Goal: Communication & Community: Answer question/provide support

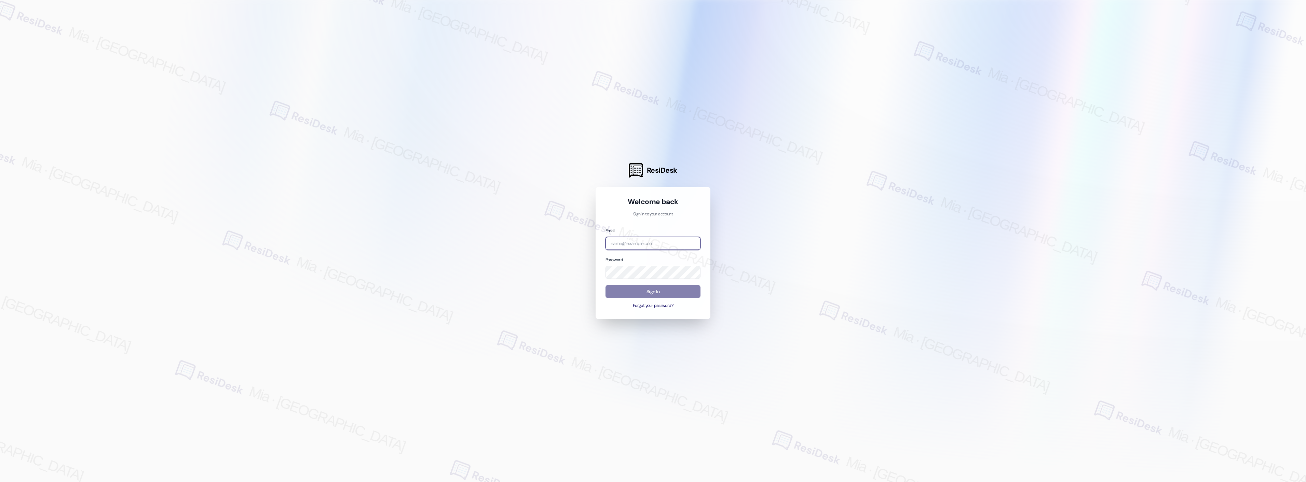
click at [652, 240] on input "email" at bounding box center [653, 243] width 95 height 13
click at [644, 239] on input "bo" at bounding box center [653, 243] width 95 height 13
type input "b"
type input "bo"
click at [0, 482] on com-1password-button at bounding box center [0, 482] width 0 height 0
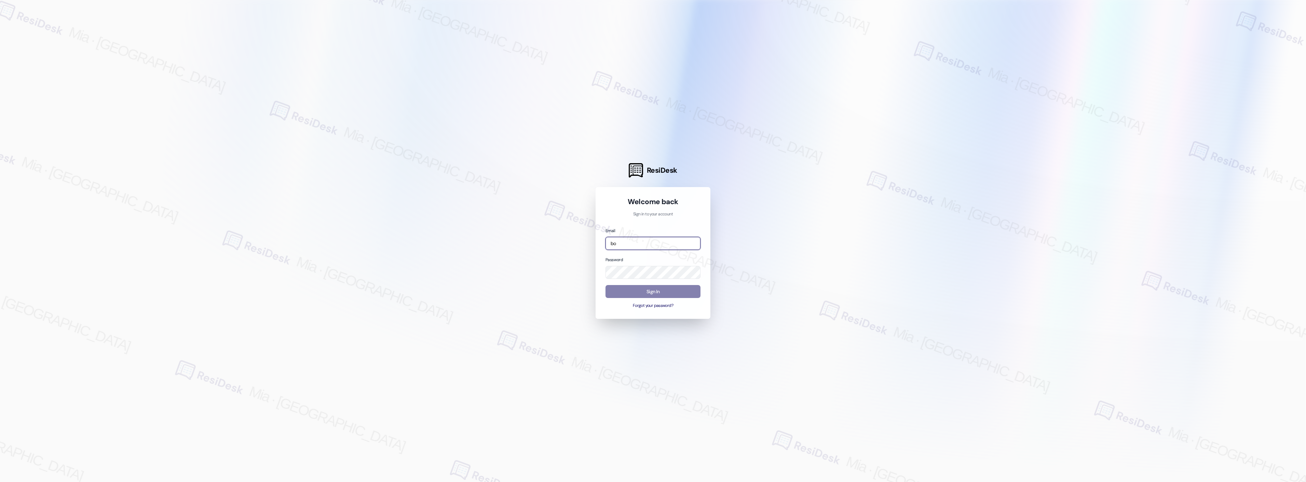
click at [665, 242] on input "bo" at bounding box center [653, 243] width 95 height 13
click at [896, 243] on div at bounding box center [653, 241] width 1306 height 482
click at [640, 240] on input "email" at bounding box center [653, 243] width 95 height 13
click at [778, 250] on div at bounding box center [653, 241] width 1306 height 482
click at [668, 248] on input "boyd" at bounding box center [653, 243] width 95 height 13
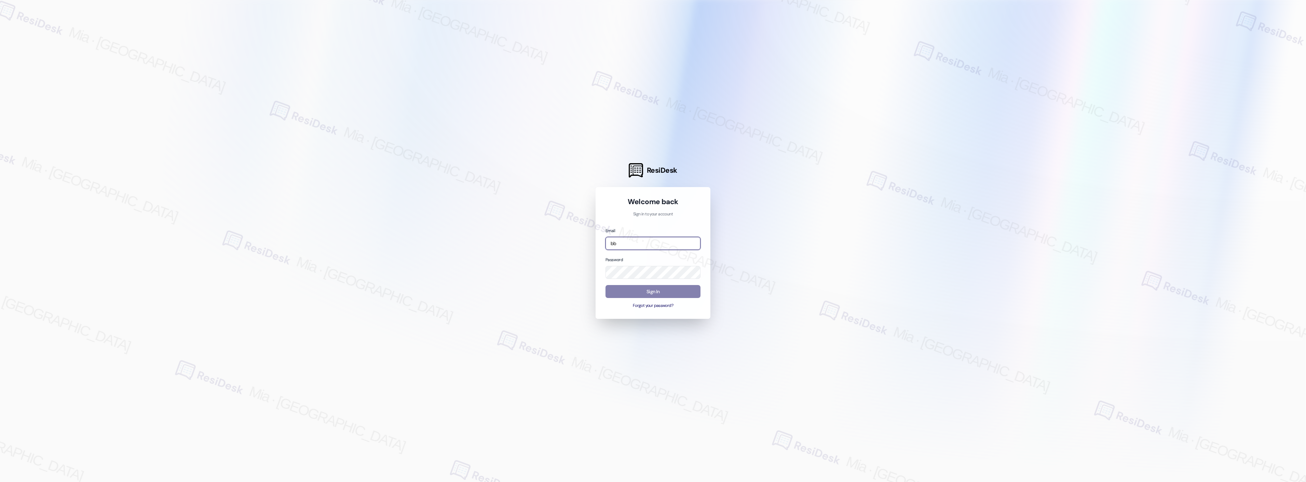
type input "b"
type input "automated-surveys-boyd_wilson-mia.caampued@boyd_wilson.com"
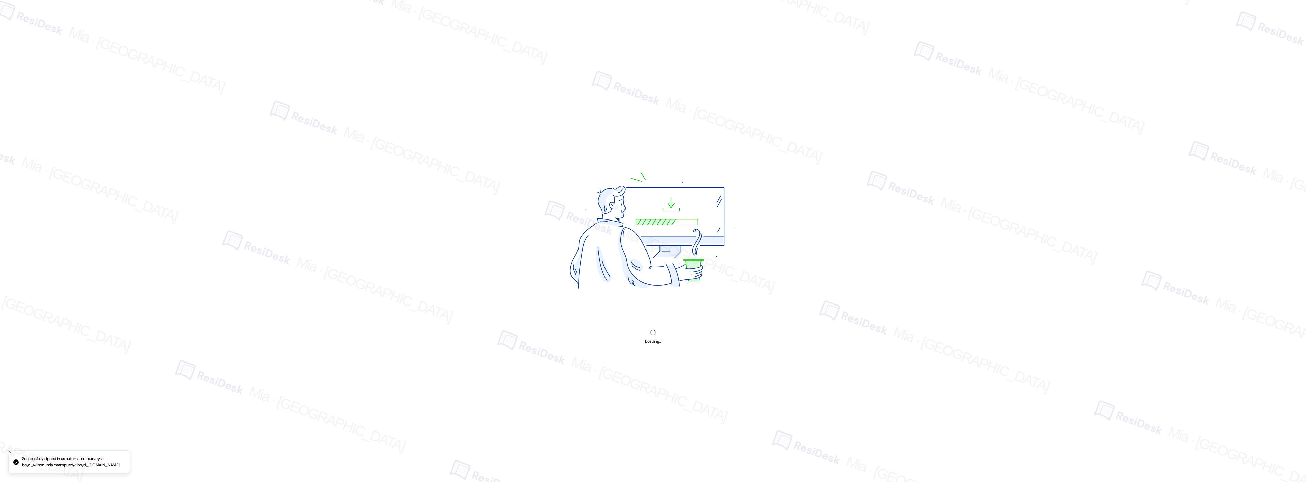
click at [650, 292] on img at bounding box center [652, 233] width 257 height 193
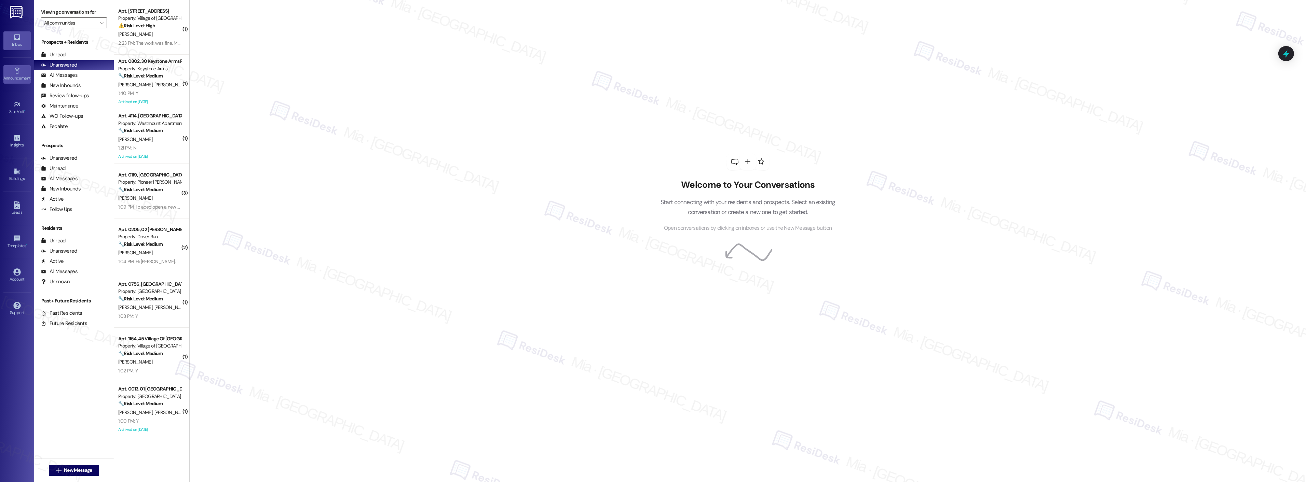
click at [19, 76] on div "Announcement •" at bounding box center [17, 78] width 34 height 7
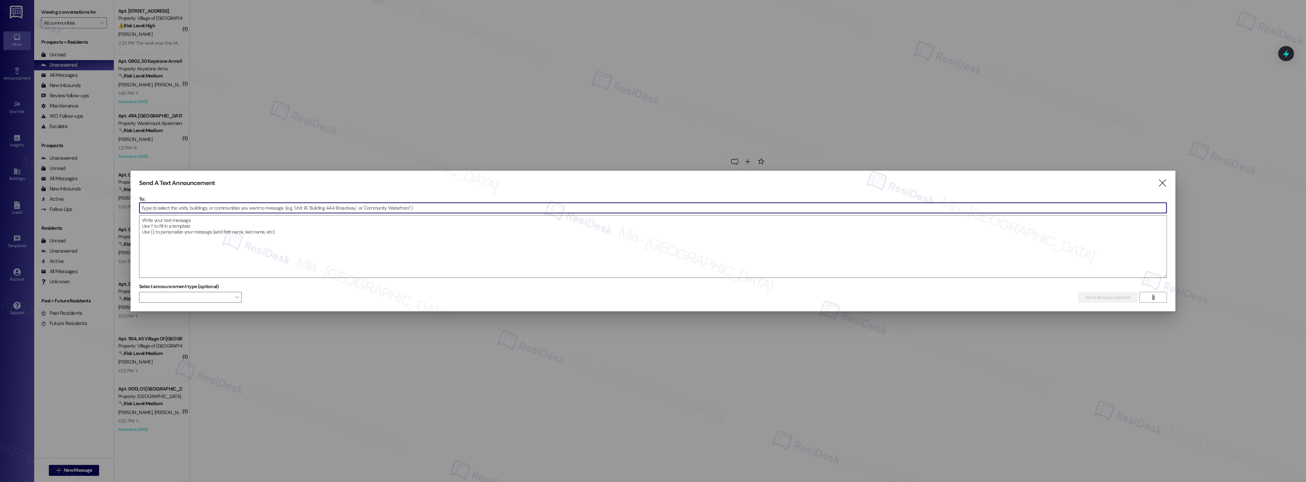
click at [239, 207] on input at bounding box center [652, 208] width 1027 height 10
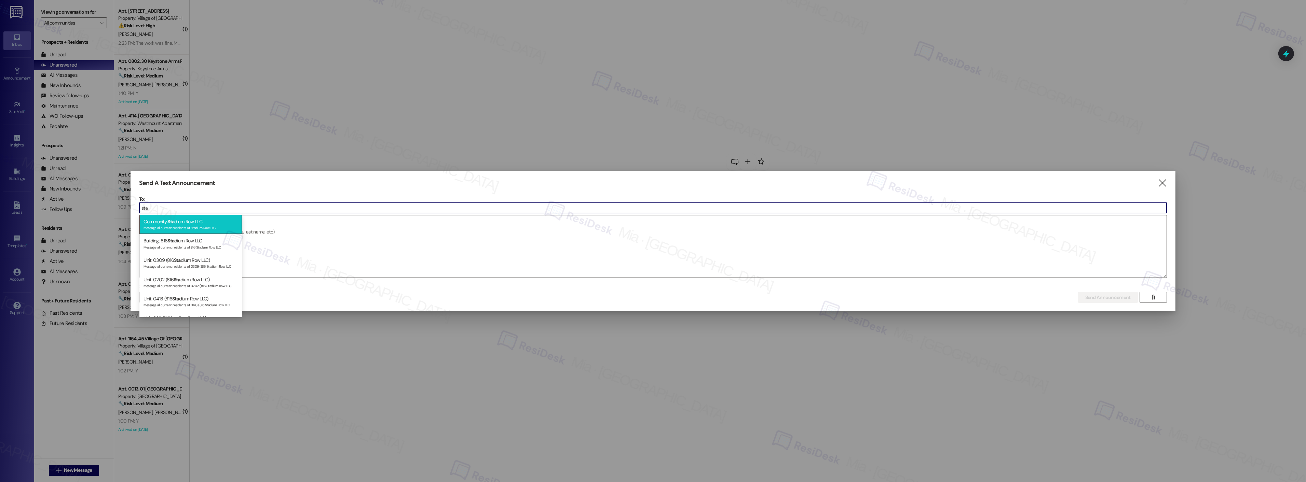
type input "sta"
click at [207, 221] on div "Community: Sta dium Row LLC Message all current residents of Stadium Row LLC" at bounding box center [190, 224] width 103 height 19
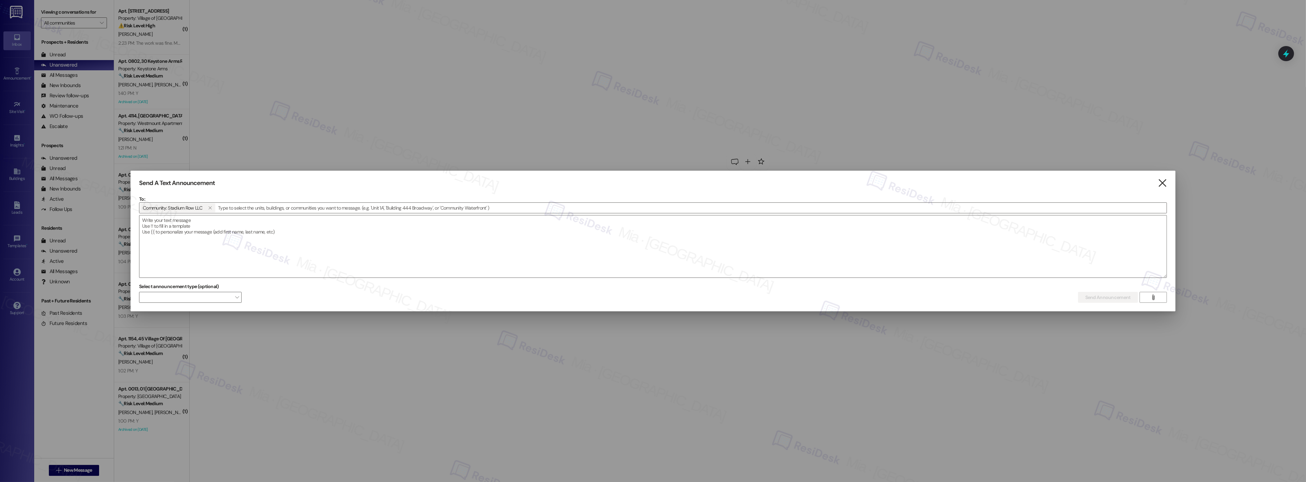
click at [1163, 180] on icon "" at bounding box center [1162, 183] width 9 height 7
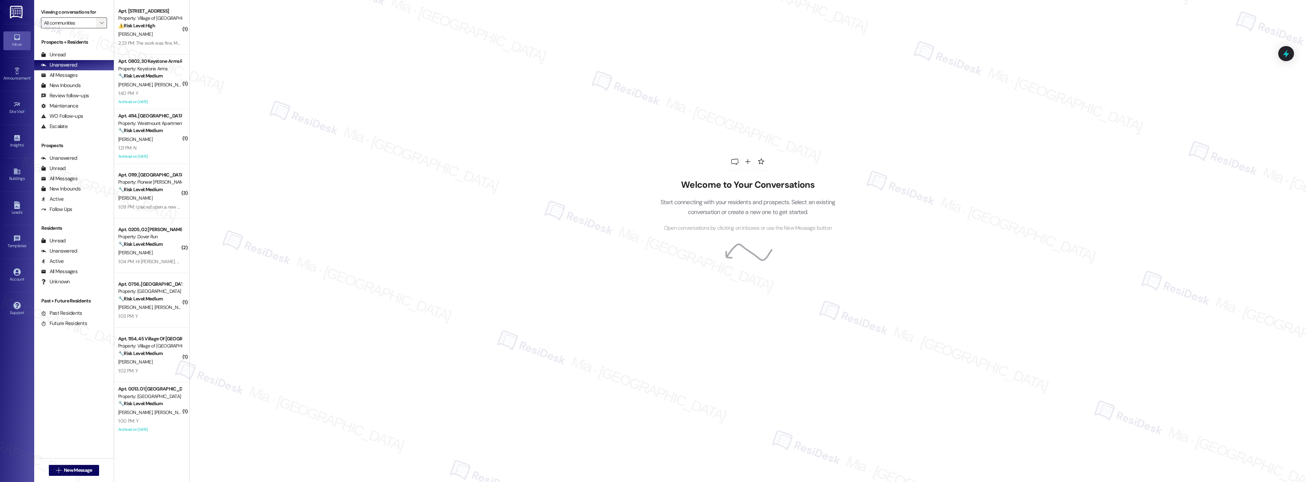
click at [98, 26] on span "" at bounding box center [101, 22] width 6 height 11
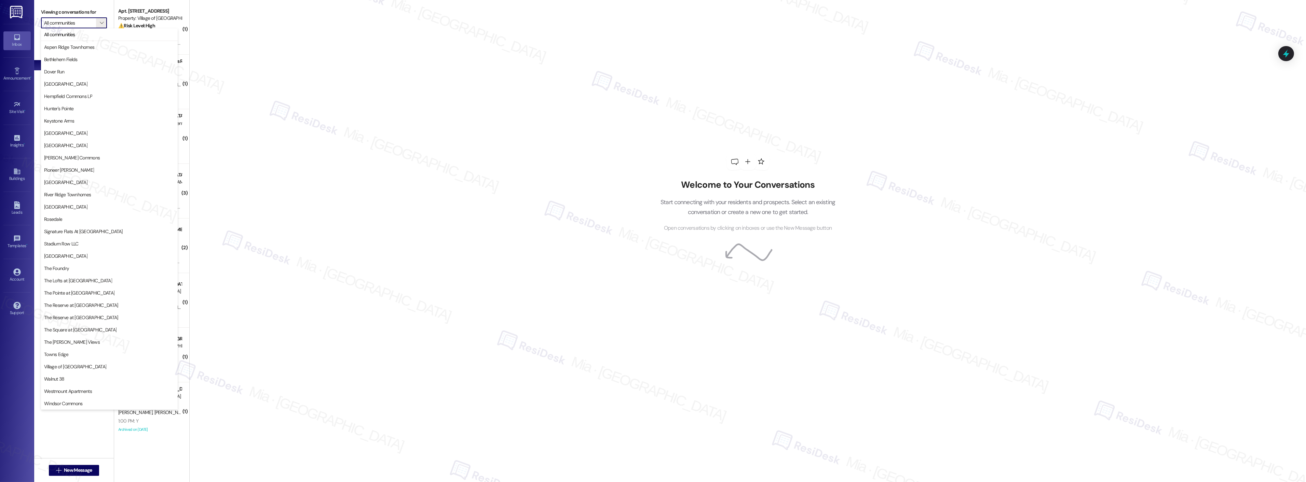
click at [366, 243] on div "Welcome to Your Conversations Start connecting with your residents and prospect…" at bounding box center [747, 241] width 1117 height 482
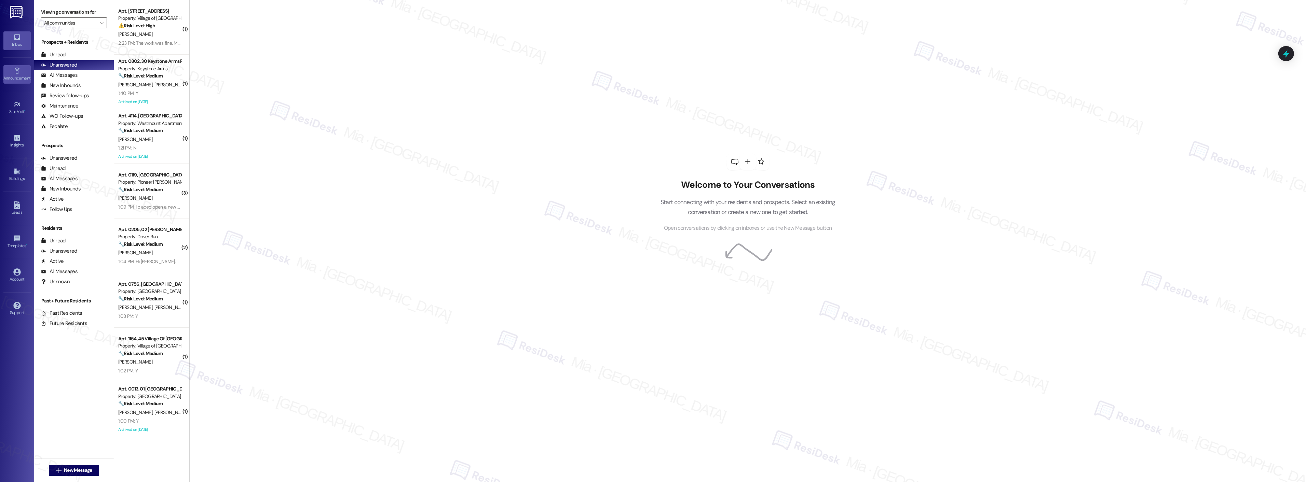
click at [14, 75] on div "Announcement •" at bounding box center [17, 78] width 34 height 7
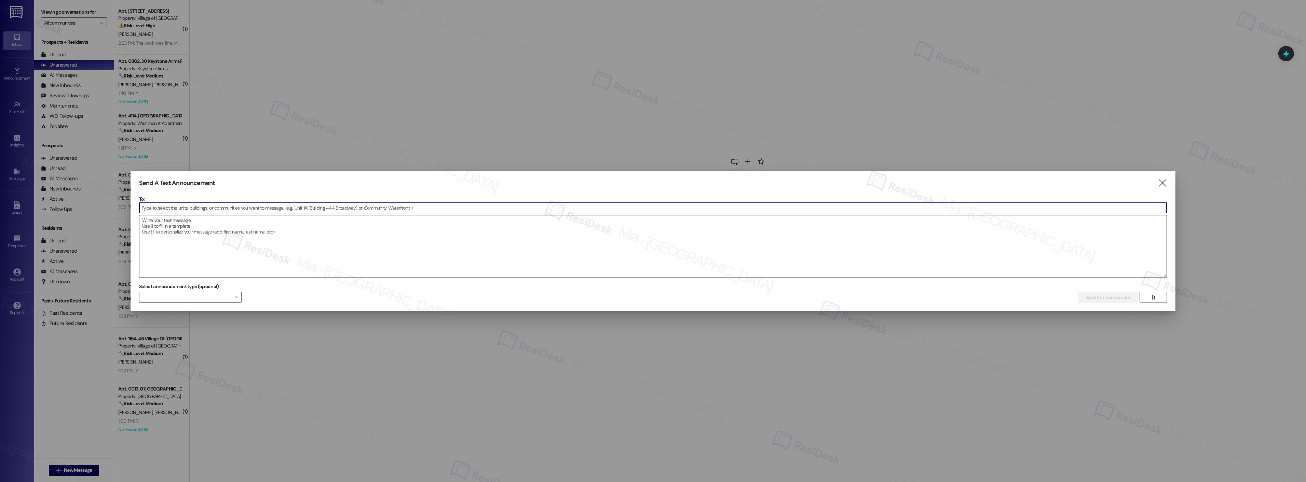
click at [206, 225] on textarea at bounding box center [652, 247] width 1027 height 62
paste textarea "Hi [Resident Name, I'm working with [Property Name] on a survey to understand h…"
drag, startPoint x: 617, startPoint y: 217, endPoint x: 111, endPoint y: 217, distance: 505.7
click at [111, 217] on div "Send A Text Announcement  To:  Drop image file here Hi [Resident Name, I'm wo…" at bounding box center [653, 241] width 1306 height 482
paste textarea "{{first_name}}, I'm working with {{Property Name}}"
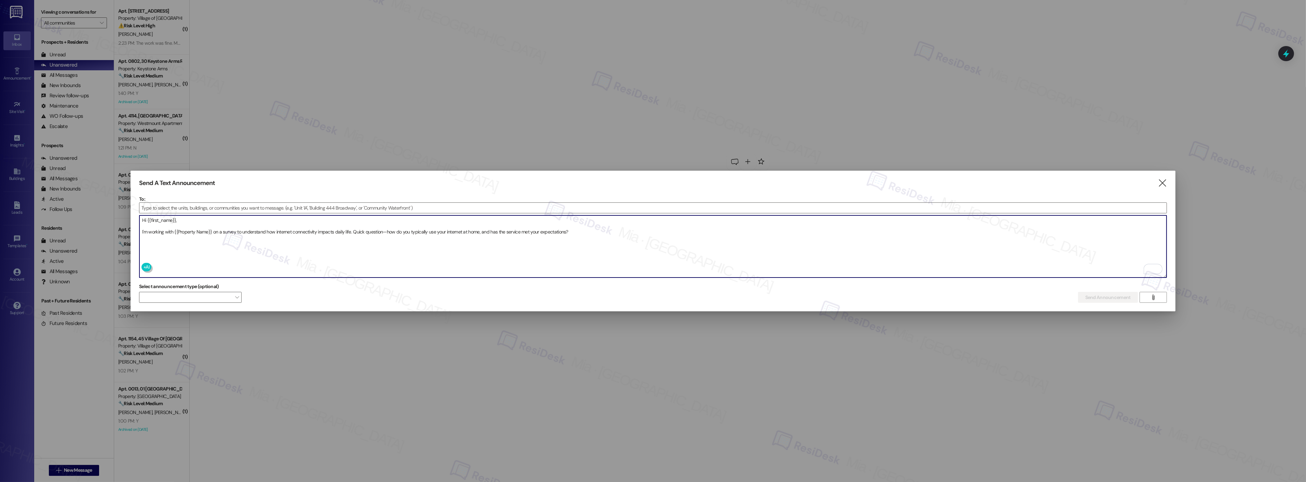
type textarea "Hi {{first_name}}, I'm working with {{Property Name}} on a survey to understand…"
click at [1160, 182] on icon "" at bounding box center [1162, 183] width 9 height 7
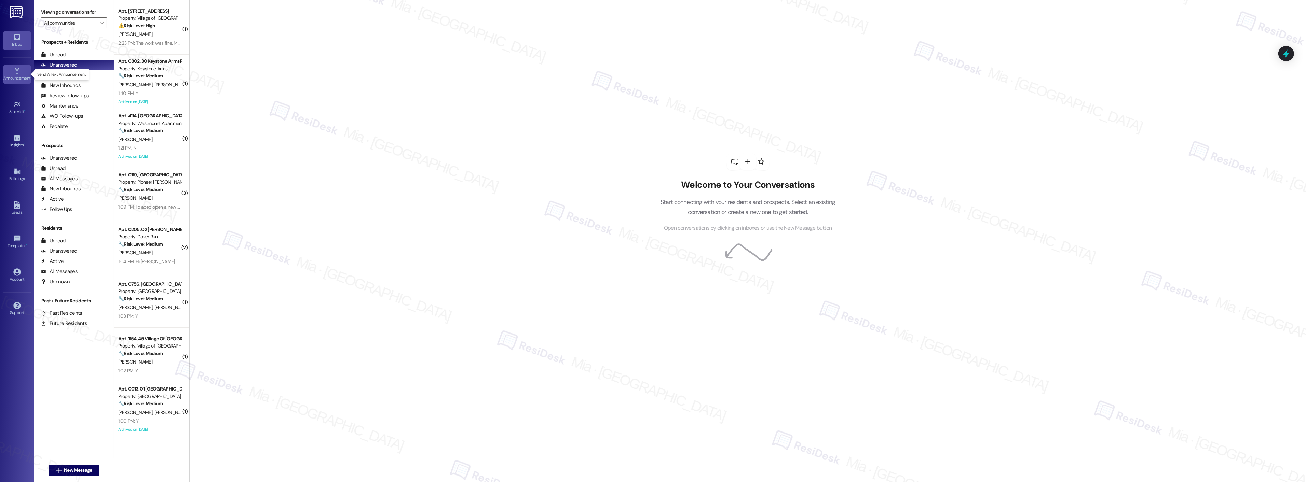
click at [18, 79] on div "Announcement •" at bounding box center [17, 78] width 34 height 7
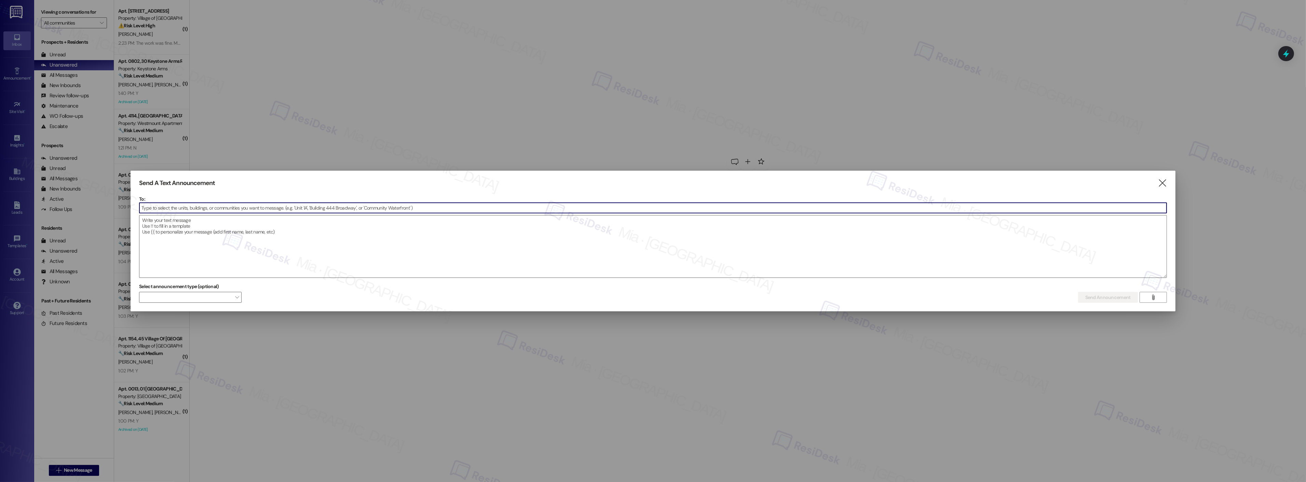
click at [181, 207] on input at bounding box center [652, 208] width 1027 height 10
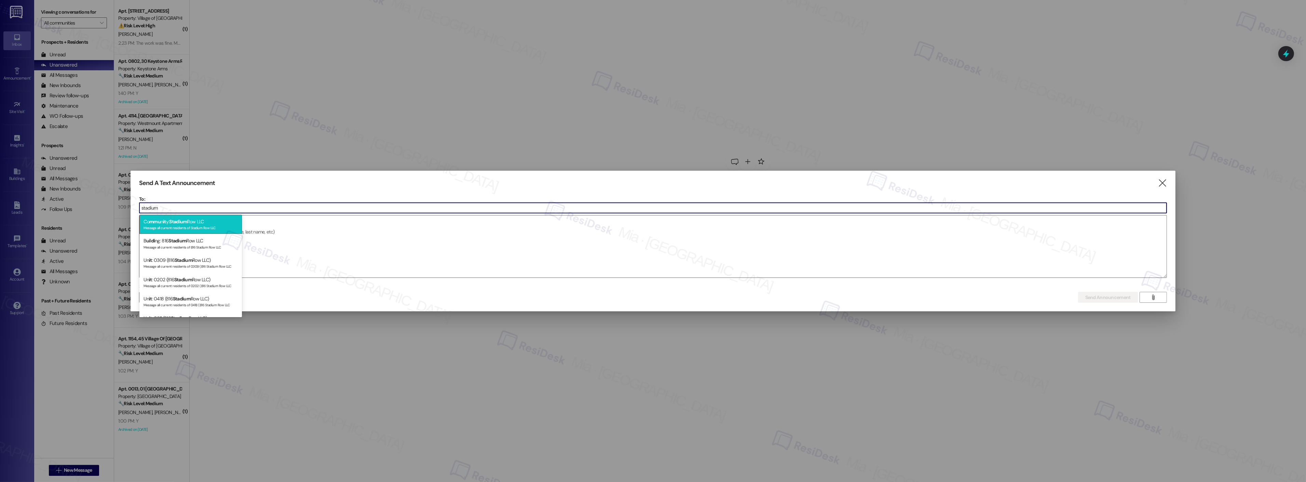
type input "stadium"
click at [209, 227] on div "Message all current residents of Stadium Row LLC" at bounding box center [191, 228] width 94 height 6
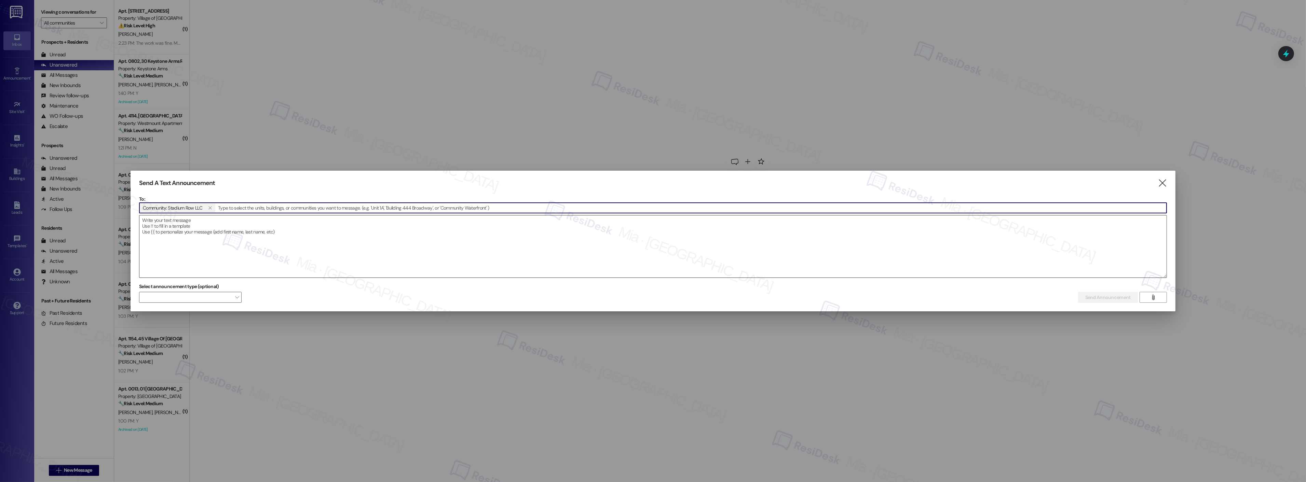
click at [207, 228] on textarea at bounding box center [652, 247] width 1027 height 62
paste textarea "Hi {{first_name}}, I'm working with {{property}} on a survey to understand how …"
click at [193, 221] on textarea "Hi {{first_name}}, I'm working with {{property}} on a survey to understand how …" at bounding box center [652, 247] width 1027 height 62
click at [192, 219] on textarea "Hi {{first_name}}, I'm working with {{property}} on a survey to understand how …" at bounding box center [652, 247] width 1027 height 62
type textarea "Hi {{first_name}}, I'm working with {{property}} on a survey to understand how …"
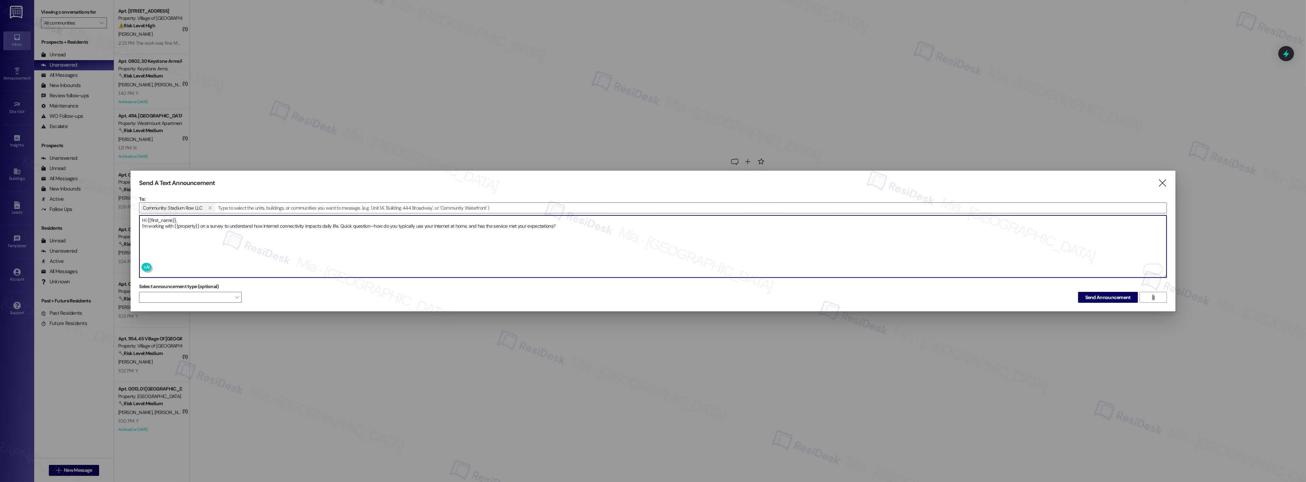
drag, startPoint x: 573, startPoint y: 226, endPoint x: 139, endPoint y: 220, distance: 433.3
click at [139, 220] on textarea "Hi {{first_name}}, I'm working with {{property}} on a survey to understand how …" at bounding box center [652, 247] width 1027 height 62
click at [1109, 299] on span "Send Announcement" at bounding box center [1107, 297] width 45 height 7
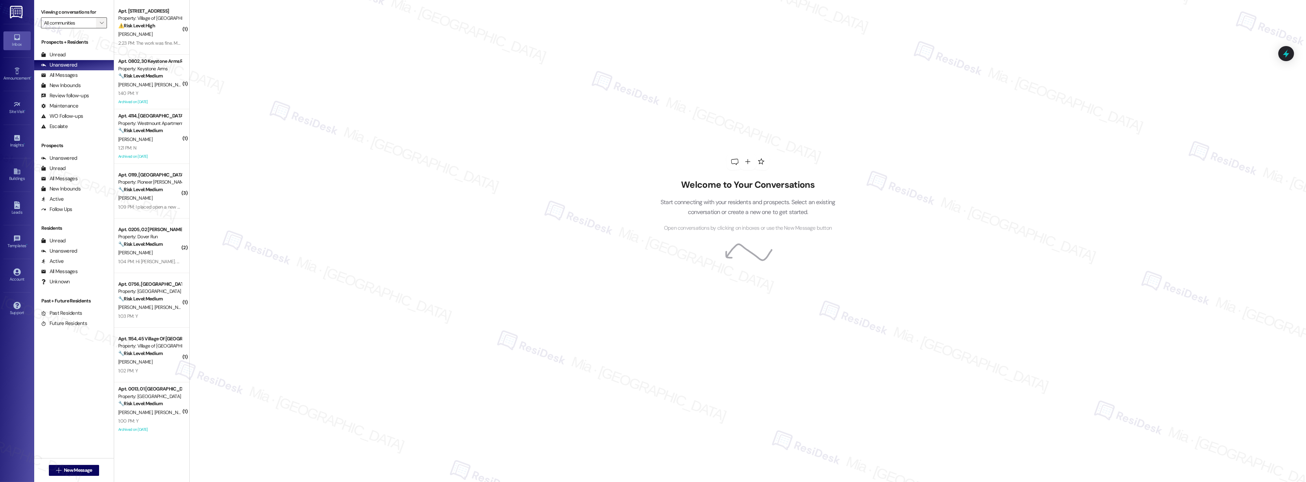
click at [100, 21] on icon "" at bounding box center [102, 22] width 4 height 5
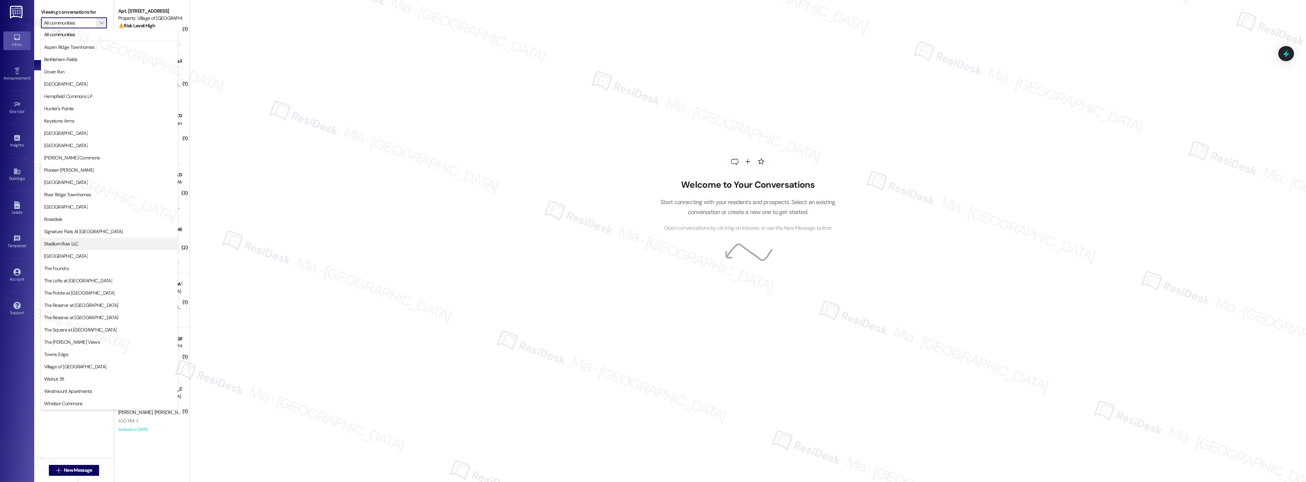
click at [90, 245] on span "Stadium Row LLC" at bounding box center [109, 244] width 131 height 7
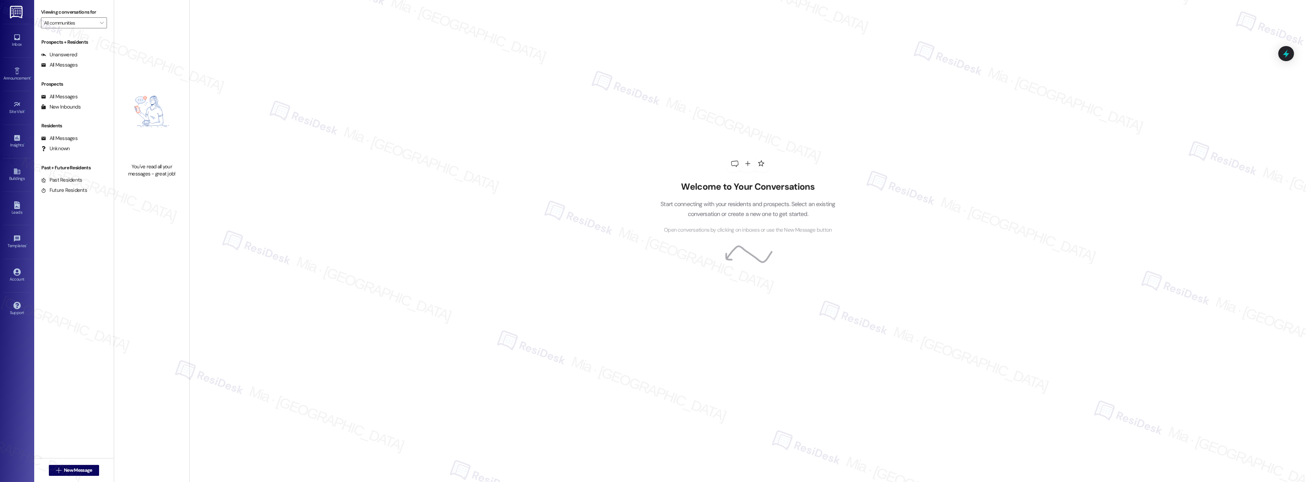
type input "Stadium Row LLC"
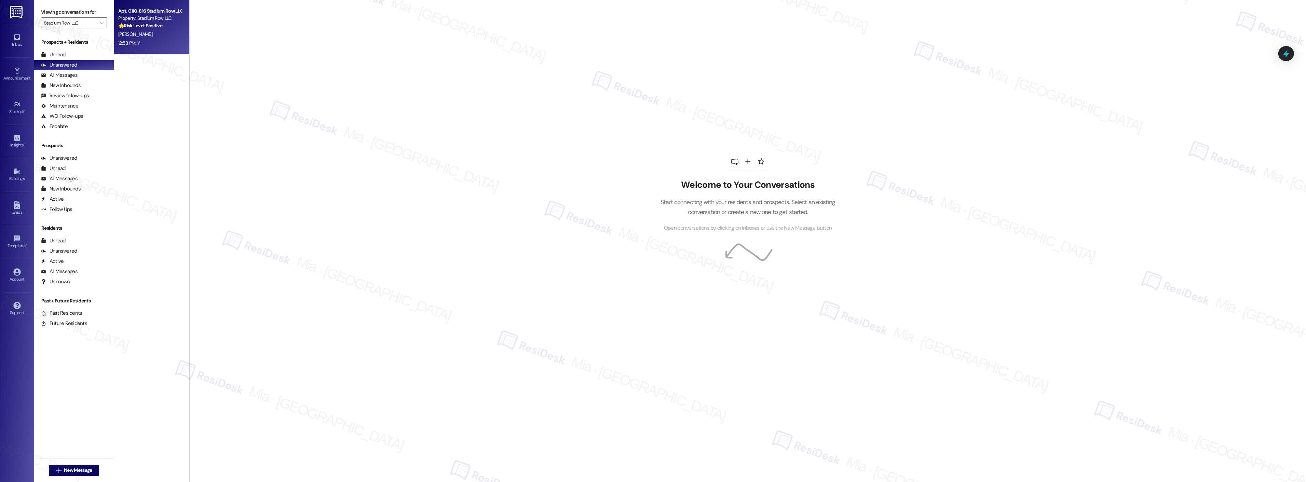
click at [127, 31] on div "S. Lacy" at bounding box center [150, 34] width 65 height 9
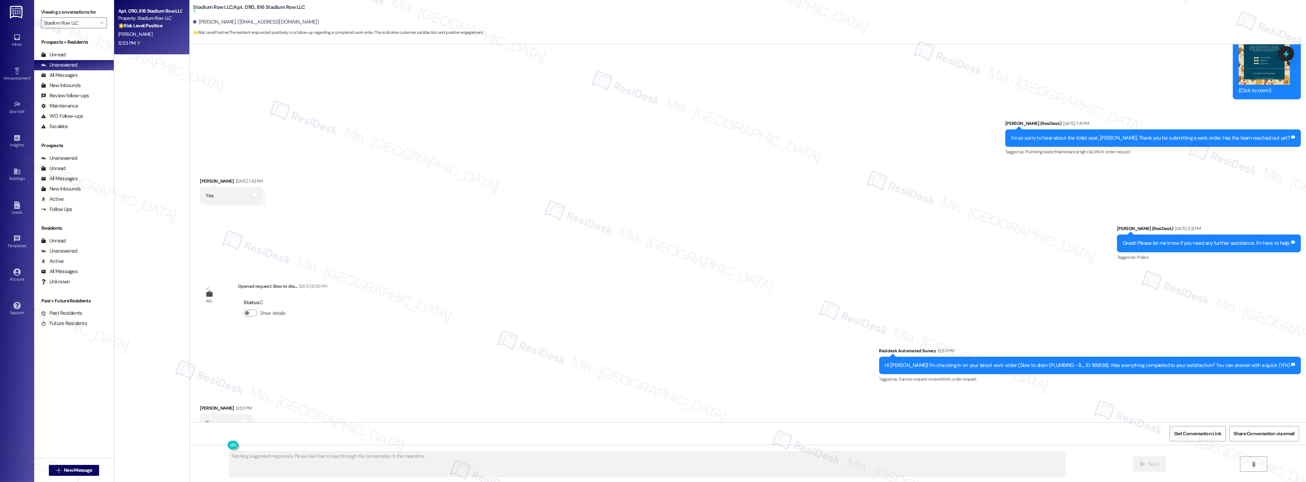
scroll to position [774, 0]
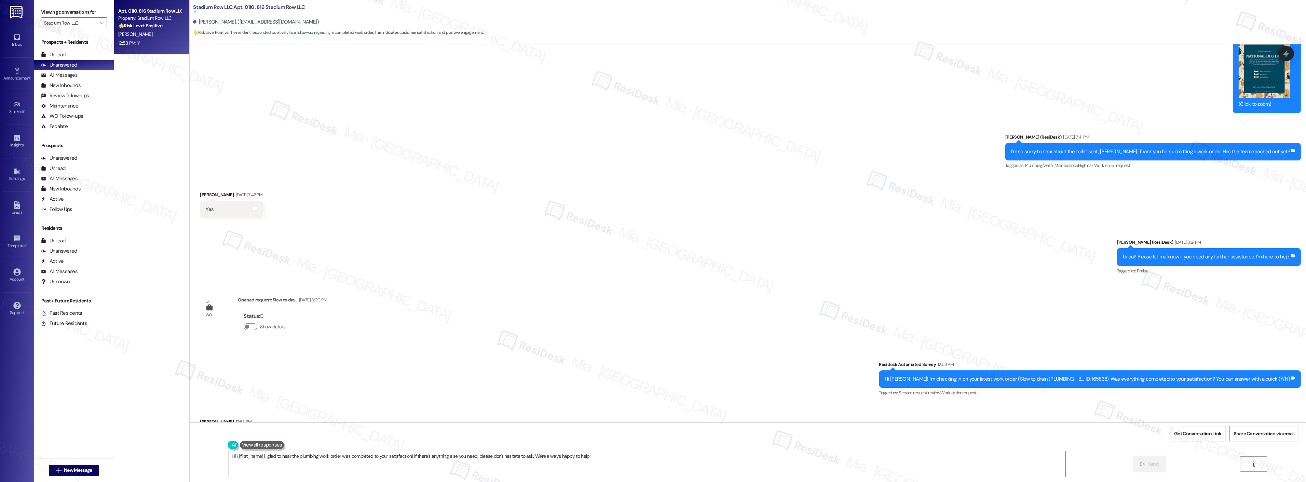
click at [602, 186] on div "Received via SMS Sean Lacy Aug 26, 2025 at 7:42 PM Yes Tags and notes" at bounding box center [748, 199] width 1116 height 47
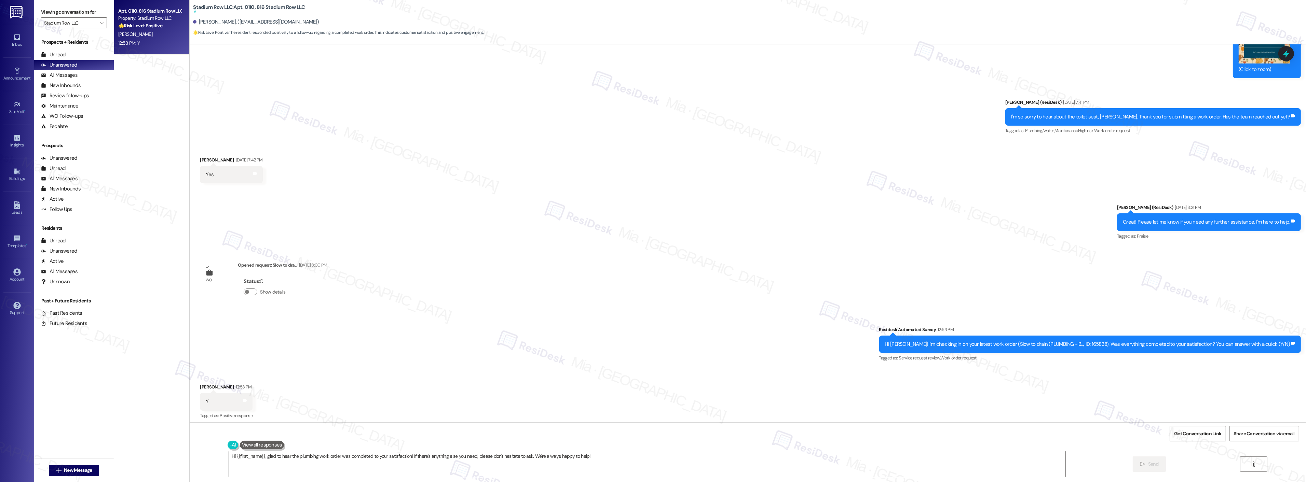
scroll to position [812, 0]
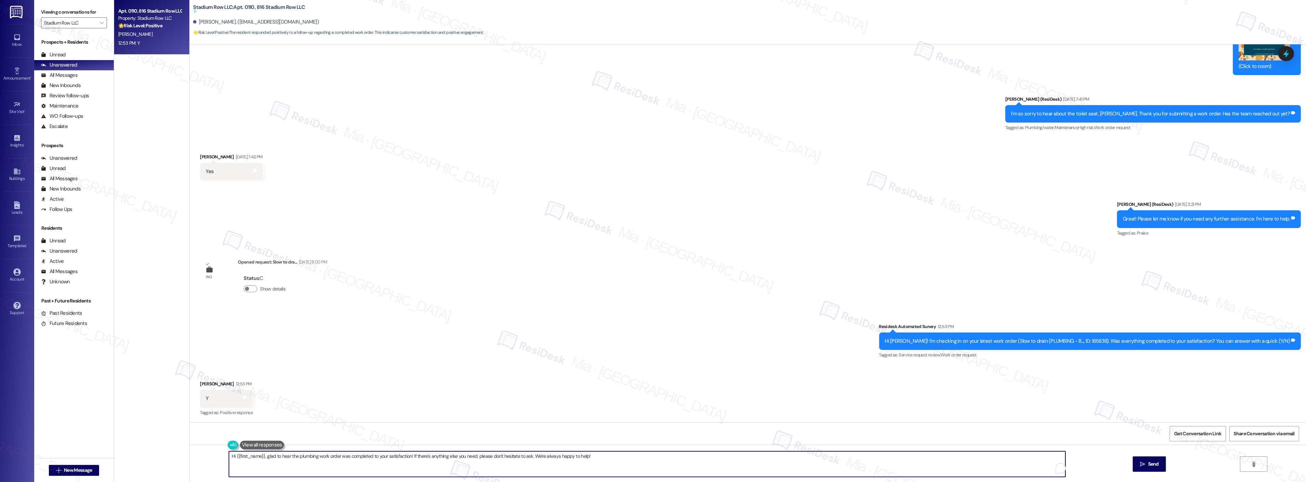
drag, startPoint x: 501, startPoint y: 457, endPoint x: 210, endPoint y: 457, distance: 291.1
click at [210, 457] on div "Hi {{first_name}}, glad to hear the plumbing work order was completed to your s…" at bounding box center [748, 470] width 1116 height 51
paste textarea "Thank you,, for your feedback. I'm so glad to hear you're satisfied with the re…"
click at [246, 457] on textarea "Thank you,, for your feedback. I'm so glad to hear you're satisfied with the re…" at bounding box center [647, 465] width 837 height 26
type textarea "Thank you, Sean, for your feedback. I'm so glad to hear you're satisfied with t…"
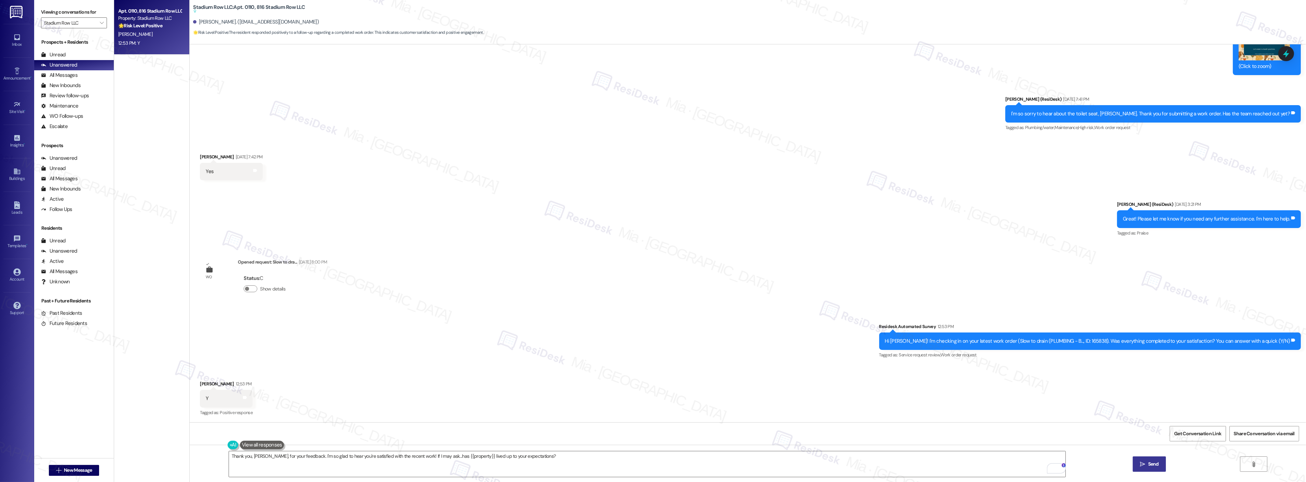
click at [1143, 463] on icon "" at bounding box center [1142, 464] width 5 height 5
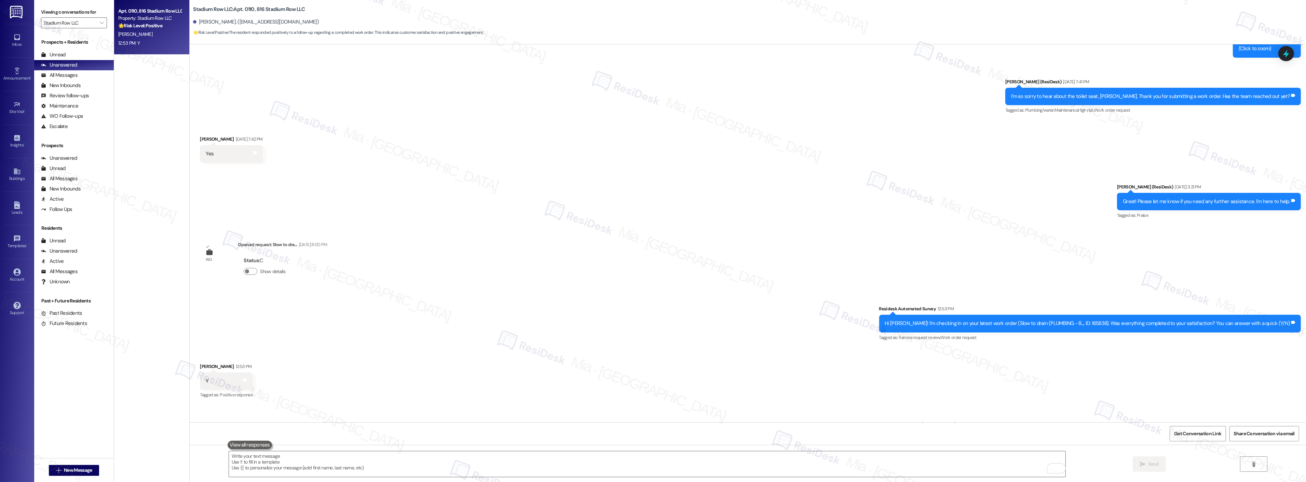
scroll to position [794, 0]
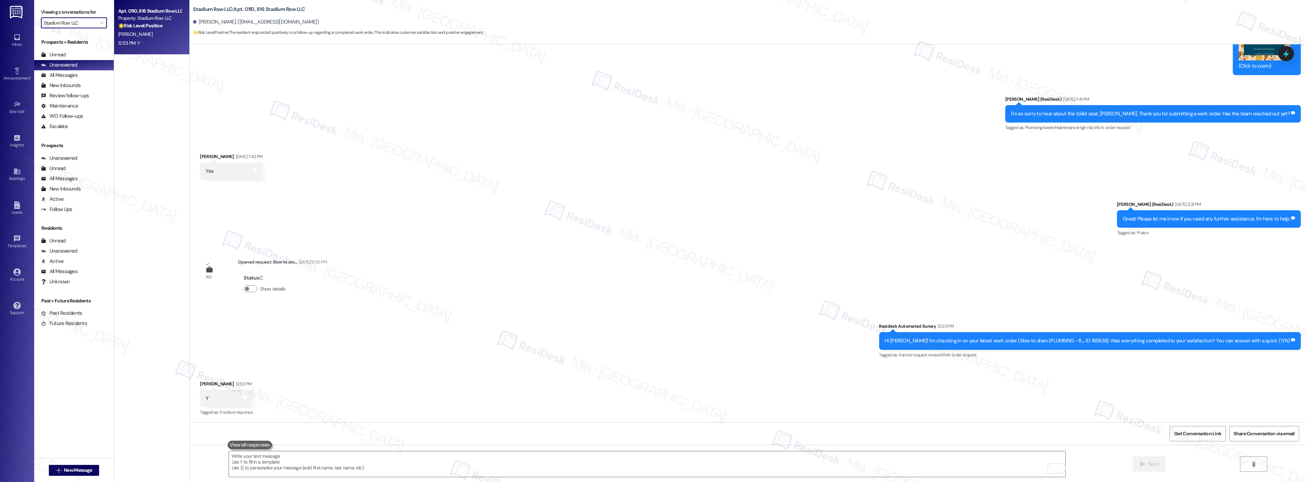
click at [73, 23] on input "Stadium Row LLC" at bounding box center [70, 22] width 52 height 11
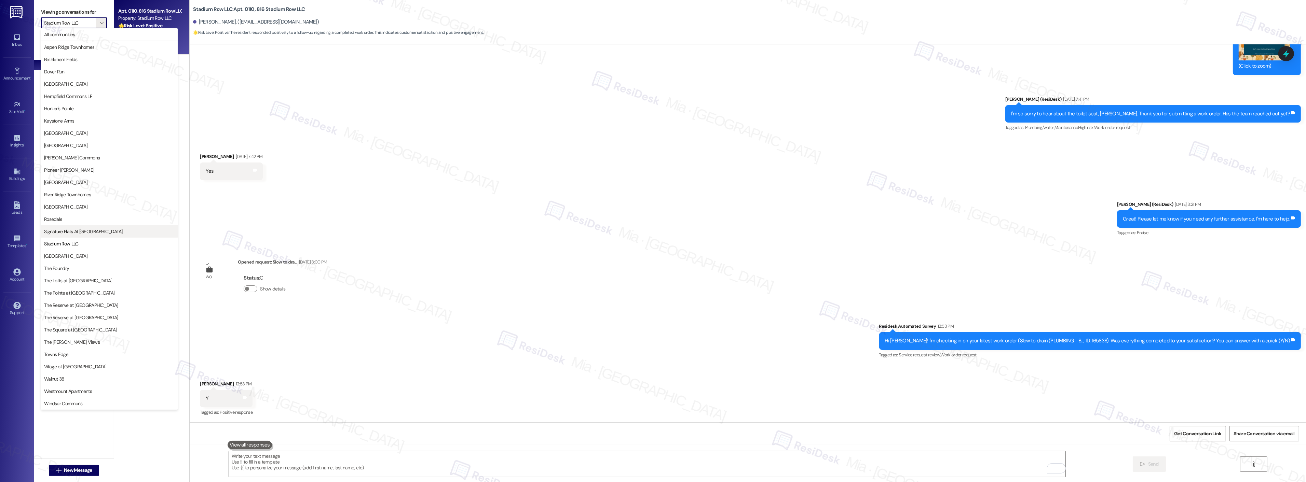
click at [111, 232] on span "Signature Flats At [GEOGRAPHIC_DATA]" at bounding box center [109, 231] width 131 height 7
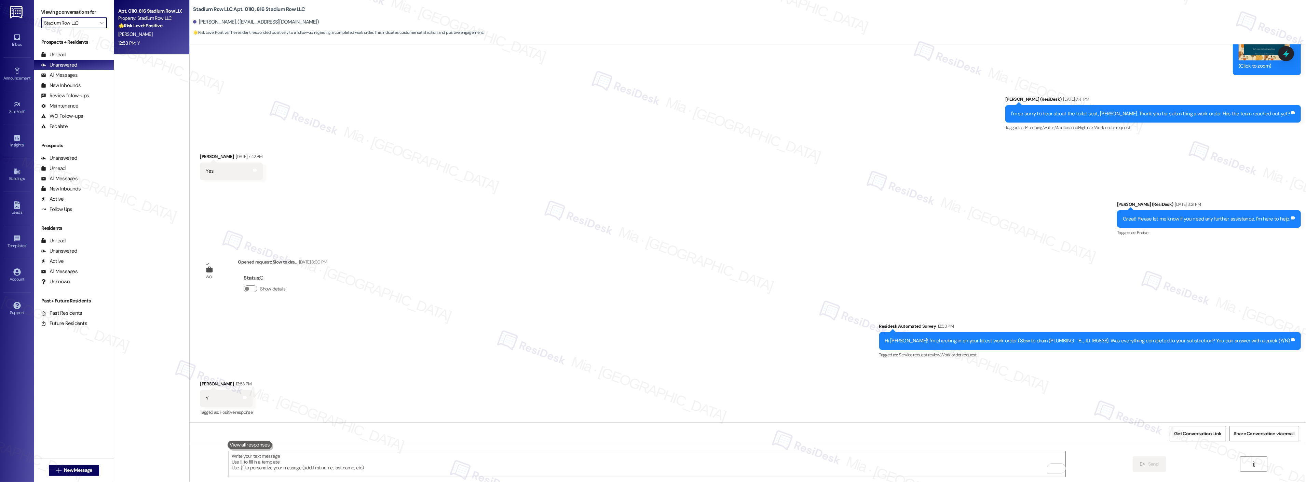
type input "Signature Flats At [GEOGRAPHIC_DATA]"
click at [16, 78] on div "Announcement •" at bounding box center [17, 78] width 34 height 7
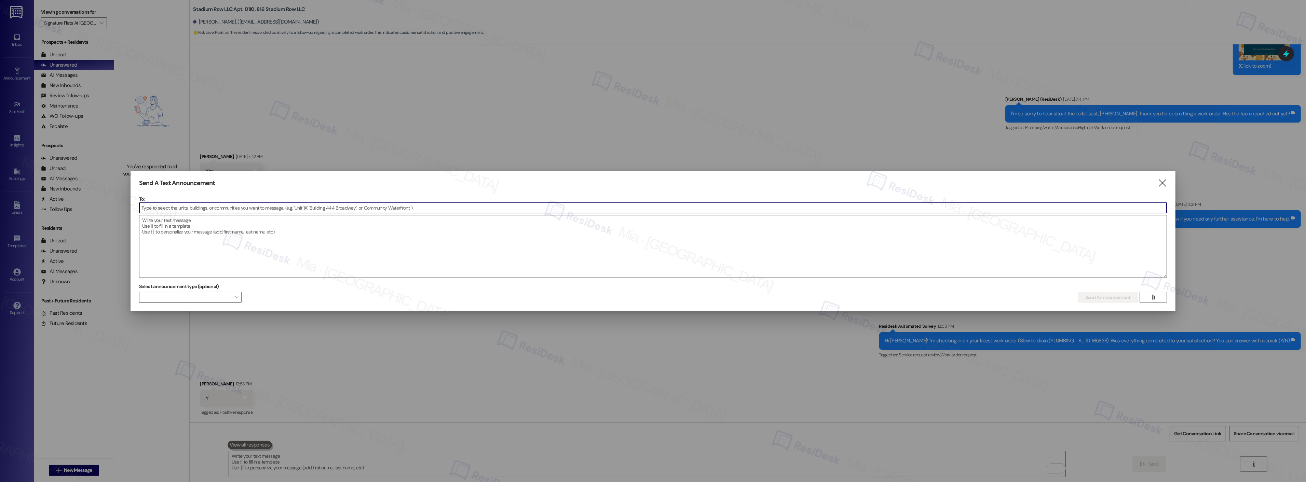
click at [195, 209] on input at bounding box center [652, 208] width 1027 height 10
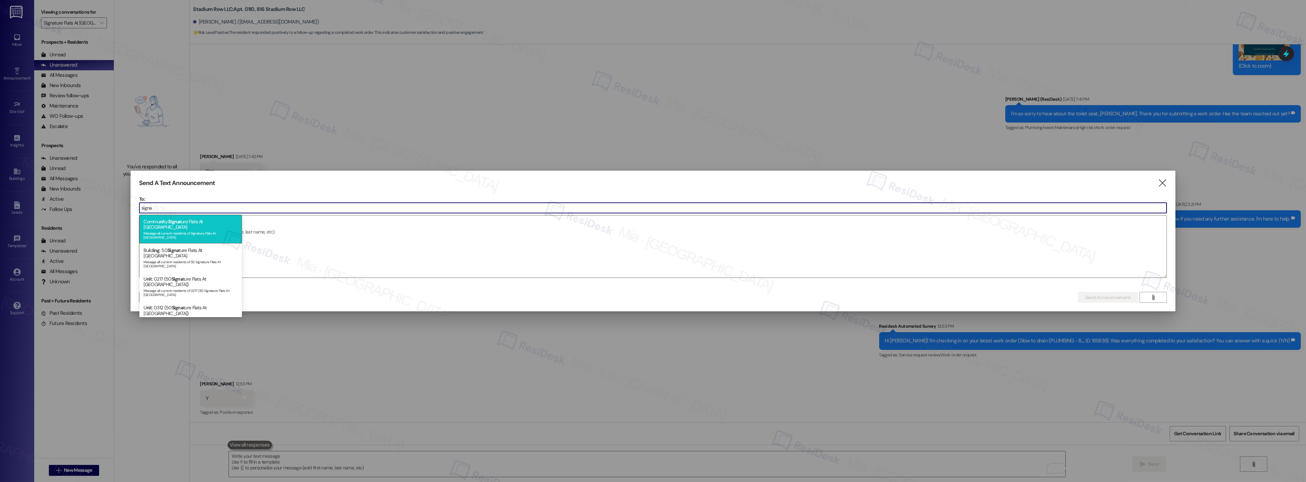
type input "signa"
click at [199, 223] on div "Commu ni ty: Signa ture Flats At Hershey Message all current residents of Signa…" at bounding box center [190, 229] width 103 height 29
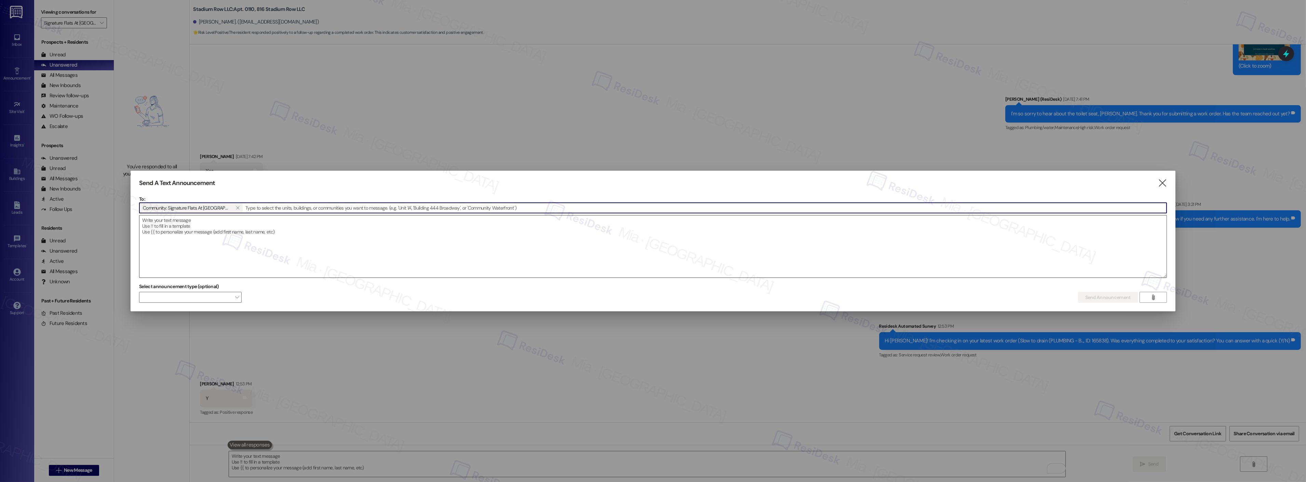
click at [190, 225] on textarea at bounding box center [652, 247] width 1027 height 62
click at [205, 223] on textarea "To enrich screen reader interactions, please activate Accessibility in Grammarl…" at bounding box center [652, 247] width 1027 height 62
paste textarea "Hi {{first_name}}, I'm working with {{property}} on a survey to understand how …"
click at [200, 217] on textarea "Hi {{first_name}}, I'm working with {{property}} on a survey to understand how …" at bounding box center [652, 247] width 1027 height 62
type textarea "Hi {{first_name}}, I'm working with {{property}} on a survey to understand how …"
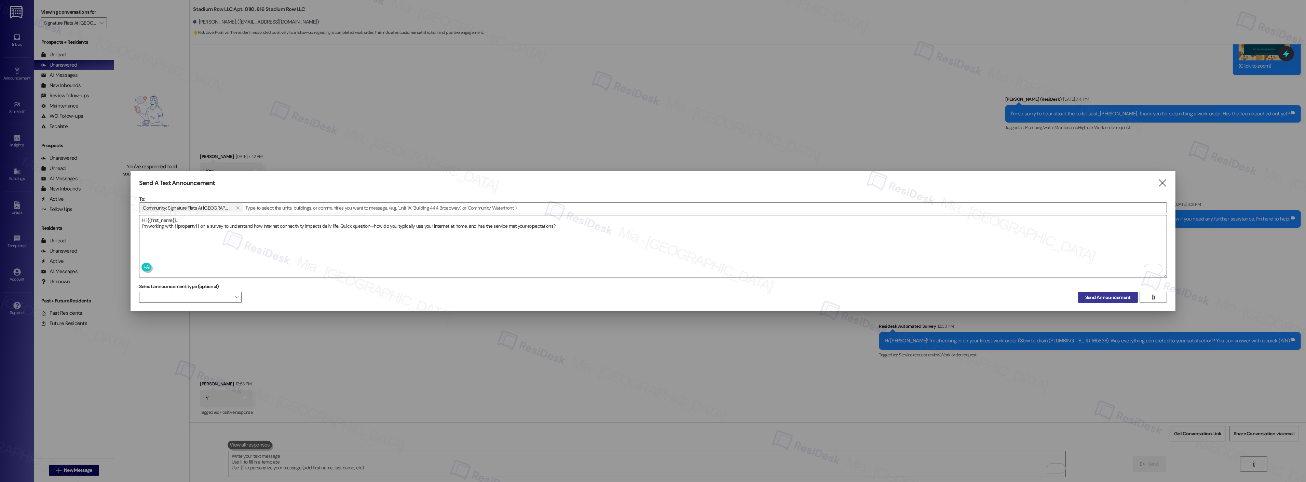
click at [1113, 298] on span "Send Announcement" at bounding box center [1107, 297] width 45 height 7
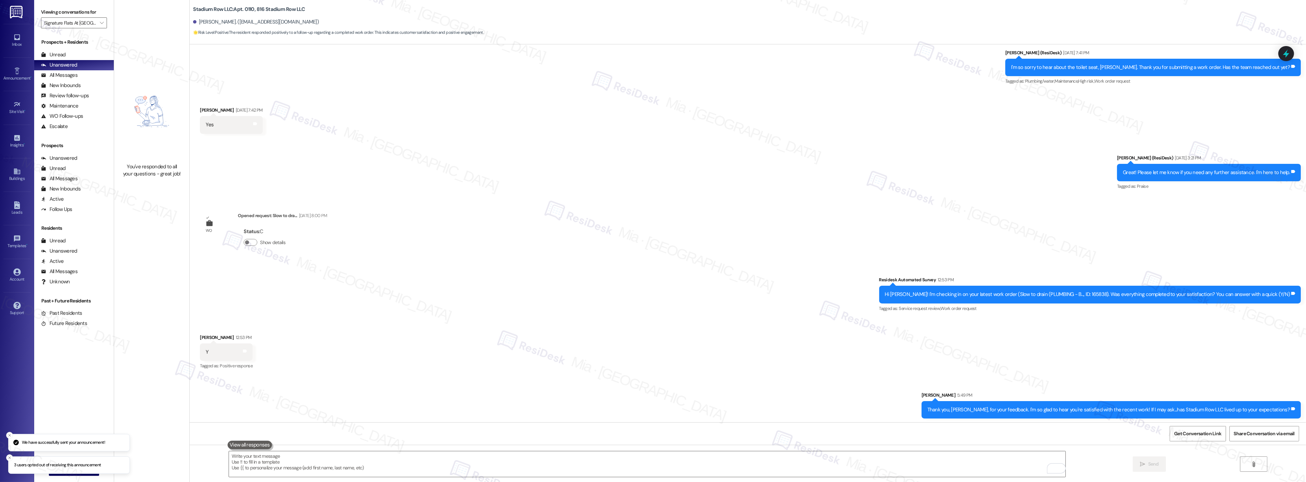
scroll to position [842, 0]
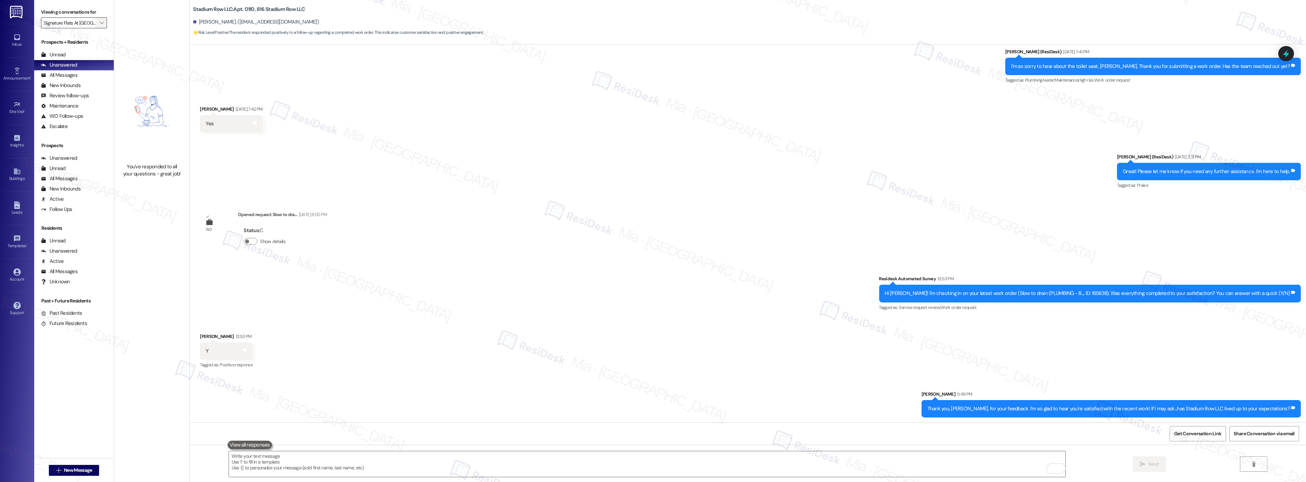
click at [98, 26] on span "" at bounding box center [101, 22] width 6 height 11
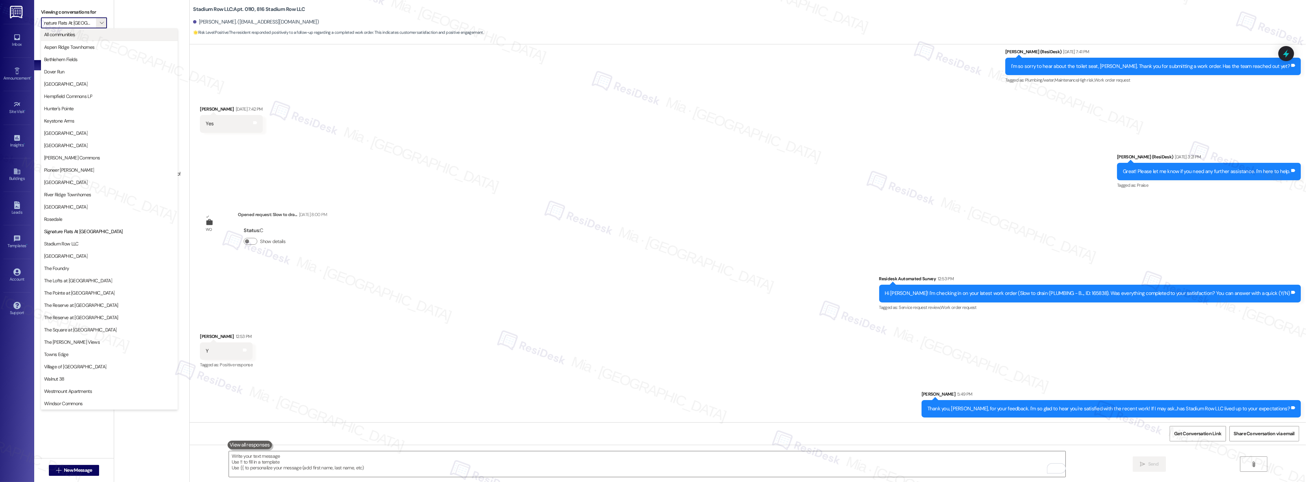
click at [91, 36] on span "All communities" at bounding box center [109, 34] width 131 height 7
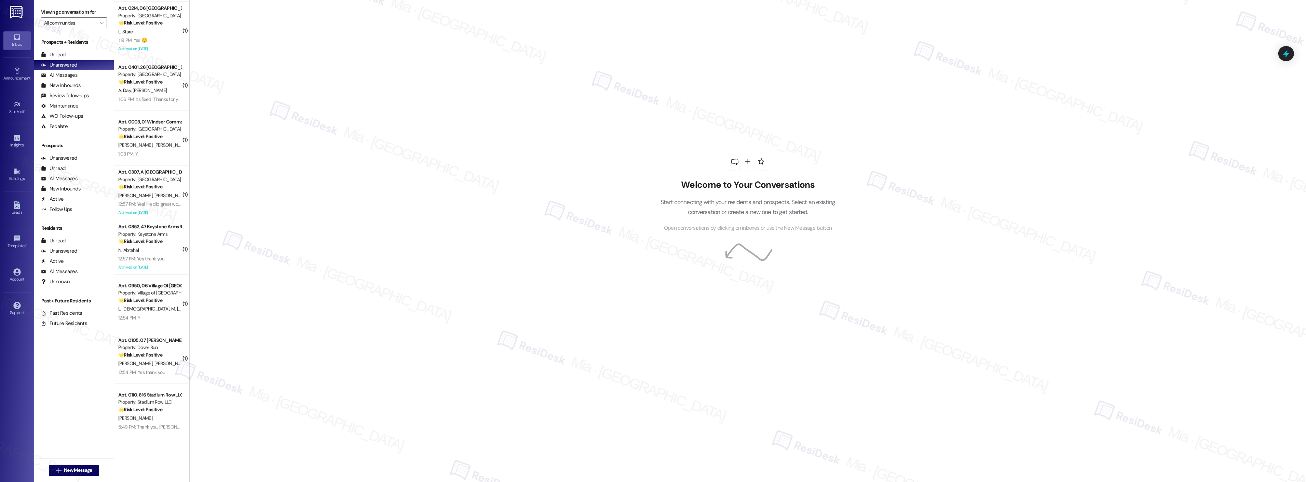
scroll to position [2300, 0]
click at [1287, 49] on icon at bounding box center [1286, 54] width 12 height 12
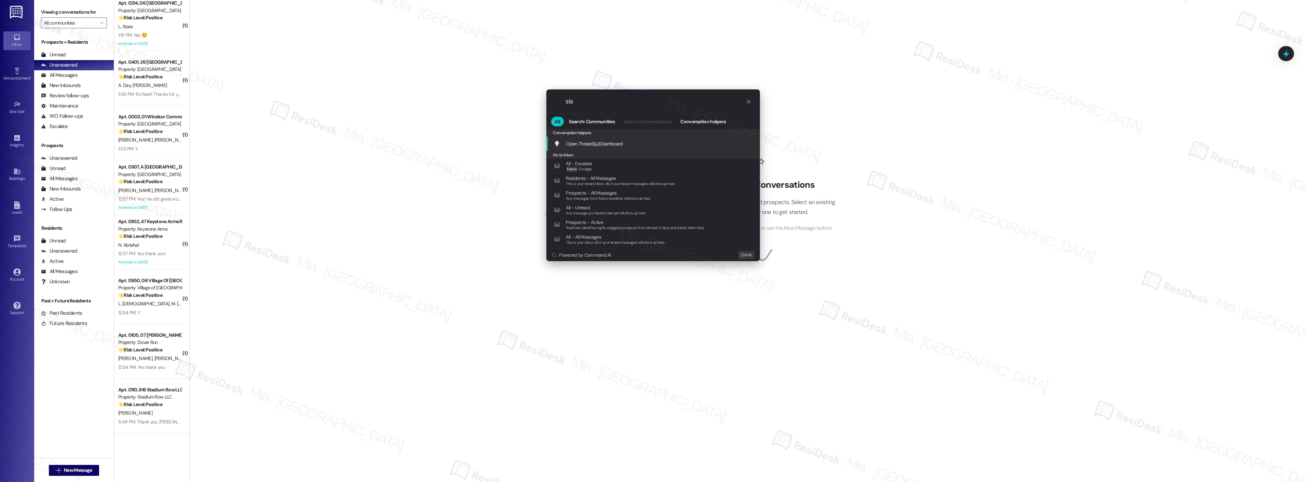
type input "sla"
click at [606, 134] on div "Conversation helpers" at bounding box center [653, 133] width 214 height 8
click at [603, 140] on span "Open Thread SLA Dashboard" at bounding box center [594, 144] width 57 height 8
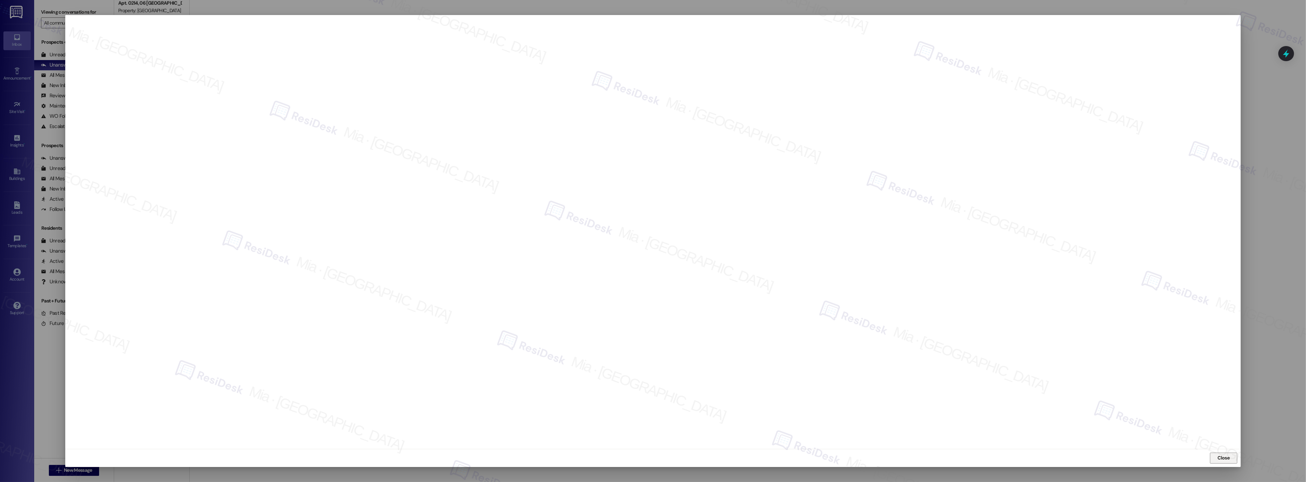
click at [1223, 456] on span "Close" at bounding box center [1224, 458] width 12 height 7
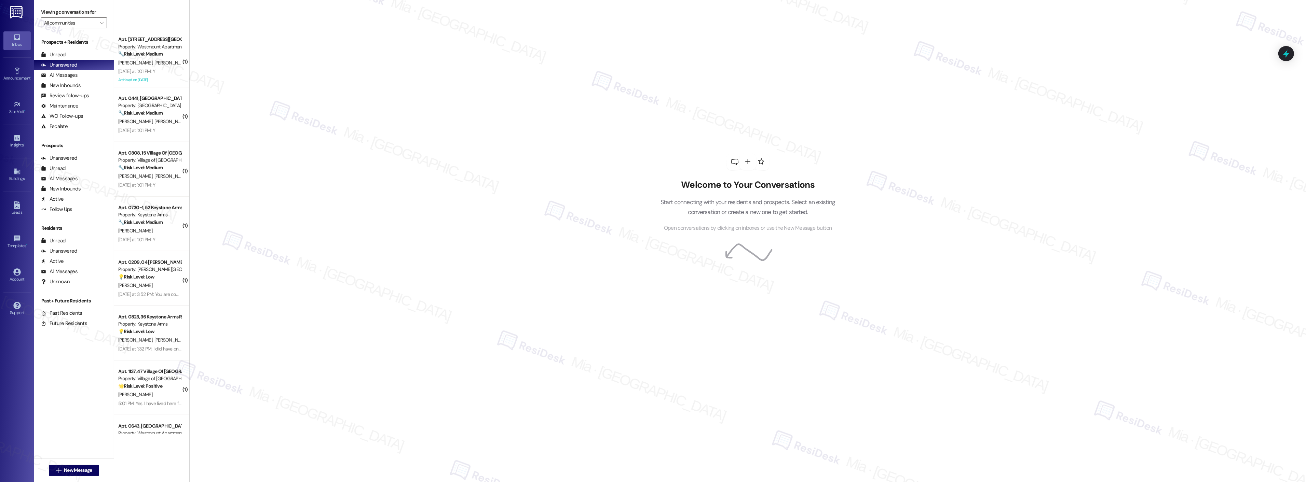
scroll to position [1464, 0]
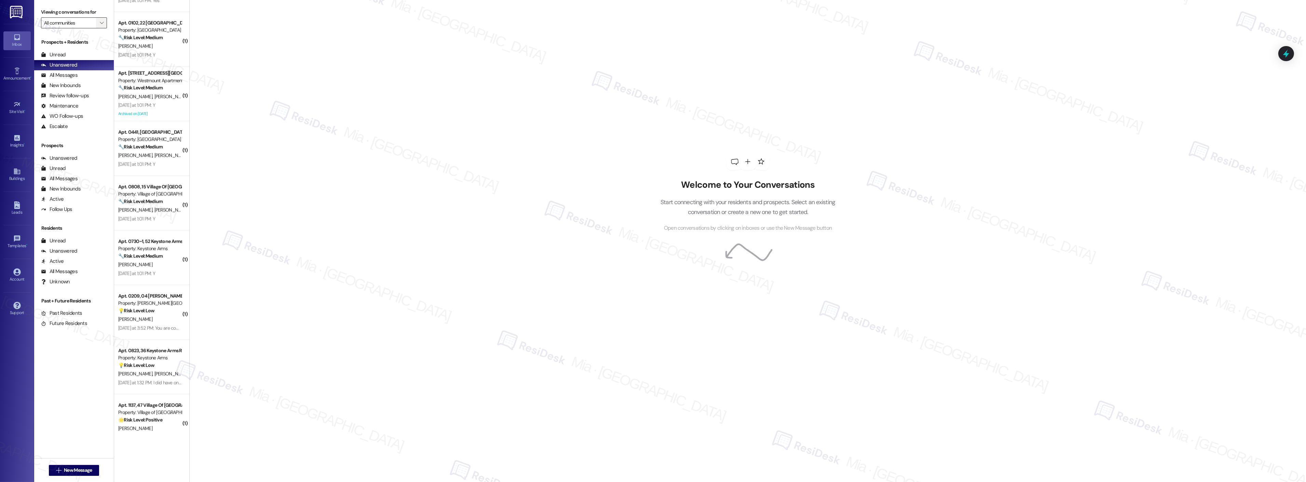
click at [100, 24] on icon "" at bounding box center [102, 22] width 4 height 5
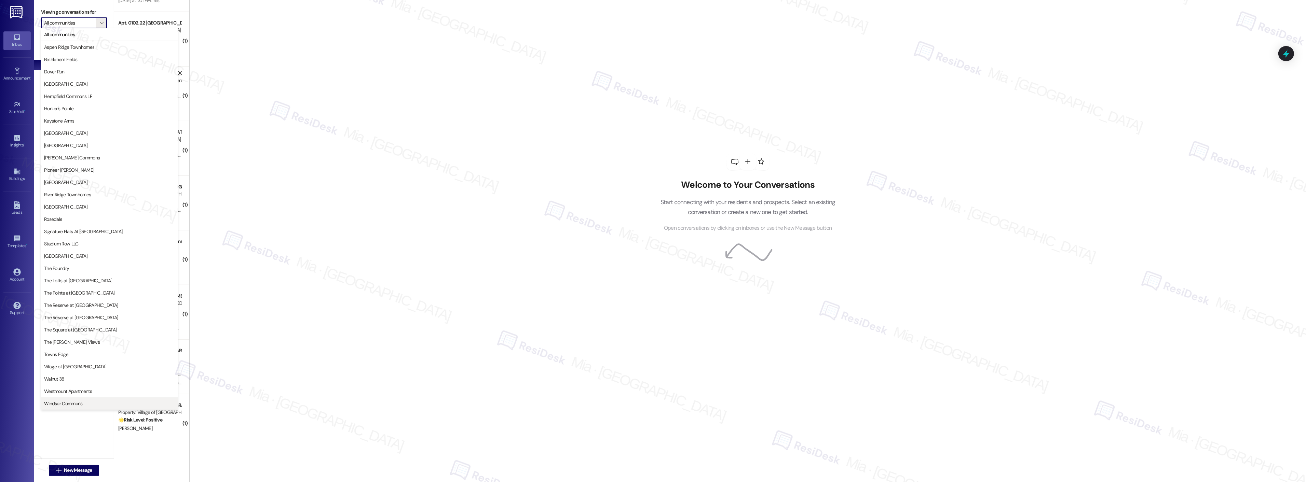
click at [73, 402] on span "Windsor Commons" at bounding box center [63, 403] width 39 height 7
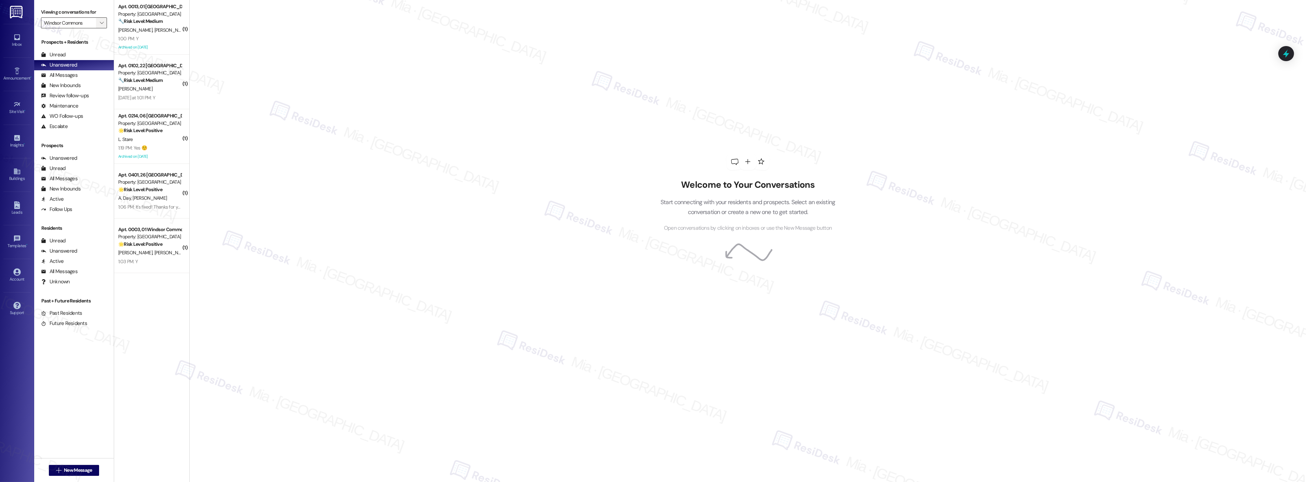
click at [100, 24] on icon "" at bounding box center [102, 22] width 4 height 5
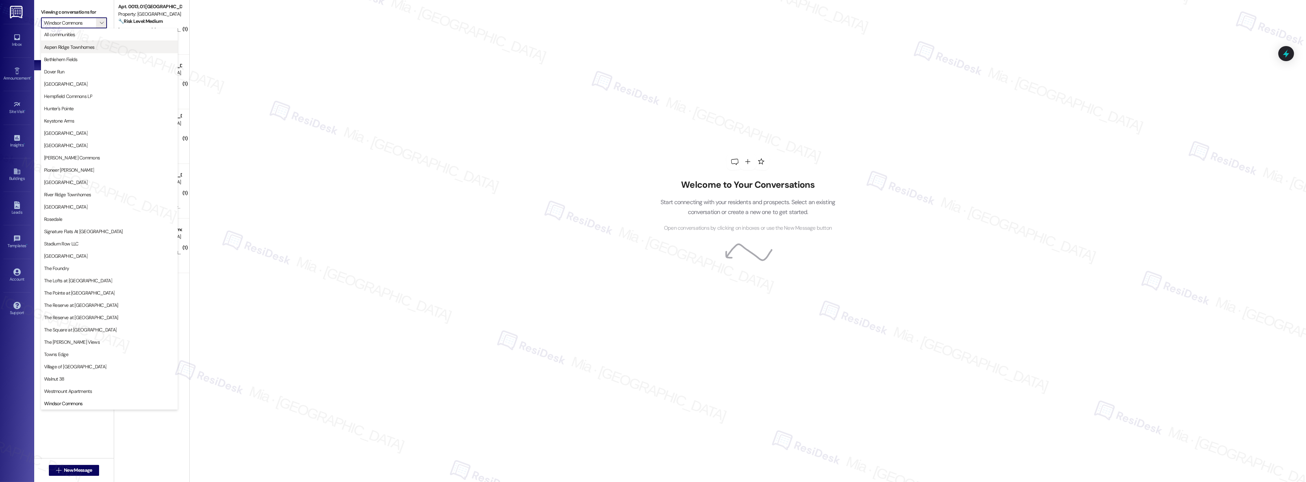
click at [96, 47] on span "Aspen Ridge Townhomes" at bounding box center [109, 47] width 131 height 7
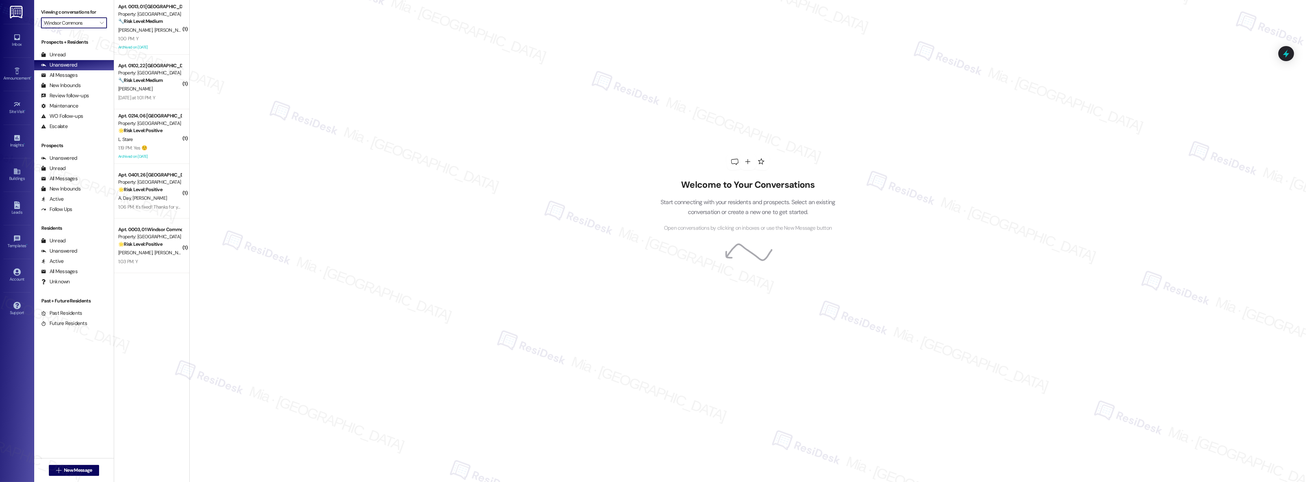
type input "Aspen Ridge Townhomes"
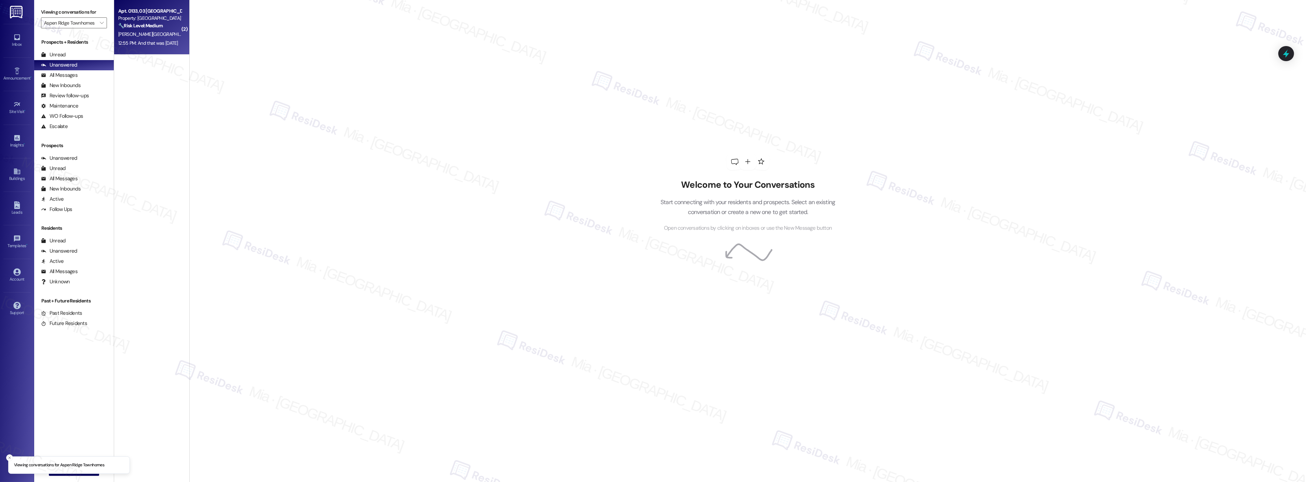
click at [148, 45] on div "12:55 PM: And that was yesterday 12:55 PM: And that was yesterday" at bounding box center [148, 43] width 60 height 6
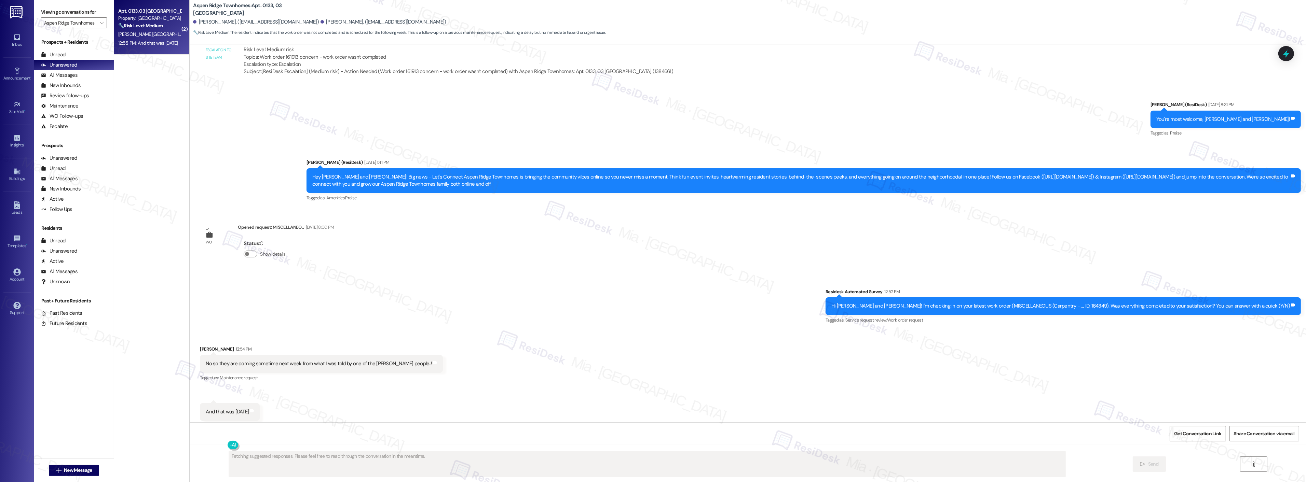
scroll to position [607, 0]
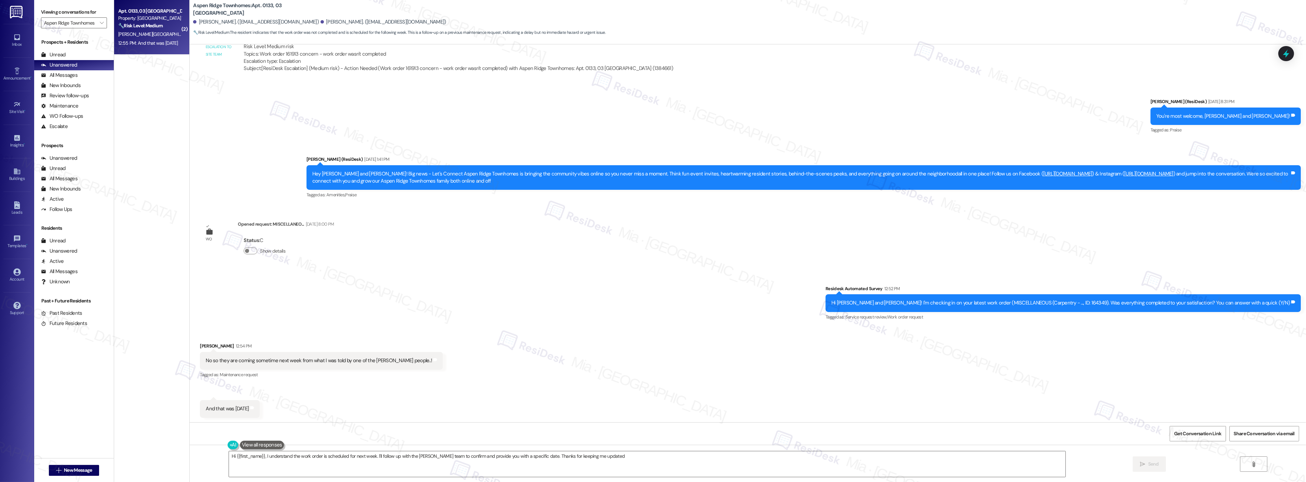
type textarea "Hi {{first_name}}, I understand the work order is scheduled for next week. I'll…"
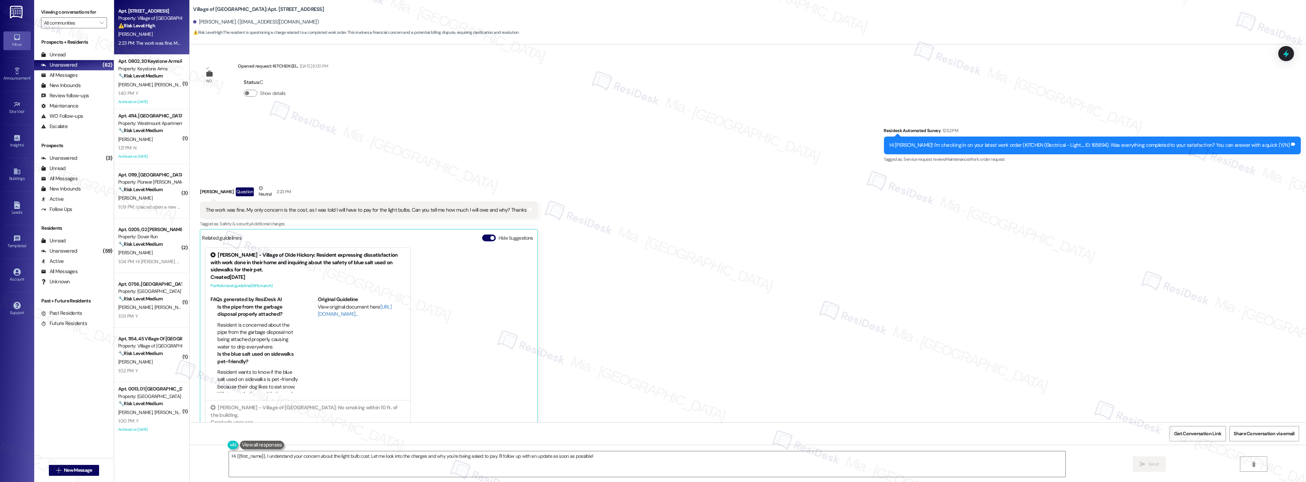
scroll to position [5262, 0]
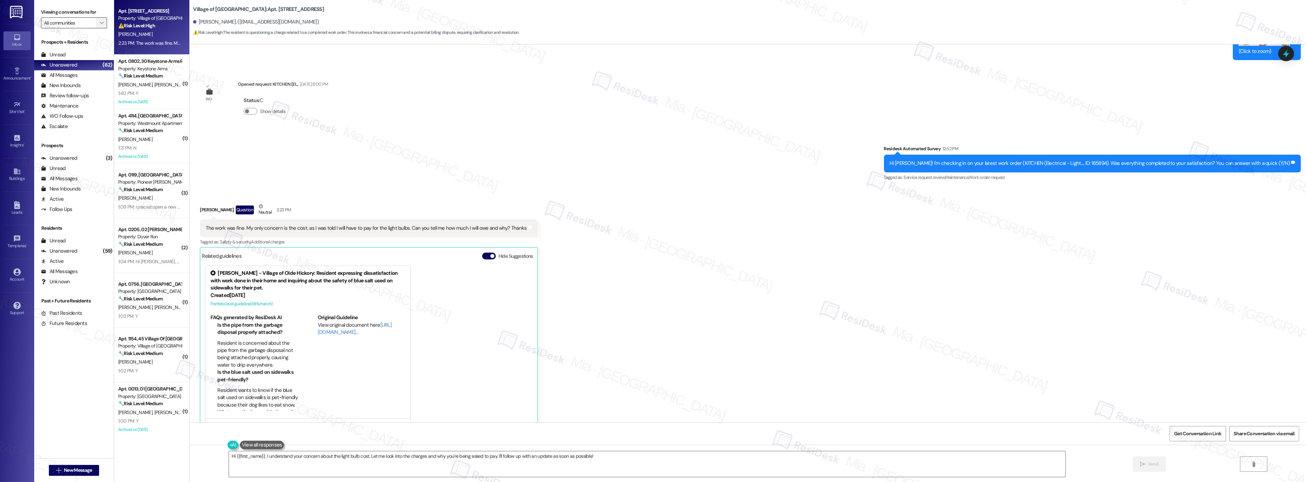
click at [99, 25] on button "" at bounding box center [101, 22] width 11 height 11
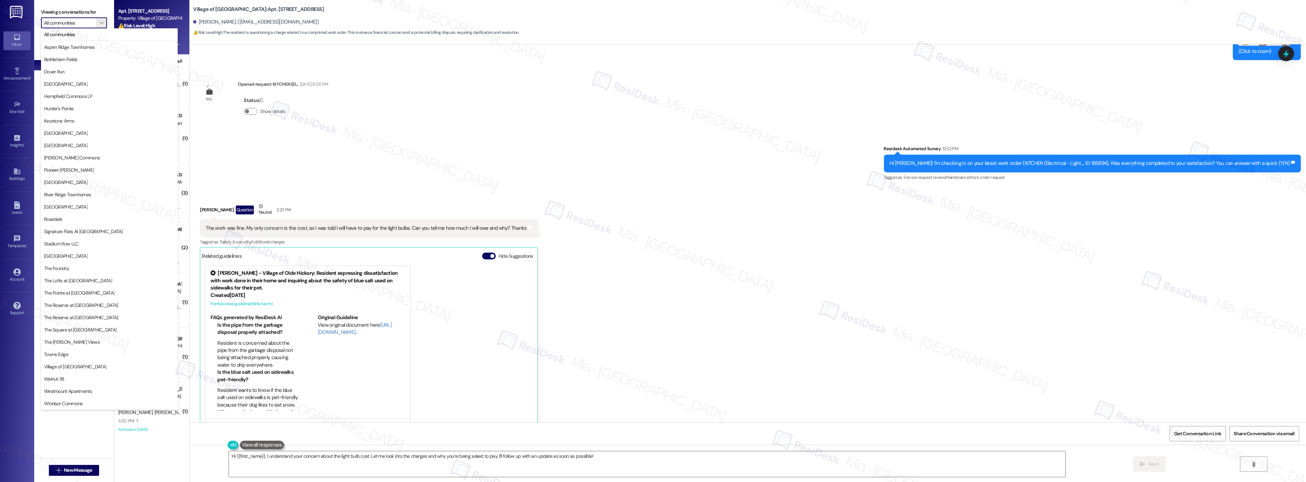
click at [610, 185] on div "Survey, sent via SMS Residesk Automated Survey 12:52 PM Hi Maria! I'm checking …" at bounding box center [748, 159] width 1116 height 58
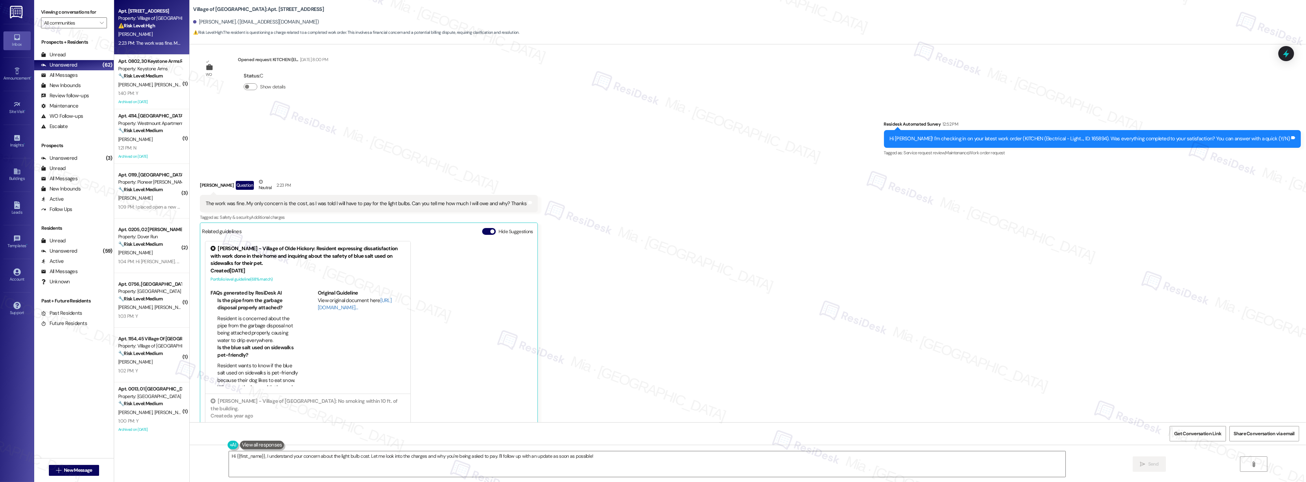
scroll to position [5300, 0]
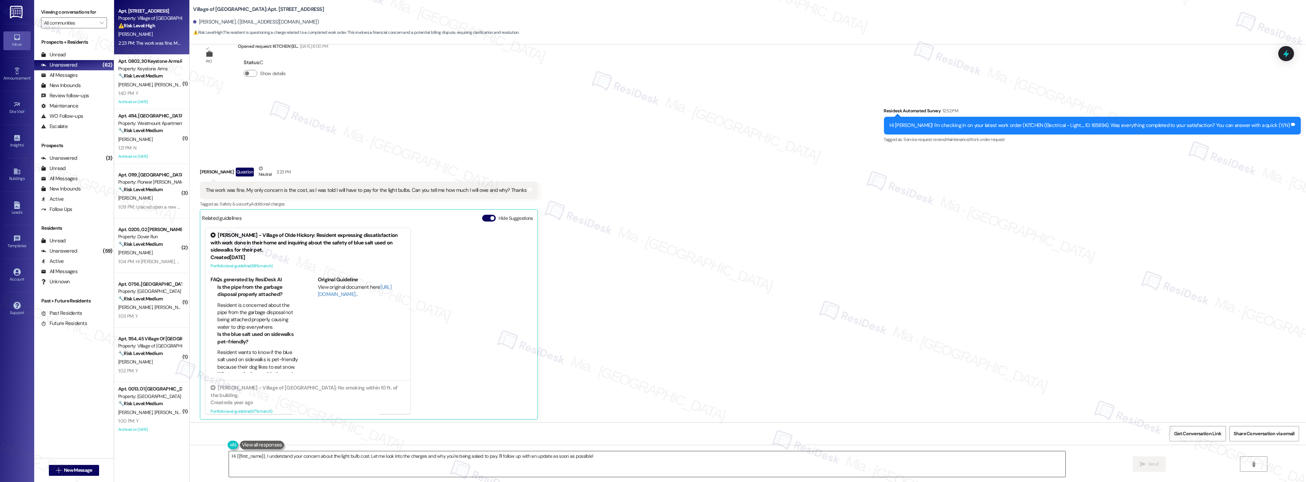
drag, startPoint x: 277, startPoint y: 462, endPoint x: 281, endPoint y: 461, distance: 3.9
click at [277, 462] on textarea "Hi {{first_name}}, I understand your concern about the light bulb cost. Let me …" at bounding box center [647, 465] width 837 height 26
drag, startPoint x: 593, startPoint y: 457, endPoint x: 216, endPoint y: 458, distance: 376.9
click at [216, 458] on div "Hi {{first_name}}, I understand your concern about the light bulb cost. Let me …" at bounding box center [748, 470] width 1116 height 51
paste textarea "Thank you,, for your feedback. I'm so glad to hear you're satisfied with the re…"
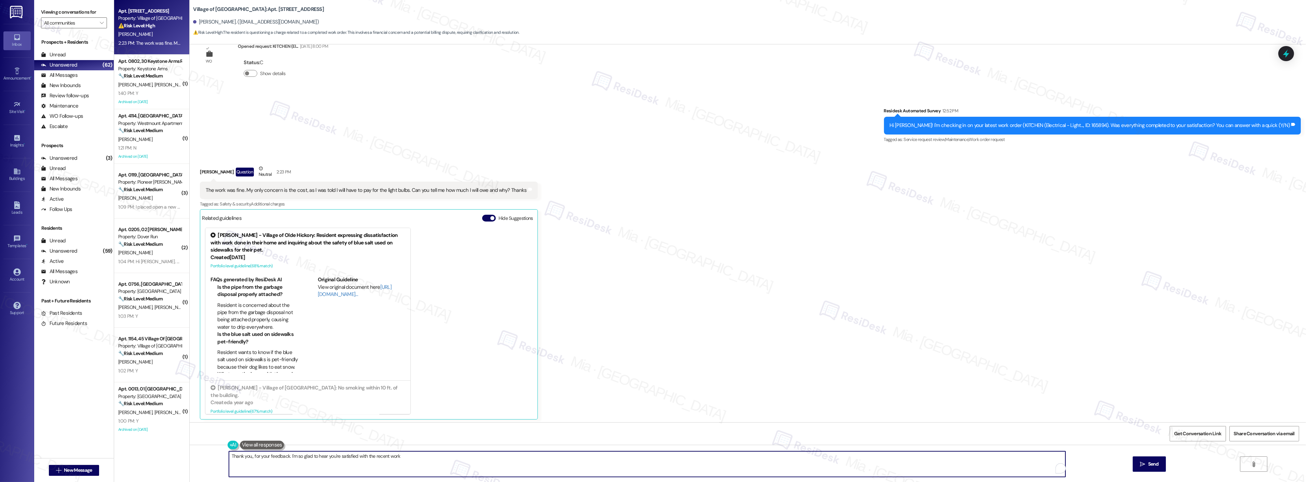
click at [247, 458] on textarea "Thank you,, for your feedback. I'm so glad to hear you're satisfied with the re…" at bounding box center [647, 465] width 837 height 26
click at [306, 458] on textarea "Thank you, MAria for your feedback. I'm so glad to hear you're satisfied with t…" at bounding box center [647, 465] width 837 height 26
click at [412, 459] on textarea "Thank you, MAria for your feedback. I'm glad to hear you're satisfied with the …" at bounding box center [647, 465] width 837 height 26
click at [255, 458] on textarea "Thank you, MAria for your feedback. I'm glad to hear you're satisfied with the …" at bounding box center [647, 465] width 837 height 26
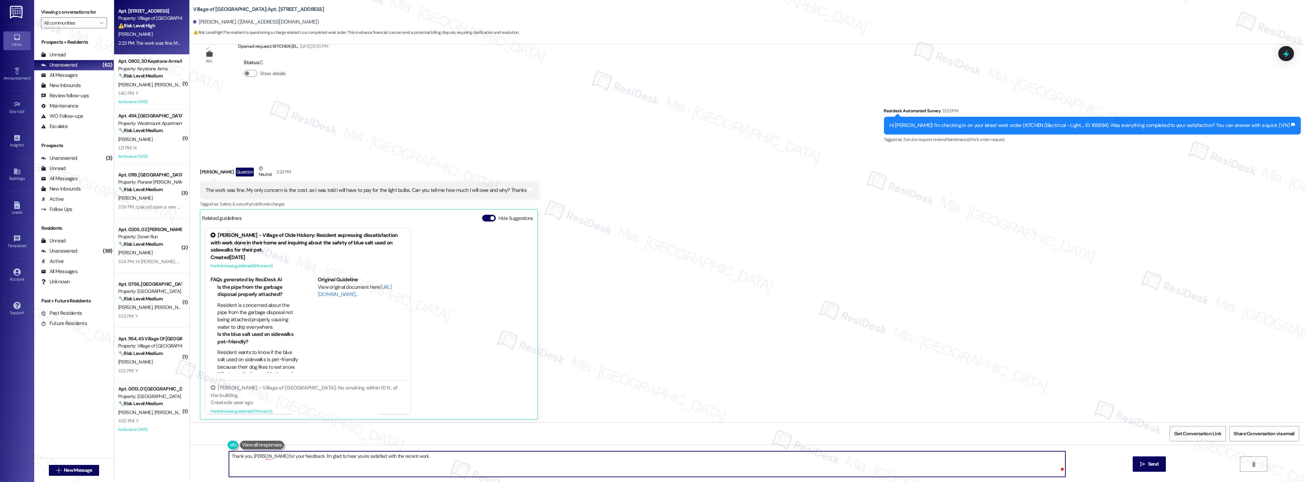
click at [417, 457] on textarea "Thank you, Maria for your feedback. I'm glad to hear you're satisfied with the …" at bounding box center [647, 465] width 837 height 26
click at [429, 457] on textarea "Thank you, Maria, for your feedback. I'm glad to hear you're satisfied with the…" at bounding box center [647, 465] width 837 height 26
click at [680, 405] on div "Received via SMS Maria Rivera Question Neutral 2:23 PM The work was fine. My on…" at bounding box center [748, 287] width 1116 height 275
click at [626, 460] on textarea "Thank you, Maria, for your feedback. I'm glad to hear you're satisfied with the…" at bounding box center [647, 465] width 837 height 26
type textarea "Thank you, Maria, for your feedback. I'm glad to hear you're satisfied with the…"
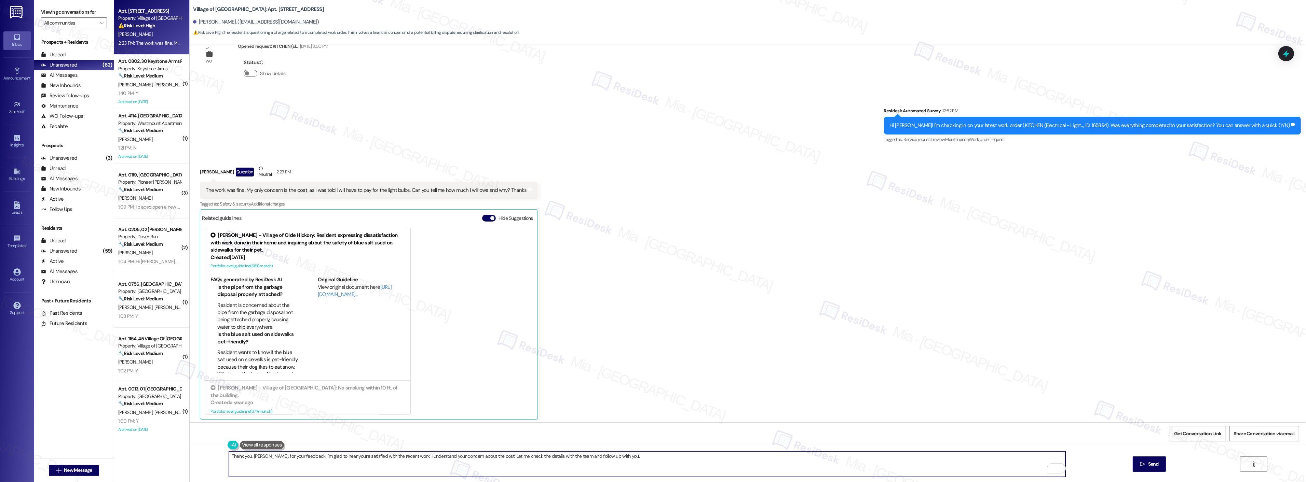
click at [1093, 117] on div "Hi Maria! I'm checking in on your latest work order (KITCHEN (Electrical - Ligh…" at bounding box center [1092, 125] width 417 height 17
click at [1099, 123] on div "Hi Maria! I'm checking in on your latest work order (KITCHEN (Electrical - Ligh…" at bounding box center [1090, 125] width 400 height 7
copy div "165894"
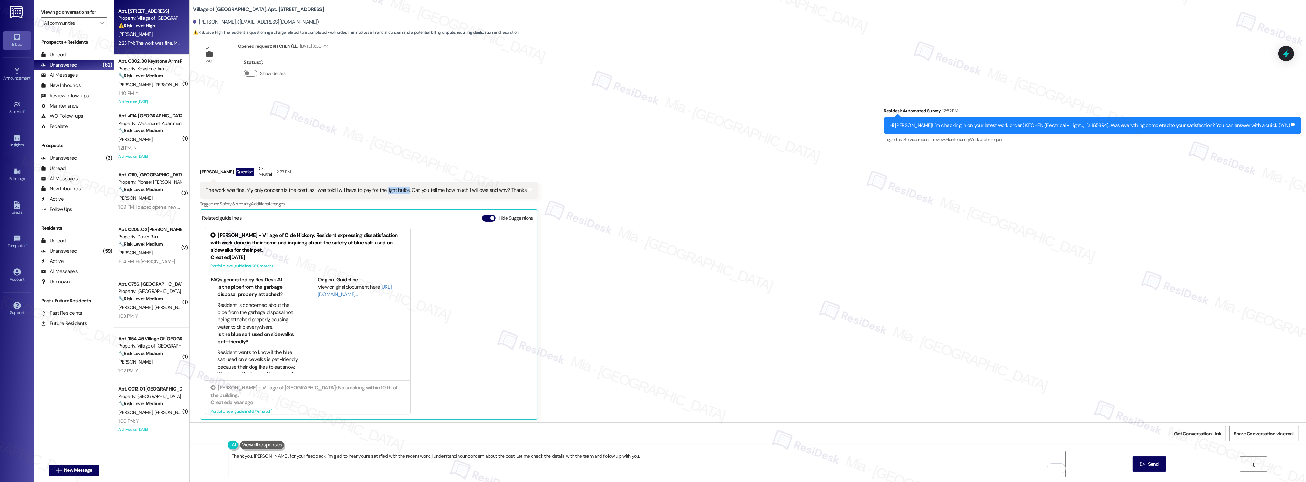
drag, startPoint x: 378, startPoint y: 188, endPoint x: 392, endPoint y: 188, distance: 14.4
click at [399, 188] on div "The work was fine. My only concern is the cost, as I was told I will have to pa…" at bounding box center [366, 190] width 321 height 7
copy div "light bulbs"
click at [647, 458] on textarea "Thank you, Maria, for your feedback. I'm glad to hear you're satisfied with the…" at bounding box center [647, 465] width 837 height 26
click at [1147, 462] on span "Send" at bounding box center [1153, 464] width 13 height 7
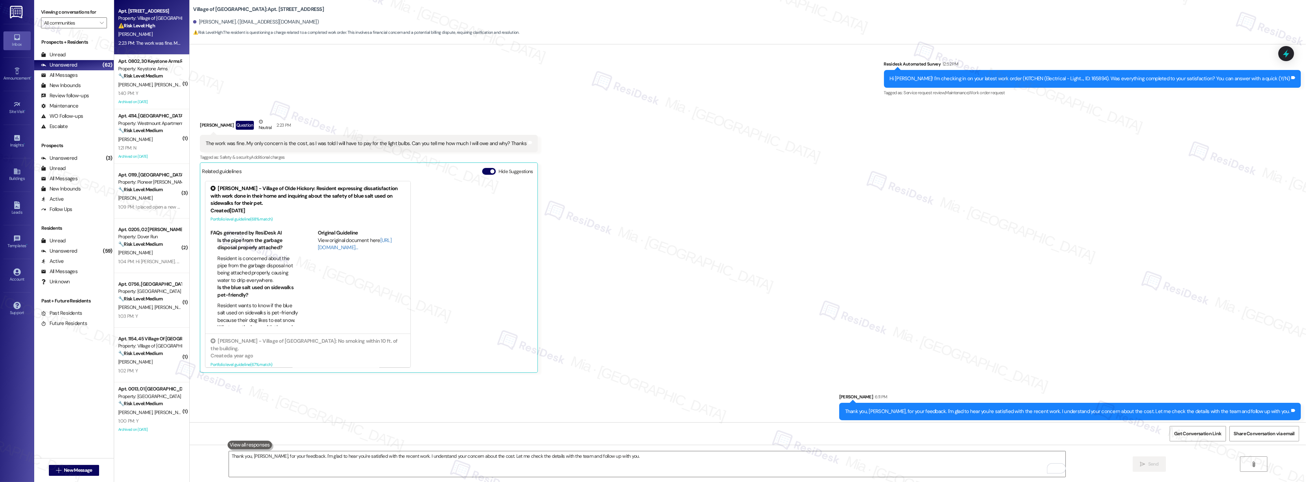
scroll to position [5348, 0]
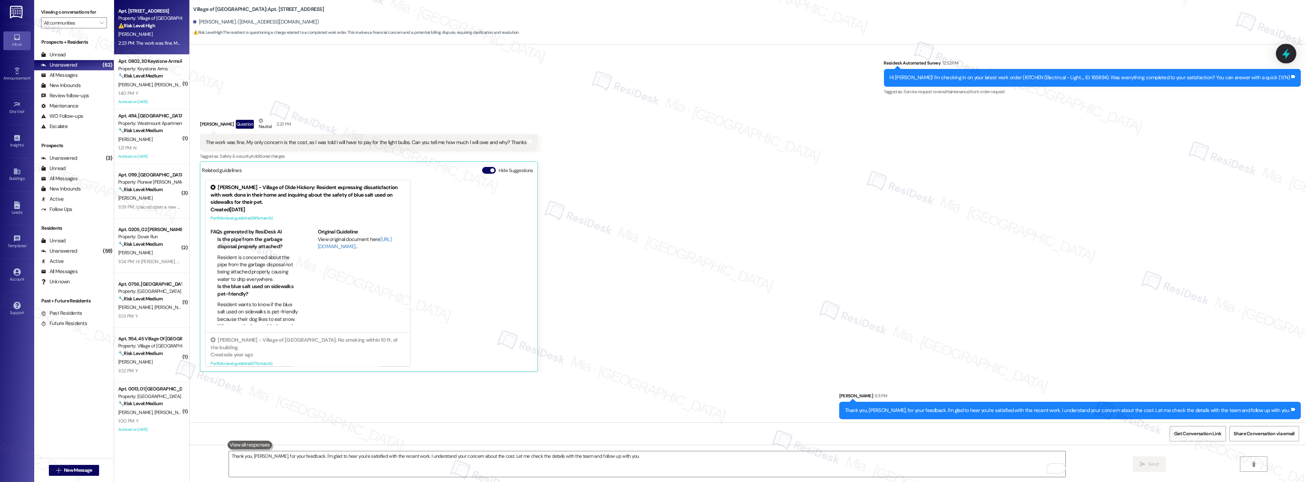
click at [1293, 53] on div at bounding box center [1286, 53] width 21 height 19
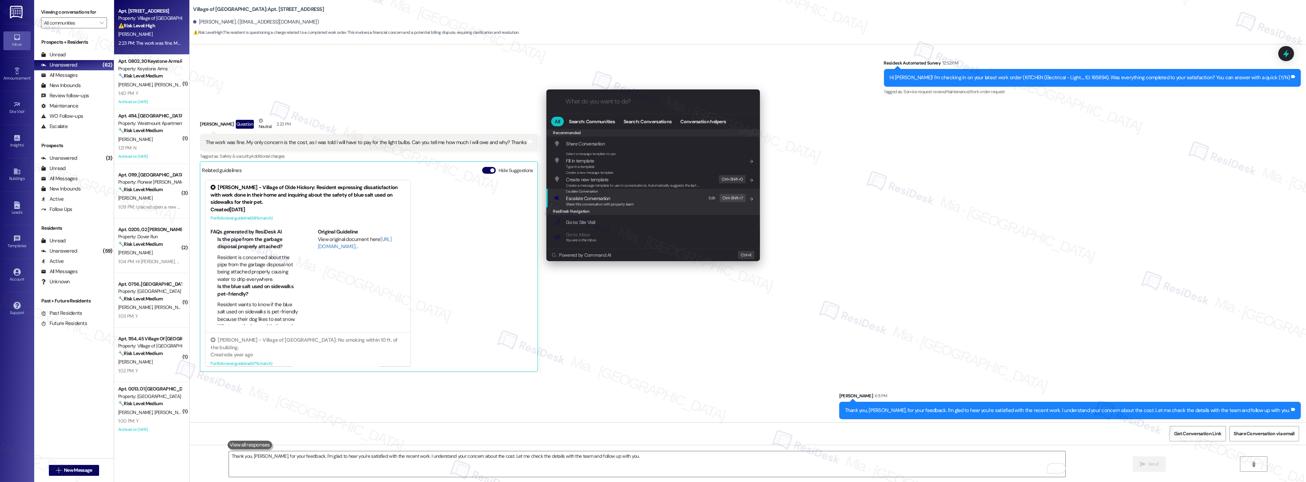
click at [607, 197] on span "Escalate Conversation" at bounding box center [588, 198] width 44 height 6
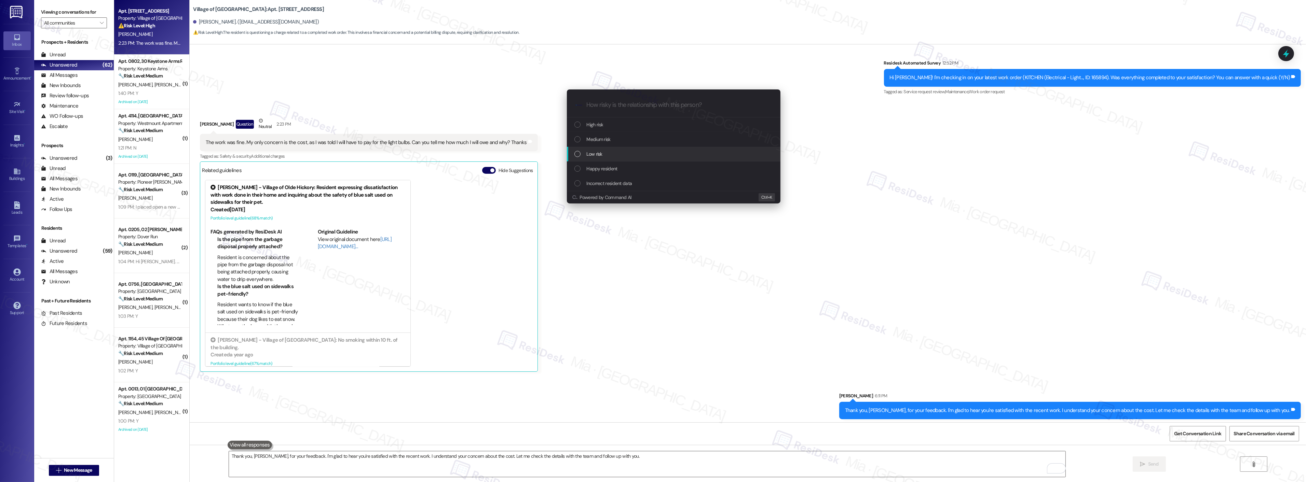
click at [613, 152] on div "Low risk" at bounding box center [674, 154] width 200 height 8
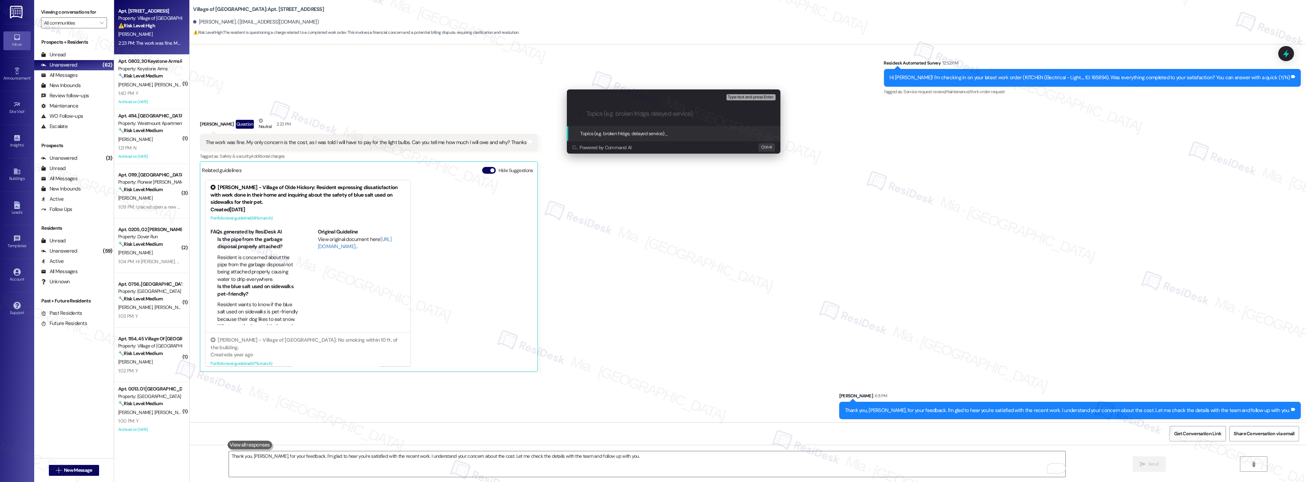
paste input "Asking how much she will be charge and why for the light bulbs for WO 165894"
type input "Asking how much she will be charge and why for the light bulbs for WO 165894"
drag, startPoint x: 629, startPoint y: 115, endPoint x: 573, endPoint y: 114, distance: 56.4
click at [573, 114] on div ".cls-1{fill:#0a055f;}.cls-2{fill:#0cc4c4;} resideskLogoBlueOrange Asking how mu…" at bounding box center [674, 114] width 214 height 24
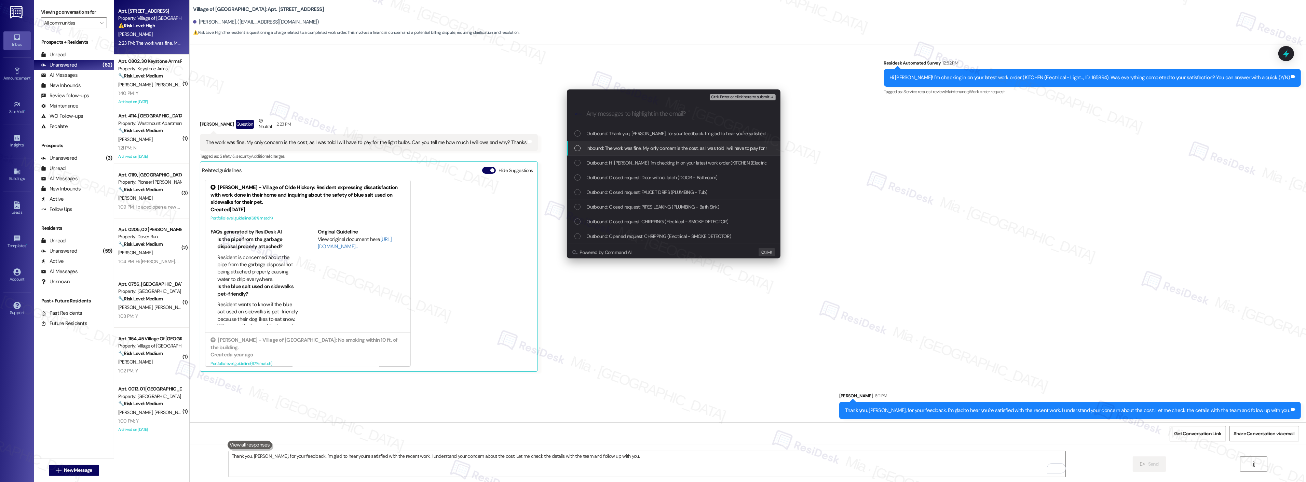
click at [582, 148] on div "Inbound: The work was fine. My only concern is the cost, as I was told I will h…" at bounding box center [674, 149] width 200 height 8
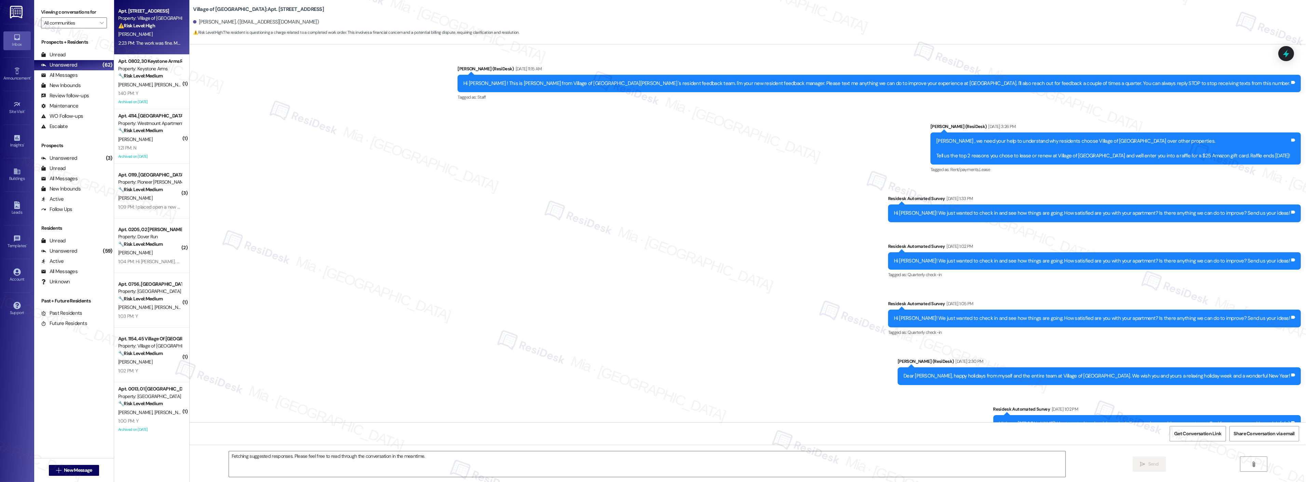
scroll to position [5358, 0]
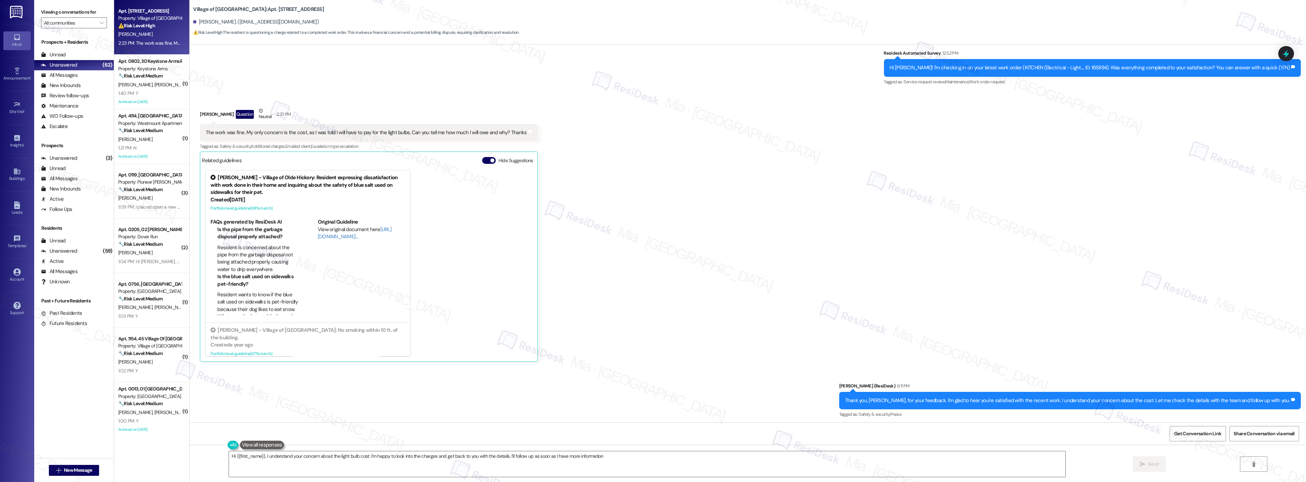
type textarea "Hi {{first_name}}, I understand your concern about the light bulb cost. I'm hap…"
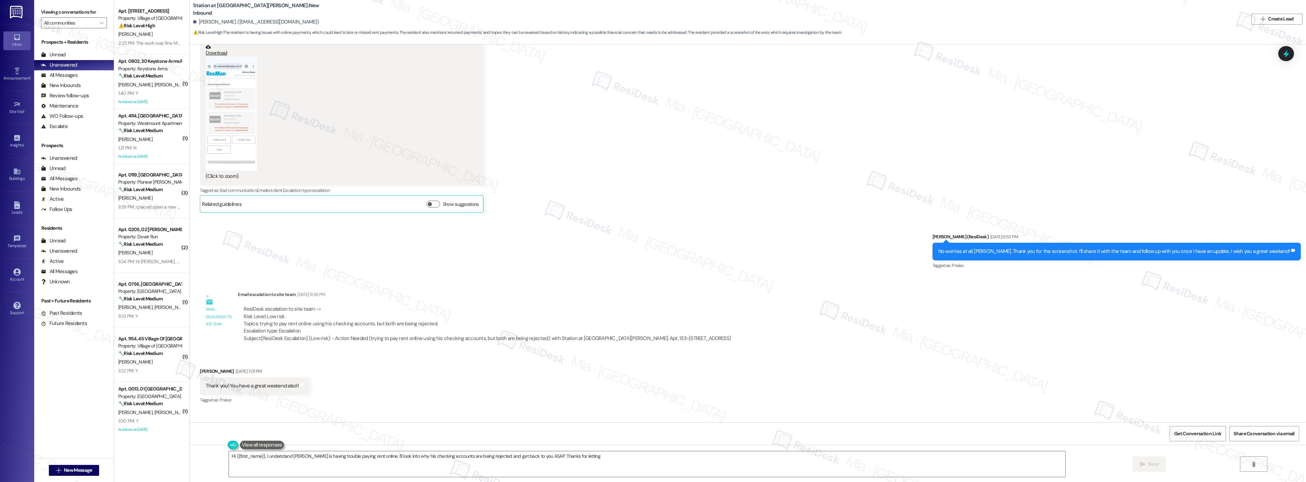
scroll to position [756, 0]
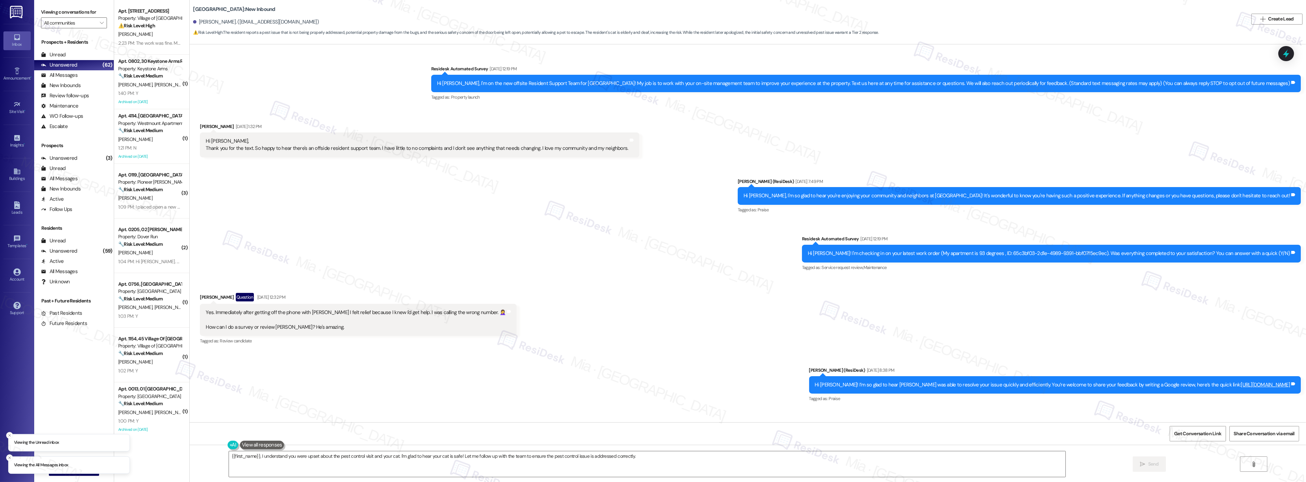
scroll to position [459, 0]
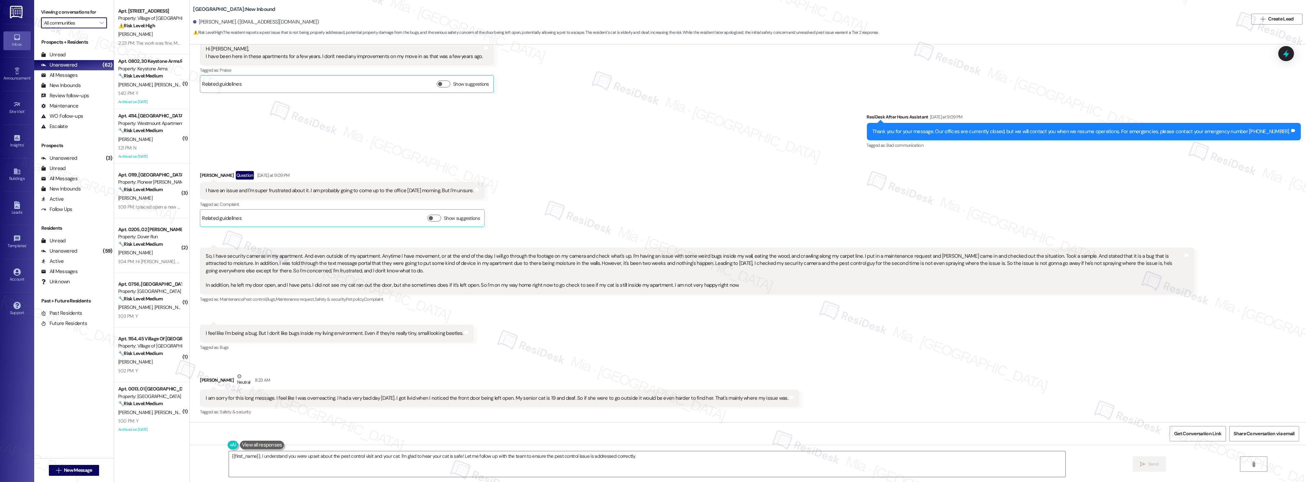
click at [84, 25] on input "All communities" at bounding box center [70, 22] width 52 height 11
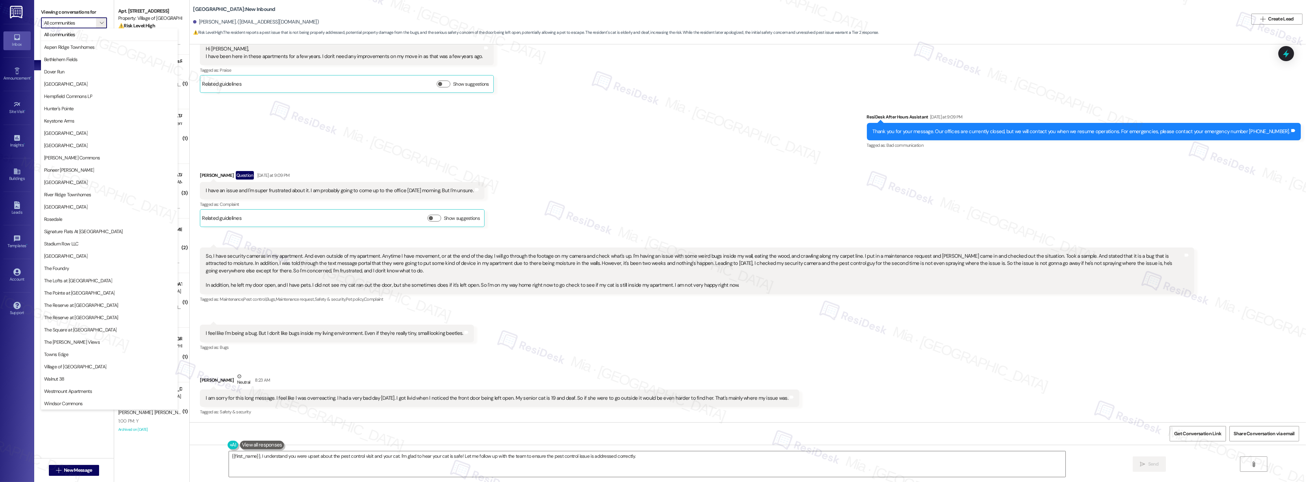
click at [636, 149] on div "Sent via SMS ResiDesk After Hours Assistant [DATE] at 9:09 PM Thank you for you…" at bounding box center [748, 127] width 1116 height 58
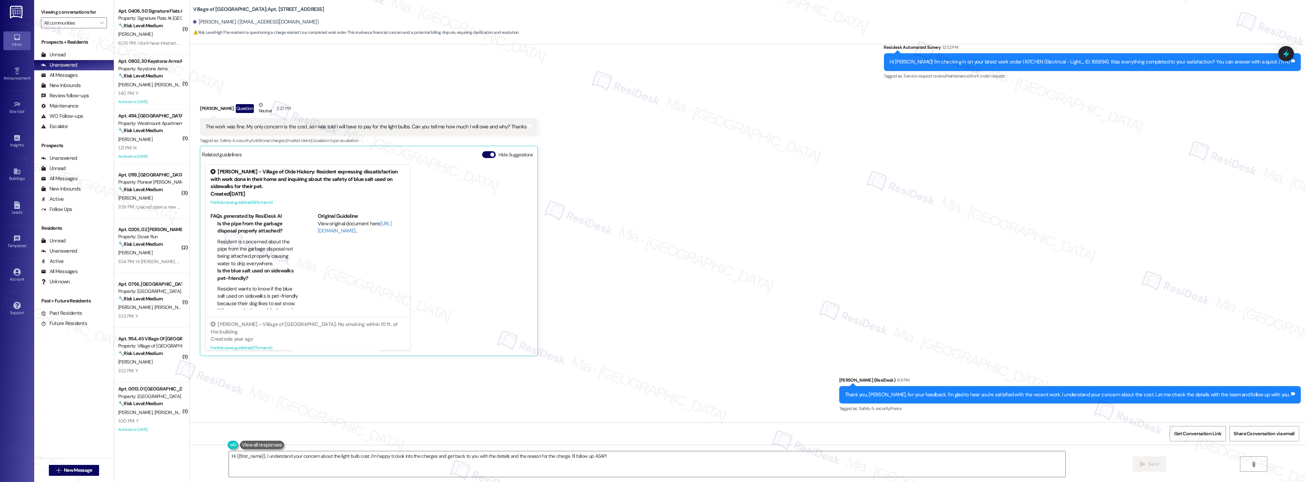
scroll to position [5359, 0]
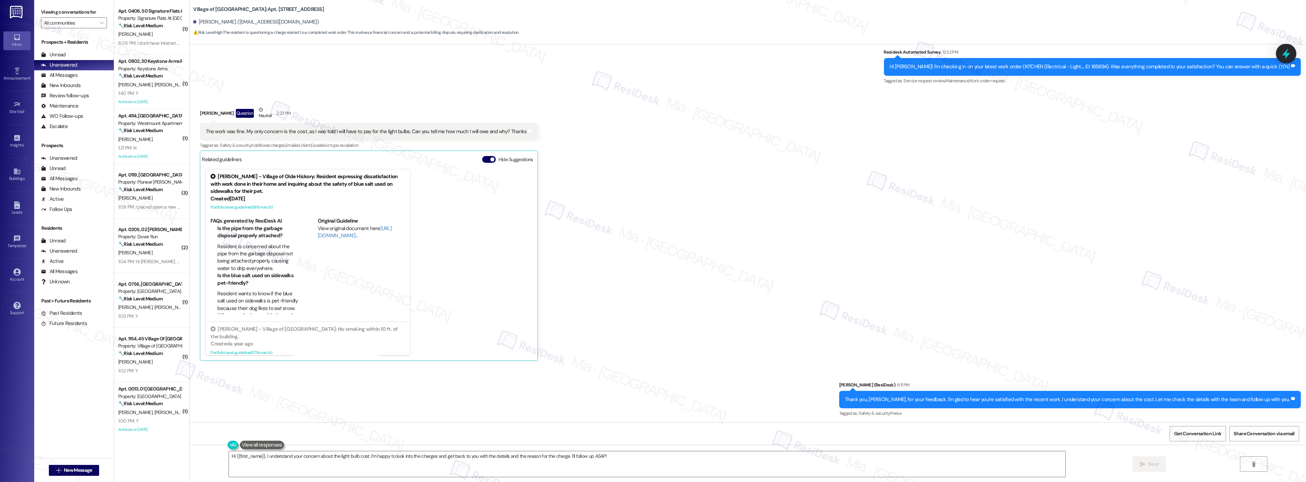
click at [1285, 54] on icon at bounding box center [1286, 54] width 8 height 11
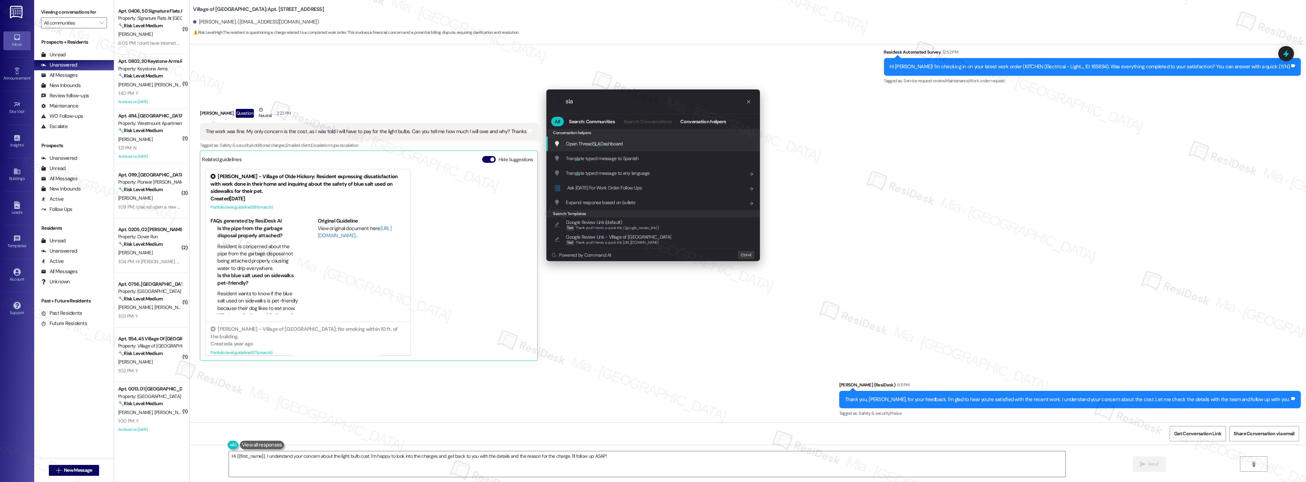
type input "sla"
click at [610, 139] on div "Open Thread SLA Dashboard Add shortcut" at bounding box center [653, 144] width 214 height 15
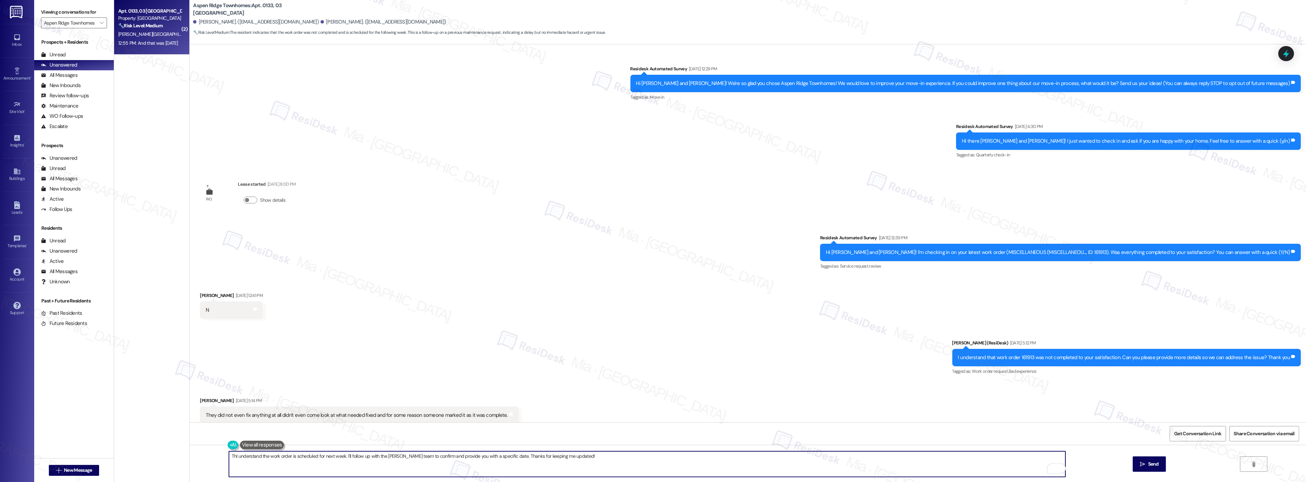
scroll to position [607, 0]
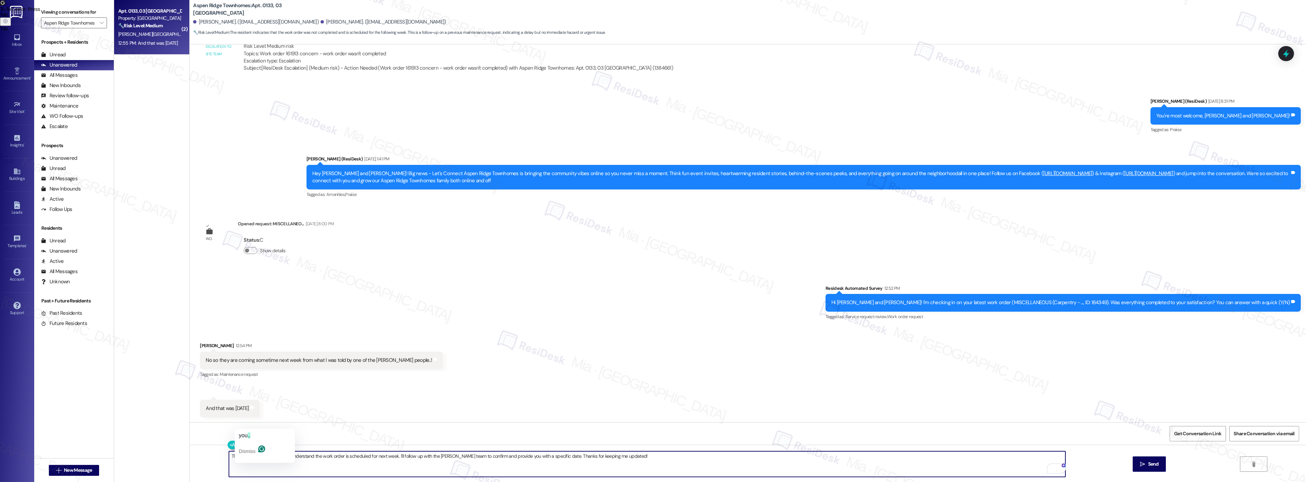
click at [245, 457] on textarea "Thank you [PERSON_NAME]. I understand the work order is scheduled for next week…" at bounding box center [647, 465] width 837 height 26
drag, startPoint x: 407, startPoint y: 457, endPoint x: 432, endPoint y: 457, distance: 24.6
click at [432, 457] on textarea "Thank you, [PERSON_NAME]. I understand the work order is scheduled for next wee…" at bounding box center [647, 465] width 837 height 26
drag, startPoint x: 420, startPoint y: 456, endPoint x: 585, endPoint y: 455, distance: 165.0
click at [585, 455] on textarea "Thank you, [PERSON_NAME]. I understand the work order is scheduled for next wee…" at bounding box center [647, 465] width 837 height 26
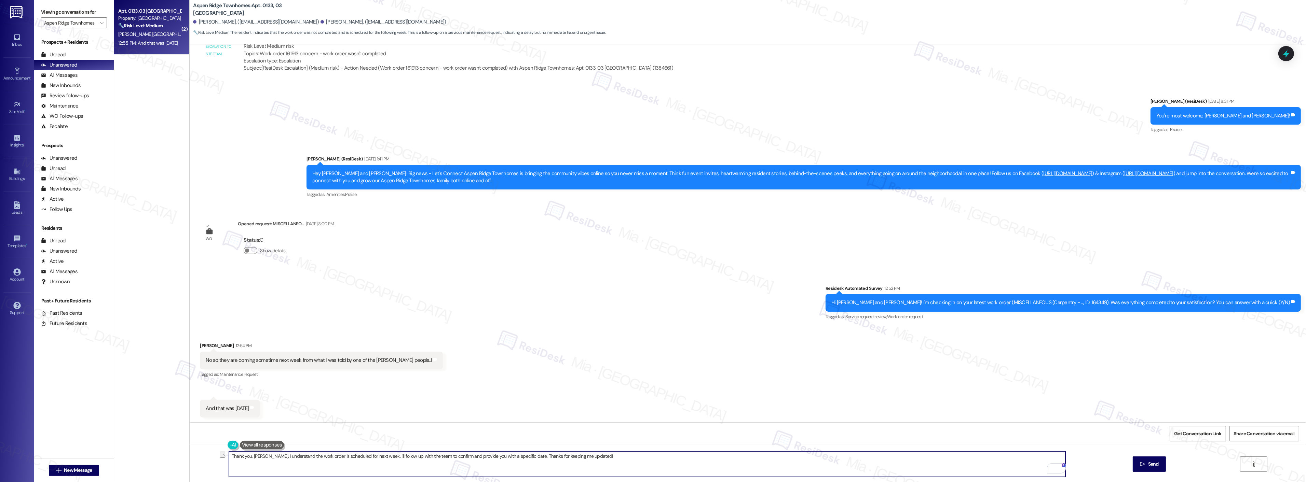
drag, startPoint x: 368, startPoint y: 457, endPoint x: 597, endPoint y: 457, distance: 229.3
click at [597, 457] on textarea "Thank you, [PERSON_NAME]. I understand the work order is scheduled for next wee…" at bounding box center [647, 465] width 837 height 26
click at [466, 433] on span "button" at bounding box center [465, 436] width 1 height 6
click at [525, 435] on span "your" at bounding box center [524, 436] width 12 height 6
click at [538, 458] on textarea "Thank you, [PERSON_NAME]. I understand the work order is scheduled for next wee…" at bounding box center [647, 465] width 837 height 26
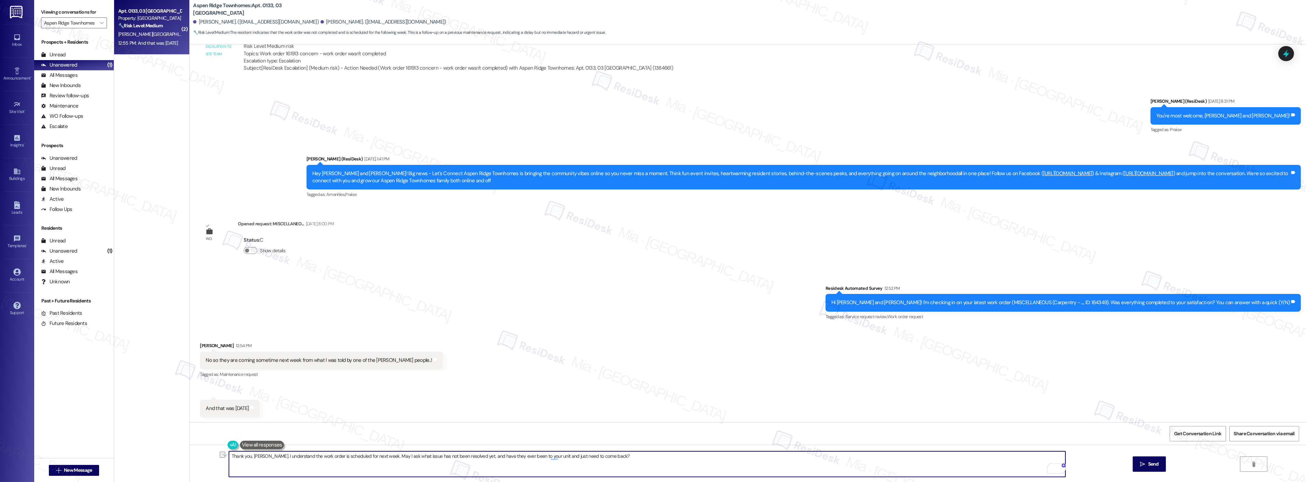
drag, startPoint x: 369, startPoint y: 459, endPoint x: 600, endPoint y: 459, distance: 230.7
click at [600, 459] on textarea "Thank you, [PERSON_NAME]. I understand the work order is scheduled for next wee…" at bounding box center [647, 465] width 837 height 26
paste textarea "Could you let me know which issue has not yet been resolved? Also, has maintena…"
click at [371, 457] on textarea "Thank you, [PERSON_NAME]. I understand the work order is scheduled for next wee…" at bounding box center [647, 465] width 837 height 26
type textarea "Thank you, [PERSON_NAME]. I understand the work order is scheduled for next wee…"
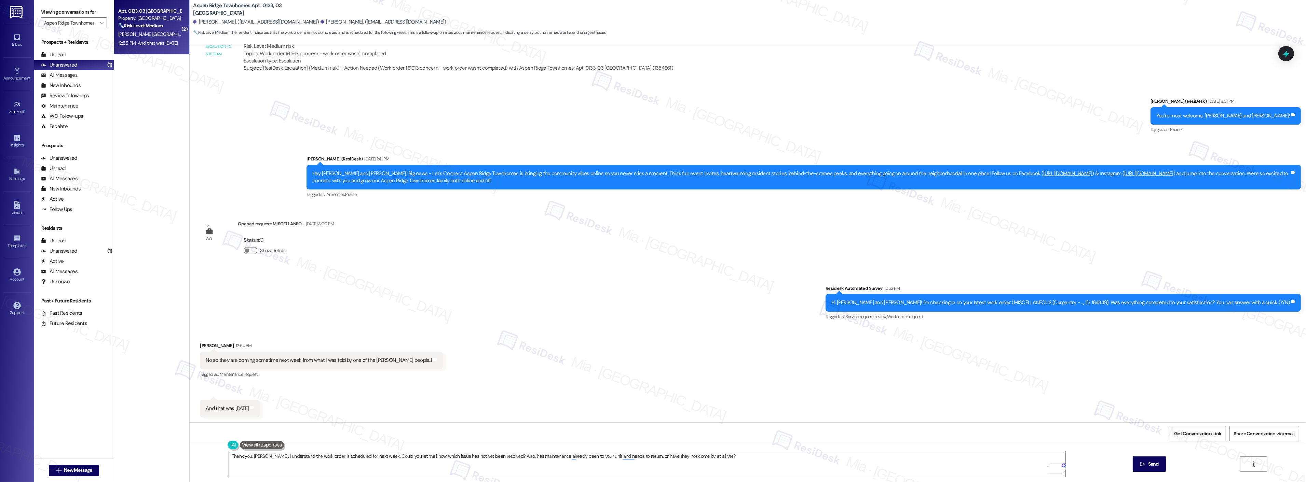
click at [703, 378] on div "Received via SMS Zion [PERSON_NAME] 12:54 PM No so they are coming sometime nex…" at bounding box center [748, 375] width 1116 height 96
click at [583, 436] on span "Dismiss" at bounding box center [582, 433] width 17 height 5
click at [1150, 460] on button " Send" at bounding box center [1149, 464] width 33 height 15
click at [98, 22] on span "" at bounding box center [101, 22] width 6 height 11
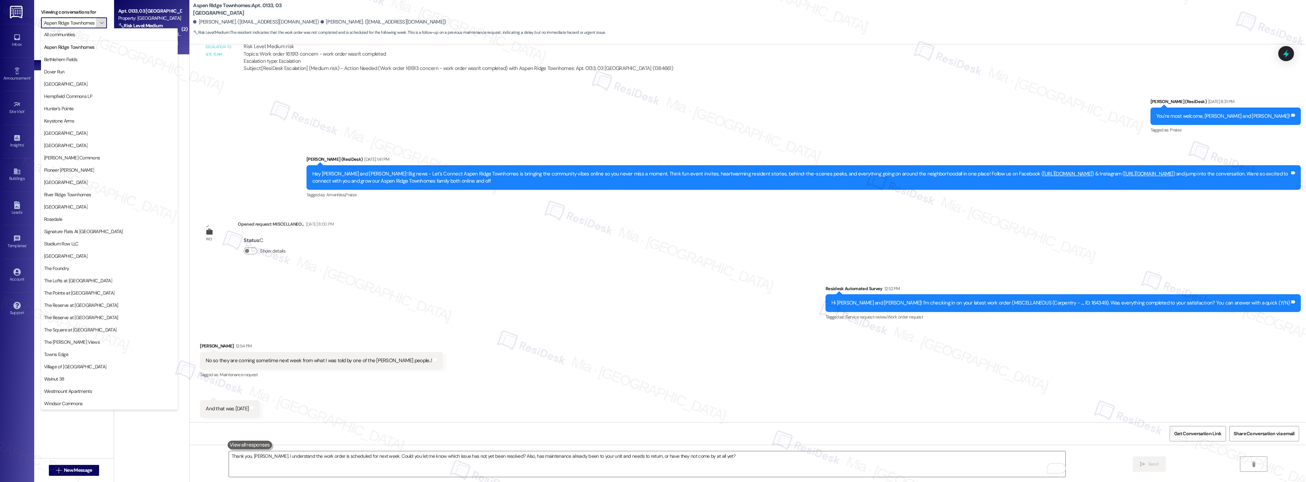
scroll to position [0, 4]
click at [90, 35] on span "All communities" at bounding box center [109, 34] width 131 height 7
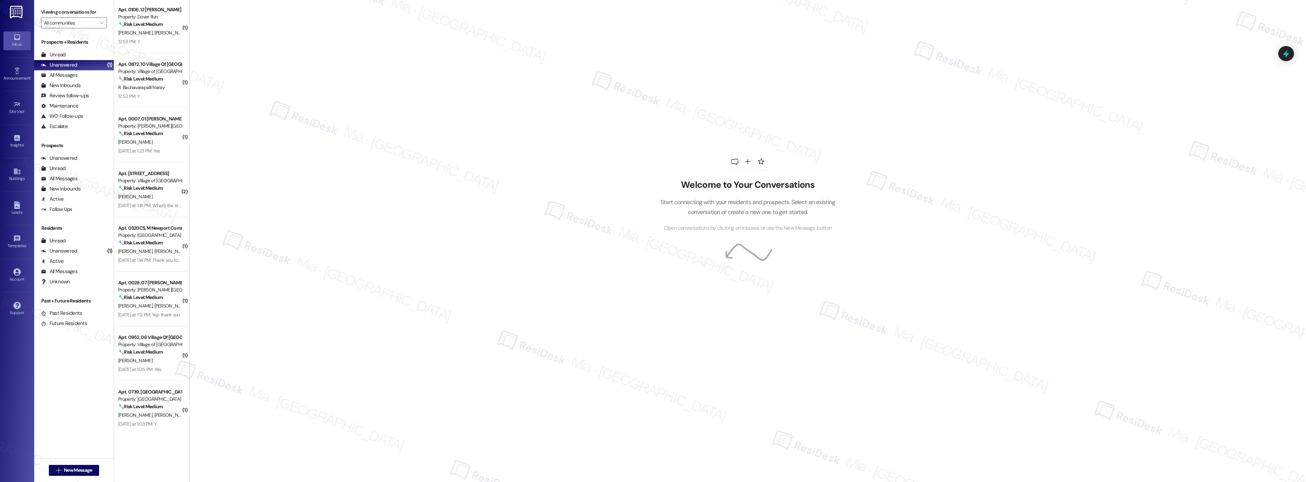
scroll to position [727, 0]
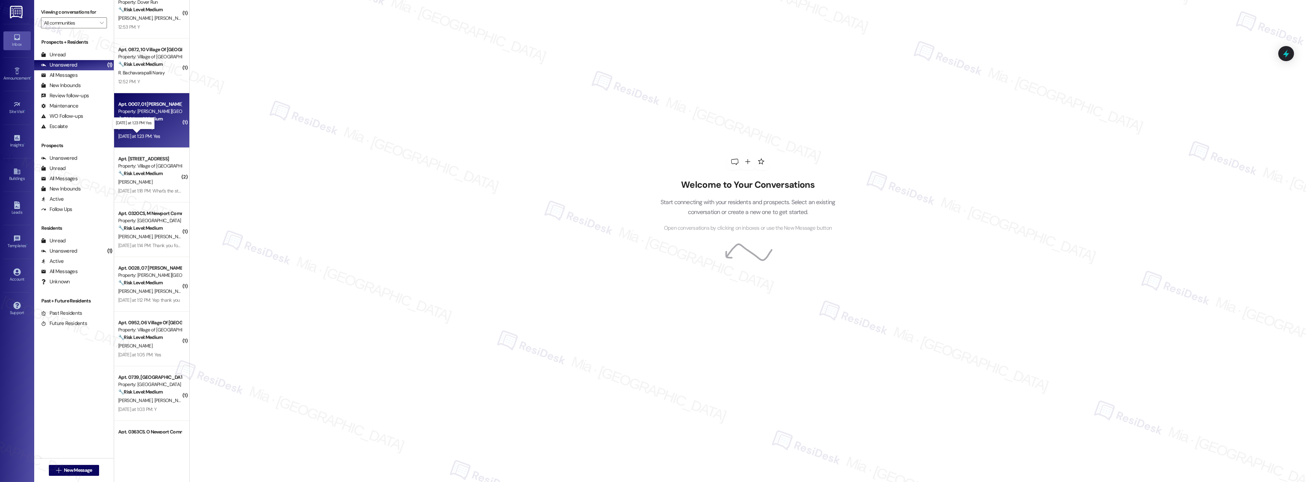
click at [158, 134] on div "[DATE] at 1:23 PM: Yes [DATE] at 1:23 PM: Yes" at bounding box center [139, 136] width 42 height 6
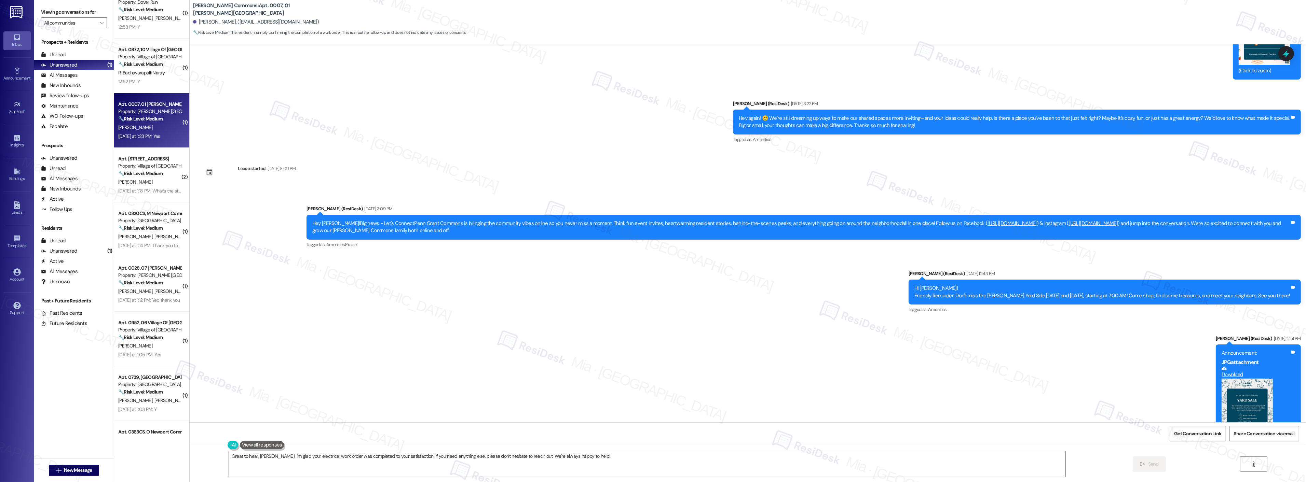
scroll to position [1618, 0]
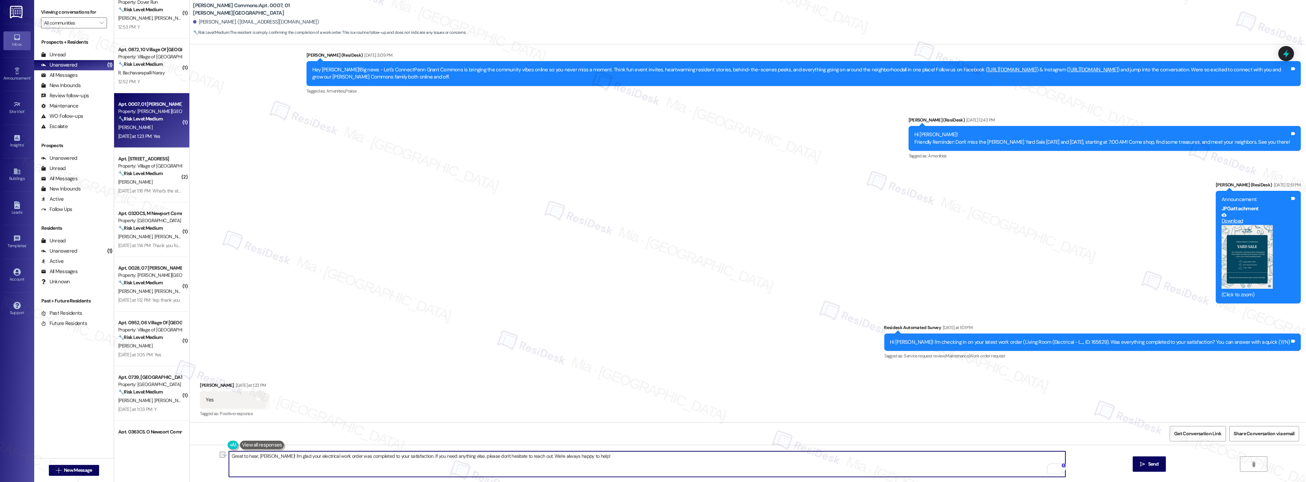
drag, startPoint x: 474, startPoint y: 456, endPoint x: 368, endPoint y: 458, distance: 106.0
click at [368, 458] on textarea "Great to hear, [PERSON_NAME]! I'm glad your electrical work order was completed…" at bounding box center [647, 465] width 837 height 26
click at [354, 462] on textarea "Great to hear, [PERSON_NAME]! I'm glad your electrical work order was completed…" at bounding box center [647, 465] width 837 height 26
drag, startPoint x: 412, startPoint y: 457, endPoint x: 592, endPoint y: 457, distance: 179.7
click at [592, 457] on textarea "Great to hear, [PERSON_NAME]! I'm glad your electrical work order was completed…" at bounding box center [647, 465] width 837 height 26
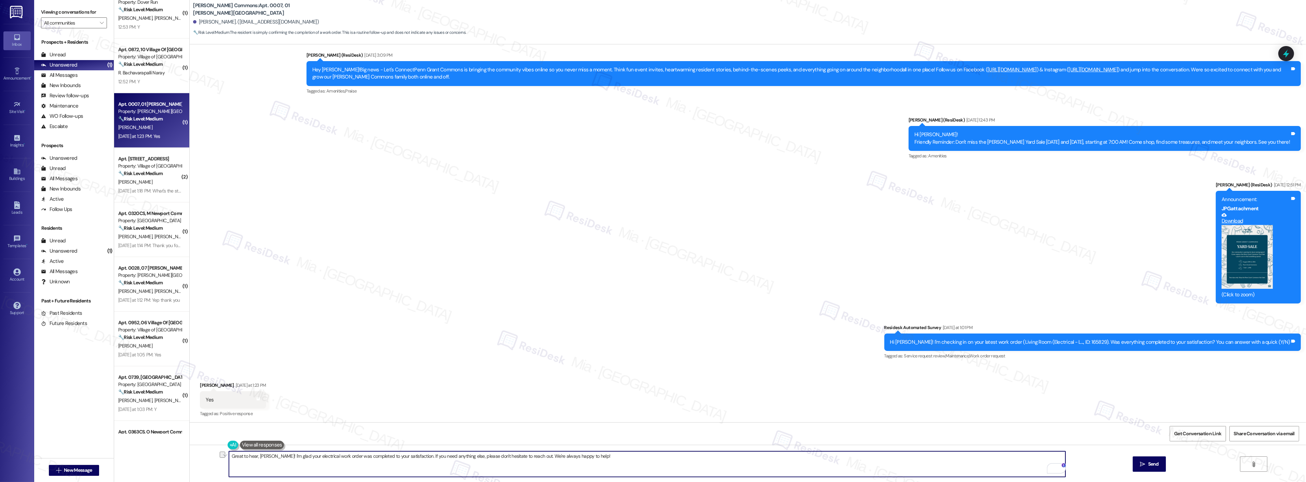
paste textarea "I may ask...has {{property}} lived up to your expectations?"
type textarea "Great to hear, [PERSON_NAME]! I'm glad your electrical work order was completed…"
click at [1148, 464] on span "Send" at bounding box center [1153, 464] width 11 height 7
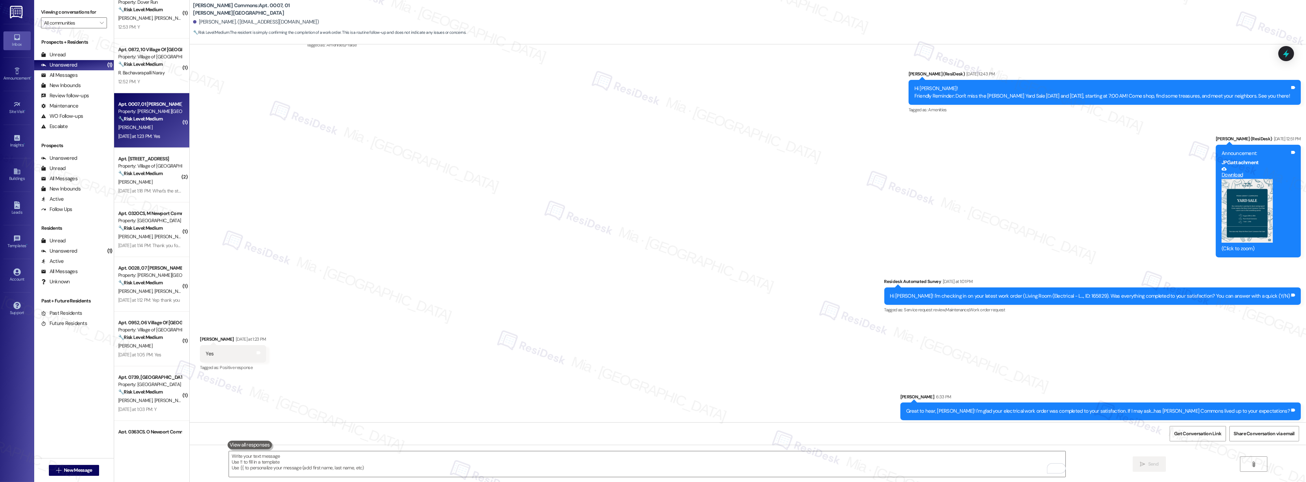
scroll to position [1666, 0]
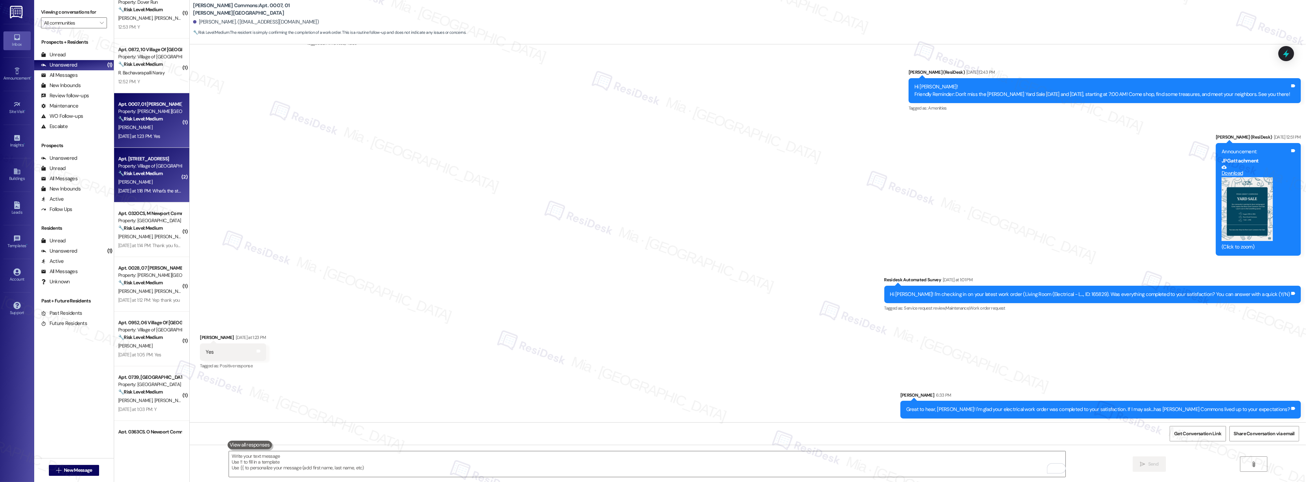
click at [137, 187] on div "[DATE] at 1:18 PM: What's the status of the other request please? [DATE] at 1:1…" at bounding box center [150, 191] width 65 height 9
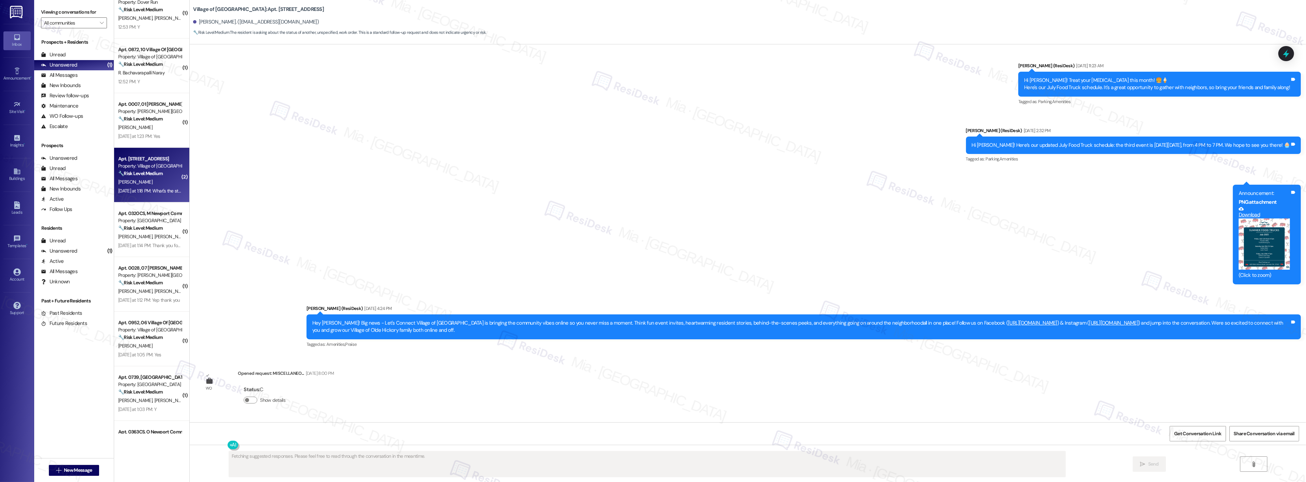
scroll to position [2208, 0]
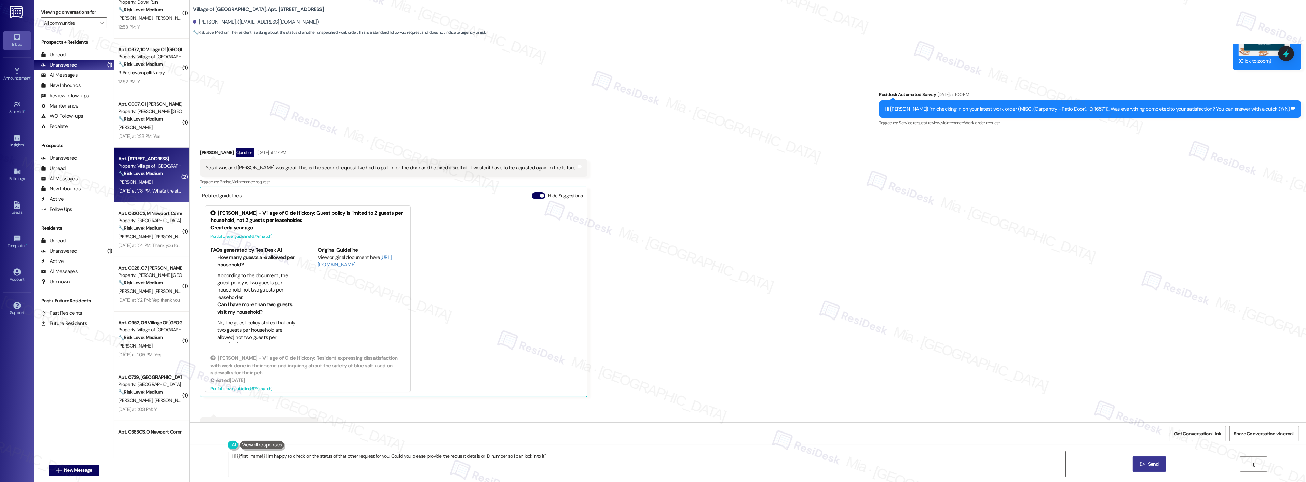
click at [229, 456] on textarea "Hi {{first_name}}! I'm happy to check on the status of that other request for y…" at bounding box center [647, 465] width 837 height 26
click at [374, 467] on textarea "Thank you {{first_name}}! I'm happy to check on the status of that other reques…" at bounding box center [647, 465] width 837 height 26
drag, startPoint x: 559, startPoint y: 457, endPoint x: 278, endPoint y: 457, distance: 281.6
click at [278, 457] on textarea "Thank you {{first_name}}! I'm happy to check on the status of that other reques…" at bounding box center [647, 465] width 837 height 26
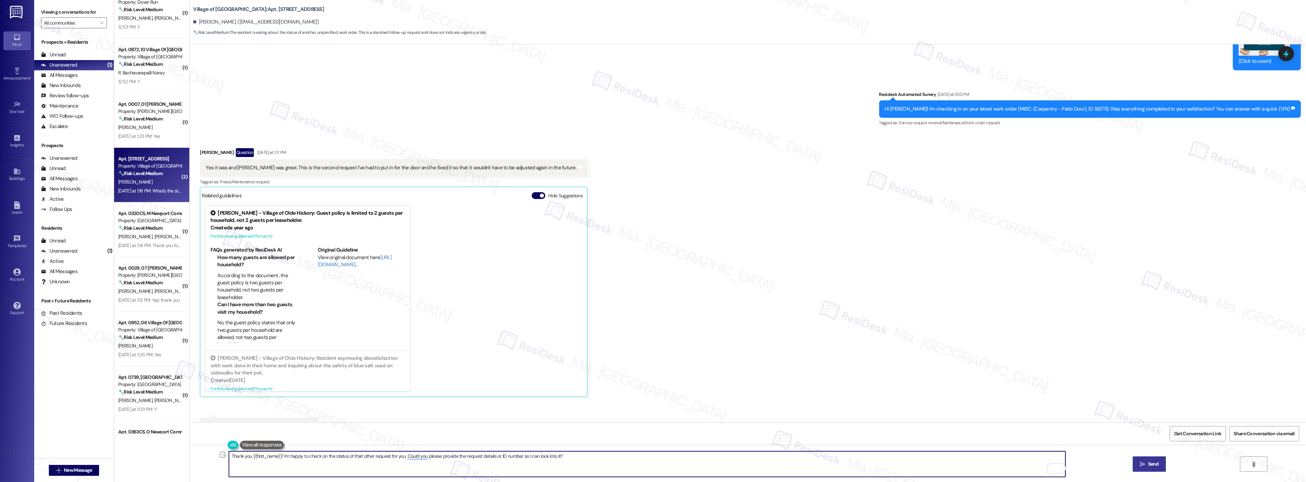
paste textarea "'m so glad to hear you're satisfied with the recent work!"
click at [277, 457] on textarea "Thank you {{first_name}}! 'm so glad to hear you're satisfied with the recent w…" at bounding box center [647, 465] width 837 height 26
click at [411, 458] on textarea "Thank you {{first_name}}! I'm so glad to hear you're satisfied with the recent …" at bounding box center [647, 465] width 837 height 26
type textarea "Thank you {{first_name}}! I'm so glad to hear you're satisfied with the recent …"
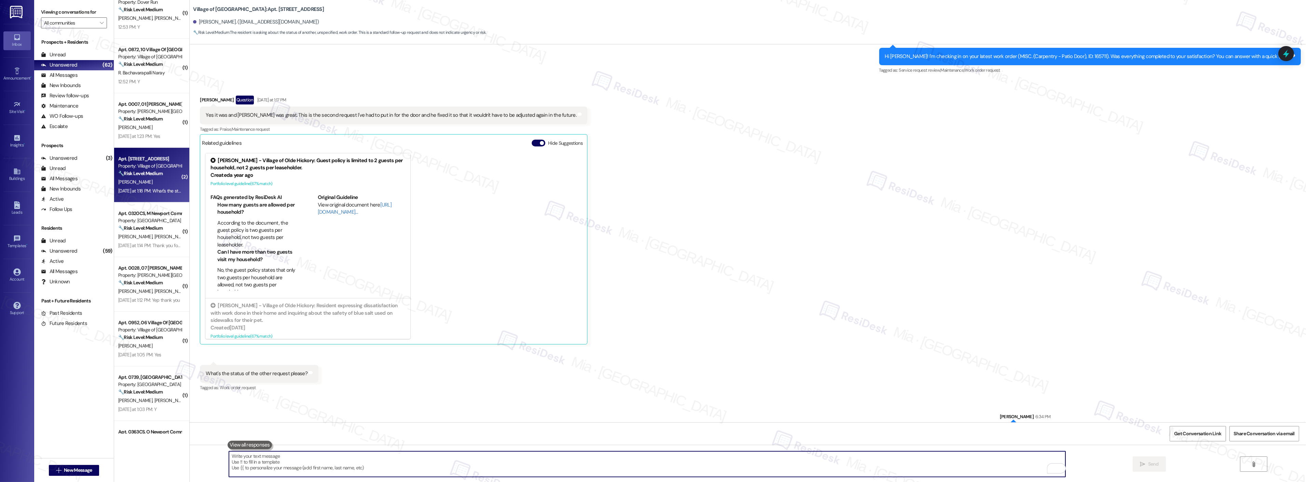
scroll to position [2282, 0]
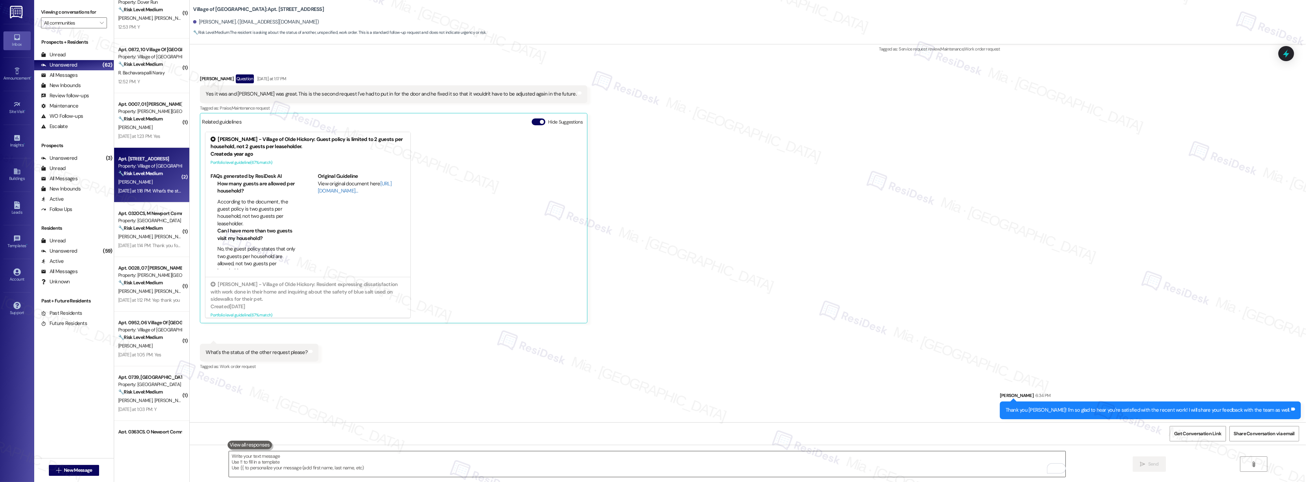
click at [241, 462] on textarea "To enrich screen reader interactions, please activate Accessibility in Grammarl…" at bounding box center [647, 465] width 837 height 26
paste textarea "If I may ask...has {{property}} lived up to your expectations?"
type textarea "If I may ask...has {{property}} lived up to your expectations?"
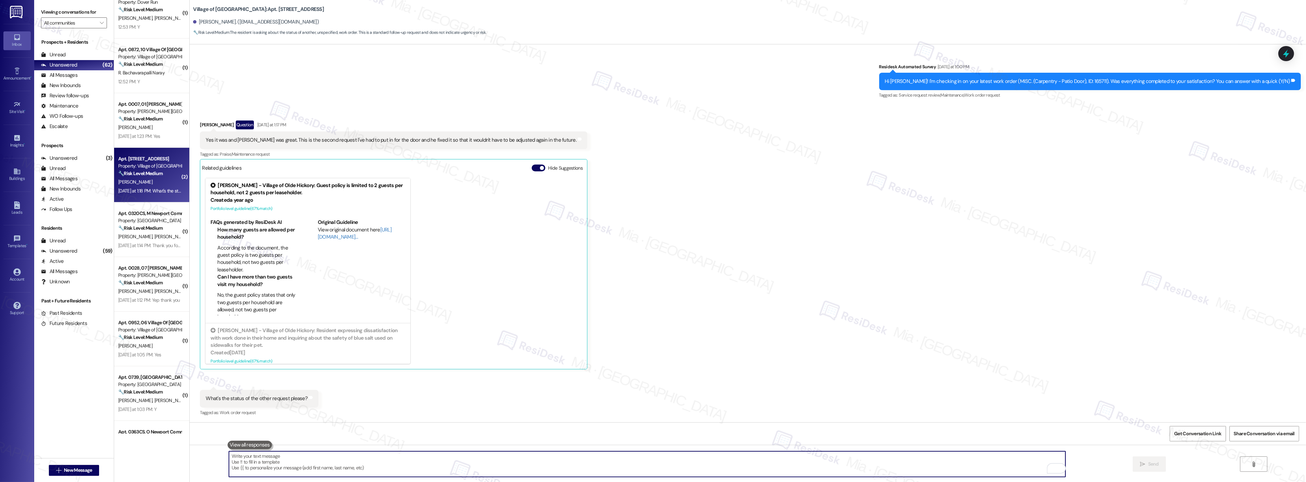
scroll to position [2235, 0]
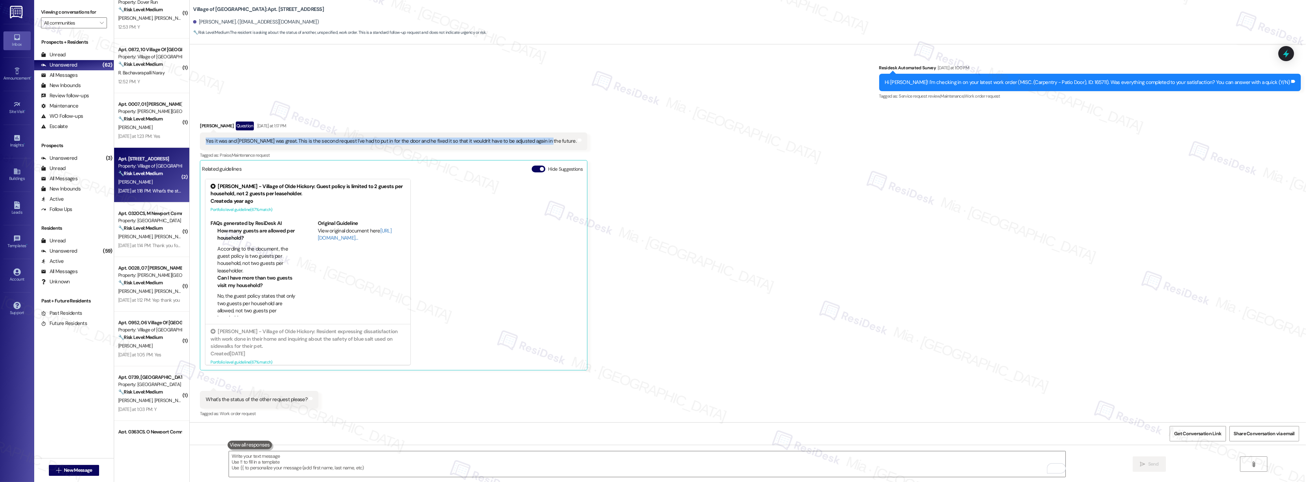
drag, startPoint x: 199, startPoint y: 139, endPoint x: 531, endPoint y: 139, distance: 331.8
click at [531, 139] on div "Yes it was and [PERSON_NAME] was great. This is the second request I've had to …" at bounding box center [391, 141] width 372 height 7
copy div "Yes it was and [PERSON_NAME] was great. This is the second request I've had to …"
drag, startPoint x: 1288, startPoint y: 55, endPoint x: 1262, endPoint y: 59, distance: 26.6
click at [1288, 55] on icon at bounding box center [1286, 54] width 6 height 8
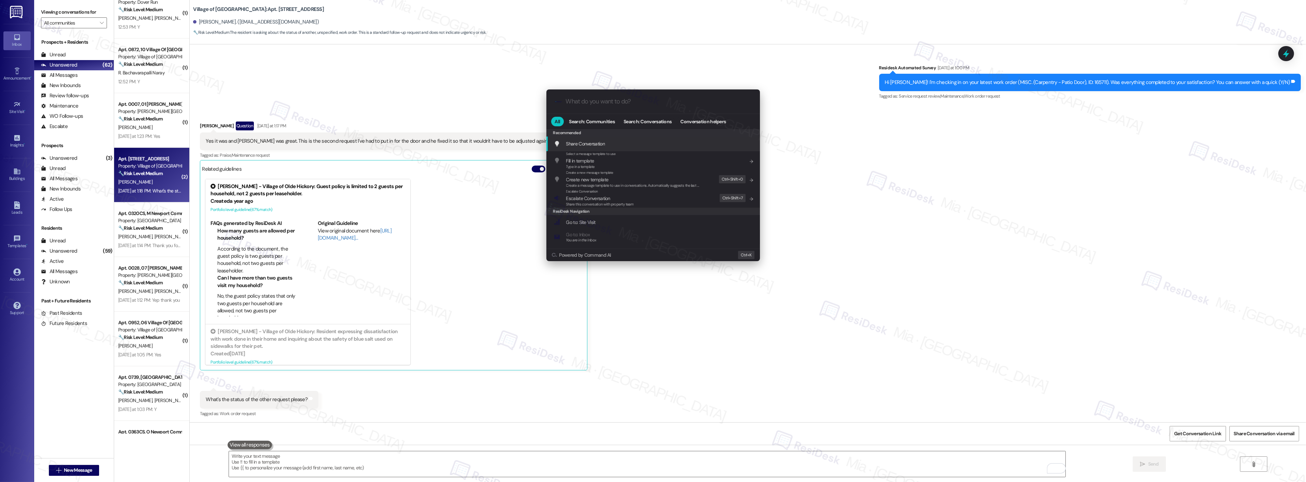
click at [612, 99] on input "What do you want to do?" at bounding box center [659, 101] width 186 height 7
click at [609, 198] on span "Escalate Conversation" at bounding box center [588, 198] width 44 height 6
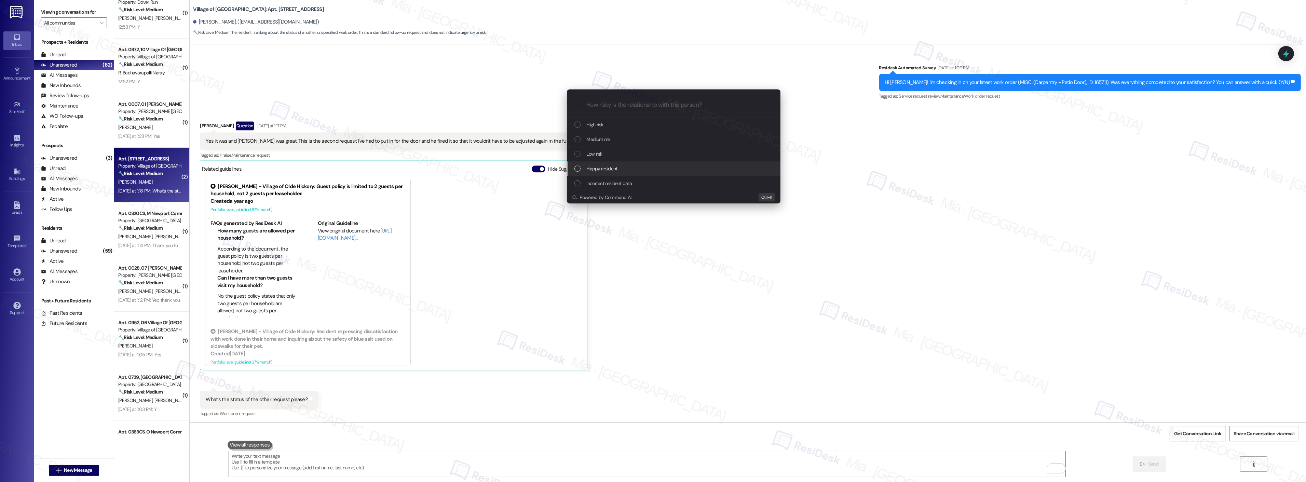
click at [602, 171] on span "Happy resident" at bounding box center [602, 169] width 31 height 8
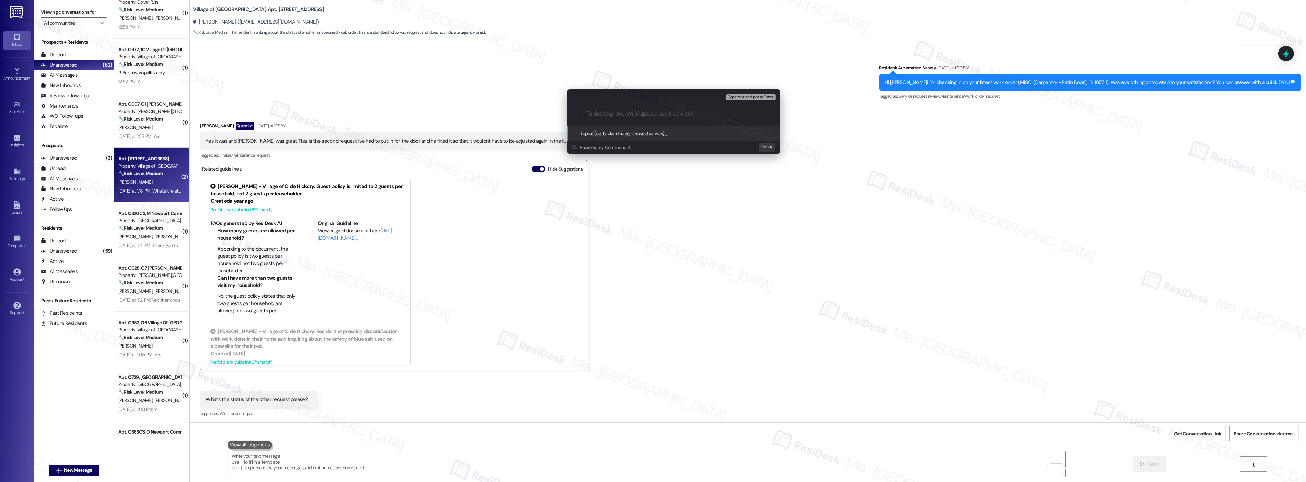
paste input "Yes it was and [PERSON_NAME] was great. This is the second request I've had to …"
drag, startPoint x: 617, startPoint y: 117, endPoint x: 572, endPoint y: 116, distance: 44.4
click at [572, 116] on div ".cls-1{fill:#0a055f;}.cls-2{fill:#0cc4c4;} resideskLogoBlueOrange Yes it was an…" at bounding box center [674, 114] width 214 height 24
type input "Yes it was and [PERSON_NAME] was great. This is the second request I've had to …"
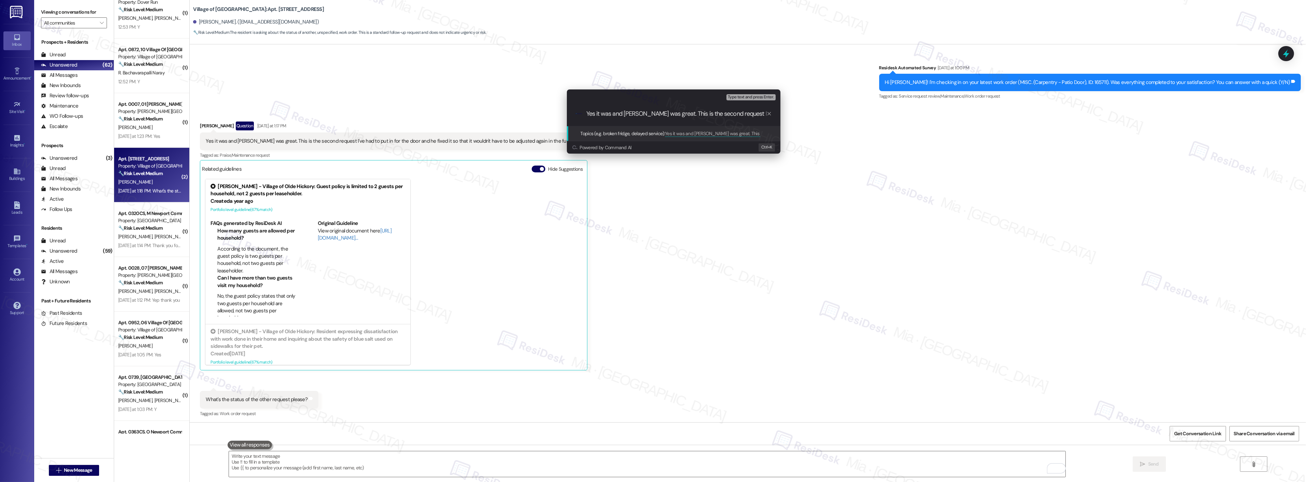
click at [767, 115] on icon "progress bar" at bounding box center [768, 113] width 5 height 5
click at [696, 115] on input "Topics (e.g. broken fridge, delayed service)" at bounding box center [679, 113] width 186 height 7
type input "Happy with [PERSON_NAME] for completed WO 165711"
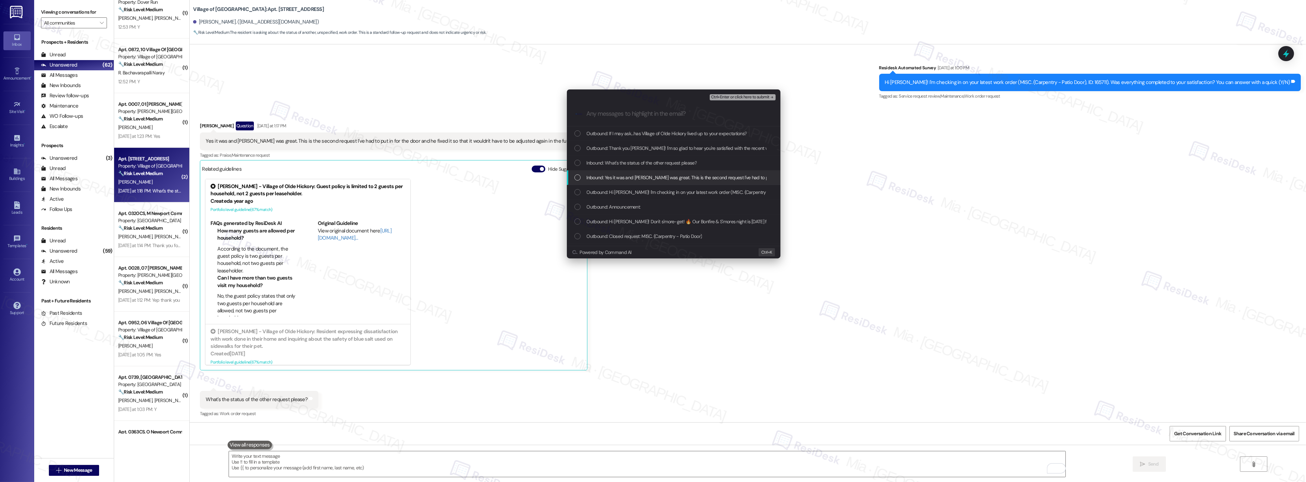
click at [575, 179] on div "List of options" at bounding box center [577, 178] width 6 height 6
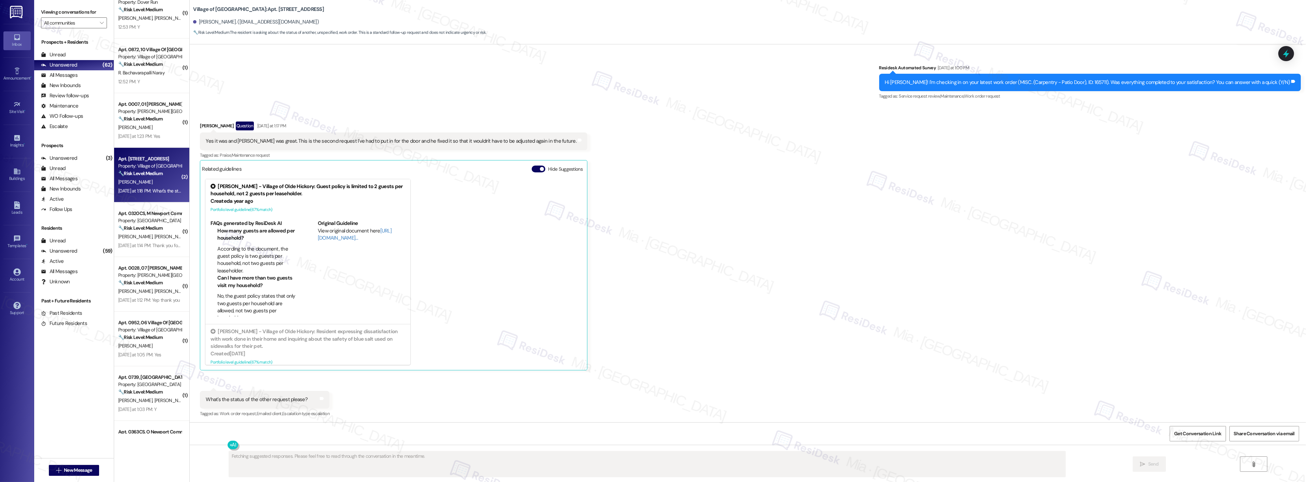
scroll to position [2341, 0]
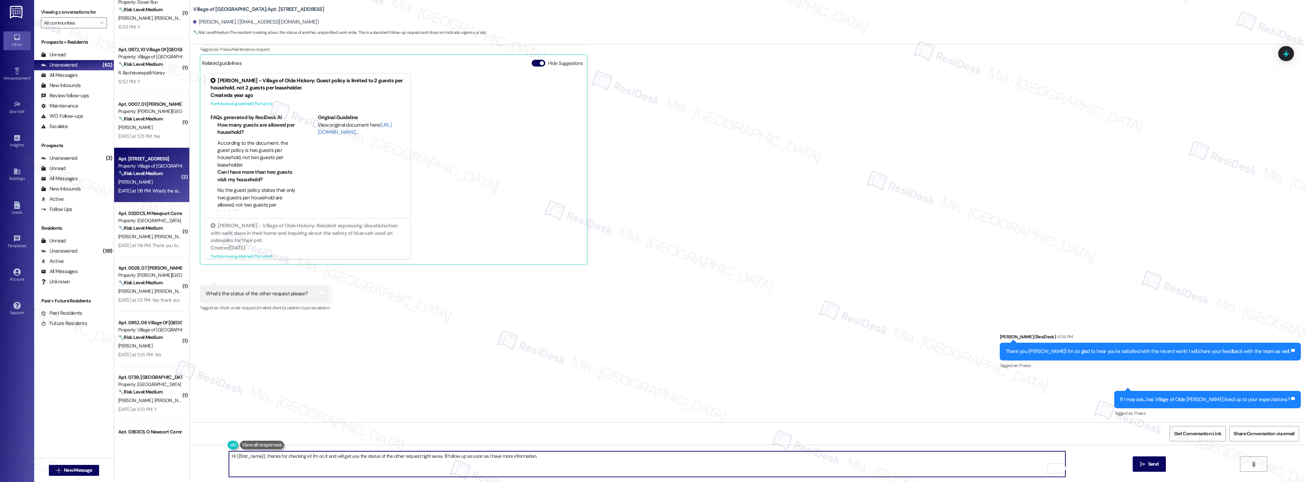
drag, startPoint x: 535, startPoint y: 459, endPoint x: 207, endPoint y: 459, distance: 328.4
click at [207, 459] on div "Hi {{first_name}}, thanks for checking in! I'm on it and will get you the statu…" at bounding box center [748, 470] width 1116 height 51
type textarea "S"
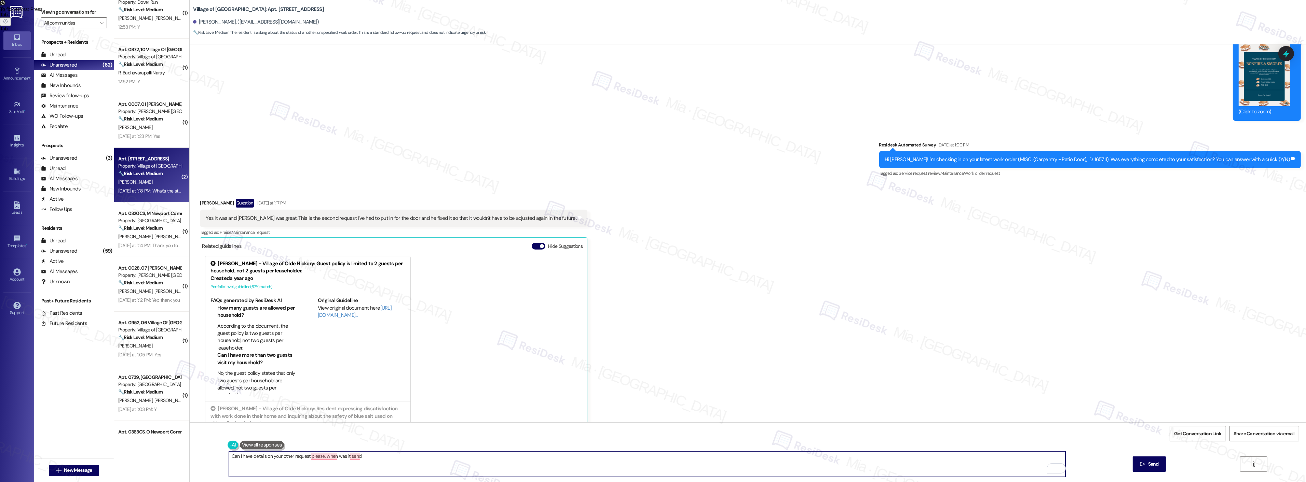
scroll to position [2189, 0]
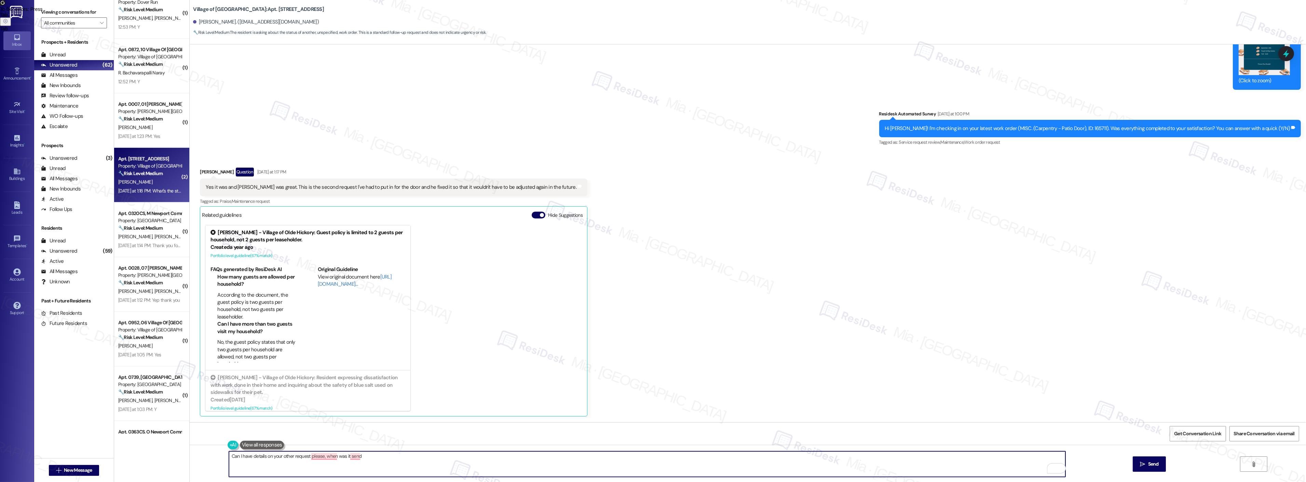
click at [381, 451] on div "Can I have details on your other request please, when was it send  Send " at bounding box center [748, 470] width 1116 height 51
click at [381, 455] on textarea "Can I have details on your other request please, when was it send" at bounding box center [647, 465] width 837 height 26
click at [619, 374] on div "Received via SMS [PERSON_NAME] Question [DATE] at 1:17 PM Yes it was and [PERSO…" at bounding box center [748, 311] width 1116 height 318
type textarea "Can you please provide details on your other request? When was it sent, and wha…"
click at [1144, 460] on button " Send" at bounding box center [1149, 464] width 33 height 15
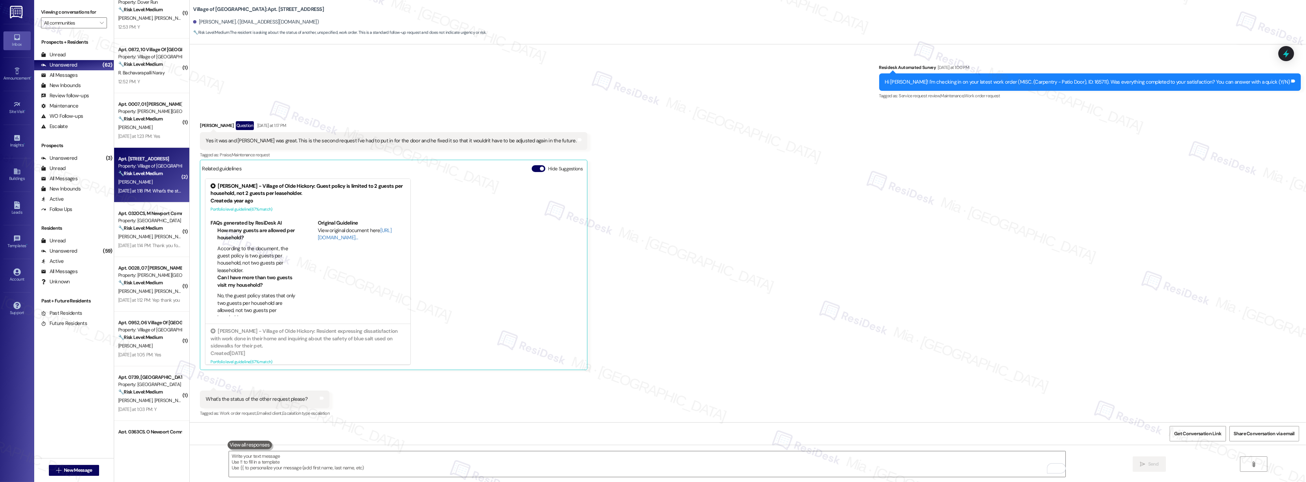
scroll to position [2235, 0]
click at [154, 230] on strong "🔧 Risk Level: Medium" at bounding box center [140, 228] width 44 height 6
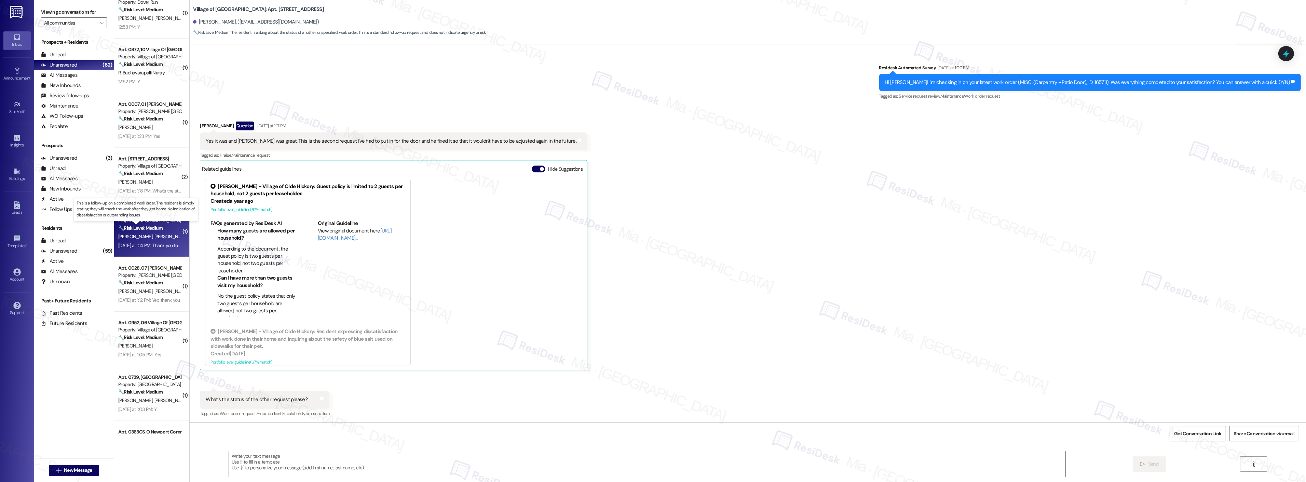
type textarea "Fetching suggested responses. Please feel free to read through the conversation…"
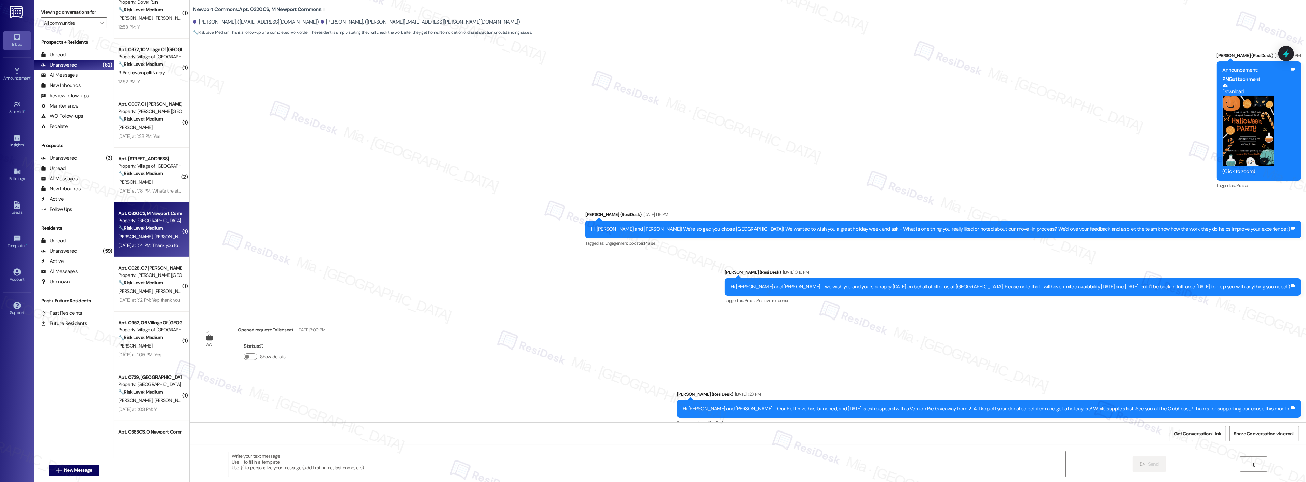
scroll to position [5670, 0]
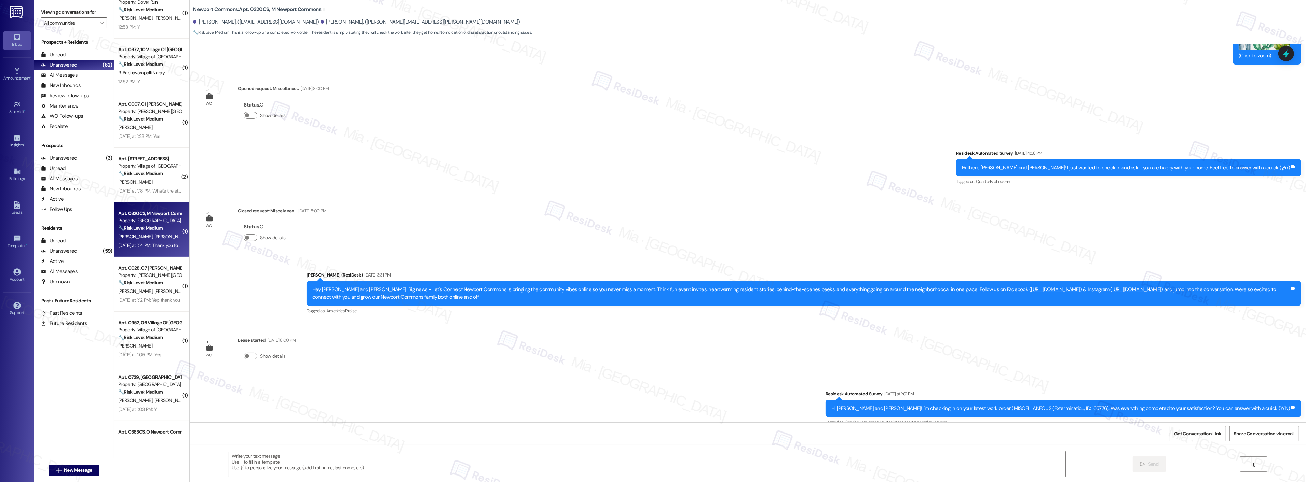
type textarea "Fetching suggested responses. Please feel free to read through the conversation…"
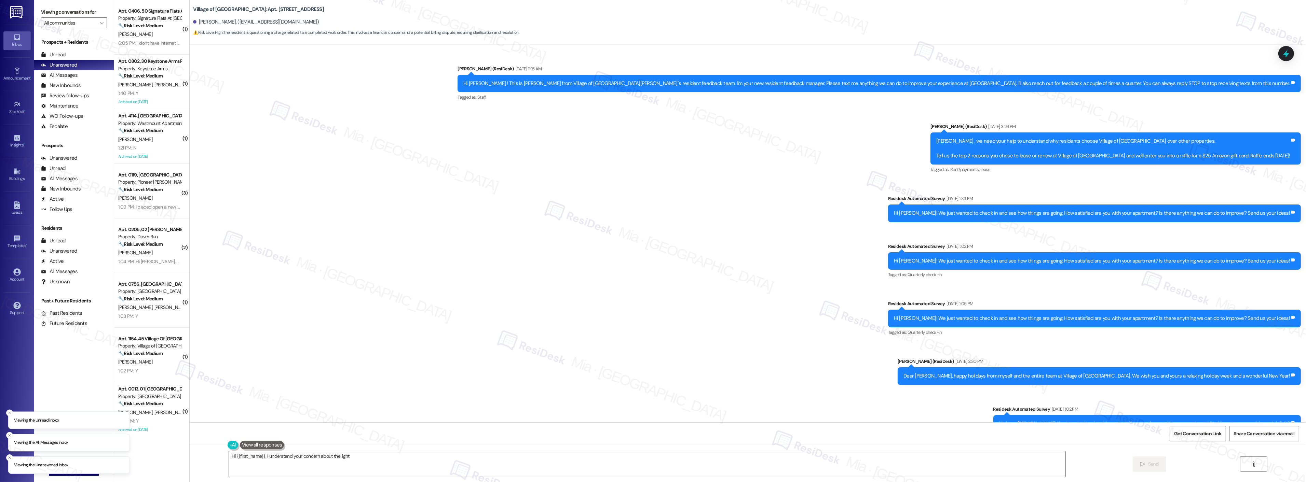
scroll to position [5435, 0]
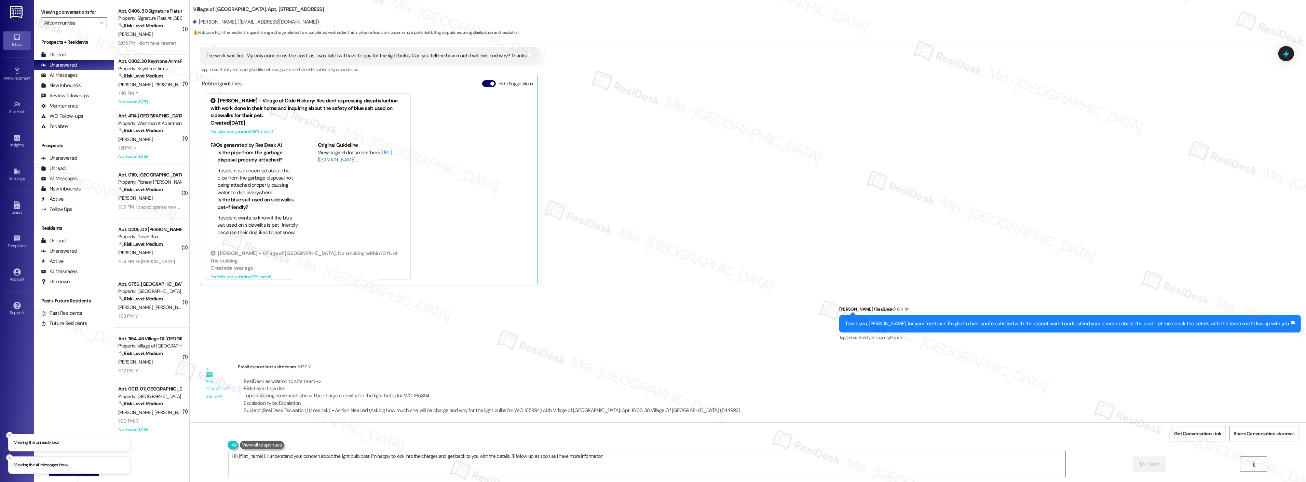
type textarea "Hi {{first_name}}, I understand your concern about the light bulb cost. I'm hap…"
click at [1287, 55] on icon at bounding box center [1286, 54] width 8 height 11
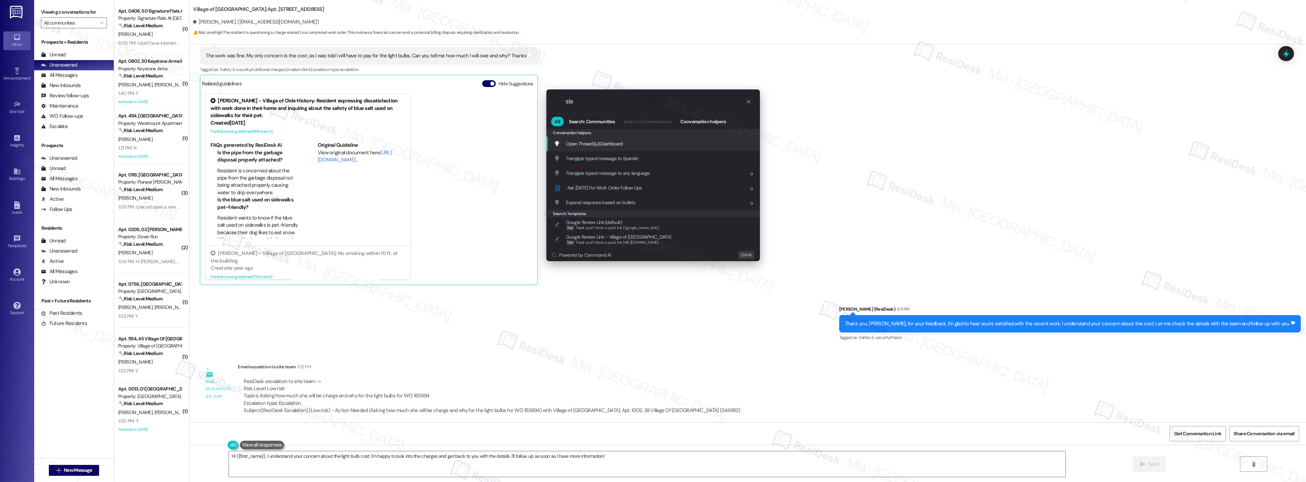
click at [622, 140] on span "Open Thread SLA Dashboard" at bounding box center [594, 144] width 57 height 8
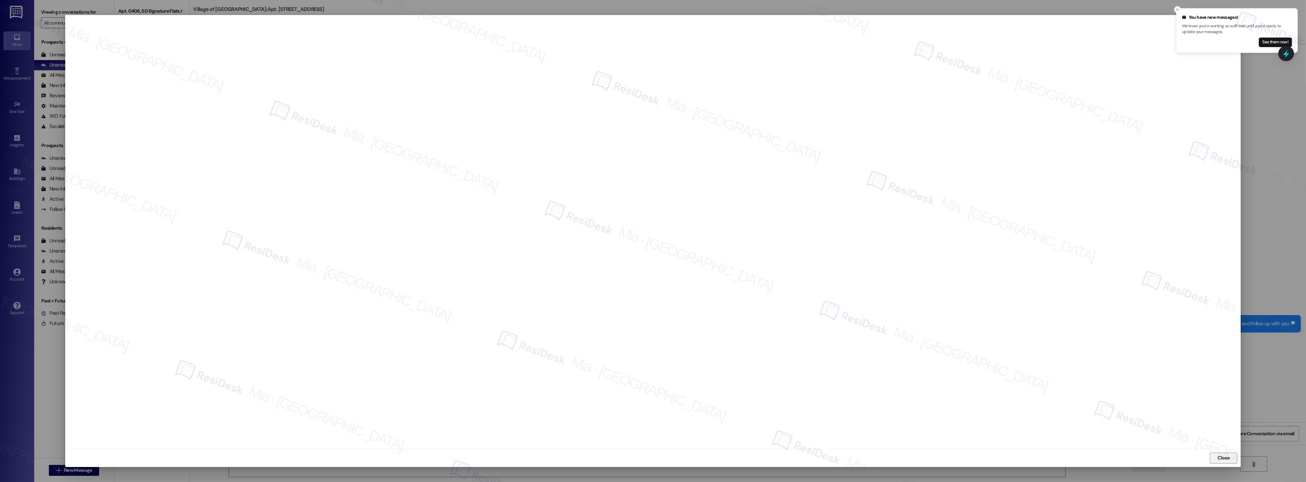
click at [1224, 462] on span "Close" at bounding box center [1224, 458] width 12 height 7
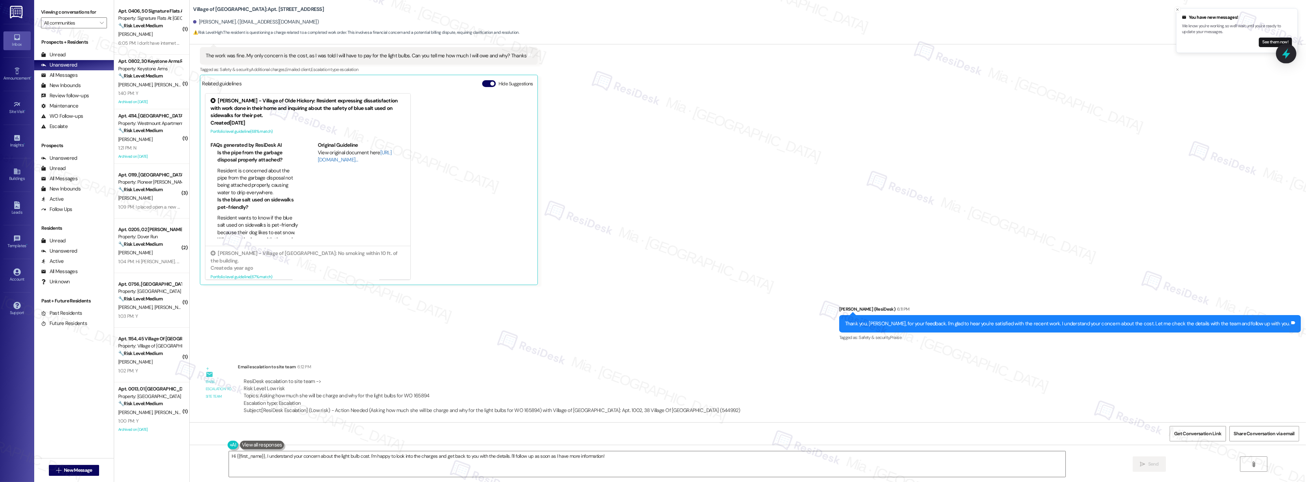
click at [1284, 56] on icon at bounding box center [1286, 54] width 12 height 12
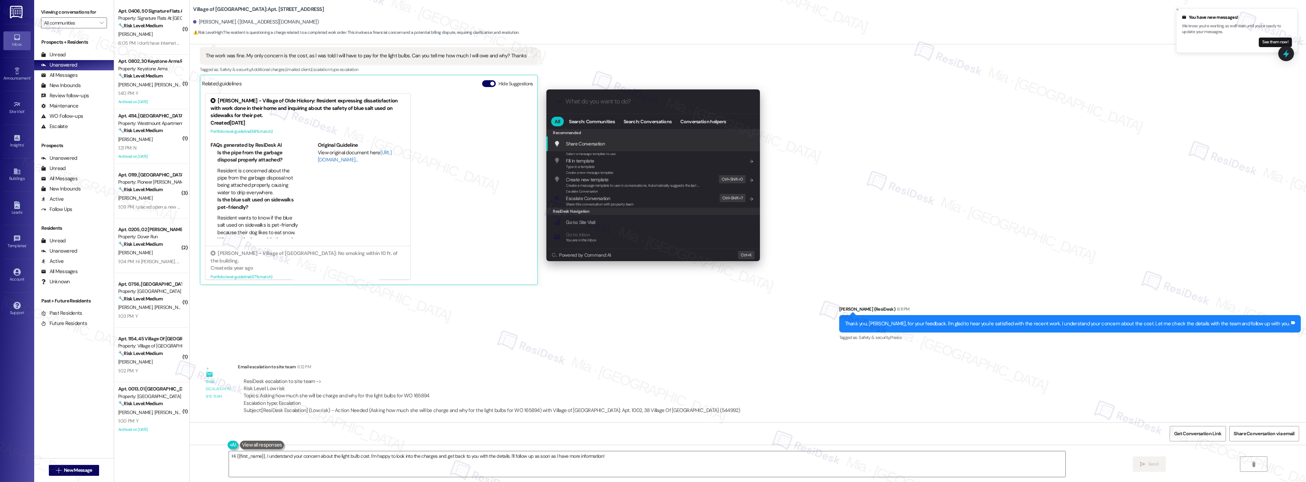
click at [604, 104] on input "What do you want to do?" at bounding box center [659, 101] width 186 height 7
type input "sla"
click at [602, 142] on span "Open Thread SLA Dashboard" at bounding box center [594, 144] width 57 height 6
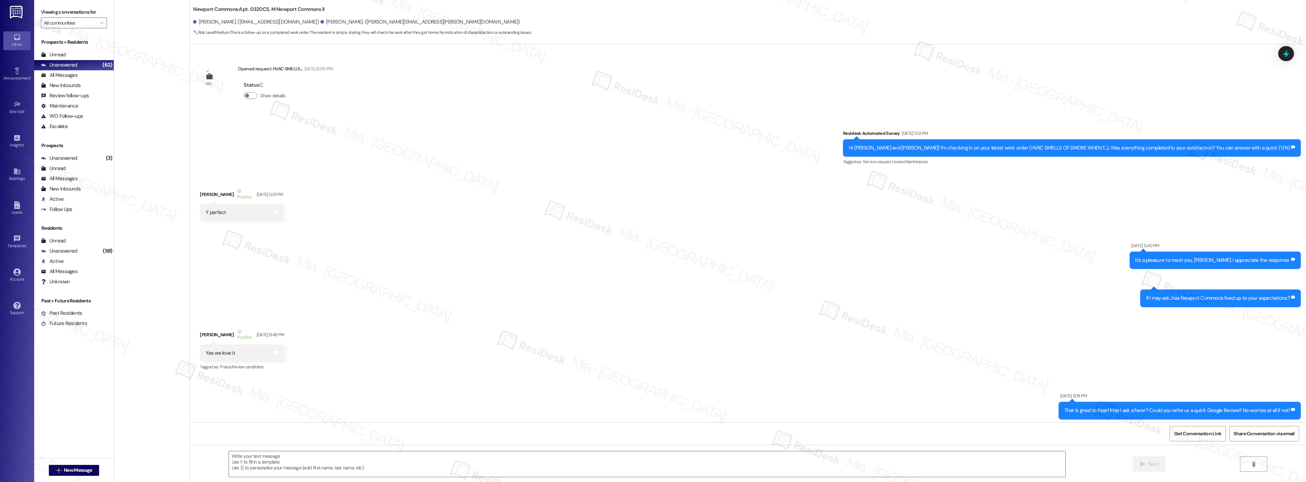
scroll to position [5670, 0]
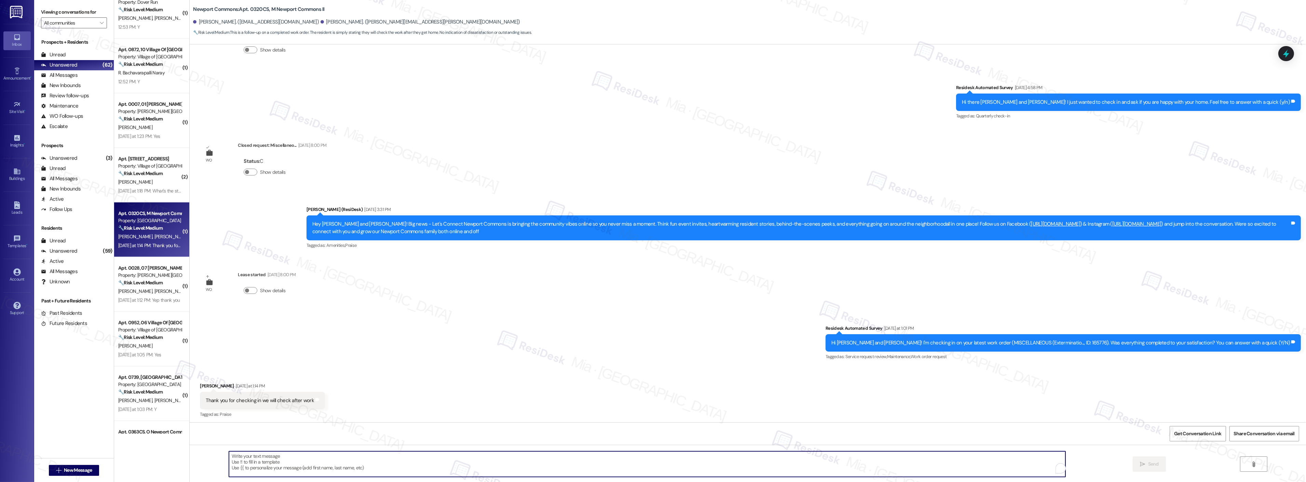
click at [306, 457] on textarea "To enrich screen reader interactions, please activate Accessibility in Grammarl…" at bounding box center [647, 465] width 837 height 26
click at [240, 435] on span "Thanks" at bounding box center [235, 436] width 18 height 6
click at [267, 435] on span ". Please" at bounding box center [261, 436] width 21 height 6
click at [320, 435] on button "it was" at bounding box center [329, 436] width 57 height 11
type textarea "Thanks, [PERSON_NAME]. Please let me know how it was."
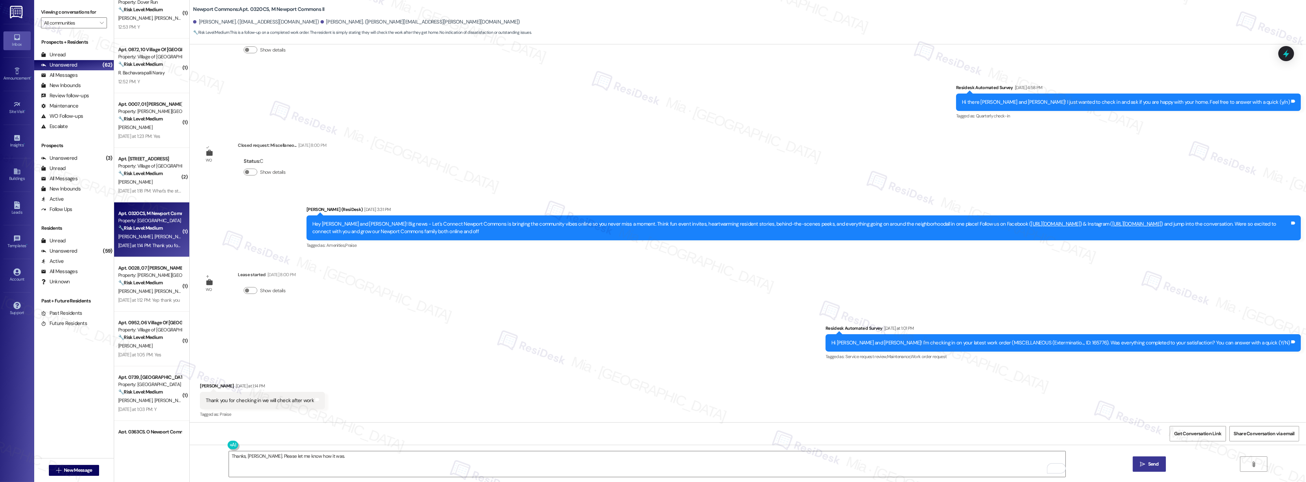
click at [1139, 462] on span " Send" at bounding box center [1150, 464] width 22 height 7
click at [154, 291] on span "[PERSON_NAME]" at bounding box center [171, 291] width 34 height 6
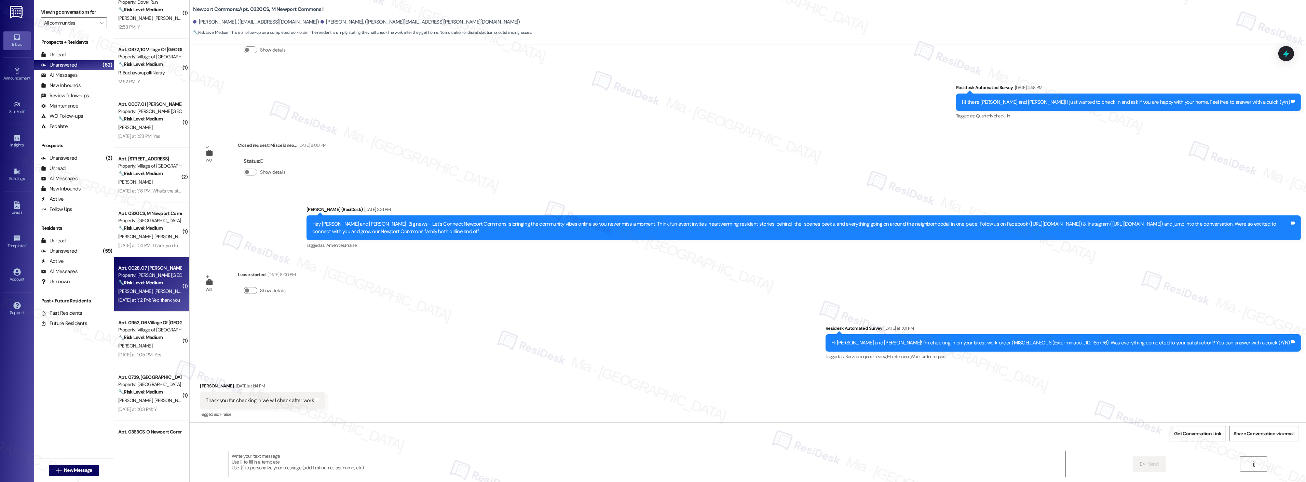
type textarea "Fetching suggested responses. Please feel free to read through the conversation…"
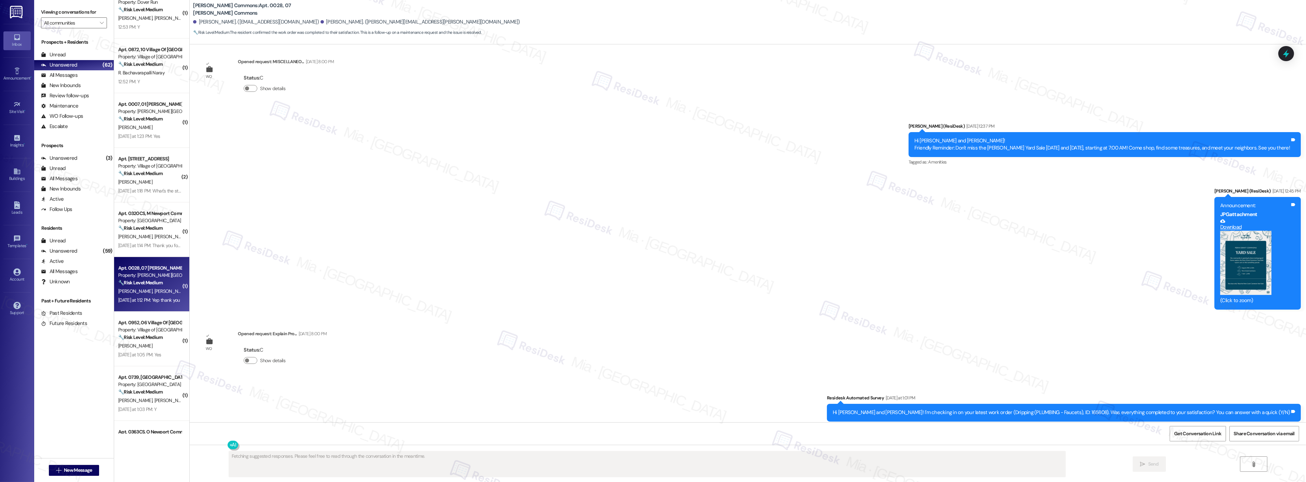
scroll to position [5015, 0]
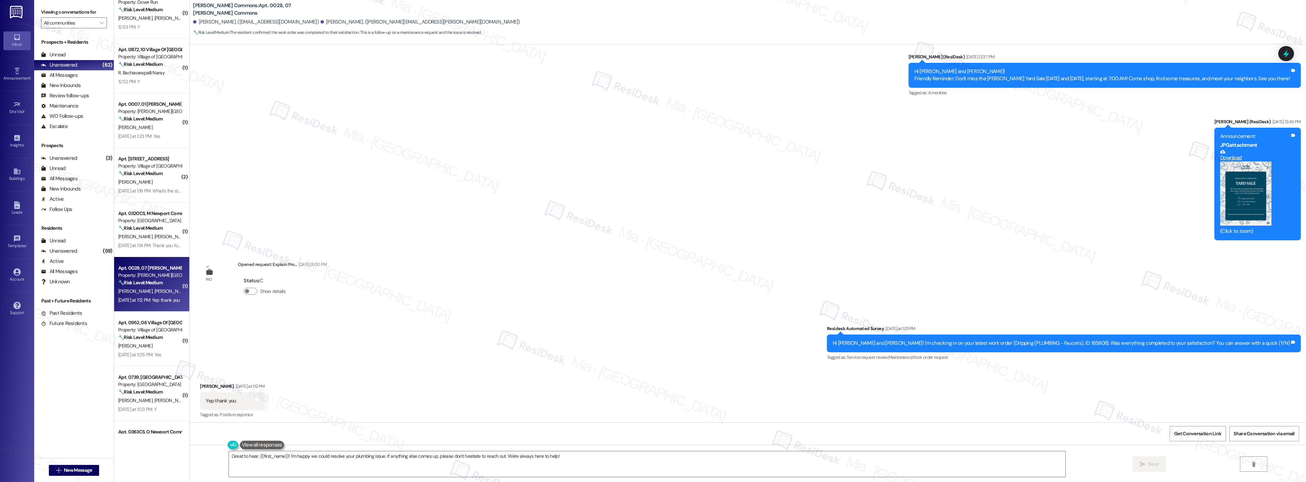
click at [778, 187] on div "Announcement, sent via SMS [PERSON_NAME] (ResiDesk) [DATE] 12:37 PM Hi [PERSON_…" at bounding box center [748, 142] width 1116 height 208
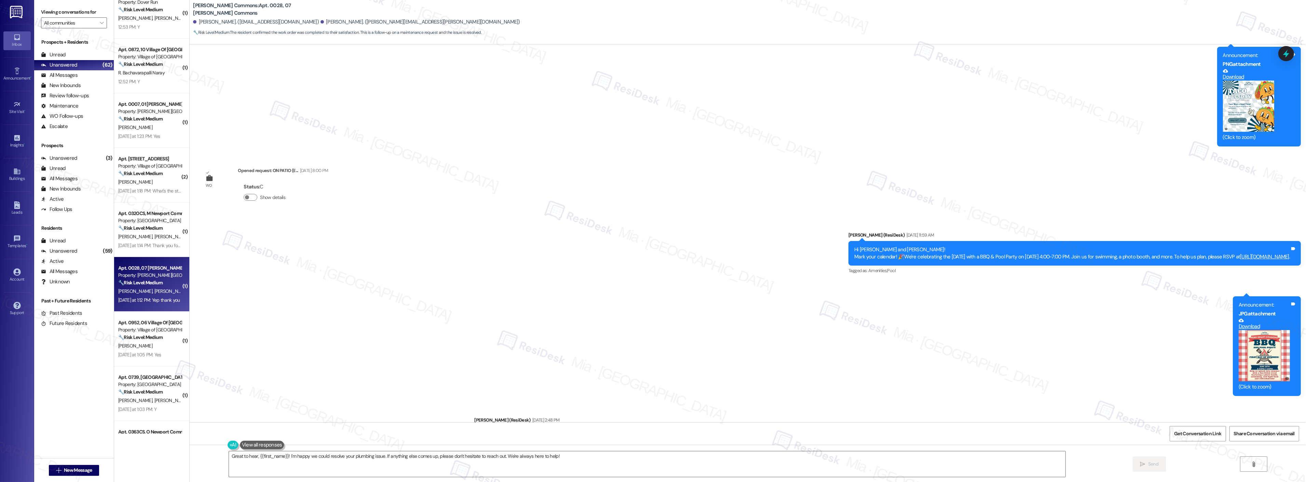
scroll to position [3648, 0]
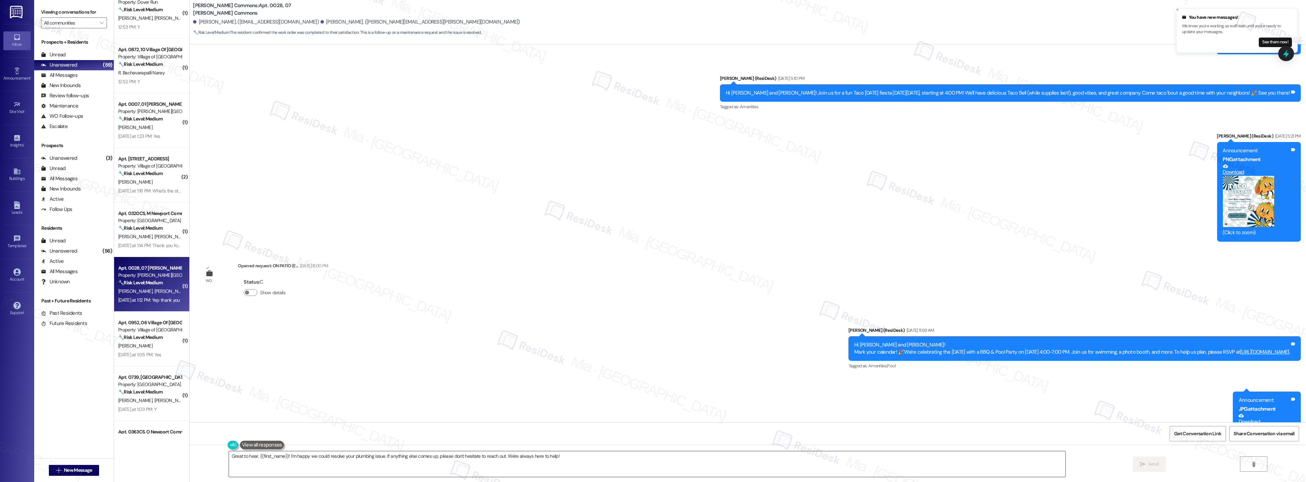
click at [564, 459] on textarea "Great to hear, {{first_name}}! I'm happy we could resolve your plumbing issue. …" at bounding box center [647, 465] width 837 height 26
drag, startPoint x: 558, startPoint y: 454, endPoint x: 223, endPoint y: 459, distance: 335.6
click at [229, 459] on textarea "Great to hear, {{first_name}}! I'm happy we could resolve your plumbing issue. …" at bounding box center [647, 465] width 837 height 26
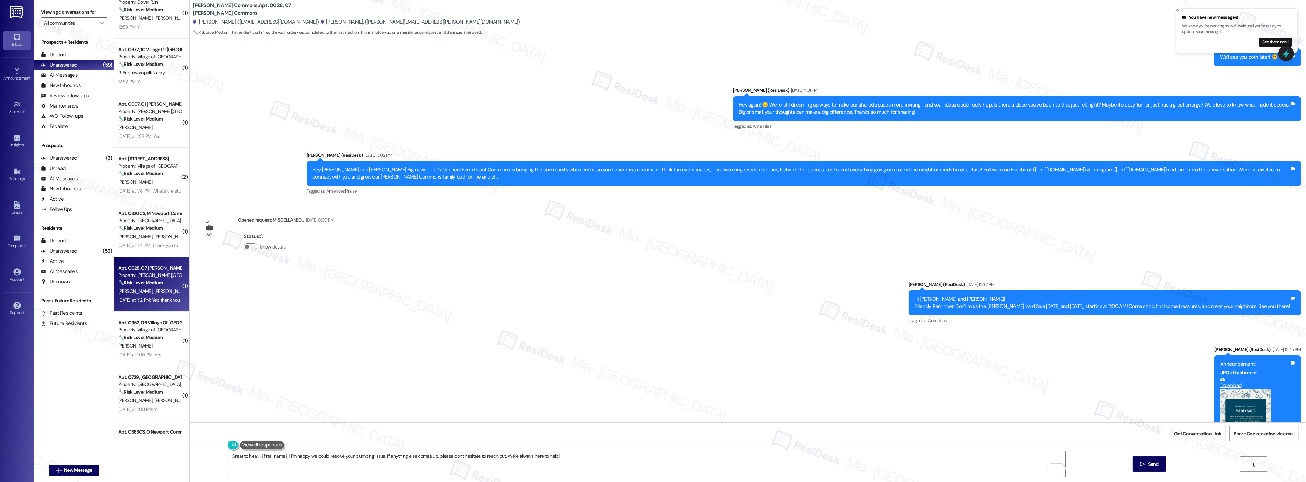
scroll to position [5015, 0]
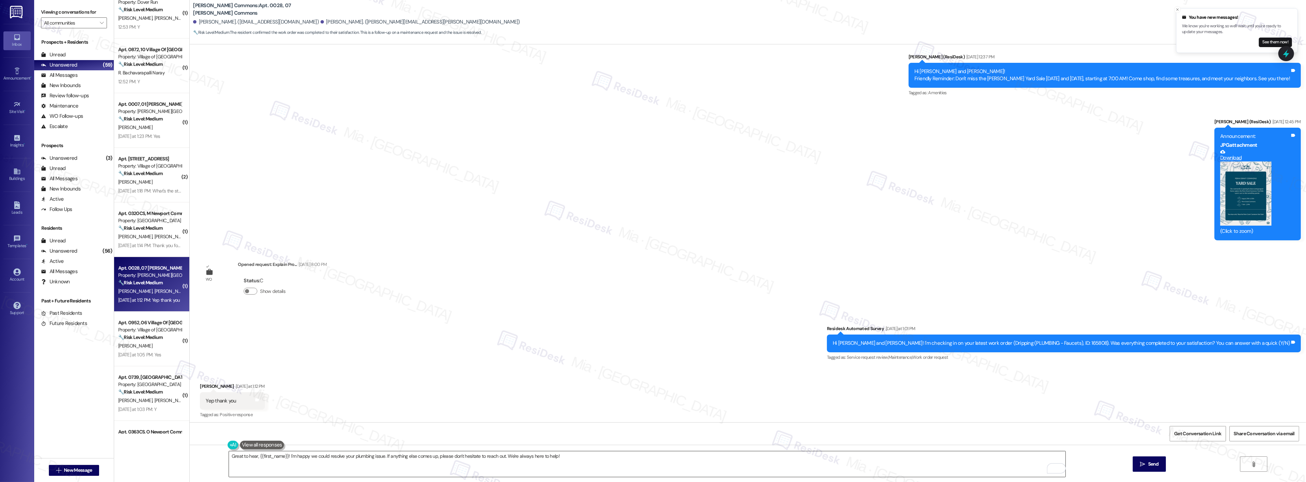
click at [327, 457] on textarea "Great to hear, {{first_name}}! I'm happy we could resolve your plumbing issue. …" at bounding box center [647, 465] width 837 height 26
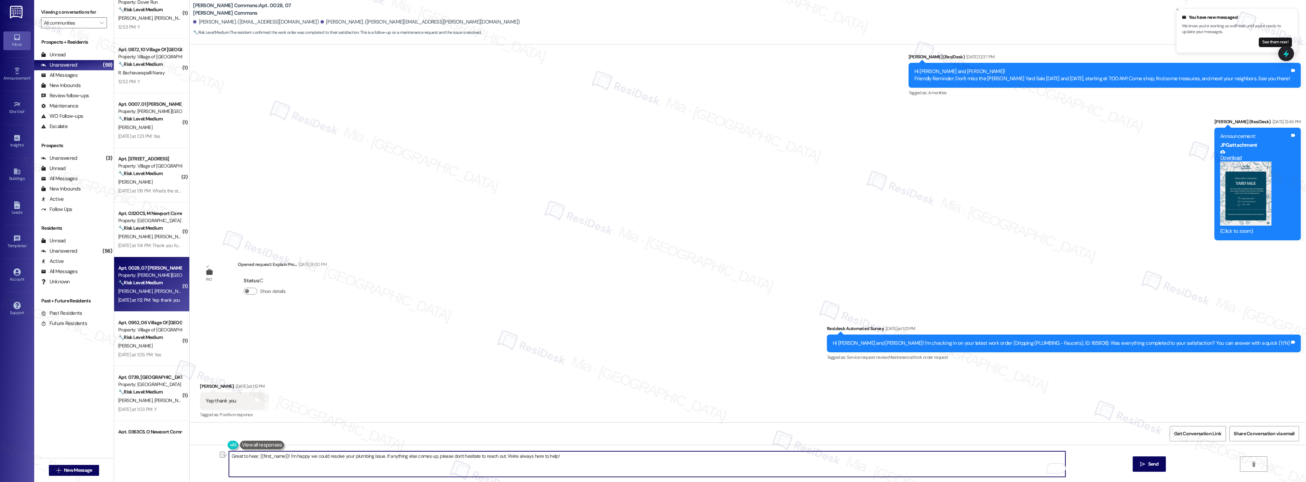
drag, startPoint x: 564, startPoint y: 456, endPoint x: 502, endPoint y: 457, distance: 61.5
click at [502, 457] on textarea "Great to hear, {{first_name}}! I'm happy we could resolve your plumbing issue. …" at bounding box center [647, 465] width 837 height 26
type textarea "Great to hear, {{first_name}}! I'm happy we could resolve your plumbing issue. …"
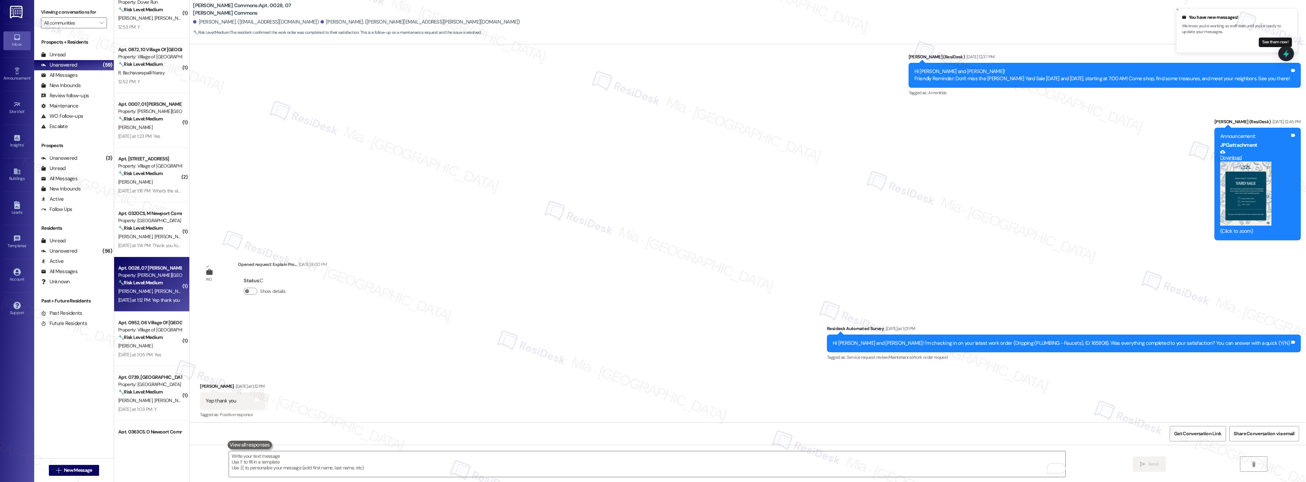
click at [474, 378] on div "Received via SMS [PERSON_NAME] [DATE] at 1:12 PM Yep thank you Tags and notes T…" at bounding box center [748, 397] width 1116 height 58
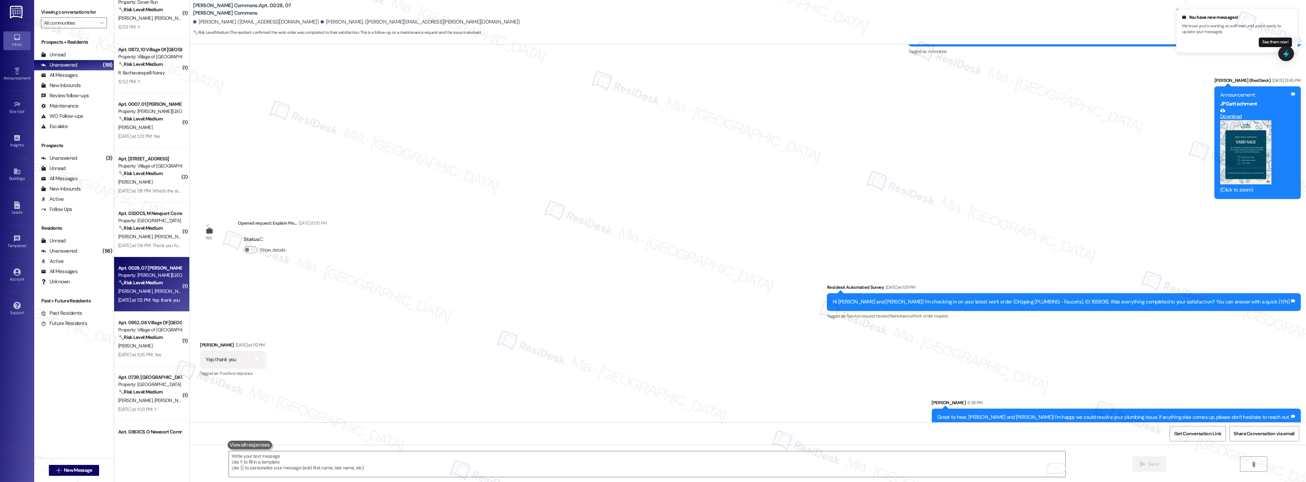
scroll to position [5062, 0]
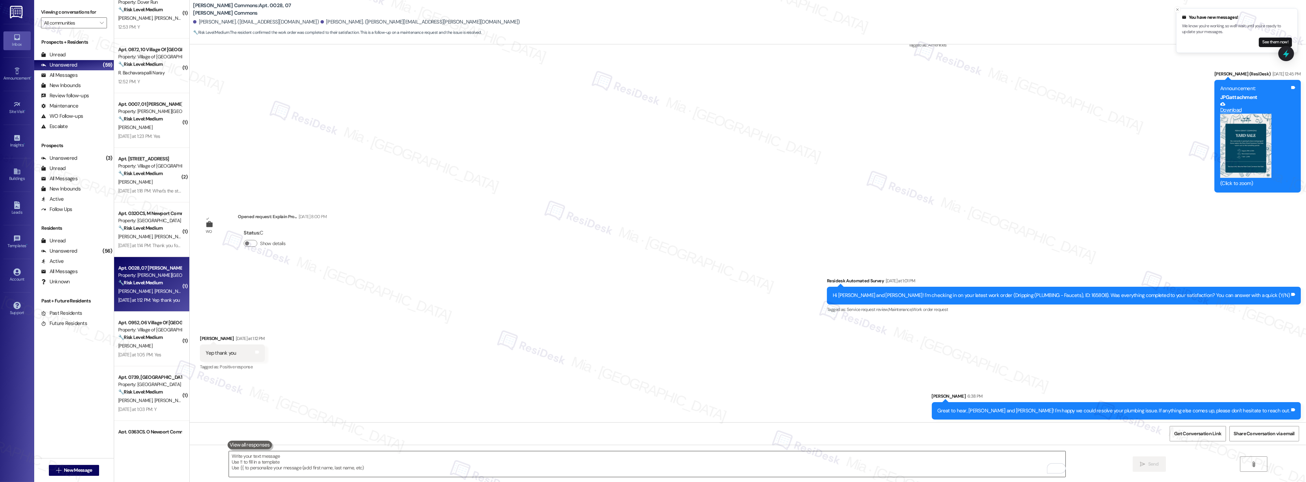
click at [403, 458] on textarea "To enrich screen reader interactions, please activate Accessibility in Grammarl…" at bounding box center [647, 465] width 837 height 26
paste textarea "f I may ask...has {{property}} lived up to your expectations?"
type textarea "f I may ask...has {{property}} lived up to your expectations?"
click at [1150, 461] on span "Send" at bounding box center [1153, 464] width 11 height 7
click at [151, 343] on div "[PERSON_NAME]" at bounding box center [150, 346] width 65 height 9
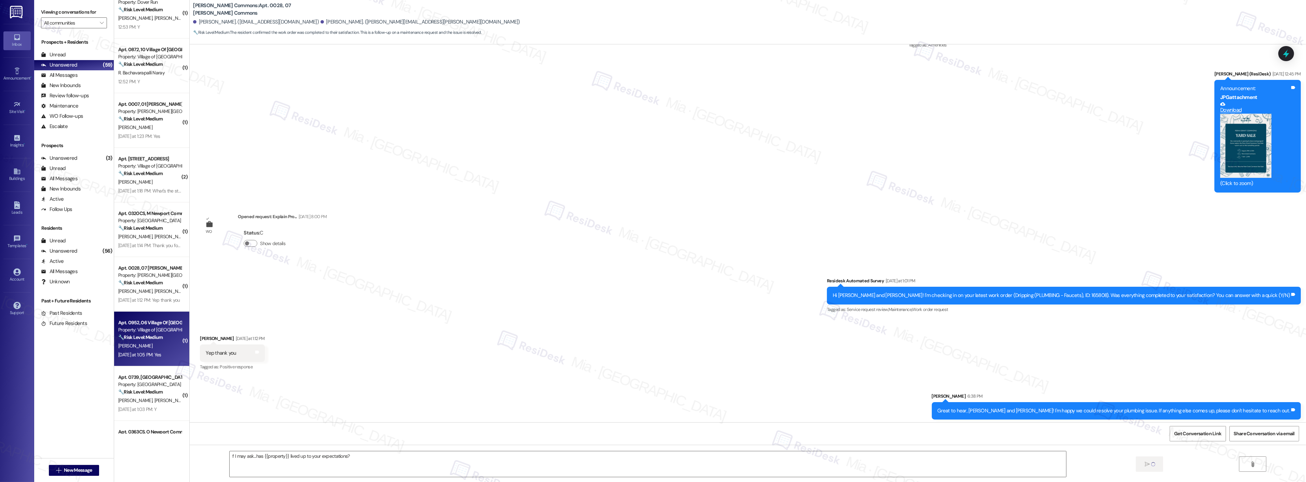
type textarea "Fetching suggested responses. Please feel free to read through the conversation…"
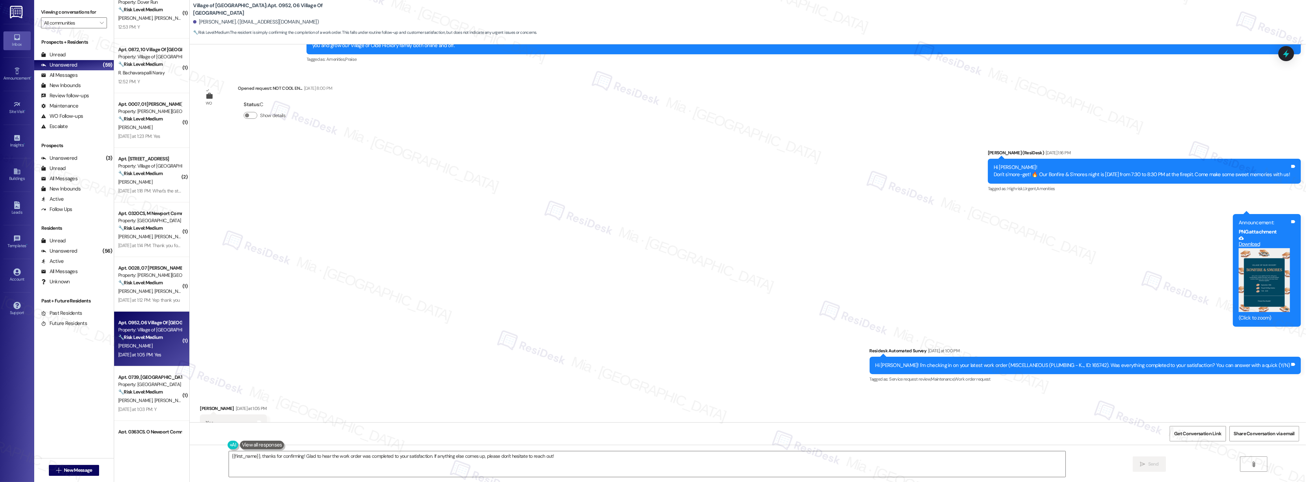
scroll to position [7037, 0]
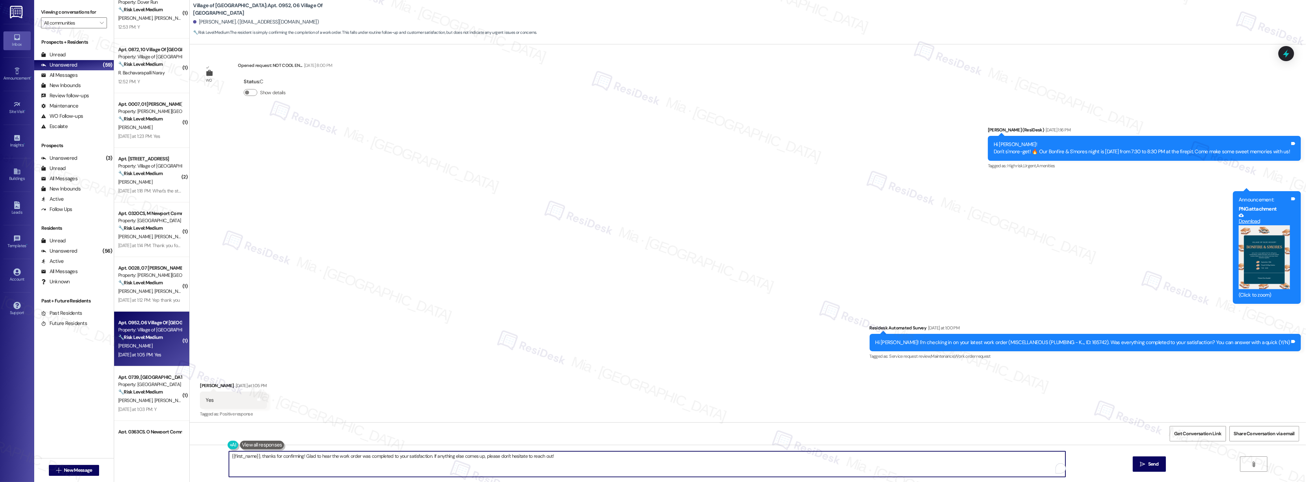
drag, startPoint x: 427, startPoint y: 456, endPoint x: 576, endPoint y: 456, distance: 149.0
click at [576, 456] on textarea "{{first_name}}, thanks for confirming! Glad to hear the work order was complete…" at bounding box center [647, 465] width 837 height 26
paste textarea "f I may ask...has {{property}} lived up to your expectations?"
type textarea "{{first_name}}, thanks for confirming! Glad to hear the work order was complete…"
click at [1140, 464] on icon "" at bounding box center [1142, 464] width 5 height 5
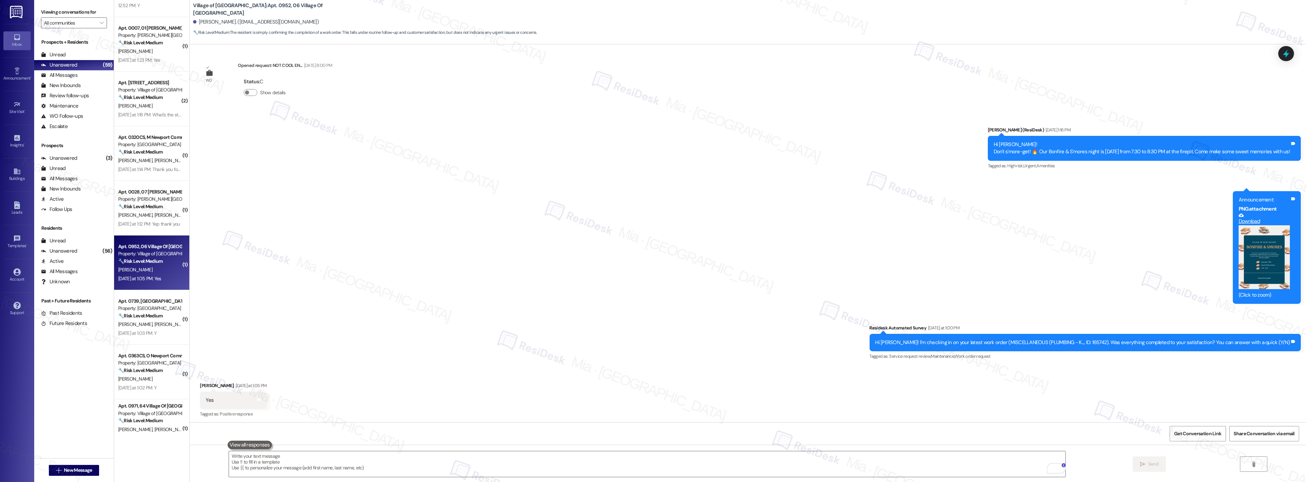
scroll to position [7037, 0]
click at [141, 311] on div "Property: [GEOGRAPHIC_DATA]" at bounding box center [149, 308] width 63 height 7
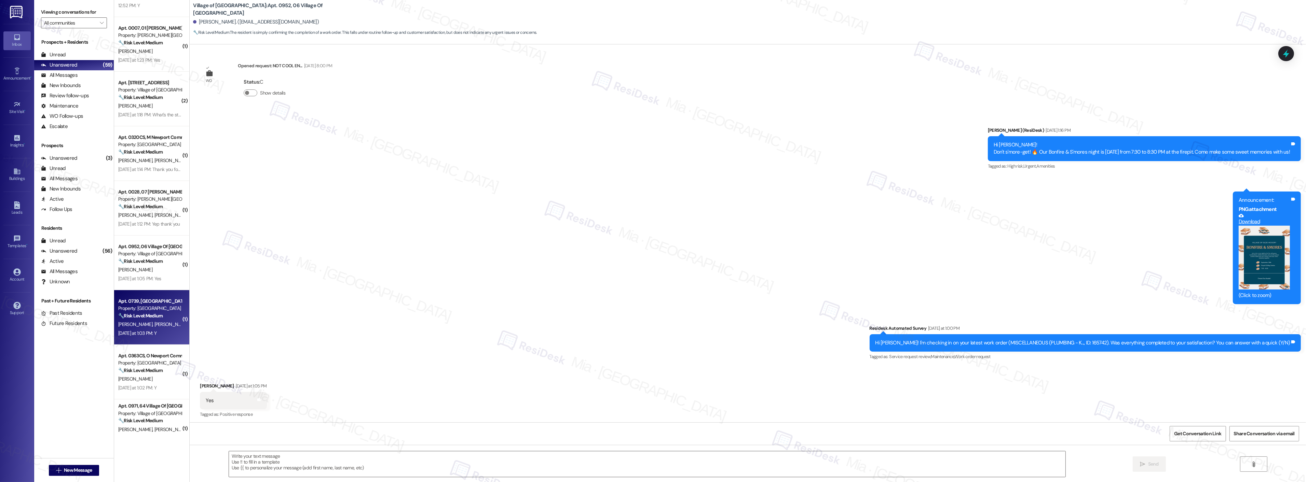
type textarea "Fetching suggested responses. Please feel free to read through the conversation…"
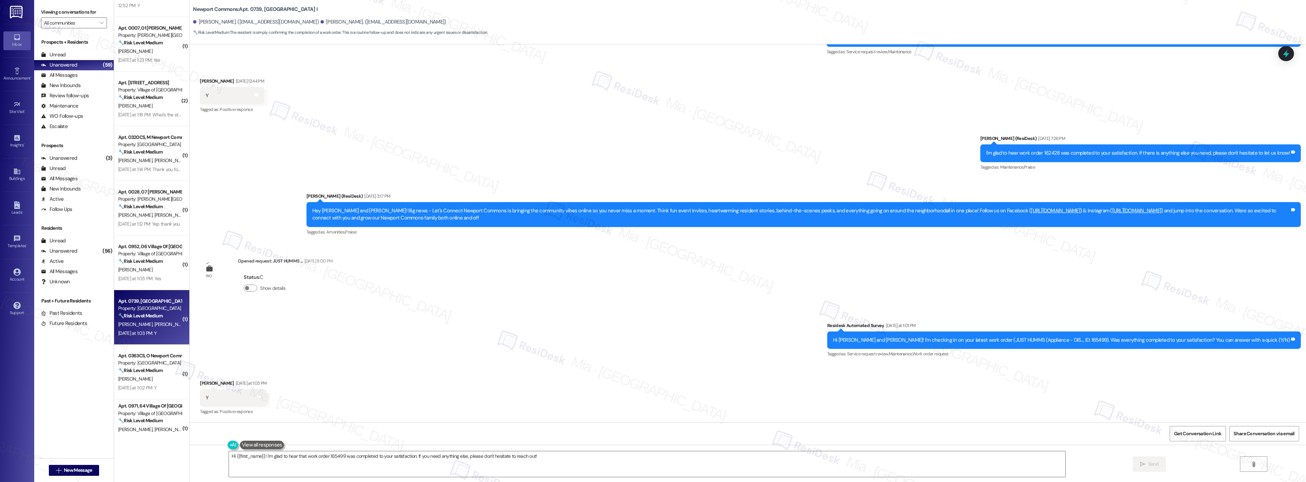
scroll to position [8581, 0]
click at [441, 461] on textarea "Hi {{first_name}}! I'm glad to hear that work order 165499 was completed to you…" at bounding box center [647, 465] width 837 height 26
drag, startPoint x: 412, startPoint y: 457, endPoint x: 535, endPoint y: 457, distance: 123.0
click at [535, 457] on textarea "Hi {{first_name}}! I'm glad to hear that work order 165499 was completed to you…" at bounding box center [647, 465] width 837 height 26
type textarea "Hi {{first_name}}! I'm glad to hear that work order 165499 was completed to you…"
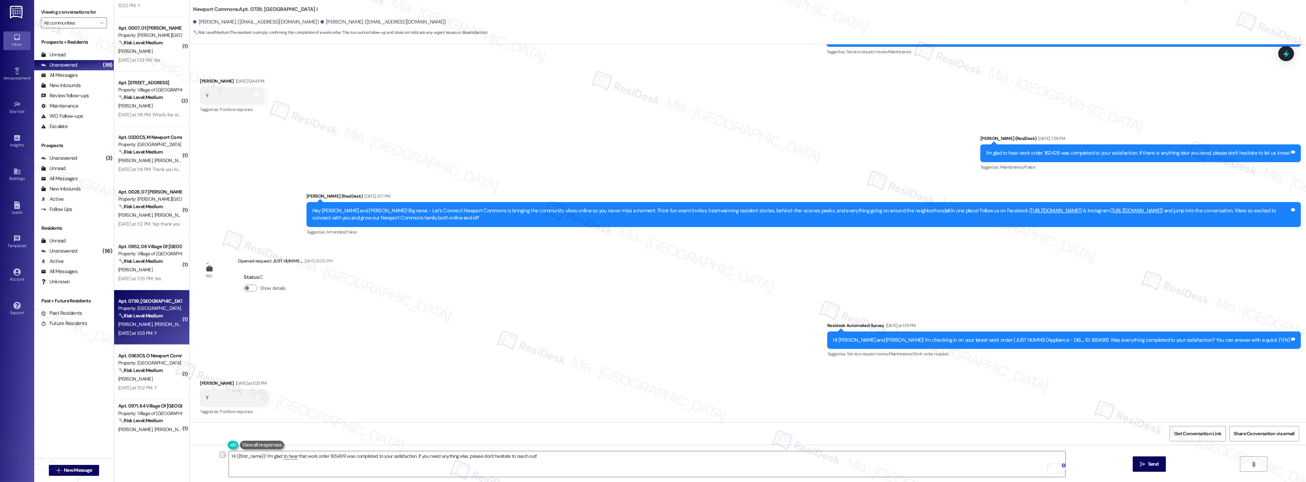
click at [630, 401] on div "Received via SMS Shannon Steffy Yesterday at 1:03 PM Y Tags and notes Tagged as…" at bounding box center [748, 394] width 1116 height 58
click at [1140, 466] on icon "" at bounding box center [1142, 464] width 5 height 5
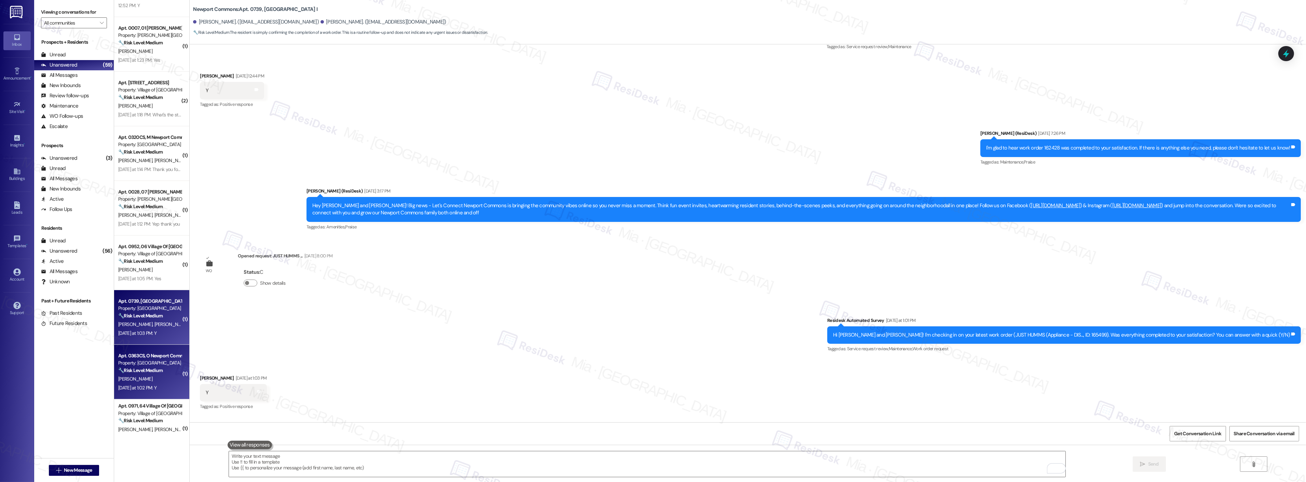
click at [137, 377] on div "[PERSON_NAME]" at bounding box center [150, 379] width 65 height 9
type textarea "Fetching suggested responses. Please feel free to read through the conversation…"
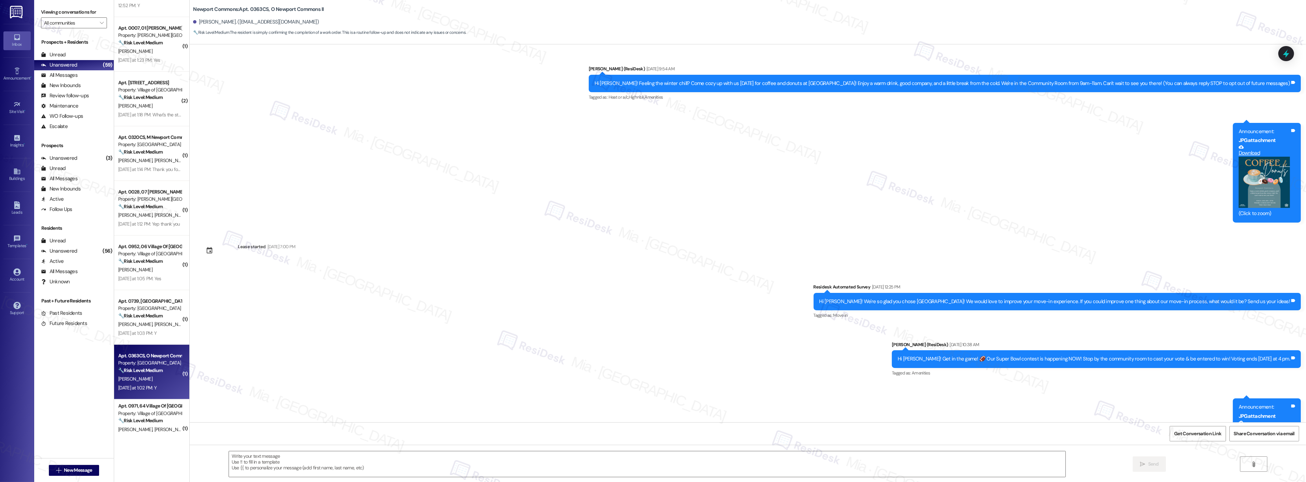
type textarea "Fetching suggested responses. Please feel free to read through the conversation…"
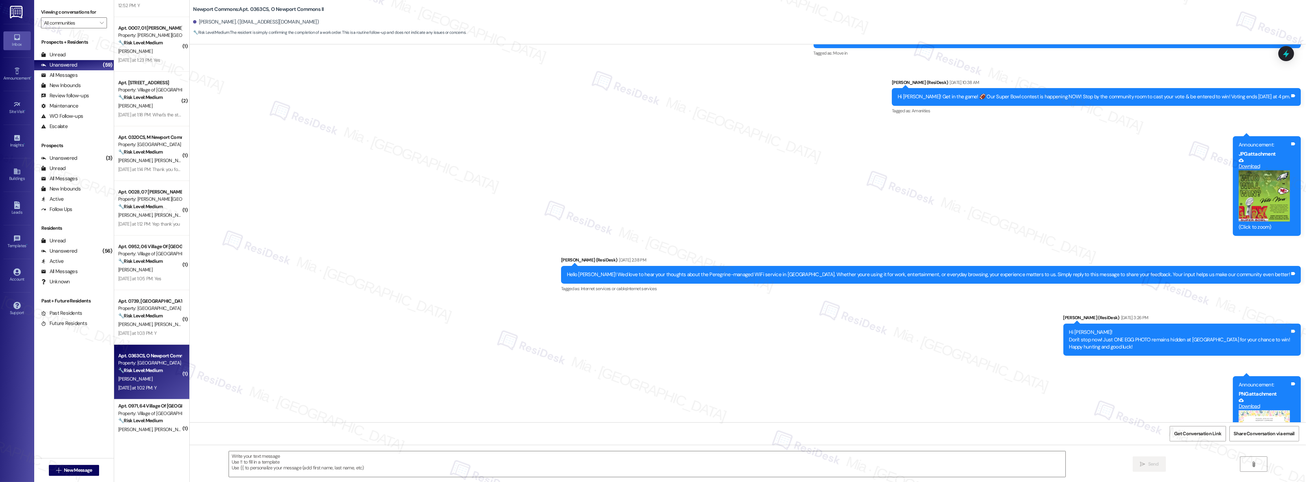
scroll to position [164, 0]
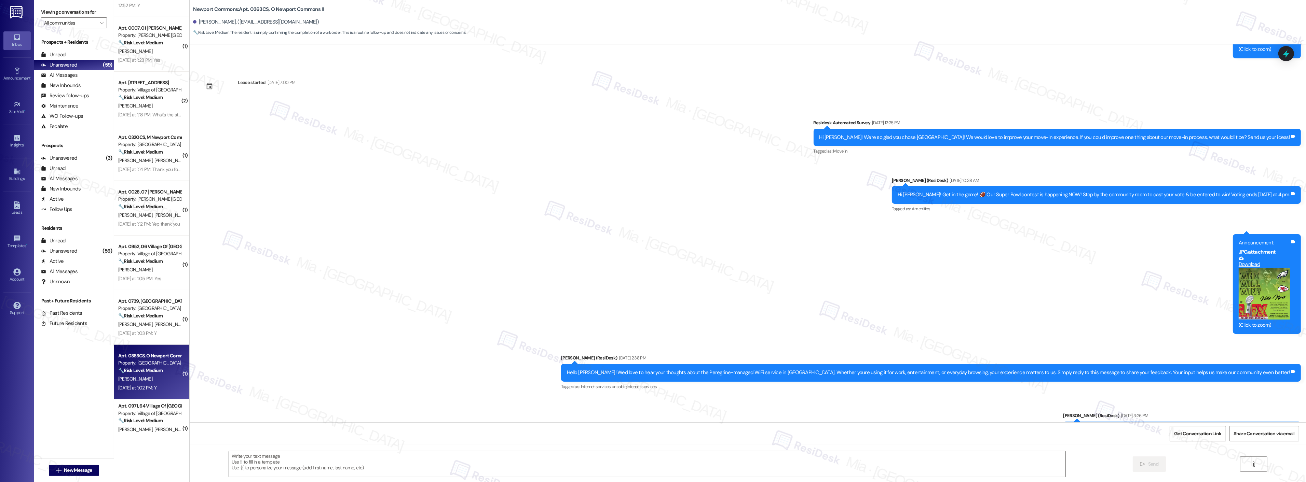
click at [774, 290] on div "Survey, sent via SMS Residesk Automated Survey Feb 04, 2025 at 12:25 PM Hi Jani…" at bounding box center [748, 463] width 1116 height 719
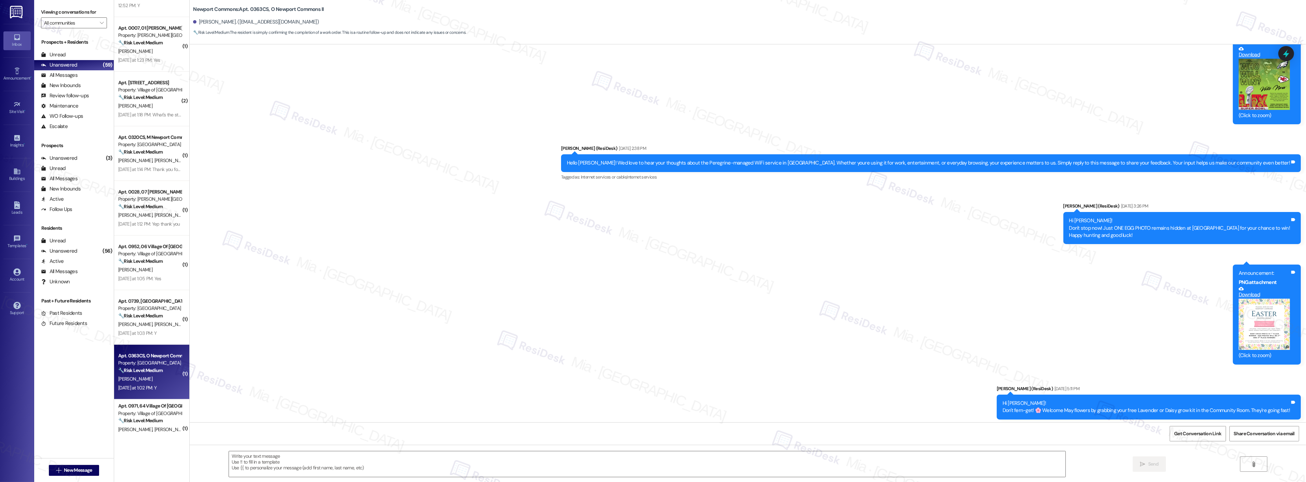
scroll to position [456, 0]
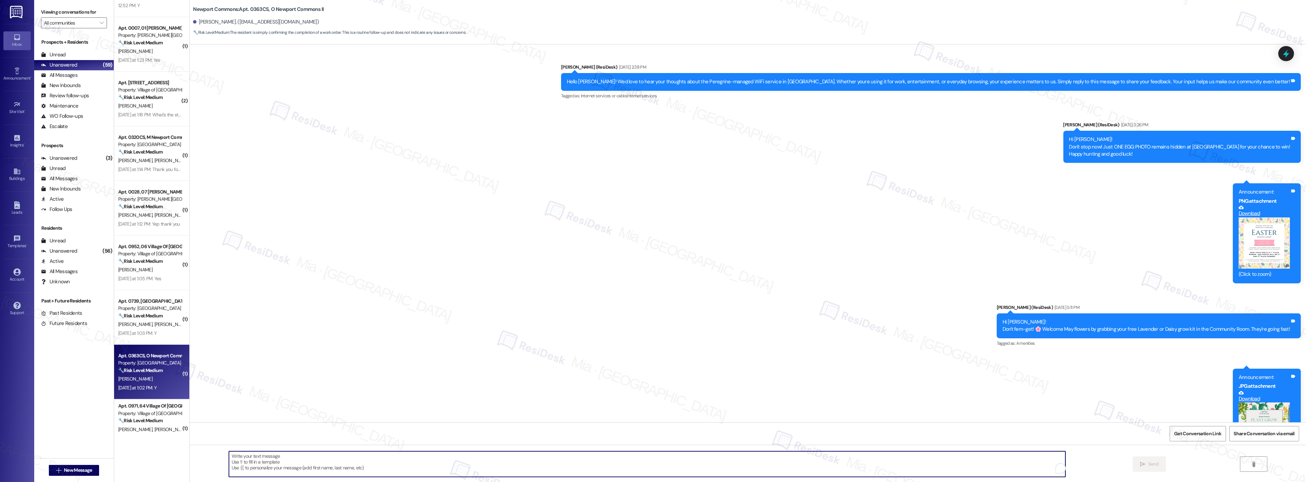
click at [266, 455] on textarea "To enrich screen reader interactions, please activate Accessibility in Grammarl…" at bounding box center [647, 465] width 837 height 26
paste textarea "Thank you so much for sharing your feedback! I’m so glad to know you’re satisfi…"
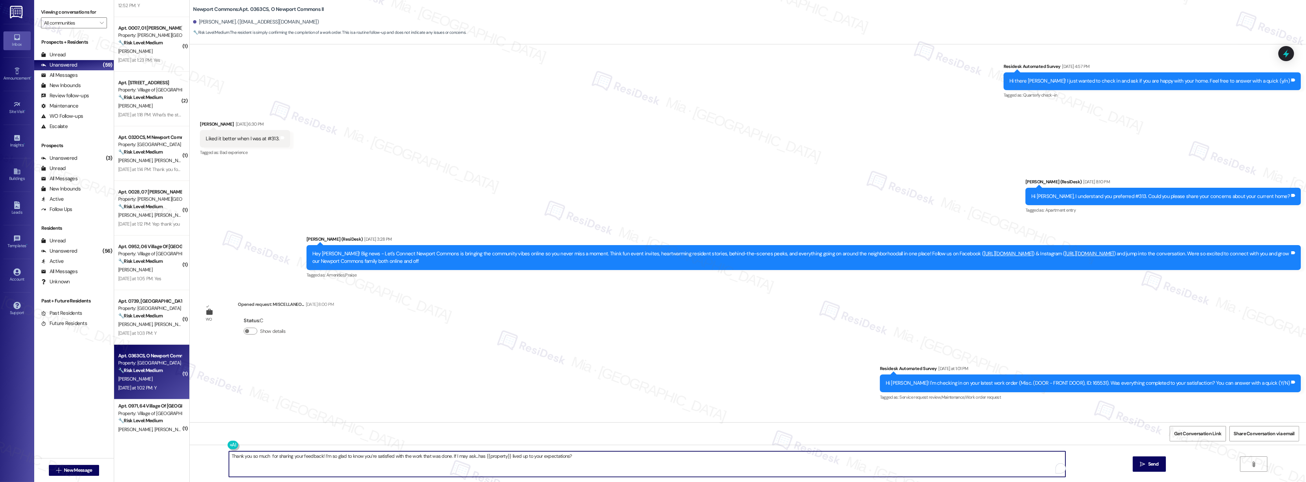
scroll to position [924, 0]
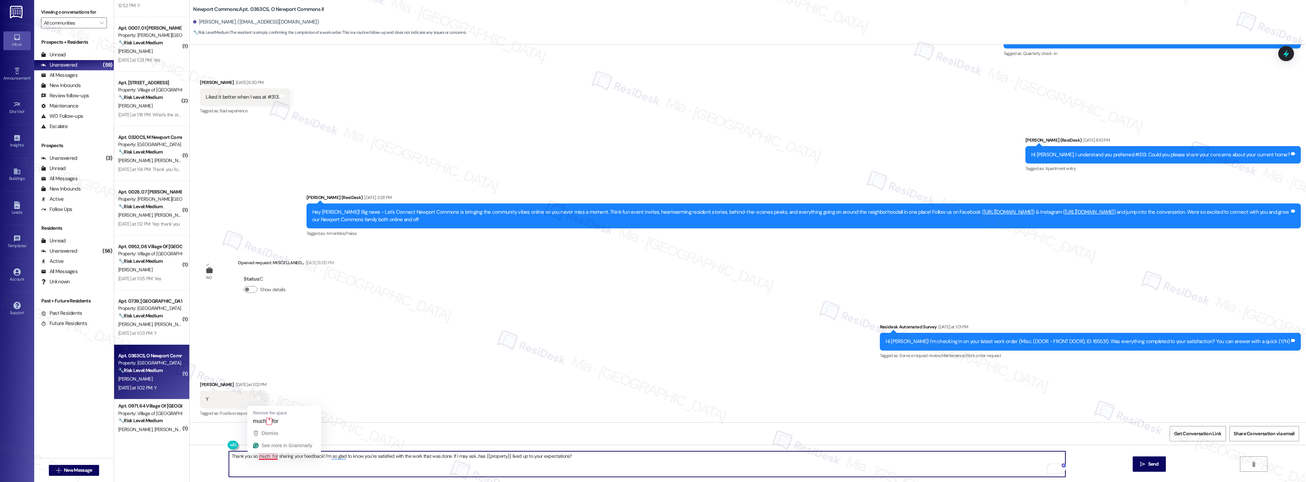
click at [266, 456] on textarea "Thank you so much for sharing your feedback! I’m so glad to know you’re satisfi…" at bounding box center [647, 465] width 837 height 26
type textarea "Thank you so much, Janice, for sharing your feedback! I’m so glad to know you’r…"
click at [1139, 460] on button " Send" at bounding box center [1149, 464] width 33 height 15
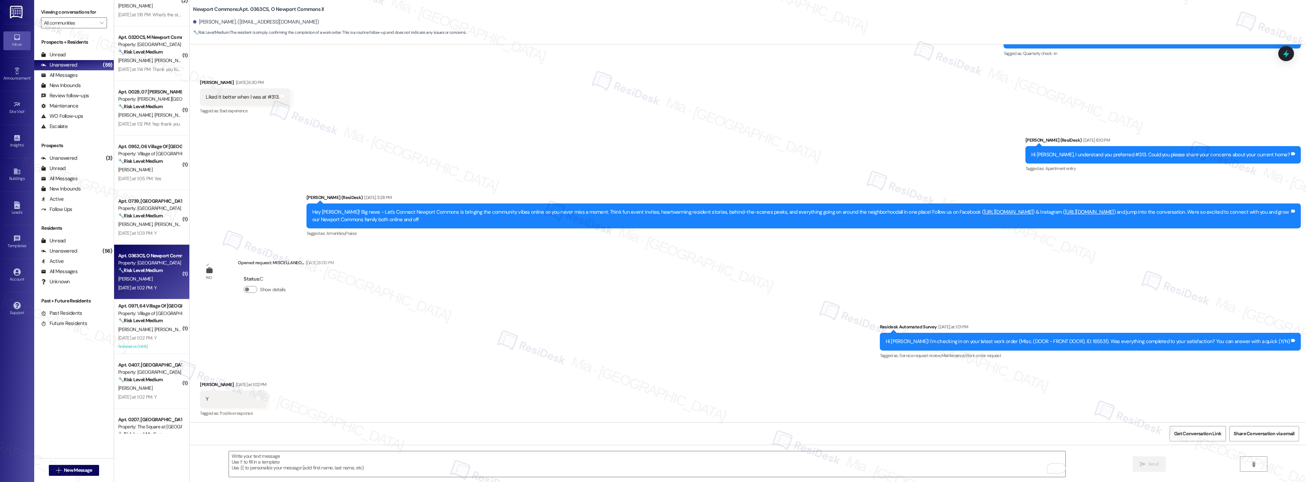
scroll to position [917, 0]
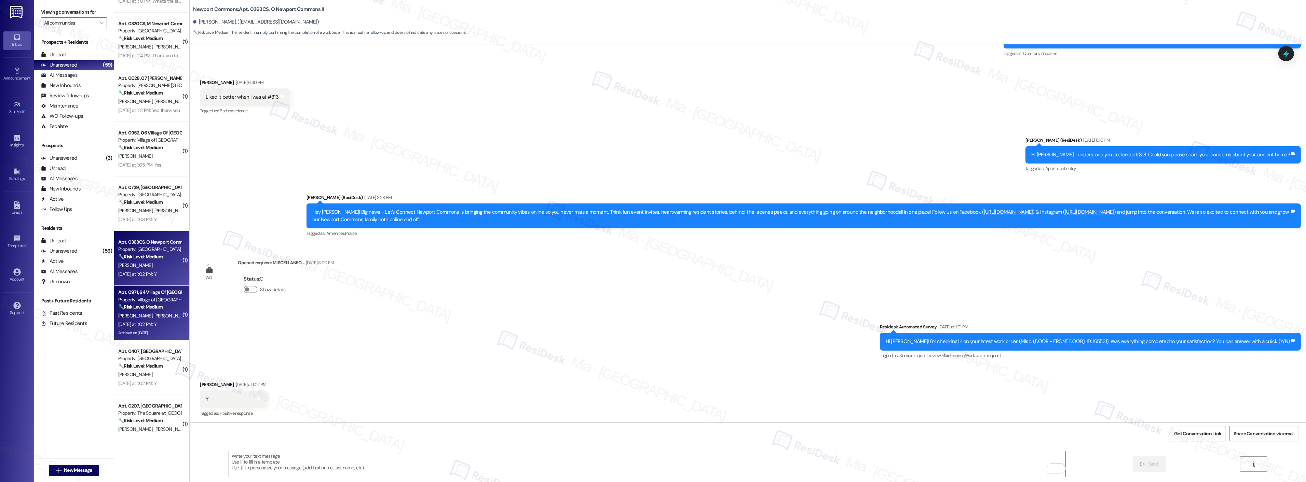
click at [149, 322] on div "[DATE] at 1:02 PM: Y [DATE] at 1:02 PM: Y" at bounding box center [137, 325] width 38 height 6
type textarea "Fetching suggested responses. Please feel free to read through the conversation…"
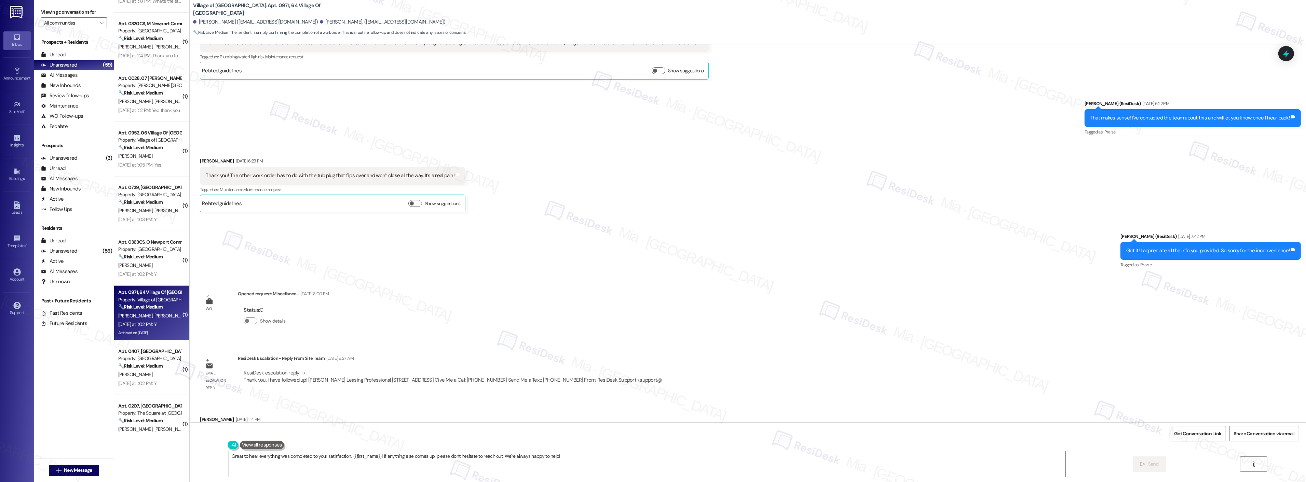
scroll to position [10023, 0]
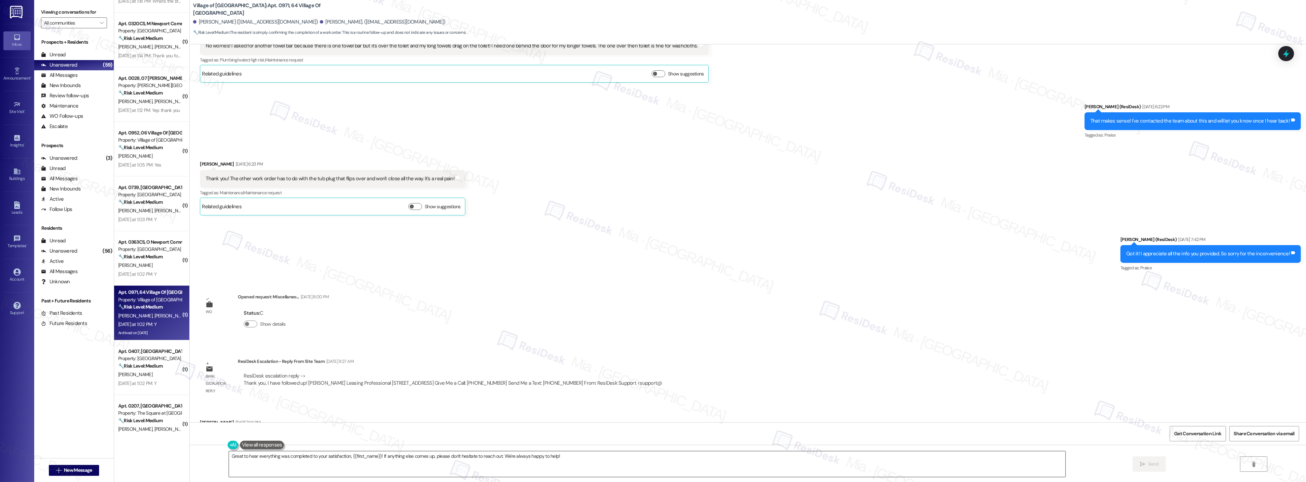
click at [569, 457] on textarea "Great to hear everything was completed to your satisfaction, {{first_name}}! If…" at bounding box center [647, 465] width 837 height 26
drag, startPoint x: 569, startPoint y: 460, endPoint x: 377, endPoint y: 459, distance: 191.7
click at [377, 459] on textarea "Great to hear everything was completed to your satisfaction, {{first_name}}! If…" at bounding box center [647, 465] width 837 height 26
paste textarea "I may ask...has {{property}} lived up to your expectations?"
type textarea "Great to hear everything was completed to your satisfaction, {{first_name}}! If…"
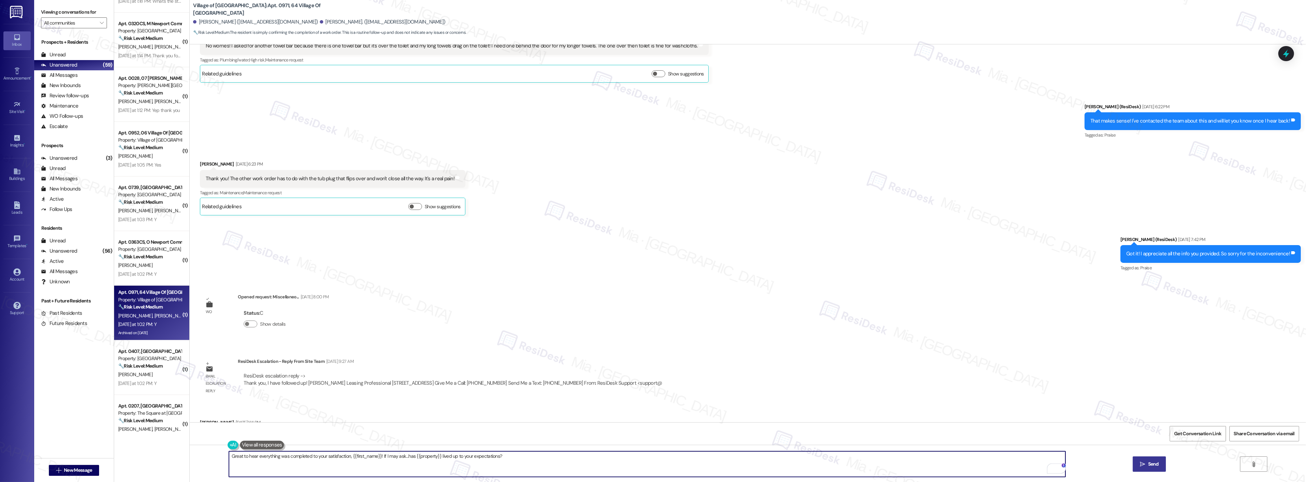
click at [1153, 465] on span "Send" at bounding box center [1153, 464] width 11 height 7
click at [154, 381] on div "Yesterday at 1:02 PM: Y Yesterday at 1:02 PM: Y" at bounding box center [137, 384] width 38 height 6
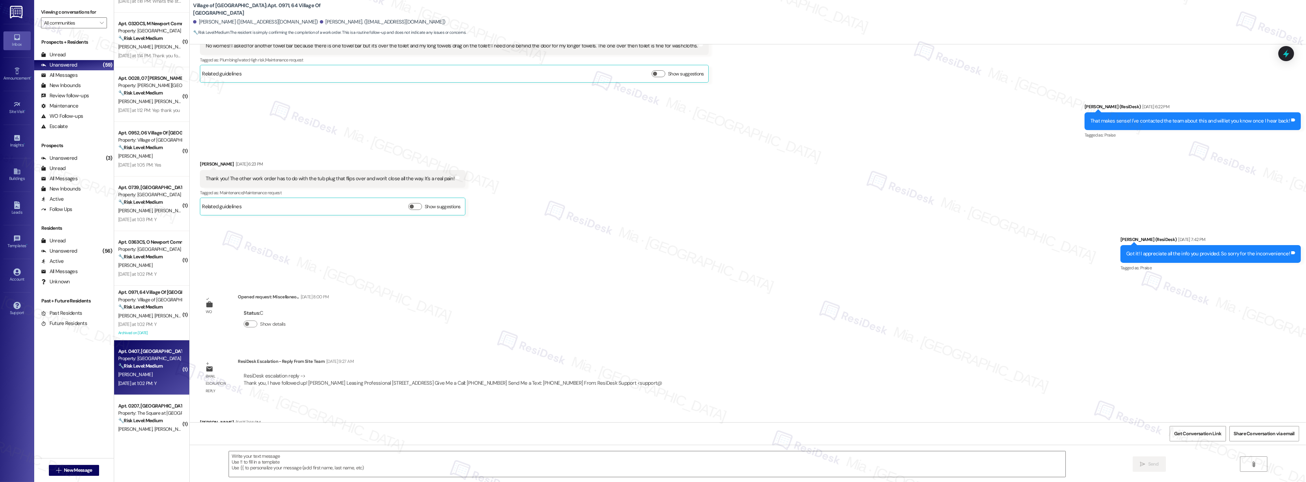
scroll to position [0, 0]
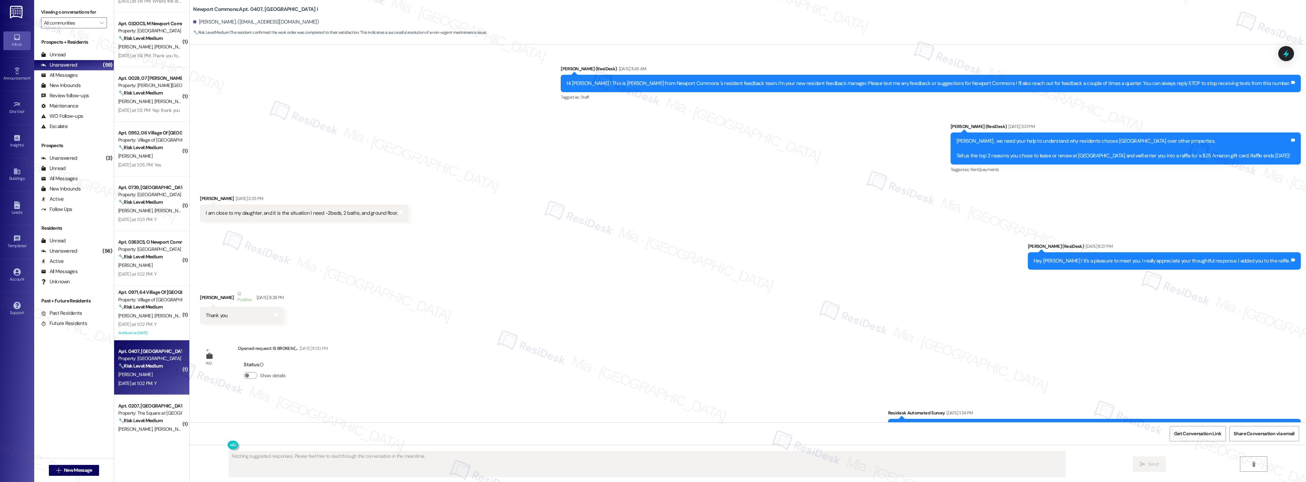
type textarea "Fetching suggested responses. Please feel free to read through the conversation…"
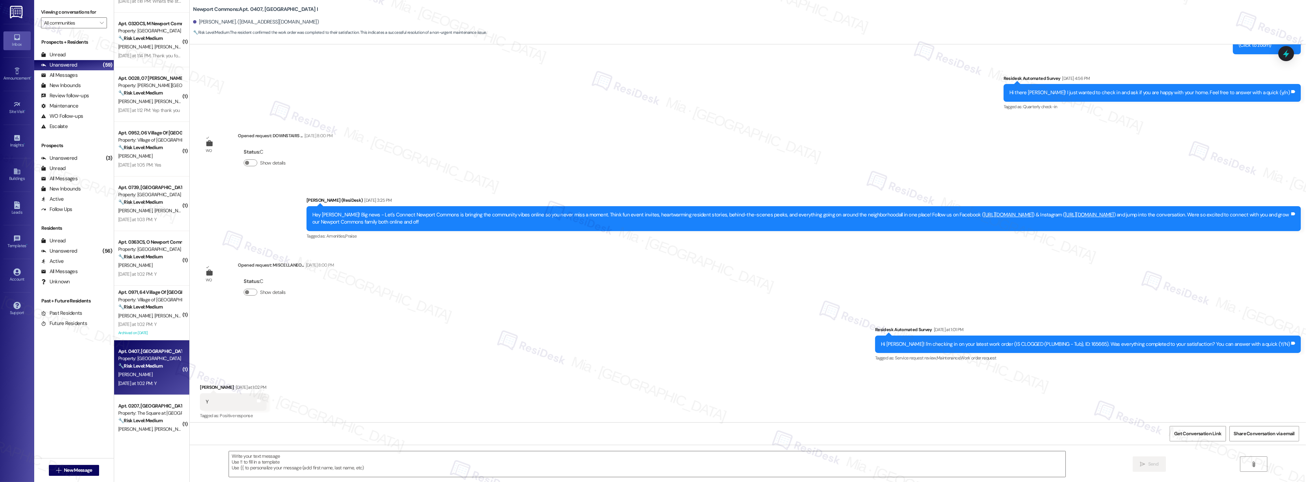
scroll to position [10257, 0]
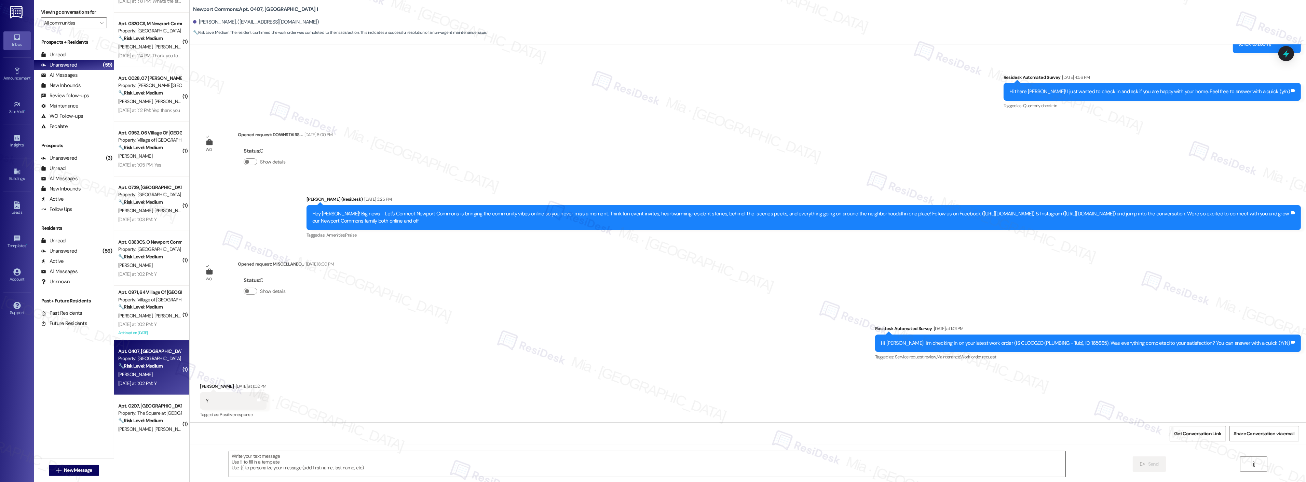
click at [301, 458] on textarea at bounding box center [647, 465] width 837 height 26
paste textarea "Thank you so much for sharing your feedback! I’m so glad to know you’re satisfi…"
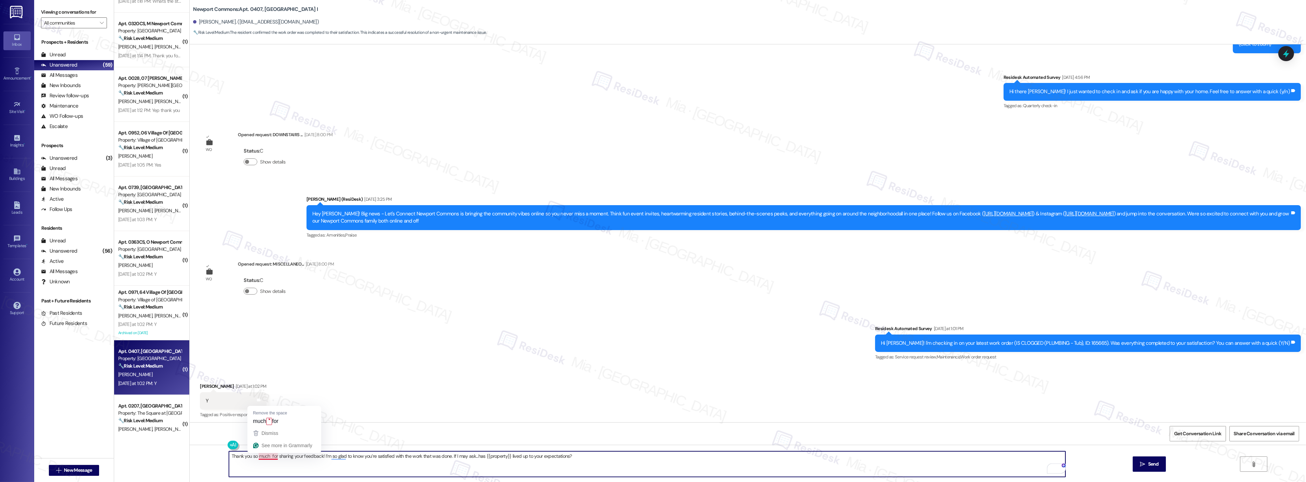
click at [264, 459] on textarea "Thank you so much for sharing your feedback! I’m so glad to know you’re satisfi…" at bounding box center [647, 465] width 837 height 26
type textarea "Thank you so much, Sheryl, for sharing your feedback! I’m so glad to know you’r…"
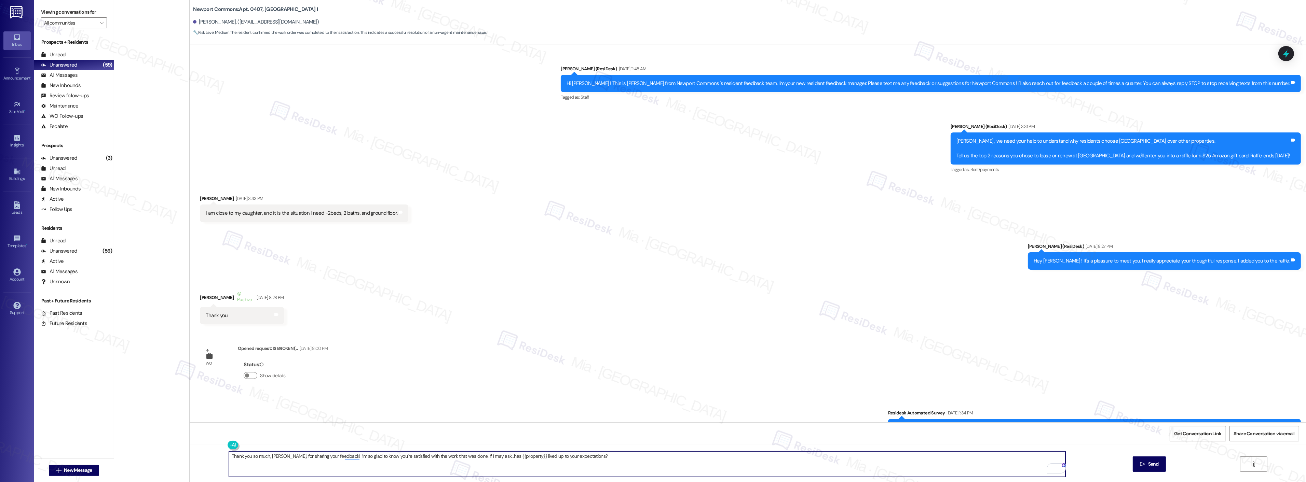
scroll to position [10257, 0]
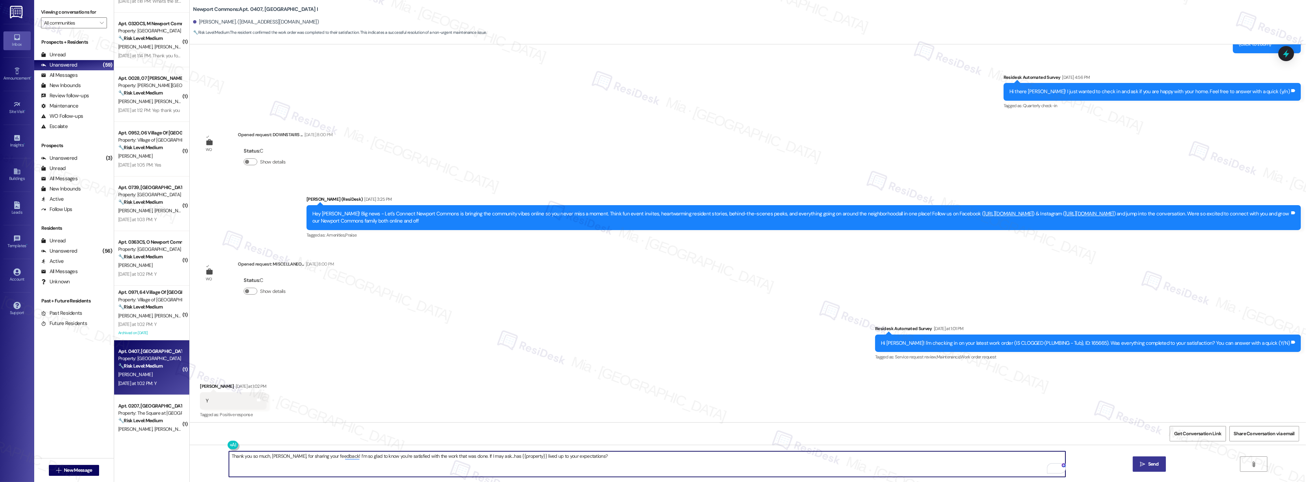
type textarea "Thank you so much, [PERSON_NAME], for sharing your feedback! I’m so glad to kno…"
click at [1152, 469] on button " Send" at bounding box center [1149, 464] width 33 height 15
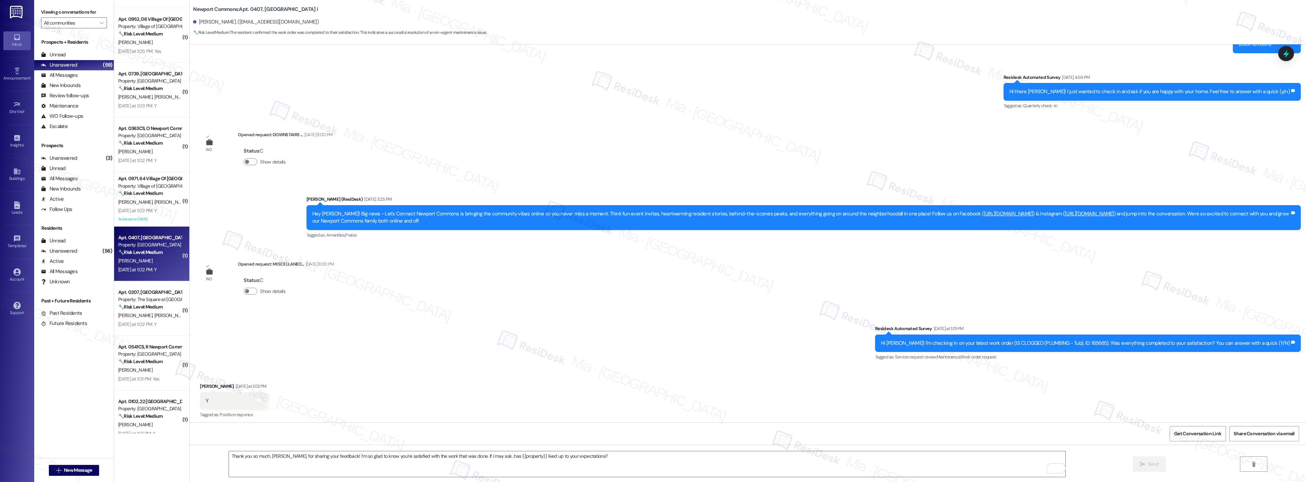
scroll to position [10256, 0]
click at [138, 322] on div "Yesterday at 1:02 PM: Y Yesterday at 1:02 PM: Y" at bounding box center [137, 325] width 38 height 6
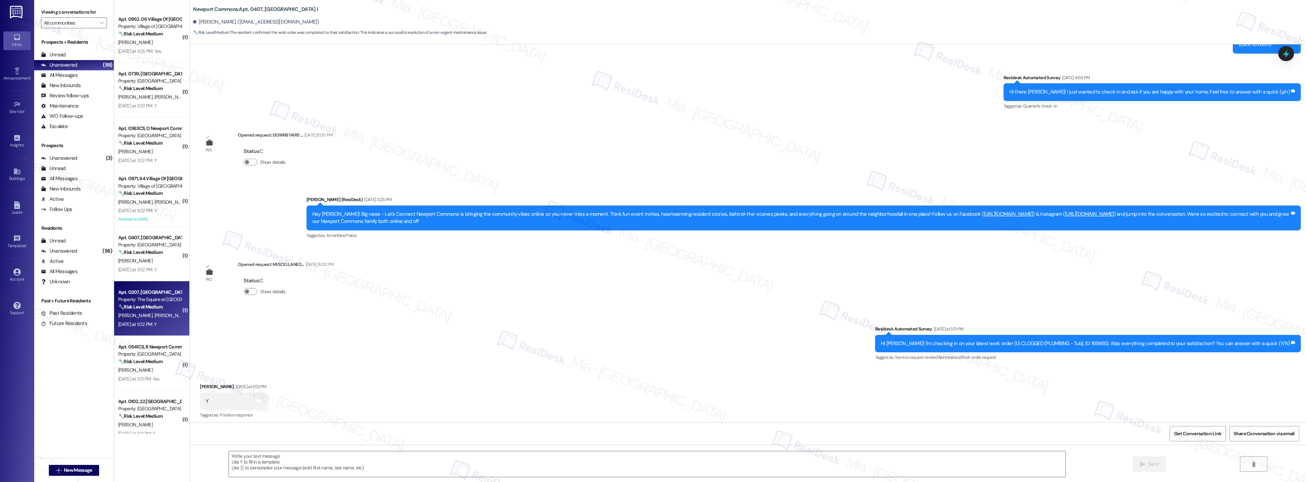
type textarea "Fetching suggested responses. Please feel free to read through the conversation…"
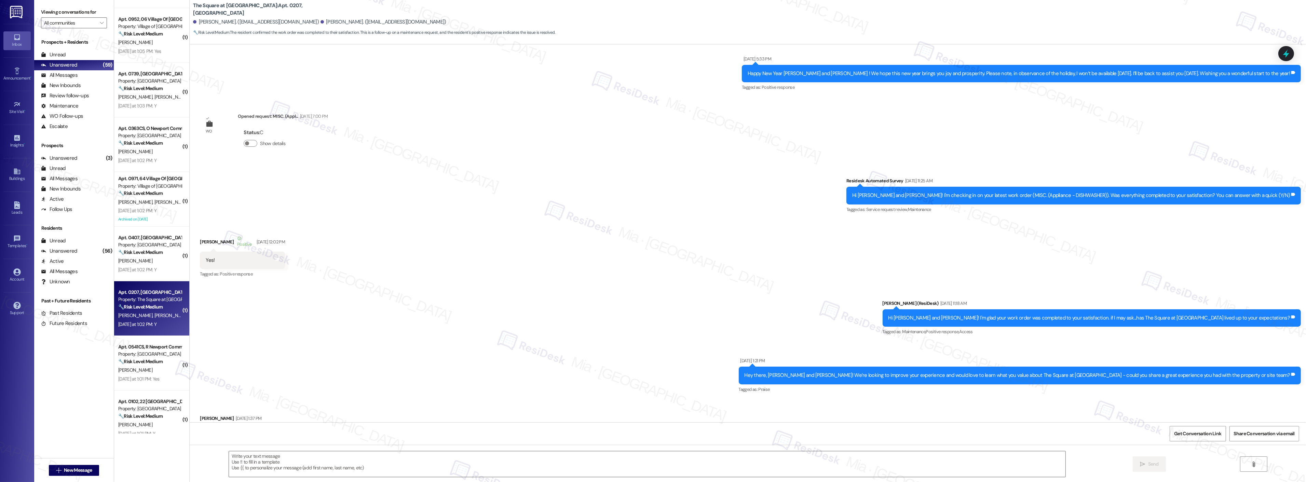
type textarea "Fetching suggested responses. Please feel free to read through the conversation…"
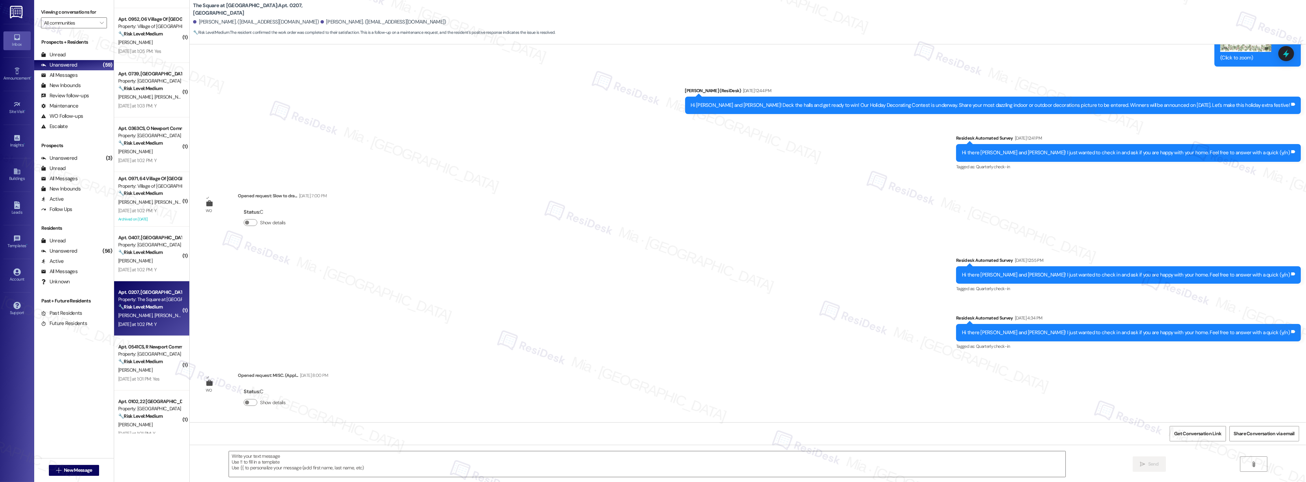
scroll to position [2312, 0]
click at [261, 461] on textarea at bounding box center [647, 465] width 837 height 26
paste textarea "Thank you so much for sharing your feedback! I’m so glad to know you’re satisfi…"
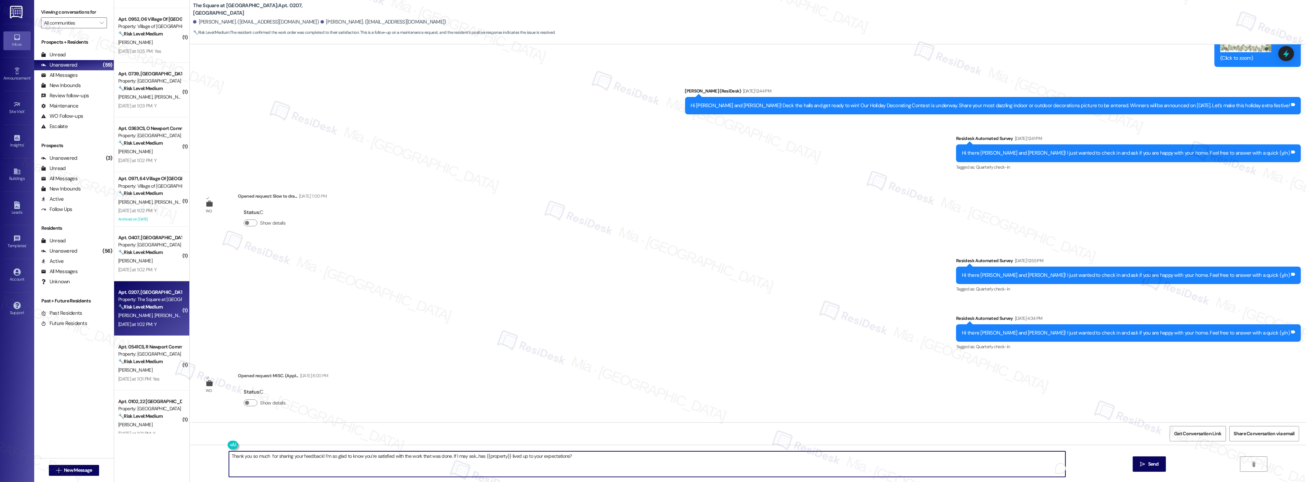
scroll to position [2427, 0]
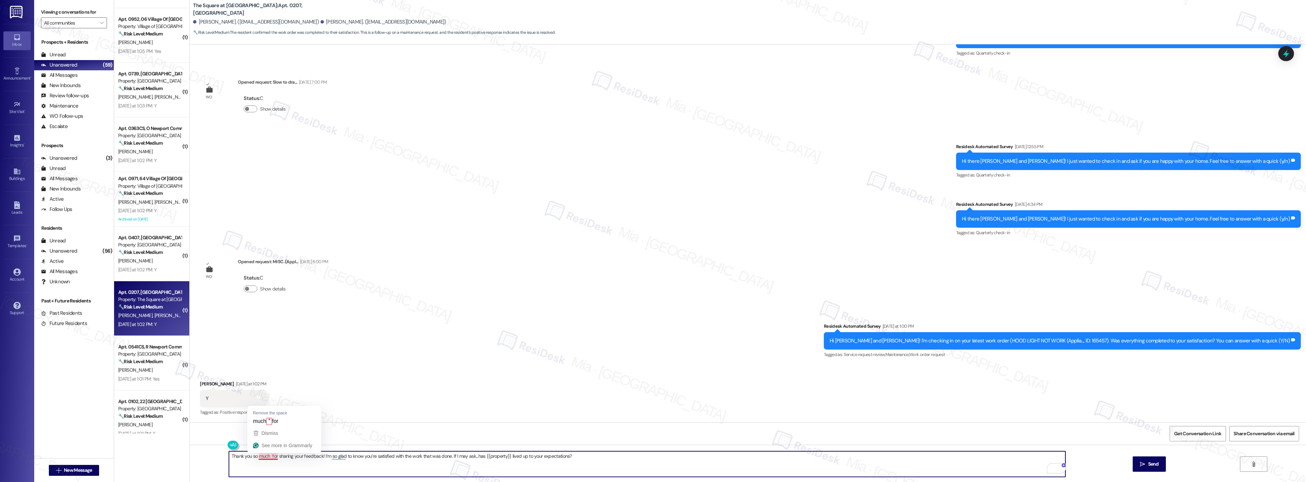
click at [264, 458] on textarea "Thank you so much for sharing your feedback! I’m so glad to know you’re satisfi…" at bounding box center [647, 465] width 837 height 26
type textarea "Thank you so much, Lydia, for sharing your feedback! I’m so glad to know you’re…"
click at [1144, 464] on icon "" at bounding box center [1142, 464] width 5 height 5
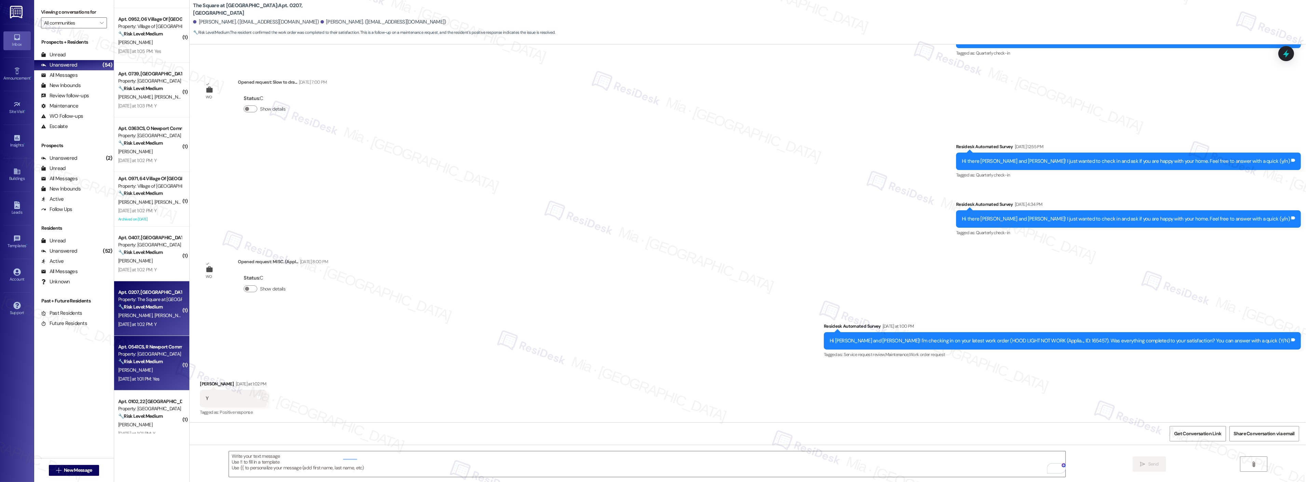
scroll to position [2426, 0]
click at [146, 376] on div "Yesterday at 1:01 PM: Yes Yesterday at 1:01 PM: Yes" at bounding box center [138, 379] width 41 height 6
type textarea "Fetching suggested responses. Please feel free to read through the conversation…"
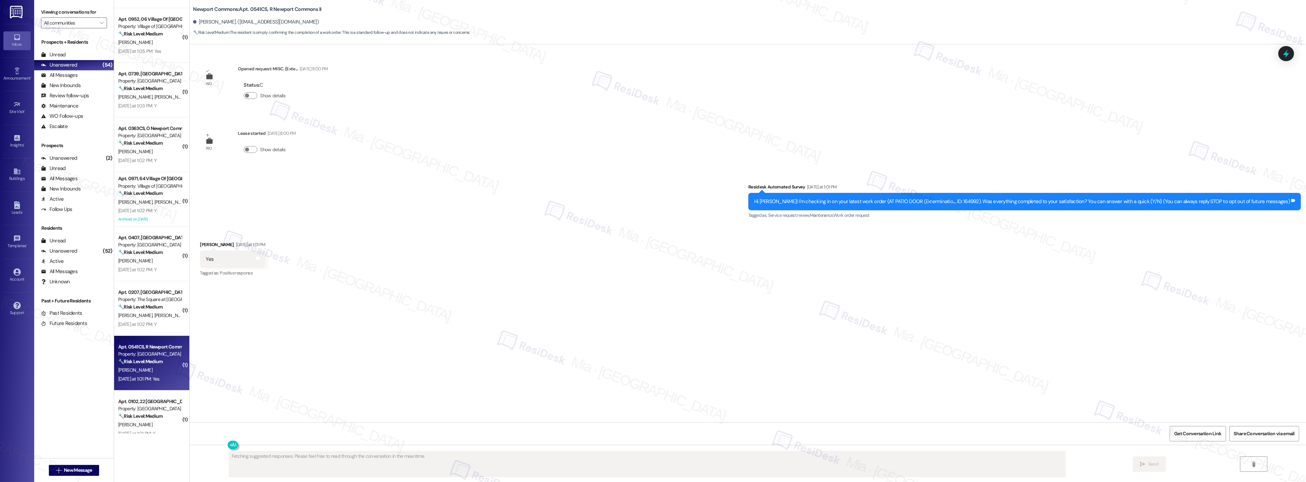
scroll to position [0, 0]
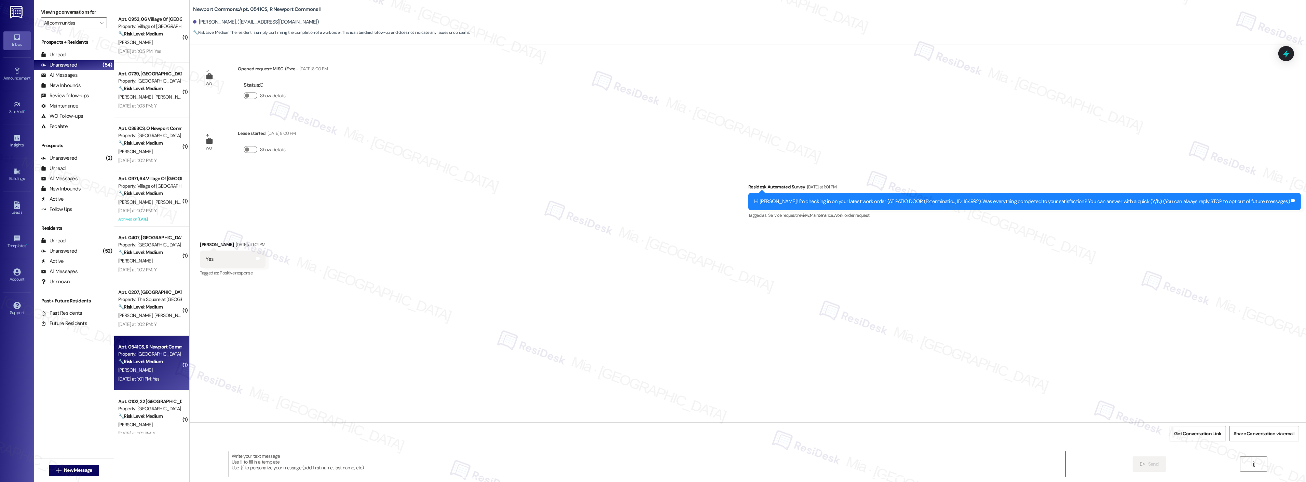
click at [296, 463] on textarea at bounding box center [647, 465] width 837 height 26
paste textarea "Thank you so much for sharing your feedback! I’m so glad to know you’re satisfi…"
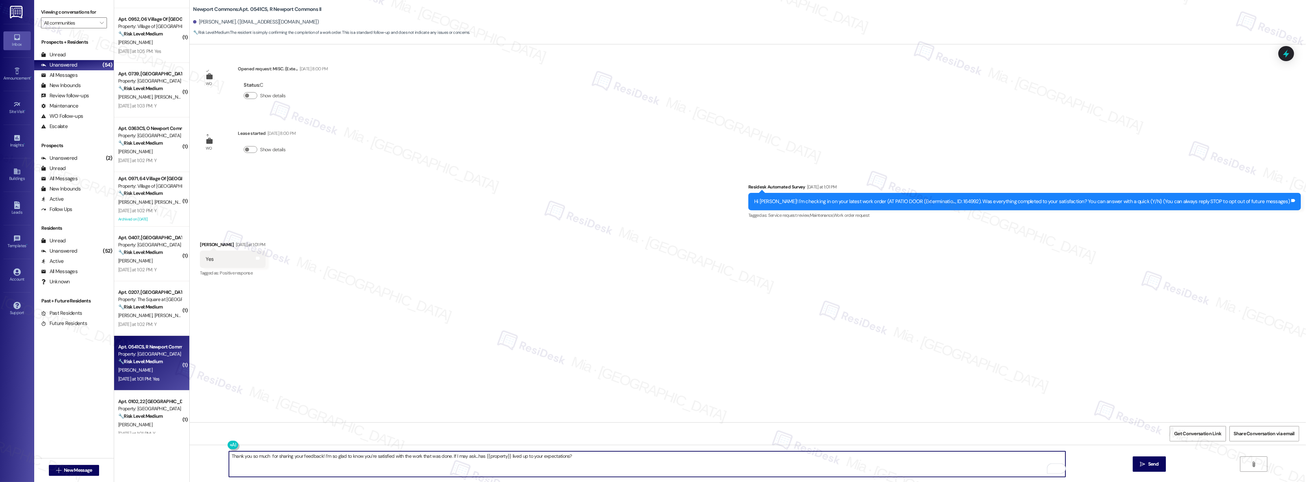
click at [265, 459] on textarea "Thank you so much for sharing your feedback! I’m so glad to know you’re satisfi…" at bounding box center [647, 465] width 837 height 26
type textarea "Thank you so much, Amanda, for sharing your feedback! I’m pleased to know you’r…"
click at [1143, 463] on icon "" at bounding box center [1142, 464] width 5 height 5
click at [144, 409] on div "Property: [GEOGRAPHIC_DATA]" at bounding box center [149, 409] width 63 height 7
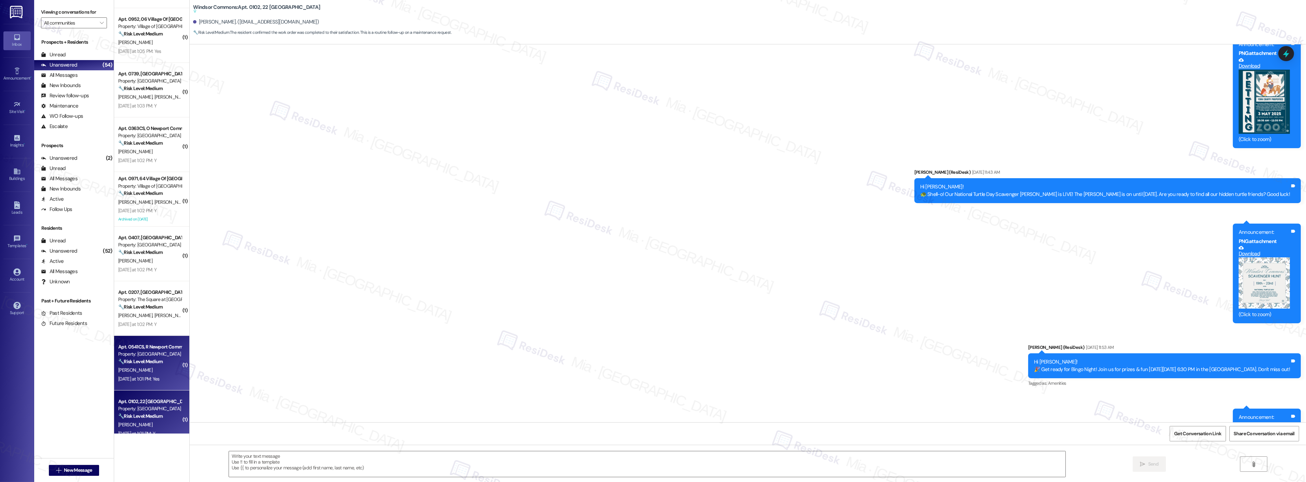
type textarea "Fetching suggested responses. Please feel free to read through the conversation…"
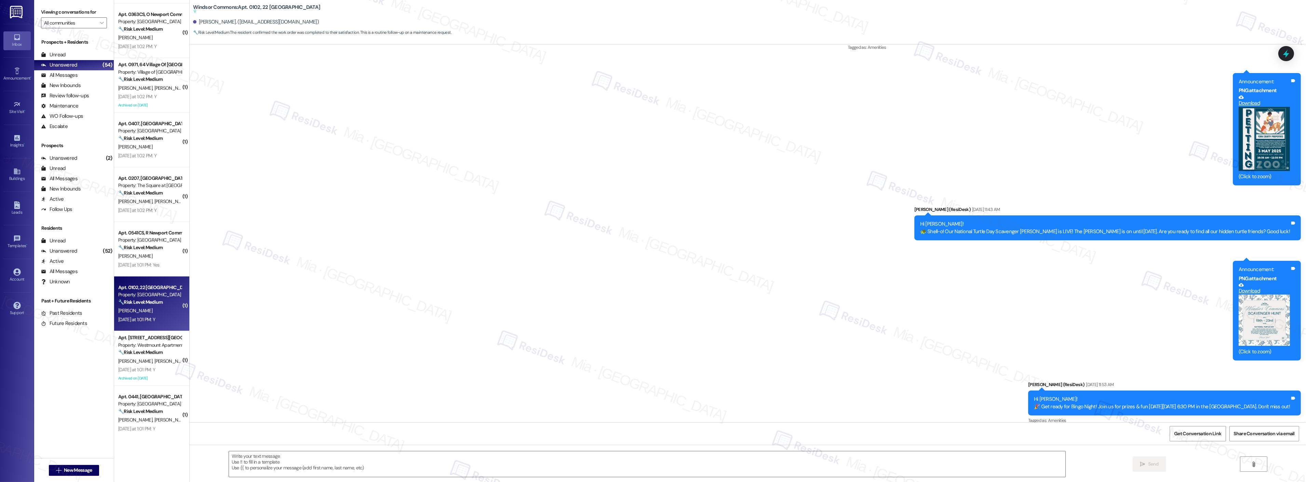
scroll to position [2353, 0]
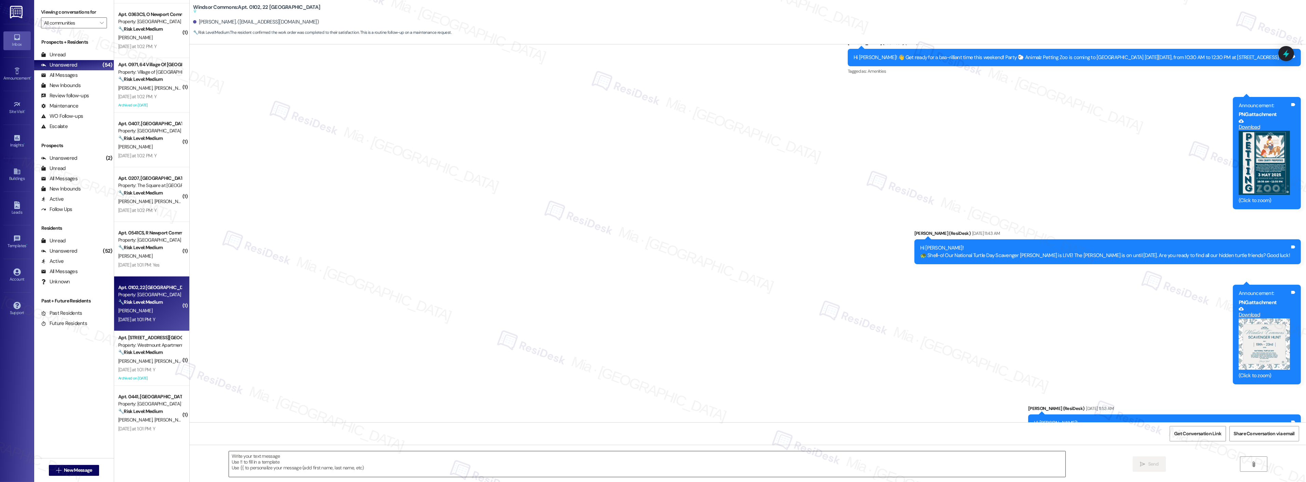
click at [247, 456] on textarea at bounding box center [647, 465] width 837 height 26
paste textarea "Thank you so much for sharing your feedback! I’m so glad to know you’re satisfi…"
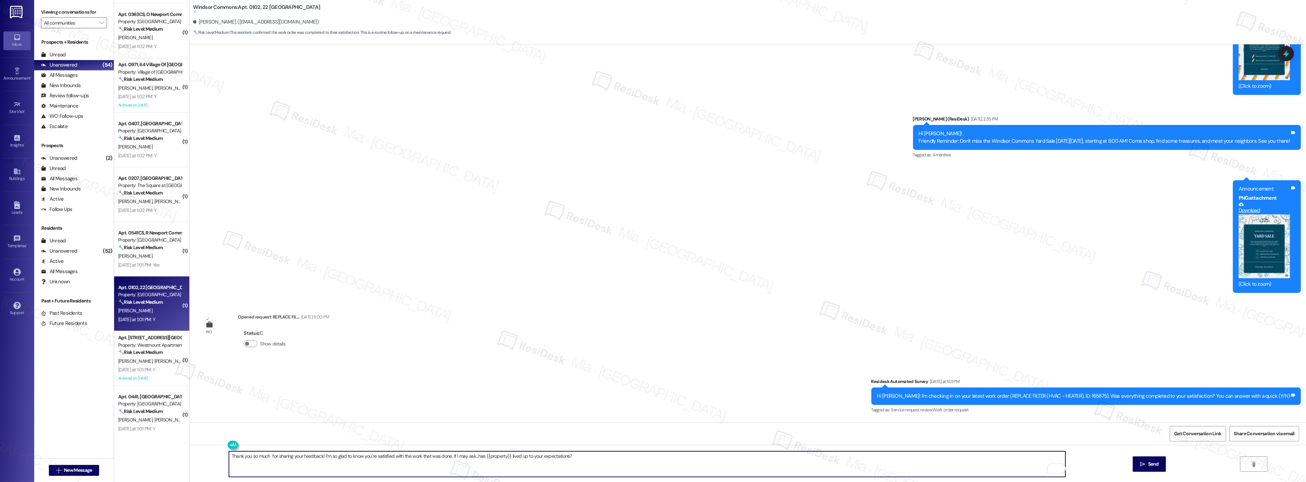
scroll to position [3378, 0]
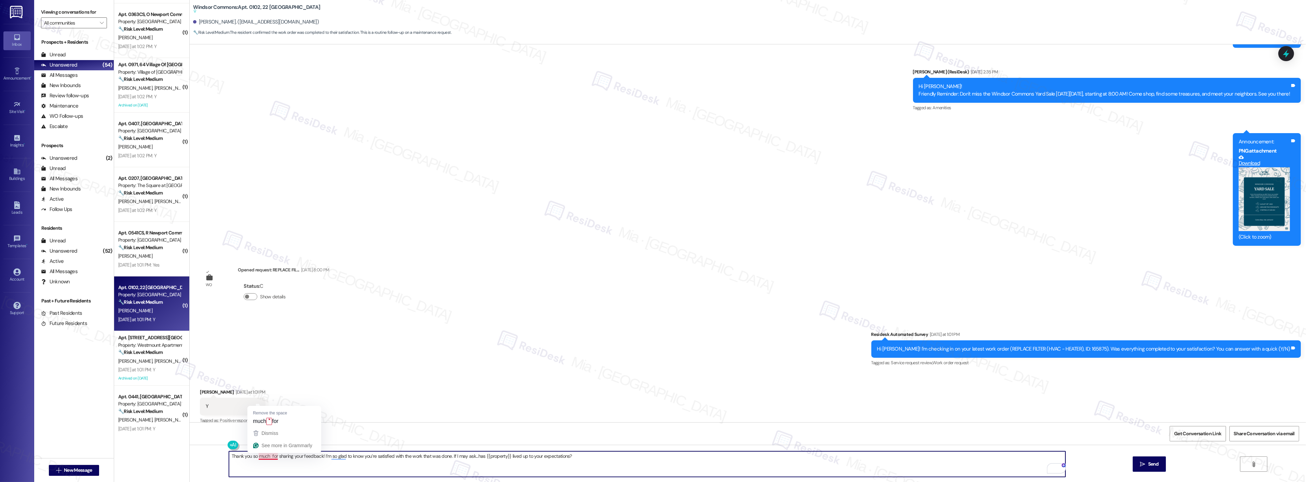
click at [264, 456] on textarea "Thank you so much for sharing your feedback! I’m so glad to know you’re satisfi…" at bounding box center [647, 465] width 837 height 26
drag, startPoint x: 582, startPoint y: 455, endPoint x: 207, endPoint y: 457, distance: 374.5
click at [207, 457] on div "Thank you so much, Jason, for sharing your feedback! I’m happy to know you’re s…" at bounding box center [748, 470] width 1116 height 51
type textarea "Thank you so much, Jason, for sharing your feedback! I’m happy to know you’re s…"
click at [1137, 465] on button " Send" at bounding box center [1149, 464] width 33 height 15
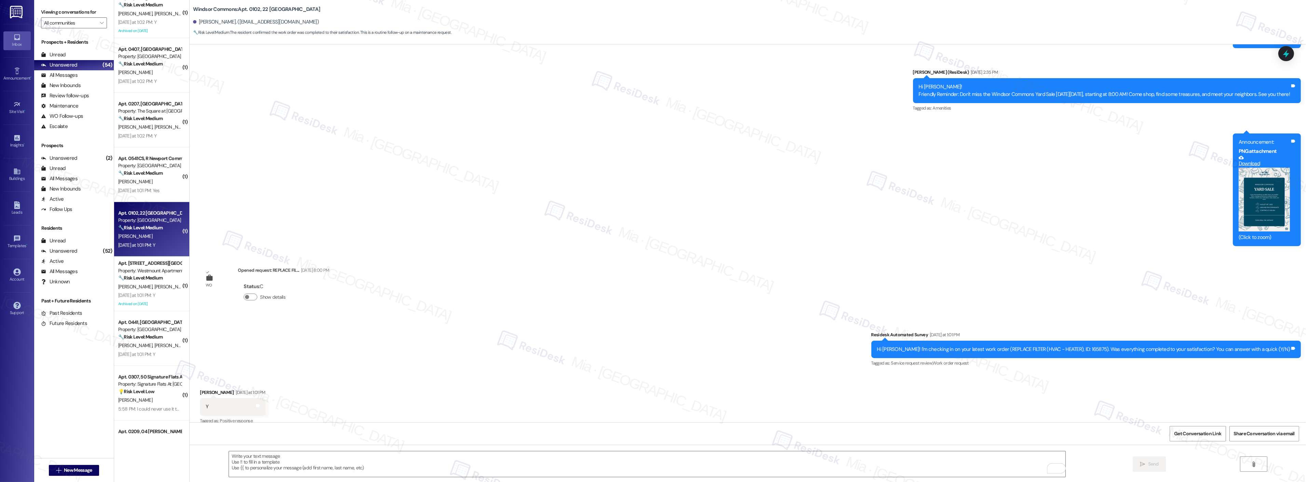
scroll to position [1221, 0]
click at [140, 338] on strong "🔧 Risk Level: Medium" at bounding box center [140, 336] width 44 height 6
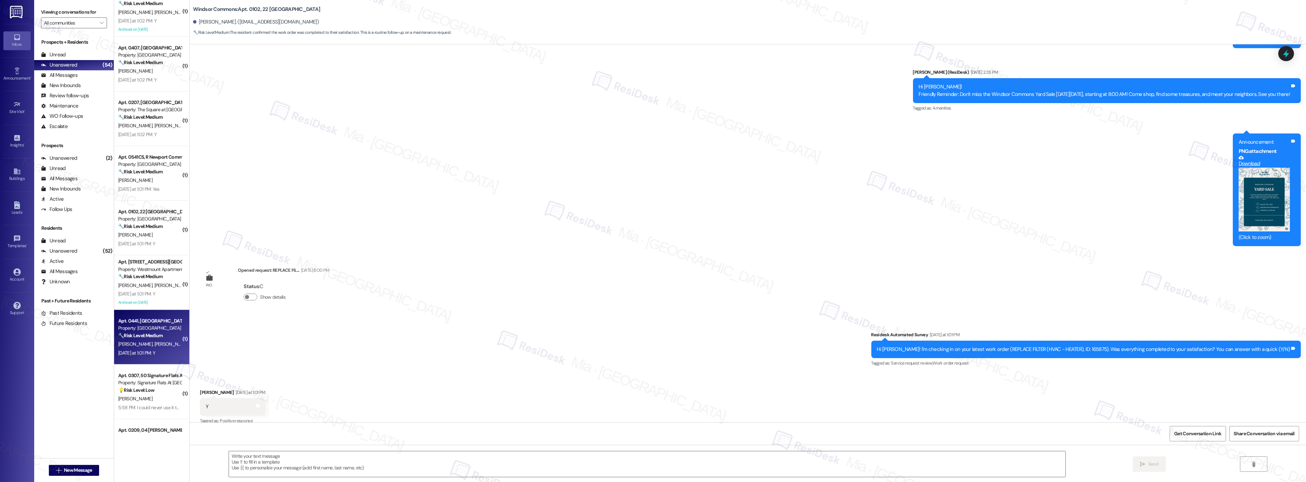
type textarea "Fetching suggested responses. Please feel free to read through the conversation…"
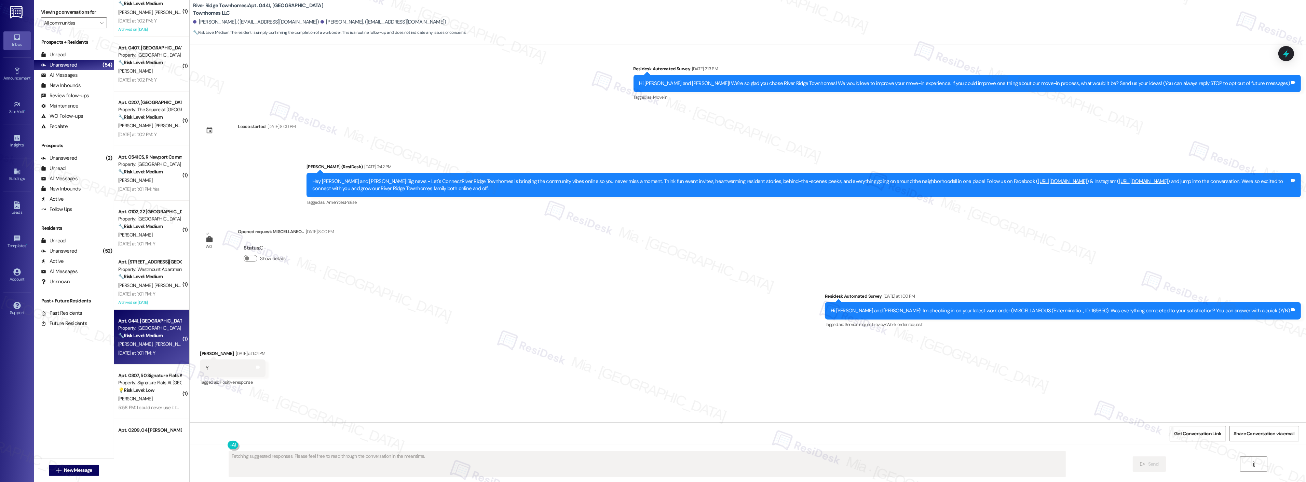
scroll to position [0, 0]
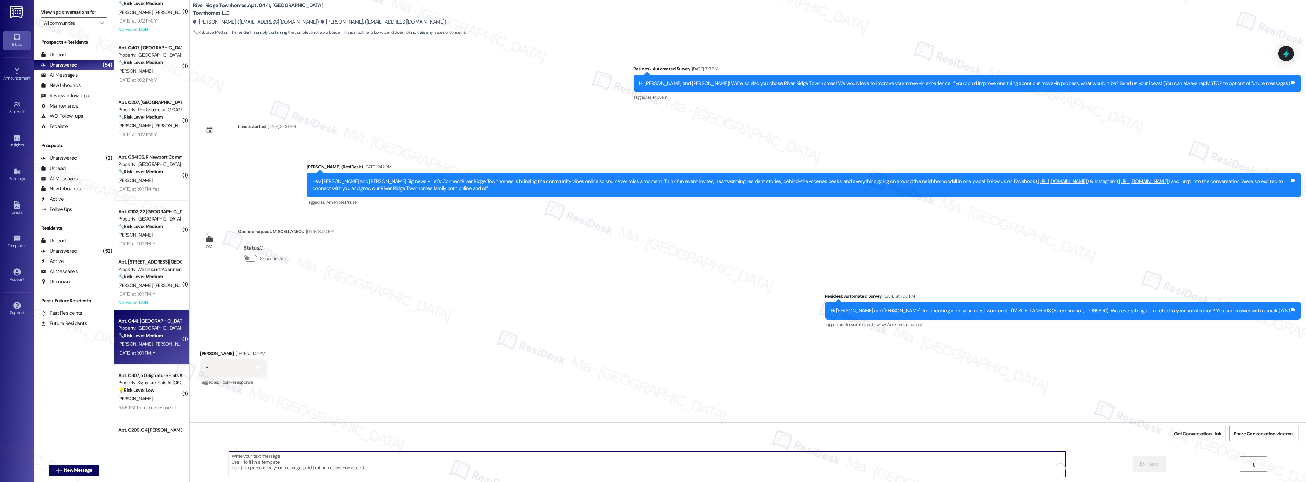
click at [306, 464] on textarea "To enrich screen reader interactions, please activate Accessibility in Grammarl…" at bounding box center [647, 465] width 837 height 26
paste textarea "Thank you so much, Jason, for sharing your feedback! I’m happy to know you’re s…"
click at [275, 456] on textarea "Thank you so much, Jason, for sharing your feedback! I’m happy to know you’re s…" at bounding box center [647, 465] width 837 height 26
type textarea "Thank you so much, Robert, for sharing your feedback! I’m happy to know you’re …"
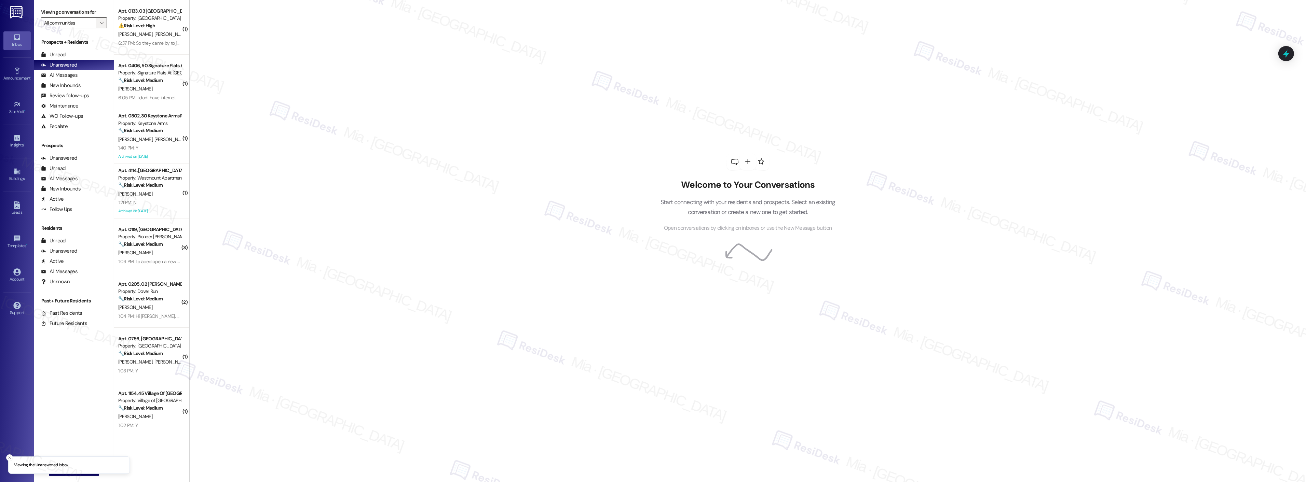
click at [100, 23] on icon "" at bounding box center [102, 22] width 4 height 5
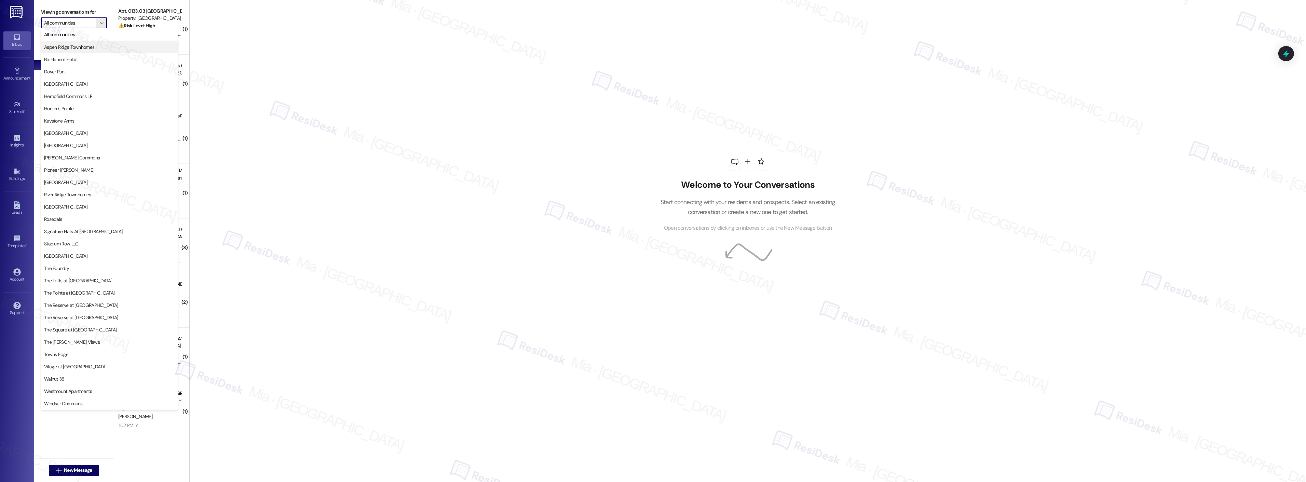
click at [77, 46] on span "Aspen Ridge Townhomes" at bounding box center [69, 47] width 50 height 7
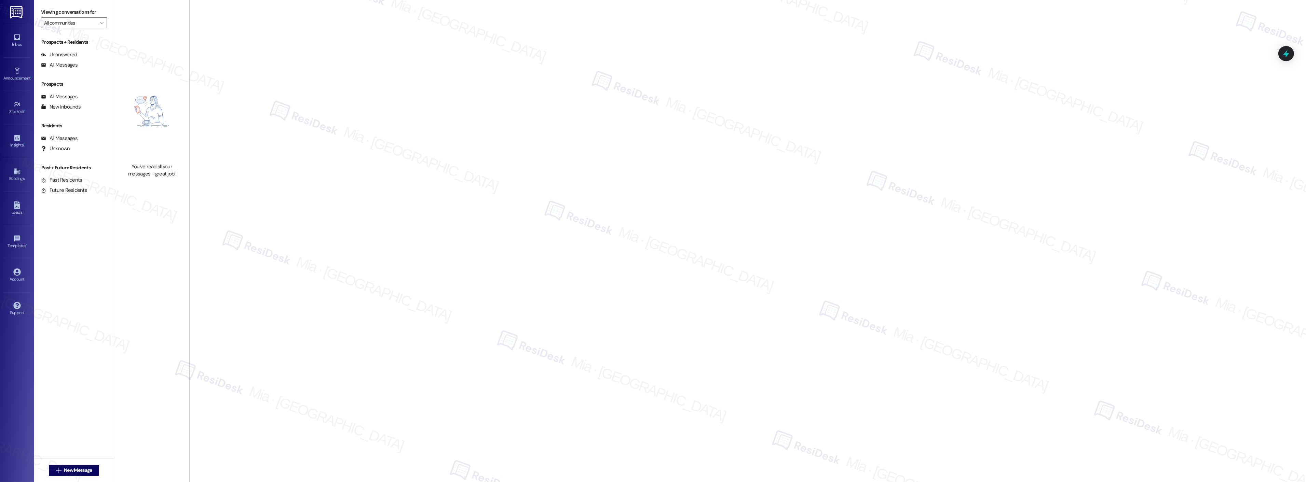
type input "Aspen Ridge Townhomes"
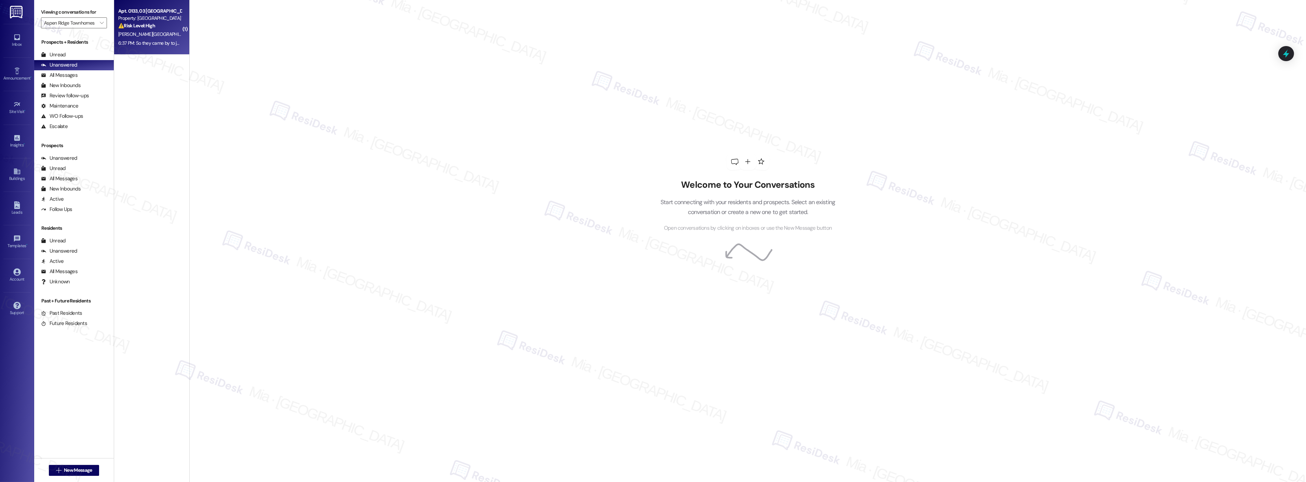
click at [173, 27] on div "⚠️ Risk Level: High The resident indicates that while the exterior roof repair …" at bounding box center [149, 25] width 63 height 7
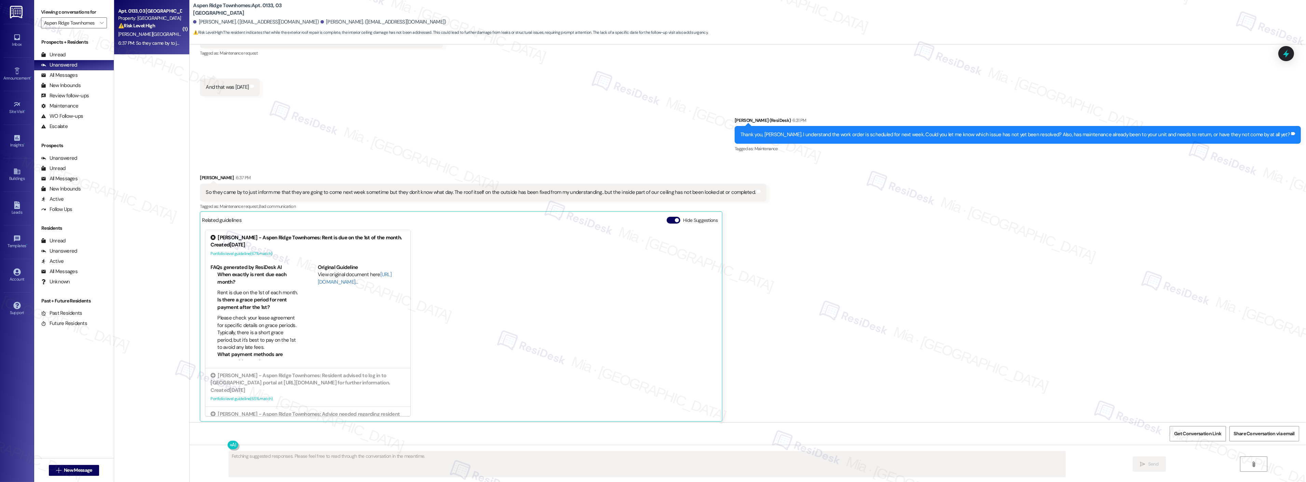
scroll to position [933, 0]
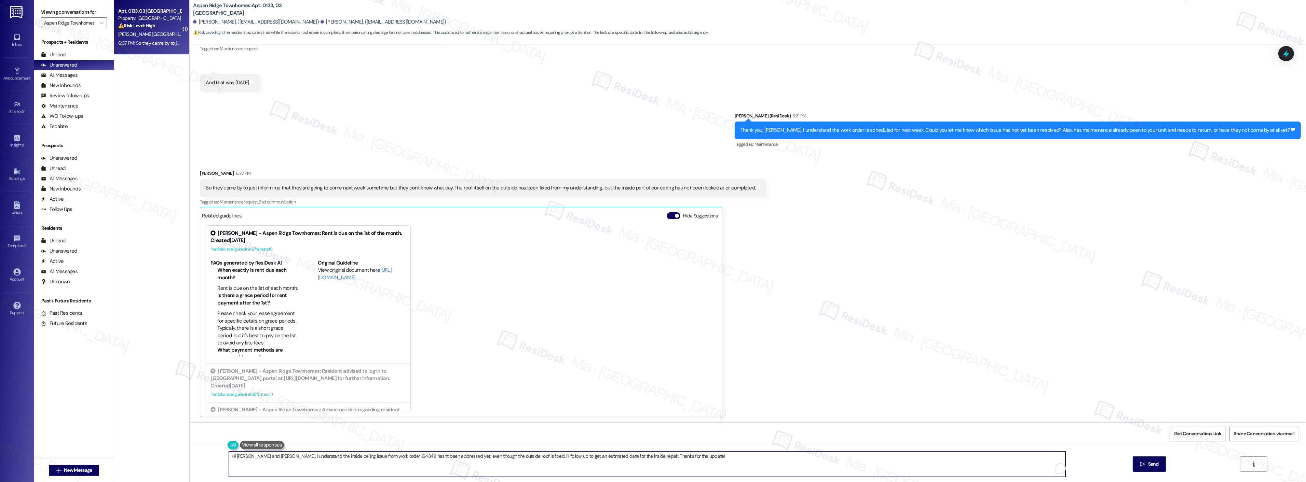
drag, startPoint x: 682, startPoint y: 457, endPoint x: 224, endPoint y: 457, distance: 457.9
click at [229, 457] on textarea "Hi [PERSON_NAME] and [PERSON_NAME], I understand the inside ceiling issue from …" at bounding box center [647, 465] width 837 height 26
type textarea "Got it ZIon! Please let me know next week once its completed."
drag, startPoint x: 365, startPoint y: 461, endPoint x: 218, endPoint y: 459, distance: 147.0
click at [218, 459] on div "Got it ZIon! Please let me know next week once its completed.  Send " at bounding box center [748, 470] width 1116 height 51
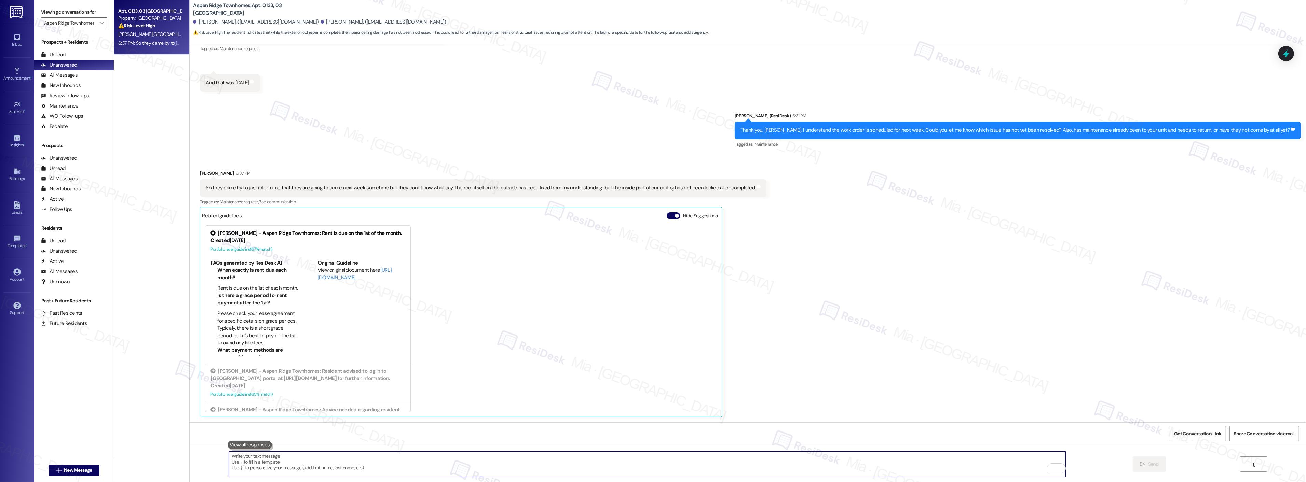
scroll to position [68, 0]
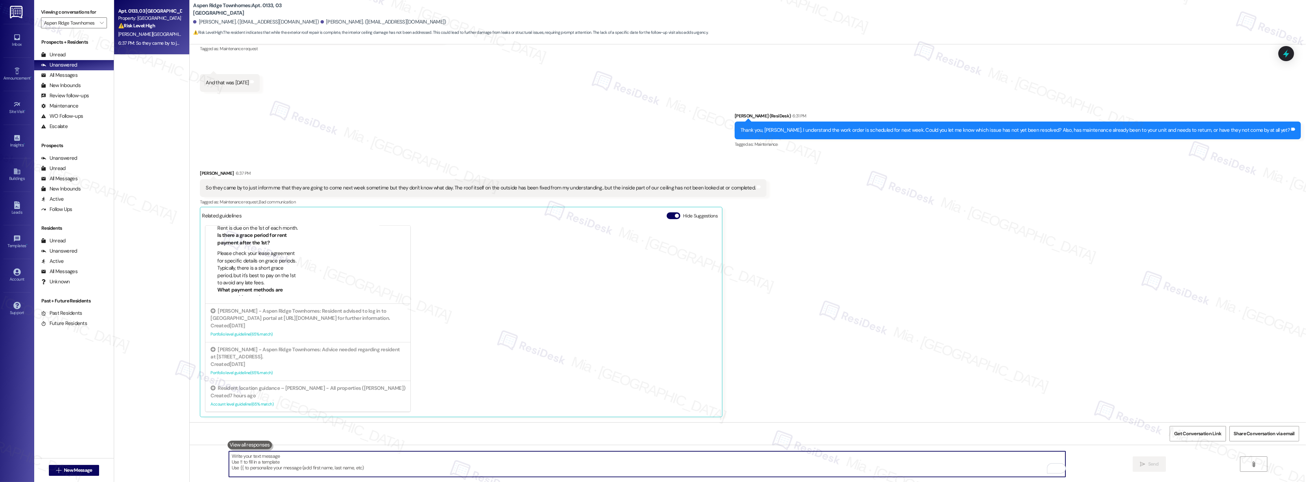
click at [276, 459] on textarea "To enrich screen reader interactions, please activate Accessibility in Grammarl…" at bounding box center [647, 465] width 837 height 26
paste textarea "Got it, Zion! Please update me next week once it’s completed. In the meantime, …"
type textarea "Got it, Zion! Please update me next week once it’s completed. In the meantime, …"
click at [1147, 462] on span "Send" at bounding box center [1153, 464] width 13 height 7
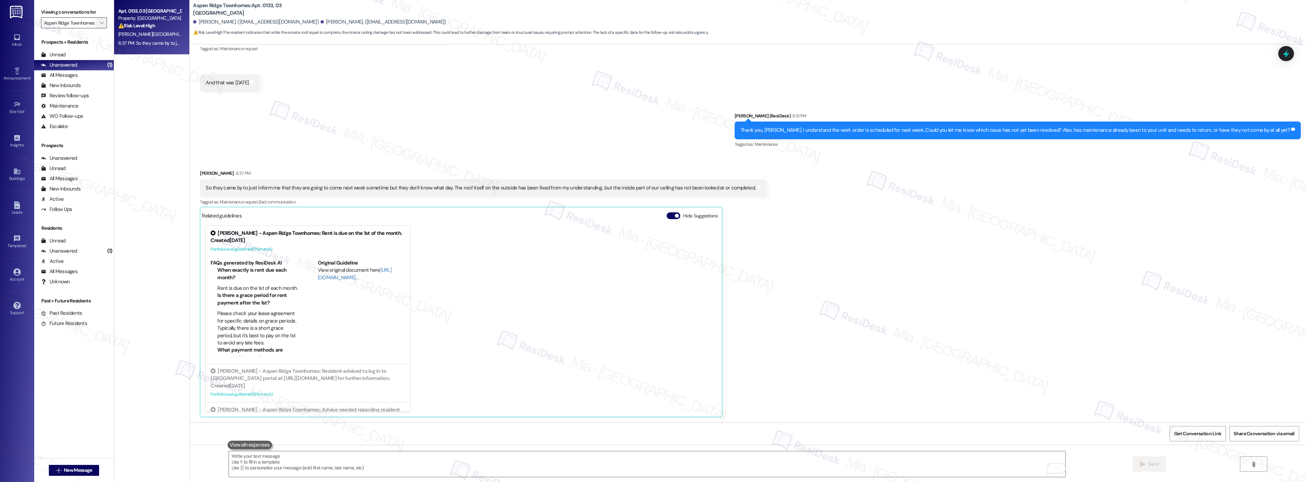
click at [98, 22] on span "" at bounding box center [101, 22] width 6 height 11
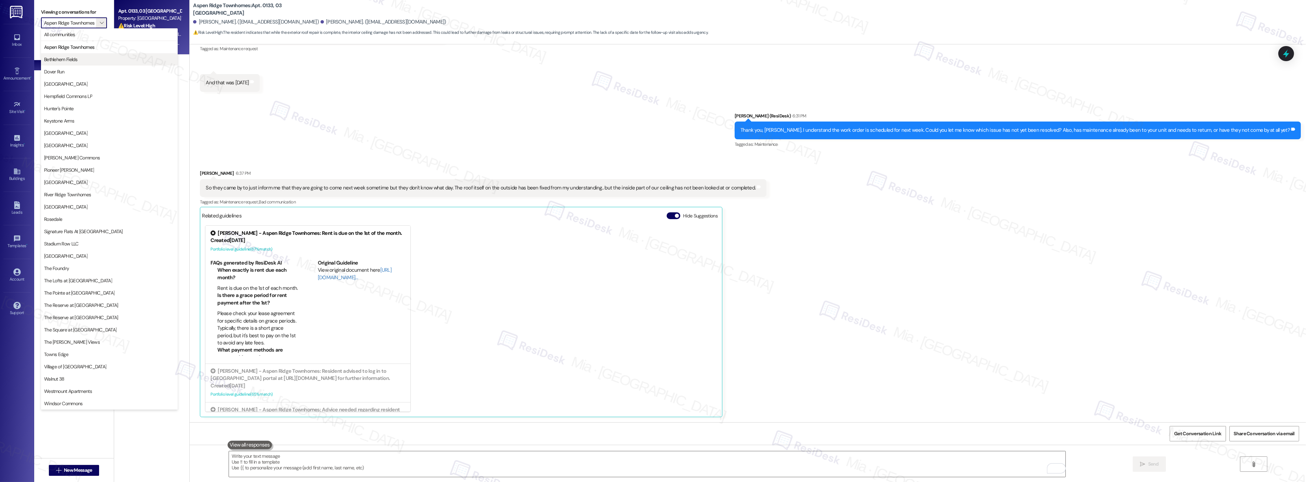
click at [87, 58] on span "Bethlehem Fields" at bounding box center [109, 59] width 131 height 7
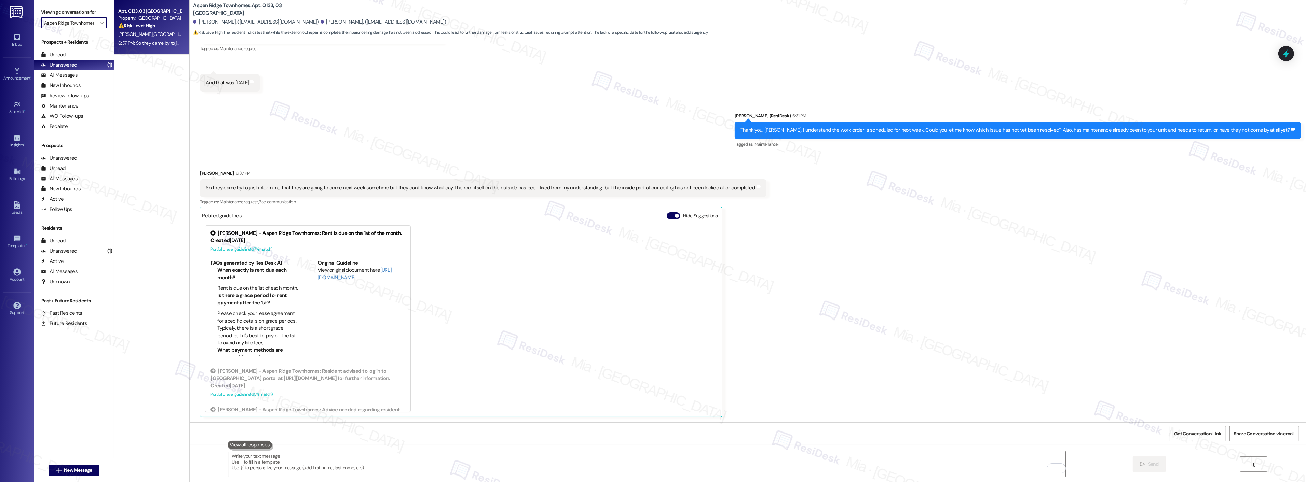
type input "Bethlehem Fields"
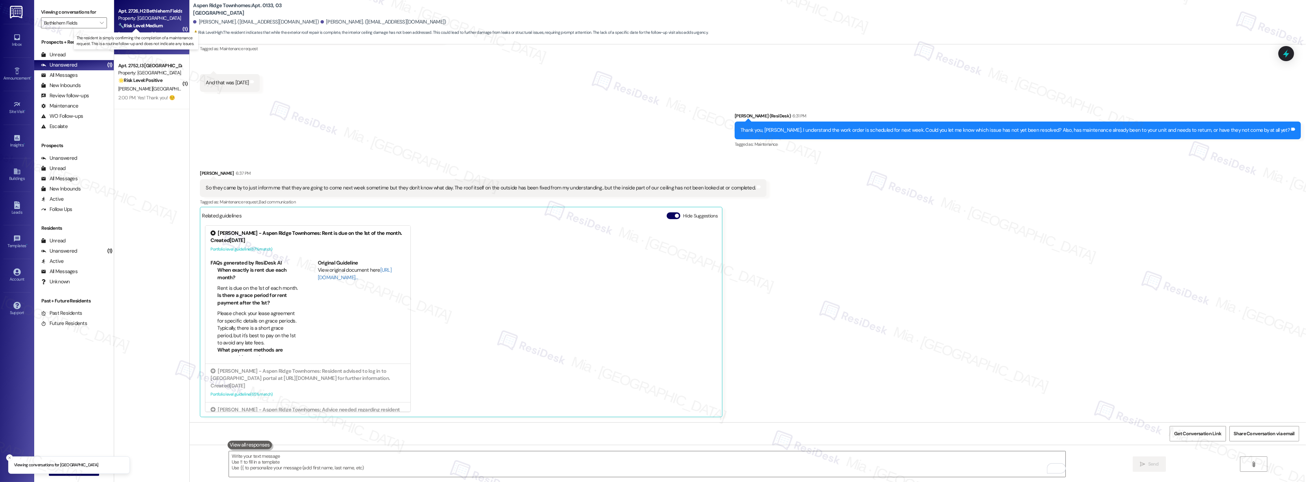
click at [152, 27] on strong "🔧 Risk Level: Medium" at bounding box center [140, 26] width 44 height 6
type textarea "Fetching suggested responses. Please feel free to read through the conversation…"
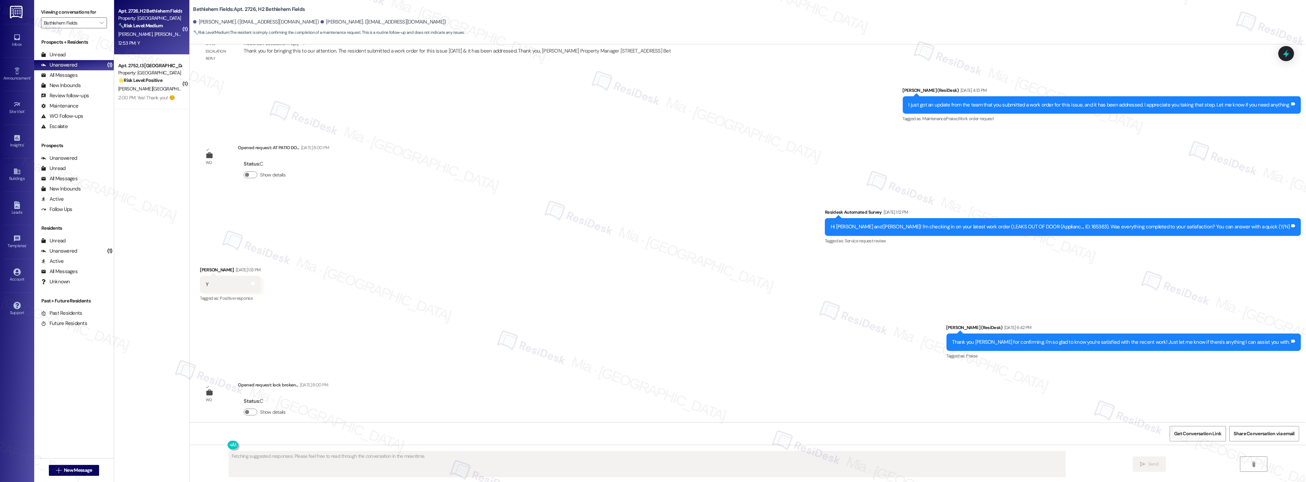
scroll to position [3694, 0]
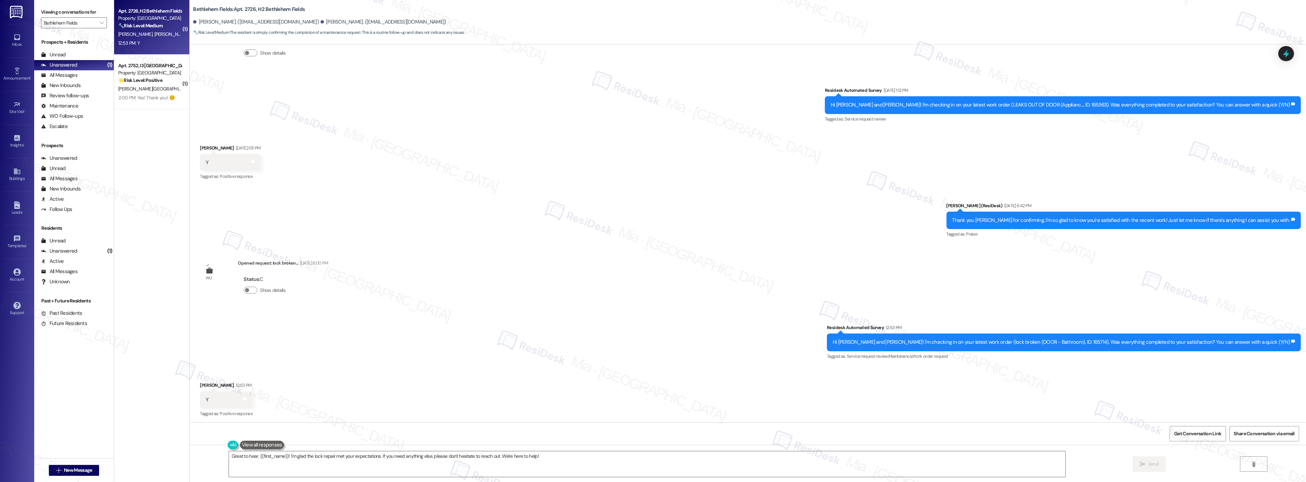
click at [611, 279] on div "WO Opened request: AC NOT COOL... [DATE] 8:00 PM Status : C Show details Survey…" at bounding box center [748, 233] width 1116 height 378
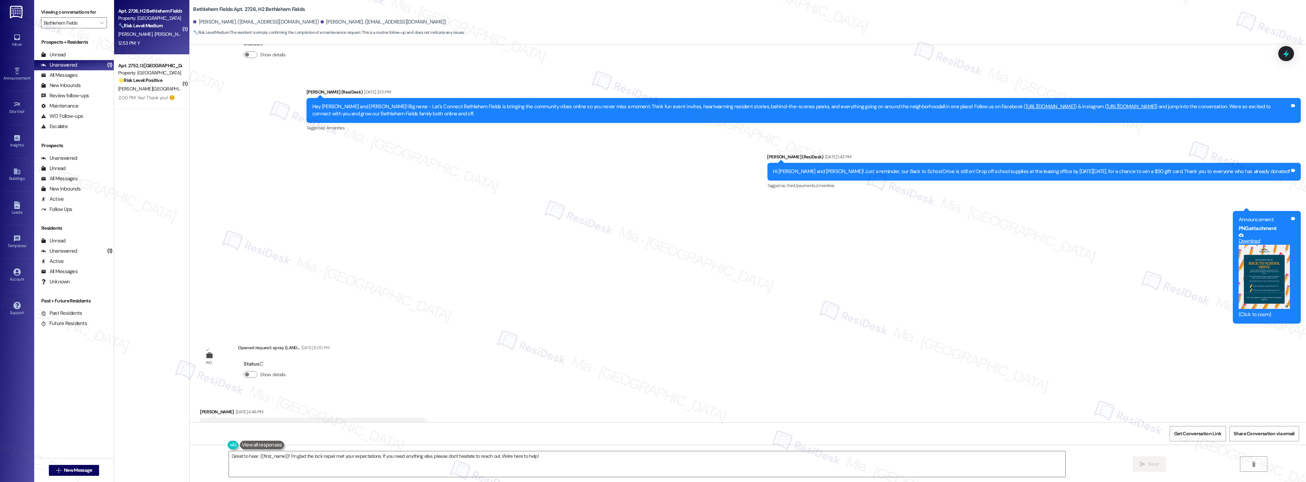
scroll to position [2821, 0]
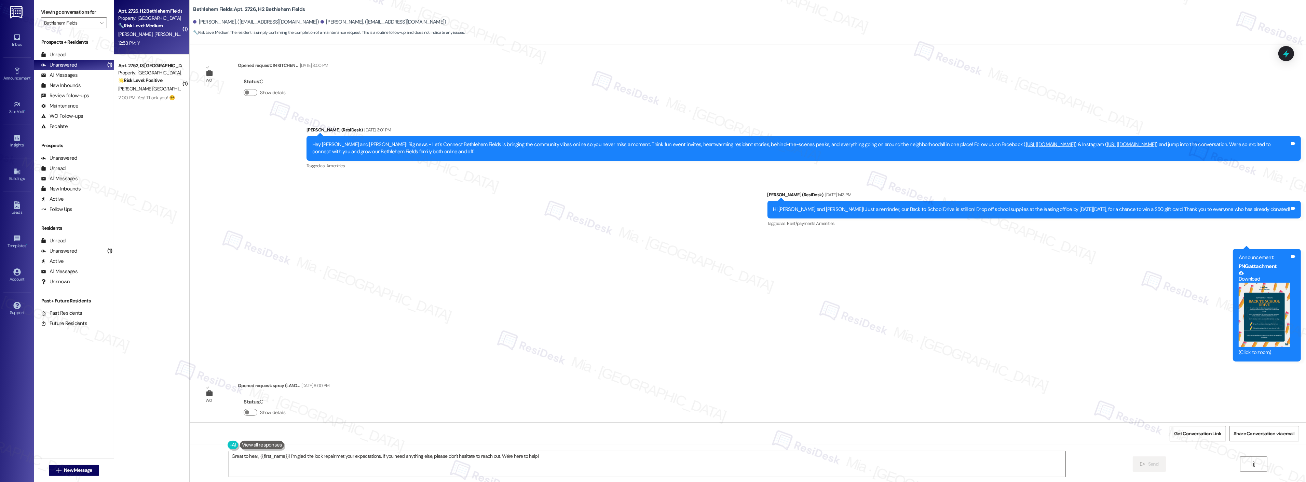
click at [506, 373] on div "WO Opened request: AC NOT COOL... [DATE] 8:00 PM Status : C Show details Survey…" at bounding box center [748, 233] width 1116 height 378
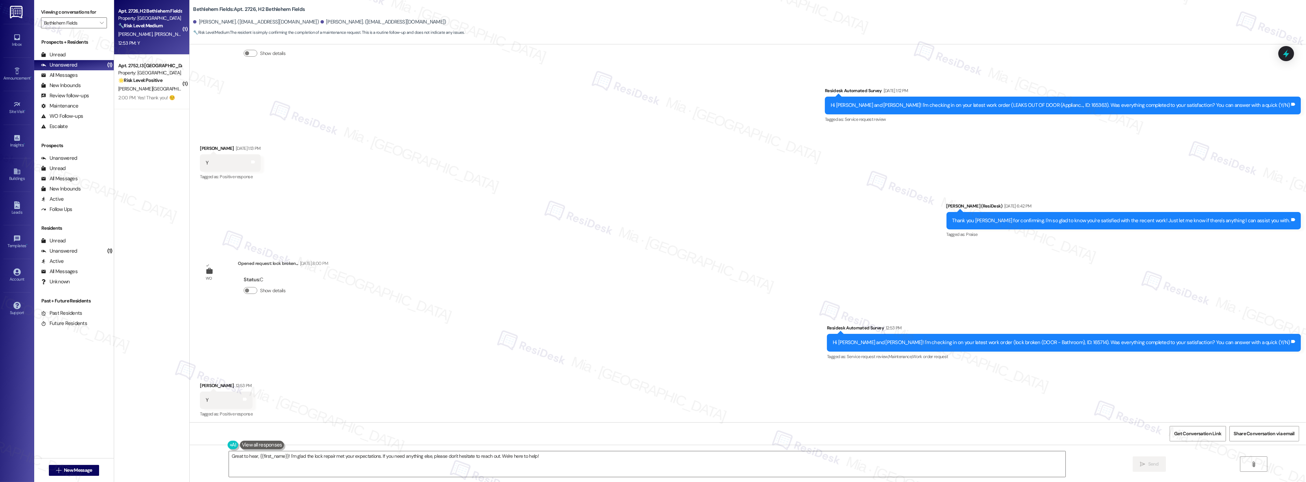
scroll to position [3694, 0]
click at [983, 463] on textarea "Great to hear, {{first_name}}! I'm glad the lock repair met your expectations. …" at bounding box center [647, 465] width 837 height 26
drag, startPoint x: 282, startPoint y: 456, endPoint x: 268, endPoint y: 457, distance: 14.0
click at [268, 457] on textarea "Great to hear, {{first_name}}! I'm glad the lock repair met your expectations. …" at bounding box center [647, 465] width 837 height 26
drag, startPoint x: 282, startPoint y: 456, endPoint x: 254, endPoint y: 456, distance: 28.0
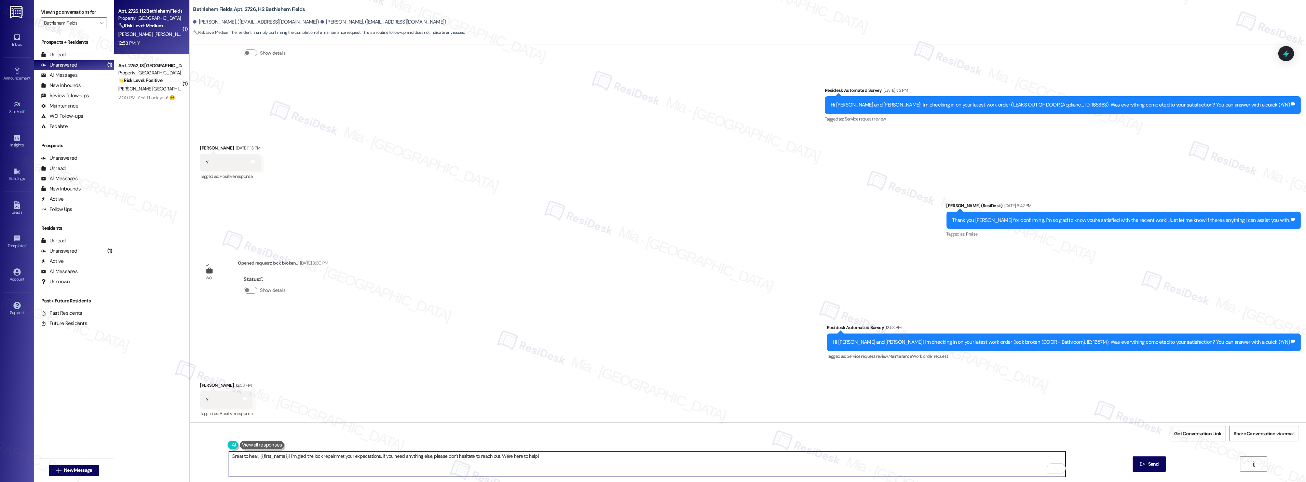
click at [254, 456] on textarea "Great to hear, {{first_name}}! I'm glad the lock repair met your expectations. …" at bounding box center [647, 465] width 837 height 26
type textarea "Great to hear, [PERSON_NAME]! I'm glad the lock repair met your expectations. I…"
click at [1140, 464] on icon "" at bounding box center [1142, 464] width 5 height 5
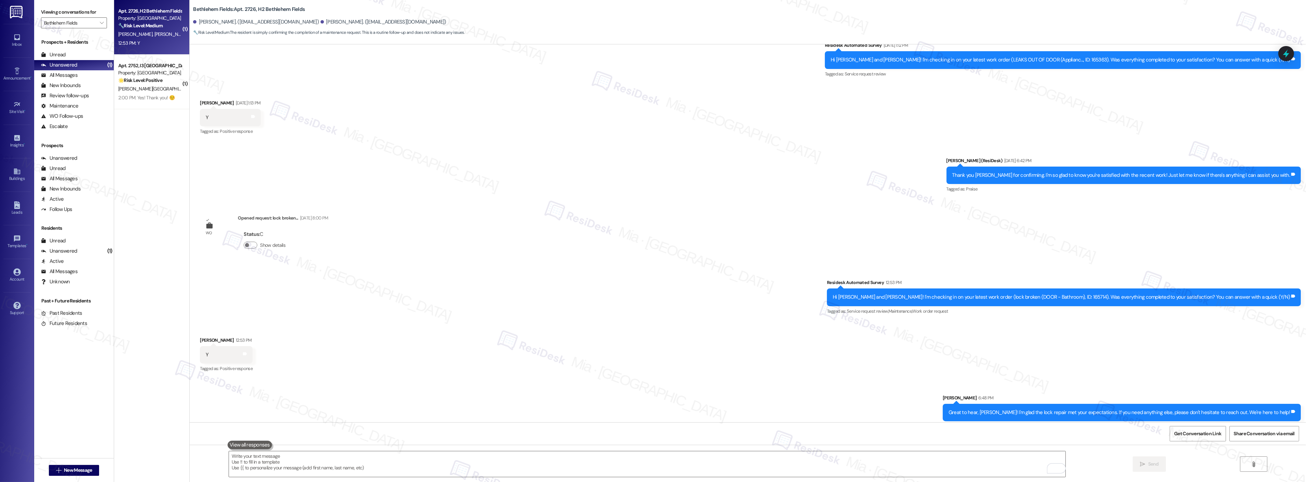
scroll to position [3742, 0]
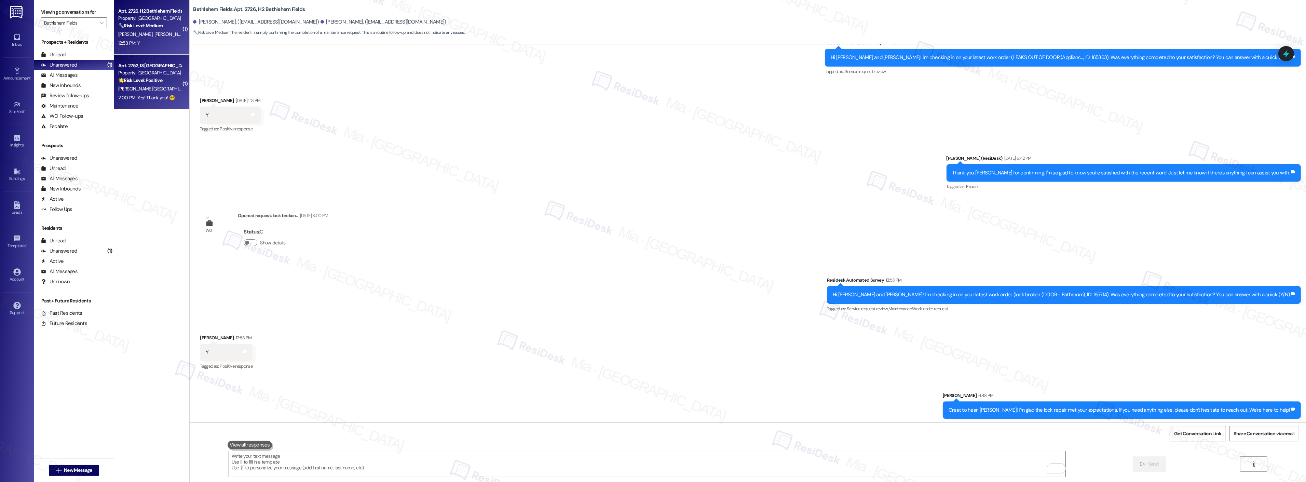
click at [154, 87] on div "[PERSON_NAME][GEOGRAPHIC_DATA]" at bounding box center [150, 89] width 65 height 9
type textarea "Fetching suggested responses. Please feel free to read through the conversation…"
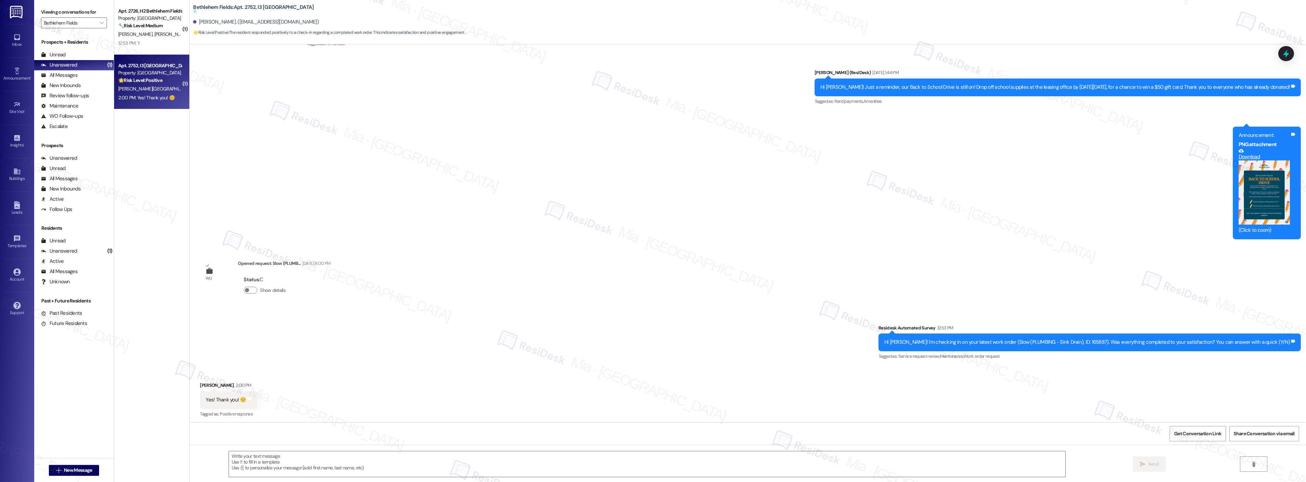
type textarea "Fetching suggested responses. Please feel free to read through the conversation…"
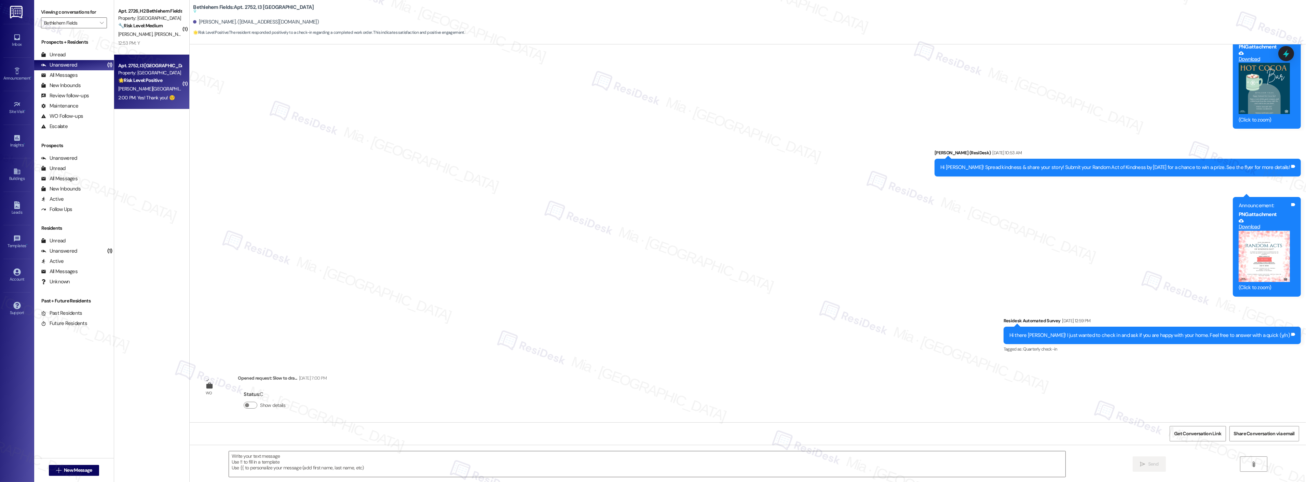
scroll to position [1760, 0]
click at [421, 352] on div "Announcement, sent via SMS Sarah (ResiDesk) Jan 29, 2025 at 10:03 AM Hi Erik! H…" at bounding box center [748, 158] width 1116 height 404
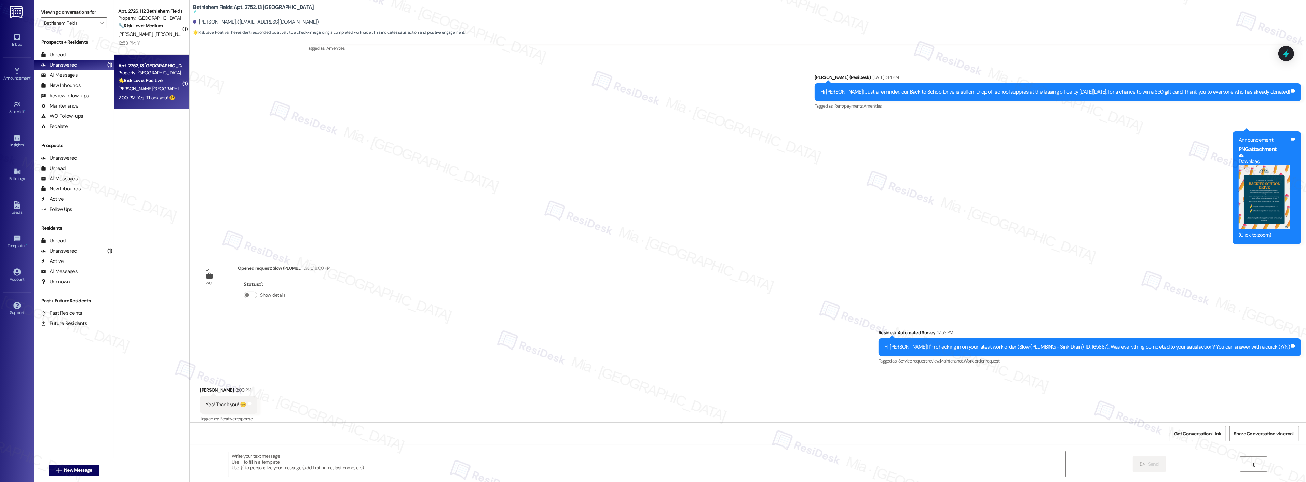
scroll to position [2861, 0]
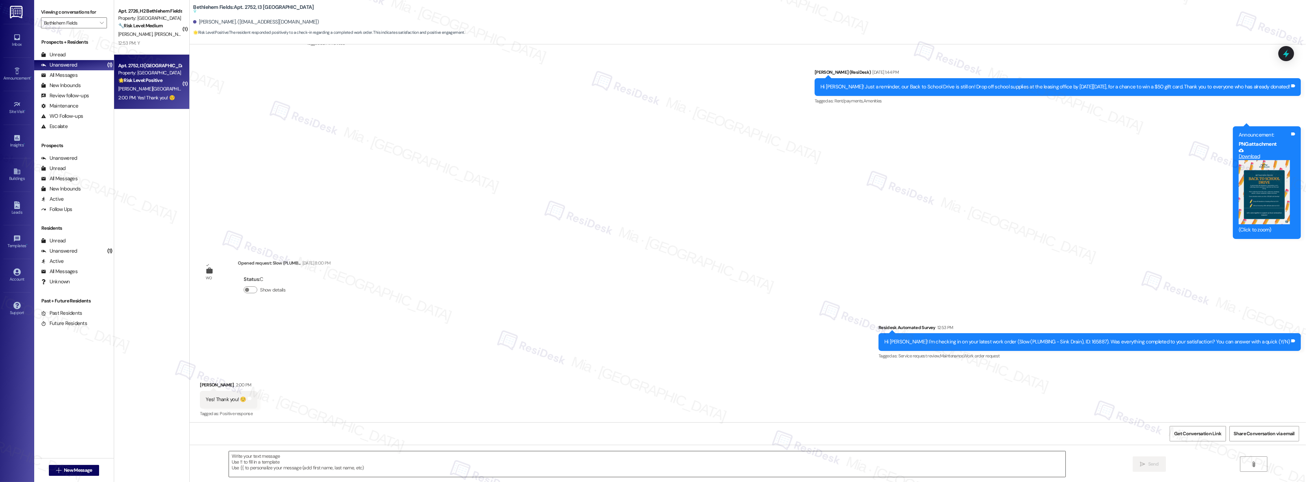
click at [313, 459] on textarea at bounding box center [647, 465] width 837 height 26
paste textarea "Thank you so much for sharing your feedback! I’m so glad to know you’re satisfi…"
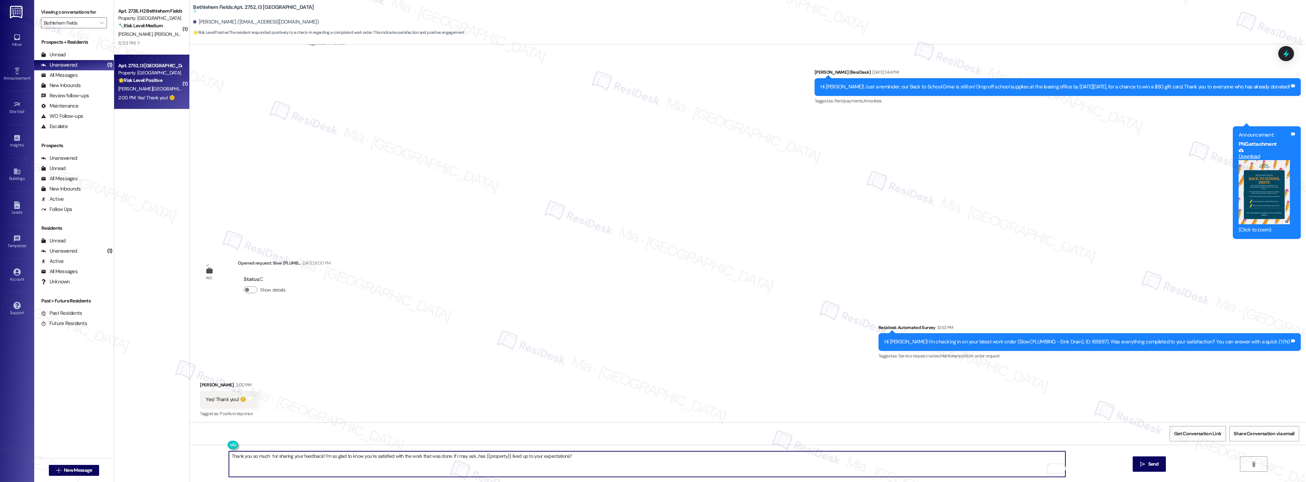
click at [264, 456] on textarea "Thank you so much for sharing your feedback! I’m so glad to know you’re satisfi…" at bounding box center [647, 465] width 837 height 26
type textarea "Thank you so much, Erik, for sharing your feedback! I’m so glad to know you’re …"
click at [1151, 466] on span "Send" at bounding box center [1153, 464] width 11 height 7
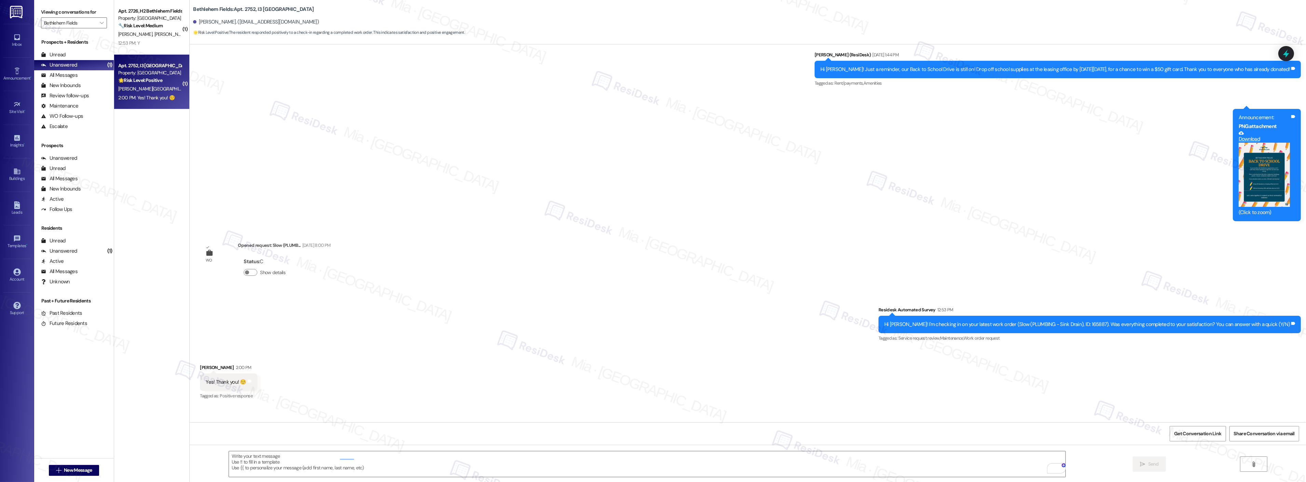
scroll to position [2843, 0]
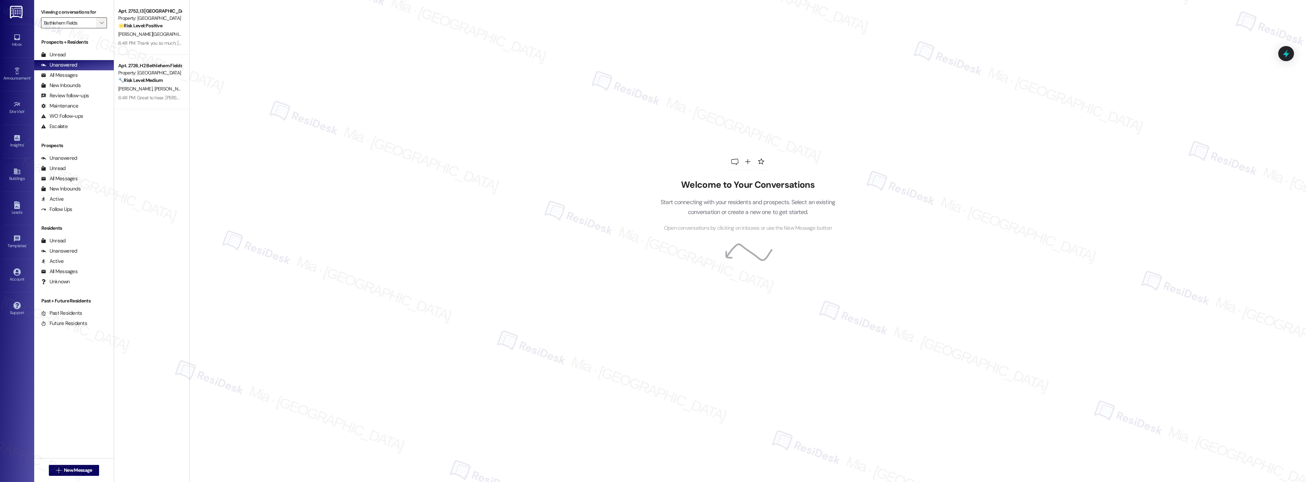
click at [98, 25] on span "" at bounding box center [101, 22] width 6 height 11
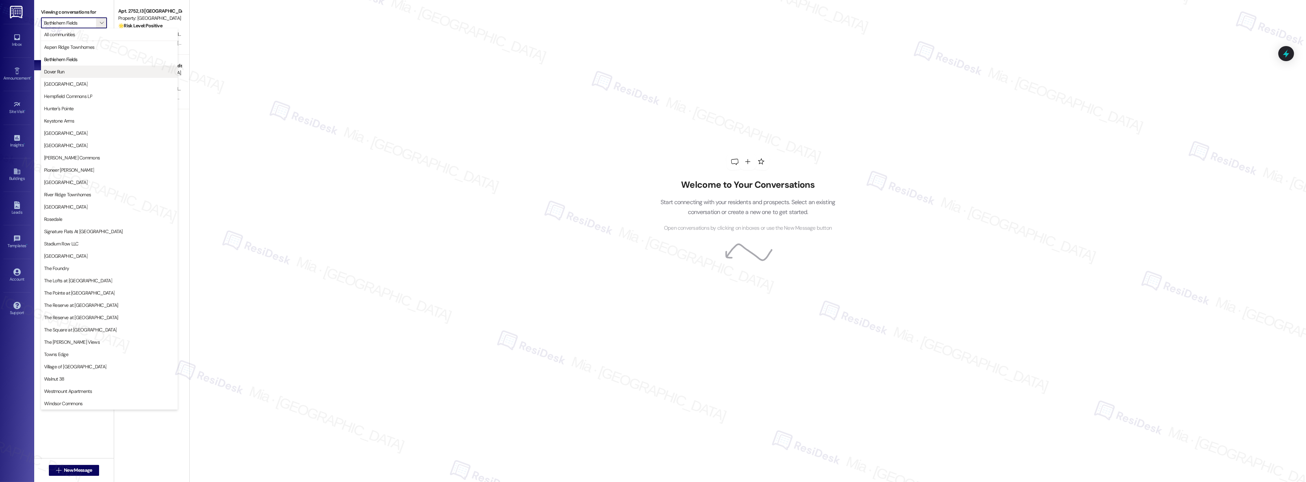
click at [79, 71] on span "Dover Run" at bounding box center [109, 71] width 131 height 7
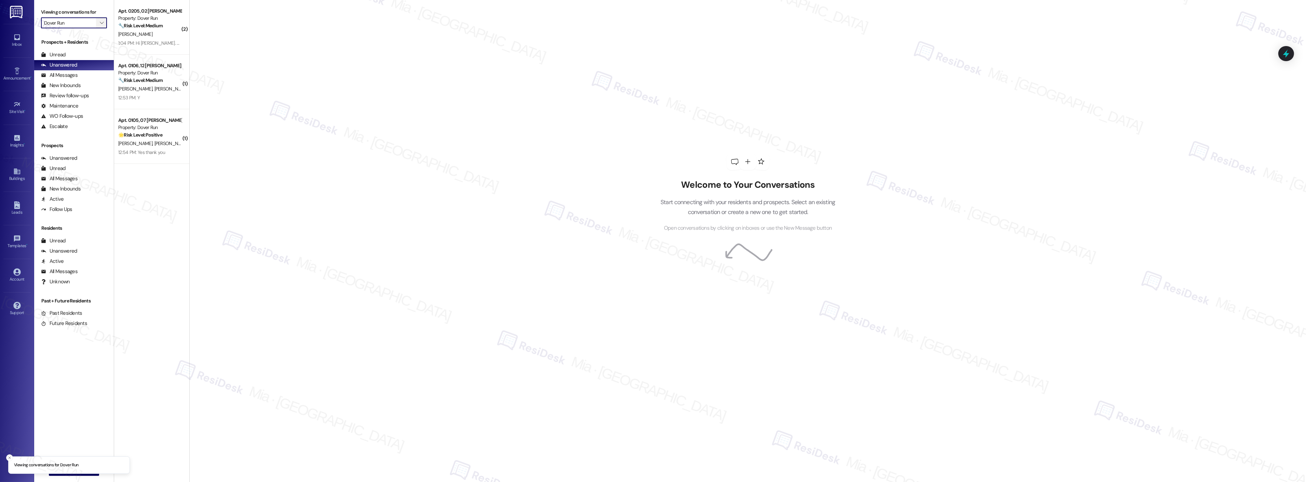
click at [100, 25] on icon "" at bounding box center [102, 22] width 4 height 5
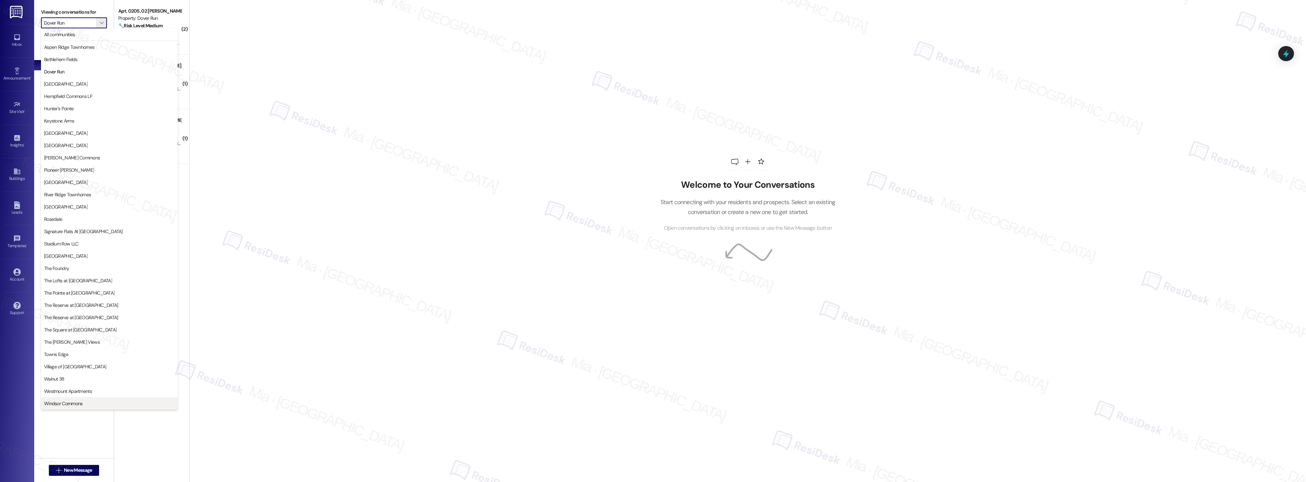
click at [75, 404] on span "Windsor Commons" at bounding box center [63, 403] width 39 height 7
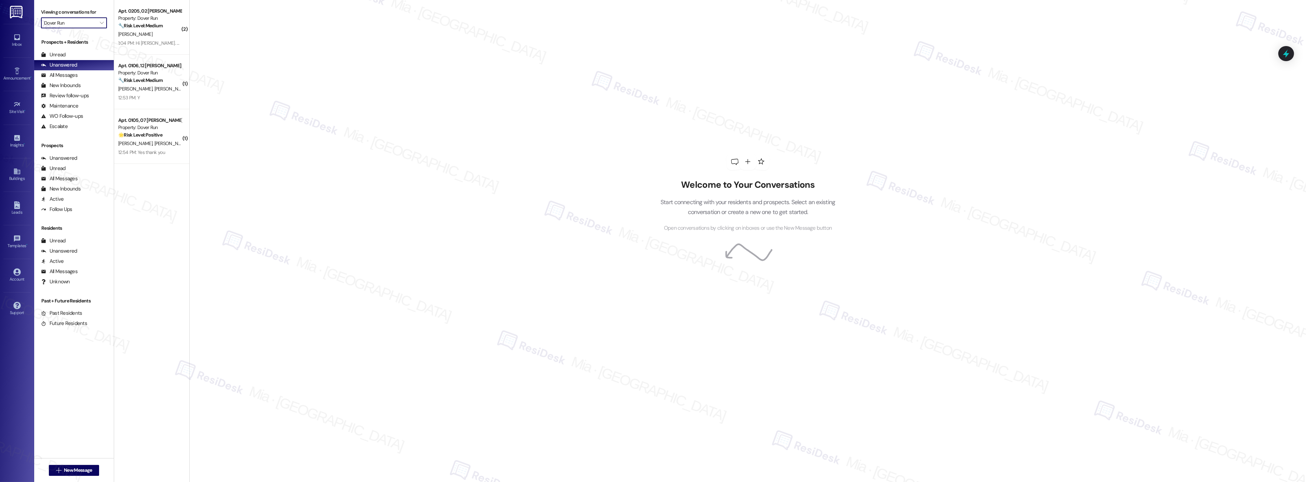
type input "Windsor Commons"
click at [99, 21] on button "" at bounding box center [101, 22] width 11 height 11
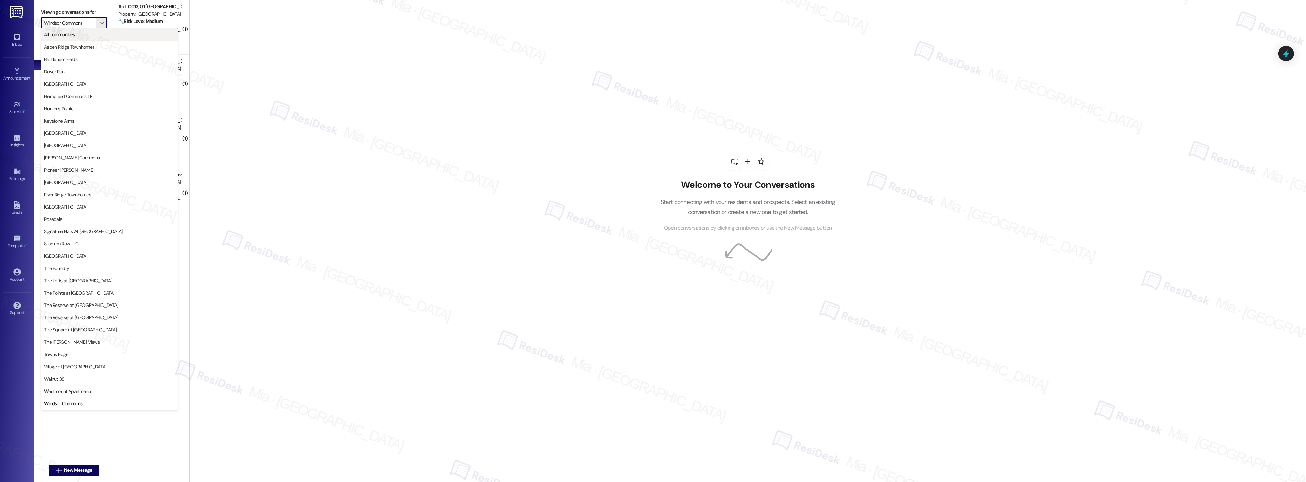
click at [83, 36] on span "All communities" at bounding box center [109, 34] width 131 height 7
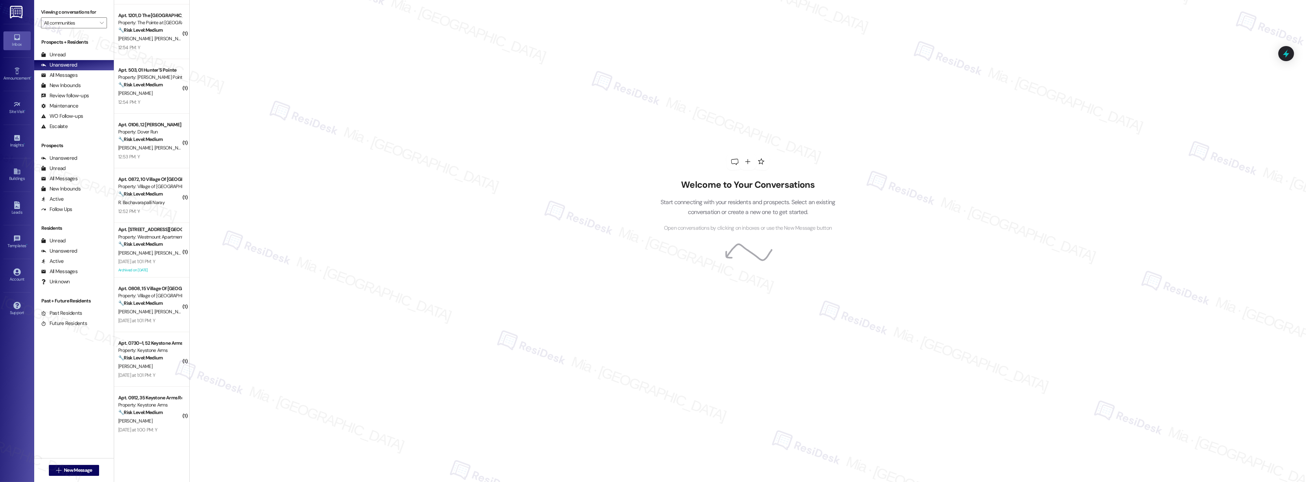
scroll to position [645, 0]
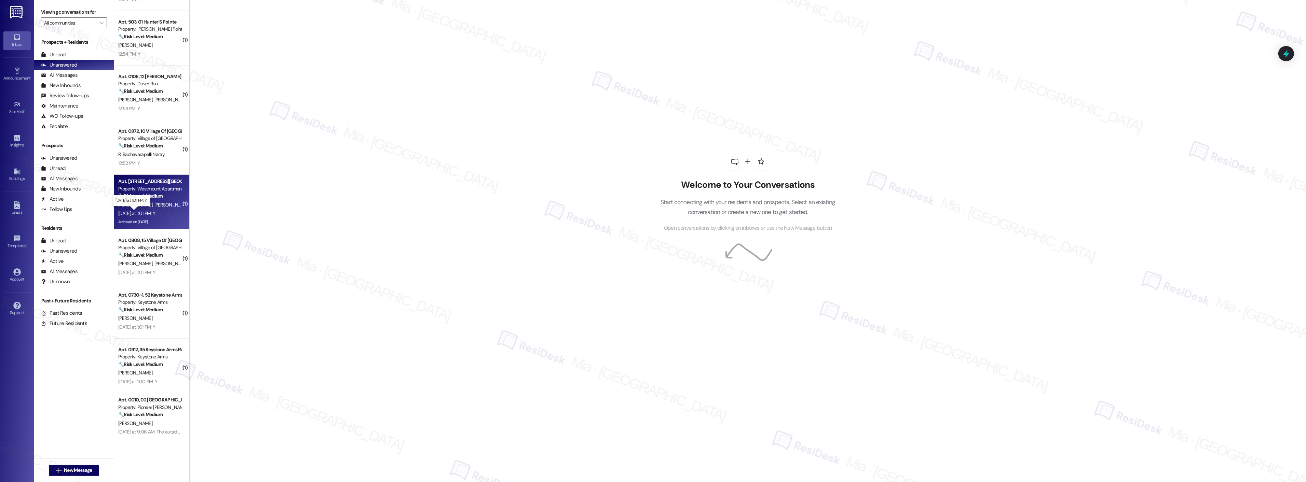
click at [153, 216] on div "[DATE] at 1:01 PM: Y [DATE] at 1:01 PM: Y" at bounding box center [136, 213] width 37 height 6
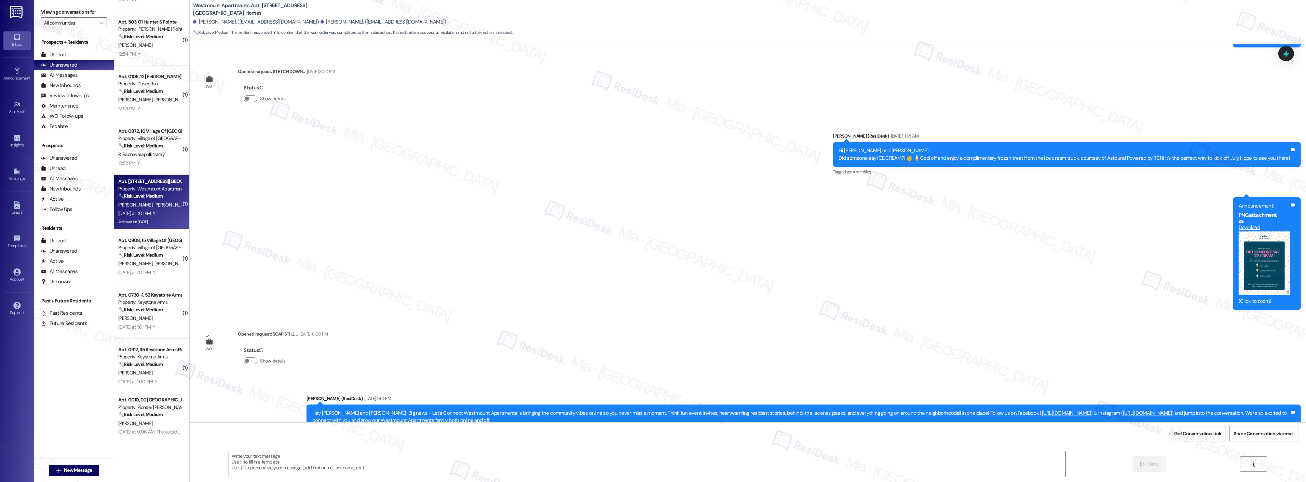
type textarea "Fetching suggested responses. Please feel free to read through the conversation…"
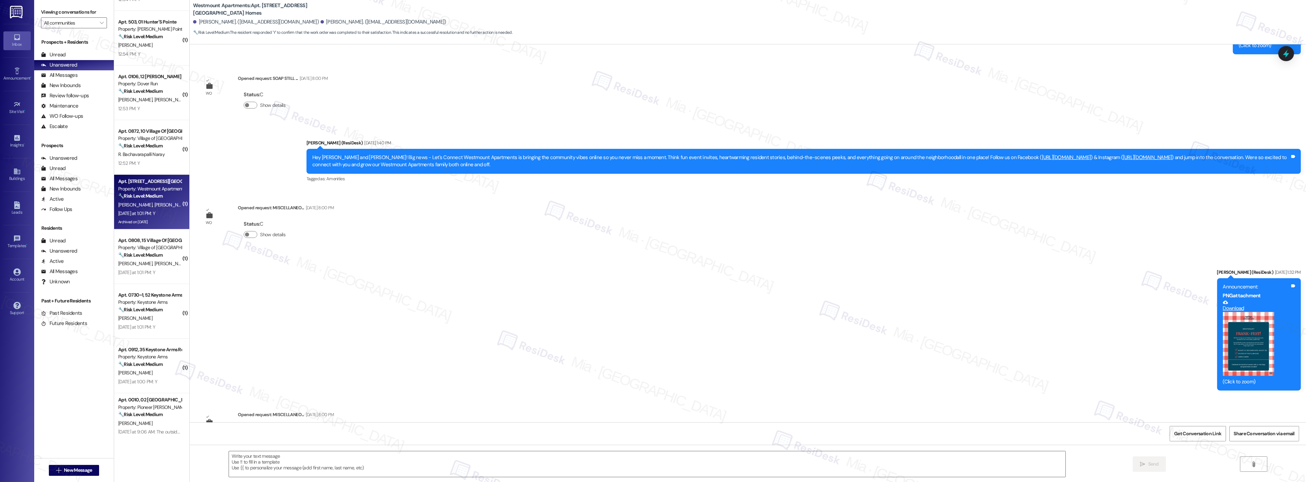
scroll to position [3672, 0]
click at [292, 448] on div " Send " at bounding box center [748, 470] width 1116 height 51
click at [282, 458] on textarea at bounding box center [647, 465] width 837 height 26
paste textarea "Thank you so much for sharing your feedback! I’m so glad to know you’re satisfi…"
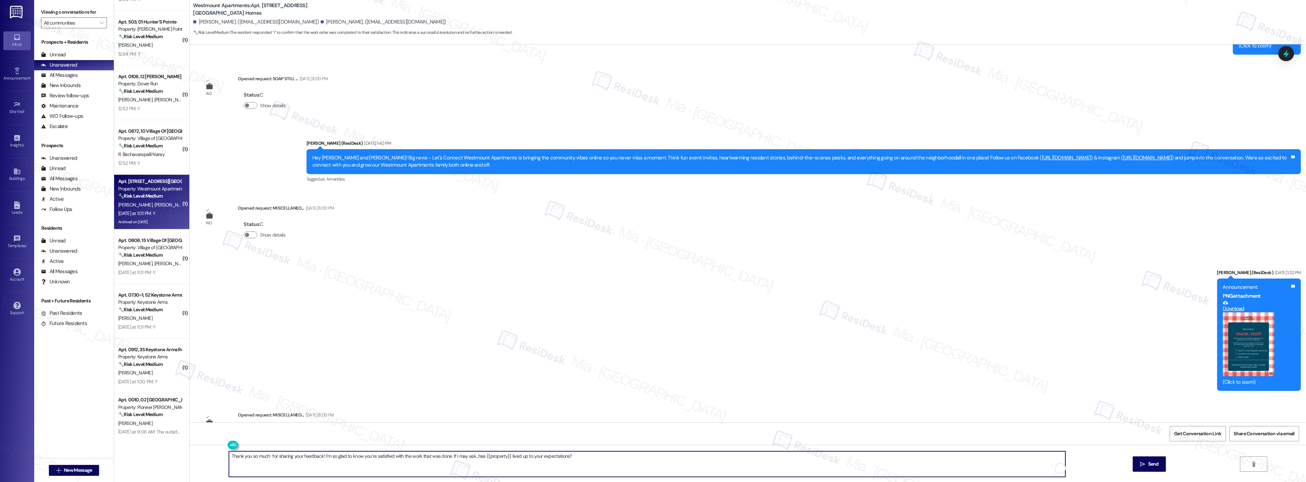
scroll to position [3824, 0]
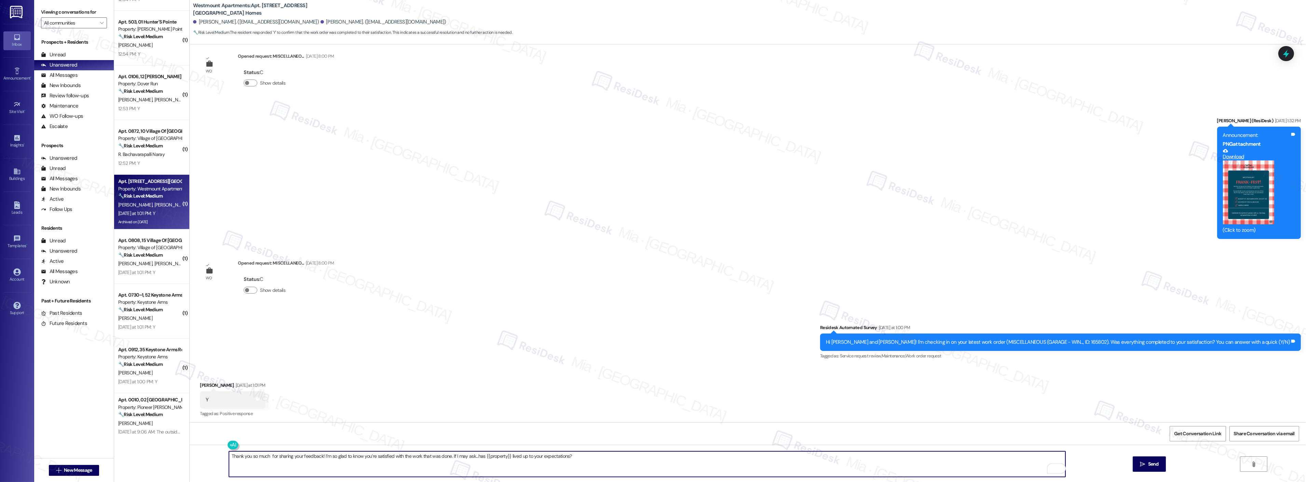
click at [266, 459] on textarea "Thank you so much for sharing your feedback! I’m so glad to know you’re satisfi…" at bounding box center [647, 465] width 837 height 26
type textarea "Thank you so much, Teresa, for sharing your feedback! I’m so glad to know you’r…"
click at [1149, 464] on span "Send" at bounding box center [1153, 464] width 11 height 7
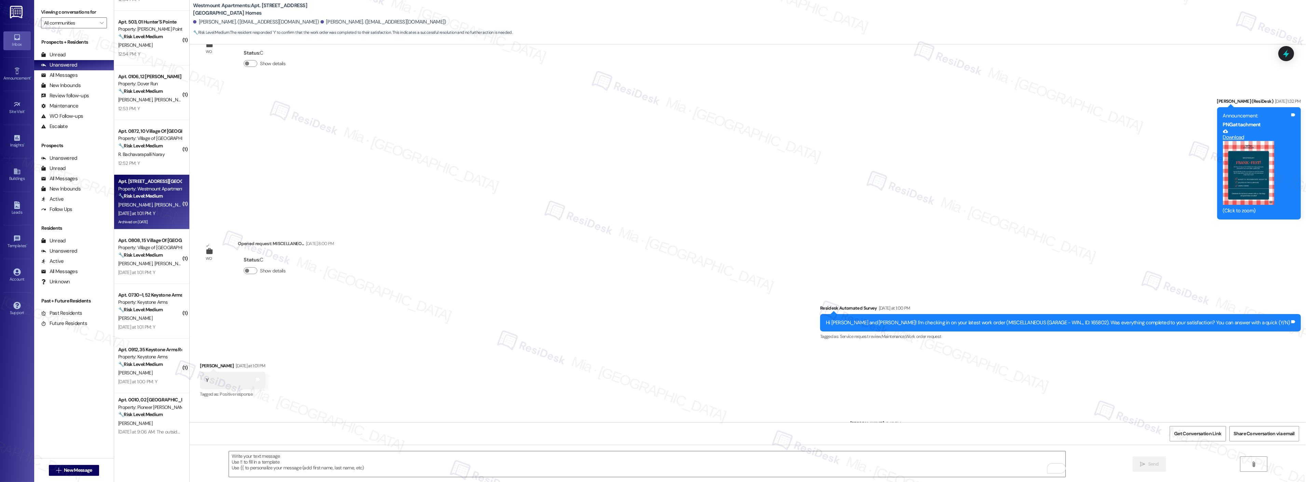
scroll to position [3871, 0]
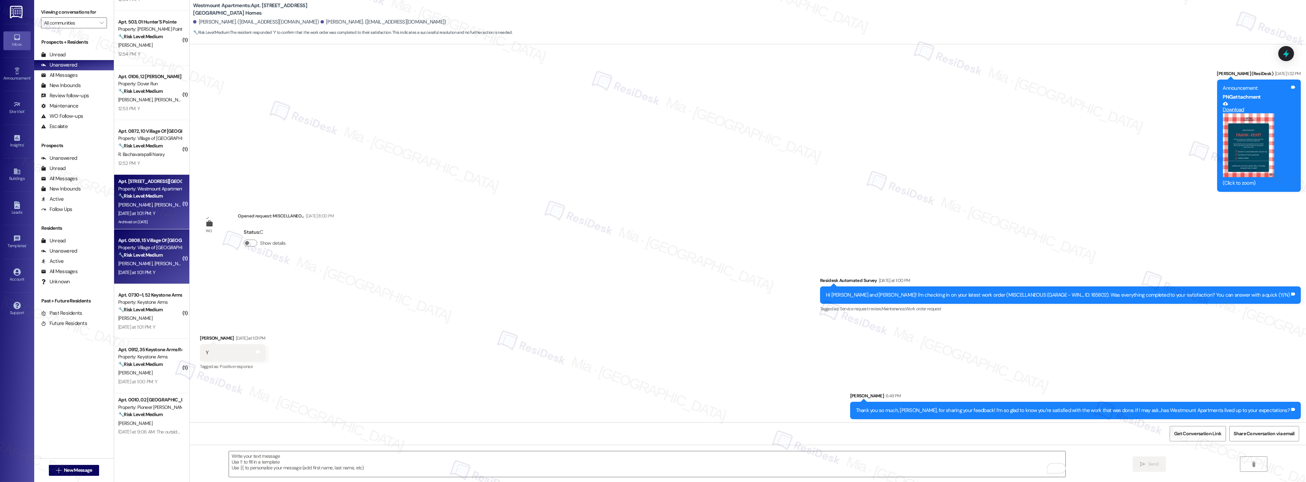
click at [130, 258] on div "🔧 Risk Level: Medium The resident responded 'Y' to a work order follow-up, indi…" at bounding box center [149, 255] width 63 height 7
type textarea "Fetching suggested responses. Please feel free to read through the conversation…"
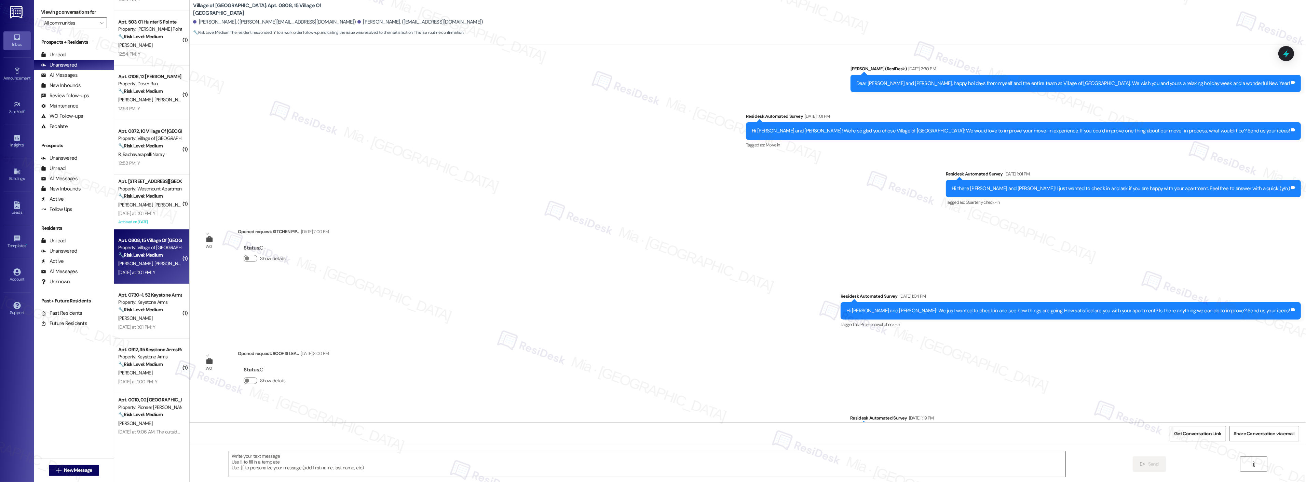
type textarea "Fetching suggested responses. Please feel free to read through the conversation…"
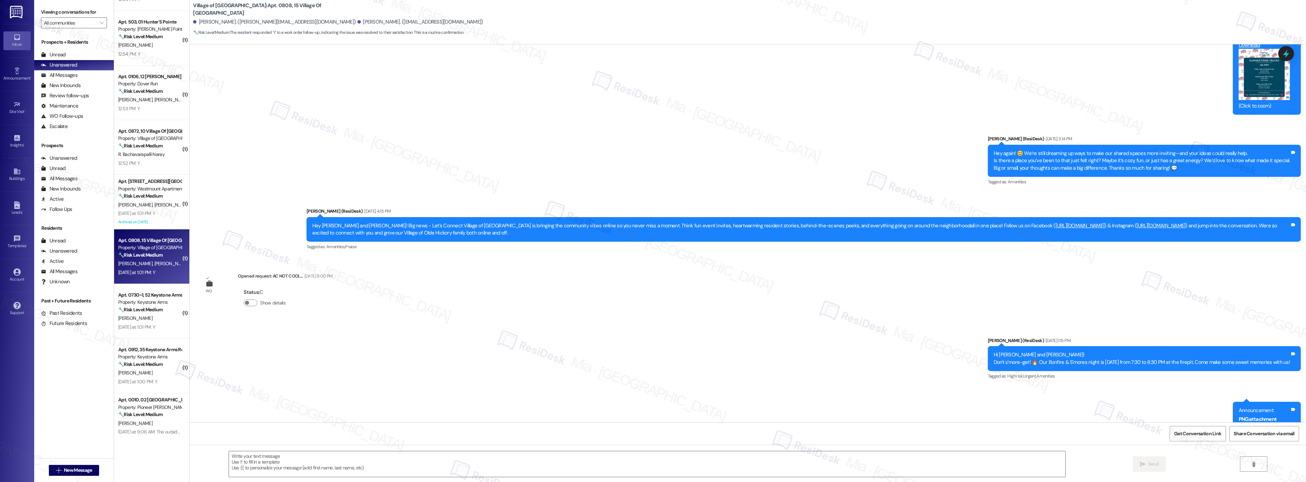
scroll to position [6180, 0]
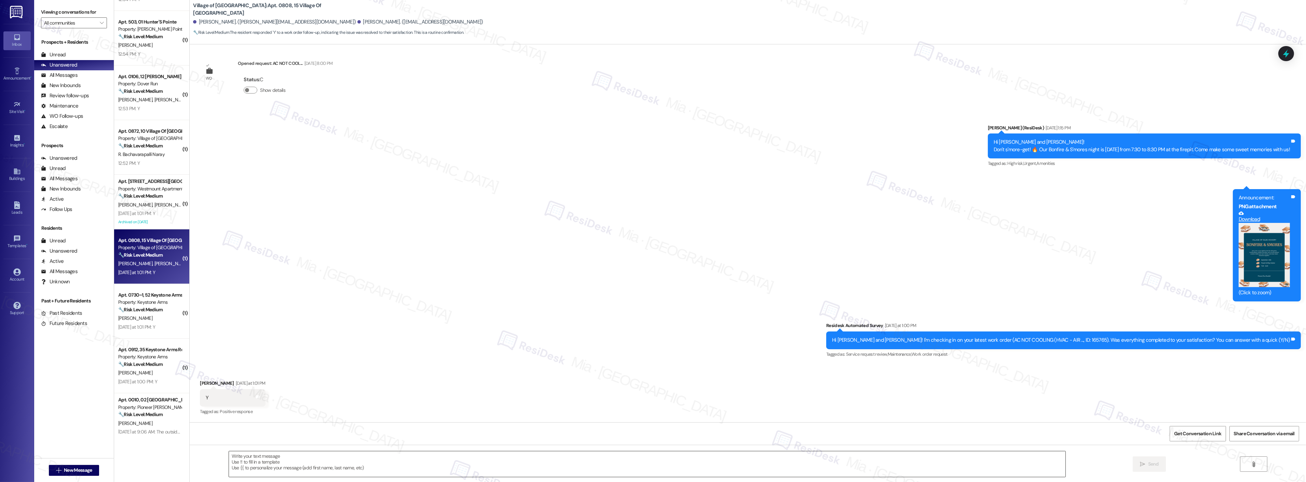
click at [320, 463] on textarea at bounding box center [647, 465] width 837 height 26
paste textarea "Thank you so much for sharing your feedback! I’m so glad to know you’re satisfi…"
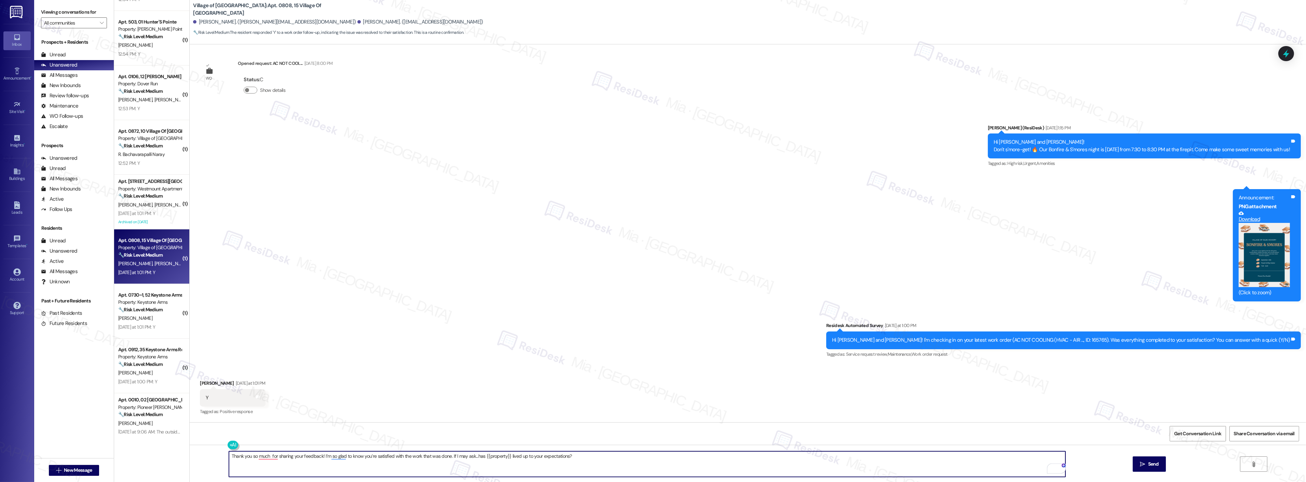
click at [264, 457] on textarea "Thank you so much for sharing your feedback! I’m so glad to know you’re satisfi…" at bounding box center [647, 465] width 837 height 26
type textarea "Thank you so much, Reynaldo, for sharing your feedback! I’m so glad to know you…"
click at [1156, 465] on span "Send" at bounding box center [1153, 464] width 11 height 7
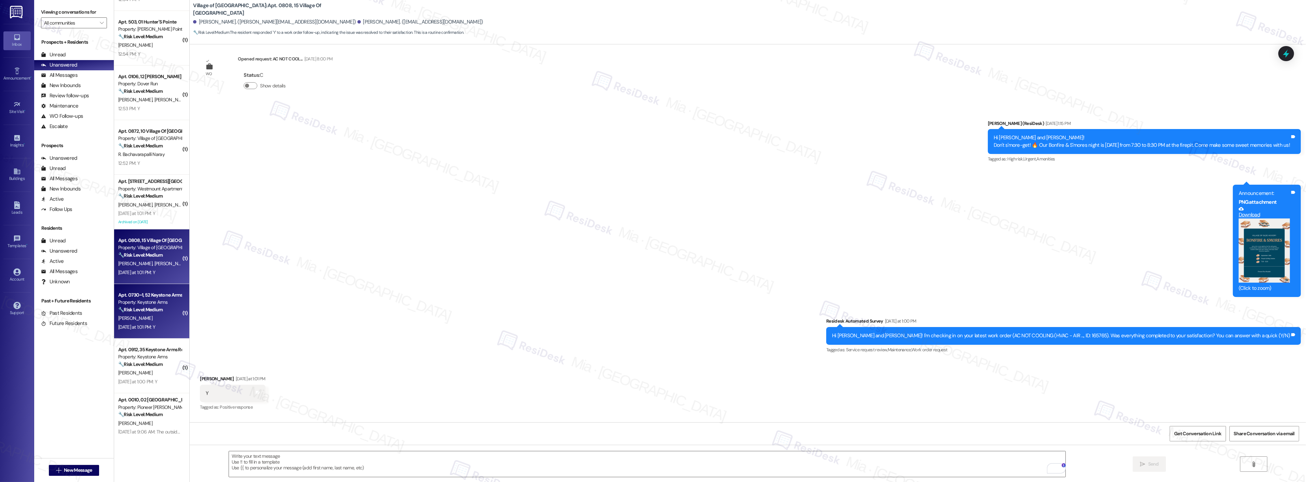
click at [160, 302] on div "Property: Keystone Arms" at bounding box center [149, 302] width 63 height 7
type textarea "Fetching suggested responses. Please feel free to read through the conversation…"
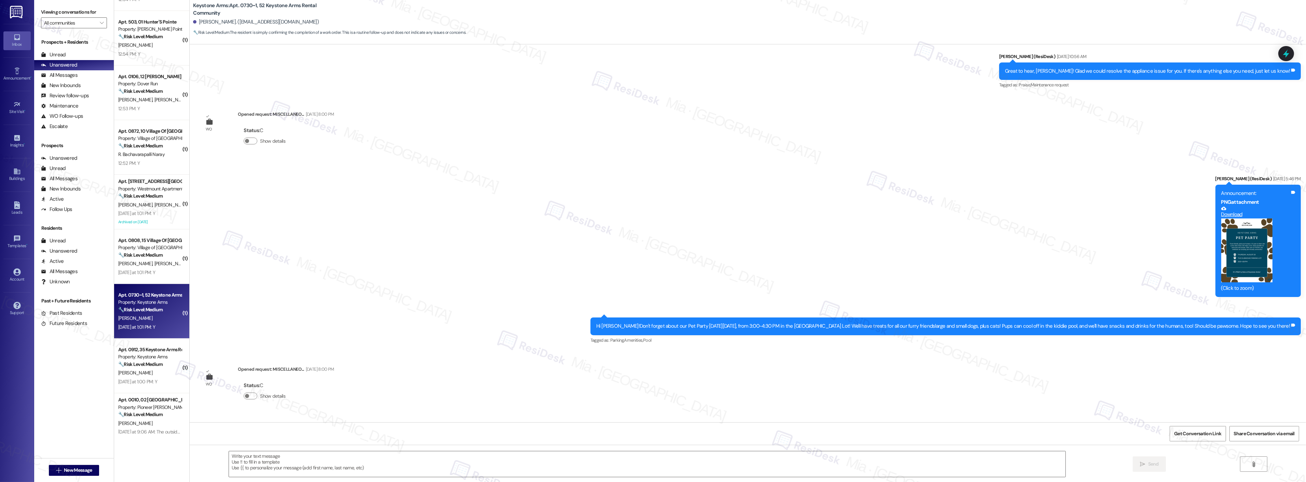
type textarea "Fetching suggested responses. Please feel free to read through the conversation…"
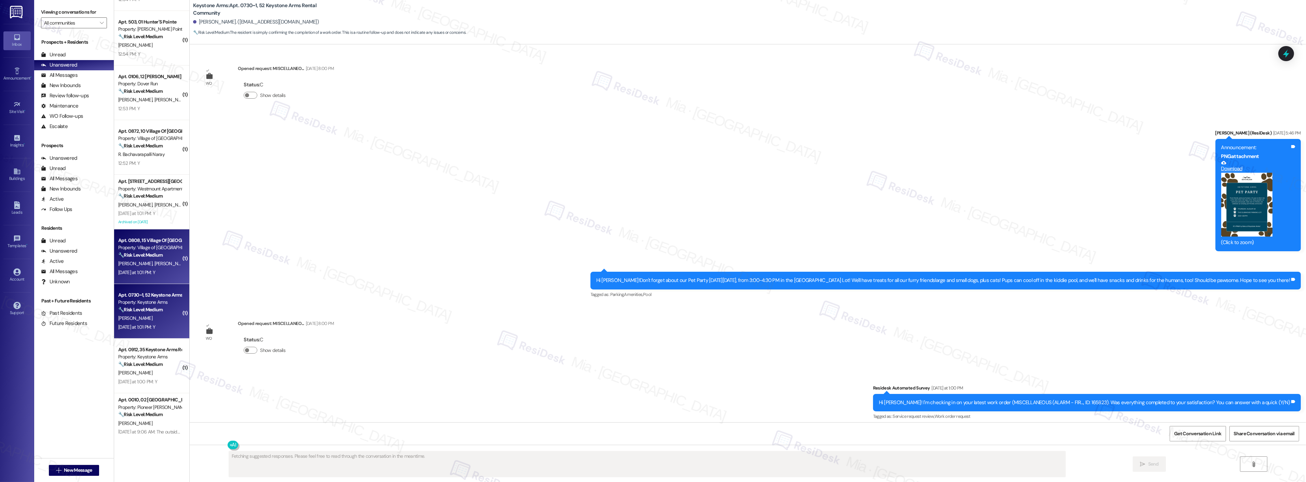
scroll to position [1489, 0]
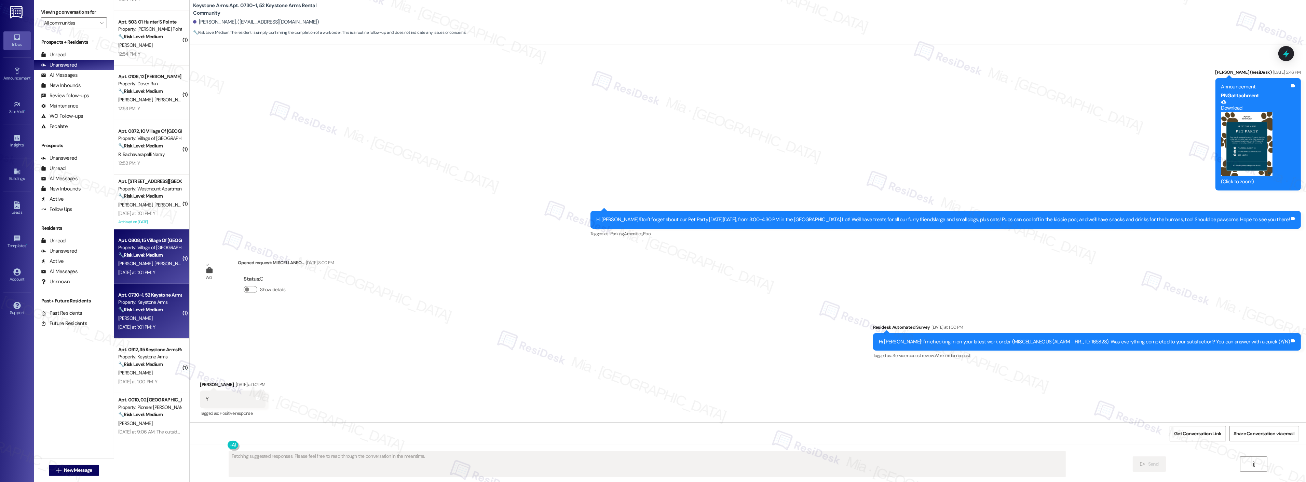
click at [154, 270] on div "Yesterday at 1:01 PM: Y Yesterday at 1:01 PM: Y" at bounding box center [136, 273] width 37 height 6
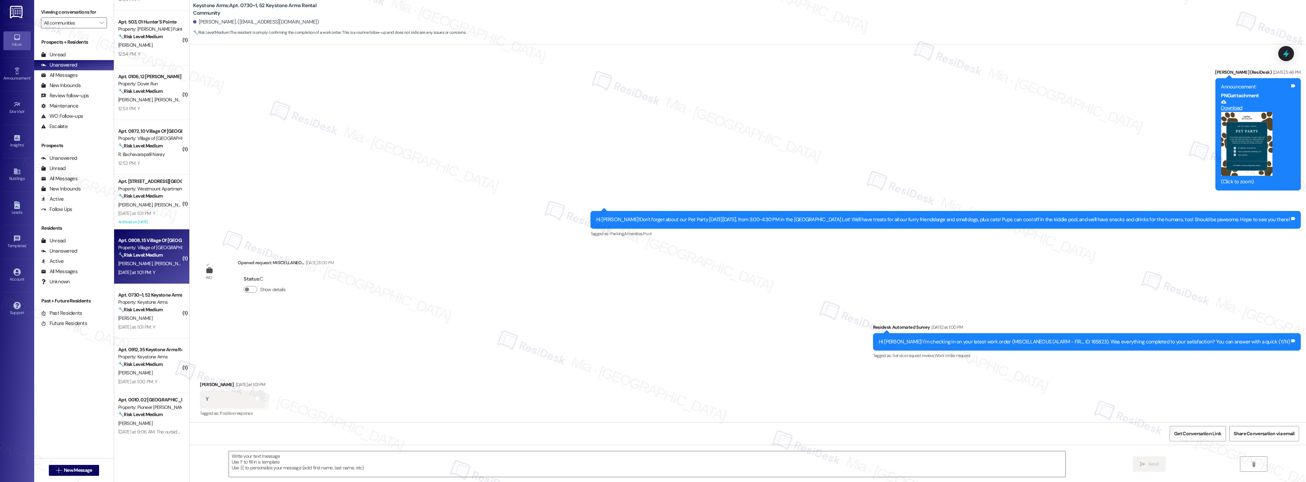
type textarea "Fetching suggested responses. Please feel free to read through the conversation…"
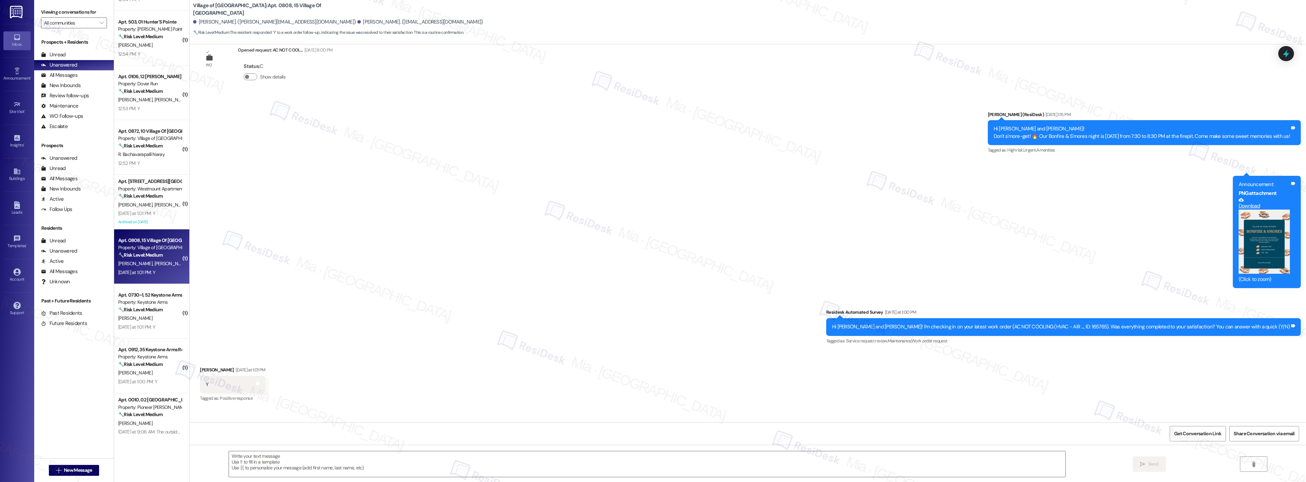
type textarea "Fetching suggested responses. Please feel free to read through the conversation…"
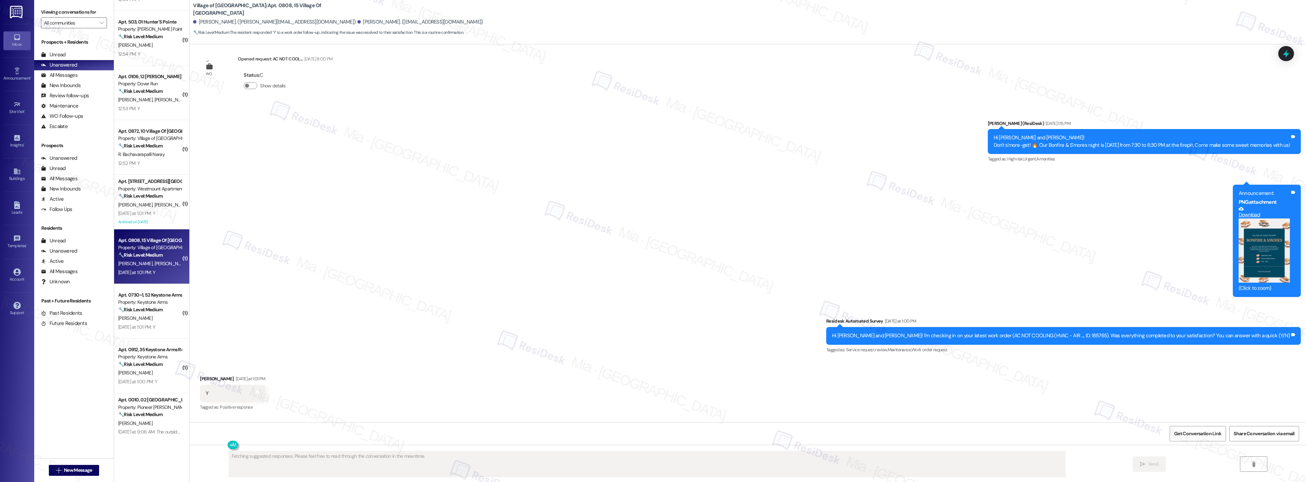
scroll to position [6237, 0]
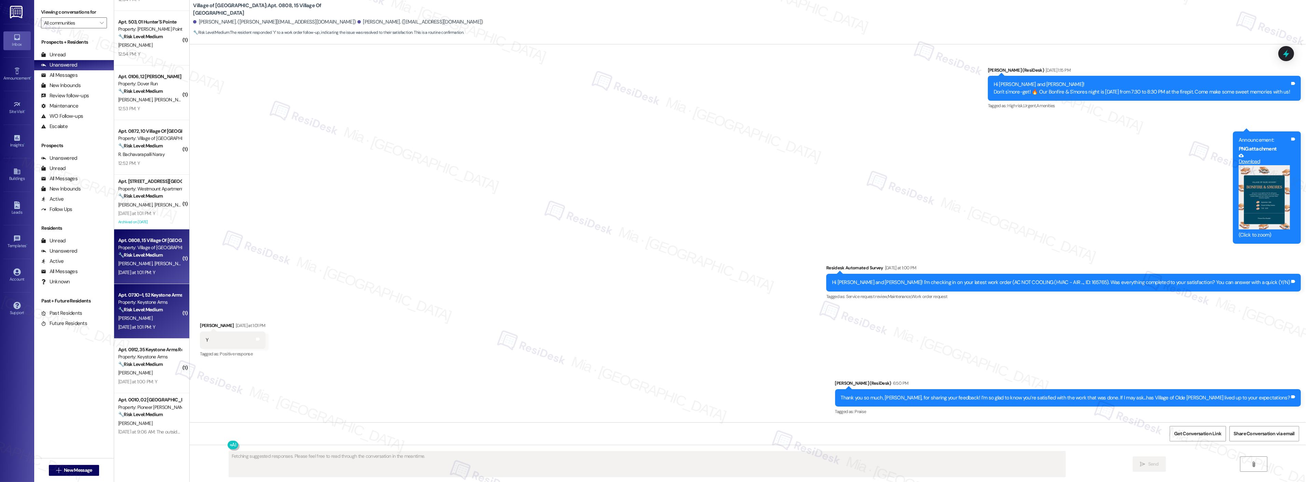
click at [140, 324] on div "Yesterday at 1:01 PM: Y Yesterday at 1:01 PM: Y" at bounding box center [136, 327] width 37 height 6
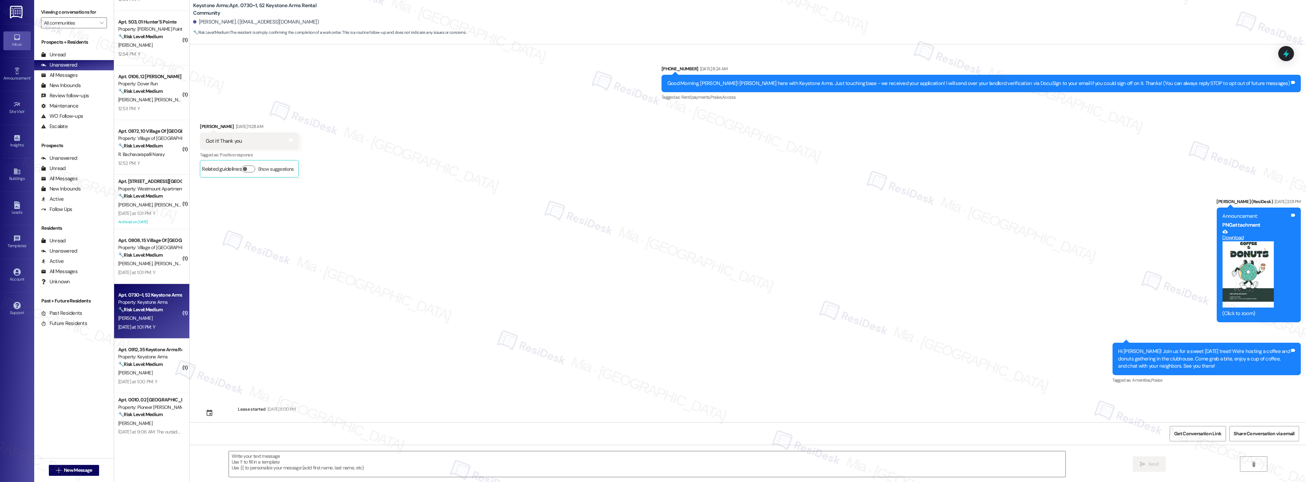
scroll to position [1489, 0]
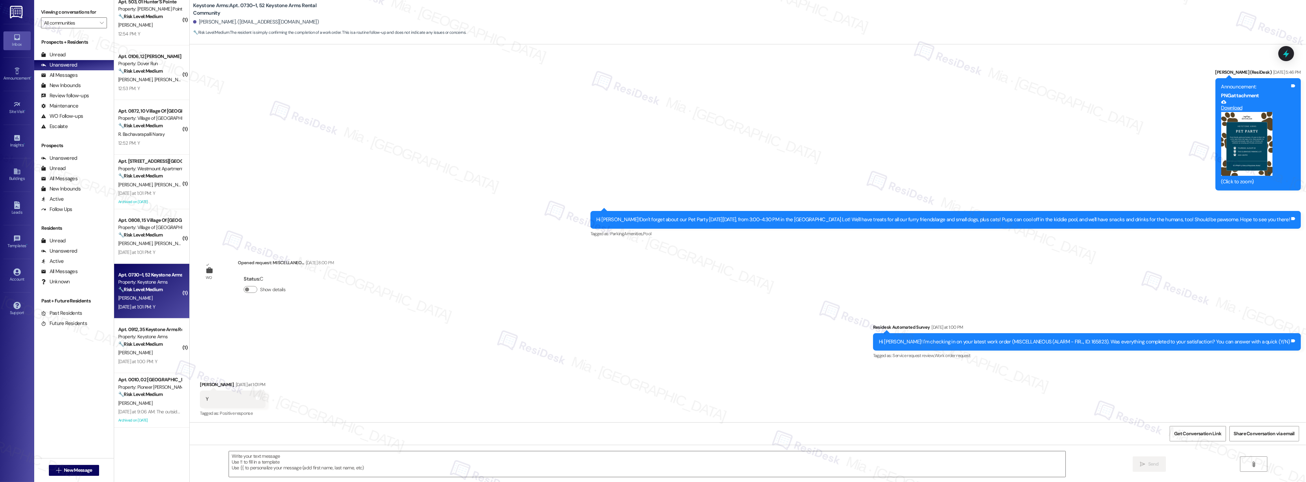
type textarea "Fetching suggested responses. Please feel free to read through the conversation…"
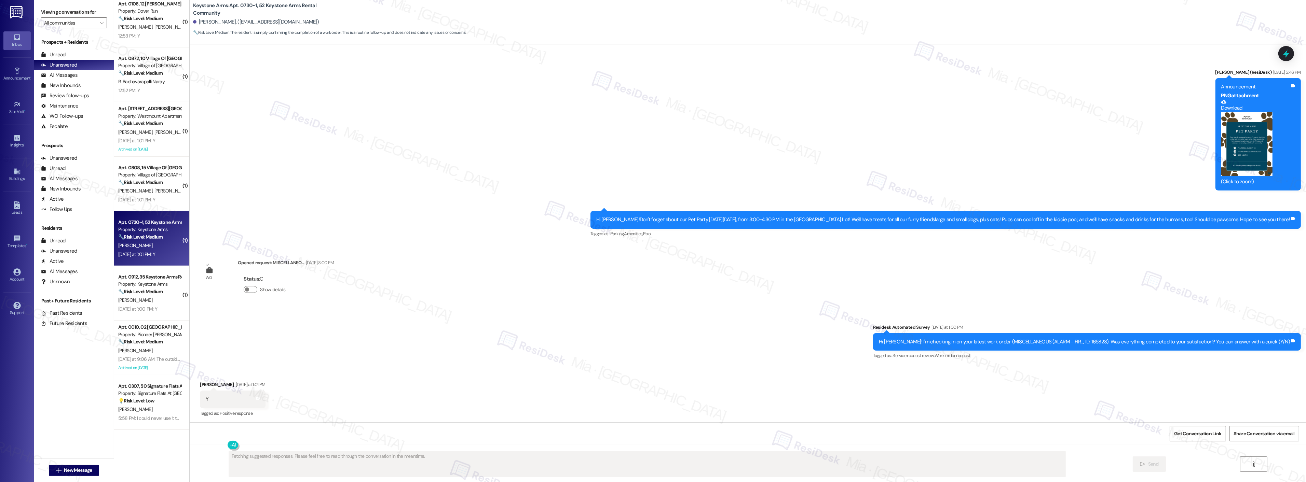
scroll to position [759, 0]
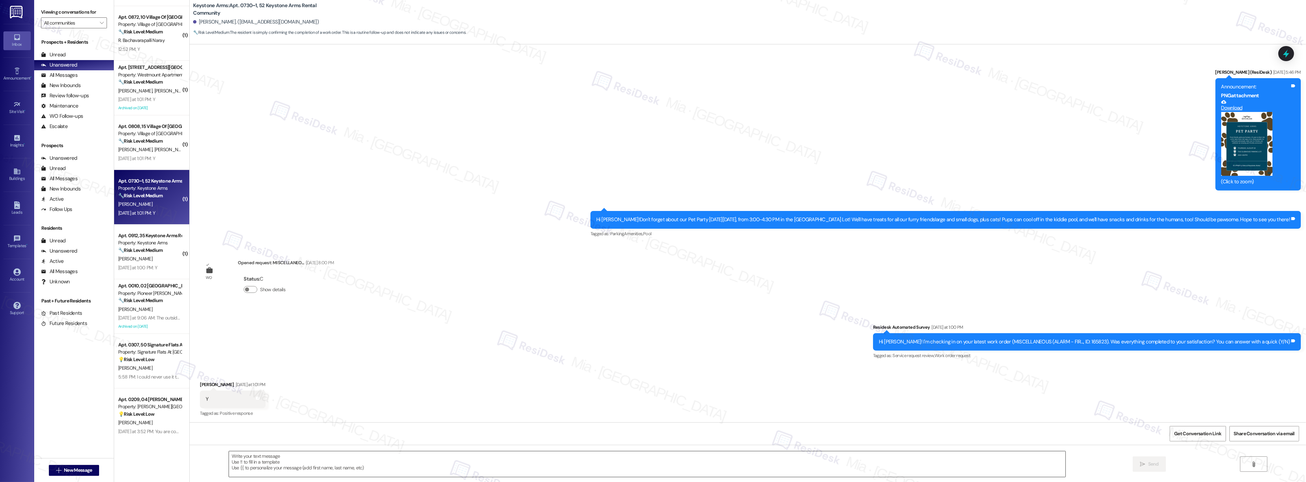
click at [302, 460] on textarea at bounding box center [647, 465] width 837 height 26
paste textarea "Thank you so much for sharing your feedback! I’m so glad to know you’re satisfi…"
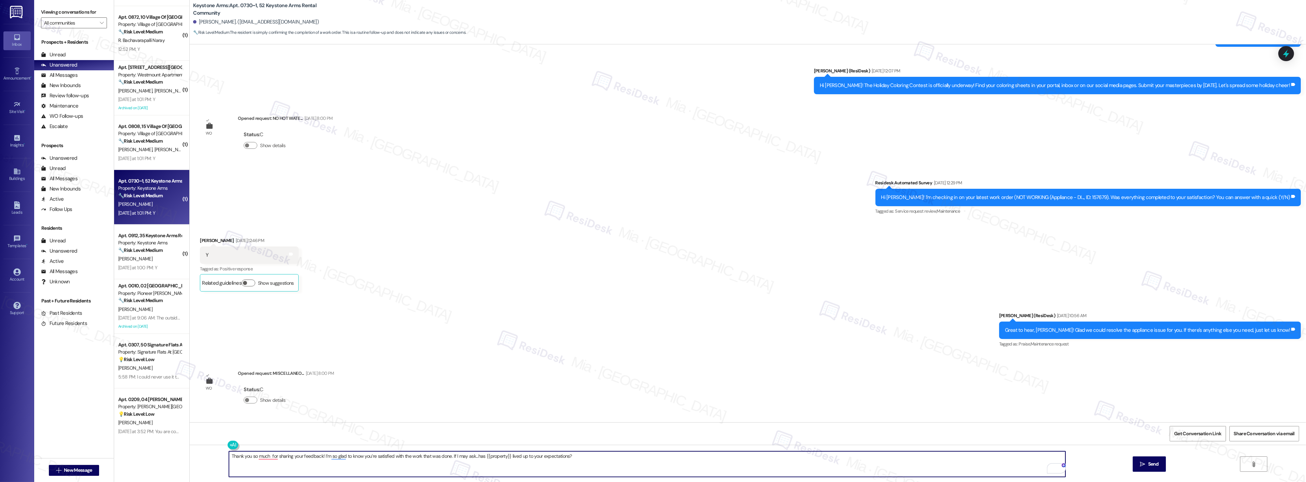
scroll to position [1109, 0]
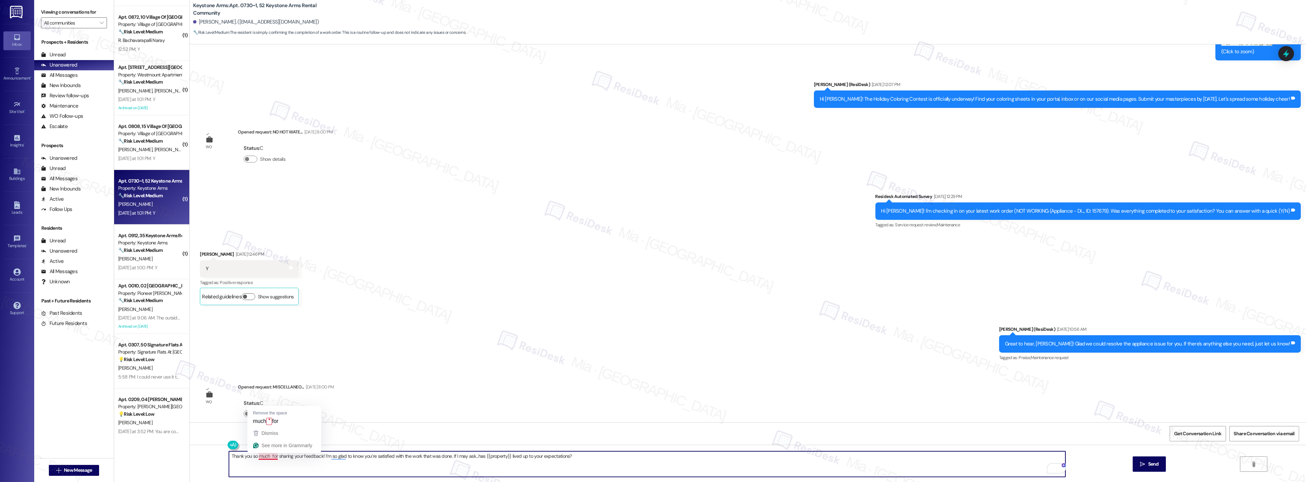
click at [264, 459] on textarea "Thank you so much for sharing your feedback! I’m so glad to know you’re satisfi…" at bounding box center [647, 465] width 837 height 26
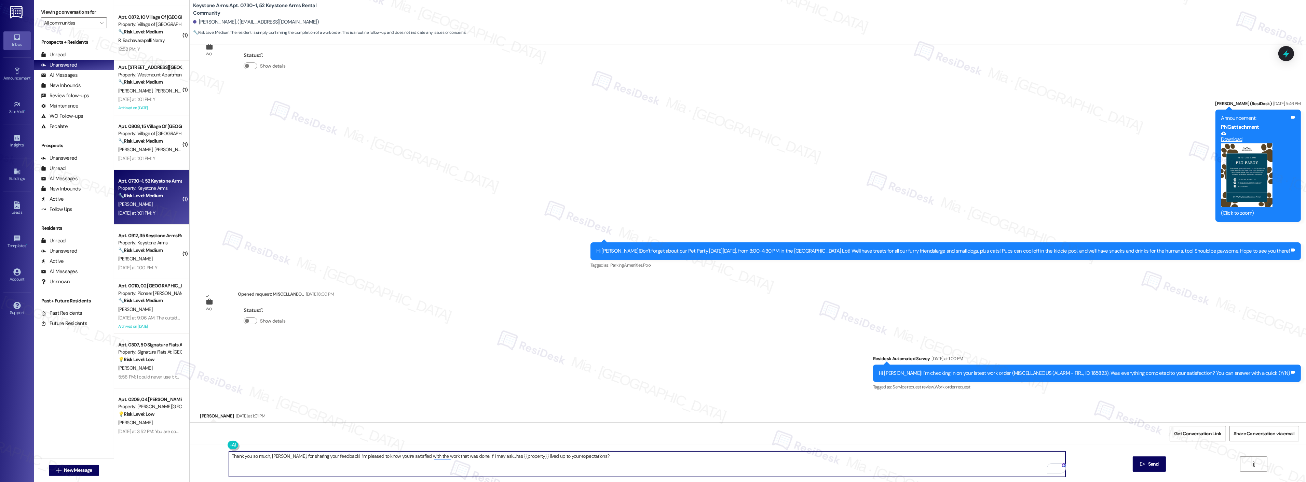
scroll to position [1489, 0]
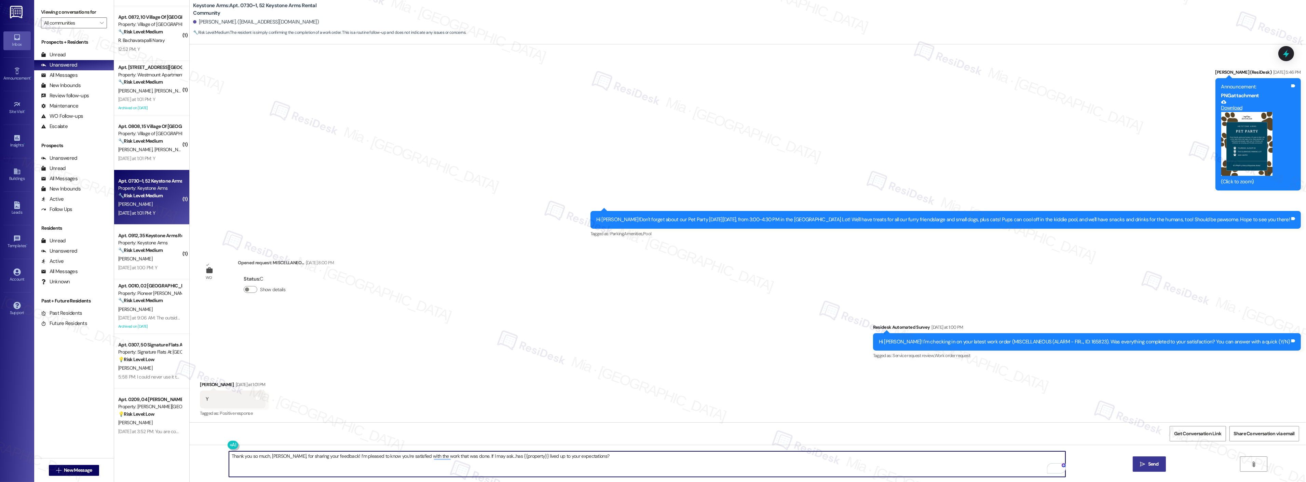
type textarea "Thank you so much, Alec, for sharing your feedback! I’m pleased to know you’re …"
click at [1154, 461] on span "Send" at bounding box center [1153, 464] width 11 height 7
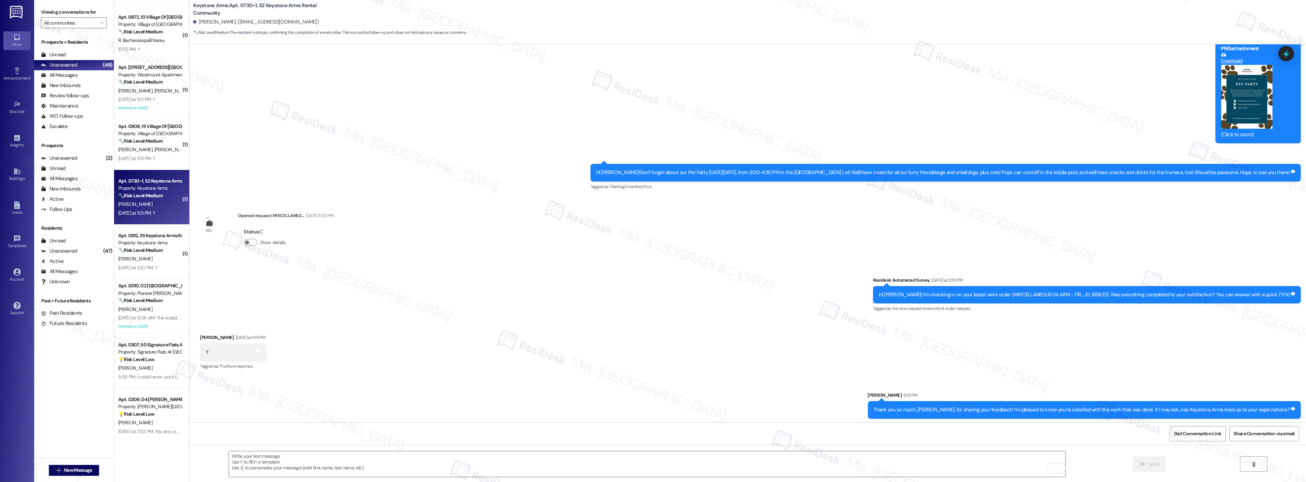
scroll to position [1536, 0]
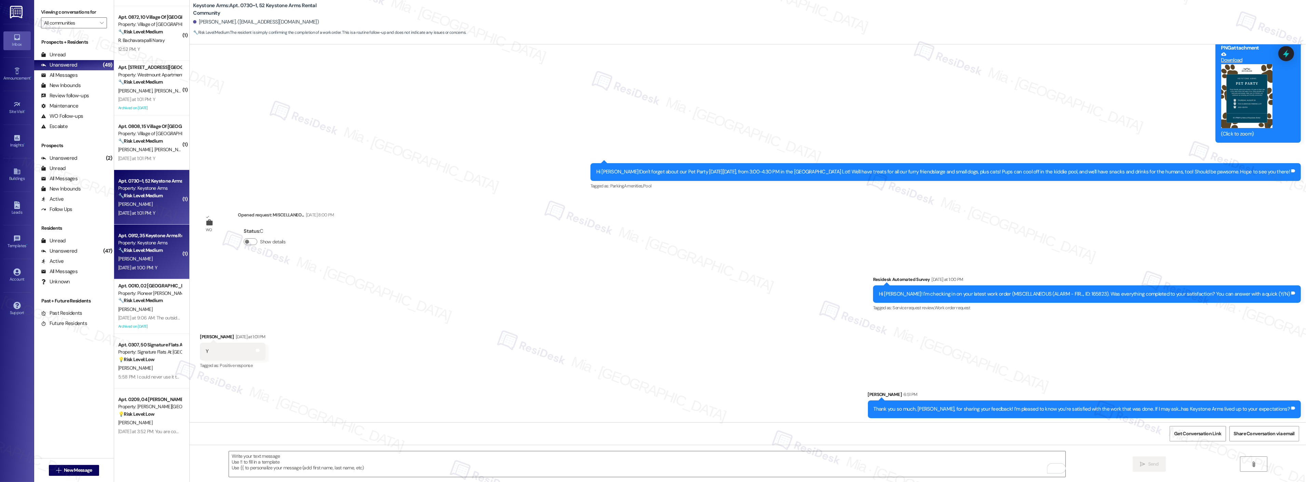
click at [158, 248] on strong "🔧 Risk Level: Medium" at bounding box center [140, 250] width 44 height 6
type textarea "Fetching suggested responses. Please feel free to read through the conversation…"
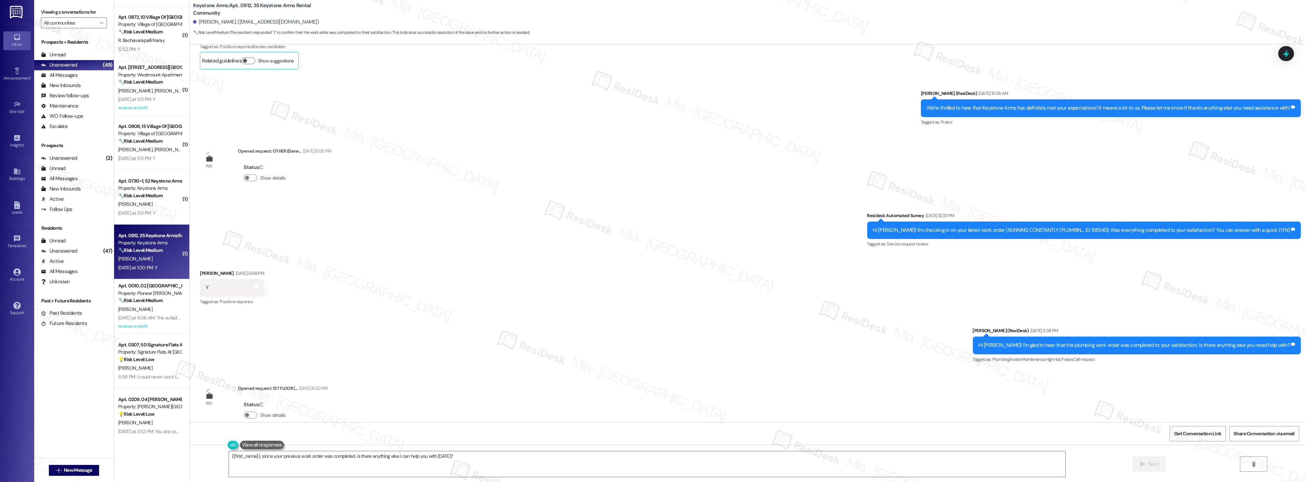
scroll to position [10098, 0]
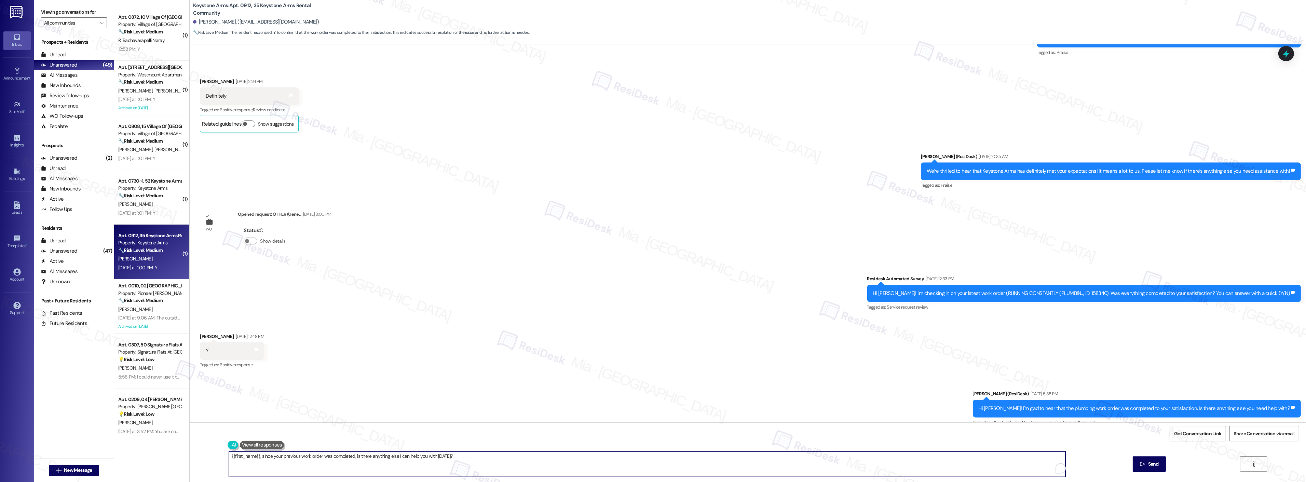
drag, startPoint x: 462, startPoint y: 457, endPoint x: 203, endPoint y: 459, distance: 258.3
click at [203, 459] on div "{{first_name}}, since your previous work order was completed, is there anything…" at bounding box center [748, 470] width 1116 height 51
paste textarea "Thank you so much for sharing your feedback! I’m so glad to know you’re satisfi…"
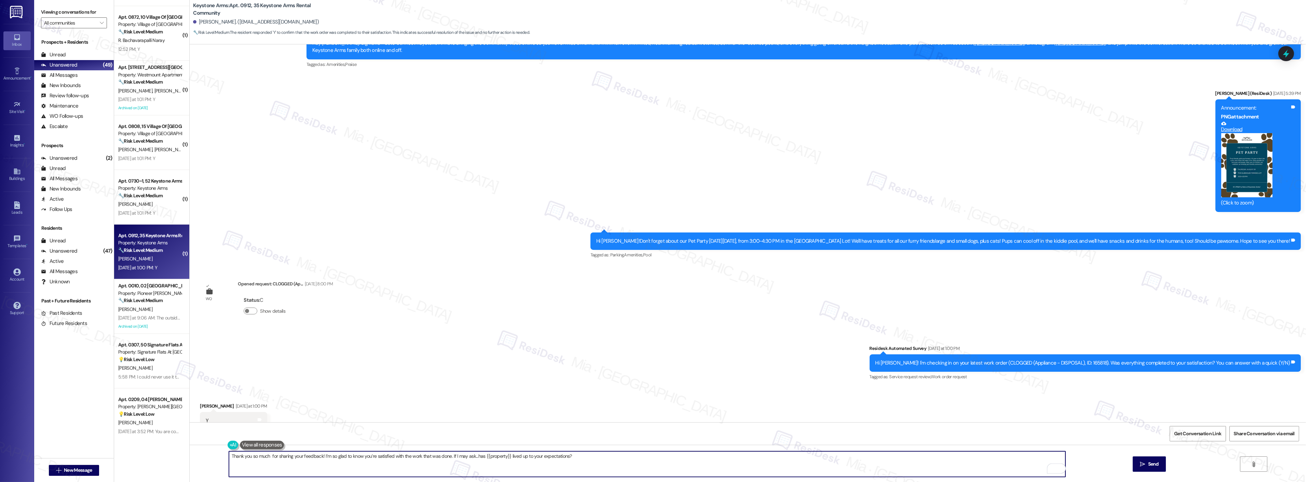
scroll to position [10591, 0]
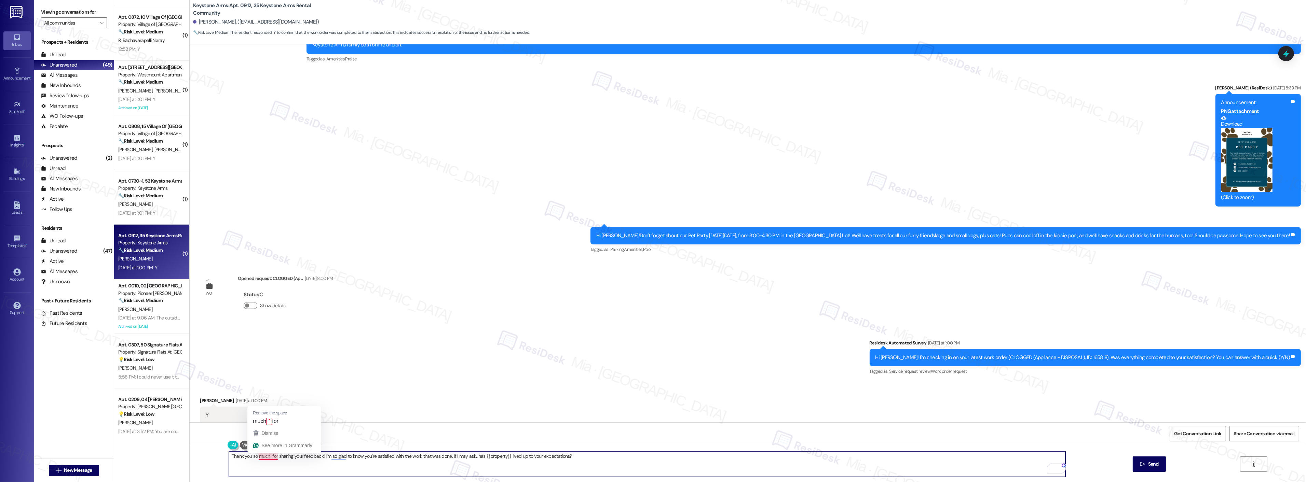
click at [264, 456] on textarea "Thank you so much for sharing your feedback! I’m so glad to know you’re satisfi…" at bounding box center [647, 465] width 837 height 26
type textarea "Thank you so much, Cathy, for sharing your feedback! I’m so glad to know you’re…"
click at [1143, 462] on icon "" at bounding box center [1142, 464] width 5 height 5
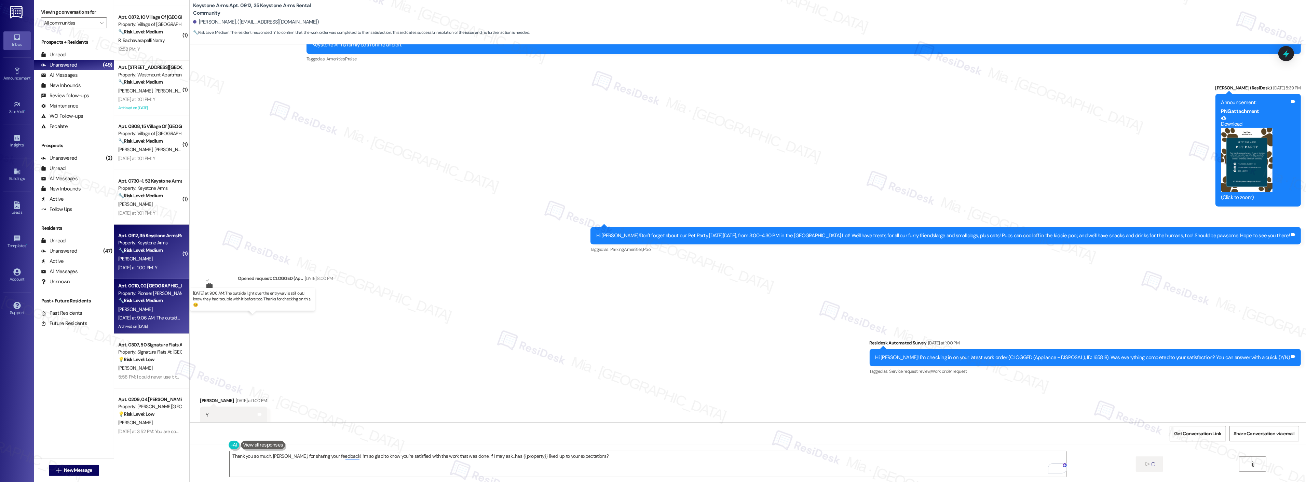
click at [150, 320] on div "Yesterday at 9:06 AM: The outside light over the entryway is still out. I know …" at bounding box center [255, 318] width 274 height 6
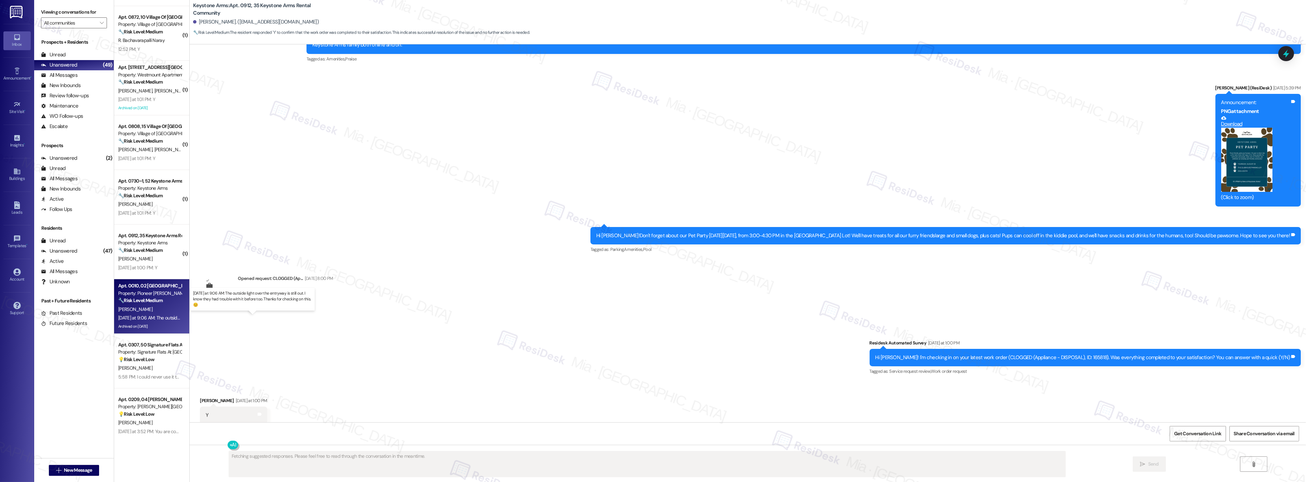
scroll to position [0, 0]
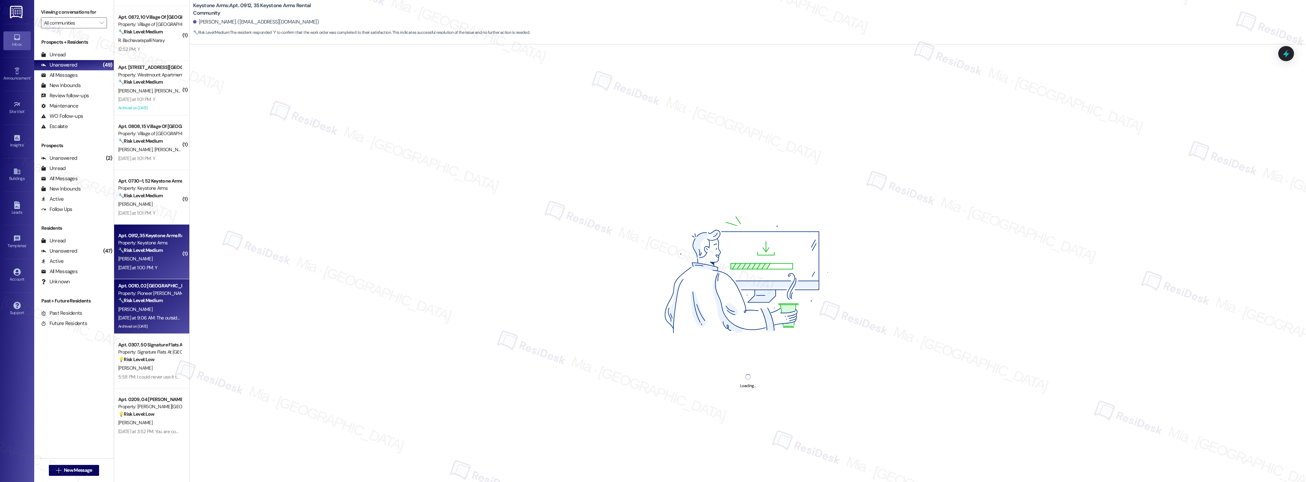
click at [162, 260] on div "C. Allen-Barrick" at bounding box center [150, 259] width 65 height 9
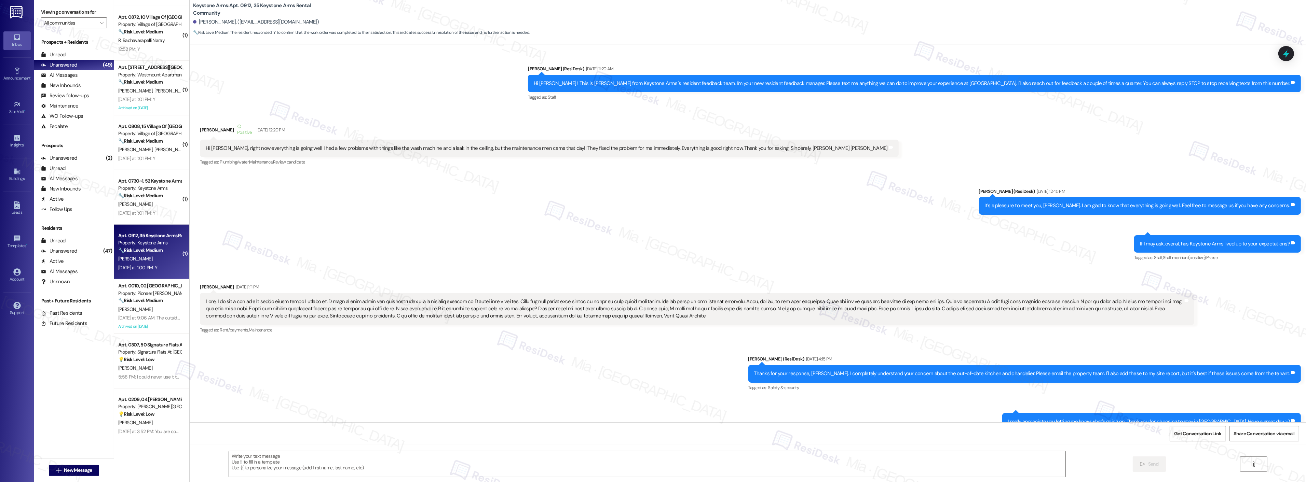
type textarea "Fetching suggested responses. Please feel free to read through the conversation…"
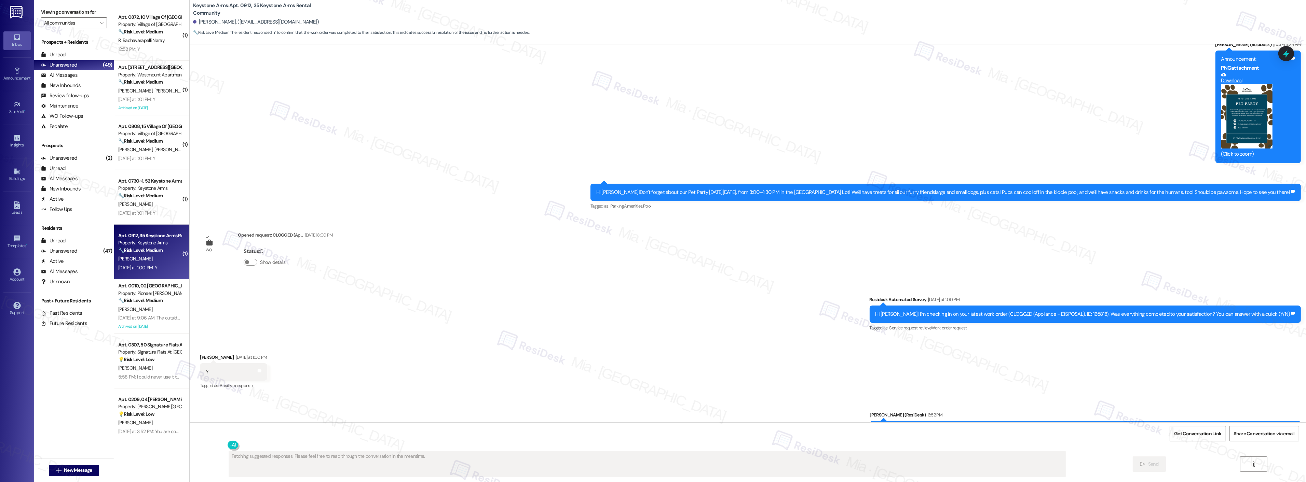
scroll to position [10649, 0]
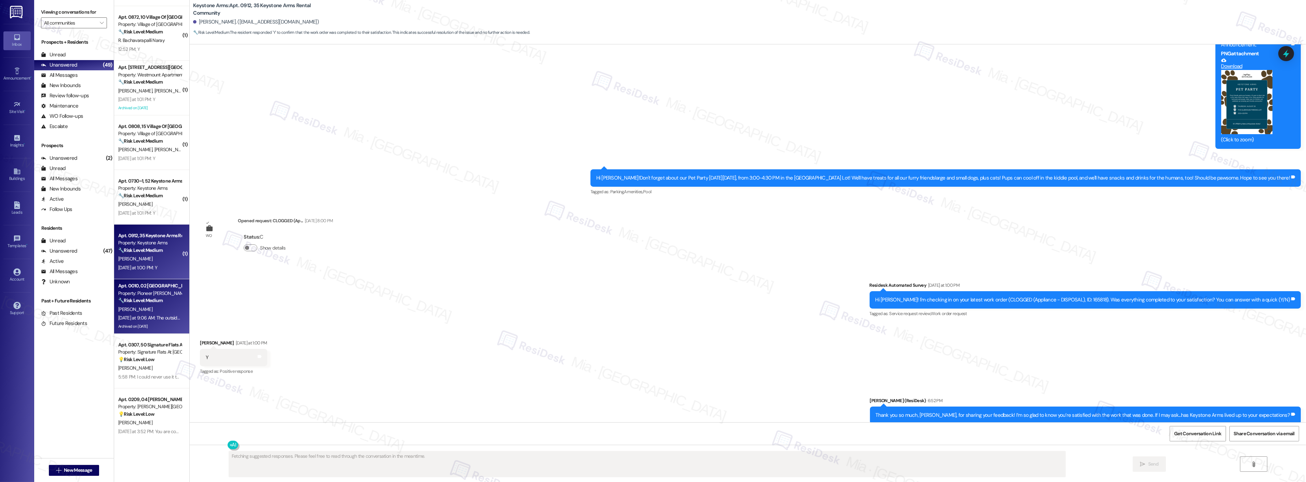
click at [150, 318] on div "Yesterday at 9:06 AM: The outside light over the entryway is still out. I know …" at bounding box center [255, 318] width 274 height 6
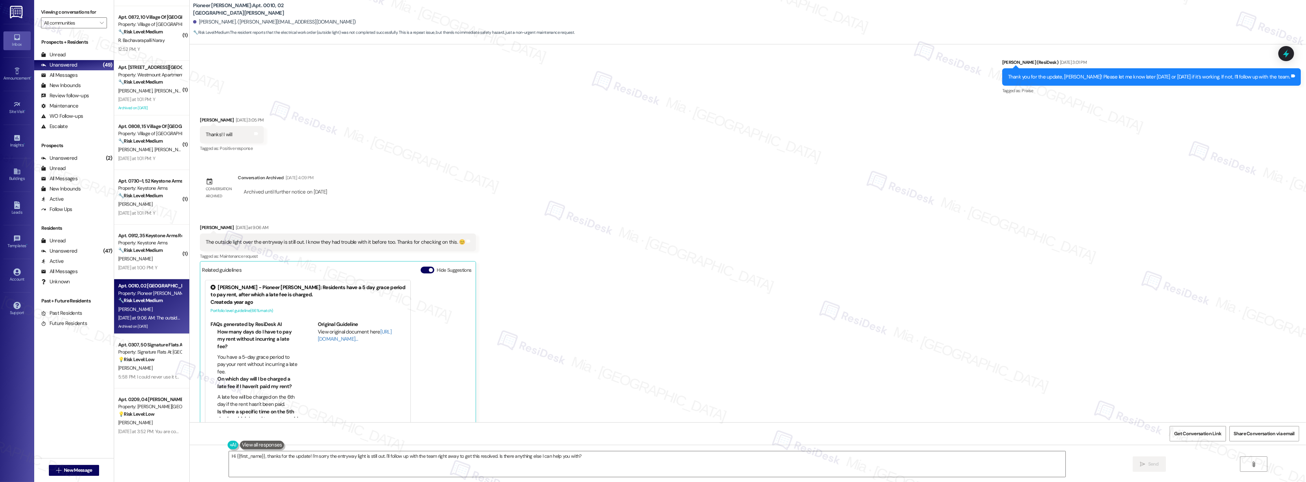
scroll to position [9227, 0]
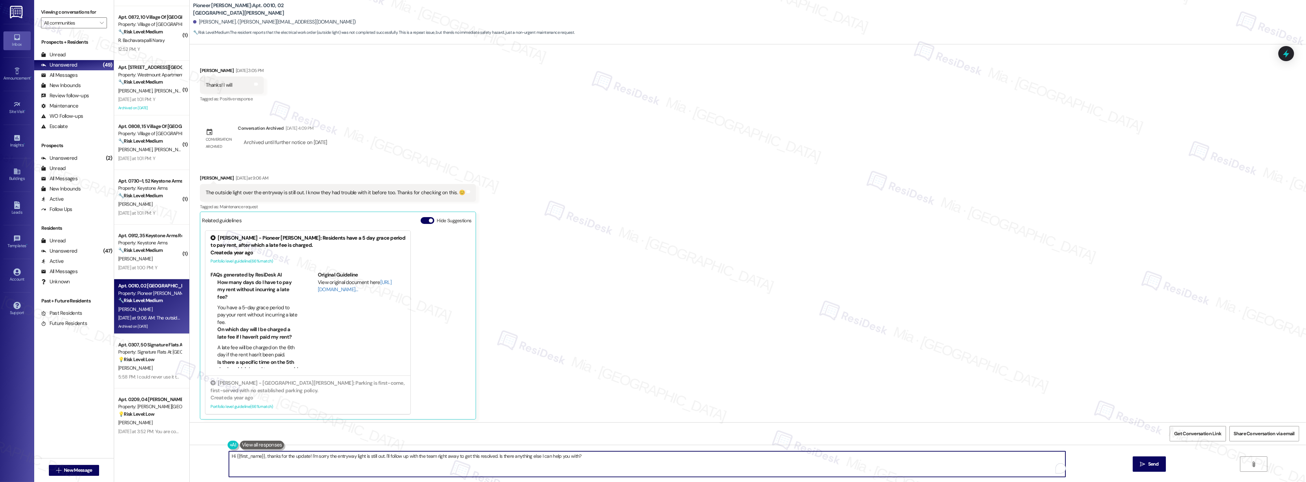
click at [261, 456] on textarea "Hi {{first_name}}, thanks for the update! I'm sorry the entryway light is still…" at bounding box center [647, 465] width 837 height 26
drag, startPoint x: 263, startPoint y: 457, endPoint x: 216, endPoint y: 457, distance: 46.8
click at [216, 457] on div "Hi {{first_name}}, thanks for the update! I'm sorry the entryway light is still…" at bounding box center [748, 470] width 1116 height 51
click at [267, 458] on textarea "hanks for the update! I'm sorry the entryway light is still out. I'll follow up…" at bounding box center [647, 465] width 837 height 26
click at [281, 457] on textarea "hanks for the update Lisa! I'm sorry the entryway light is still out. I'll foll…" at bounding box center [647, 465] width 837 height 26
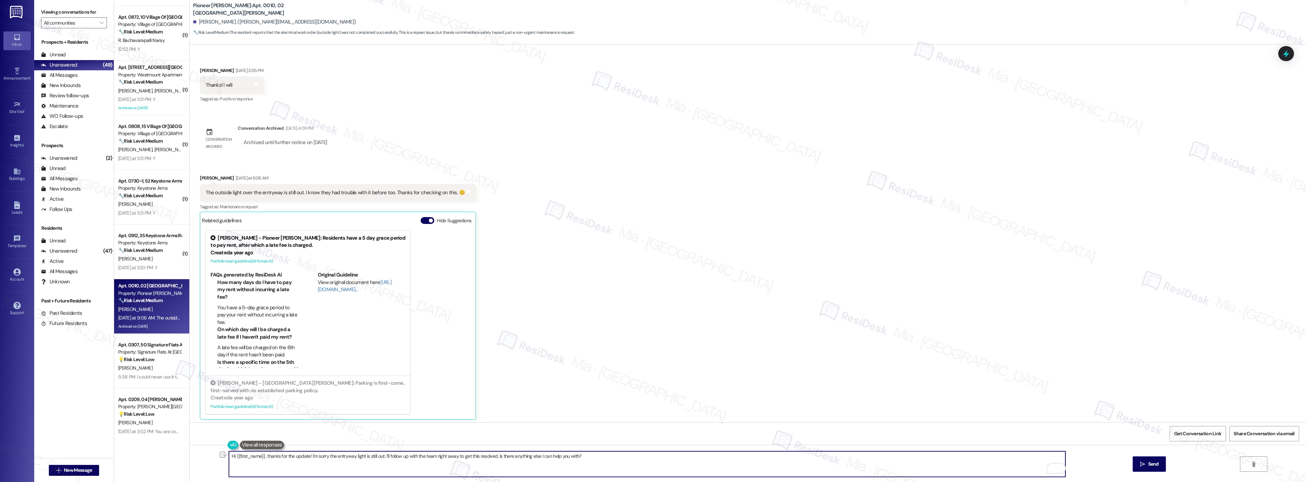
drag, startPoint x: 432, startPoint y: 456, endPoint x: 584, endPoint y: 454, distance: 151.4
click at [584, 454] on textarea "Hi {{first_name}}, thanks for the update! I'm sorry the entryway light is still…" at bounding box center [647, 465] width 837 height 26
type textarea "Hi {{first_name}}, thanks for the update! I'm sorry the entryway light is still…"
drag, startPoint x: 201, startPoint y: 188, endPoint x: 295, endPoint y: 187, distance: 94.3
click at [295, 189] on div "The outside light over the entryway is still out. I know they had trouble with …" at bounding box center [335, 192] width 259 height 7
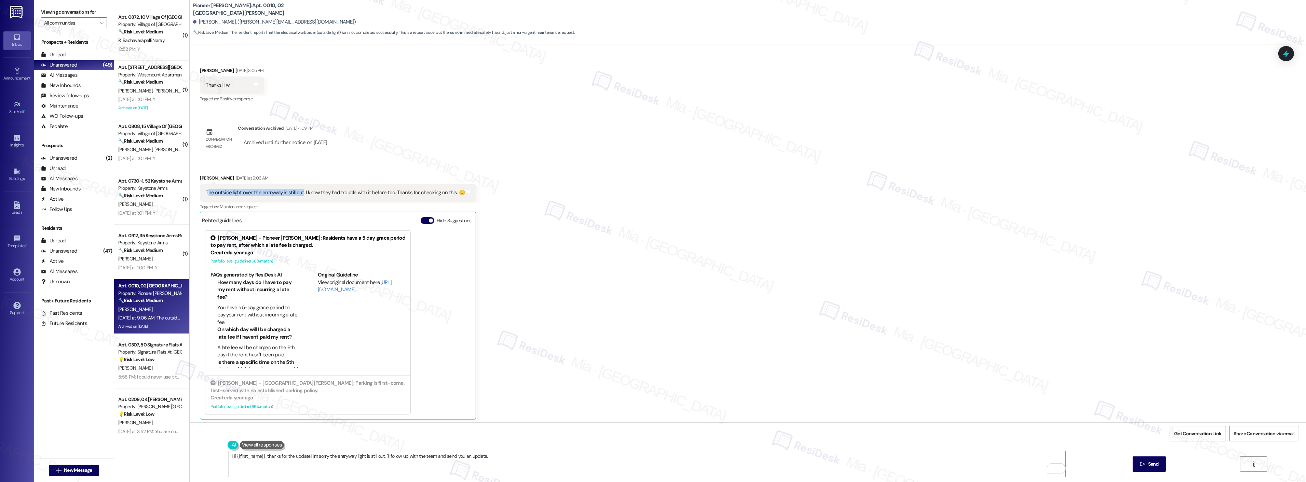
click at [210, 190] on div "The outside light over the entryway is still out. I know they had trouble with …" at bounding box center [335, 192] width 259 height 7
drag, startPoint x: 208, startPoint y: 190, endPoint x: 295, endPoint y: 190, distance: 86.1
click at [295, 190] on div "The outside light over the entryway is still out. I know they had trouble with …" at bounding box center [335, 192] width 259 height 7
copy div "outside light over the entryway is still out"
click at [1148, 461] on span "Send" at bounding box center [1153, 464] width 11 height 7
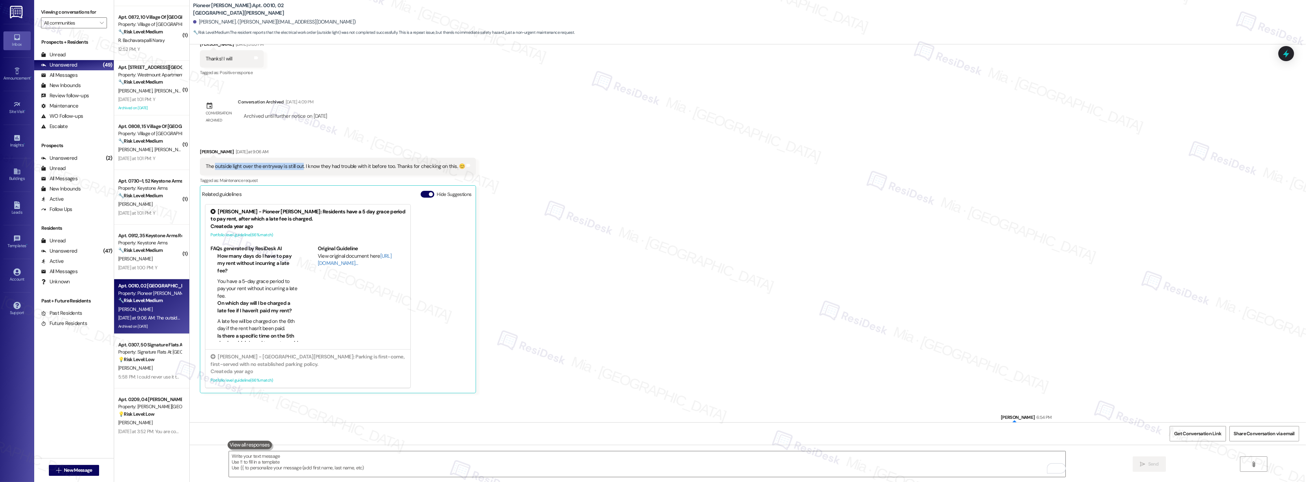
scroll to position [9274, 0]
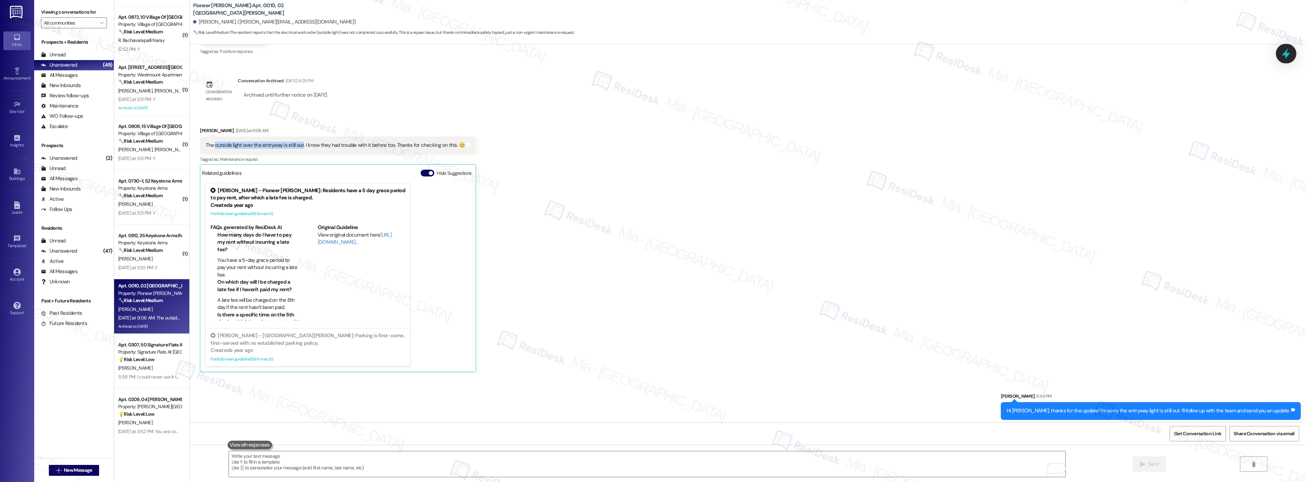
click at [1286, 60] on div at bounding box center [1286, 53] width 21 height 19
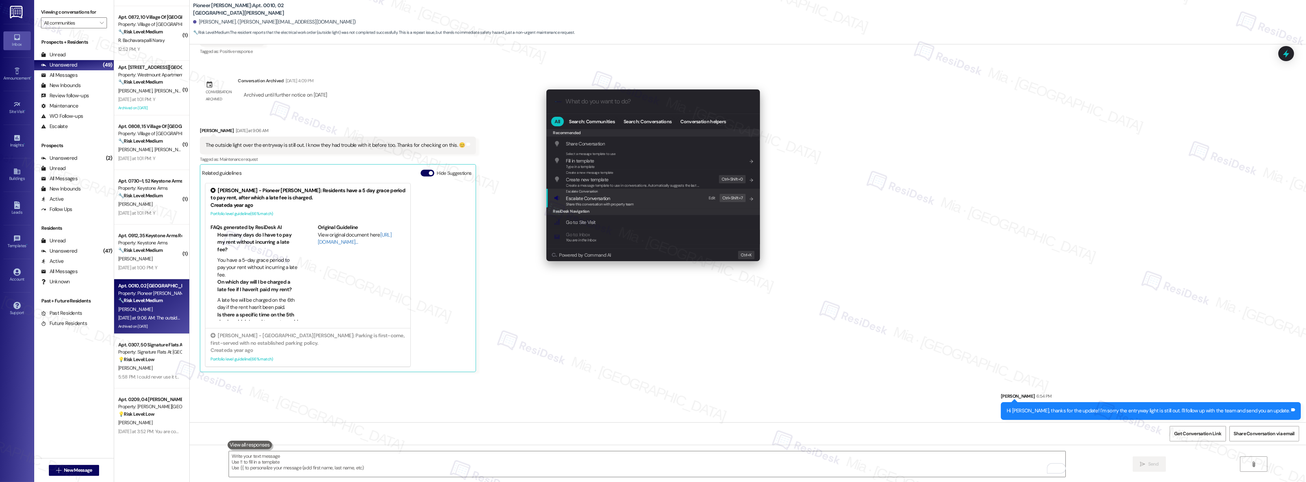
click at [621, 200] on span "Escalate Conversation" at bounding box center [600, 199] width 68 height 8
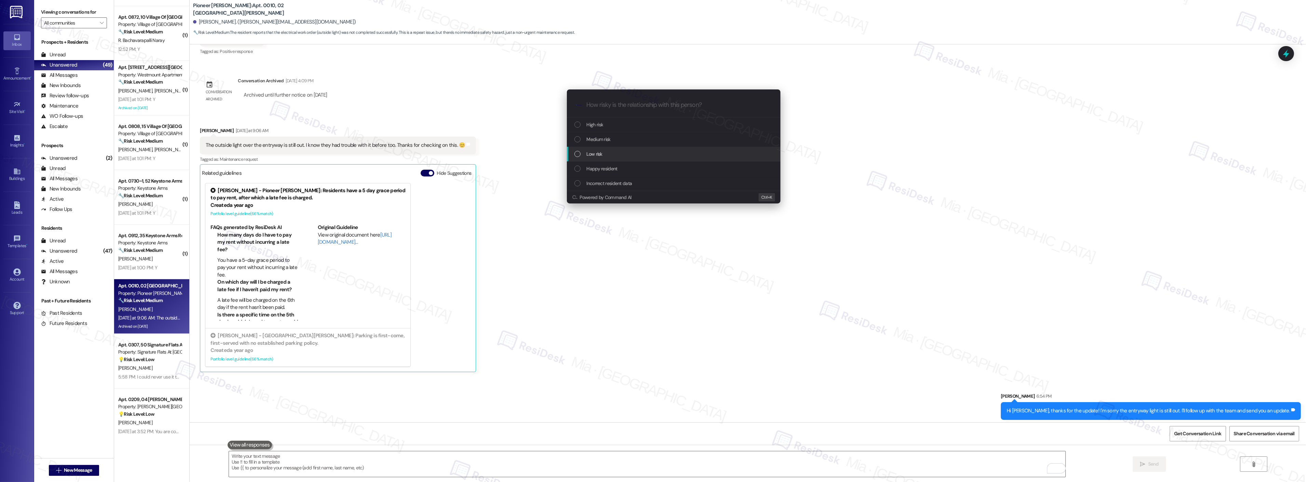
click at [624, 148] on div "Low risk" at bounding box center [674, 154] width 214 height 15
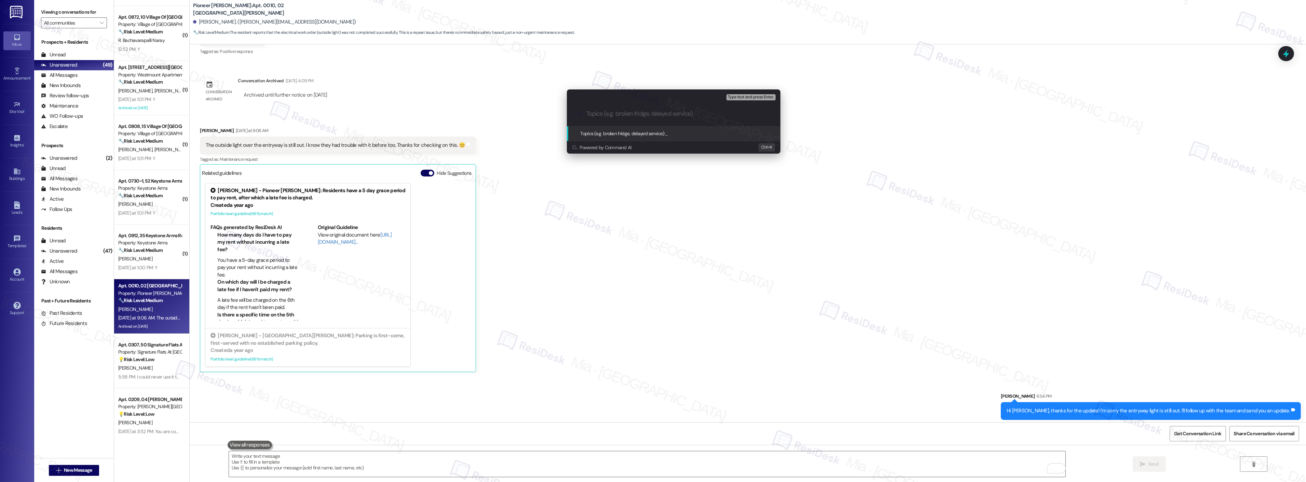
paste input "outside light over the entryway is still out"
type input "outside light over the entryway is still out"
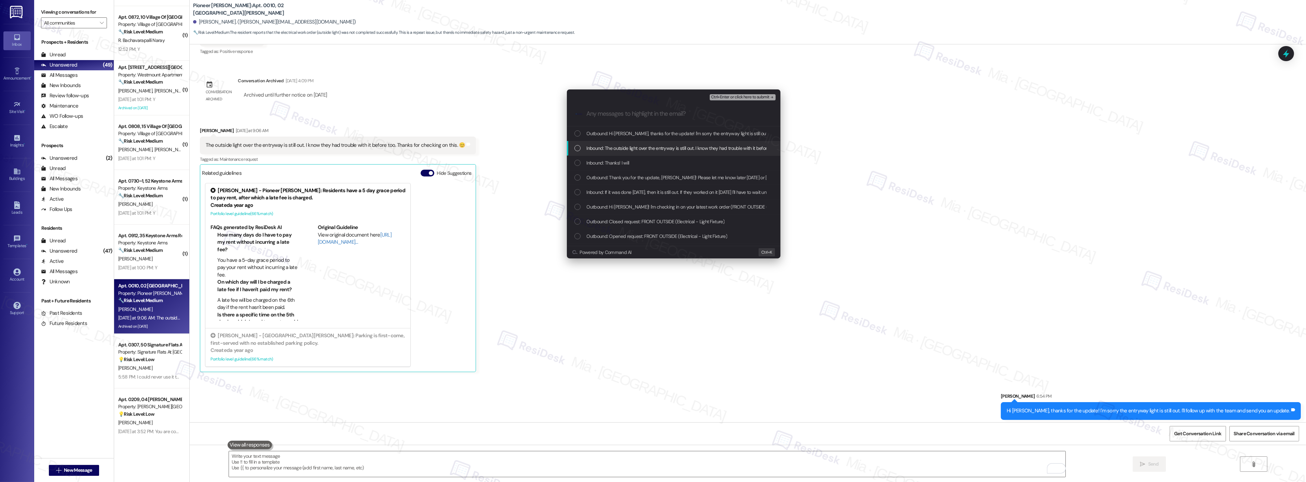
click at [579, 150] on div "List of options" at bounding box center [577, 148] width 6 height 6
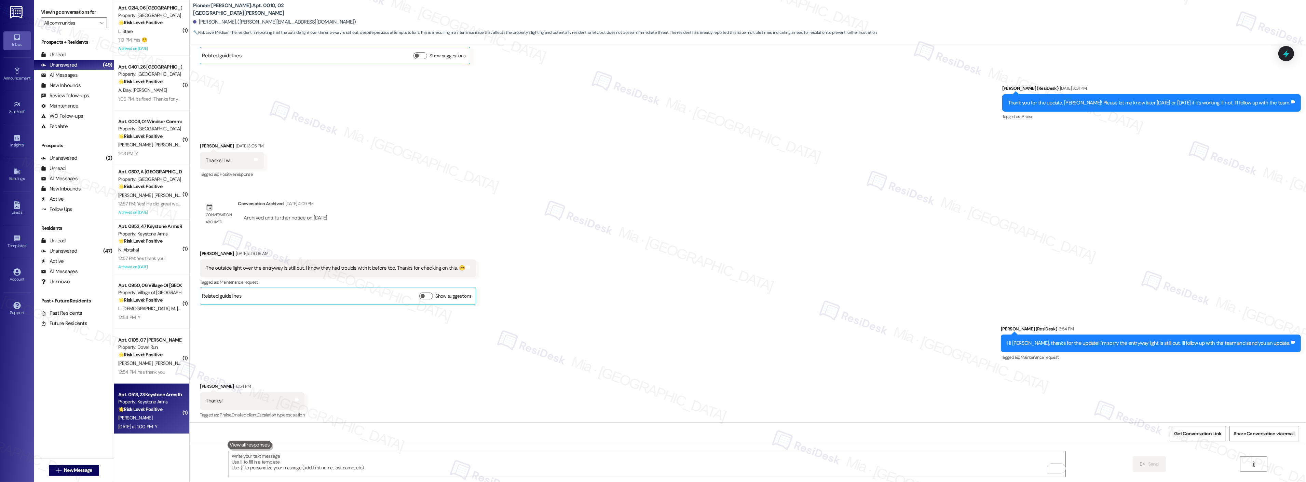
scroll to position [1753, 0]
click at [121, 400] on div "Property: The Reserve at [GEOGRAPHIC_DATA]" at bounding box center [149, 397] width 63 height 7
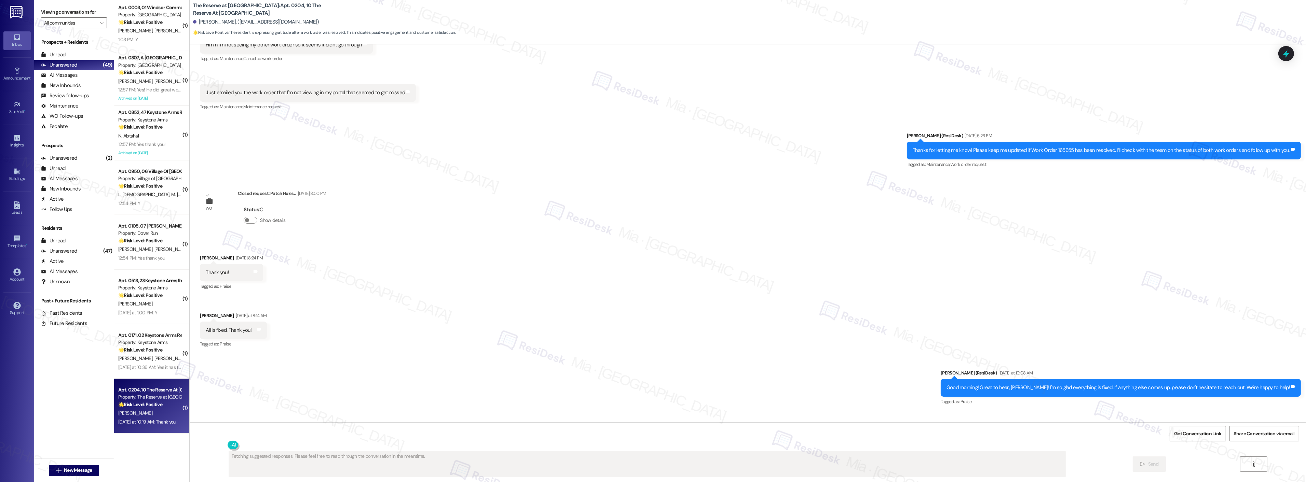
scroll to position [2191, 0]
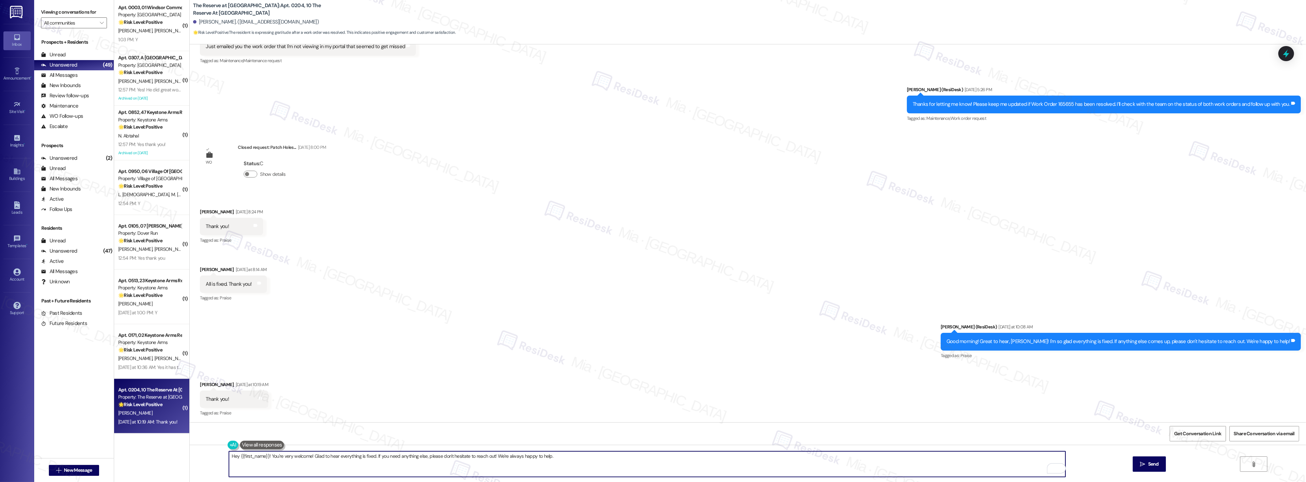
drag, startPoint x: 557, startPoint y: 457, endPoint x: 267, endPoint y: 456, distance: 290.1
click at [267, 456] on textarea "Hey {{first_name}}! You're very welcome! Glad to hear everything is fixed. If y…" at bounding box center [647, 465] width 837 height 26
click at [264, 457] on textarea "Hey {{first_name}}! You're very welcome! Glad to hear everything is fixed. If y…" at bounding box center [647, 465] width 837 height 26
drag, startPoint x: 265, startPoint y: 457, endPoint x: 188, endPoint y: 457, distance: 77.2
click at [190, 457] on div "Hey {{first_name}}! You're very welcome! Glad to hear everything is fixed. If y…" at bounding box center [748, 470] width 1116 height 51
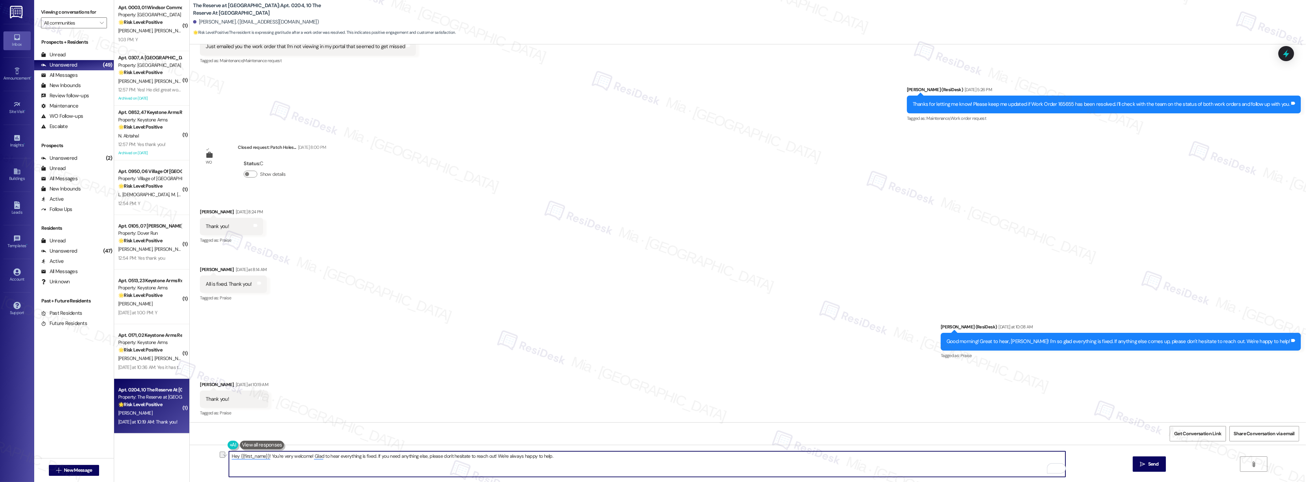
type textarea "You're very welcome! Glad to hear everything is fixed. If you need anything els…"
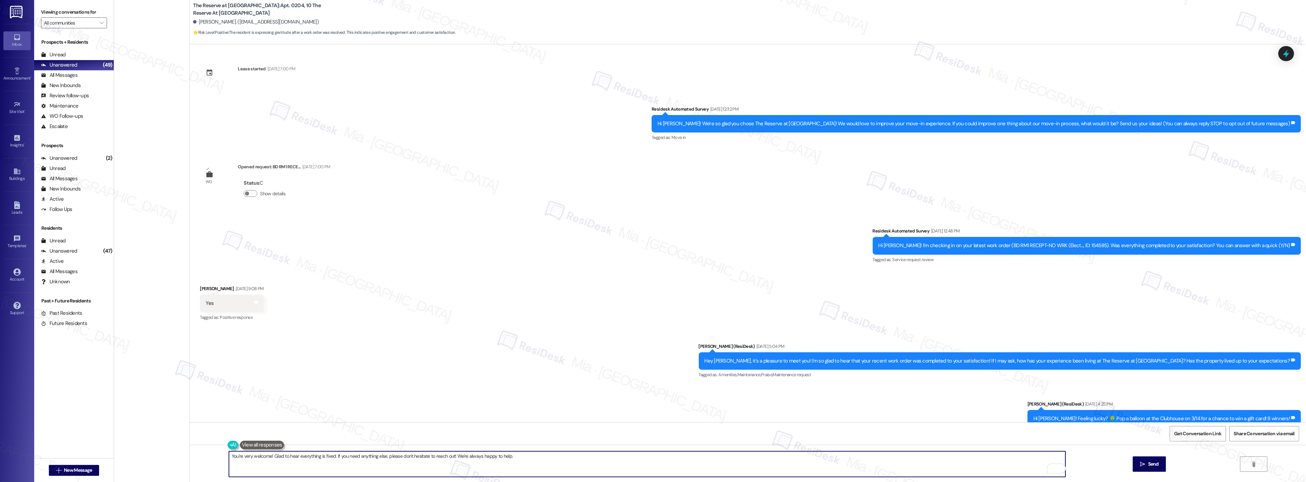
scroll to position [2191, 0]
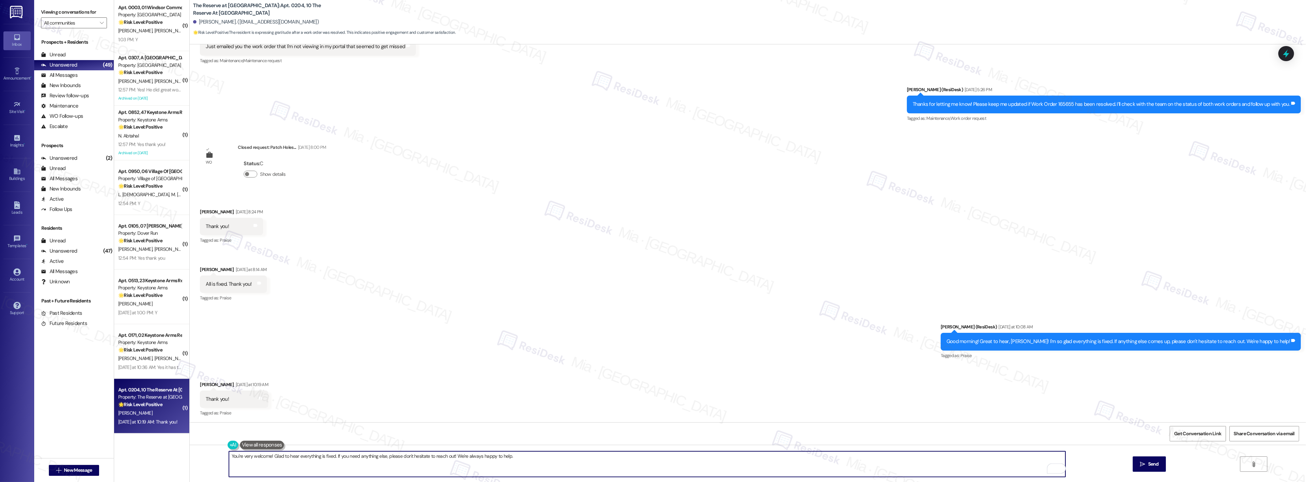
click at [269, 457] on textarea "You're very welcome! Glad to hear everything is fixed. If you need anything els…" at bounding box center [647, 465] width 837 height 26
click at [337, 457] on textarea "You're very welcome! 😊Glad to hear everything is fixed. If you need anything el…" at bounding box center [647, 465] width 837 height 26
drag, startPoint x: 276, startPoint y: 458, endPoint x: 520, endPoint y: 457, distance: 244.0
click at [520, 457] on textarea "You're very welcome! 😊Glad to hear everything is fixed. If you need anything el…" at bounding box center [647, 465] width 837 height 26
type textarea "You're very welcome! 😊"
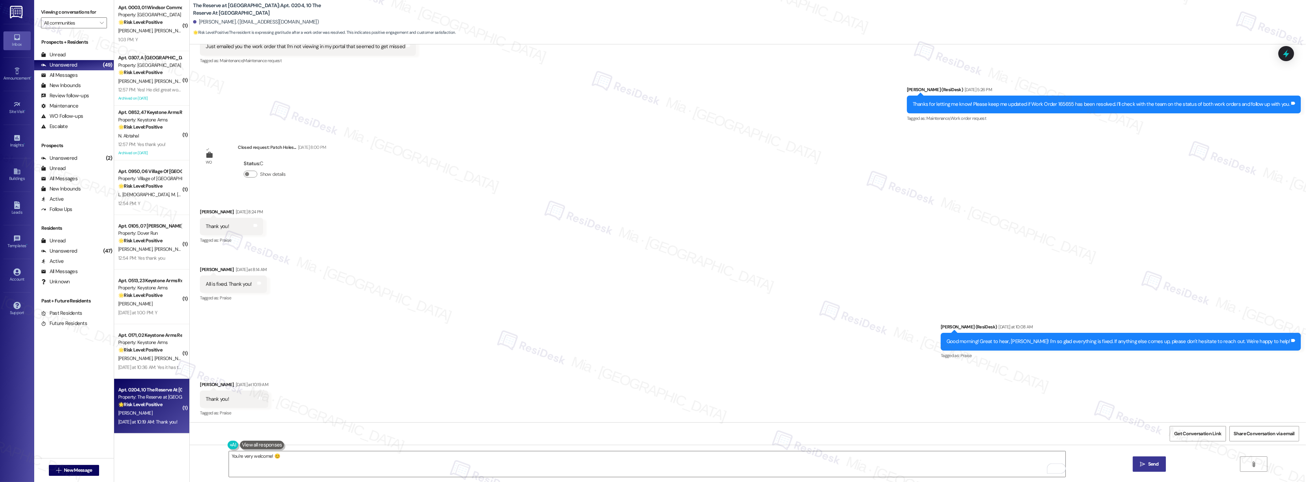
click at [1139, 469] on button " Send" at bounding box center [1149, 464] width 33 height 15
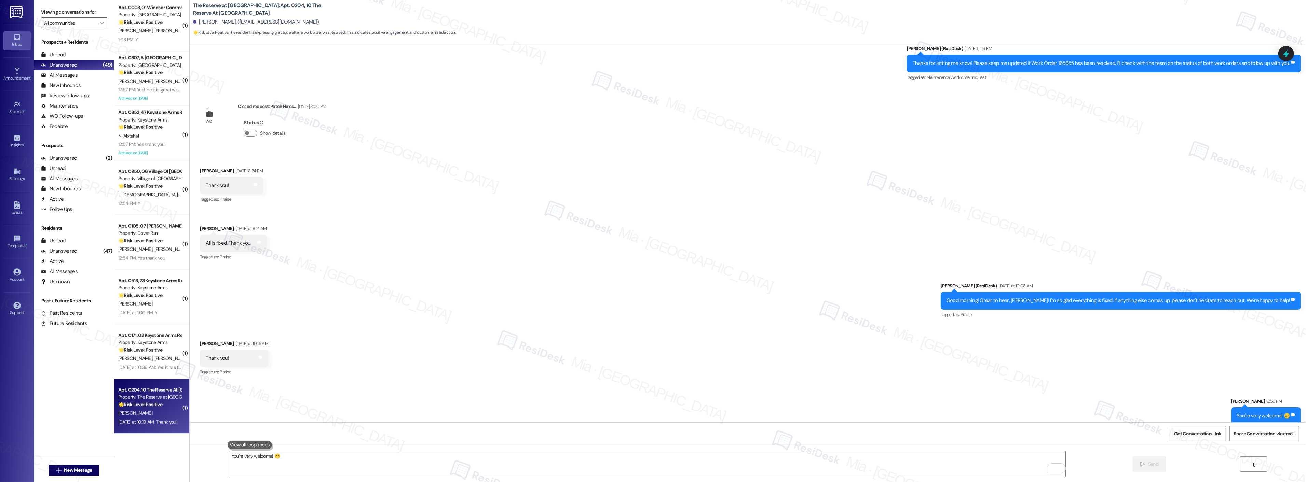
scroll to position [2239, 0]
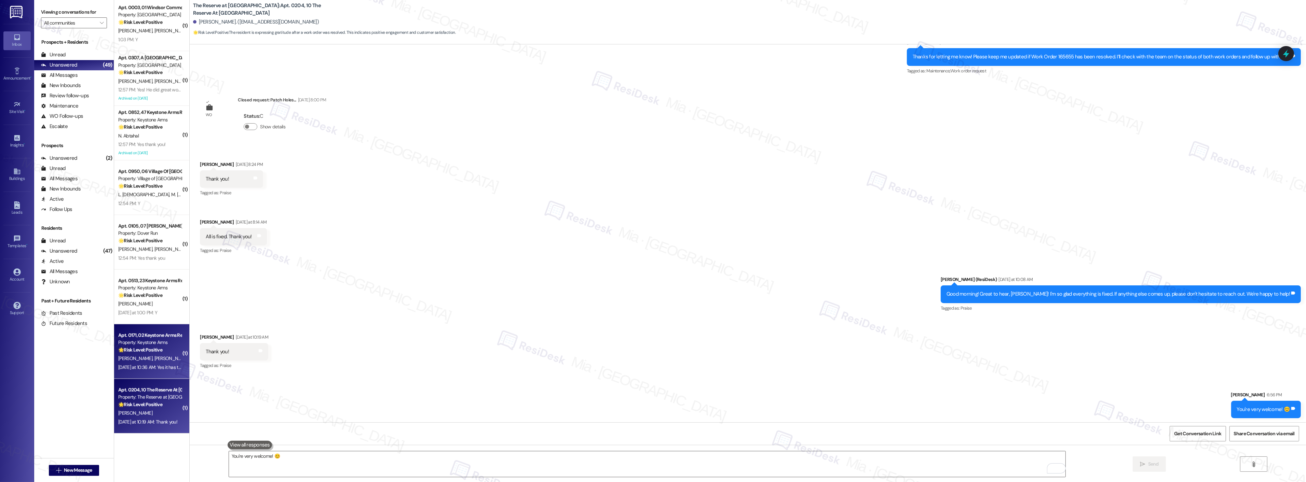
click at [137, 348] on strong "🌟 Risk Level: Positive" at bounding box center [140, 350] width 44 height 6
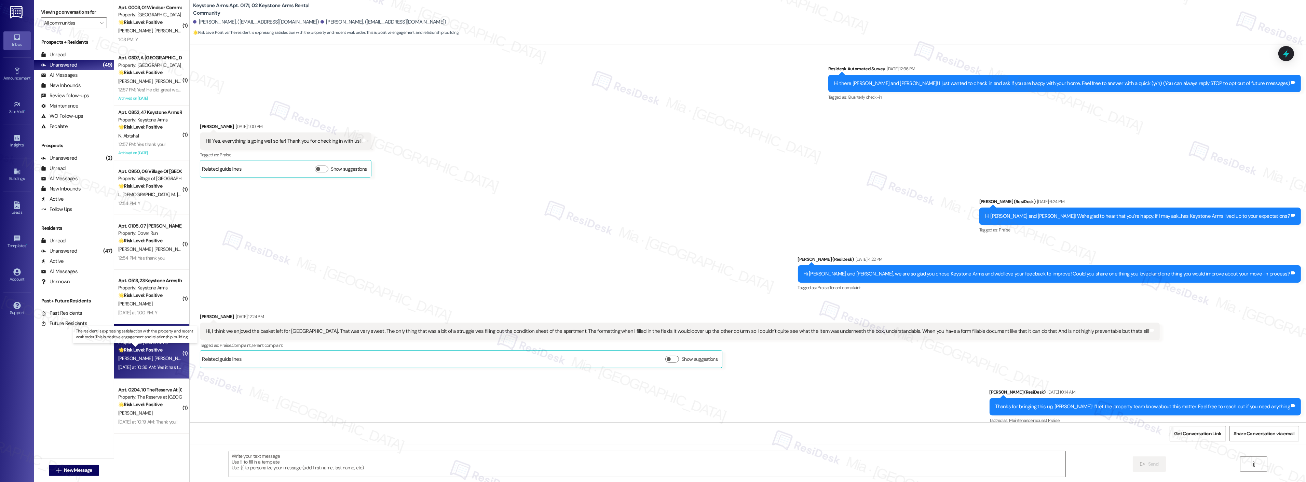
scroll to position [1456, 0]
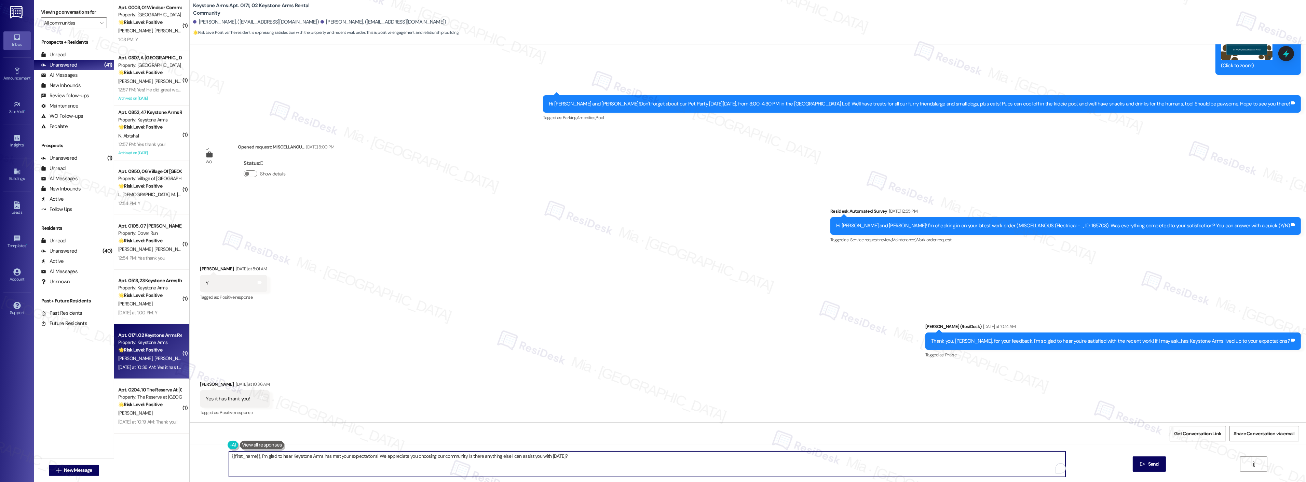
drag, startPoint x: 565, startPoint y: 460, endPoint x: 204, endPoint y: 459, distance: 361.2
click at [204, 459] on div "{{first_name}}, I'm glad to hear Keystone Arms has met your expectations! We ap…" at bounding box center [748, 470] width 1116 height 51
paste textarea "Could I ask a quick favor? If you don’t mind, would you be willing to share you…"
click at [737, 436] on div "Dismiss" at bounding box center [752, 434] width 128 height 10
type textarea "Could I ask a quick favor? If you don’t mind, would you be willing to share you…"
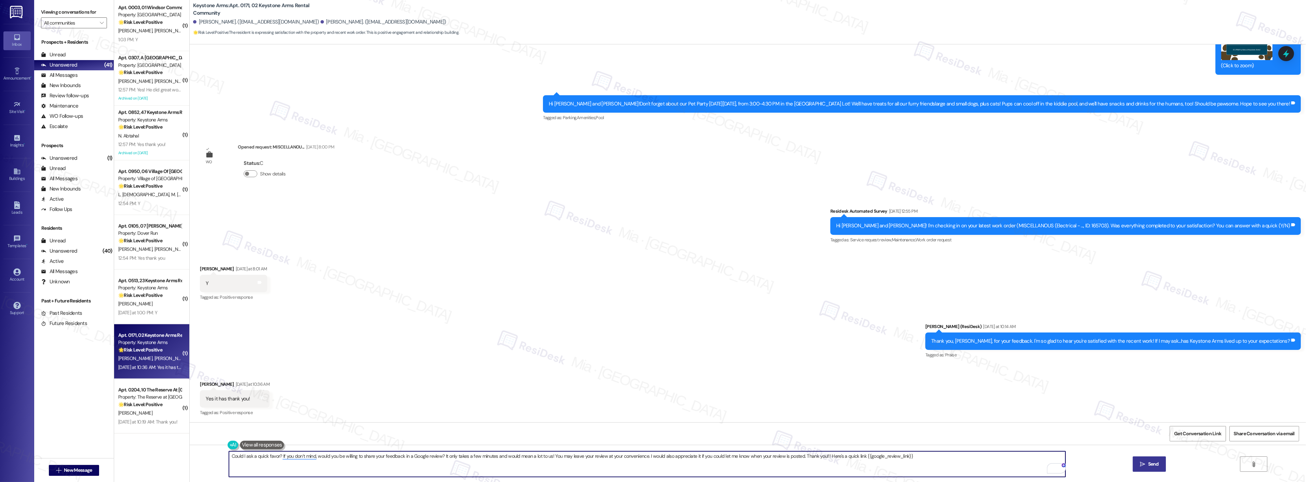
click at [1158, 460] on button " Send" at bounding box center [1149, 464] width 33 height 15
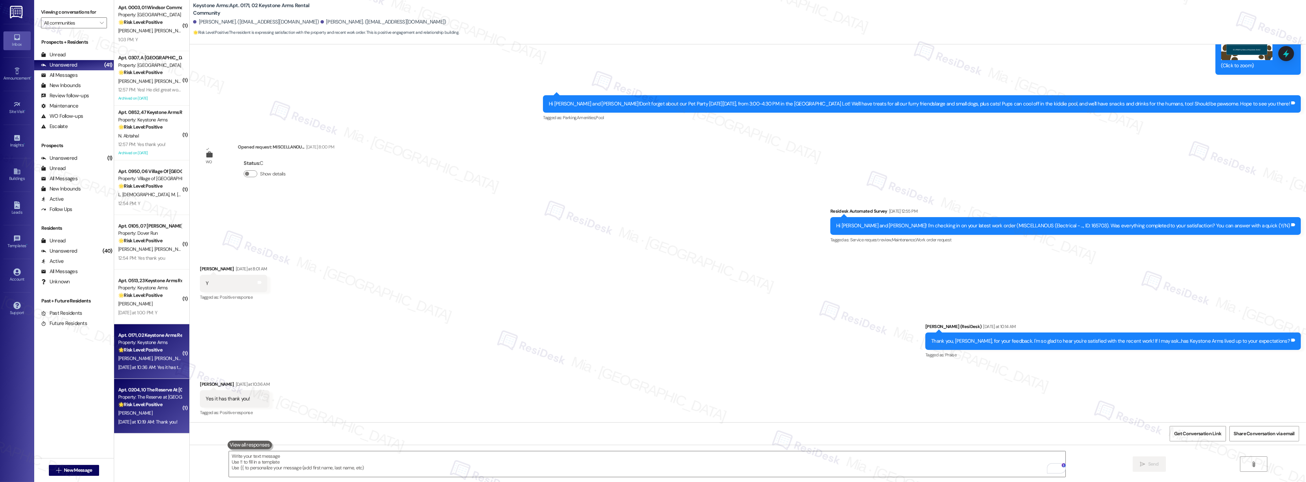
click at [144, 398] on div "Property: The Reserve at [GEOGRAPHIC_DATA]" at bounding box center [149, 397] width 63 height 7
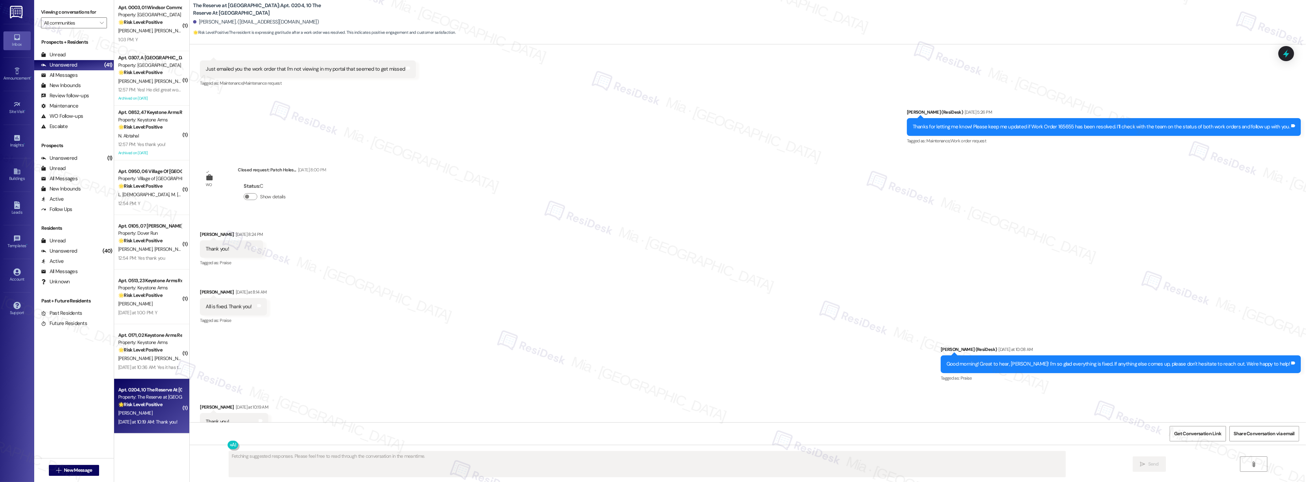
scroll to position [2191, 0]
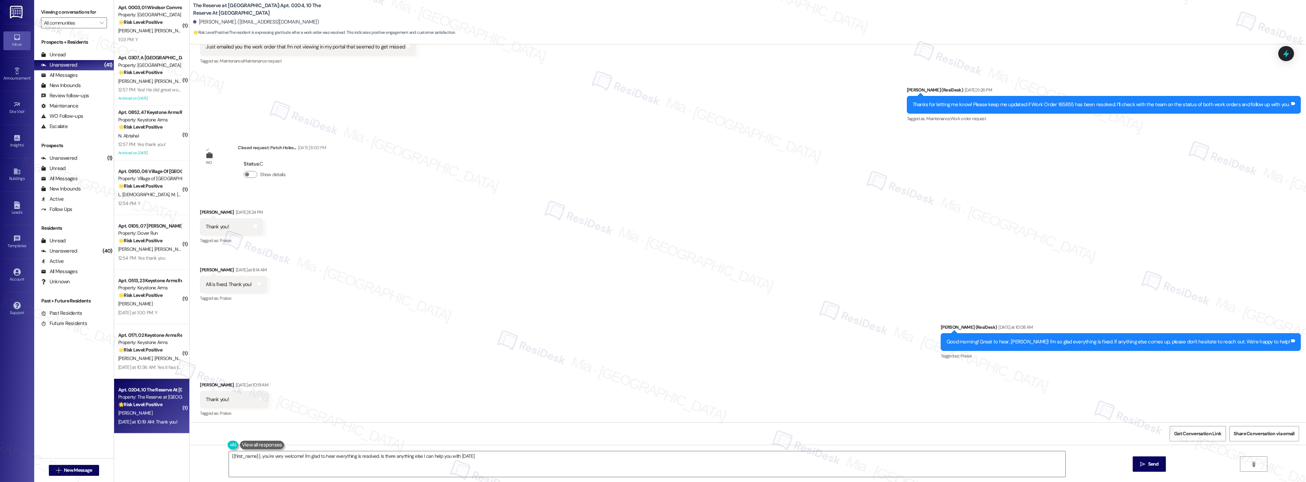
type textarea "{{first_name}}, you're very welcome! I'm glad to hear everything is resolved. I…"
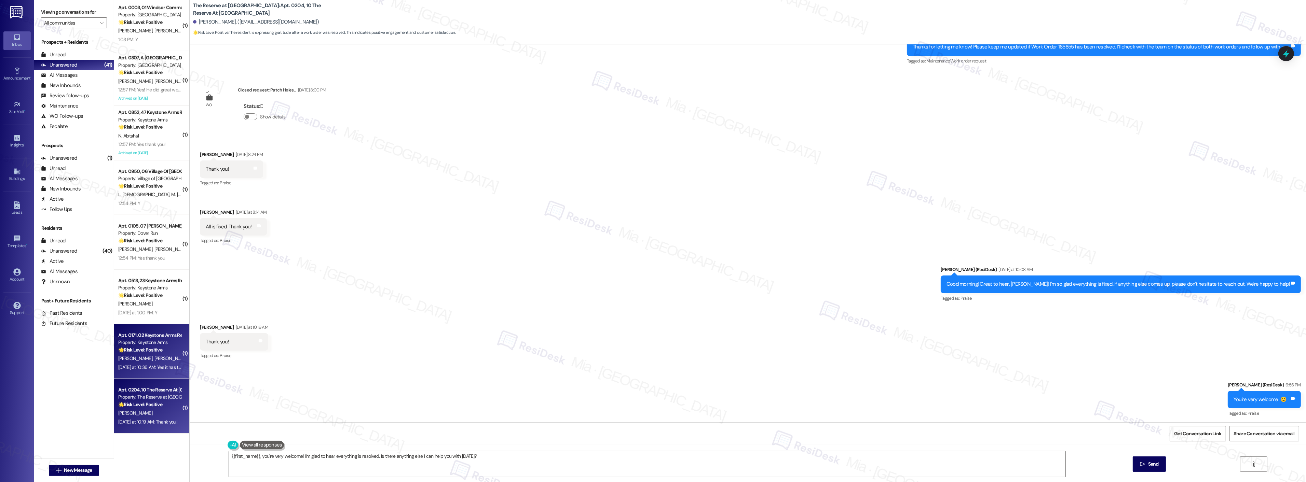
click at [154, 347] on strong "🌟 Risk Level: Positive" at bounding box center [140, 350] width 44 height 6
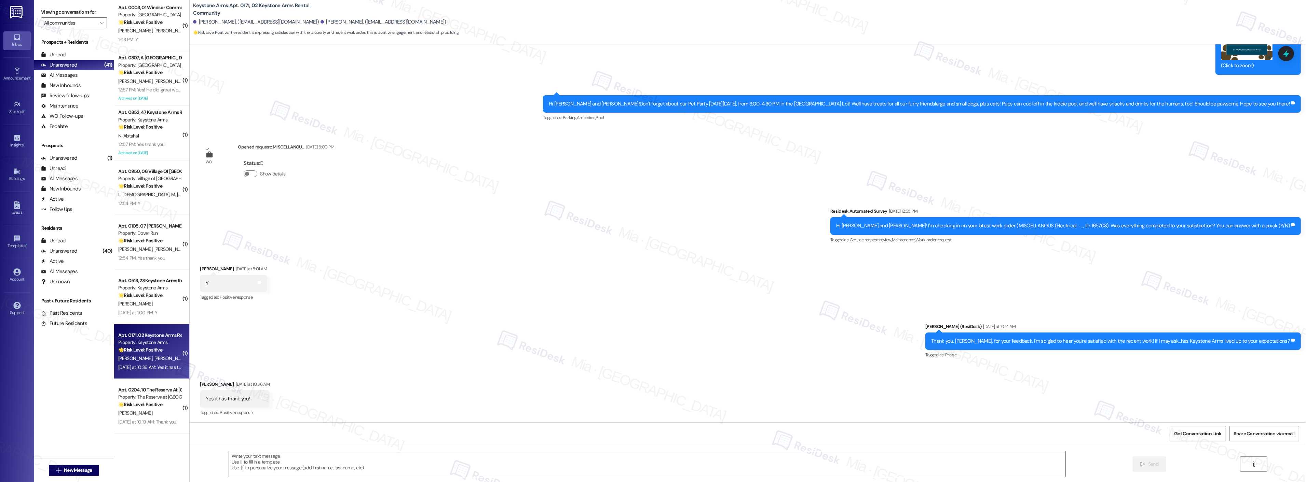
type textarea "Fetching suggested responses. Please feel free to read through the conversation…"
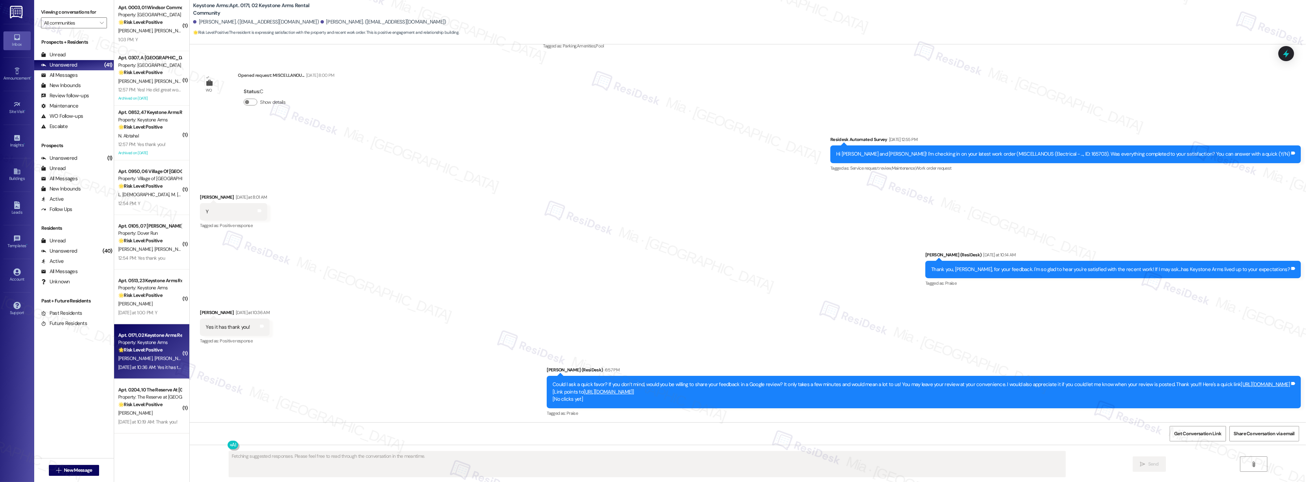
scroll to position [1528, 0]
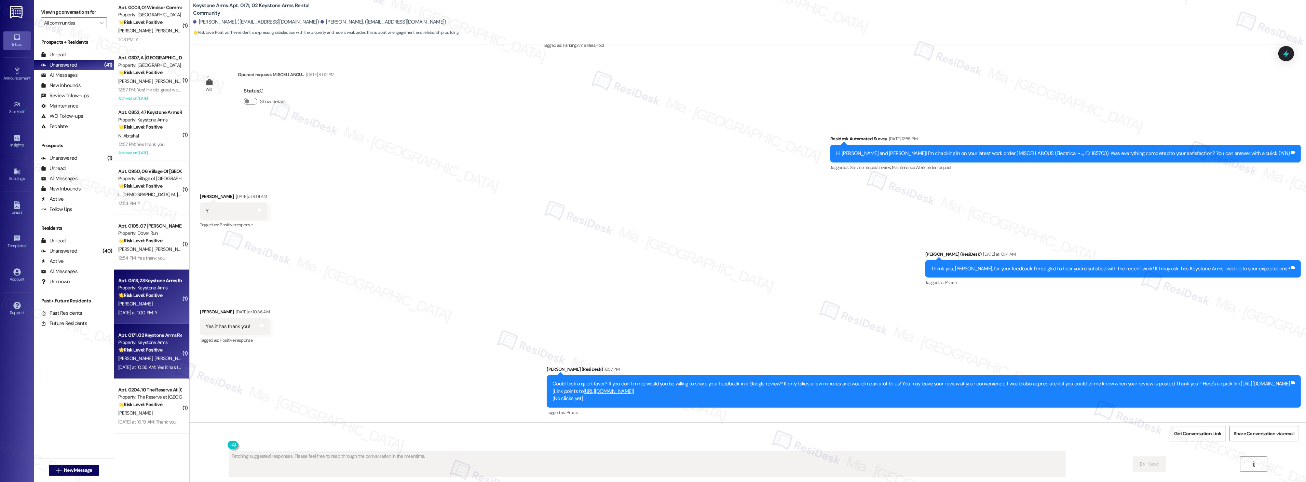
click at [162, 300] on div "[PERSON_NAME]" at bounding box center [150, 304] width 65 height 9
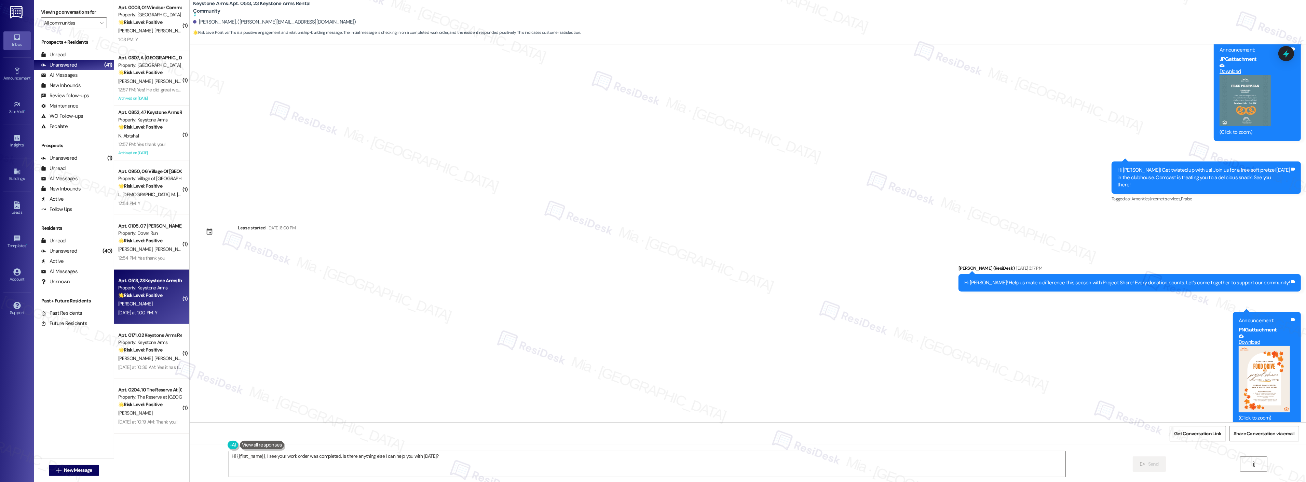
scroll to position [6028, 0]
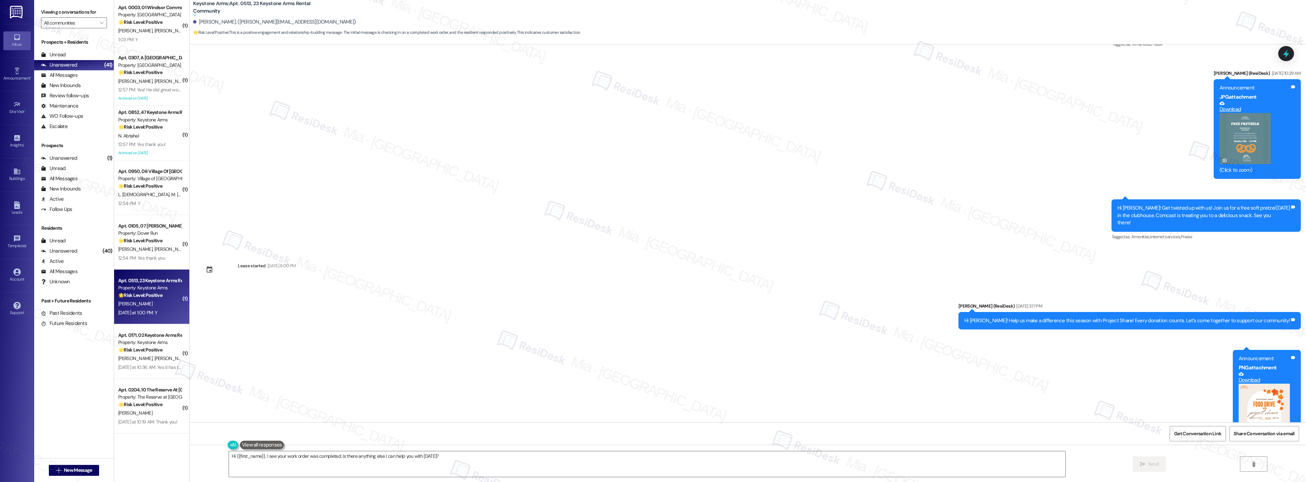
click at [489, 301] on div "Announcement, sent via SMS [PERSON_NAME] (ResiDesk) [DATE] 3:17 PM Hi [PERSON_N…" at bounding box center [748, 378] width 1116 height 183
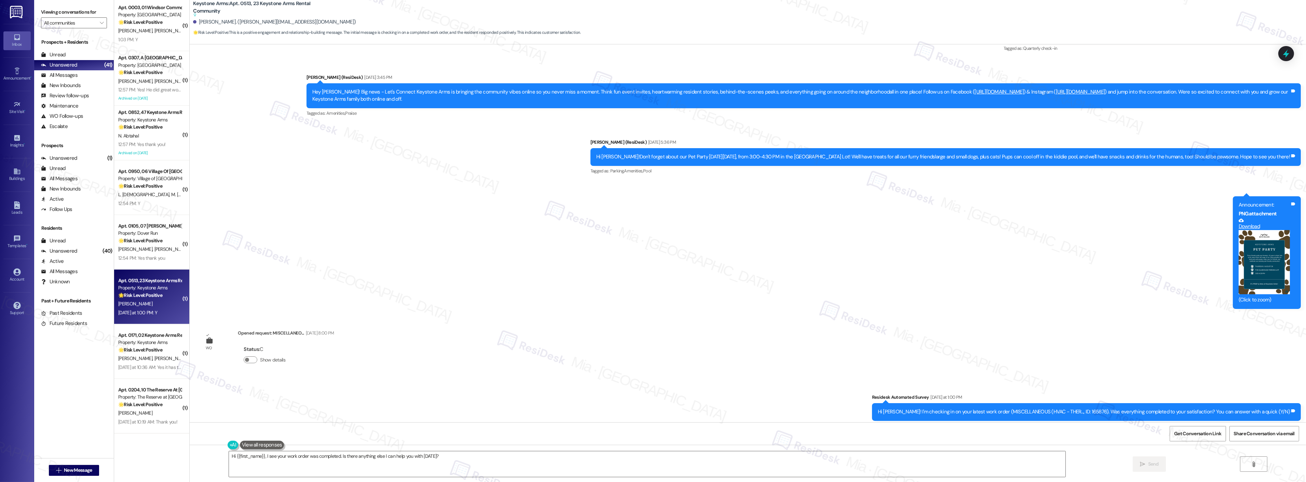
scroll to position [7318, 0]
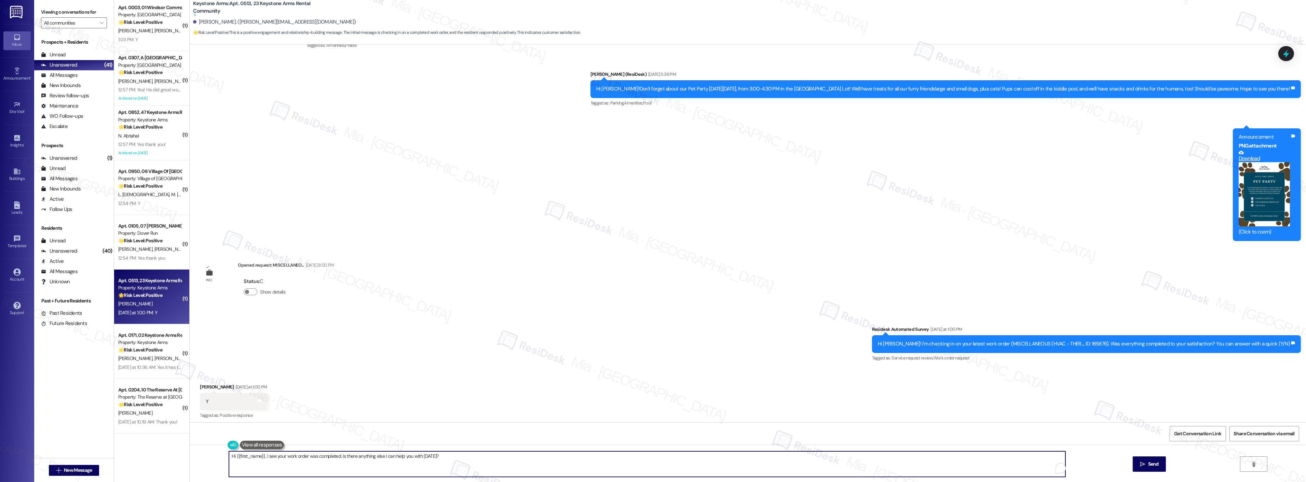
drag, startPoint x: 435, startPoint y: 457, endPoint x: 213, endPoint y: 458, distance: 221.8
click at [213, 458] on div "Hi {{first_name}}, I see your work order was completed. Is there anything else …" at bounding box center [748, 470] width 1116 height 51
paste textarea "Thank you so much for sharing your feedback! I’m so glad to know you’re satisfi…"
click at [264, 458] on textarea "Thank you so much for sharing your feedback! I’m so glad to know you’re satisfi…" at bounding box center [647, 465] width 837 height 26
type textarea "Thank you so much, [PERSON_NAME], for sharing your feedback! I’m so glad to kno…"
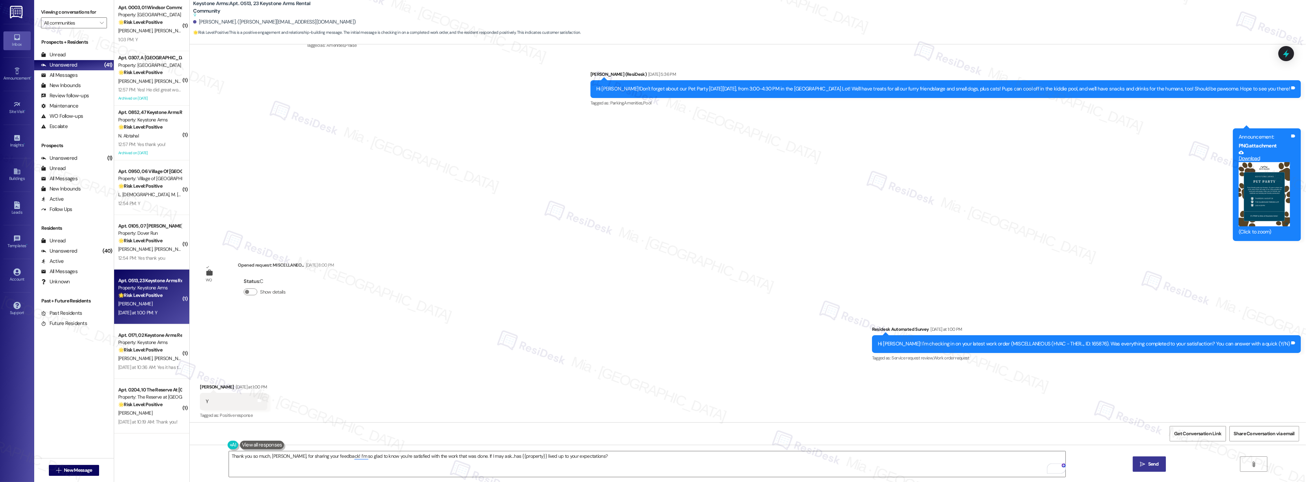
click at [1149, 472] on button " Send" at bounding box center [1149, 464] width 33 height 15
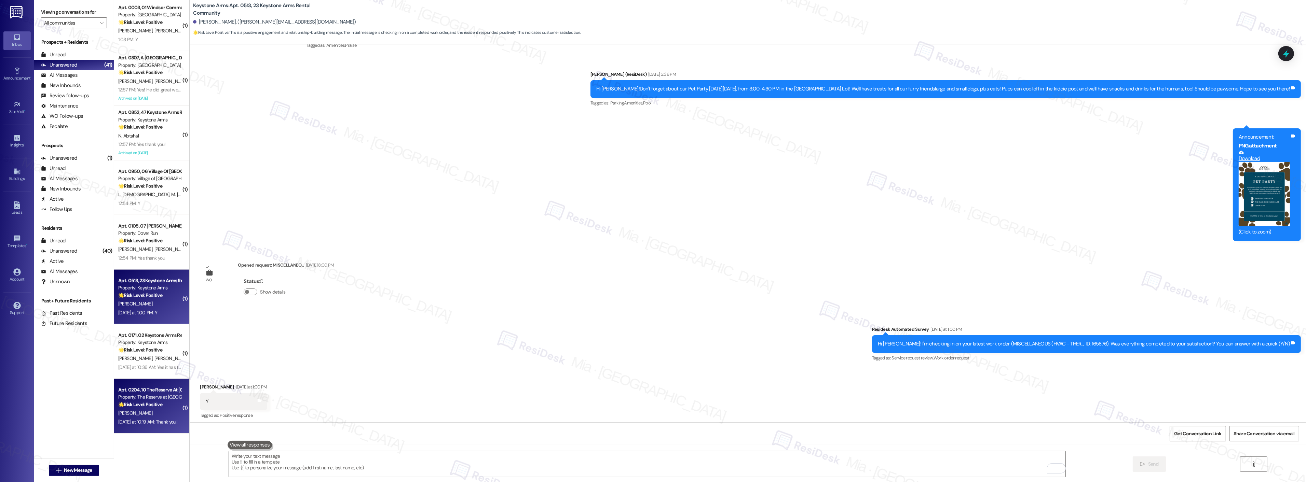
click at [149, 405] on strong "🌟 Risk Level: Positive" at bounding box center [140, 405] width 44 height 6
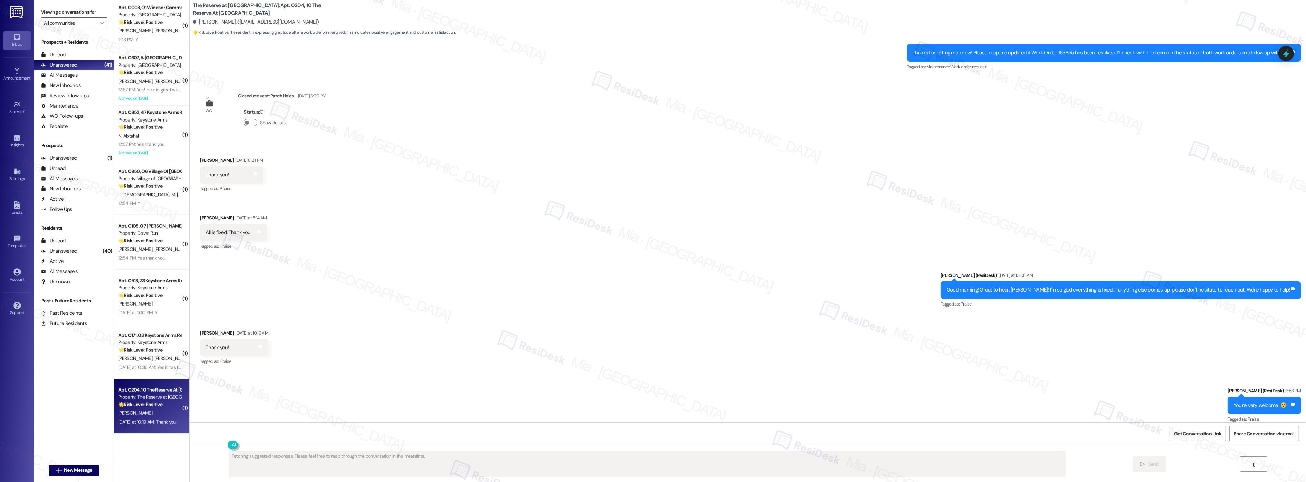
scroll to position [2249, 0]
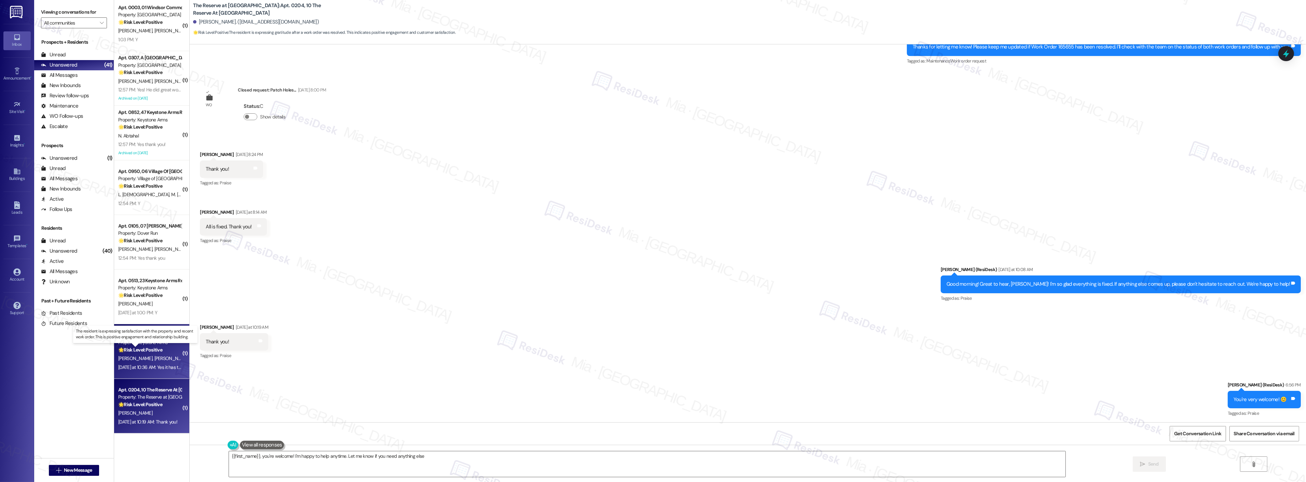
type textarea "{{first_name}}, you're welcome! I'm happy to help anytime. Let me know if you n…"
click at [154, 347] on strong "🌟 Risk Level: Positive" at bounding box center [140, 350] width 44 height 6
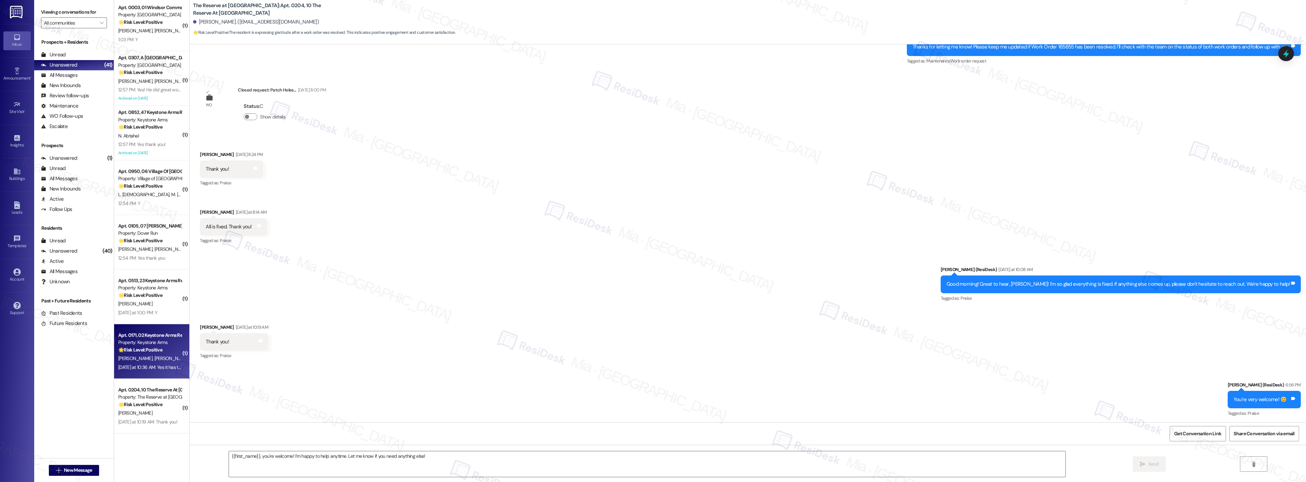
type textarea "Fetching suggested responses. Please feel free to read through the conversation…"
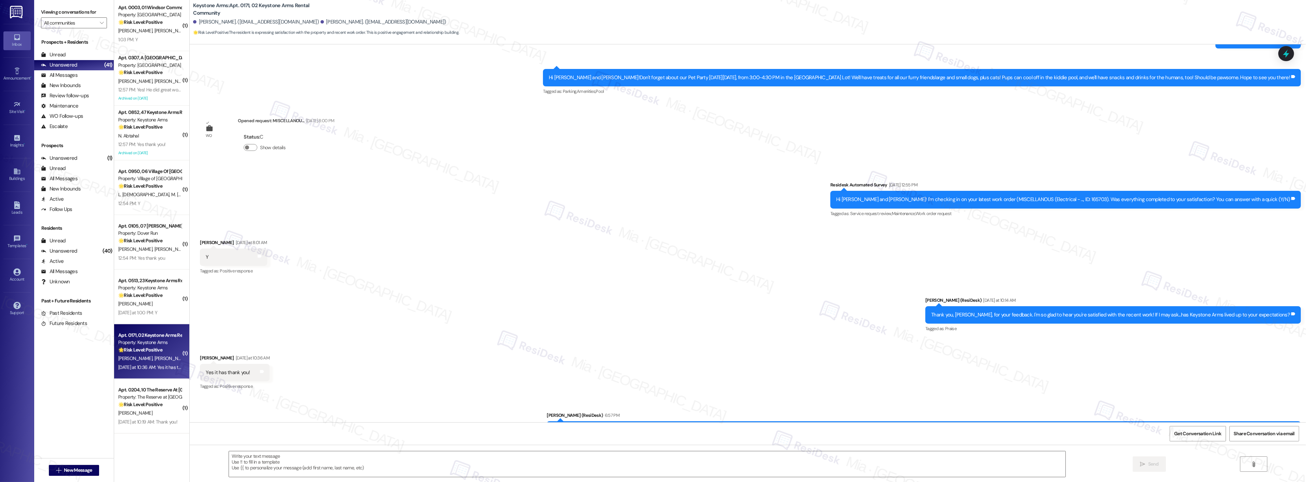
scroll to position [1456, 0]
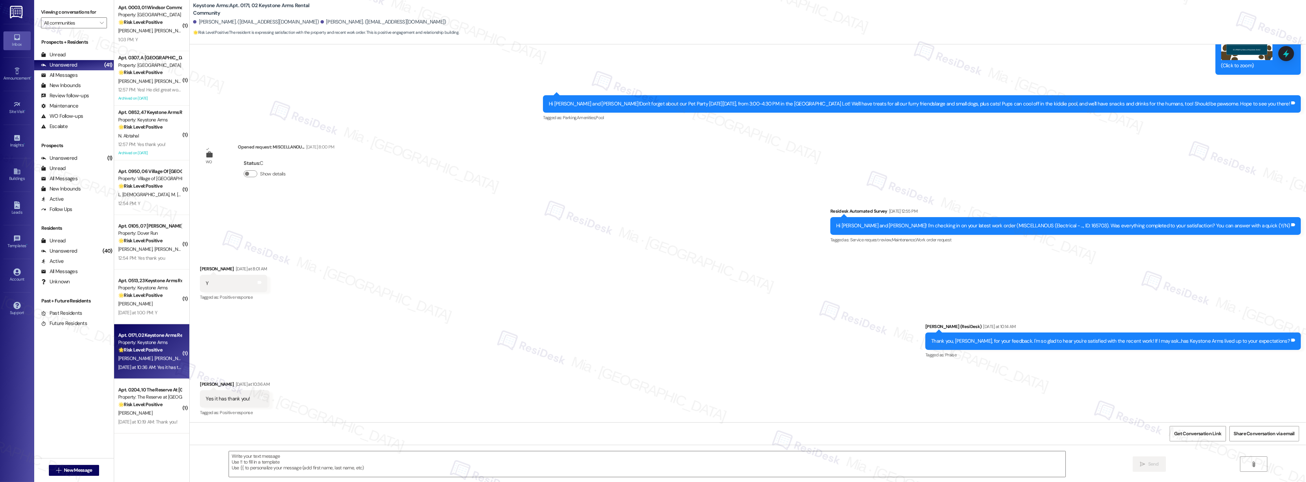
type textarea "Fetching suggested responses. Please feel free to read through the conversation…"
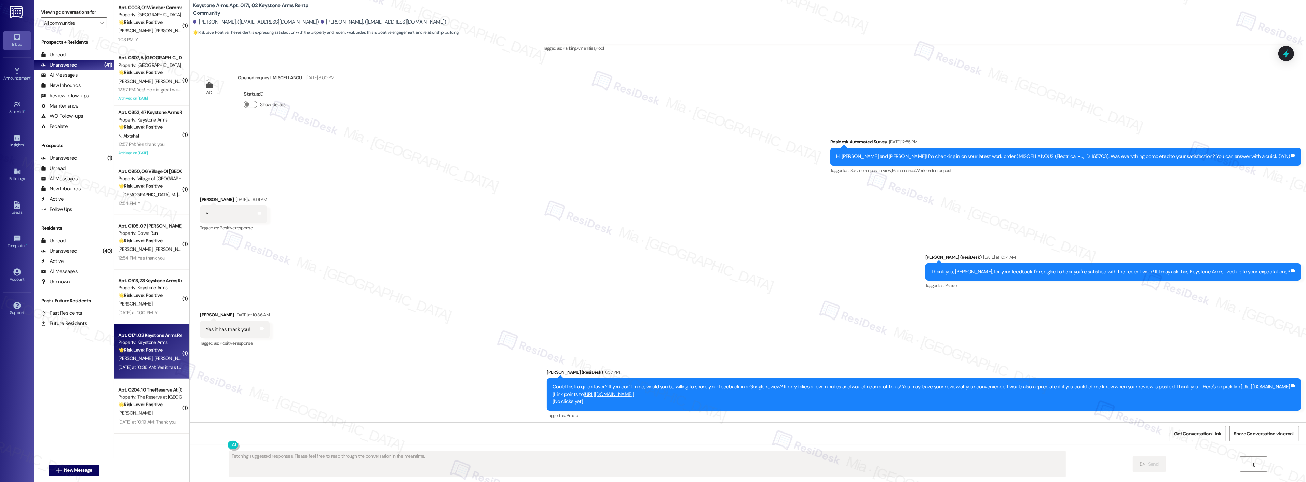
scroll to position [1528, 0]
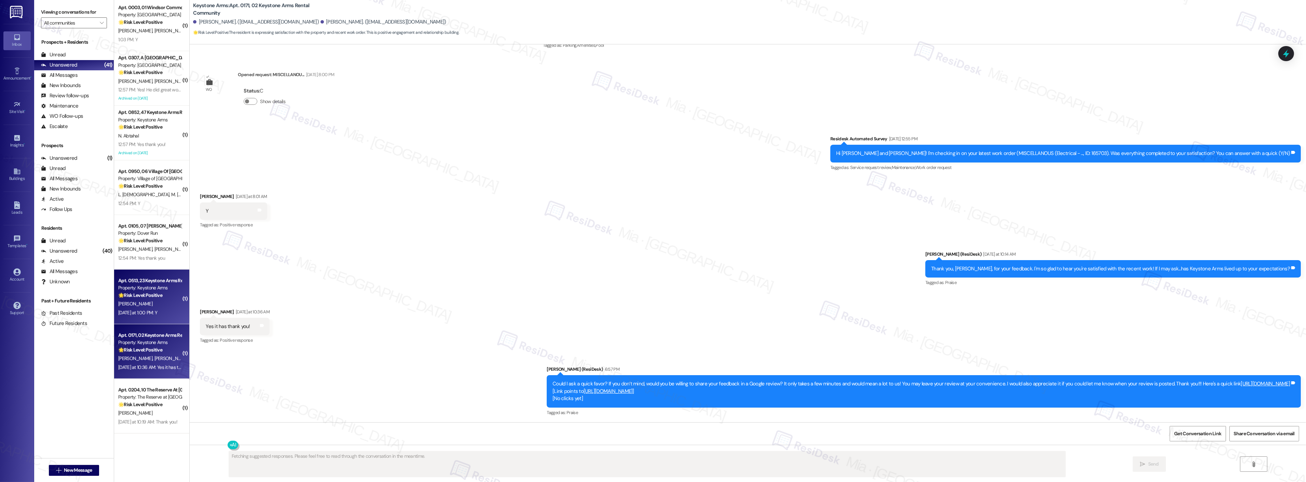
click at [157, 306] on div "[PERSON_NAME]" at bounding box center [150, 304] width 65 height 9
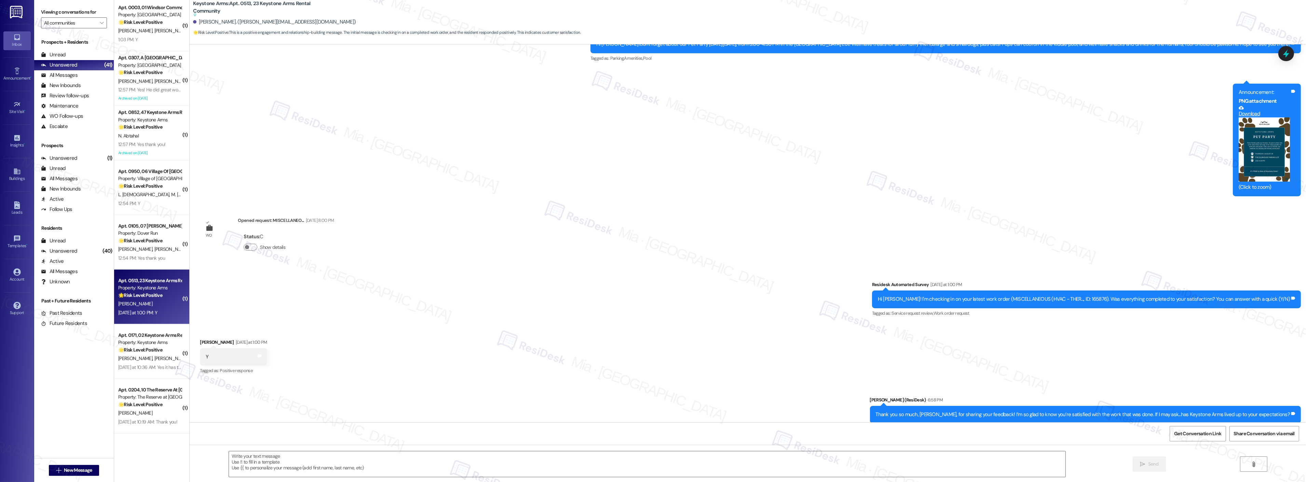
scroll to position [7376, 0]
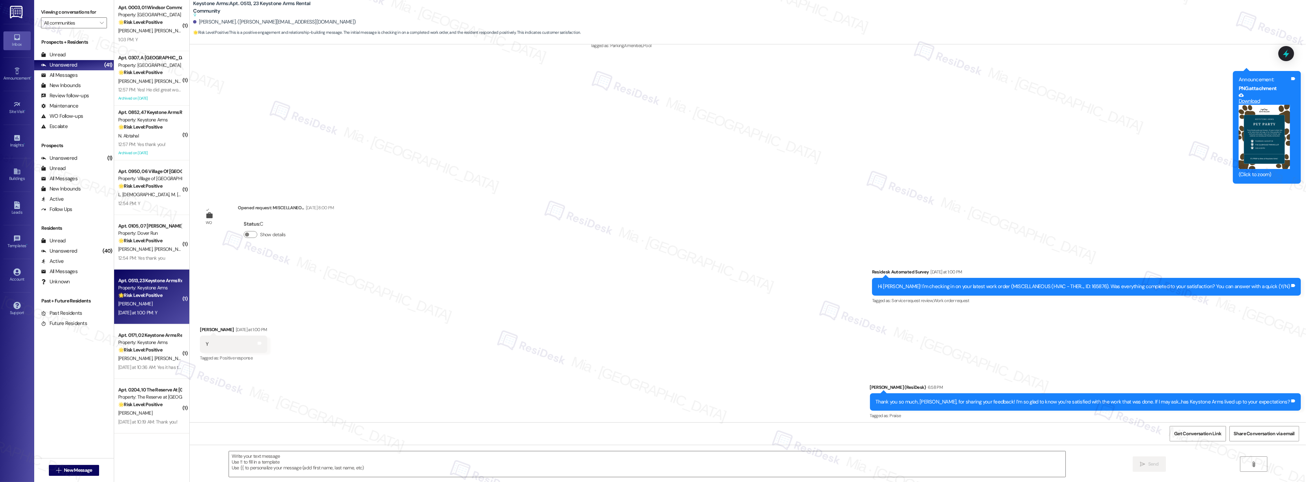
type textarea "Fetching suggested responses. Please feel free to read through the conversation…"
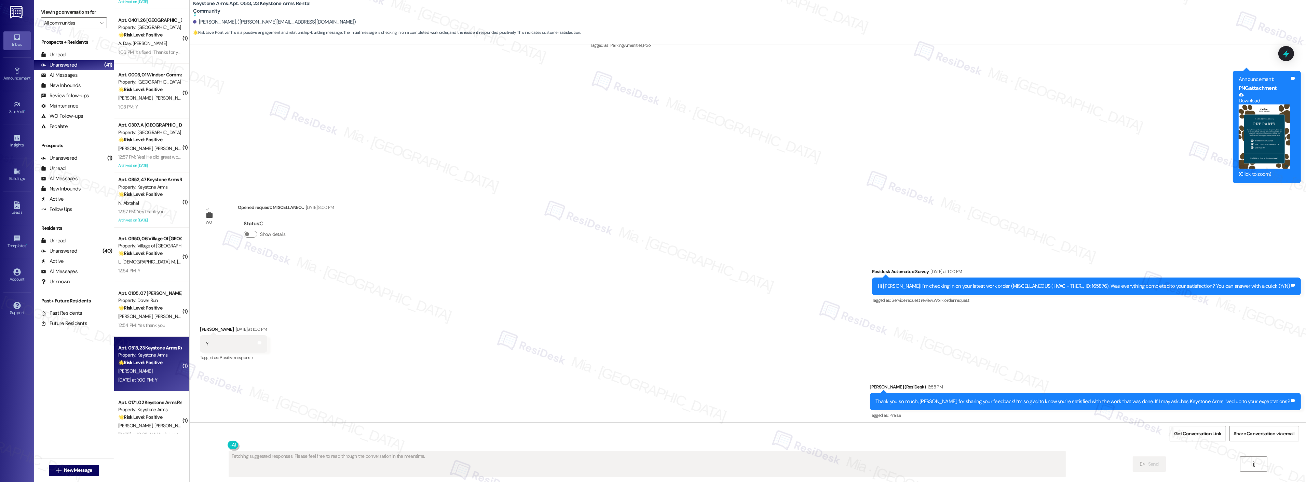
scroll to position [1677, 0]
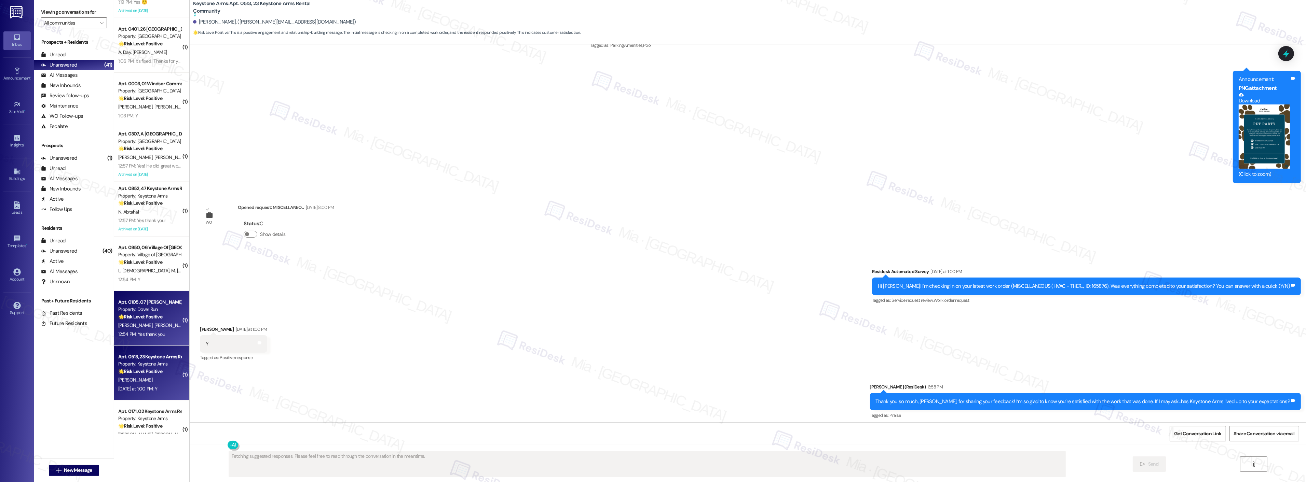
click at [146, 318] on strong "🌟 Risk Level: Positive" at bounding box center [140, 317] width 44 height 6
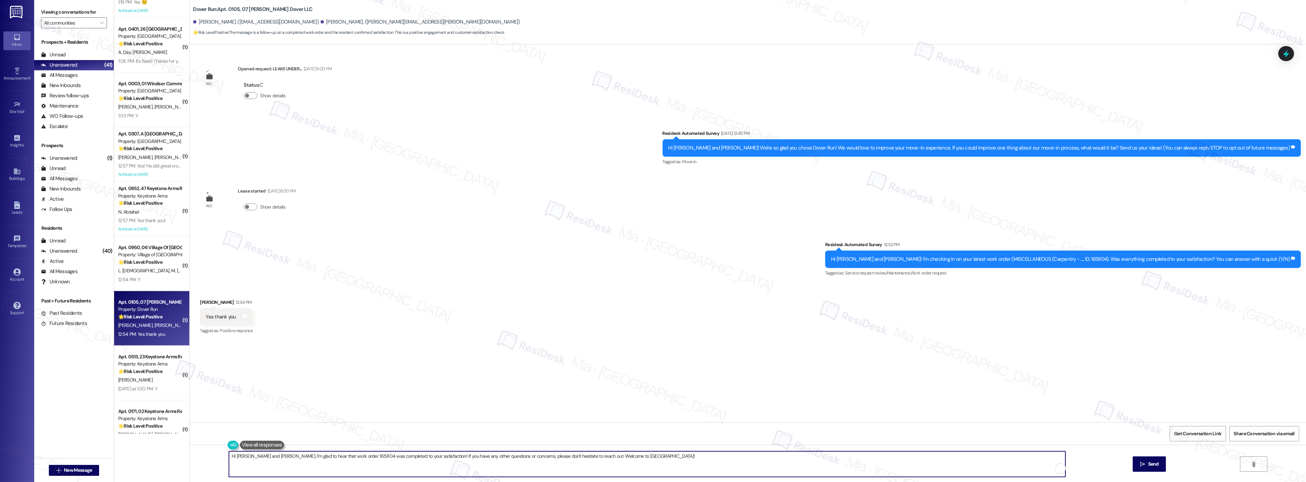
click at [324, 461] on textarea "Hi [PERSON_NAME] and [PERSON_NAME], I'm glad to hear that work order 165804 was…" at bounding box center [647, 465] width 837 height 26
drag, startPoint x: 629, startPoint y: 456, endPoint x: 222, endPoint y: 457, distance: 406.6
click at [225, 457] on div "Hi [PERSON_NAME] and [PERSON_NAME], I'm glad to hear that work order 165804 was…" at bounding box center [643, 464] width 837 height 26
paste textarea "Thank you so much for sharing your feedback! I’m so glad to know you’re satisfi…"
click at [265, 456] on textarea "Thank you so much for sharing your feedback! I’m so glad to know you’re satisfi…" at bounding box center [647, 465] width 837 height 26
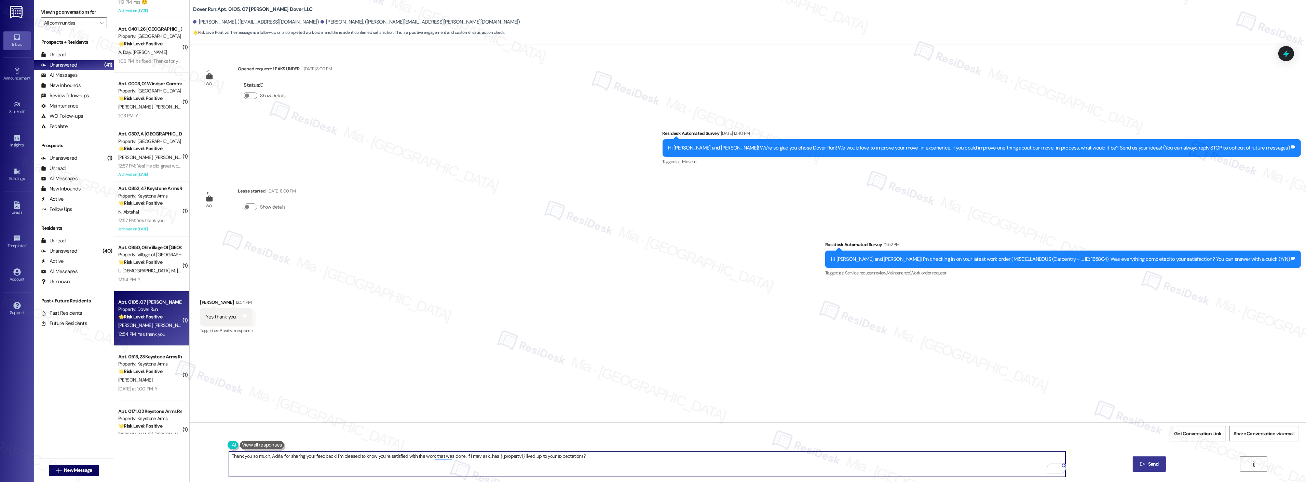
type textarea "Thank you so much, Adria, for sharing your feedback! I’m pleased to know you’re…"
click at [1153, 468] on span "Send" at bounding box center [1153, 464] width 11 height 7
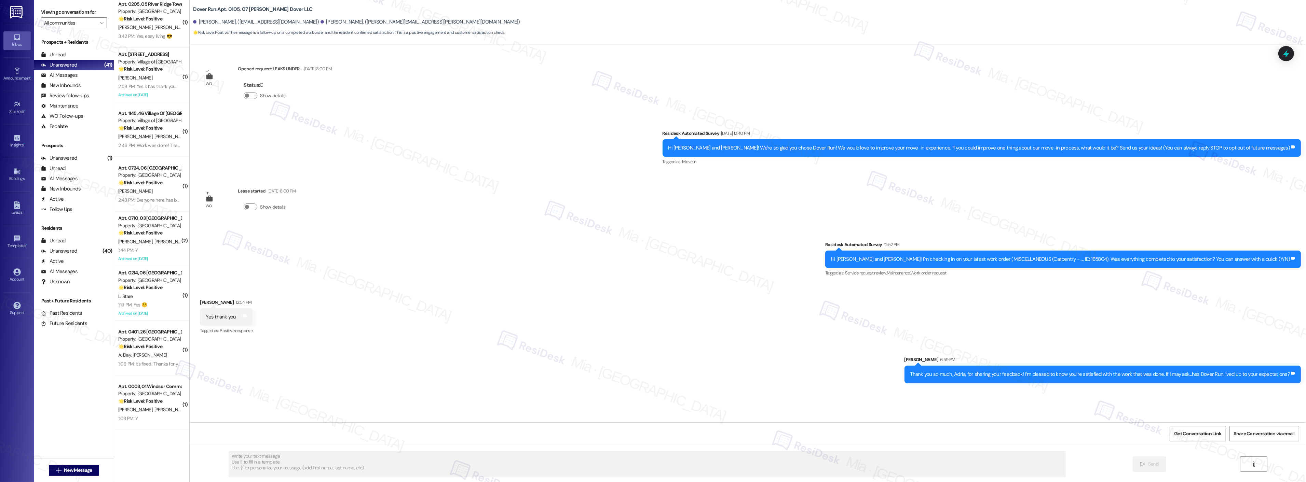
scroll to position [1373, 0]
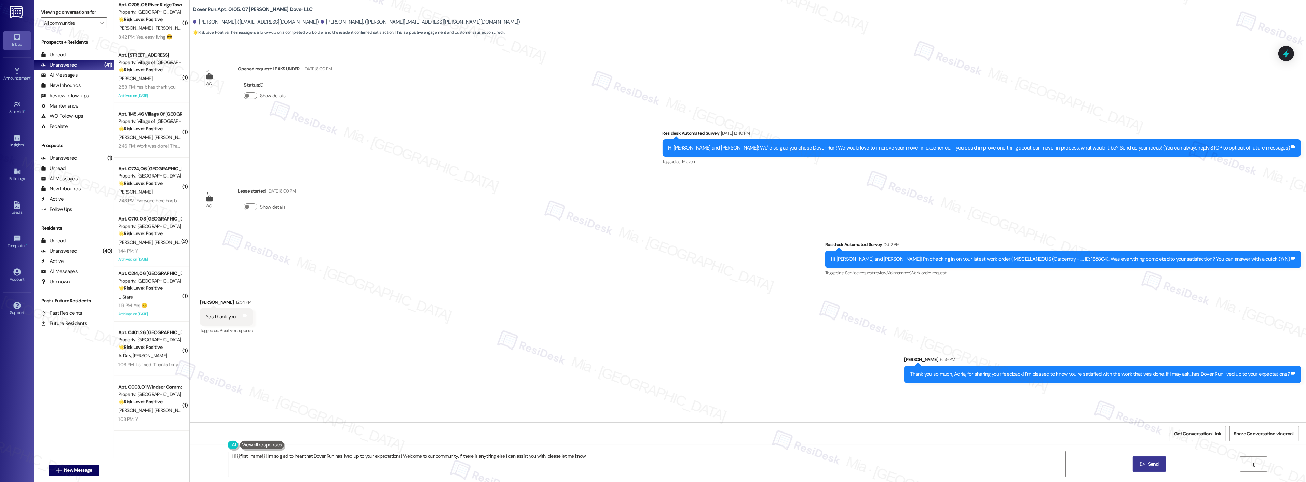
type textarea "Hi {{first_name}}! I'm so glad to hear that Dover Run has lived up to your expe…"
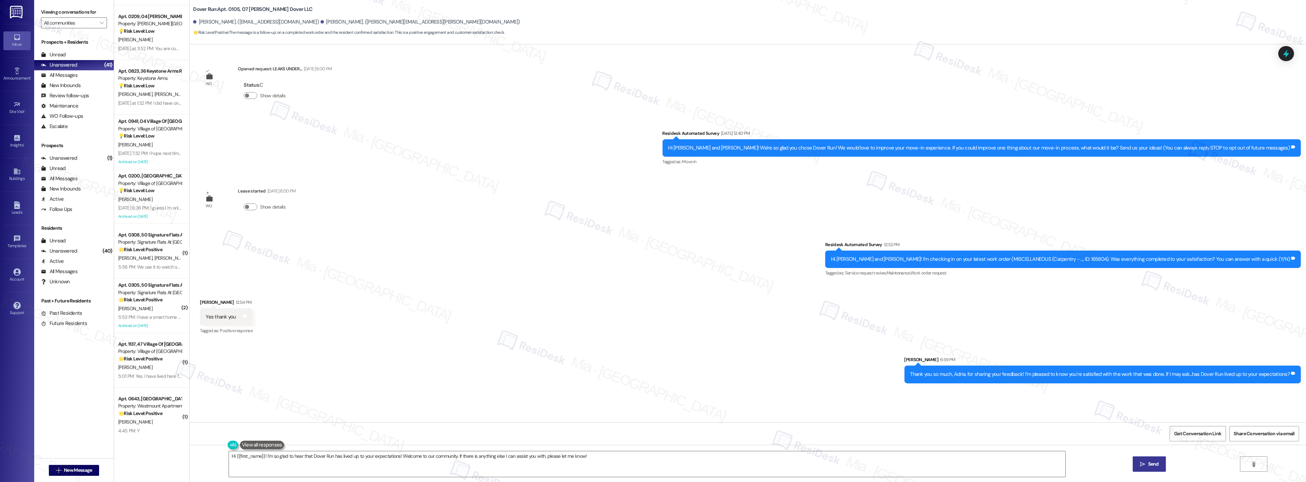
scroll to position [924, 0]
click at [158, 213] on div "Archived on [DATE]" at bounding box center [150, 216] width 65 height 9
type textarea "Fetching suggested responses. Please feel free to read through the conversation…"
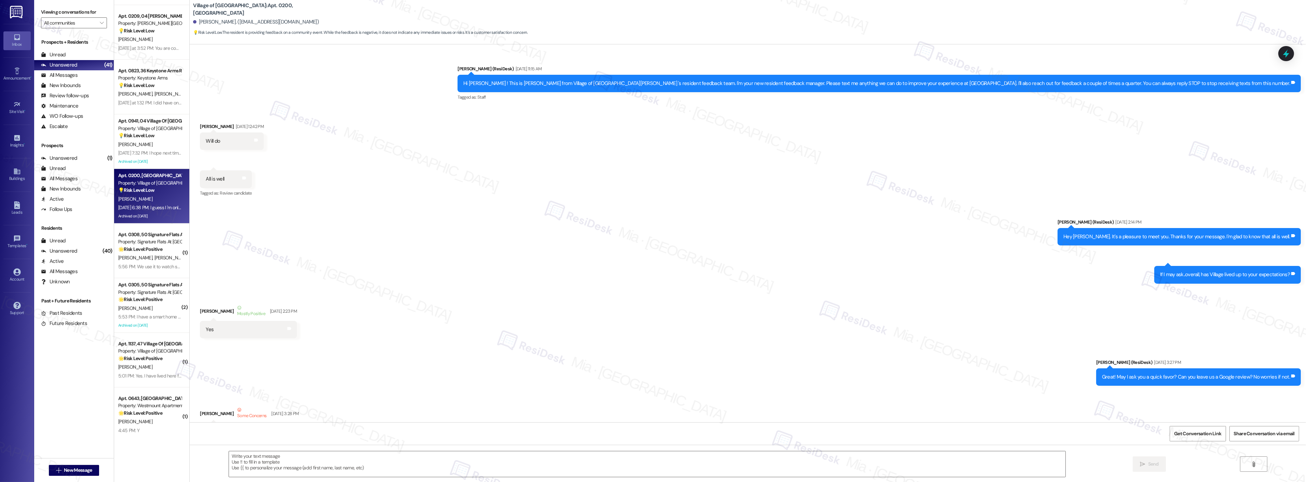
scroll to position [8445, 0]
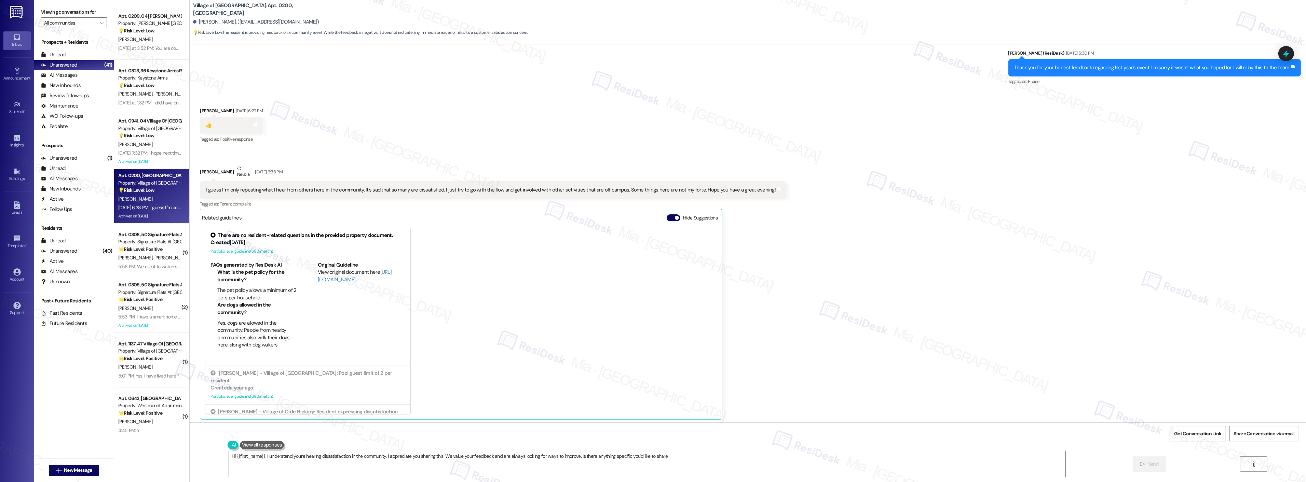
type textarea "Hi {{first_name}}, I understand you're hearing dissatisfaction in the community…"
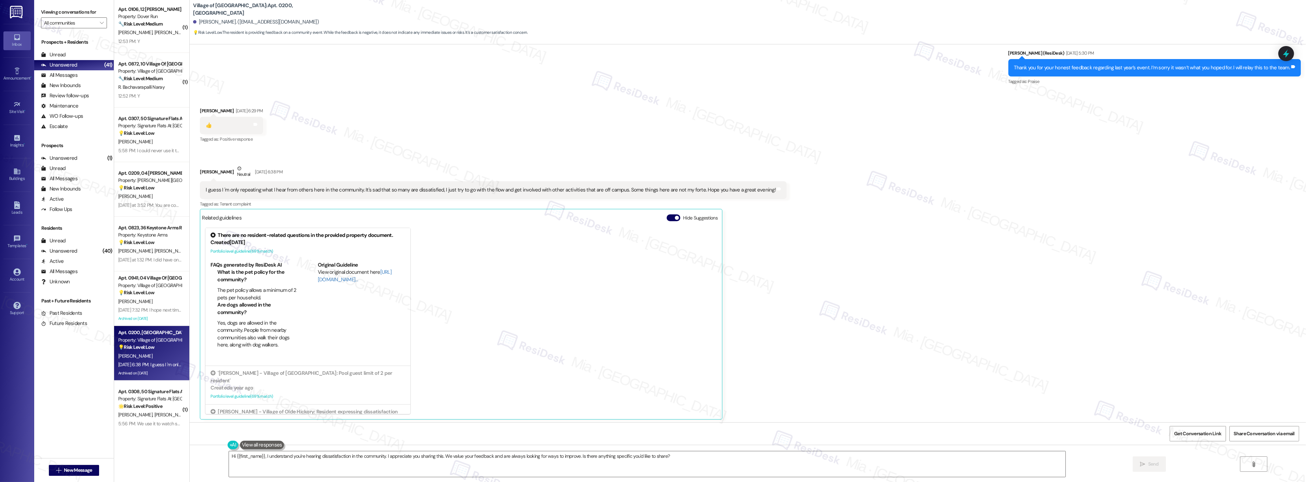
scroll to position [743, 0]
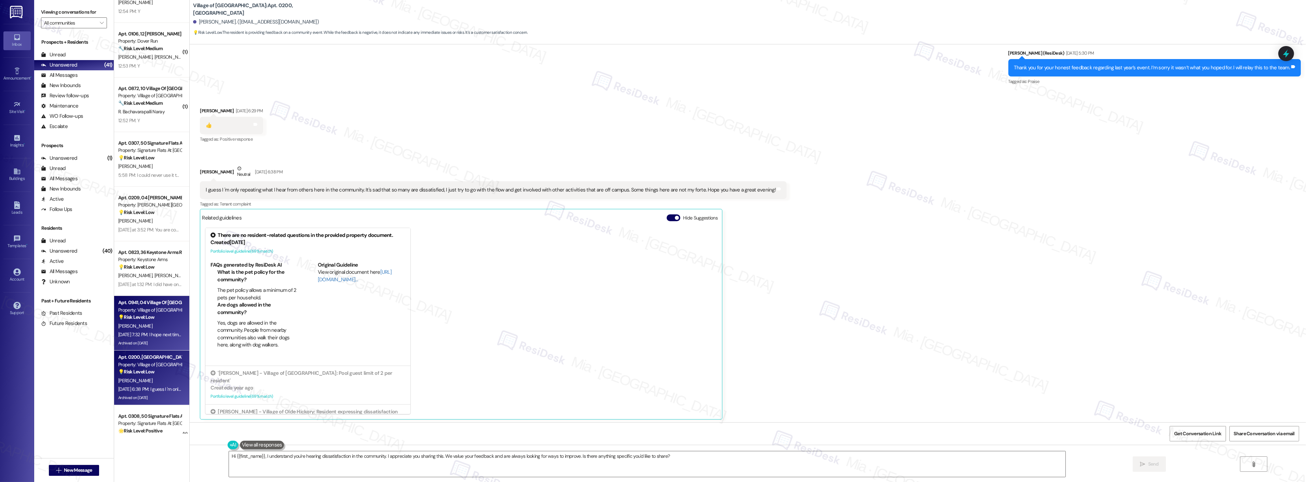
click at [159, 312] on div "Property: Village of [GEOGRAPHIC_DATA]" at bounding box center [149, 310] width 63 height 7
type textarea "Fetching suggested responses. Please feel free to read through the conversation…"
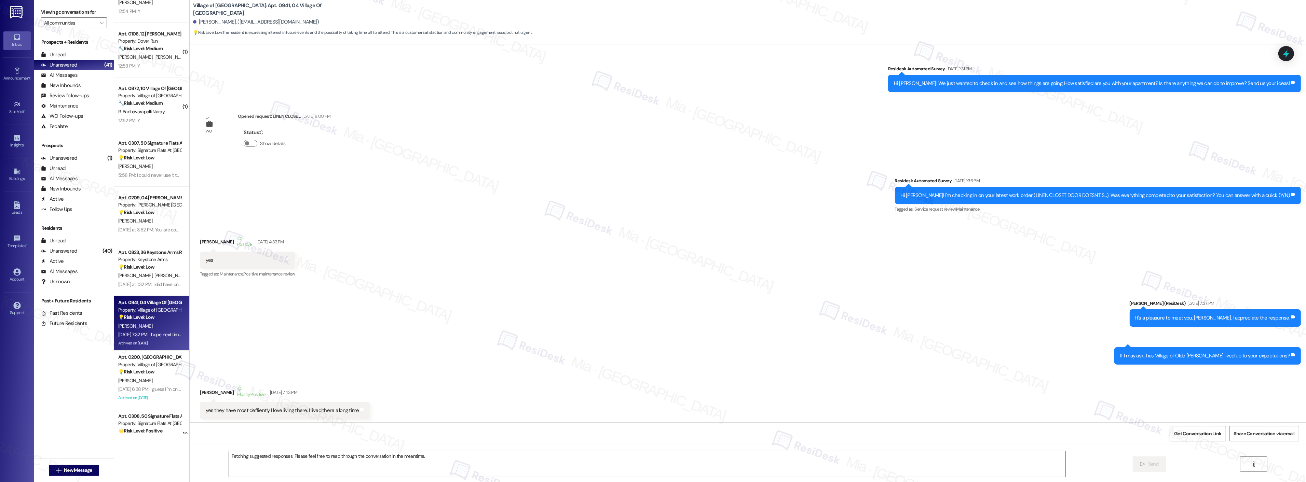
scroll to position [15765, 0]
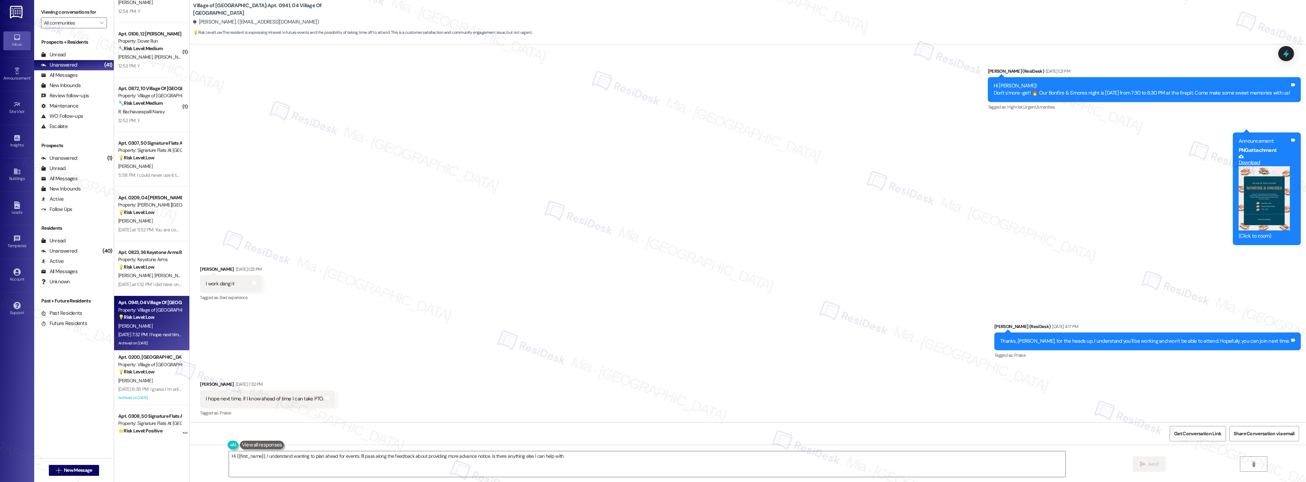
type textarea "Hi {{first_name}}, I understand wanting to plan ahead for events. I'll pass alo…"
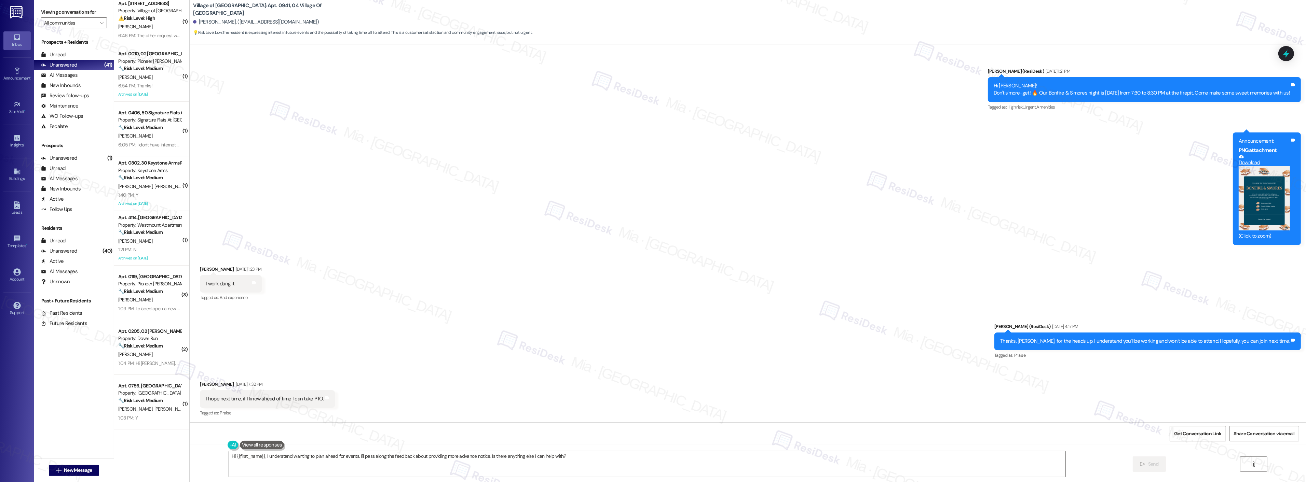
scroll to position [0, 0]
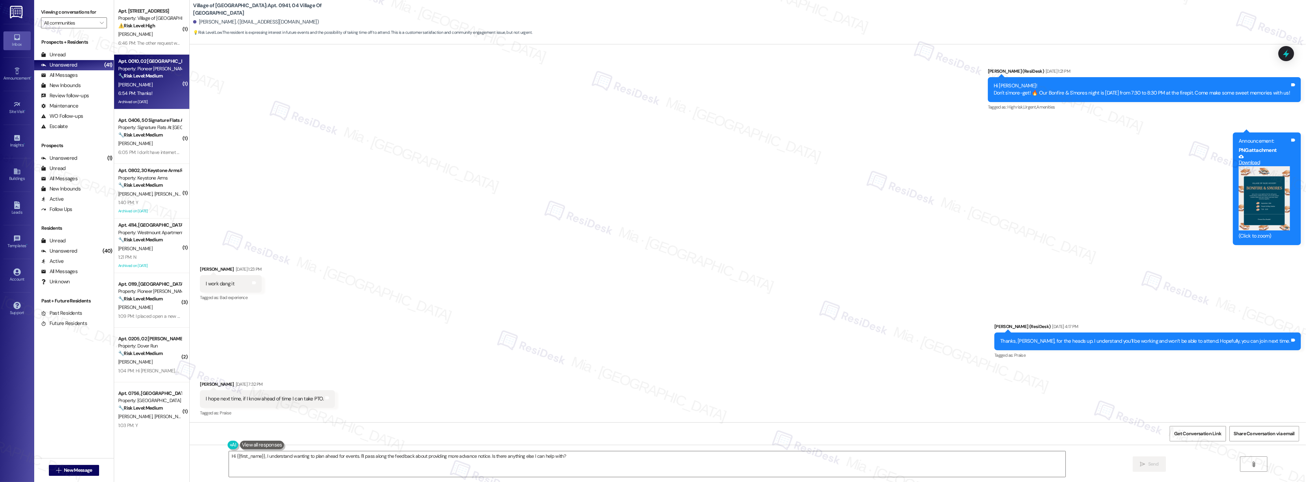
click at [158, 89] on div "6:54 PM: Thanks! 6:54 PM: Thanks!" at bounding box center [150, 93] width 65 height 9
type textarea "Fetching suggested responses. Please feel free to read through the conversation…"
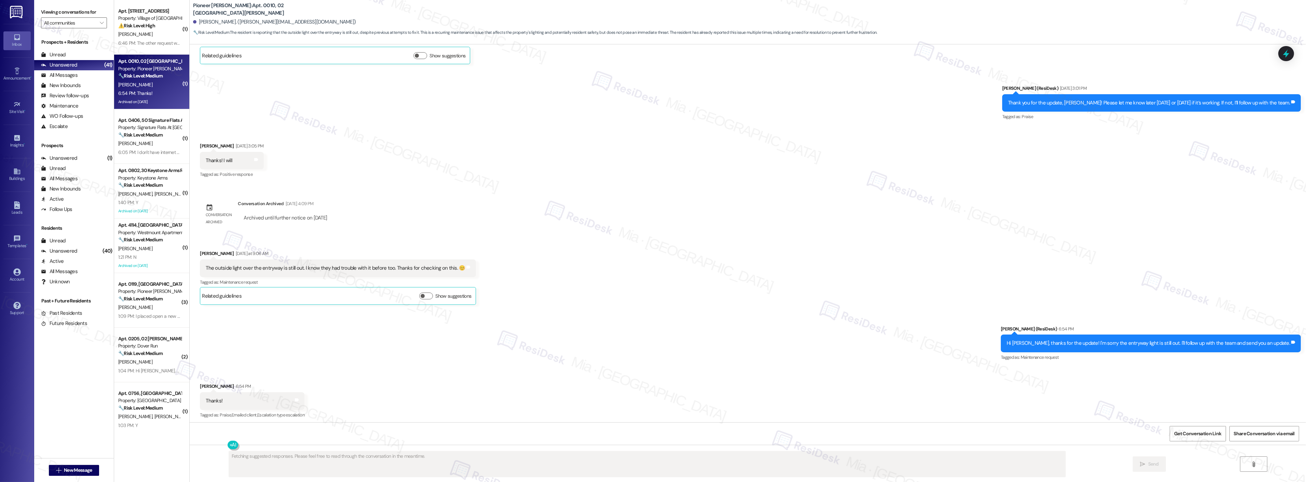
scroll to position [9228, 0]
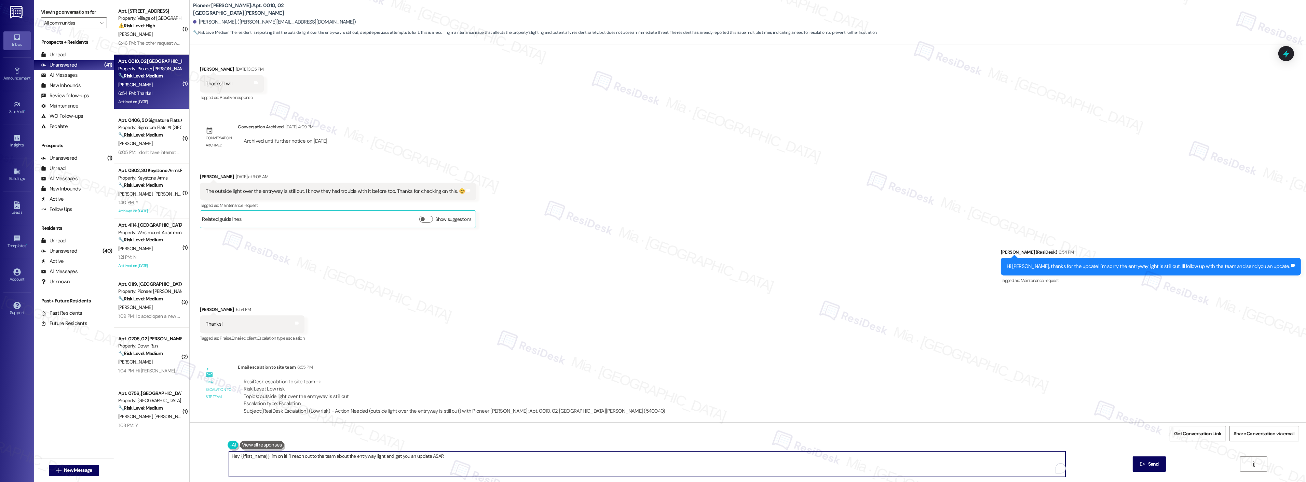
drag, startPoint x: 444, startPoint y: 458, endPoint x: 199, endPoint y: 458, distance: 245.0
click at [199, 458] on div "Hey {{first_name}}, I'm on it! I'll reach out to the team about the entryway li…" at bounding box center [748, 470] width 1116 height 51
click at [271, 455] on textarea "You're welcome!" at bounding box center [647, 465] width 837 height 26
type textarea "You're welcome! 😊"
click at [1133, 465] on button " Send" at bounding box center [1149, 464] width 33 height 15
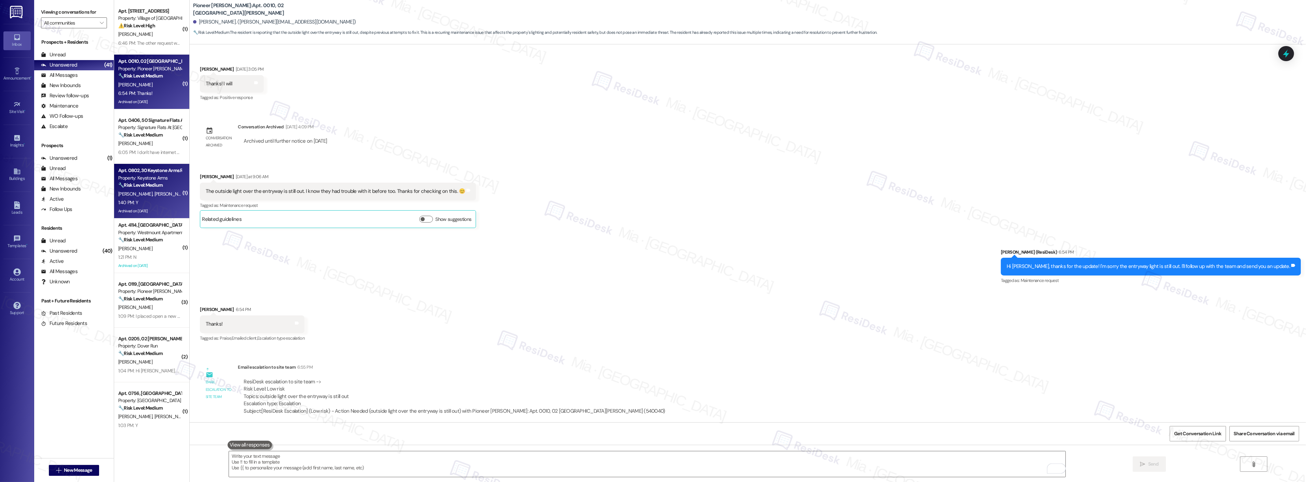
scroll to position [9151, 0]
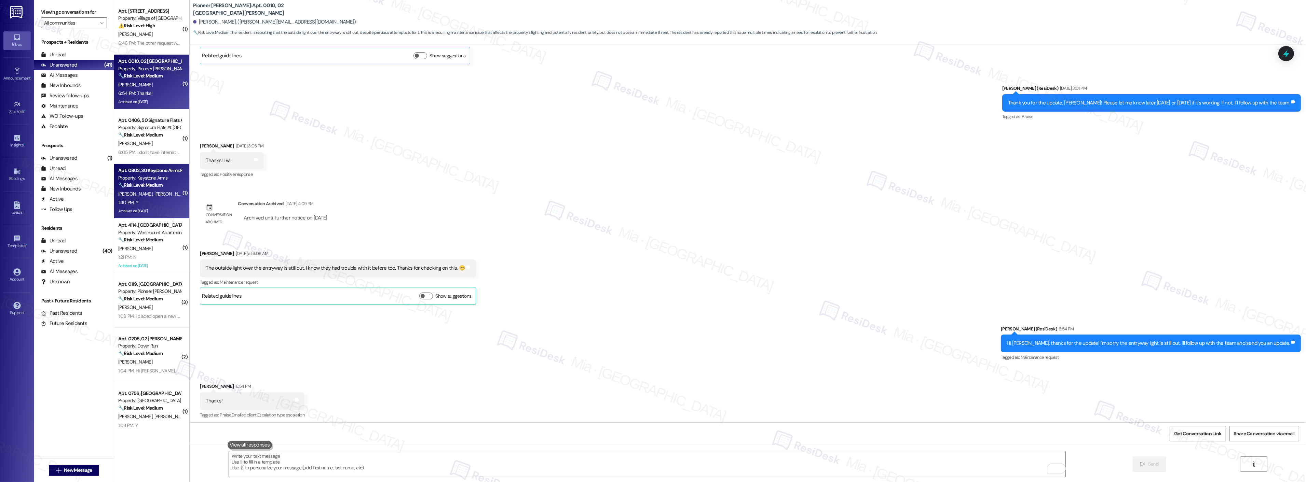
click at [127, 201] on div "1:40 PM: Y 1:40 PM: Y" at bounding box center [128, 203] width 20 height 6
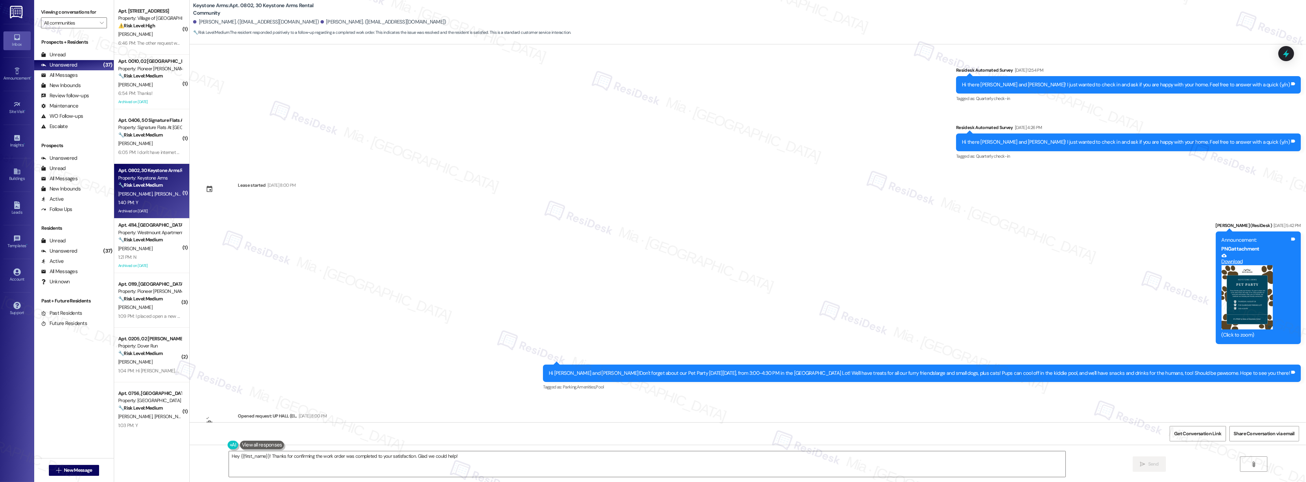
scroll to position [6363, 0]
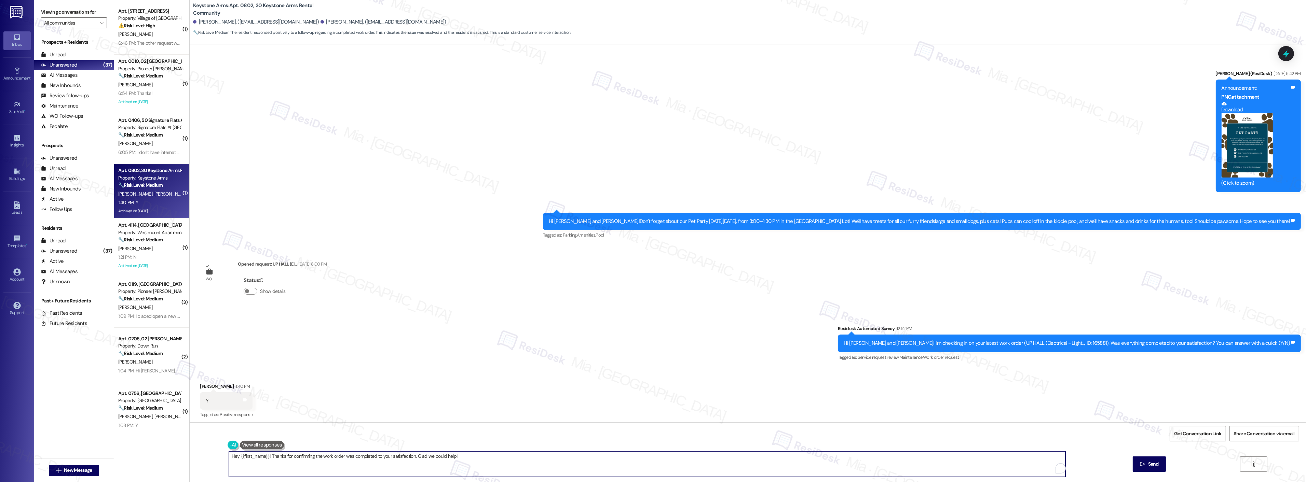
drag, startPoint x: 263, startPoint y: 457, endPoint x: 235, endPoint y: 457, distance: 28.4
click at [235, 457] on textarea "Hey {{first_name}}! Thanks for confirming the work order was completed to your …" at bounding box center [647, 465] width 837 height 26
click at [498, 455] on textarea "Hey [PERSON_NAME]! Thanks for confirming the work order was completed to your s…" at bounding box center [647, 465] width 837 height 26
paste textarea "If I may ask...has {{property}} lived up to your expectations?"
type textarea "Hey [PERSON_NAME]! Thanks for confirming the work order was completed to your s…"
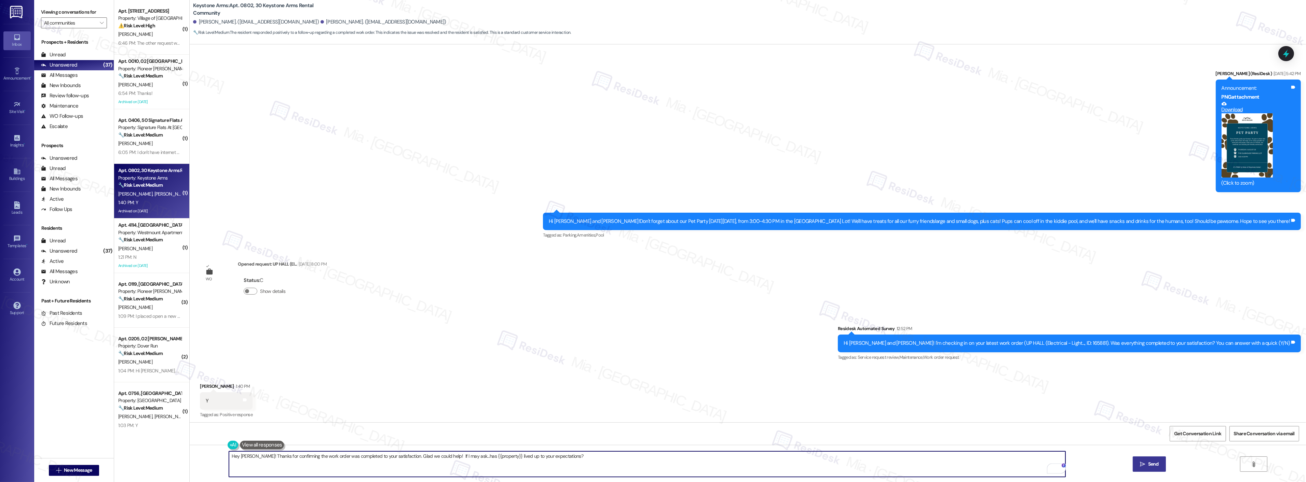
click at [1147, 463] on span "Send" at bounding box center [1153, 464] width 13 height 7
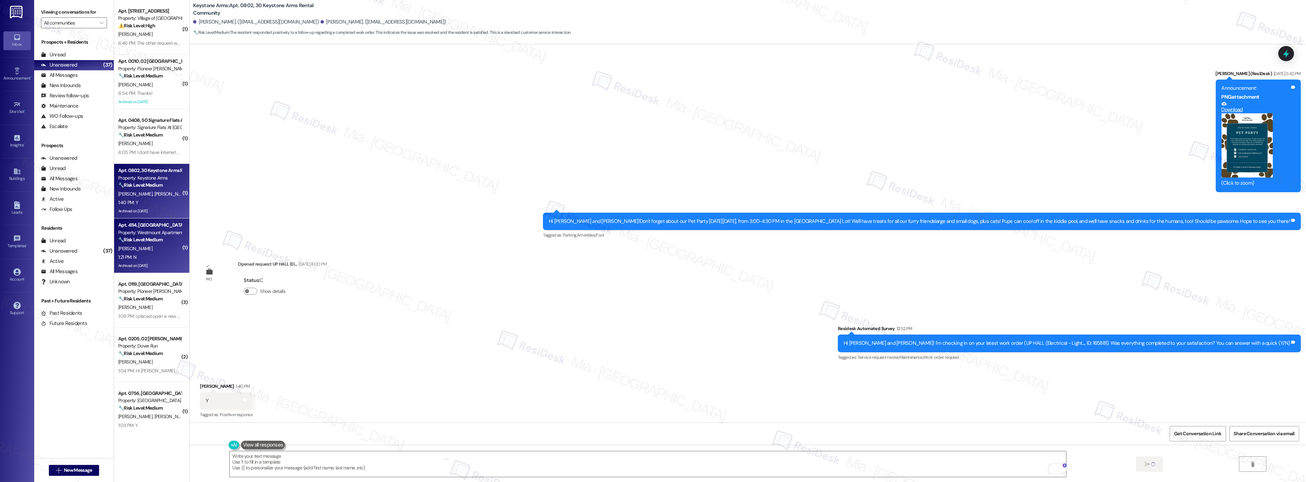
click at [131, 253] on div "1:21 PM: N 1:21 PM: N" at bounding box center [150, 257] width 65 height 9
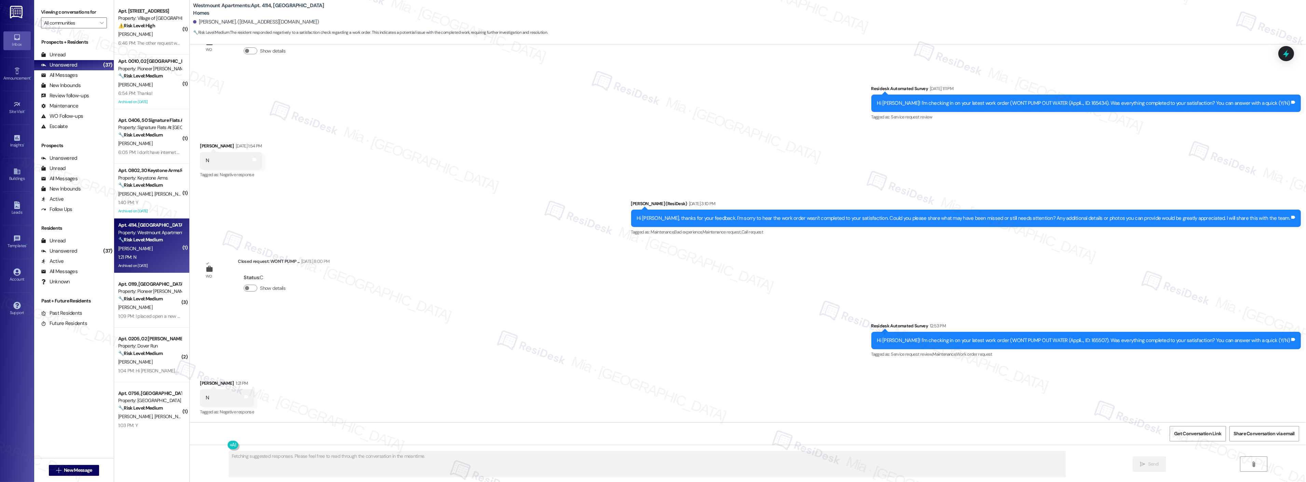
scroll to position [4372, 0]
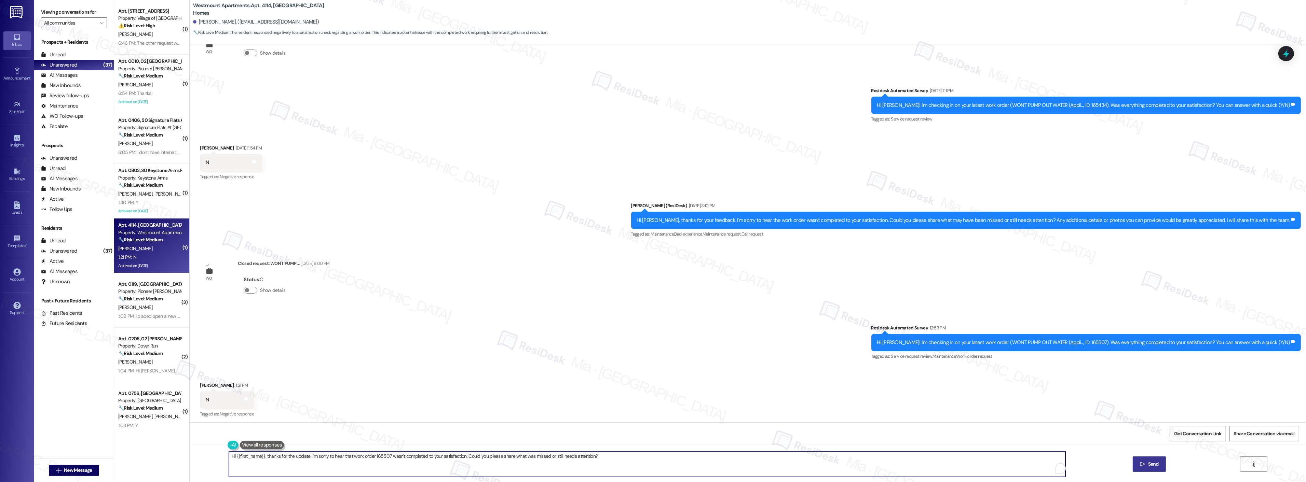
drag, startPoint x: 568, startPoint y: 456, endPoint x: 223, endPoint y: 456, distance: 344.8
click at [229, 456] on textarea "Hi {{first_name}}, thanks for the update. I'm sorry to hear that work order 165…" at bounding box center [647, 465] width 837 height 26
paste textarea "I understand that the work order was not completed to your satisfaction. I'm ha…"
type textarea "Hi {{first_name}}, I understand that the work order was not completed to your s…"
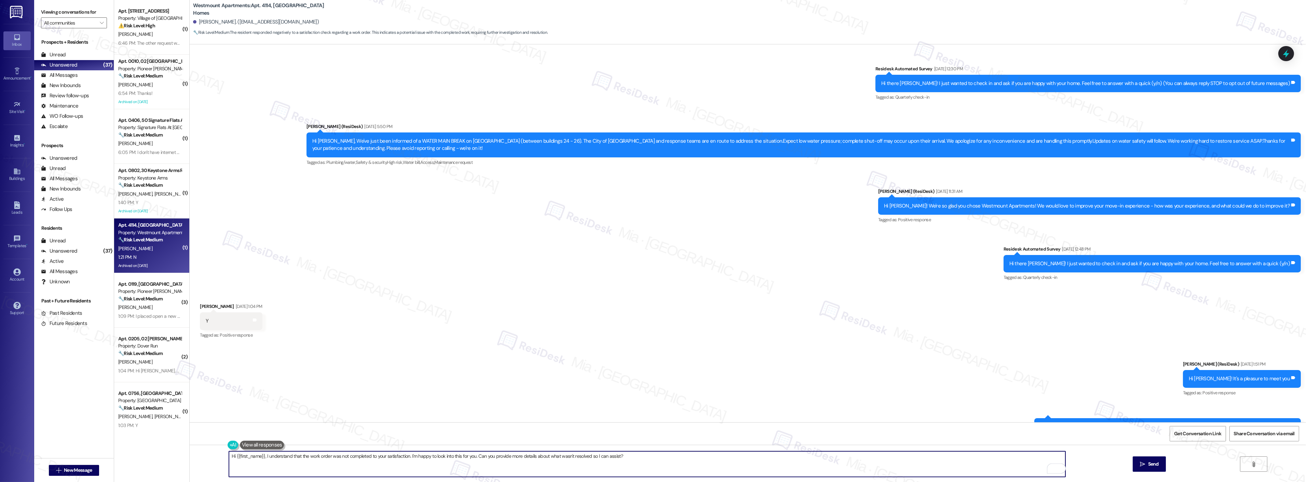
scroll to position [4372, 0]
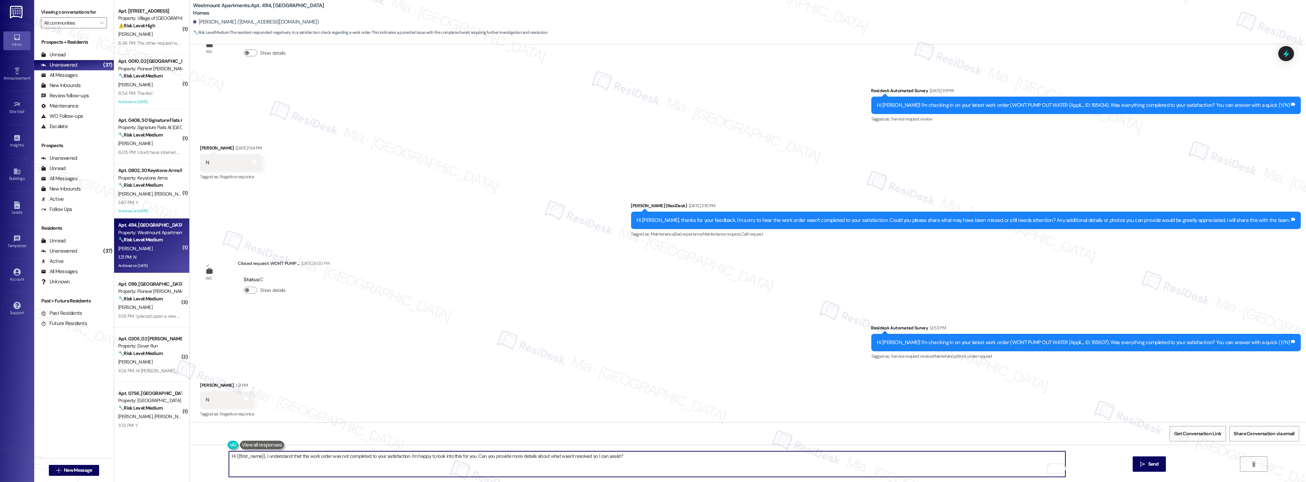
drag, startPoint x: 261, startPoint y: 456, endPoint x: 201, endPoint y: 457, distance: 60.5
click at [201, 457] on div "Hi {{first_name}}, I understand that the work order was not completed to your s…" at bounding box center [748, 470] width 1116 height 51
type textarea "I understand that the work order was not completed to your satisfaction. I'm ha…"
click at [1144, 462] on icon "" at bounding box center [1142, 464] width 5 height 5
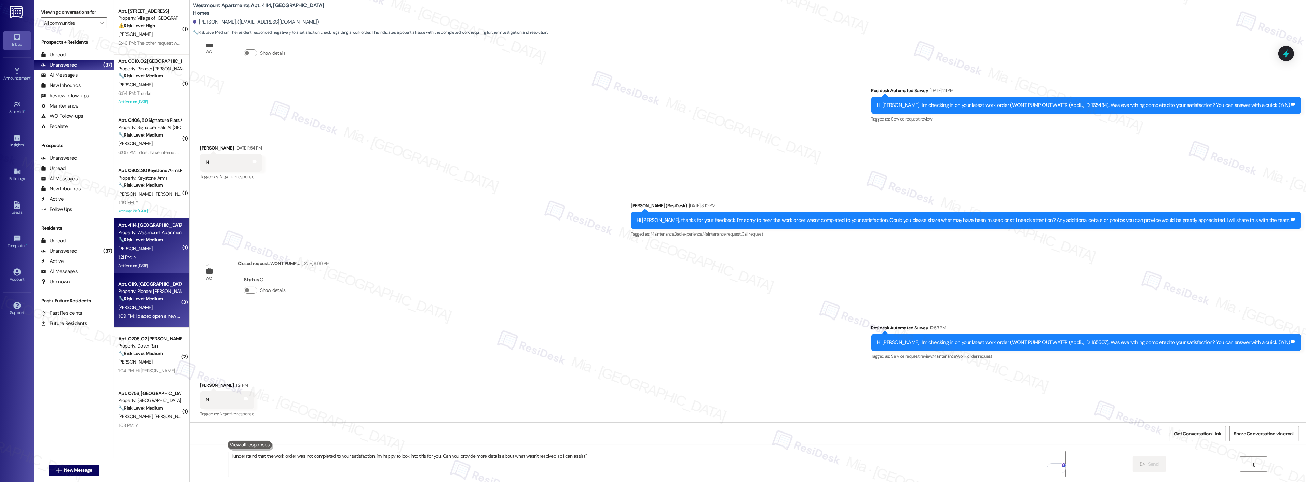
click at [162, 320] on div "1:09 PM: I placed open a new work order for this already. Thank you 1:09 PM: I …" at bounding box center [150, 316] width 65 height 9
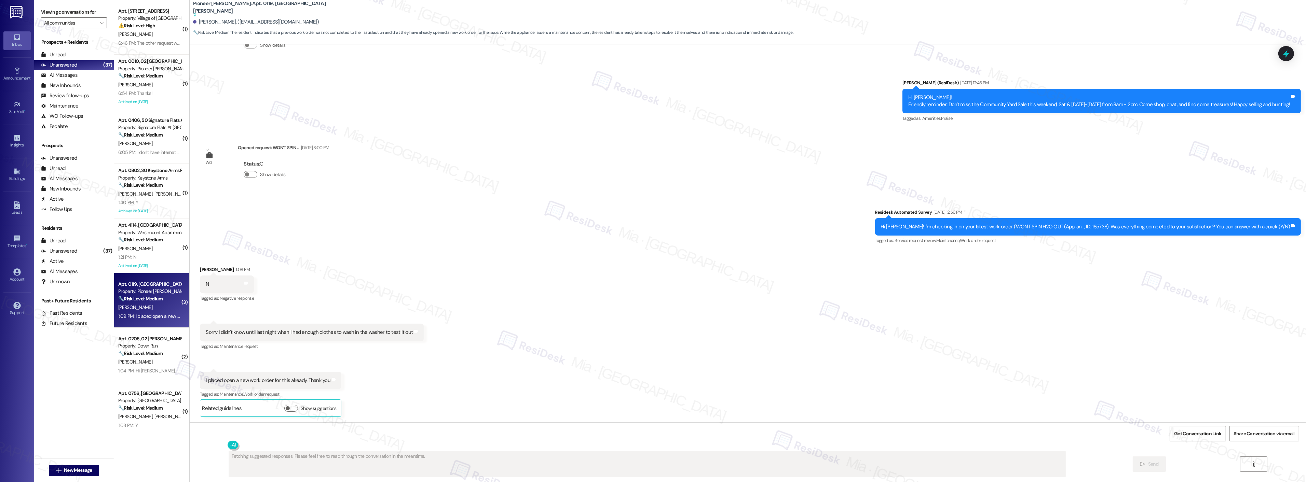
scroll to position [354, 0]
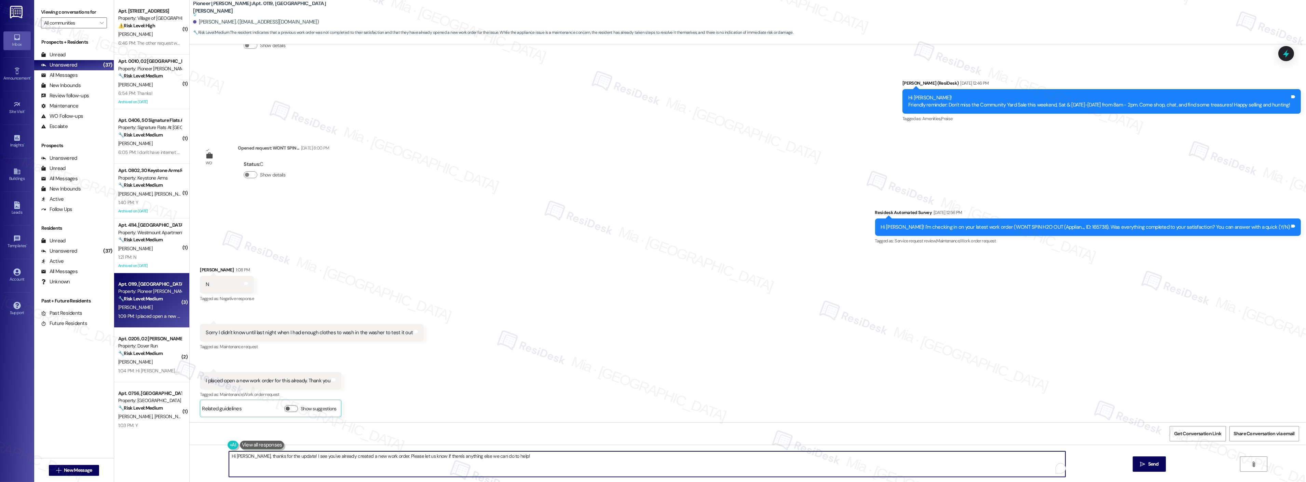
click at [298, 458] on textarea "Hi Alexander, thanks for the update! I see you've already created a new work or…" at bounding box center [647, 465] width 837 height 26
click at [297, 457] on textarea "Hi Alexander, thanks for the update! I see you've already created a new work or…" at bounding box center [647, 465] width 837 height 26
click at [314, 457] on textarea "Hi Alexander, thanks for the update! I'm sorry the issue was not resolvedI see …" at bounding box center [647, 465] width 837 height 26
drag, startPoint x: 314, startPoint y: 457, endPoint x: 367, endPoint y: 455, distance: 52.7
click at [367, 455] on textarea "Hi Alexander, thanks for the update! I'm sorry the issue was not resolvedI see …" at bounding box center [647, 465] width 837 height 26
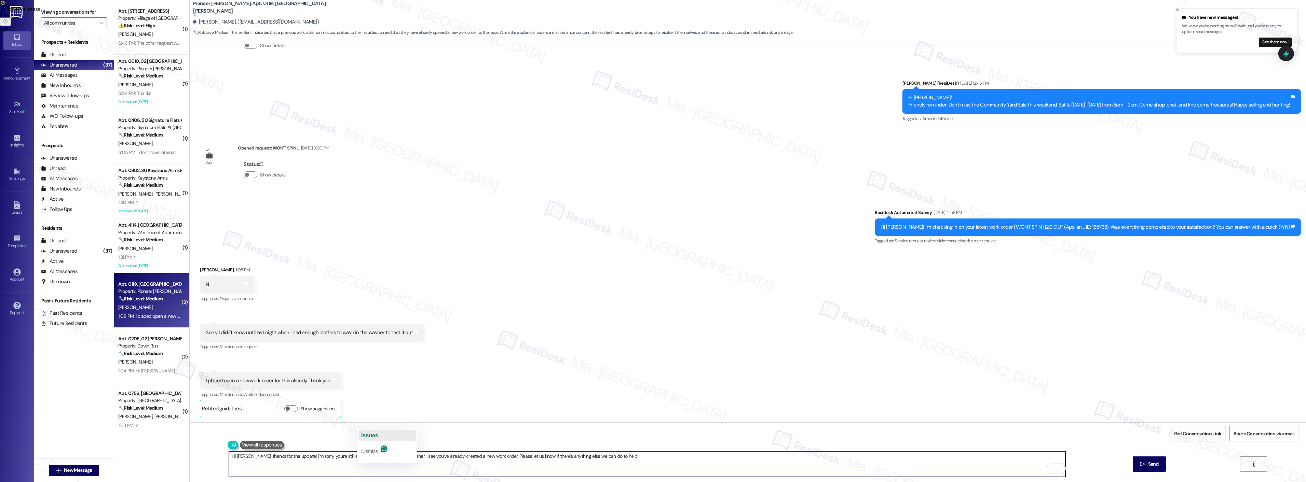
click at [371, 435] on span "issues" at bounding box center [369, 436] width 17 height 6
click at [643, 457] on textarea "Hi Alexander, thanks for the update! I'm sorry you're still experiencing issues…" at bounding box center [647, 465] width 837 height 26
type textarea "Hi Alexander, thanks for the update! I'm sorry you're still experiencing issues…"
click at [1165, 463] on button " Send" at bounding box center [1149, 464] width 33 height 15
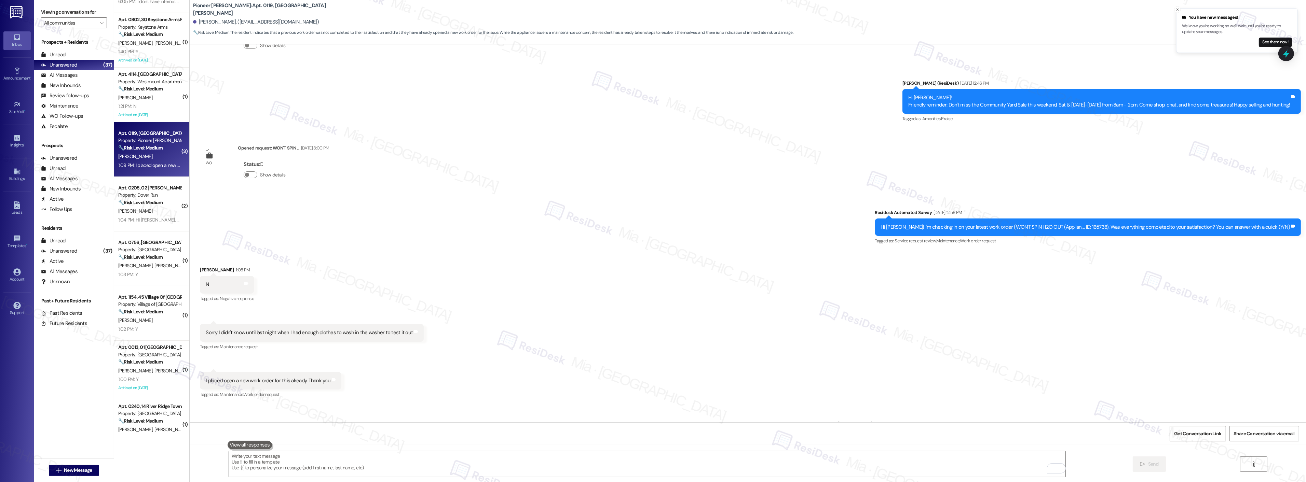
scroll to position [152, 0]
click at [148, 199] on div "🔧 Risk Level: Medium The resident confirms that the work order was completed to…" at bounding box center [149, 202] width 63 height 7
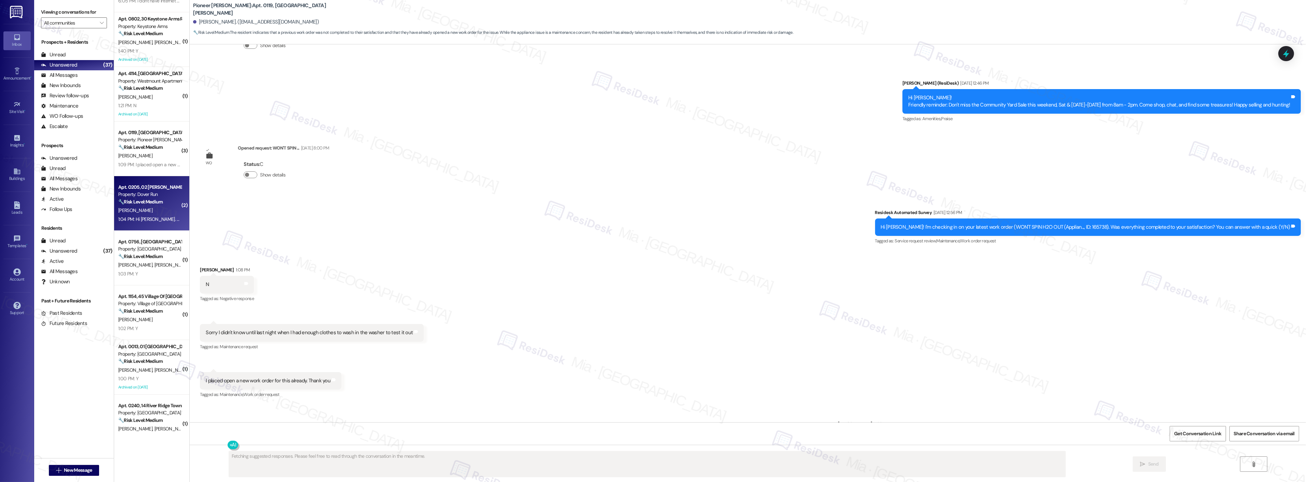
type textarea "Fetching suggested responses. Please feel free to read through the conversation…"
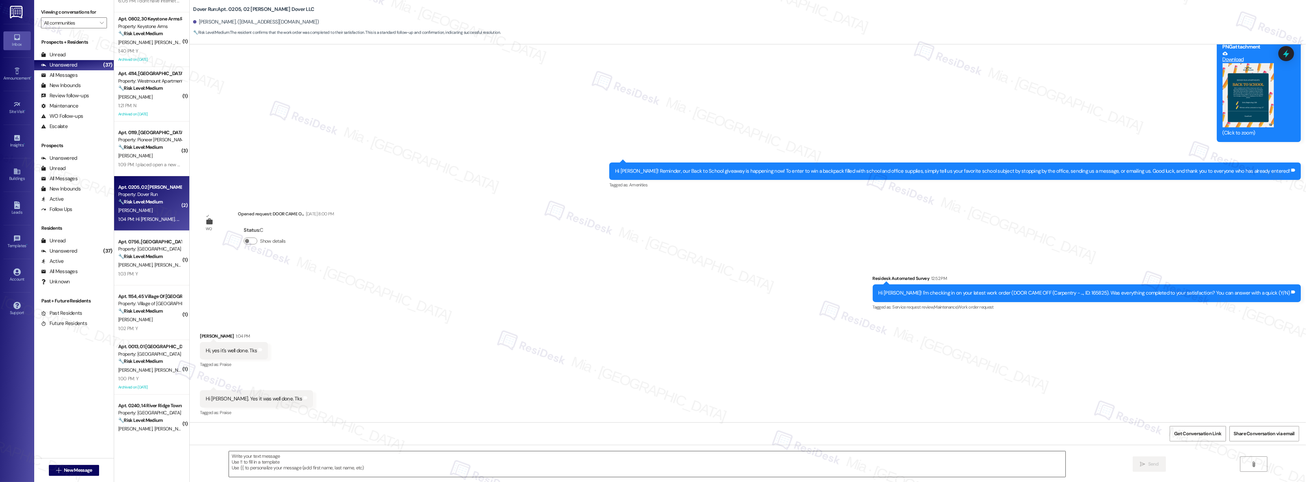
click at [309, 462] on textarea at bounding box center [647, 465] width 837 height 26
paste textarea "Thank you so much for sharing your feedback! I’m so glad to know you’re satisfi…"
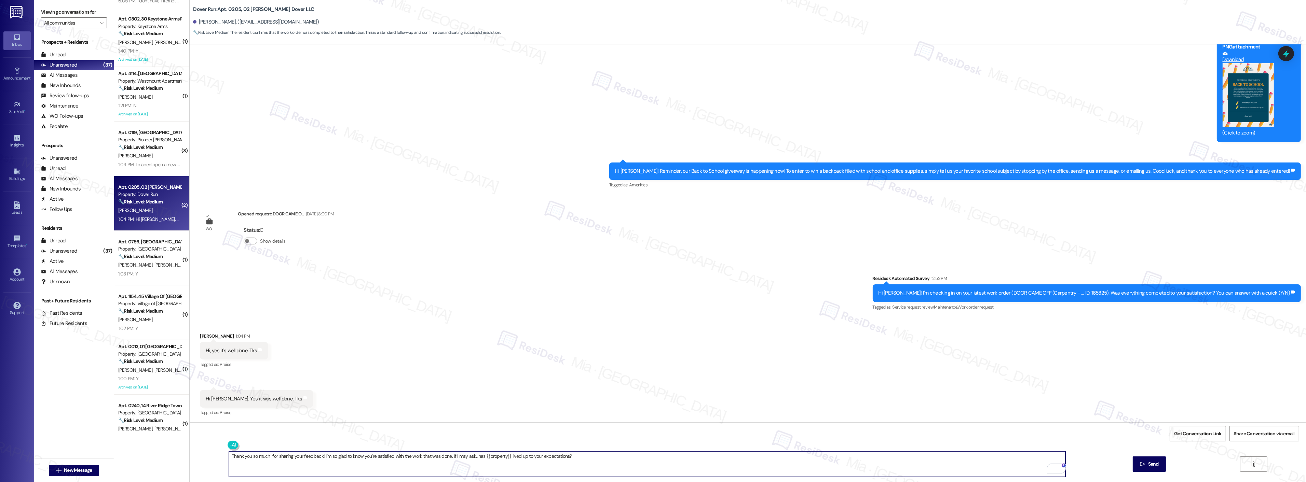
click at [264, 456] on textarea "Thank you so much for sharing your feedback! I’m so glad to know you’re satisfi…" at bounding box center [647, 465] width 837 height 26
type textarea "Thank you so much, Andre, for sharing your feedback! I’m so glad to know you’re…"
click at [1145, 462] on span " Send" at bounding box center [1150, 464] width 22 height 7
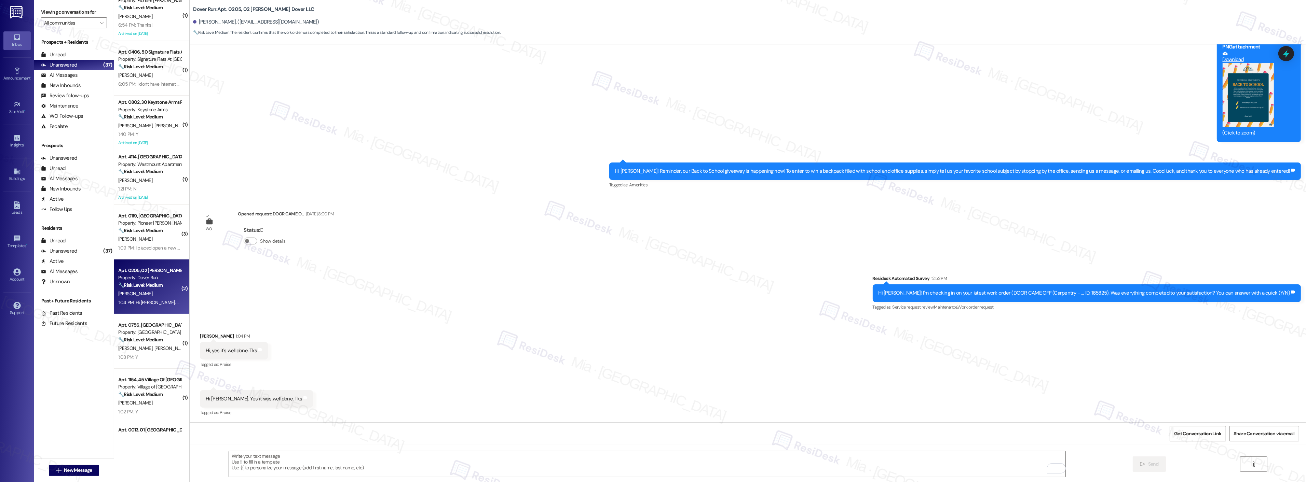
scroll to position [0, 0]
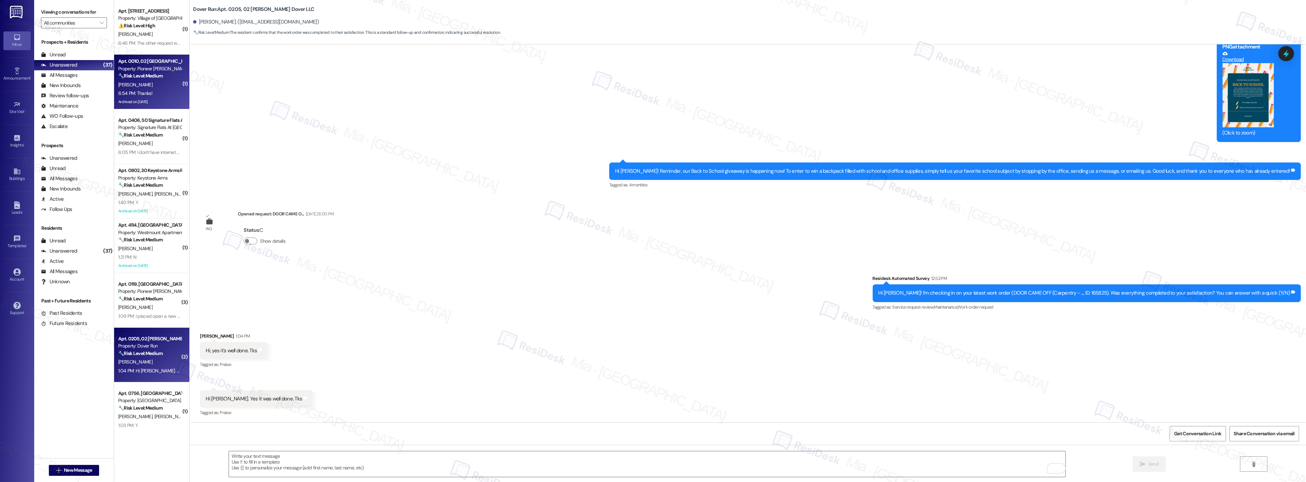
click at [152, 101] on div "Archived on 09/16/2025" at bounding box center [150, 102] width 65 height 9
type textarea "Fetching suggested responses. Please feel free to read through the conversation…"
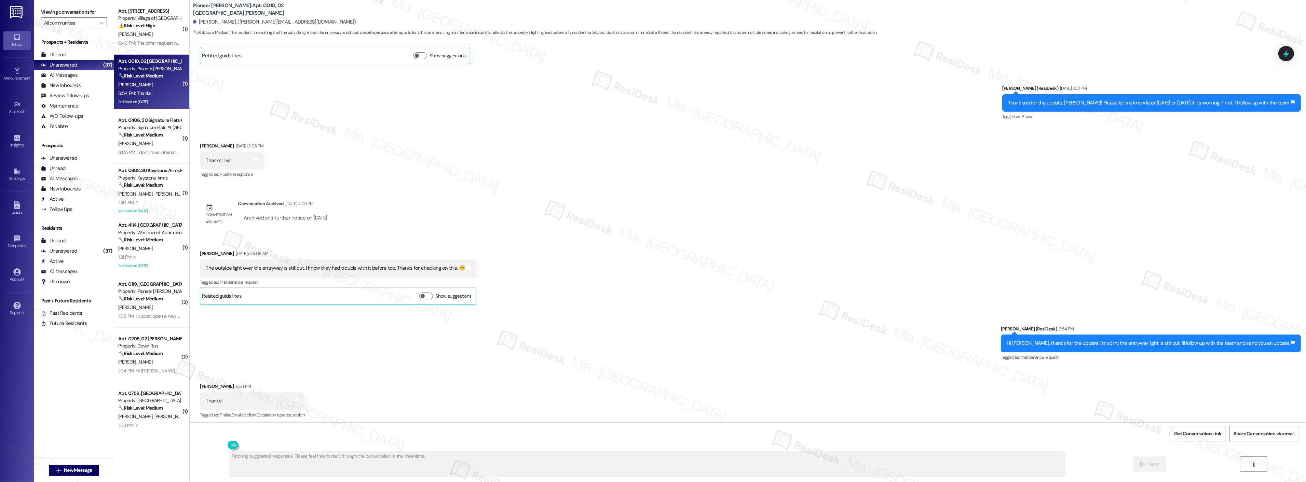
scroll to position [9286, 0]
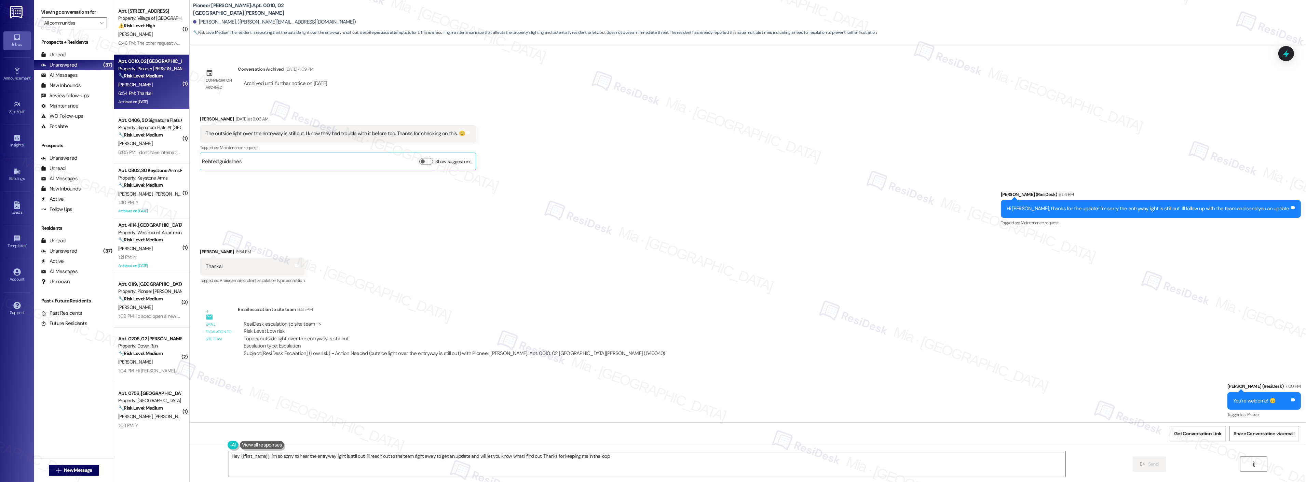
type textarea "Hey {{first_name}}, I'm so sorry to hear the entryway light is still out! I'll …"
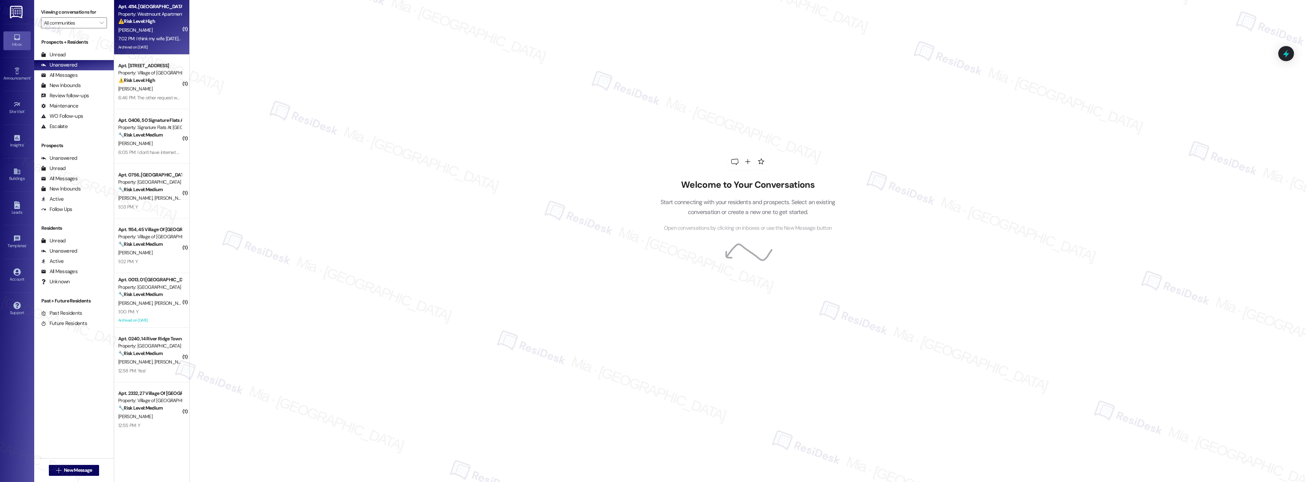
click at [163, 45] on div "Archived on [DATE]" at bounding box center [150, 47] width 65 height 9
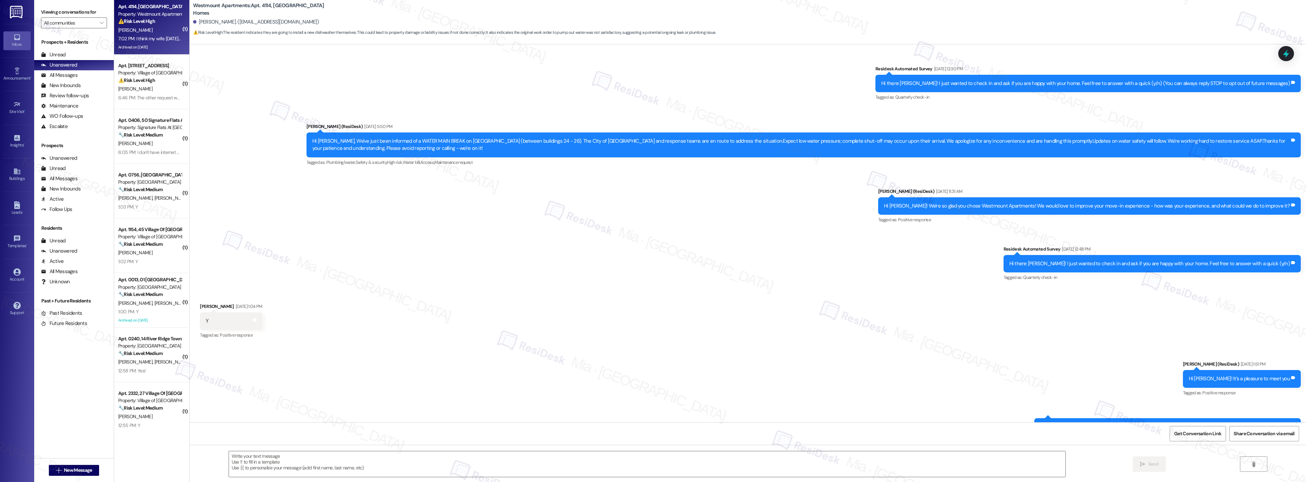
scroll to position [4487, 0]
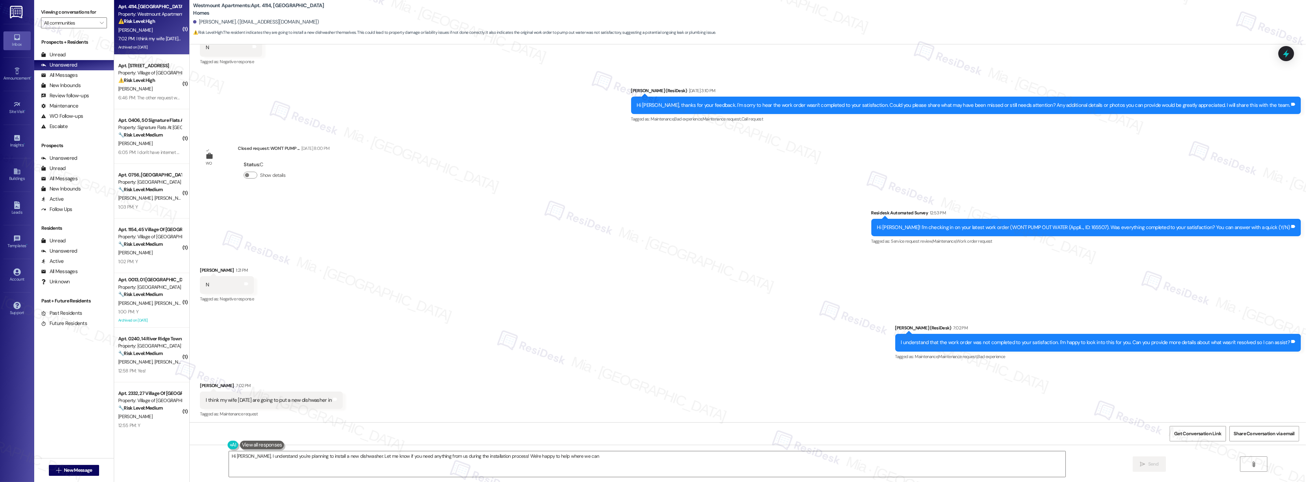
type textarea "Hi [PERSON_NAME], I understand you're planning to install a new dishwasher. Let…"
click at [141, 97] on div "6:46 PM: The other request was on the same day and was for slug [MEDICAL_DATA] …" at bounding box center [645, 98] width 1055 height 6
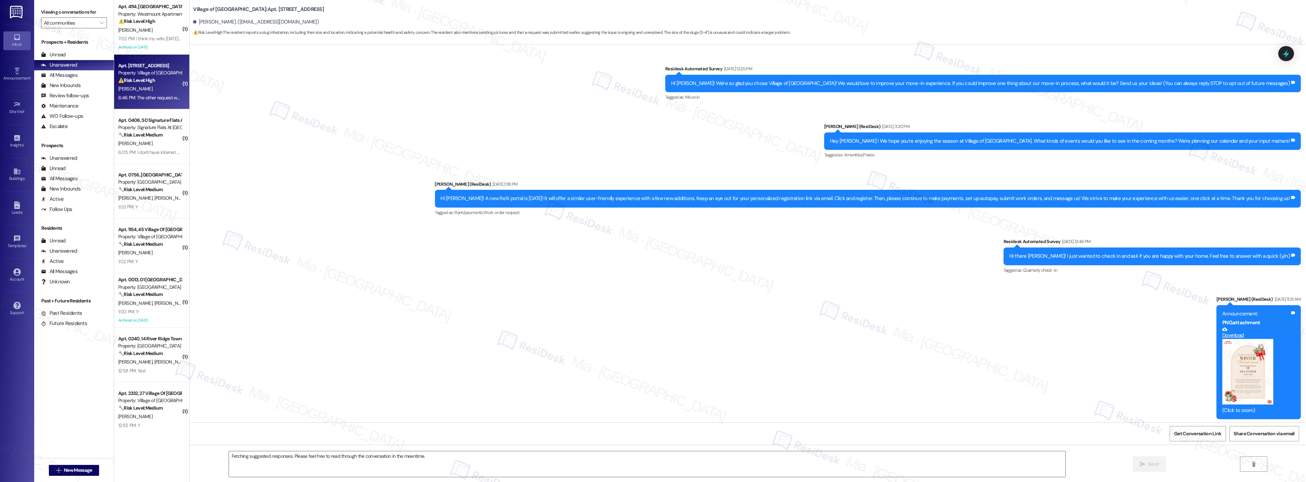
scroll to position [2555, 0]
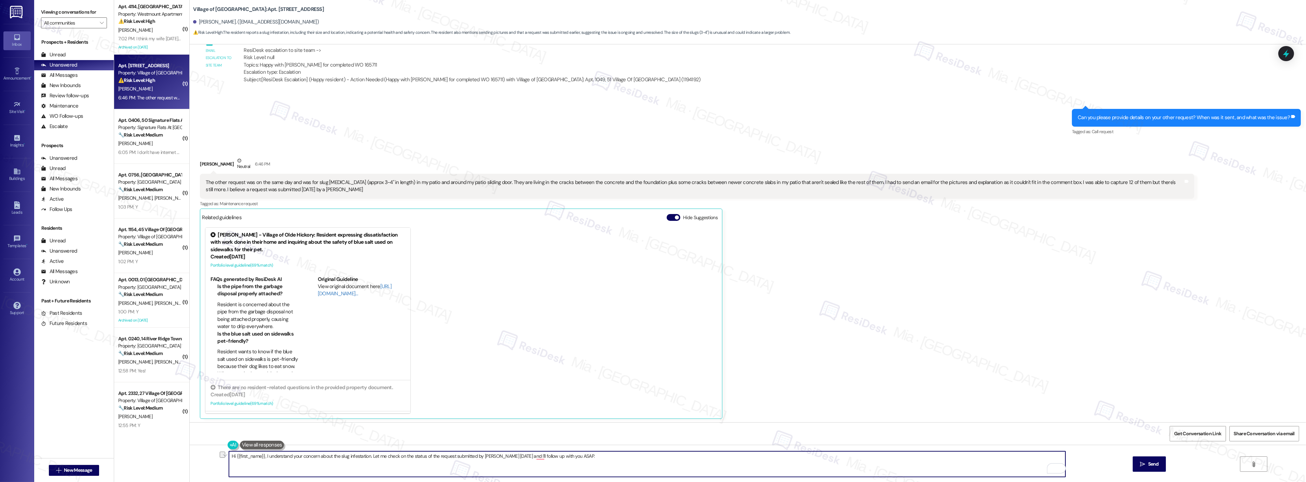
drag, startPoint x: 382, startPoint y: 457, endPoint x: 530, endPoint y: 455, distance: 147.6
click at [530, 455] on textarea "Hi {{first_name}}, I understand your concern about the slug infestation. Let me…" at bounding box center [647, 465] width 837 height 26
drag, startPoint x: 443, startPoint y: 454, endPoint x: 501, endPoint y: 454, distance: 58.1
click at [501, 454] on textarea "Hi {{first_name}}, I understand your concern about the slug infestation. Let me…" at bounding box center [647, 465] width 837 height 26
click at [443, 436] on button ", , an" at bounding box center [454, 436] width 57 height 11
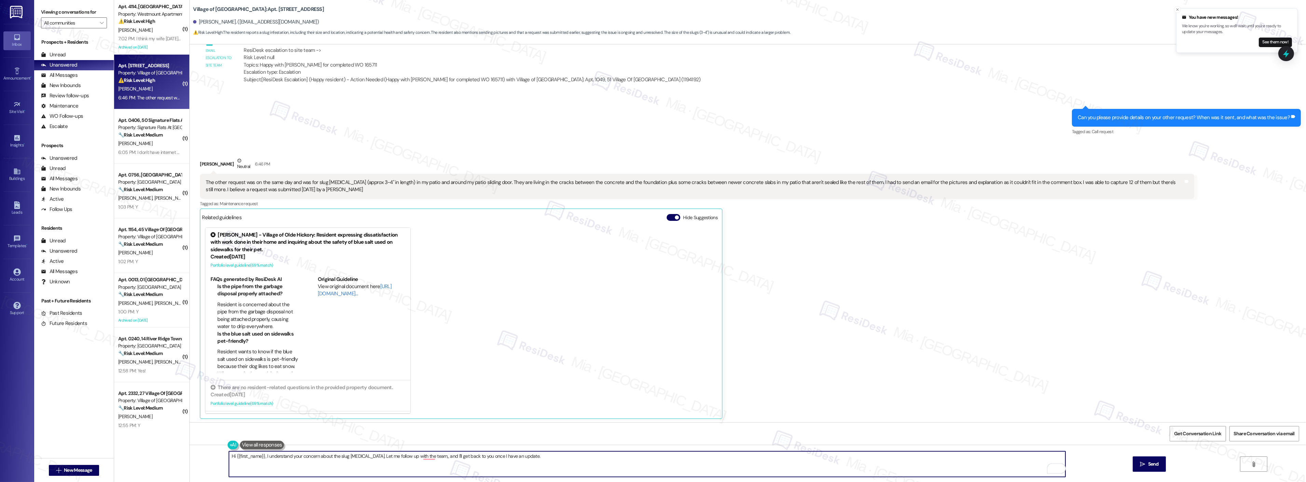
click at [431, 458] on textarea "Hi {{first_name}}, I understand your concern about the slug [MEDICAL_DATA]. Let…" at bounding box center [647, 465] width 837 height 26
click at [930, 312] on div "[PERSON_NAME] Neutral 6:46 PM The other request was on the same day and was for…" at bounding box center [697, 288] width 994 height 262
drag, startPoint x: 261, startPoint y: 456, endPoint x: 204, endPoint y: 458, distance: 57.4
click at [204, 458] on div "Hi {{first_name}}, I understand your concern about the slug [MEDICAL_DATA]. Let…" at bounding box center [748, 470] width 1116 height 51
type textarea "I understand your concern about the slug [MEDICAL_DATA]. Let me follow up with …"
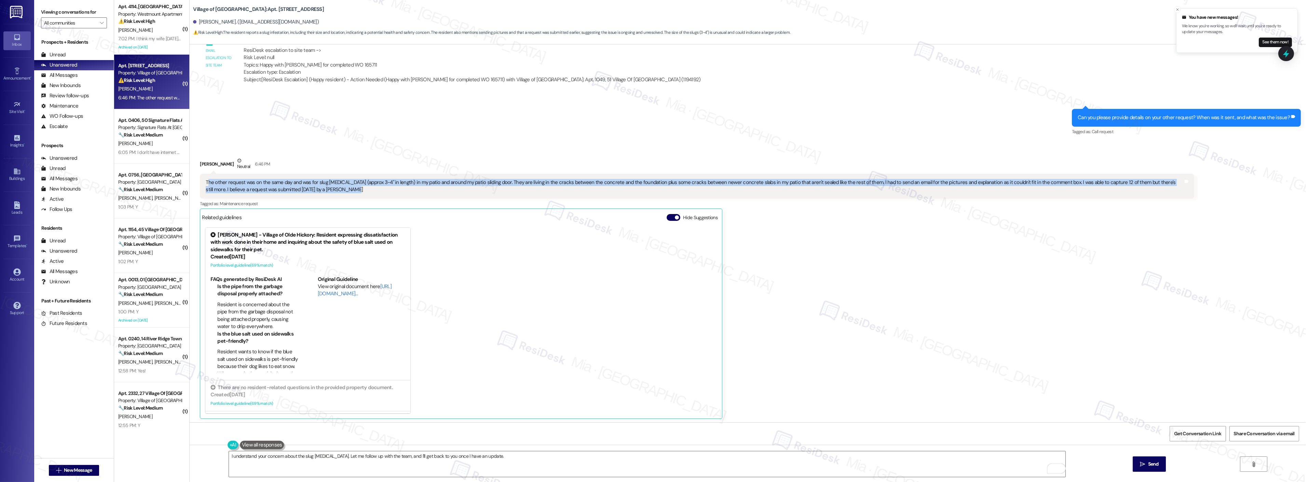
drag, startPoint x: 324, startPoint y: 191, endPoint x: 201, endPoint y: 182, distance: 123.4
click at [206, 182] on div "The other request was on the same day and was for slug [MEDICAL_DATA] (approx 3…" at bounding box center [695, 186] width 978 height 15
click at [316, 191] on div "The other request was on the same day and was for slug [MEDICAL_DATA] (approx 3…" at bounding box center [695, 186] width 978 height 15
drag, startPoint x: 317, startPoint y: 188, endPoint x: 191, endPoint y: 178, distance: 125.8
click at [195, 178] on div "Received via SMS [PERSON_NAME] Neutral 6:46 PM The other request was on the sam…" at bounding box center [697, 288] width 1005 height 272
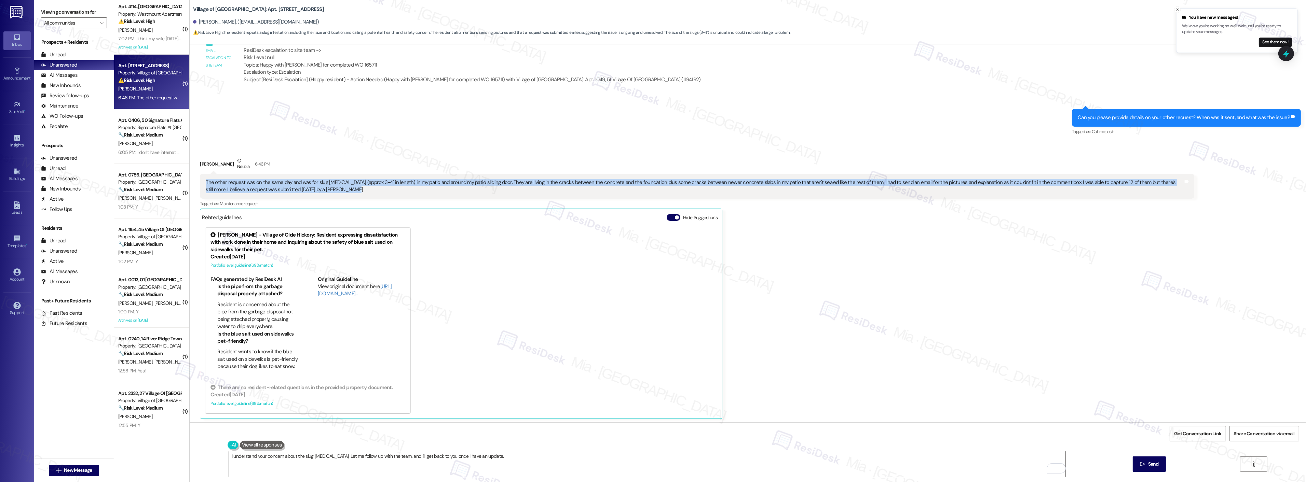
copy div "The other request was on the same day and was for slug [MEDICAL_DATA] (approx 3…"
click at [1143, 466] on icon "" at bounding box center [1142, 464] width 5 height 5
click at [1289, 55] on icon at bounding box center [1286, 54] width 12 height 12
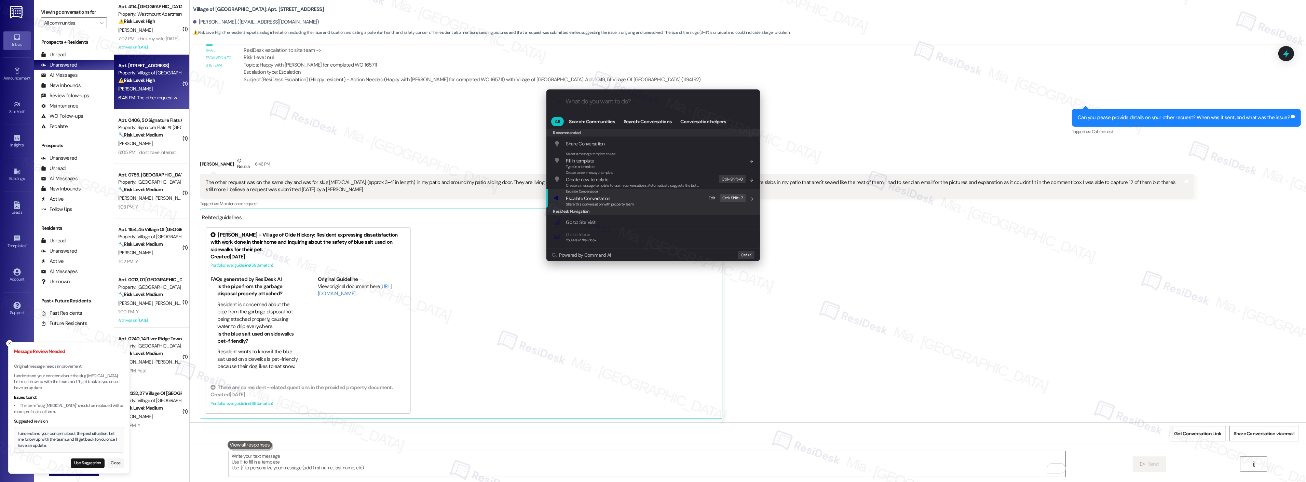
click at [617, 198] on span "Escalate Conversation" at bounding box center [600, 199] width 68 height 8
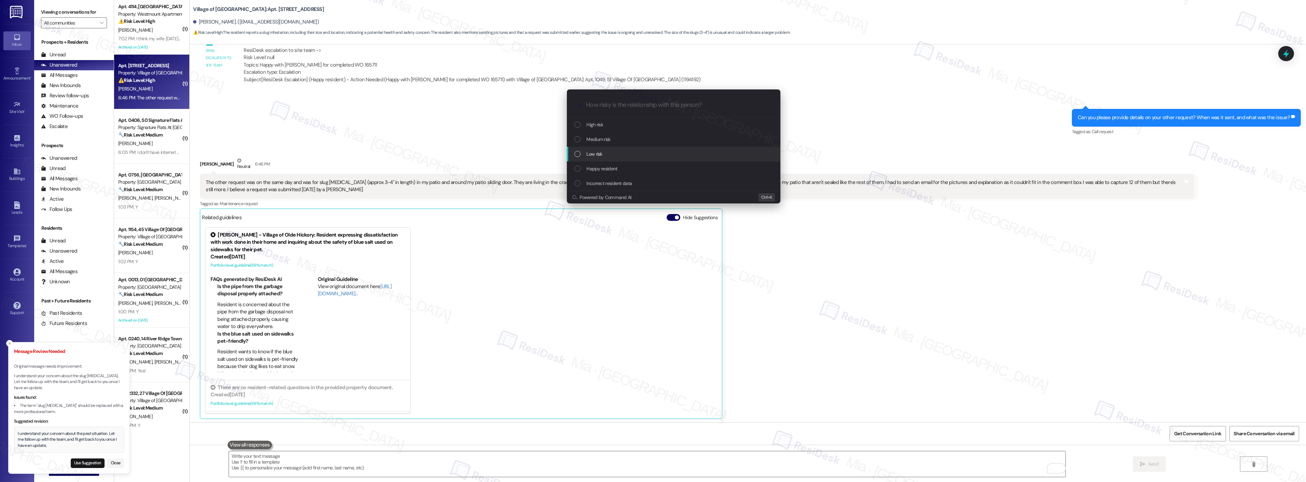
click at [95, 464] on div "Escalate Conversation How risky is the relationship with this person? Topics (e…" at bounding box center [653, 241] width 1306 height 482
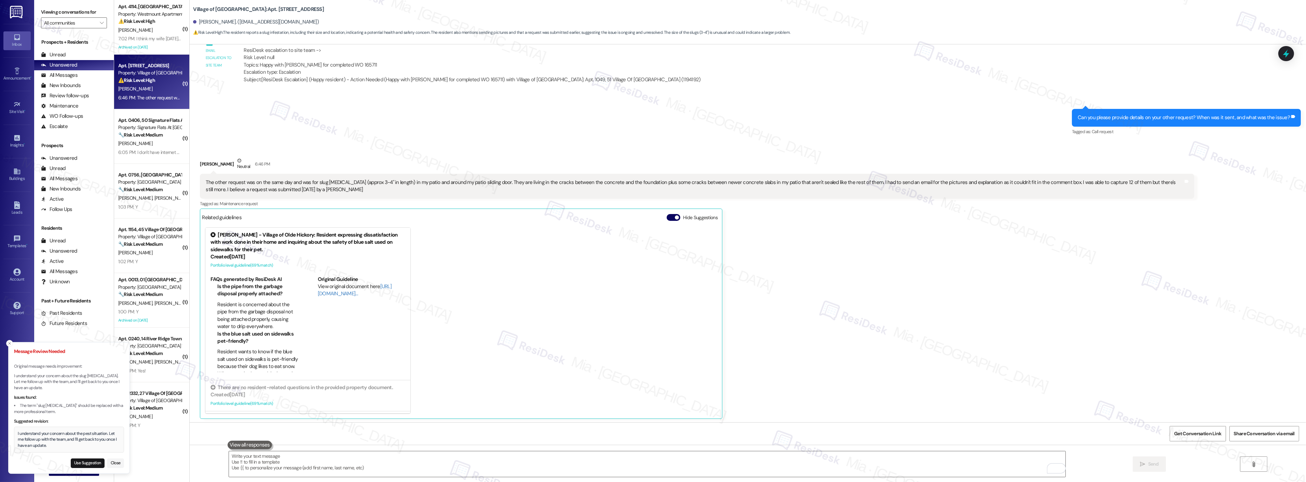
click at [89, 447] on div "I understand your concern about the pest situation. Let me follow up with the t…" at bounding box center [69, 440] width 102 height 18
click at [82, 462] on button "Use Suggestion" at bounding box center [88, 464] width 34 height 10
type textarea "I understand your concern about the pest situation. Let me follow up with the t…"
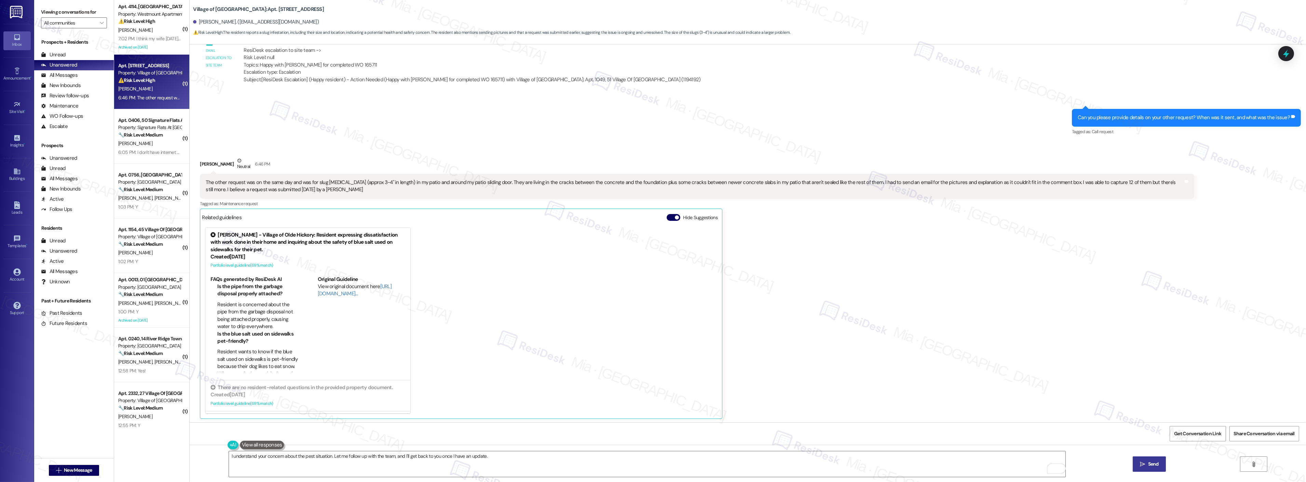
click at [1142, 464] on icon "" at bounding box center [1142, 464] width 5 height 5
click at [1283, 56] on icon at bounding box center [1286, 54] width 12 height 12
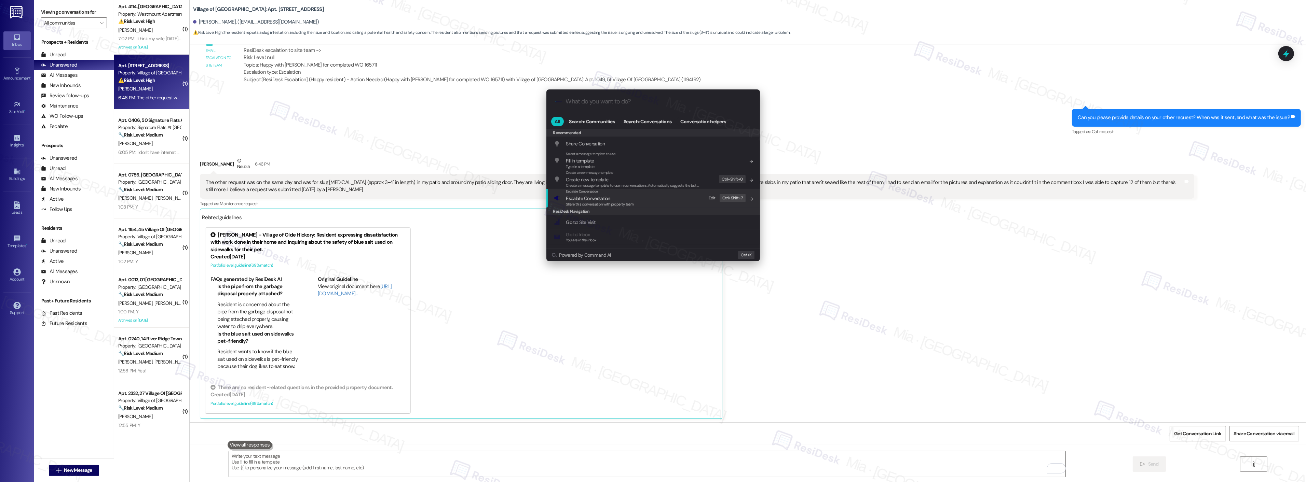
click at [578, 197] on span "Escalate Conversation" at bounding box center [588, 198] width 44 height 6
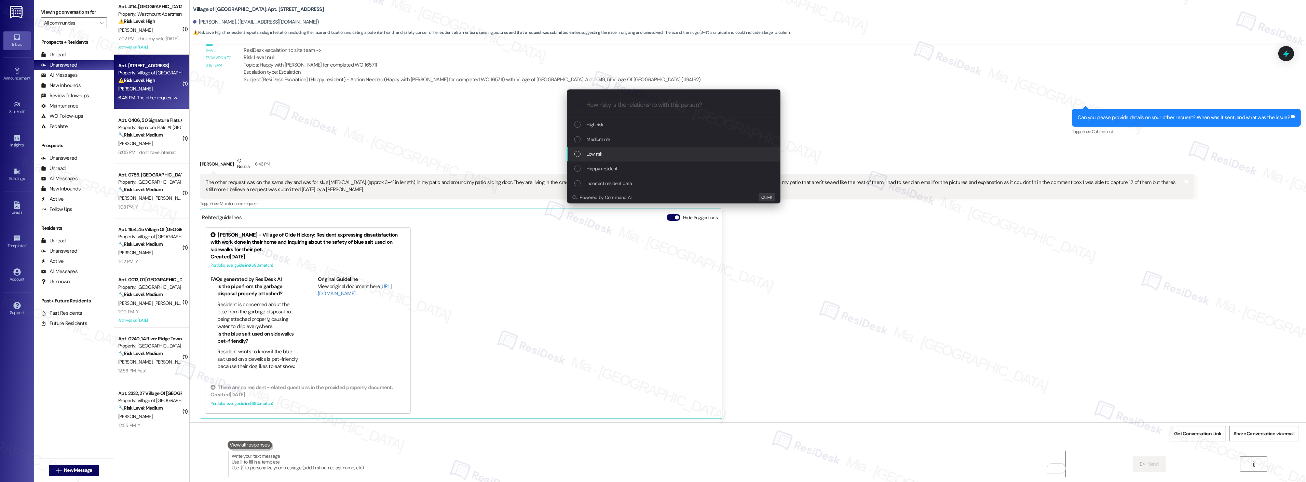
click at [603, 149] on div "Low risk" at bounding box center [674, 154] width 214 height 15
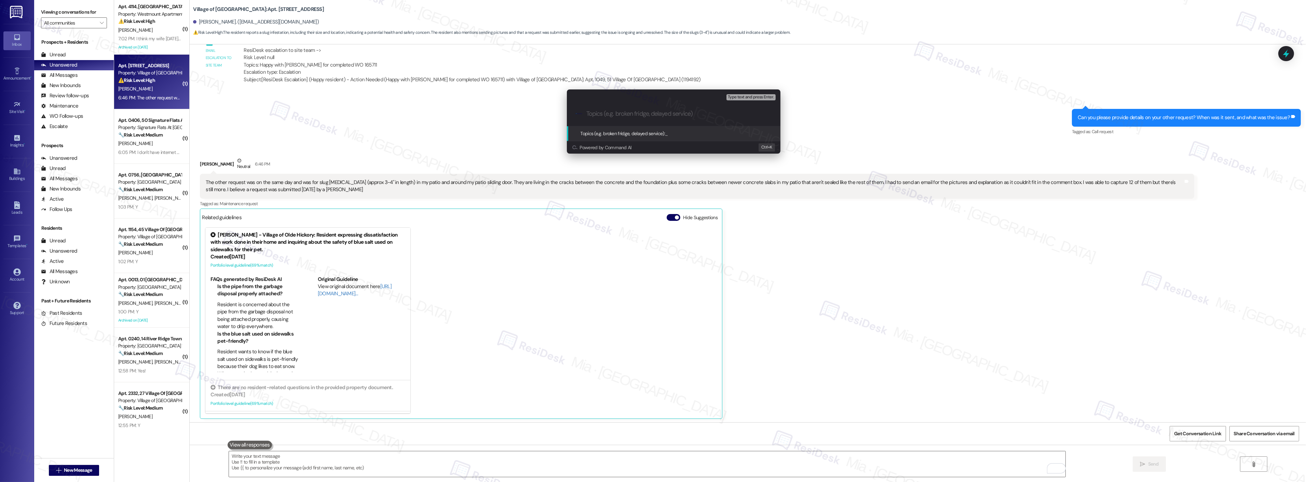
click at [621, 113] on input "Topics (e.g. broken fridge, delayed service)" at bounding box center [679, 113] width 186 height 7
type input "Follow up on work order for Slug Infestation"
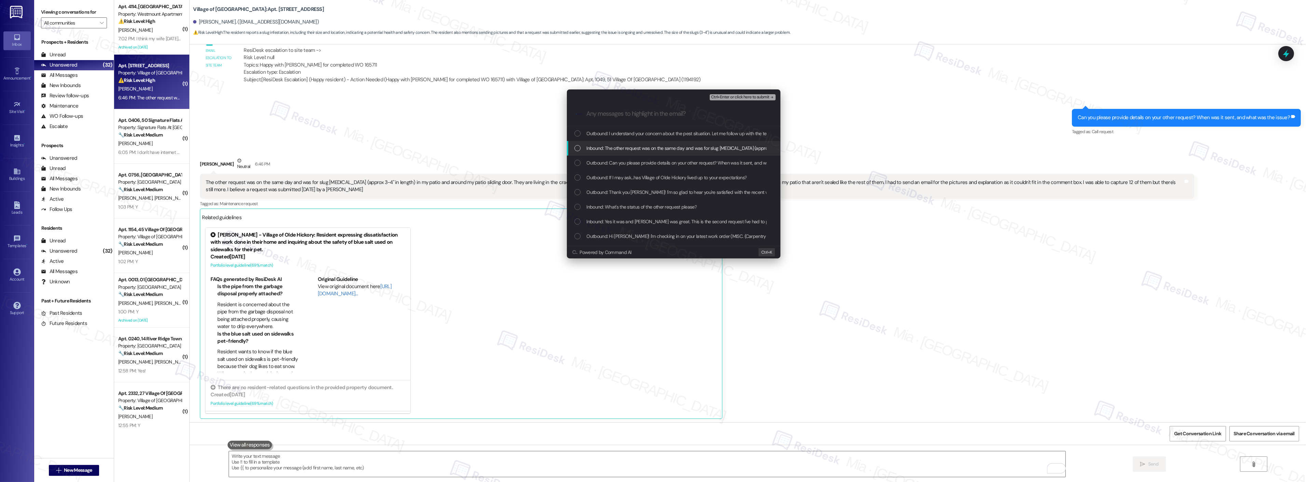
click at [579, 145] on div "List of options" at bounding box center [577, 148] width 6 height 6
click at [579, 207] on div "List of options" at bounding box center [577, 207] width 6 height 6
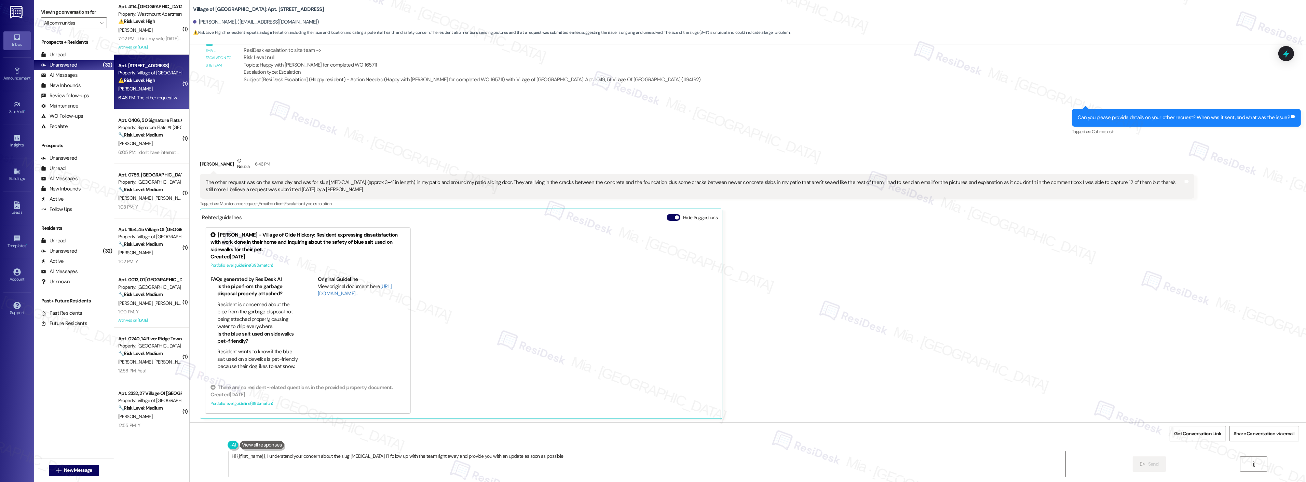
type textarea "Hi {{first_name}}, I understand your concern about the slug infestation. I'll f…"
click at [850, 343] on div "Jenmarie Baldaino Neutral 6:46 PM The other request was on the same day and was…" at bounding box center [697, 288] width 994 height 262
click at [562, 457] on textarea "Hi {{first_name}}, I understand your concern about the slug infestation. I'll f…" at bounding box center [647, 465] width 837 height 26
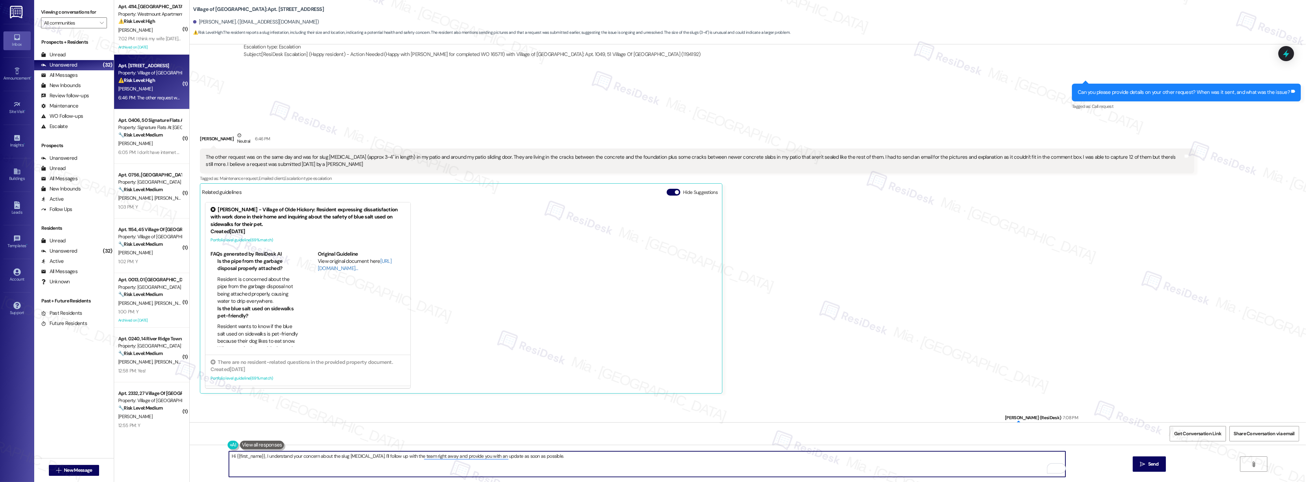
scroll to position [2613, 0]
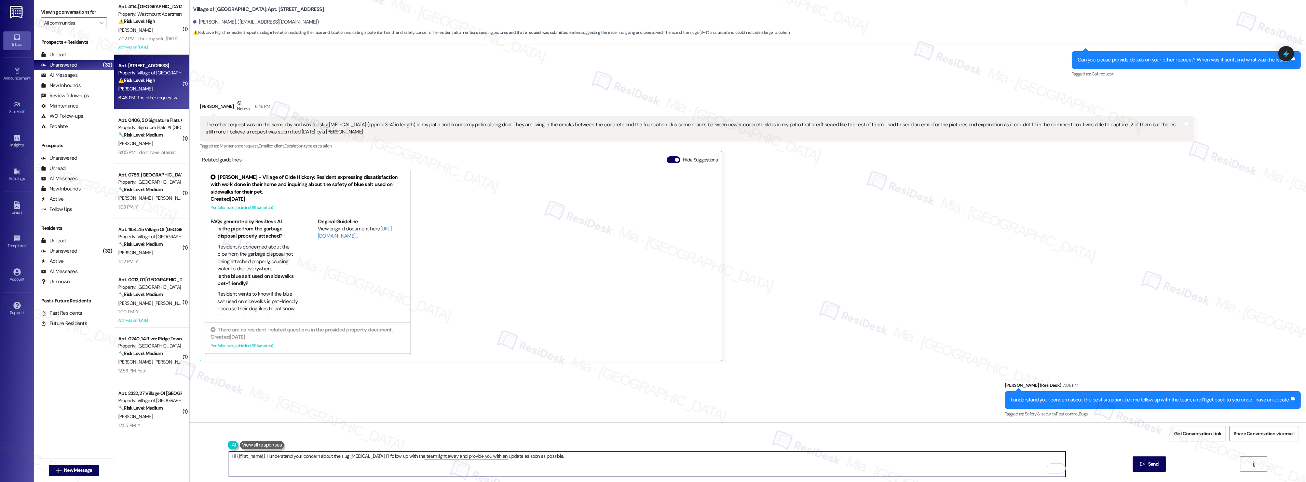
click at [817, 275] on div "Jenmarie Baldaino Neutral 6:46 PM The other request was on the same day and was…" at bounding box center [697, 230] width 994 height 262
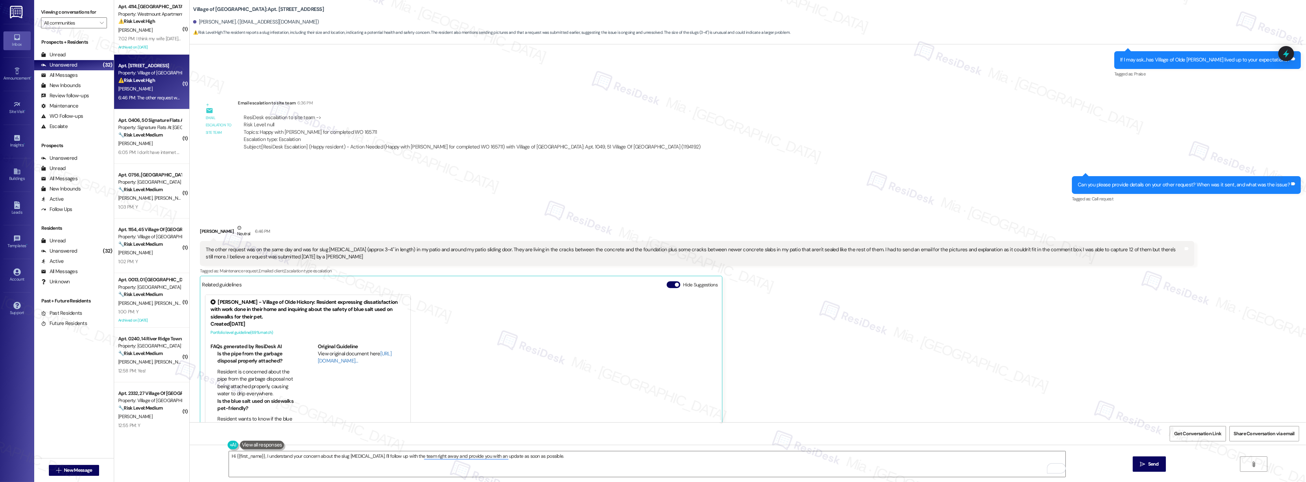
scroll to position [2461, 0]
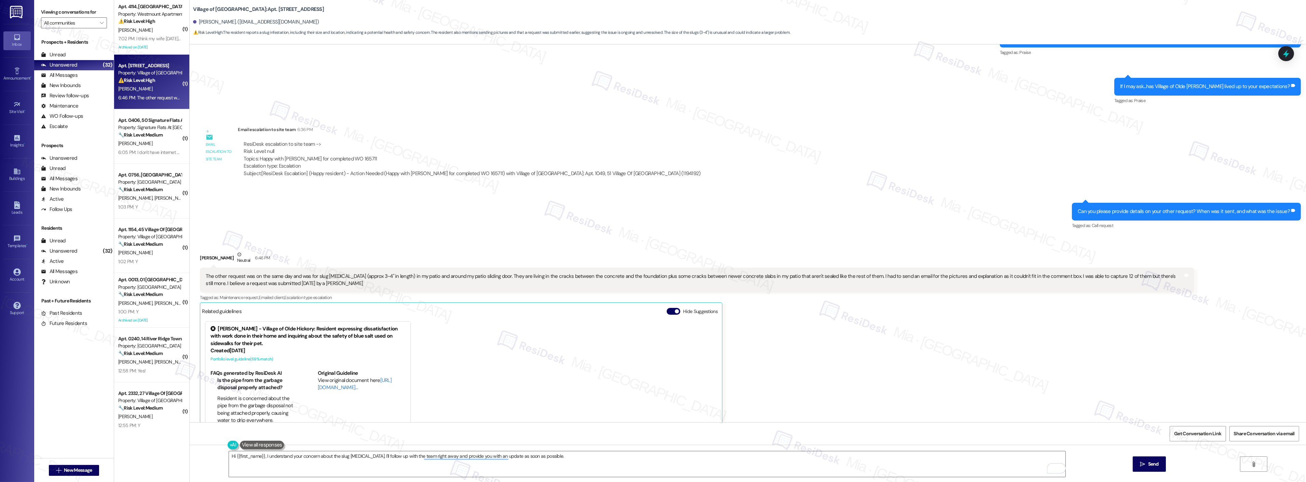
click at [133, 82] on strong "⚠️ Risk Level: High" at bounding box center [136, 80] width 37 height 6
click at [586, 141] on div "ResiDesk escalation to site team -> Risk Level: null Topics: Happy with Joe for…" at bounding box center [472, 155] width 457 height 29
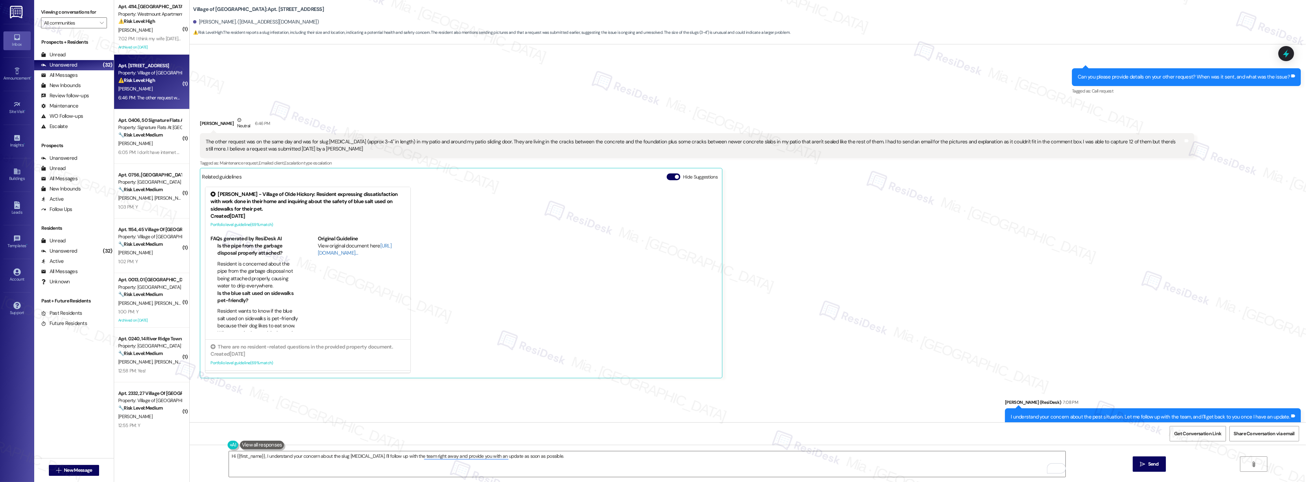
scroll to position [2613, 0]
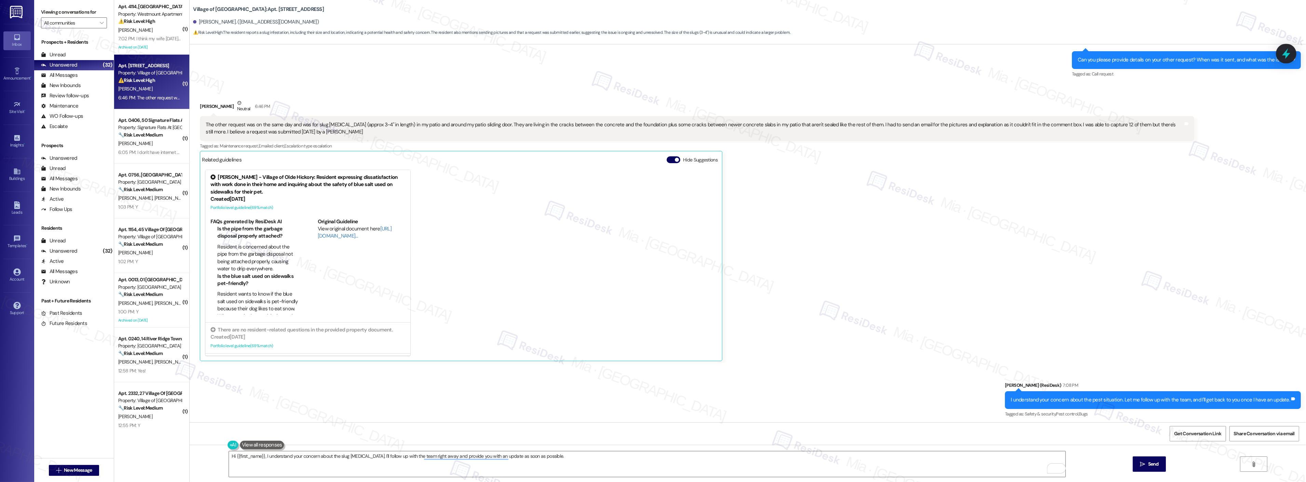
click at [1291, 55] on icon at bounding box center [1286, 54] width 12 height 12
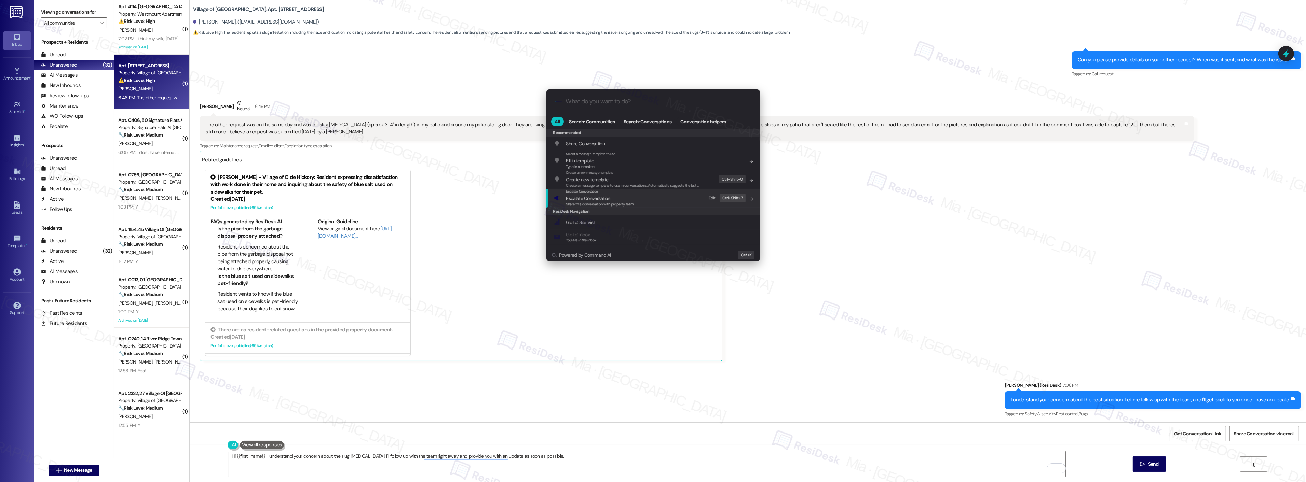
click at [600, 203] on span "Share this conversation with property team" at bounding box center [600, 204] width 68 height 5
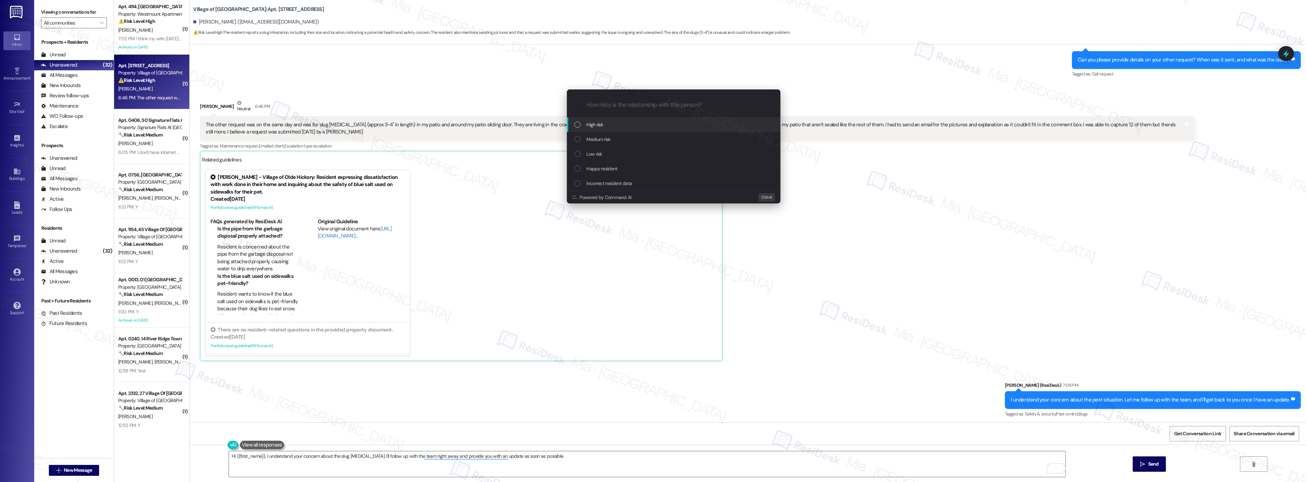
paste input "The other request was on the same day and was for slug infestation (approx 3-4"…"
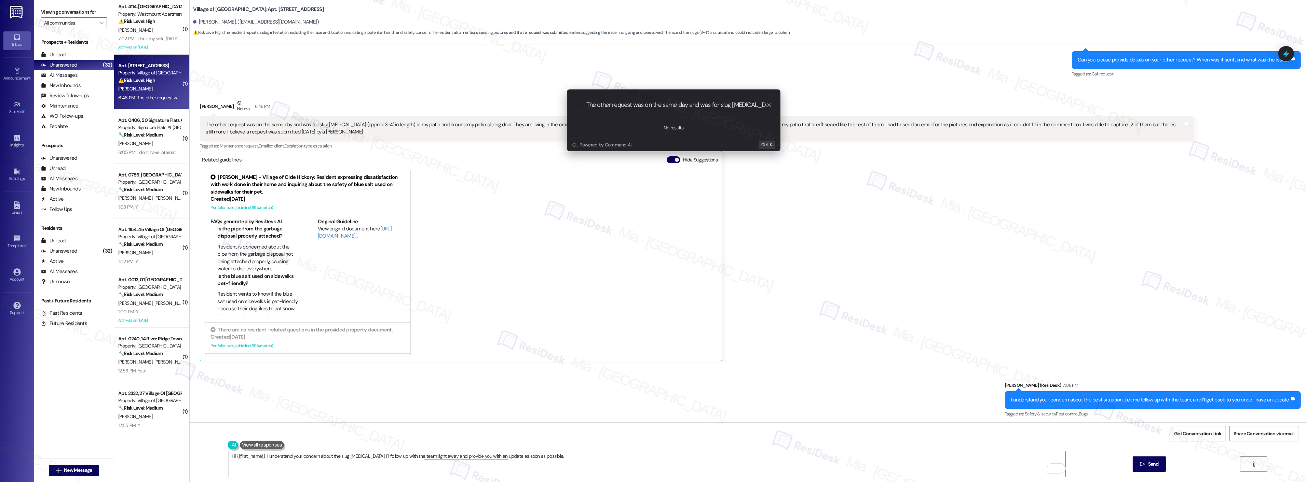
scroll to position [0, 1147]
type input "The other request was on the same day and was for slug infestation (approx 3-4"…"
click at [770, 105] on icon "progress bar" at bounding box center [768, 105] width 5 height 5
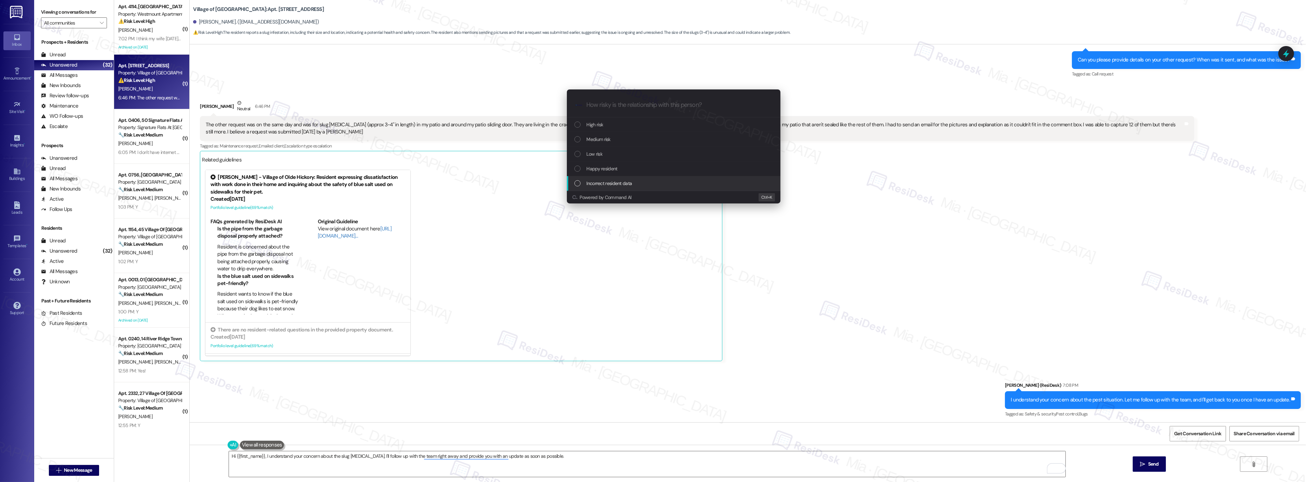
drag, startPoint x: 892, startPoint y: 231, endPoint x: 883, endPoint y: 231, distance: 9.2
click at [892, 231] on div "Escalate Conversation How risky is the relationship with this person? Topics (e…" at bounding box center [653, 241] width 1306 height 482
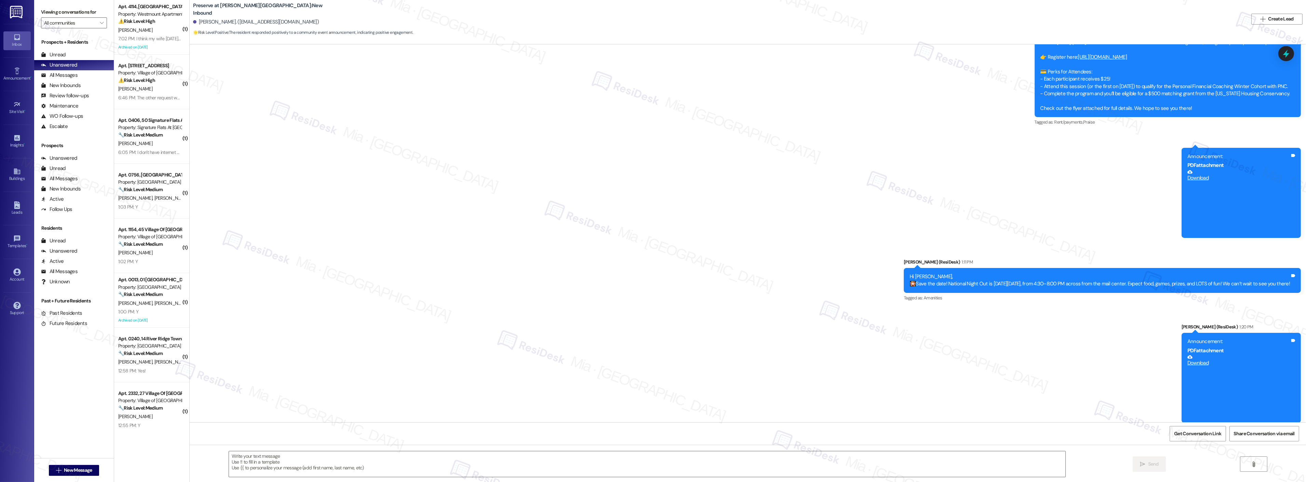
scroll to position [5582, 0]
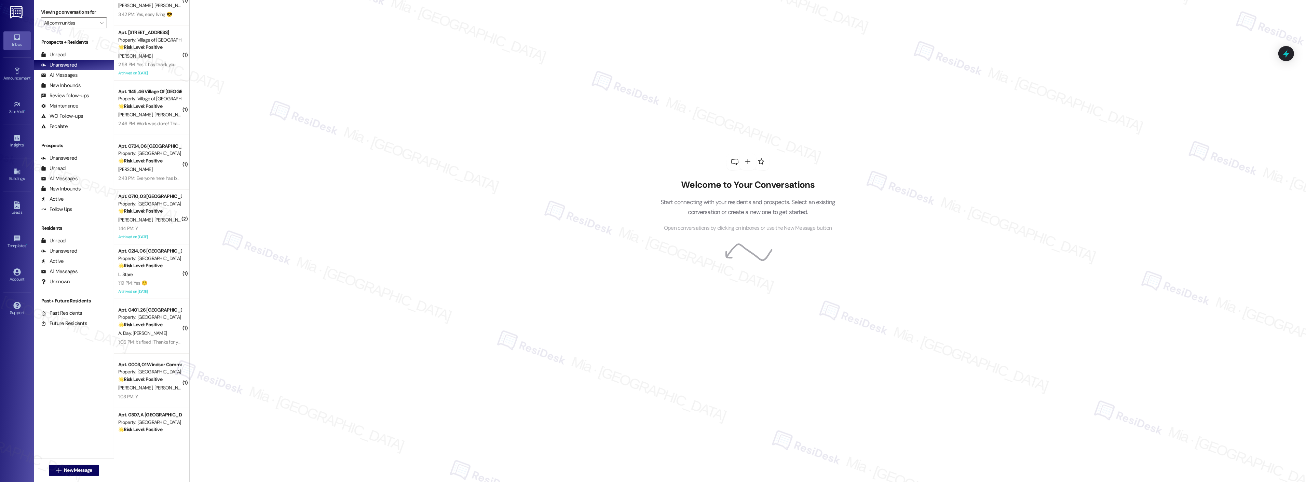
scroll to position [1316, 0]
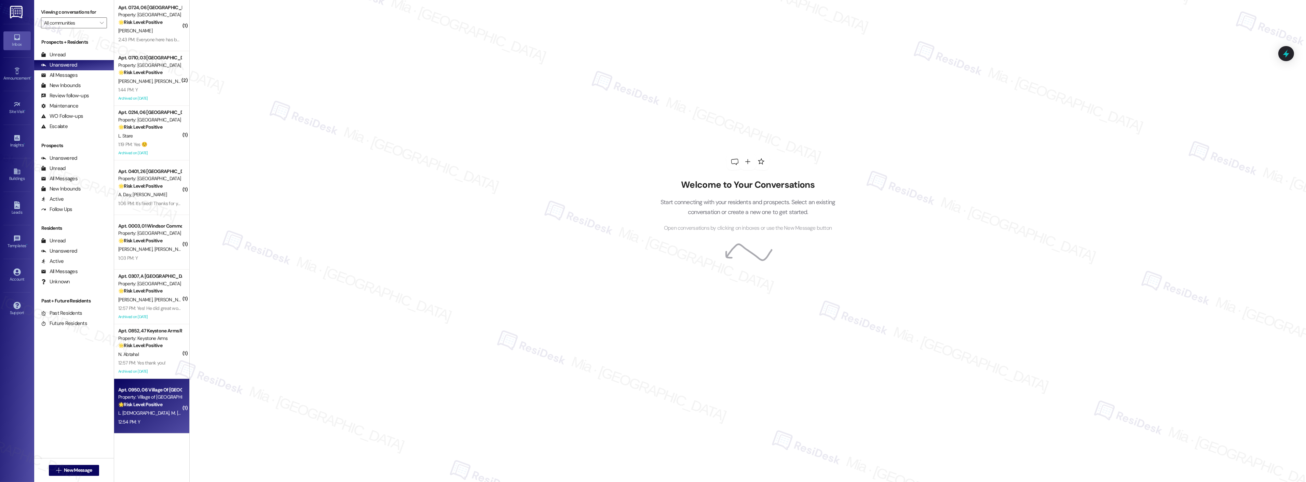
click at [138, 395] on div "Property: Village of [GEOGRAPHIC_DATA]" at bounding box center [149, 397] width 63 height 7
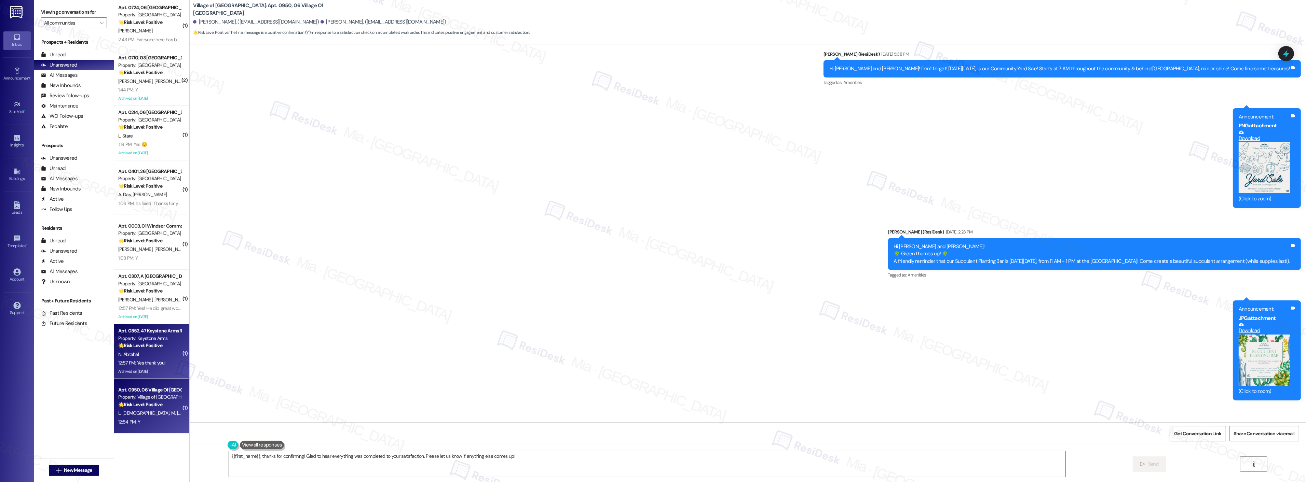
scroll to position [4703, 0]
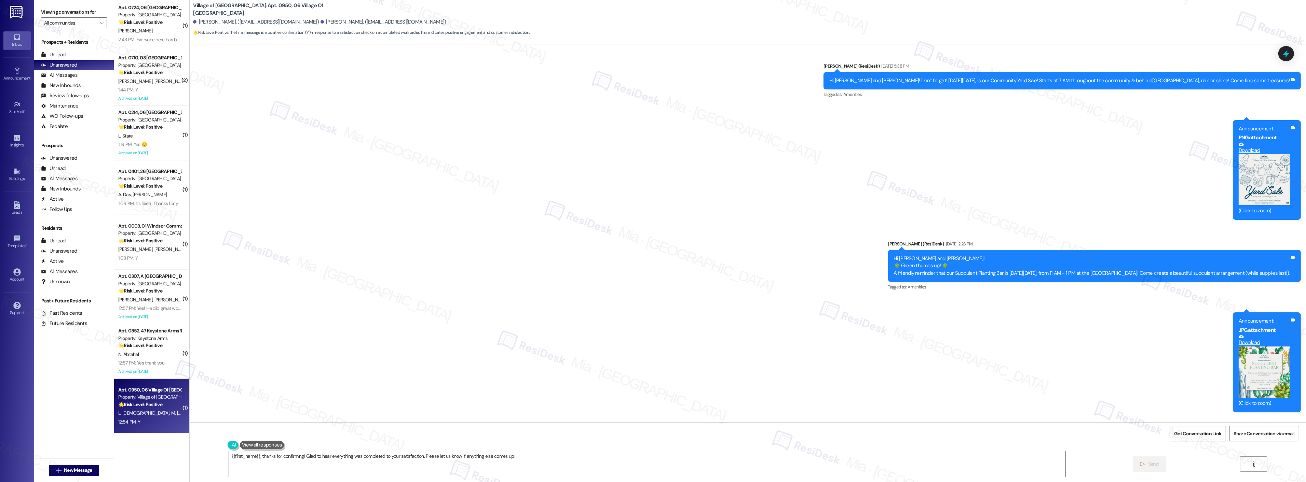
click at [329, 263] on div "Announcement, sent via SMS [PERSON_NAME] (ResiDesk) [DATE] 3:53 PM Hi [PERSON_N…" at bounding box center [748, 169] width 1116 height 614
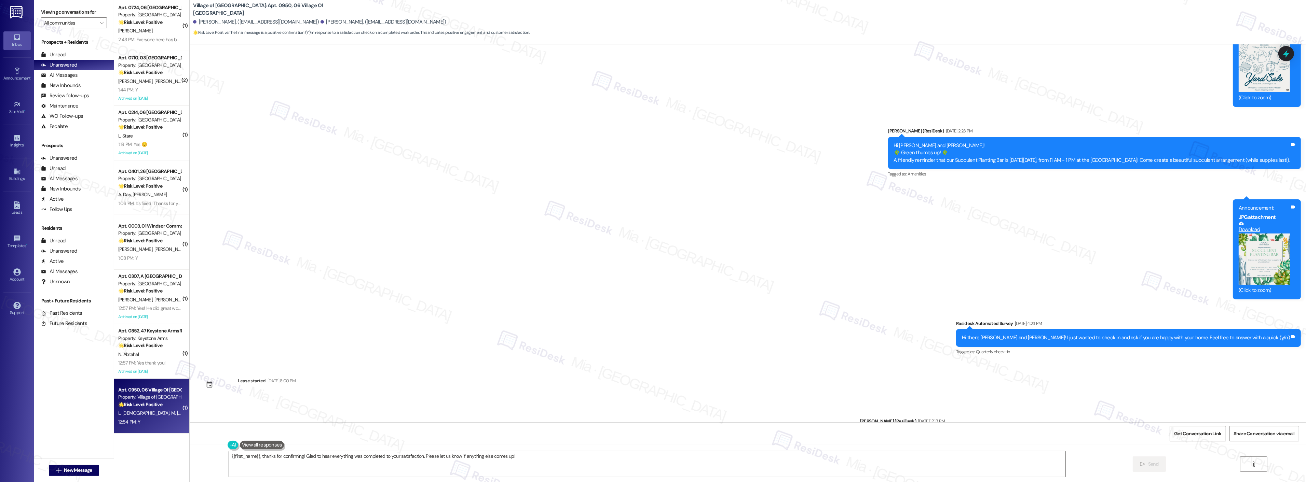
scroll to position [4969, 0]
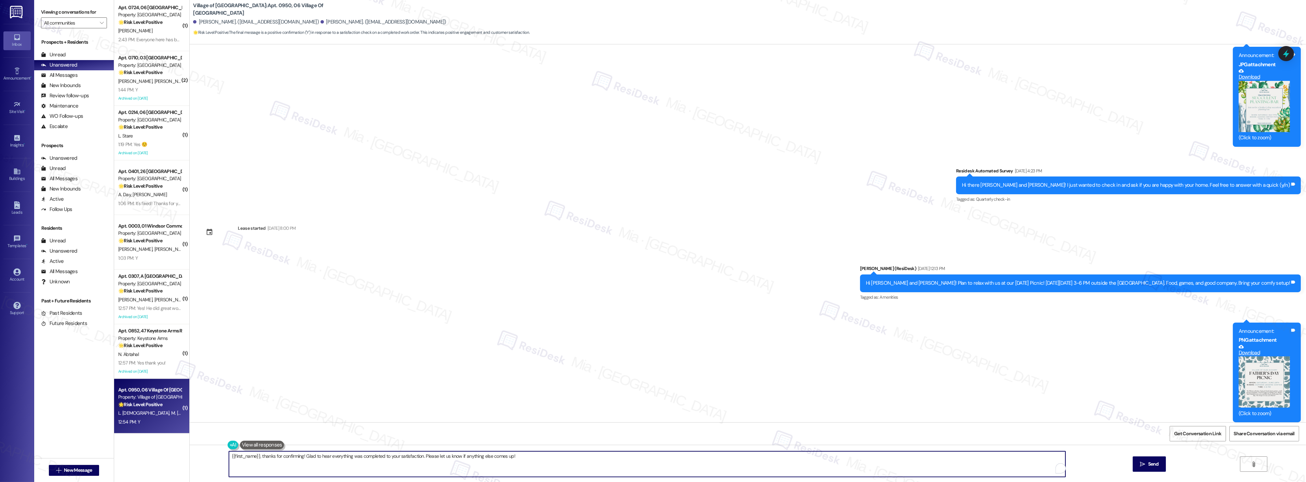
drag, startPoint x: 517, startPoint y: 458, endPoint x: 227, endPoint y: 458, distance: 290.8
click at [229, 458] on textarea "{{first_name}}, thanks for confirming! Glad to hear everything was completed to…" at bounding box center [647, 465] width 837 height 26
paste textarea "Thank you so much for sharing your feedback! I’m so glad to know you’re satisfi…"
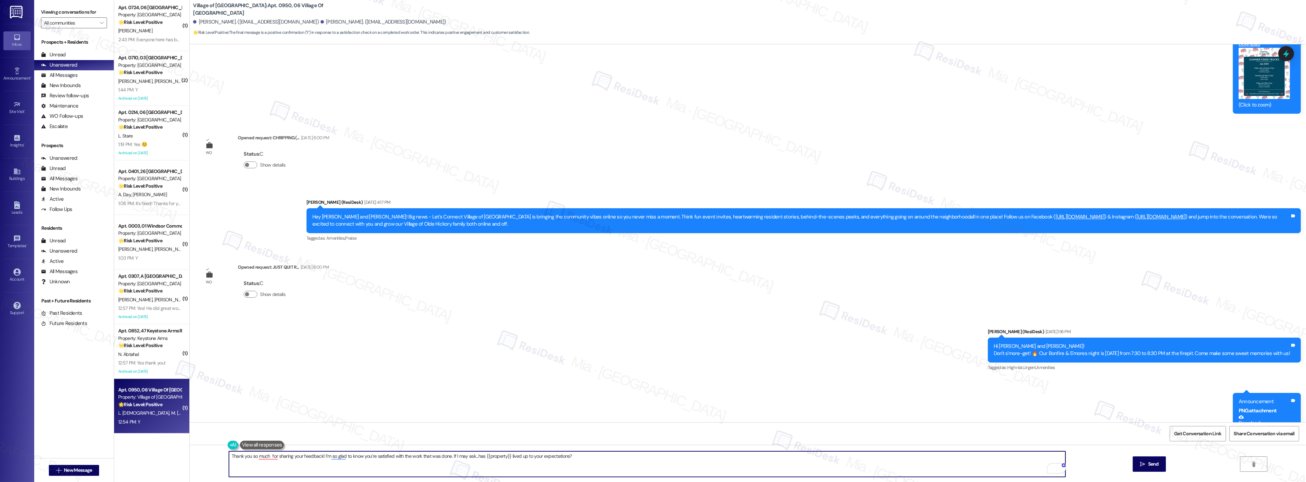
scroll to position [6298, 0]
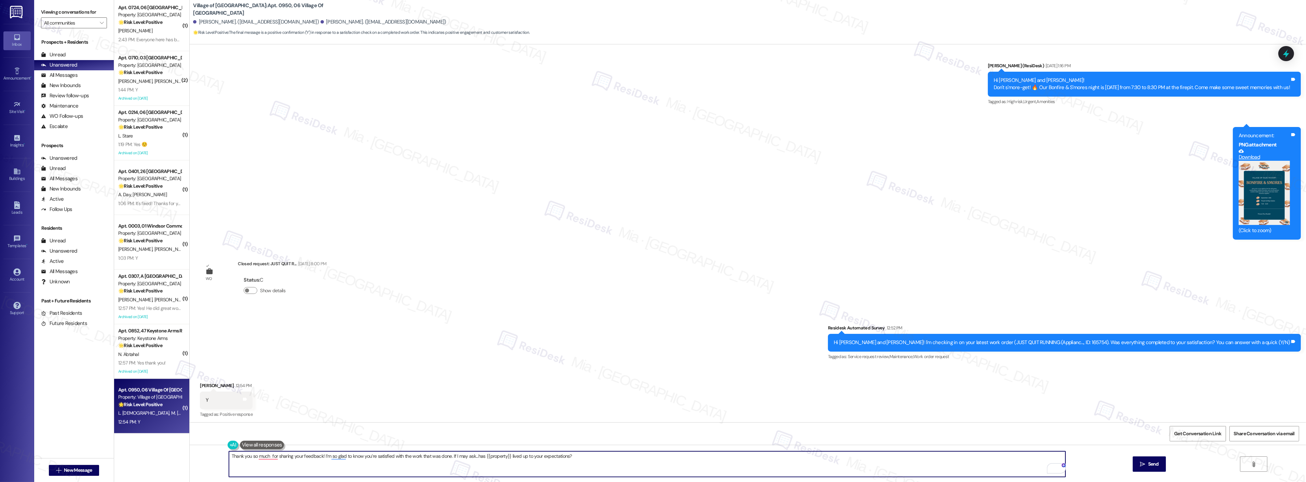
click at [265, 460] on textarea "Thank you so much for sharing your feedback! I’m so glad to know you’re satisfi…" at bounding box center [647, 465] width 837 height 26
type textarea "Thank you so much, [PERSON_NAME], for sharing your feedback! I’m pleased to kno…"
click at [1150, 460] on button " Send" at bounding box center [1149, 464] width 33 height 15
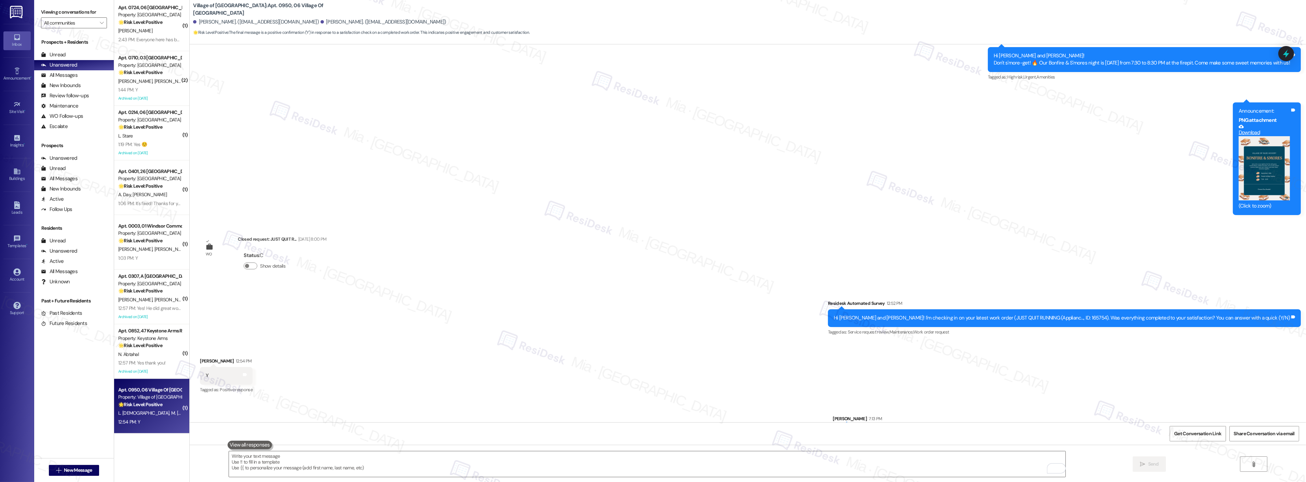
scroll to position [6346, 0]
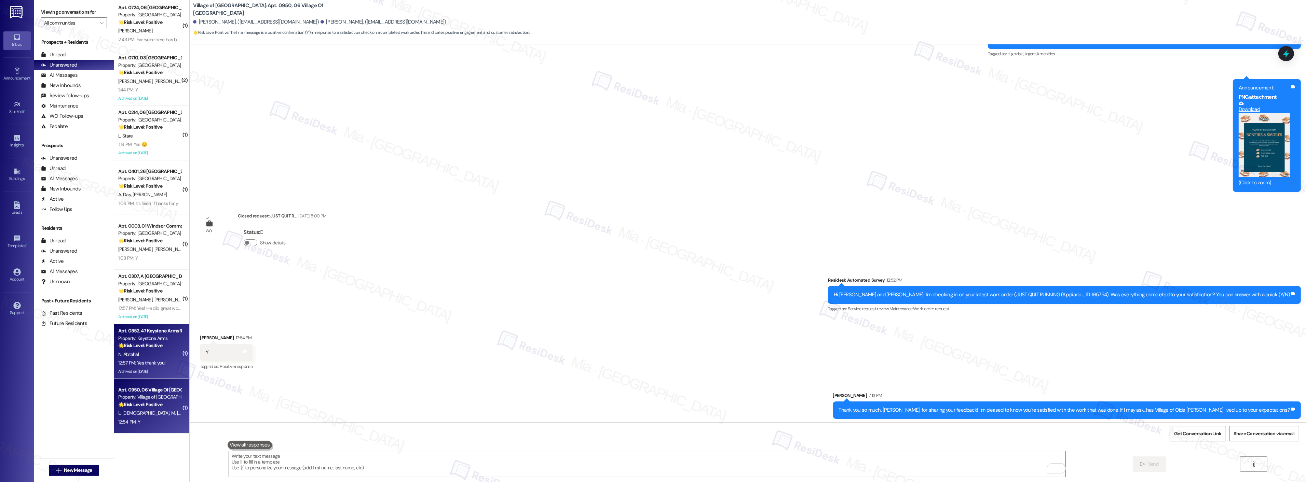
click at [152, 368] on div "Archived on [DATE]" at bounding box center [150, 372] width 65 height 9
type textarea "Fetching suggested responses. Please feel free to read through the conversation…"
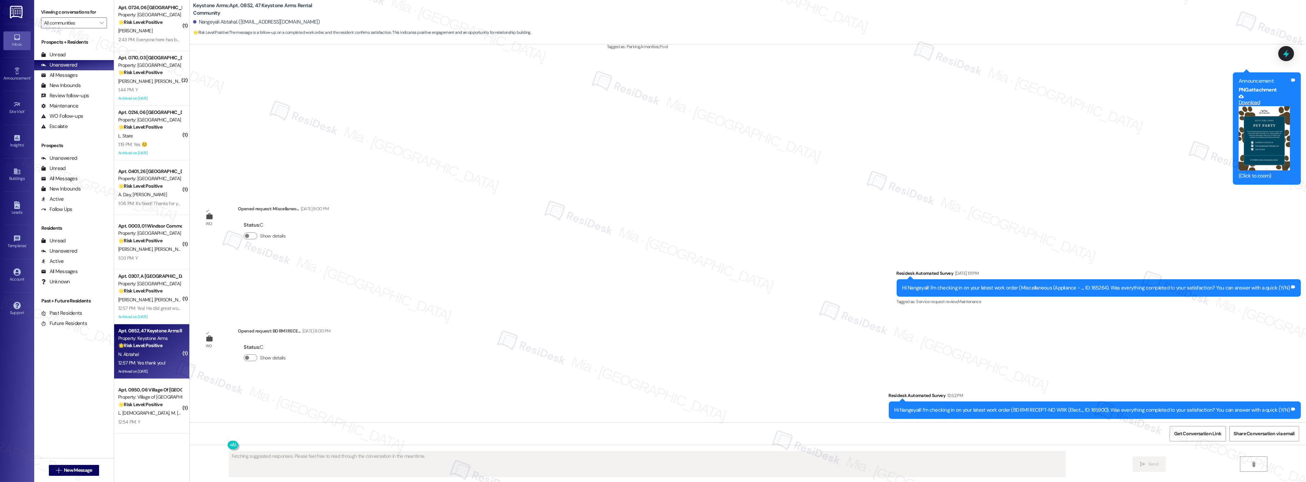
scroll to position [4687, 0]
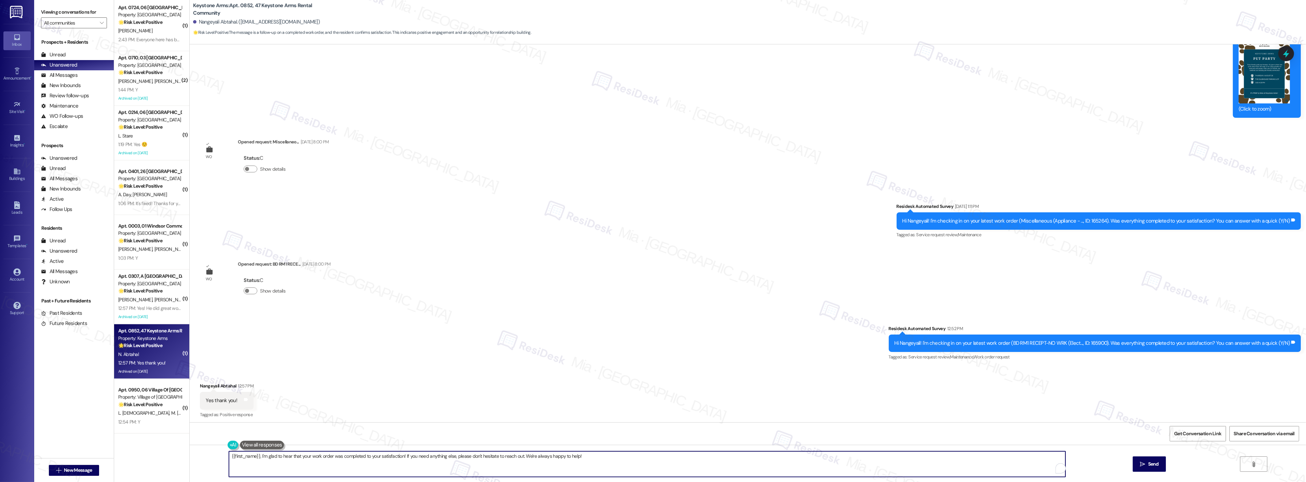
drag, startPoint x: 588, startPoint y: 461, endPoint x: 209, endPoint y: 464, distance: 379.0
click at [209, 464] on div "{{first_name}}, I'm glad to hear that your work order was completed to your sat…" at bounding box center [748, 470] width 1116 height 51
paste textarea "Thank you so much for sharing your feedback! I’m so glad to know you’re satisfi…"
click at [264, 457] on textarea "Thank you so much for sharing your feedback! I’m so glad to know you’re satisfi…" at bounding box center [647, 465] width 837 height 26
click at [266, 459] on textarea "Thank you so much, for sharing your feedback! I’m so glad to know you’re satisf…" at bounding box center [647, 465] width 837 height 26
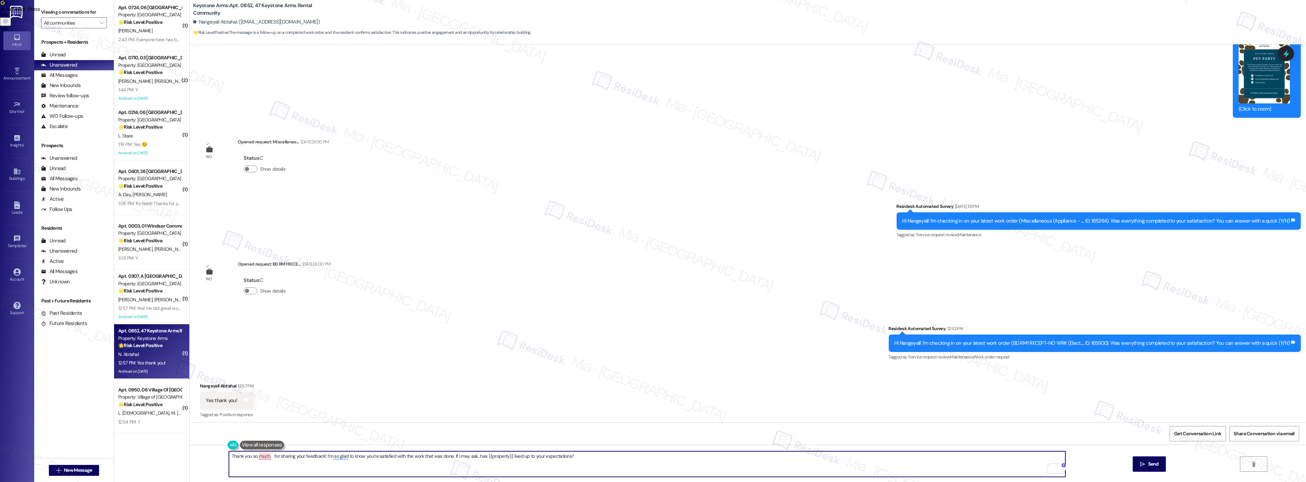
paste textarea "{{"
click at [281, 457] on textarea "Thank you so much, {{name for sharing your feedback! I’m so glad to know you’re…" at bounding box center [647, 465] width 837 height 26
paste textarea "}}"
click at [288, 457] on textarea "Thank you so much, {{name}}, for sharing your feedback! I’m so glad to know you…" at bounding box center [647, 465] width 837 height 26
type textarea "Thank you so much, {{name}}, for sharing your feedback! I’m so glad to know you…"
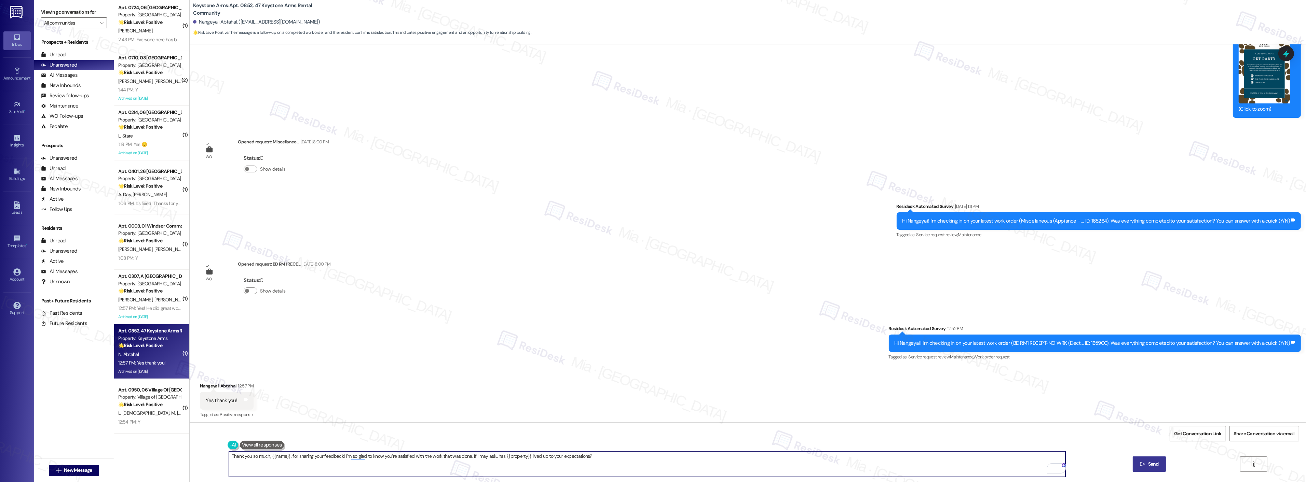
click at [1152, 465] on span "Send" at bounding box center [1153, 464] width 11 height 7
click at [152, 418] on div "12:54 PM: Y 12:54 PM: Y" at bounding box center [150, 422] width 65 height 9
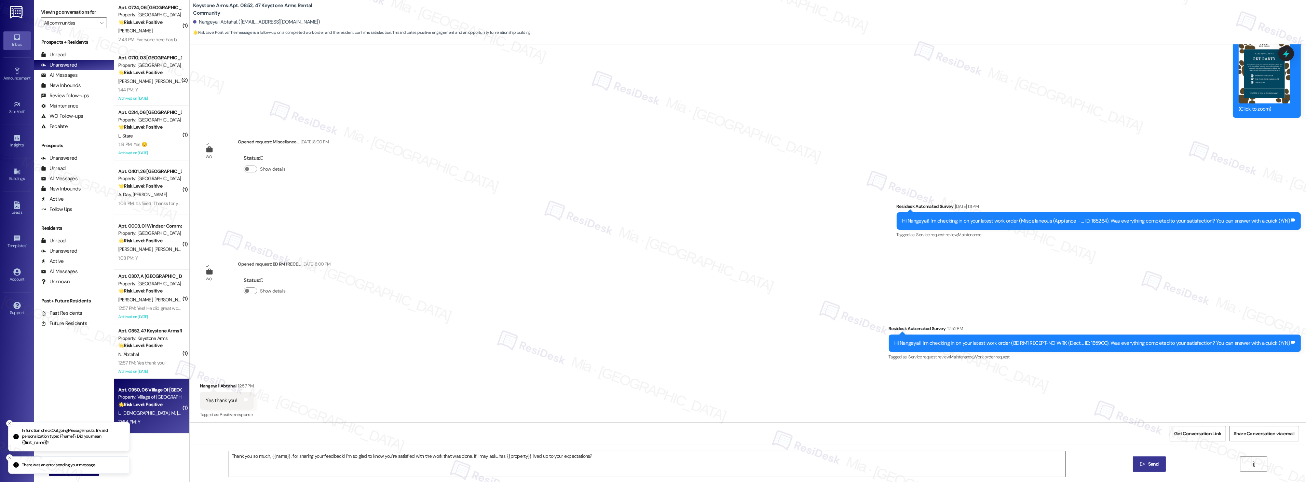
type textarea "Fetching suggested responses. Please feel free to read through the conversation…"
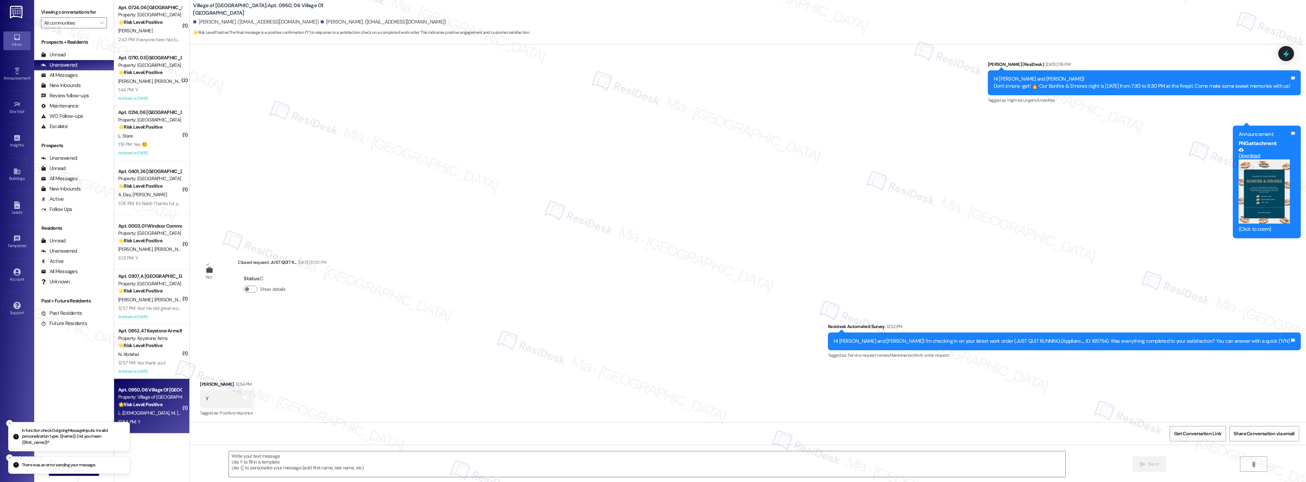
type textarea "Fetching suggested responses. Please feel free to read through the conversation…"
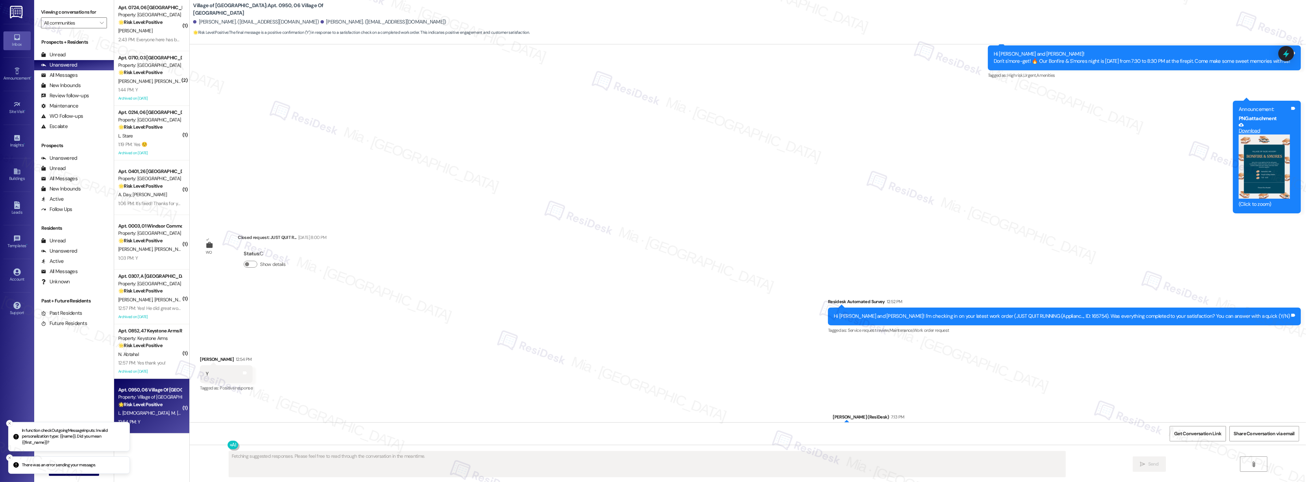
scroll to position [6355, 0]
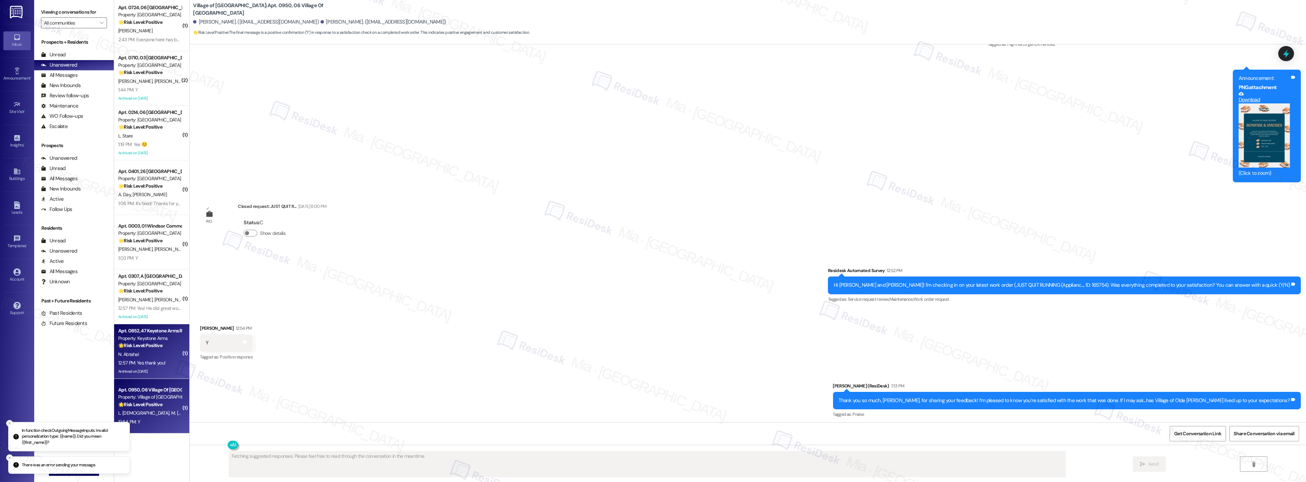
click at [131, 365] on div "12:57 PM: Yes thank you! 12:57 PM: Yes thank you!" at bounding box center [141, 363] width 47 height 6
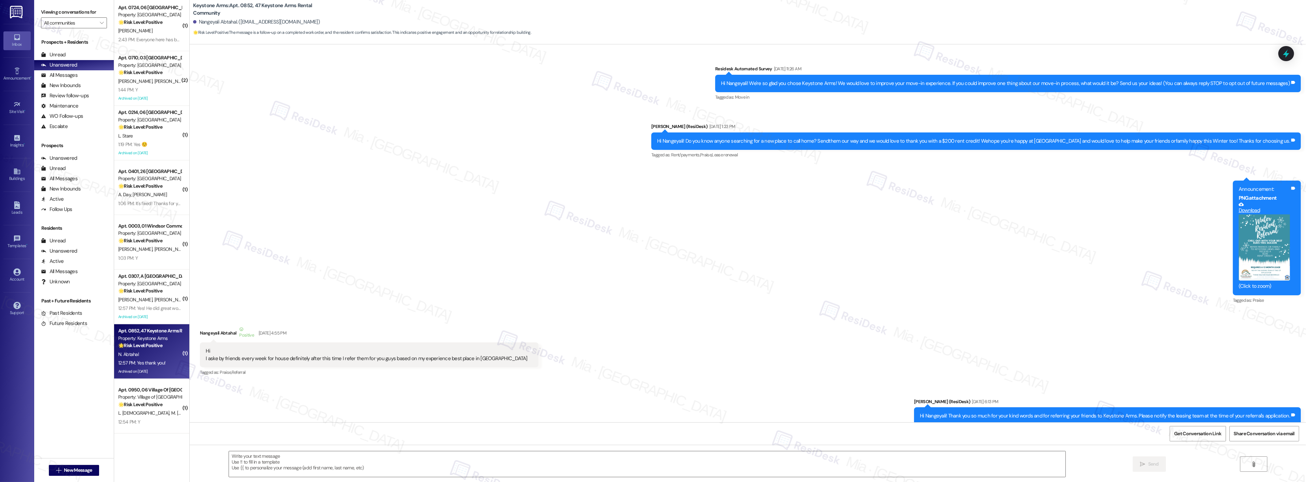
scroll to position [4687, 0]
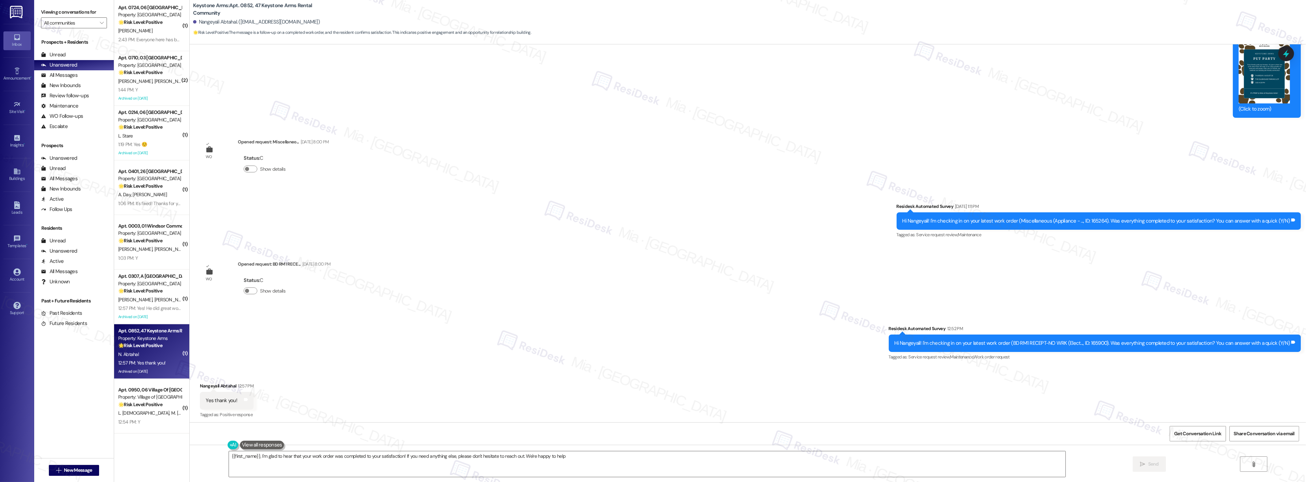
type textarea "{{first_name}}, I'm glad to hear that your work order was completed to your sat…"
click at [163, 408] on div "🌟 Risk Level: Positive The final message is a positive confirmation ('Y') in re…" at bounding box center [149, 405] width 63 height 7
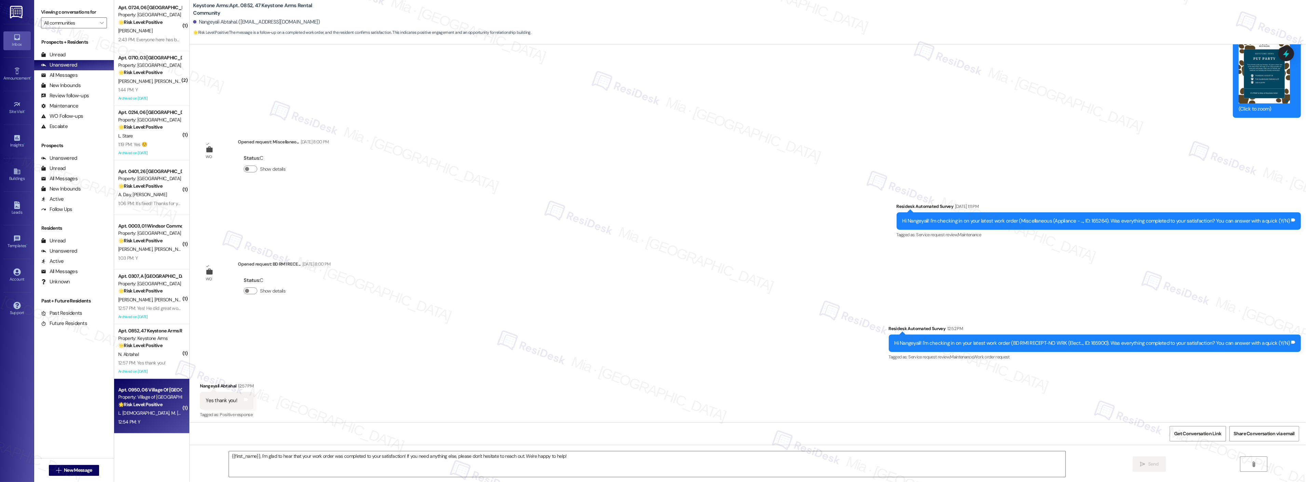
type textarea "Fetching suggested responses. Please feel free to read through the conversation…"
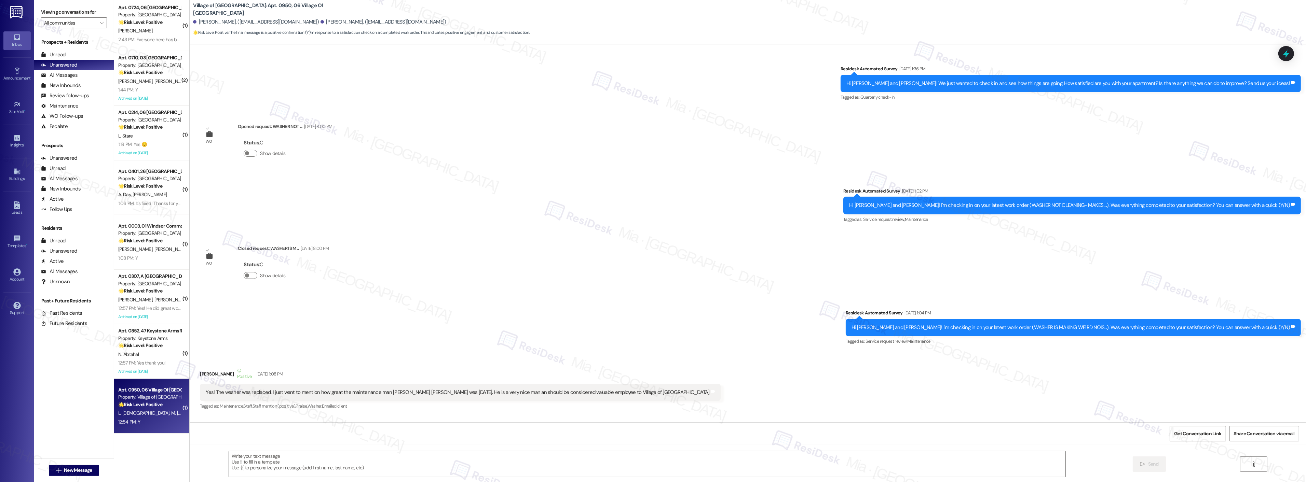
type textarea "Fetching suggested responses. Please feel free to read through the conversation…"
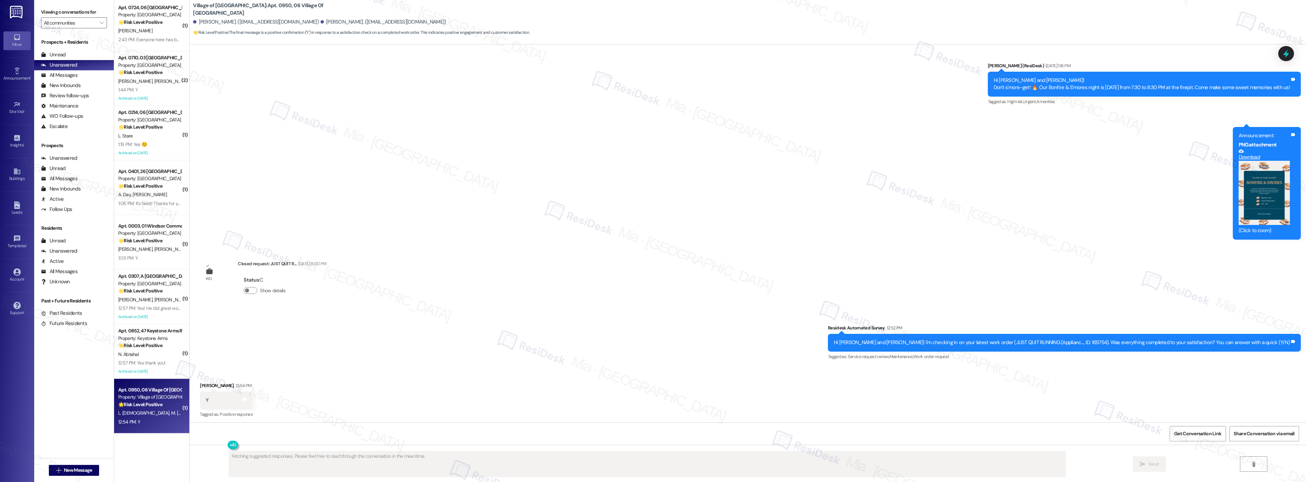
scroll to position [6355, 0]
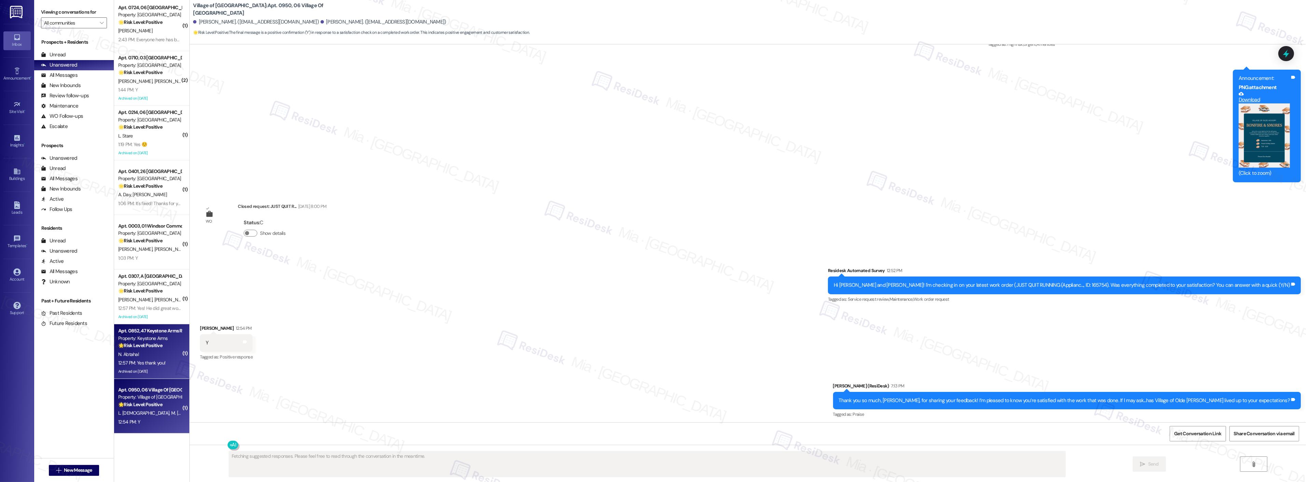
click at [147, 364] on div "12:57 PM: Yes thank you! 12:57 PM: Yes thank you!" at bounding box center [141, 363] width 47 height 6
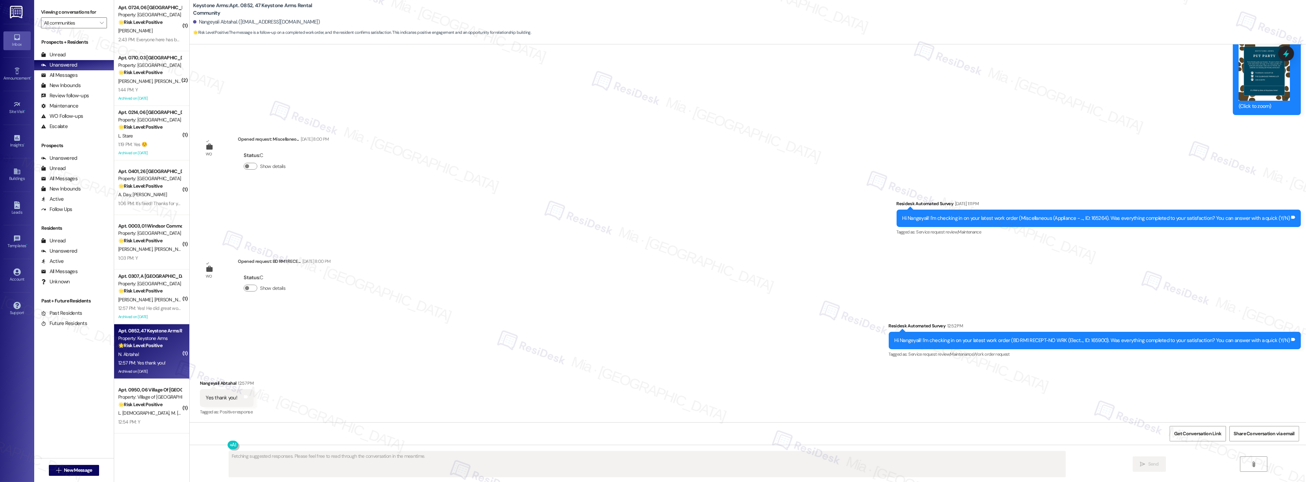
scroll to position [4687, 0]
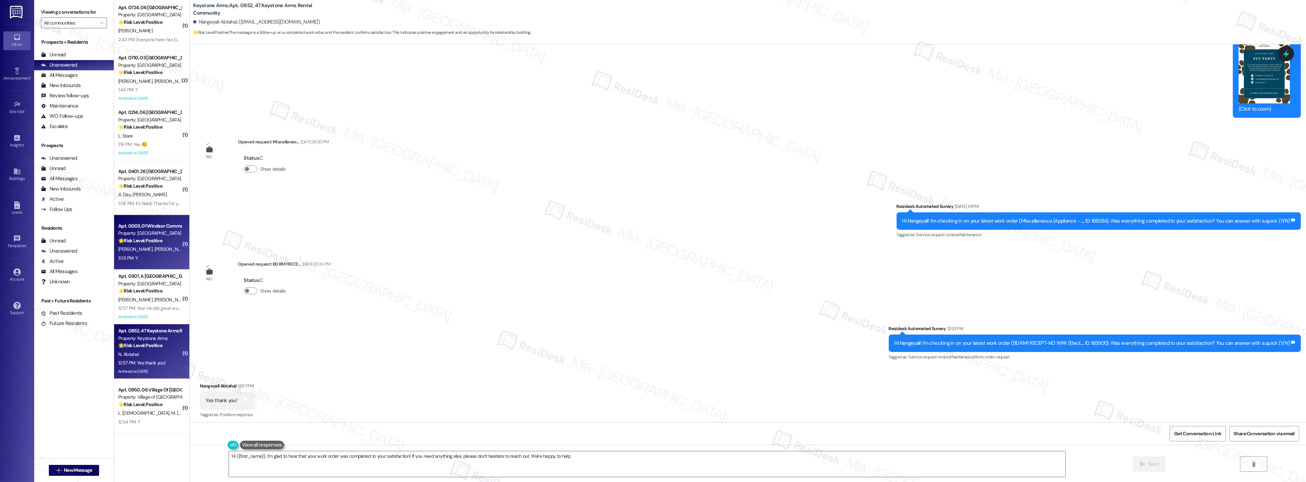
type textarea "Hi {{first_name}}, I'm glad to hear that your work order was completed to your …"
click at [128, 247] on span "[PERSON_NAME]" at bounding box center [136, 249] width 36 height 6
type textarea "Fetching suggested responses. Please feel free to read through the conversation…"
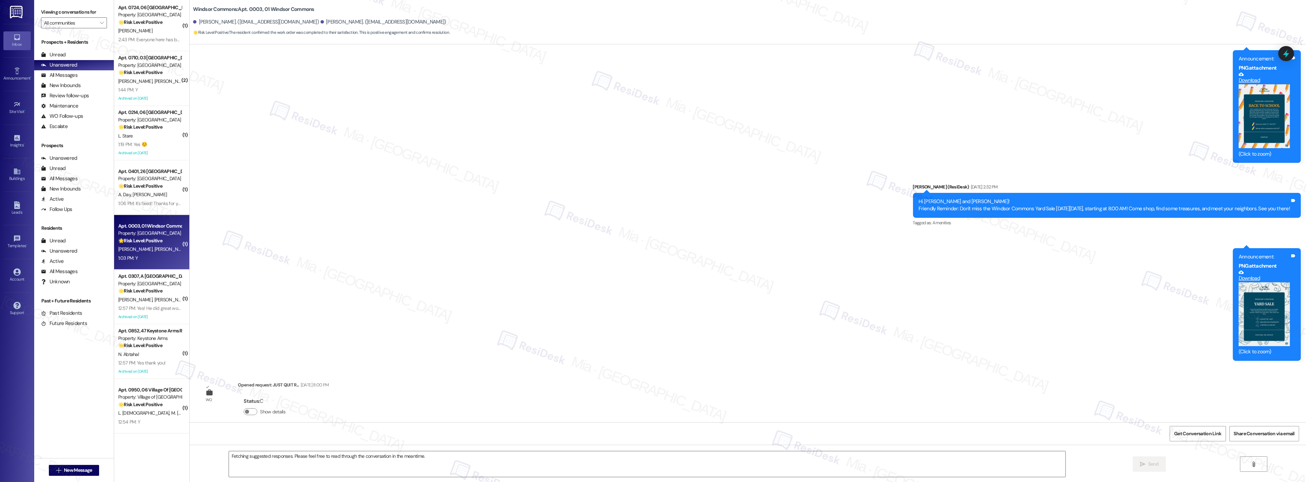
scroll to position [3862, 0]
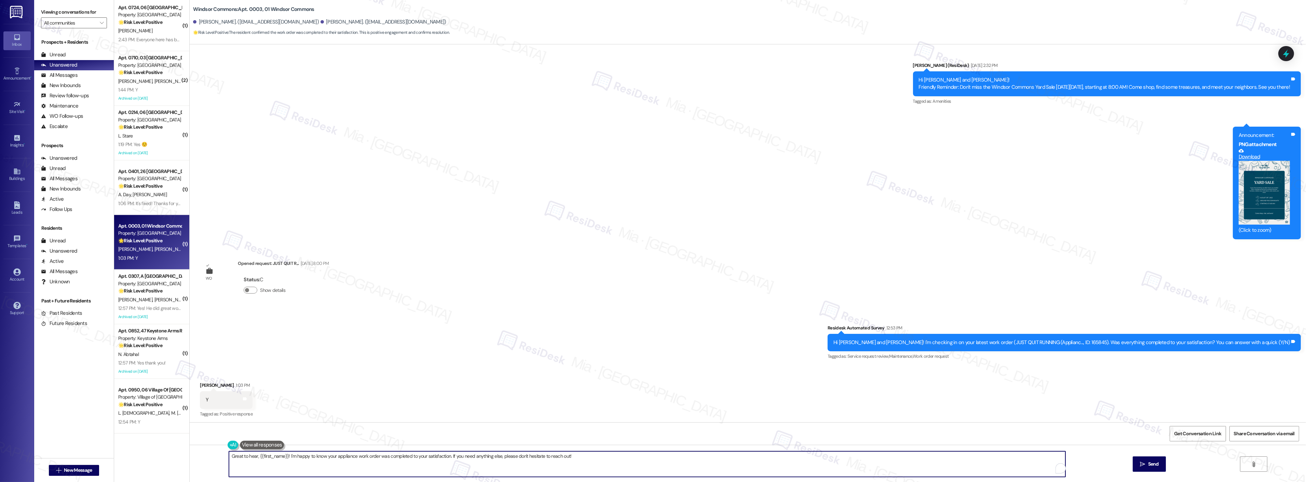
drag, startPoint x: 574, startPoint y: 458, endPoint x: 212, endPoint y: 457, distance: 362.2
click at [212, 457] on div "Great to hear, {{first_name}}! I'm happy to know your appliance work order was …" at bounding box center [748, 470] width 1116 height 51
paste textarea "Thank you so much for sharing your feedback! I’m so glad to know you’re satisfi…"
click at [263, 456] on textarea "Thank you so much for sharing your feedback! I’m so glad to know you’re satisfi…" at bounding box center [647, 465] width 837 height 26
type textarea "Thank you so much, [PERSON_NAME] for sharing your feedback! I’m so glad to know…"
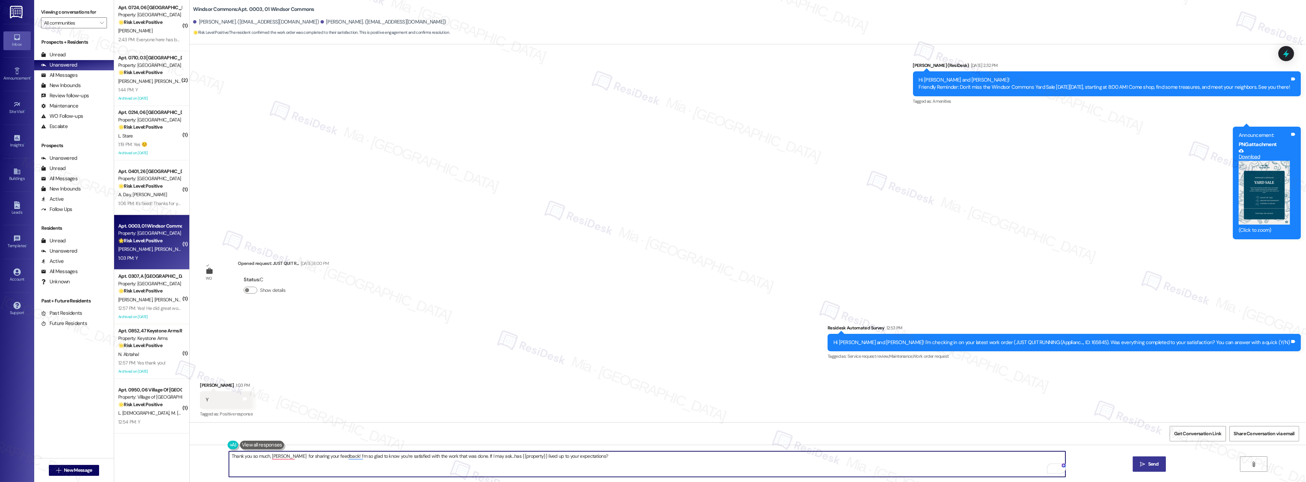
click at [1159, 467] on span "Send" at bounding box center [1153, 464] width 13 height 7
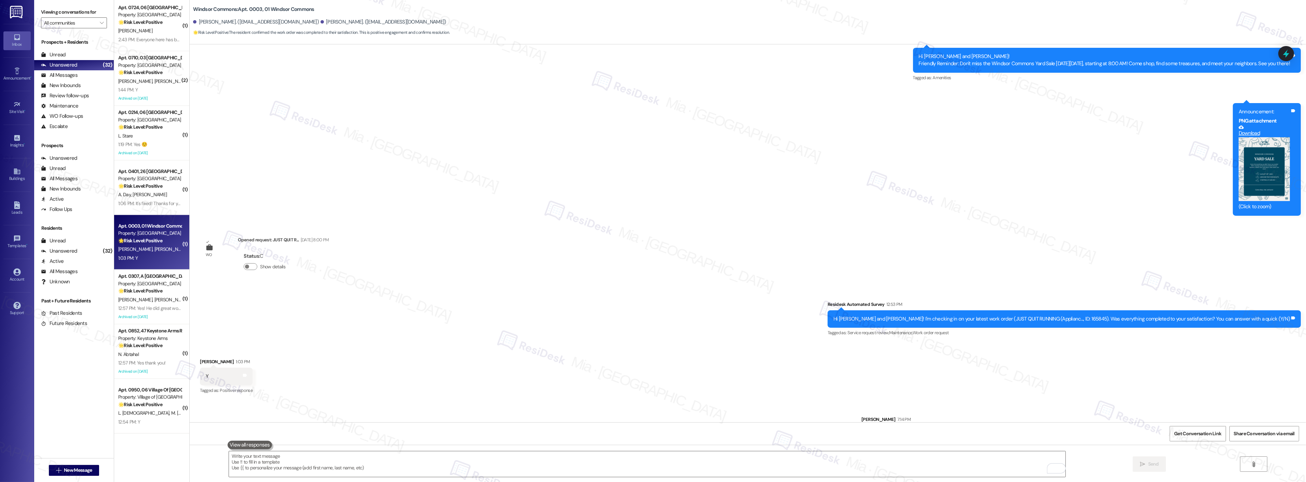
scroll to position [3910, 0]
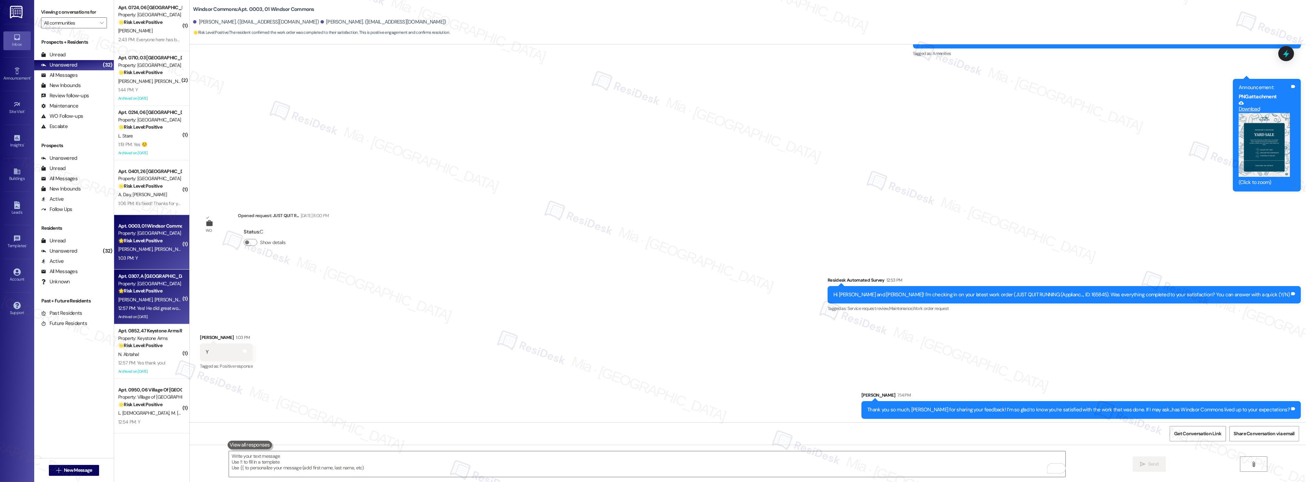
click at [170, 310] on div "12:57 PM: Yes! He did great work. Thank you! 12:57 PM: Yes! He did great work. …" at bounding box center [161, 308] width 87 height 6
type textarea "Fetching suggested responses. Please feel free to read through the conversation…"
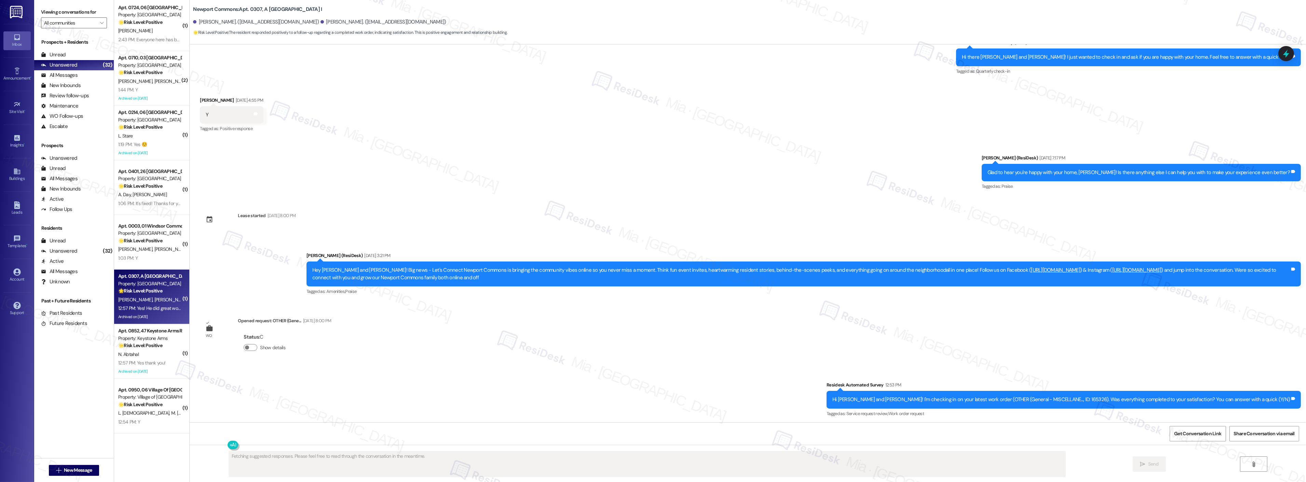
scroll to position [7068, 0]
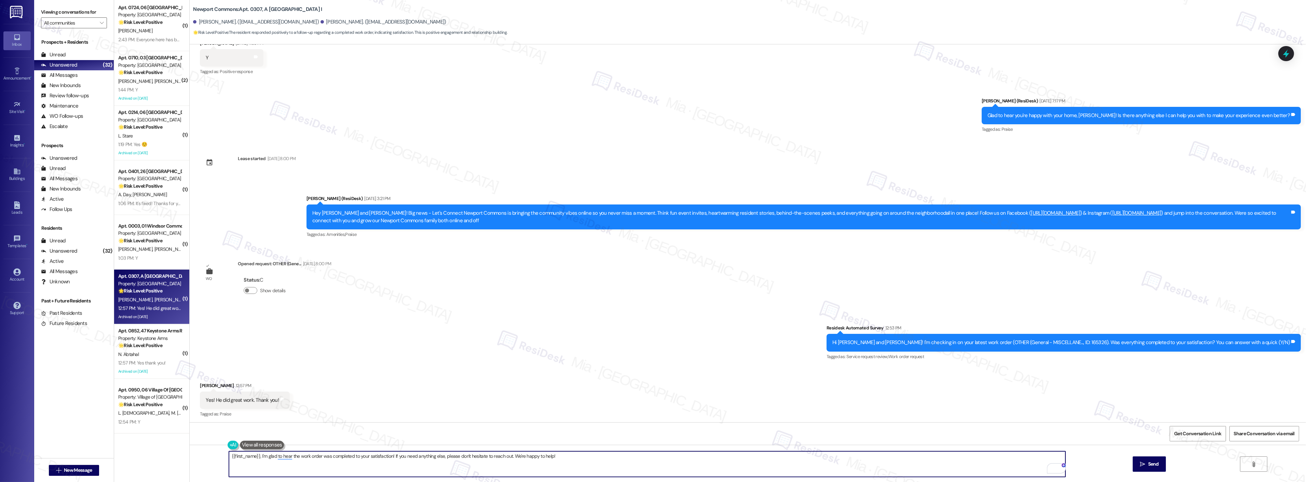
click at [556, 457] on textarea "{{first_name}}, I'm glad to hear the work order was completed to your satisfact…" at bounding box center [647, 465] width 837 height 26
drag, startPoint x: 555, startPoint y: 456, endPoint x: 190, endPoint y: 456, distance: 364.6
click at [190, 456] on div "{{first_name}}, I'm glad to hear the work order was completed to your satisfact…" at bounding box center [748, 470] width 1116 height 51
paste textarea "Thank you so much for sharing your feedback! I’m so glad to know you’re satisfi…"
click at [262, 456] on textarea "Thank you so much for sharing your feedback! I’m so glad to know you’re satisfi…" at bounding box center [647, 465] width 837 height 26
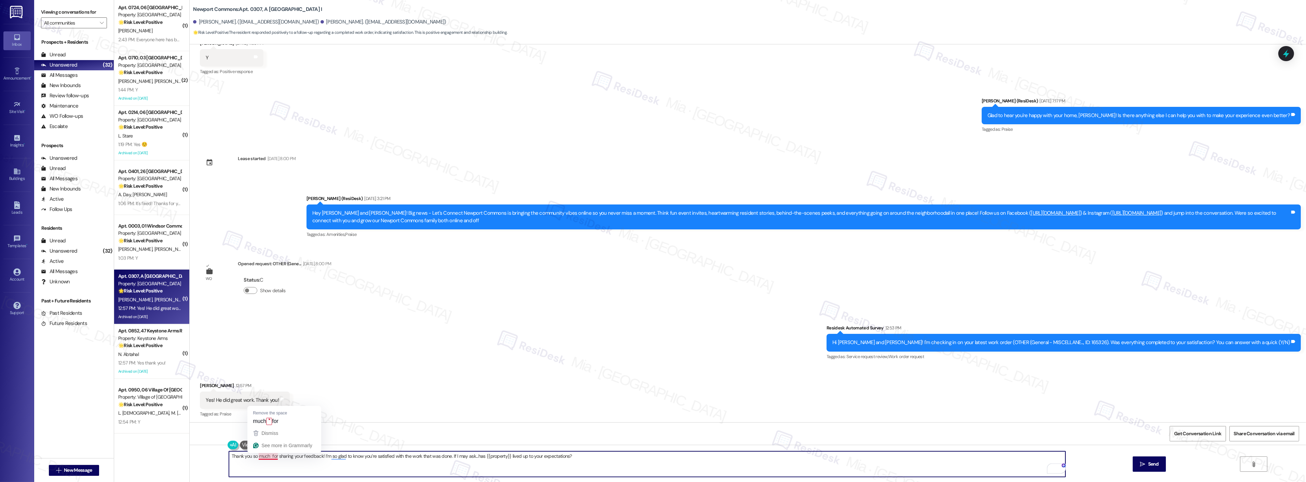
click at [263, 456] on textarea "Thank you so much for sharing your feedback! I’m so glad to know you’re satisfi…" at bounding box center [647, 465] width 837 height 26
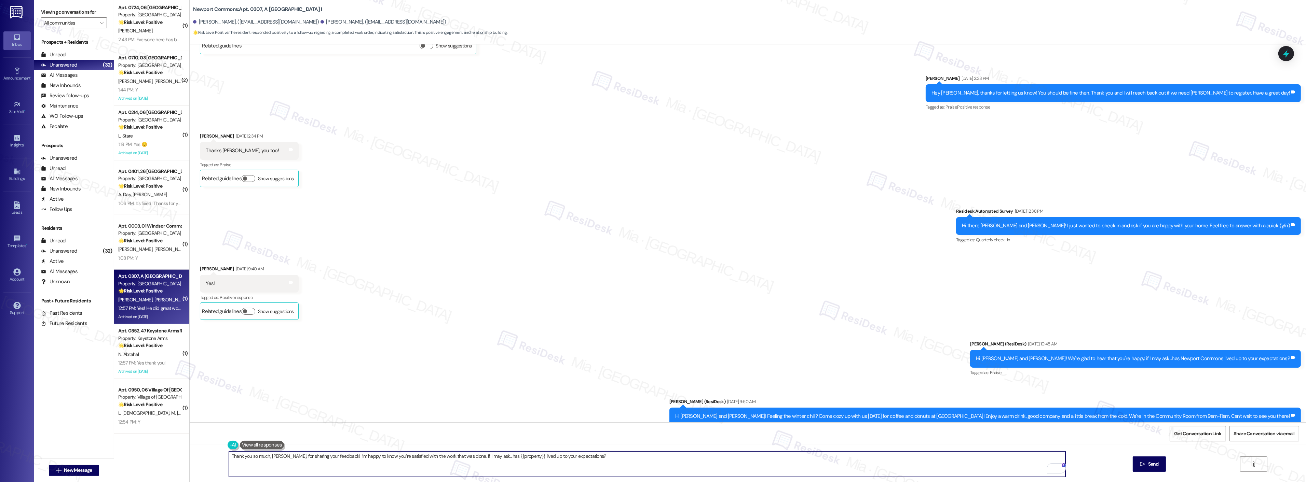
scroll to position [5132, 0]
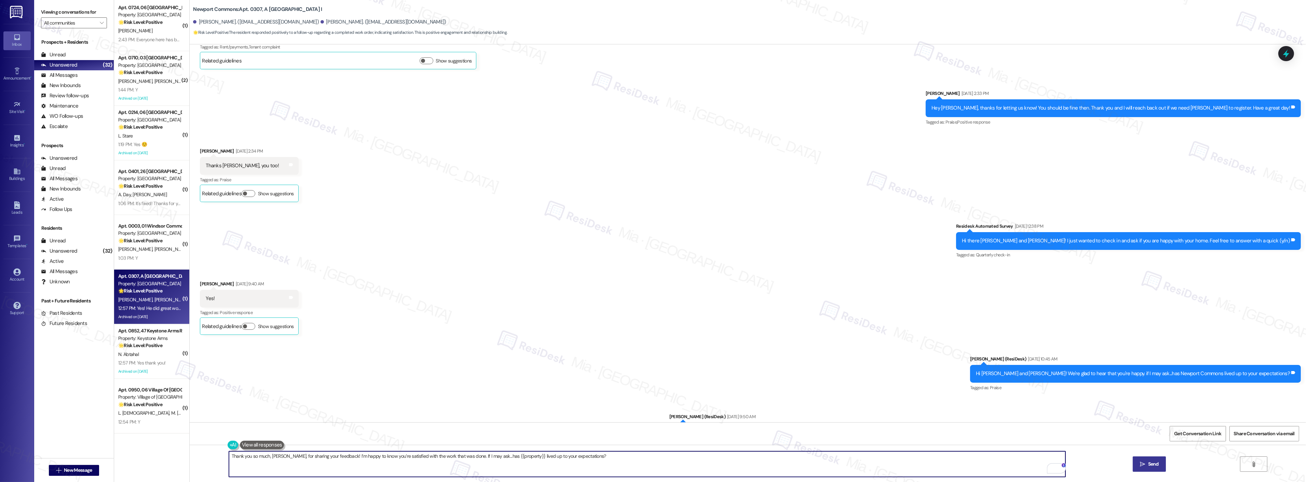
type textarea "Thank you so much, [PERSON_NAME], for sharing your feedback! I’m happy to know …"
click at [1142, 463] on icon "" at bounding box center [1142, 464] width 5 height 5
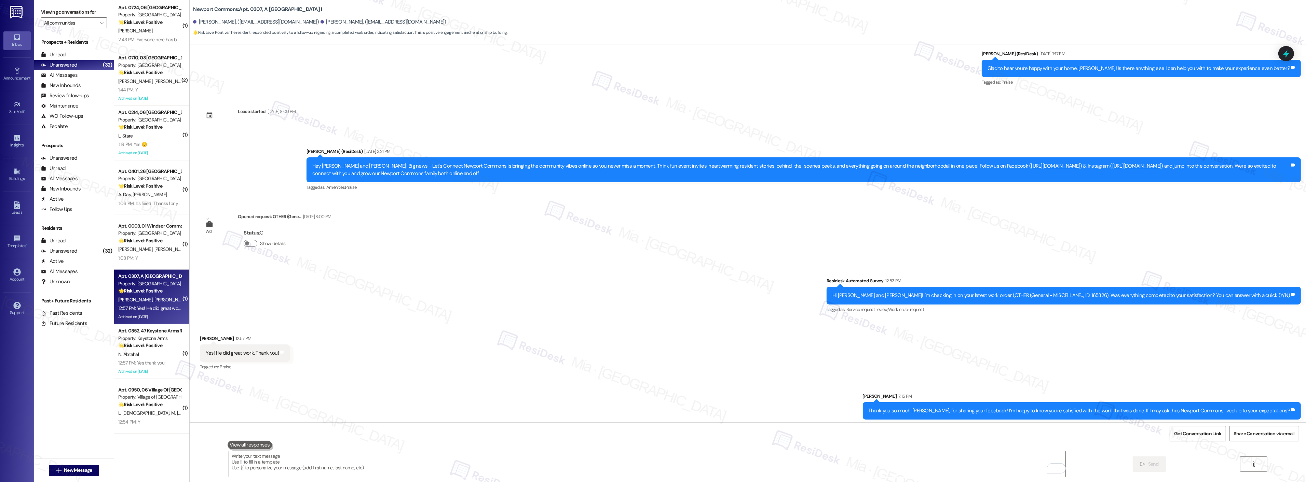
scroll to position [7116, 0]
click at [157, 240] on strong "🌟 Risk Level: Positive" at bounding box center [140, 241] width 44 height 6
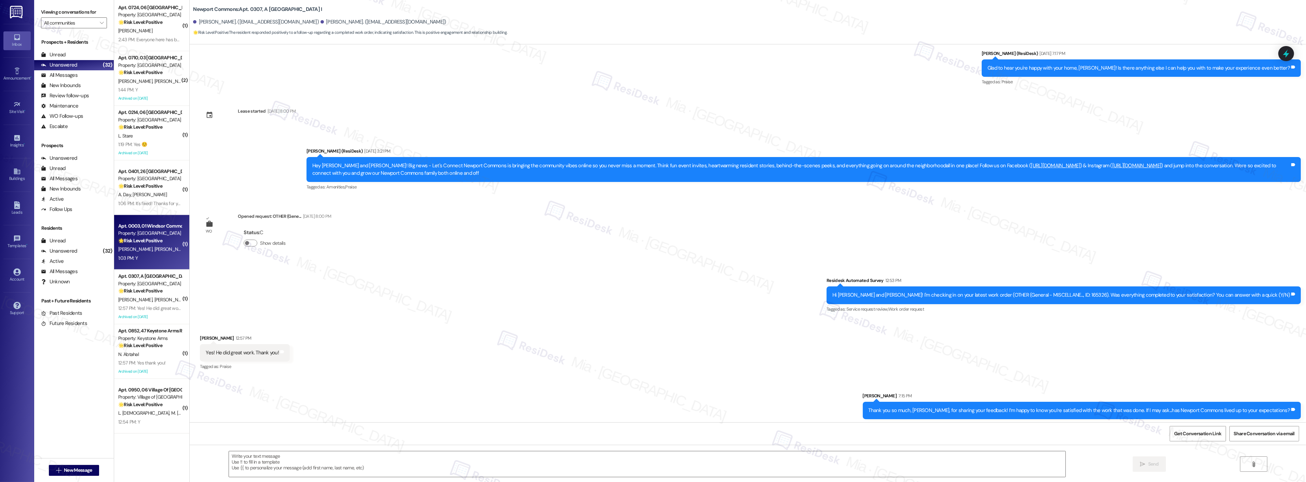
type textarea "Fetching suggested responses. Please feel free to read through the conversation…"
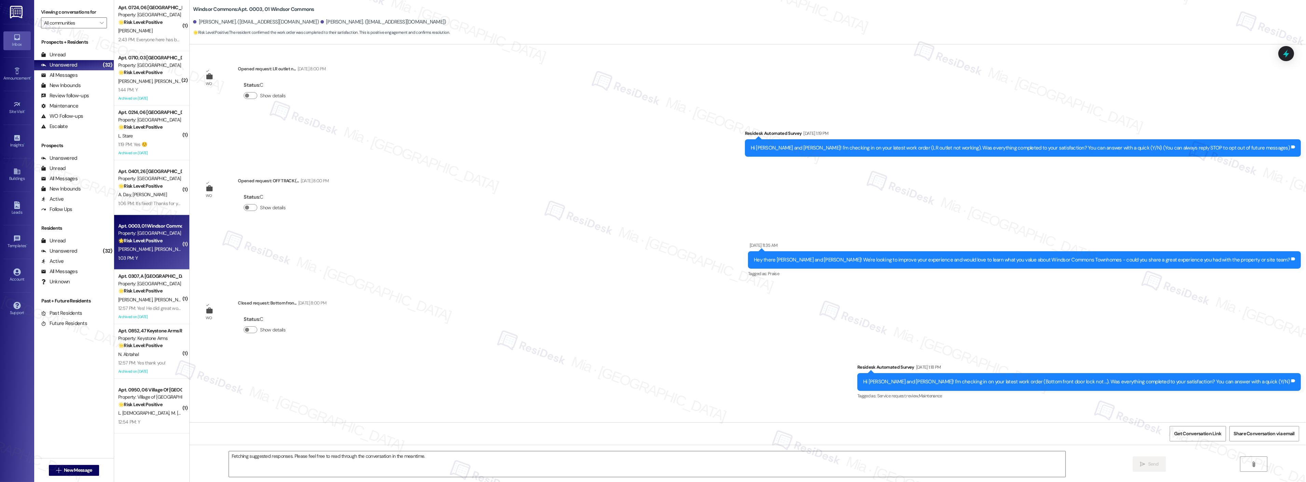
scroll to position [3862, 0]
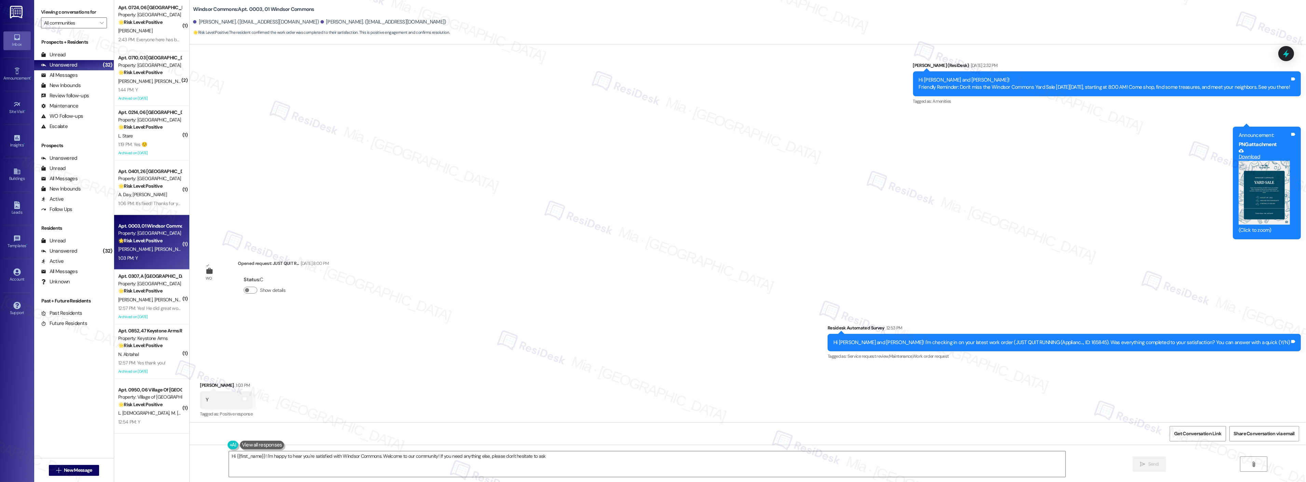
type textarea "Hi {{first_name}}! I'm happy to hear you're satisfied with Windsor Commons. Wel…"
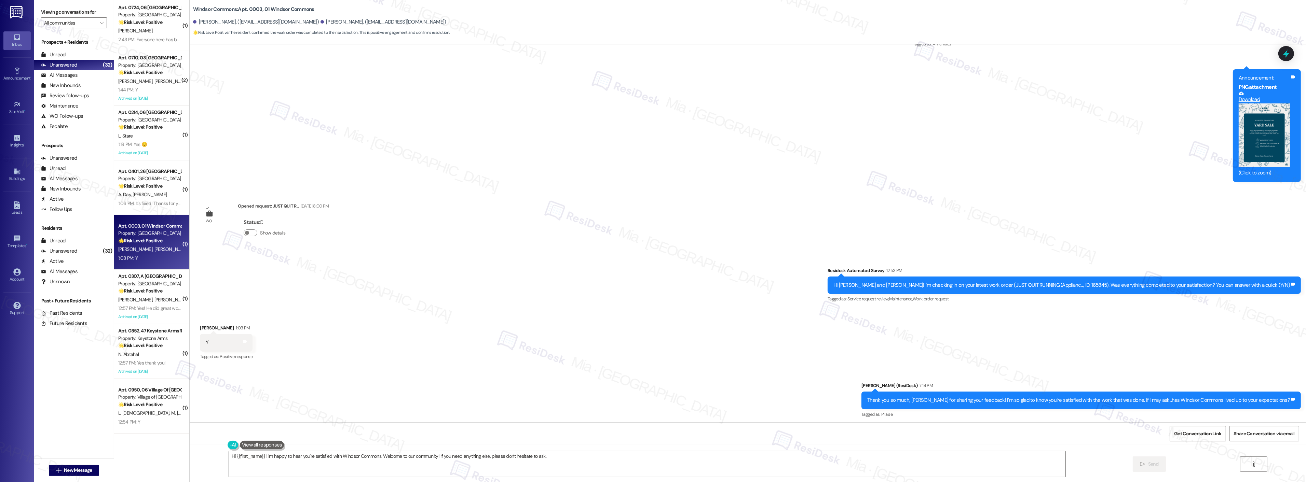
scroll to position [3920, 0]
click at [141, 293] on strong "🌟 Risk Level: Positive" at bounding box center [140, 291] width 44 height 6
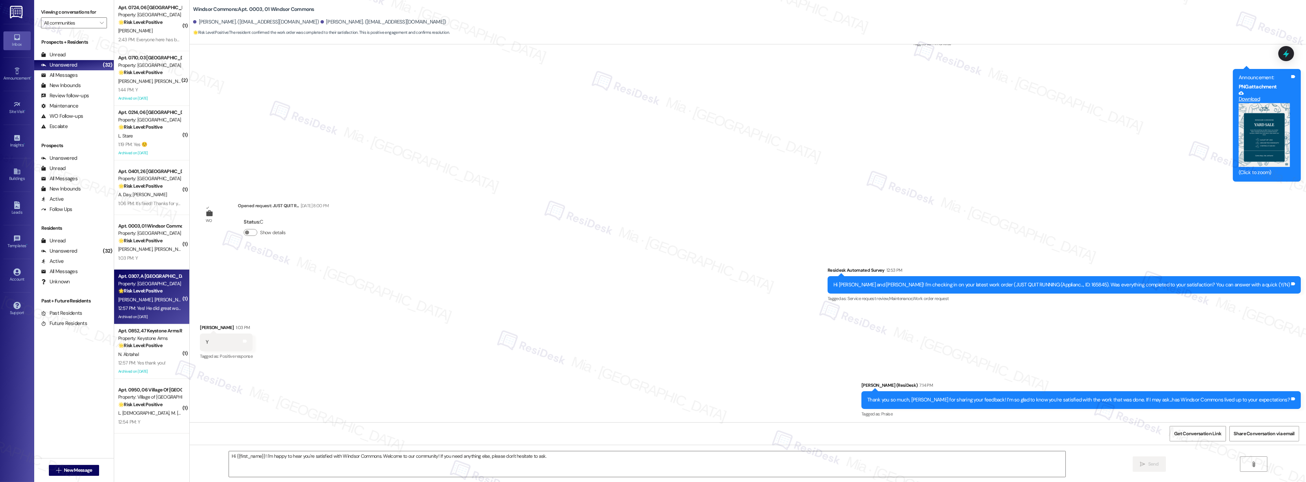
type textarea "Fetching suggested responses. Please feel free to read through the conversation…"
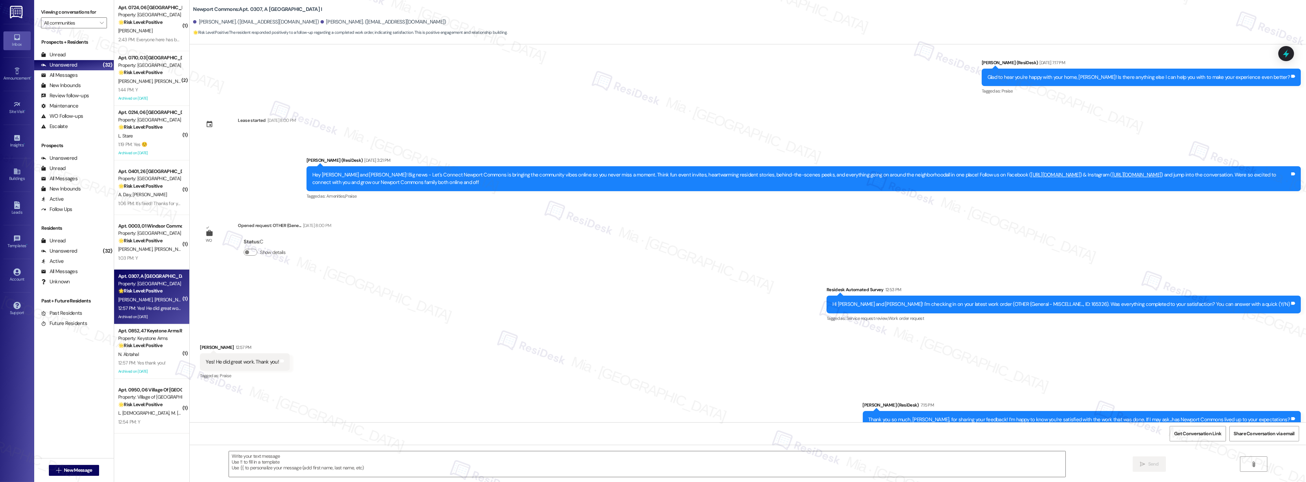
type textarea "Fetching suggested responses. Please feel free to read through the conversation…"
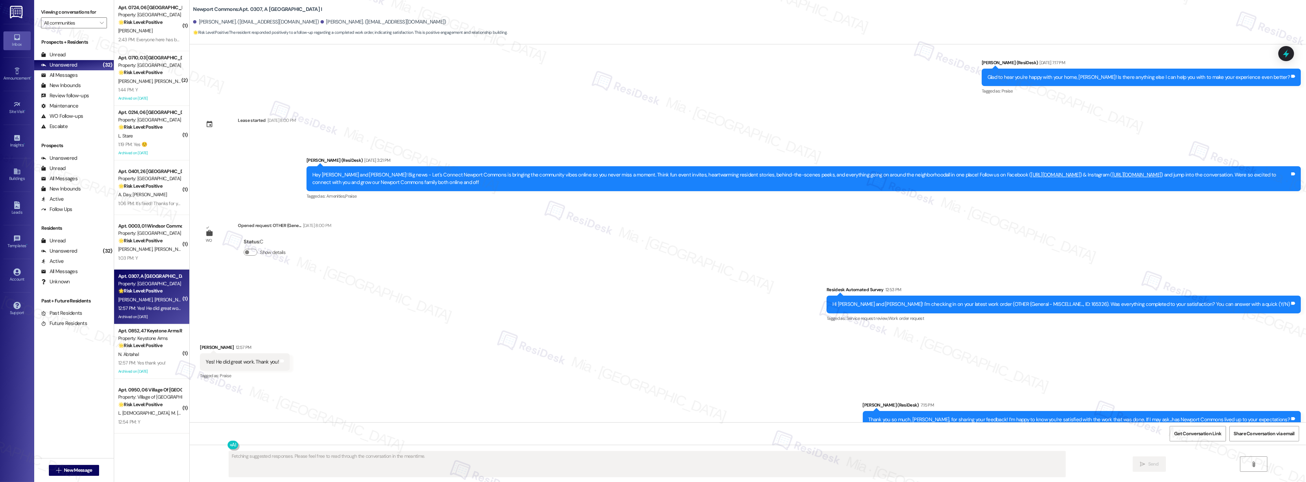
scroll to position [7126, 0]
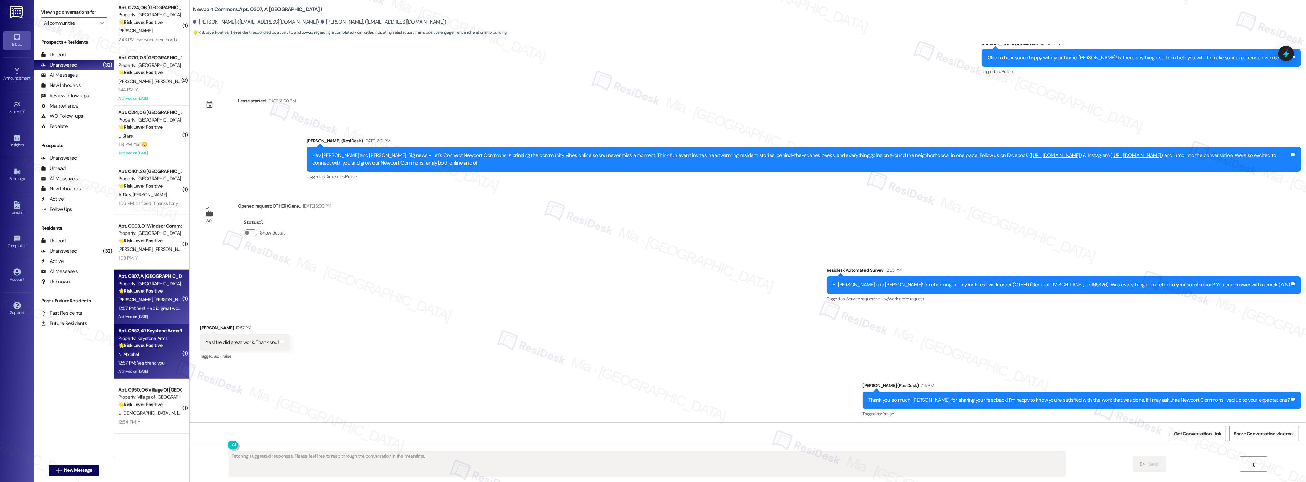
click at [135, 355] on div "N. Abtahal" at bounding box center [150, 355] width 65 height 9
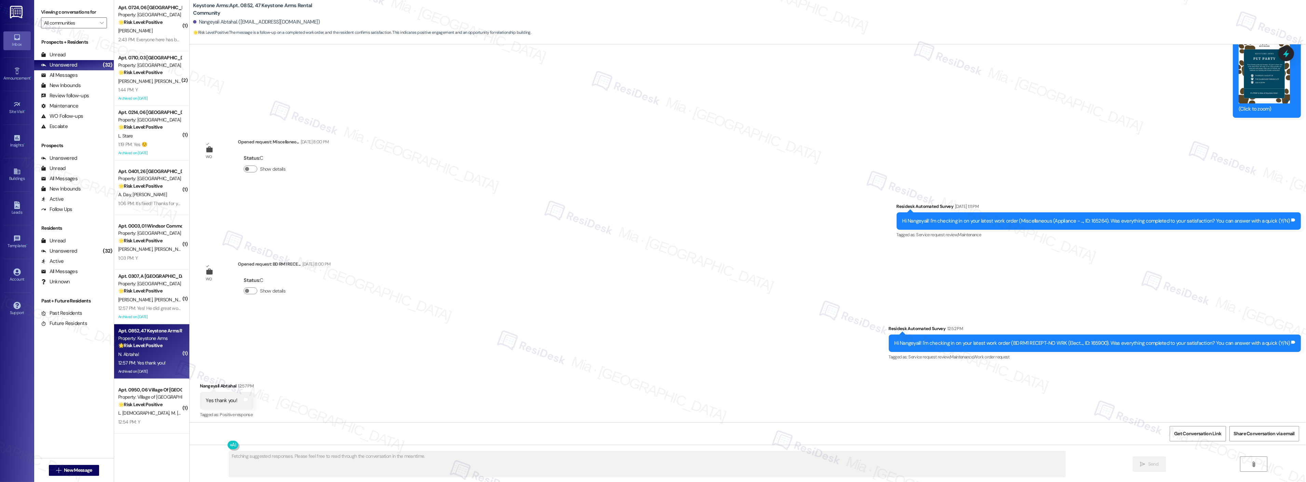
scroll to position [4687, 0]
click at [370, 460] on textarea "{{first_name}}, I'm glad to hear that your work order was completed to your sat…" at bounding box center [647, 465] width 837 height 26
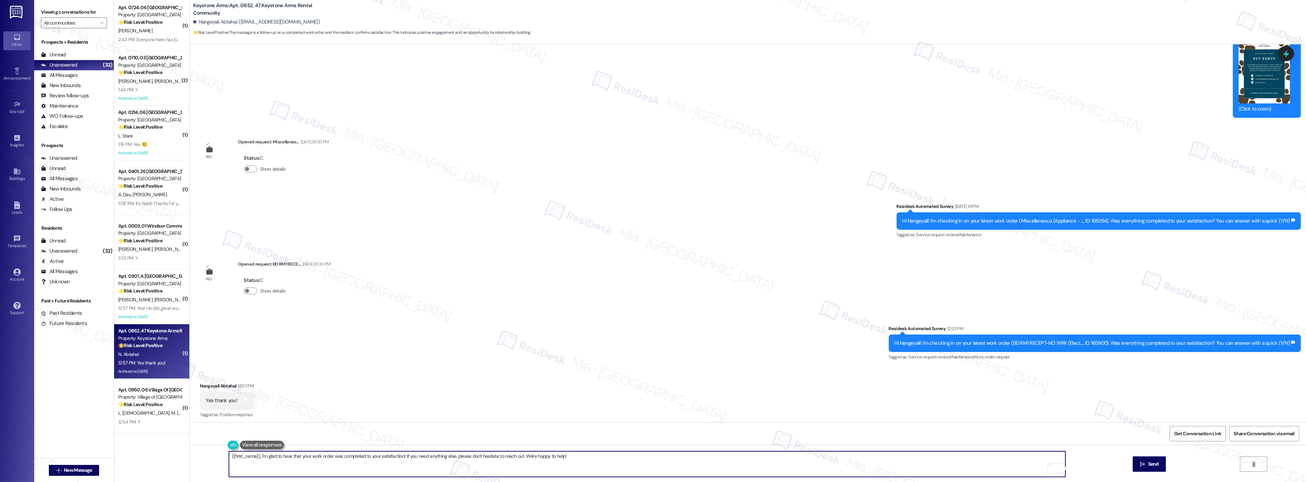
drag, startPoint x: 416, startPoint y: 456, endPoint x: 585, endPoint y: 457, distance: 168.5
click at [585, 457] on textarea "{{first_name}}, I'm glad to hear that your work order was completed to your sat…" at bounding box center [647, 465] width 837 height 26
paste textarea "If I may ask...has {{property}} lived up to your expectations?"
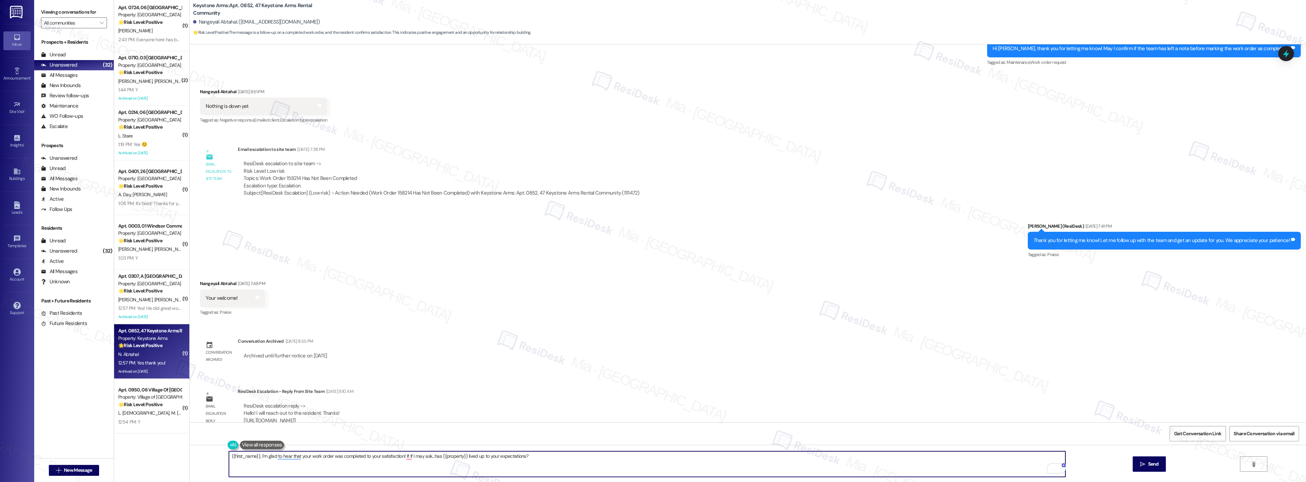
scroll to position [3814, 0]
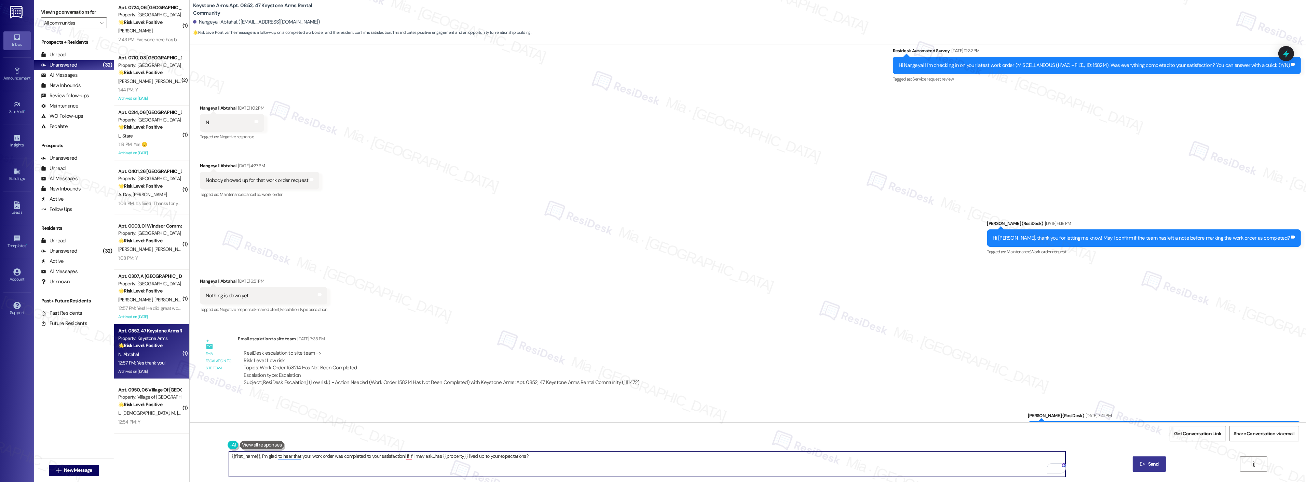
type textarea "{{first_name}}, I'm glad to hear that your work order was completed to your sat…"
click at [1145, 462] on span " Send" at bounding box center [1150, 464] width 22 height 7
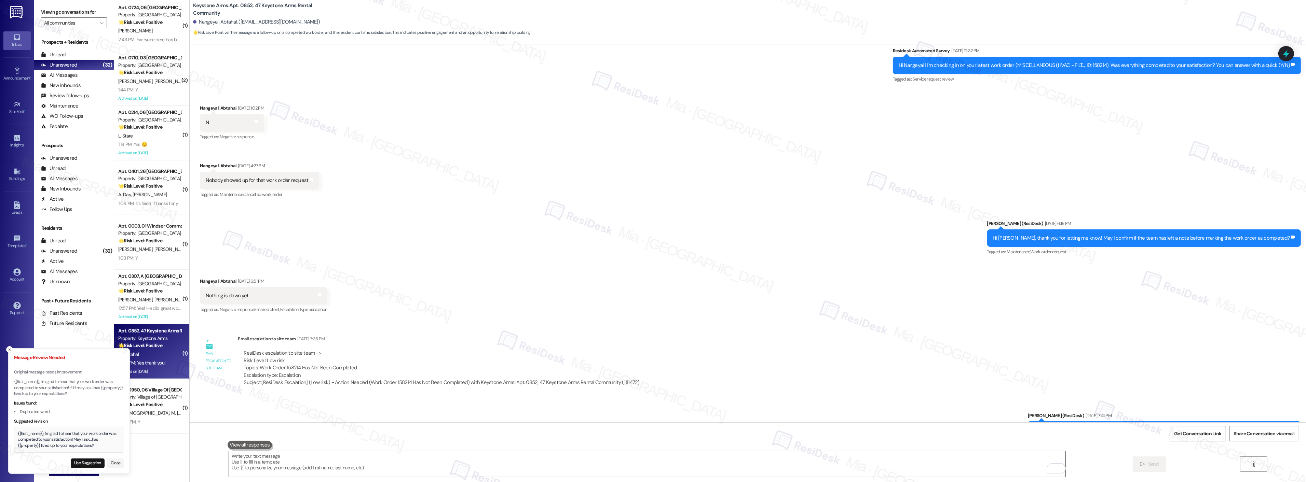
click at [370, 457] on textarea "To enrich screen reader interactions, please activate Accessibility in Grammarl…" at bounding box center [647, 465] width 837 height 26
click at [80, 464] on button "Use Suggestion" at bounding box center [88, 464] width 34 height 10
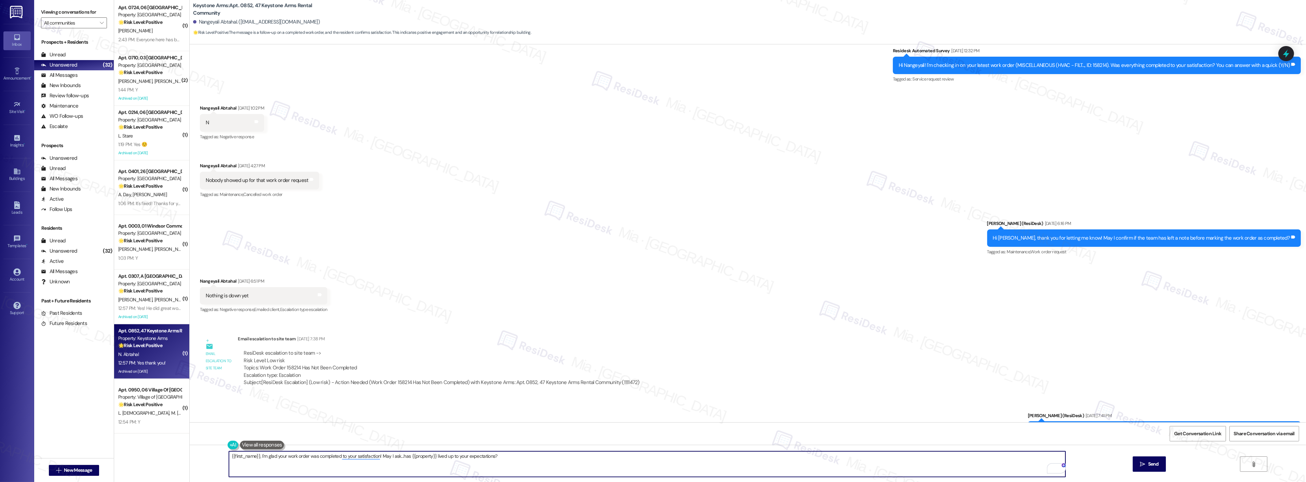
click at [575, 464] on textarea "{{first_name}}, I'm glad your work order was completed to your satisfaction! Ma…" at bounding box center [647, 465] width 837 height 26
type textarea "{{first_name}}, I'm glad your work order was completed to your satisfaction! Ma…"
click at [1148, 463] on span "Send" at bounding box center [1153, 464] width 11 height 7
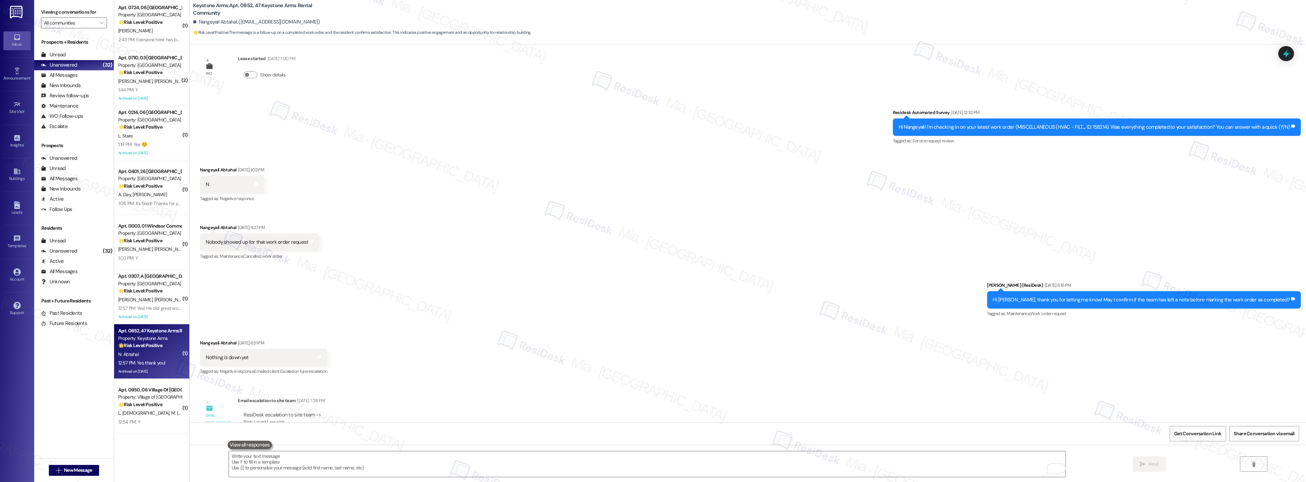
scroll to position [3738, 0]
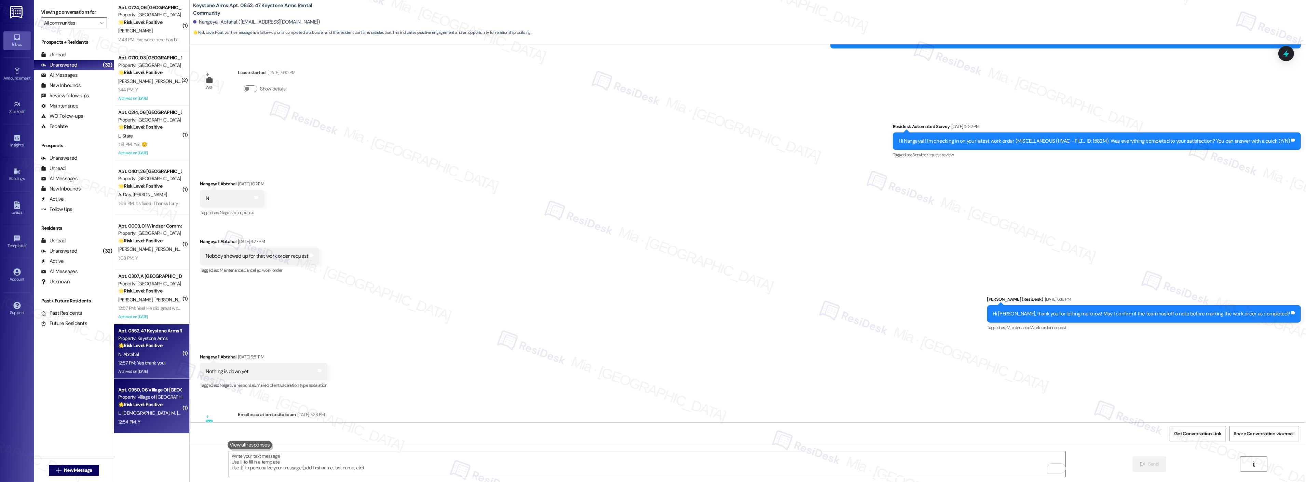
click at [155, 408] on strong "🌟 Risk Level: Positive" at bounding box center [140, 405] width 44 height 6
type textarea "Fetching suggested responses. Please feel free to read through the conversation…"
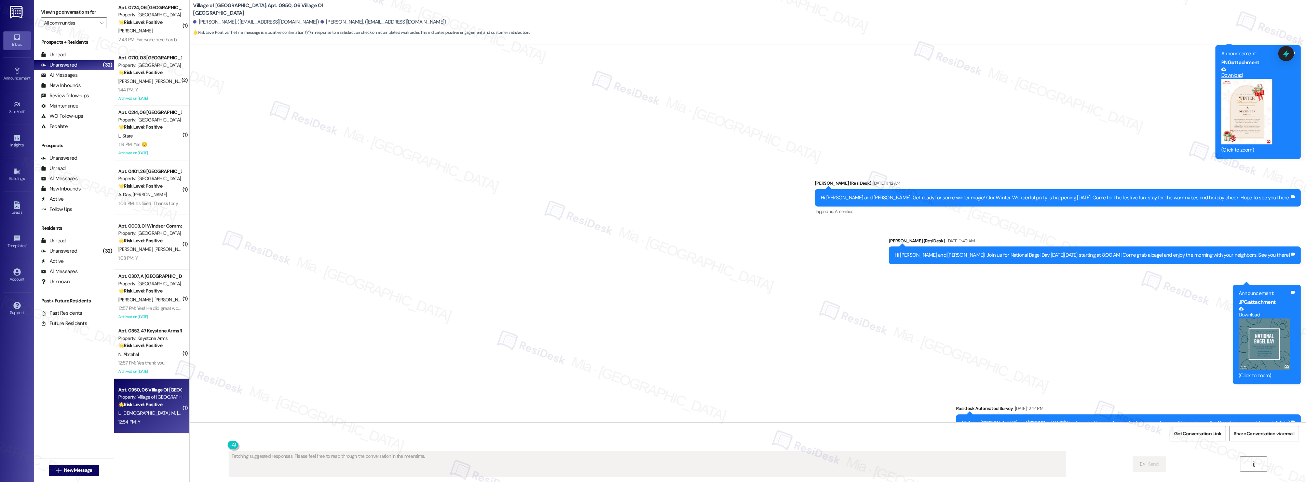
scroll to position [6355, 0]
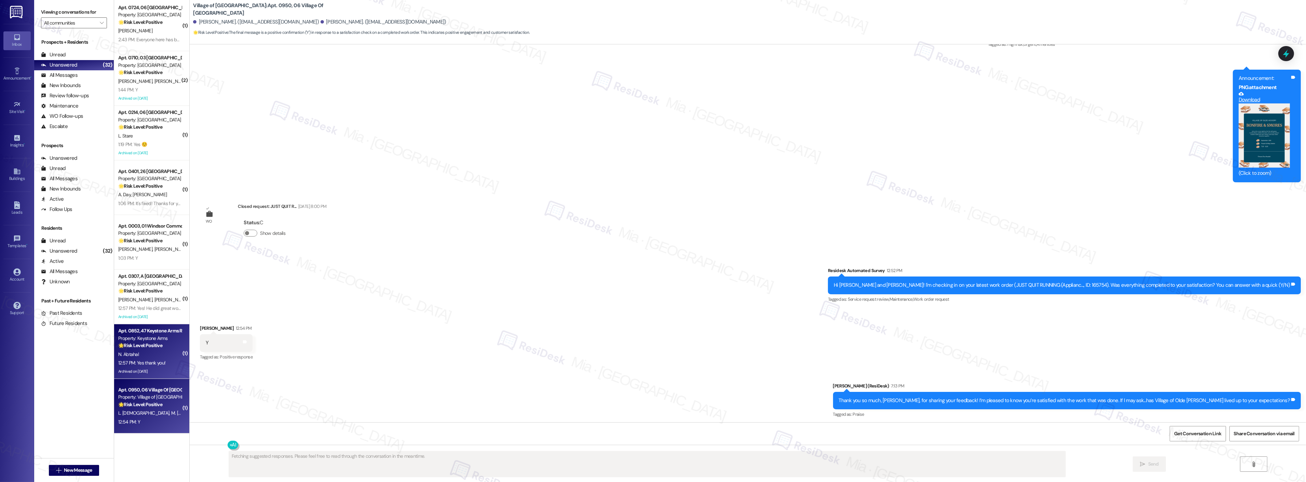
click at [118, 364] on div "12:57 PM: Yes thank you! 12:57 PM: Yes thank you!" at bounding box center [141, 363] width 47 height 6
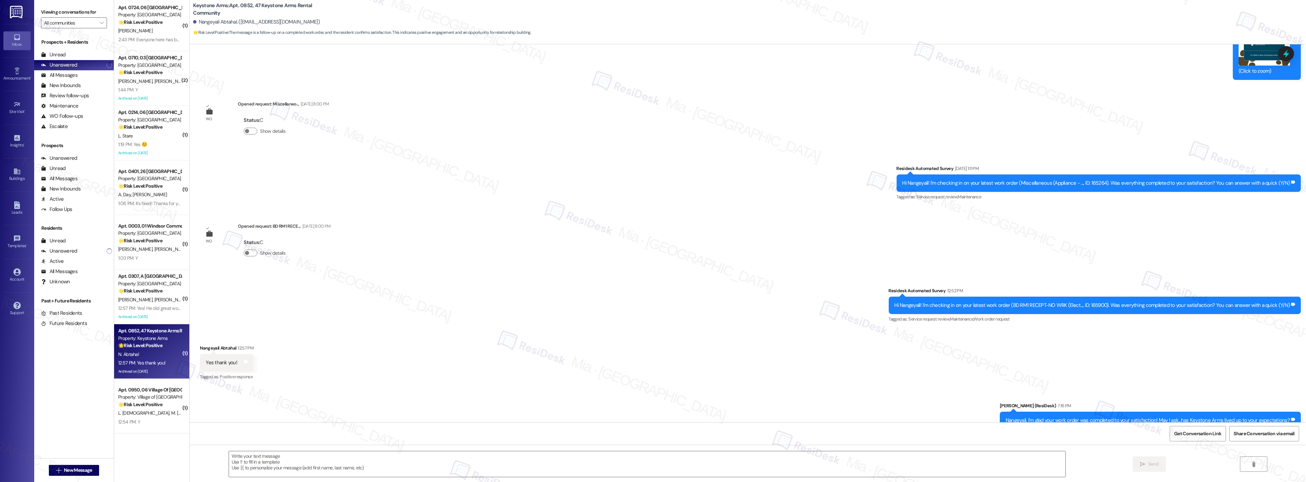
type textarea "Fetching suggested responses. Please feel free to read through the conversation…"
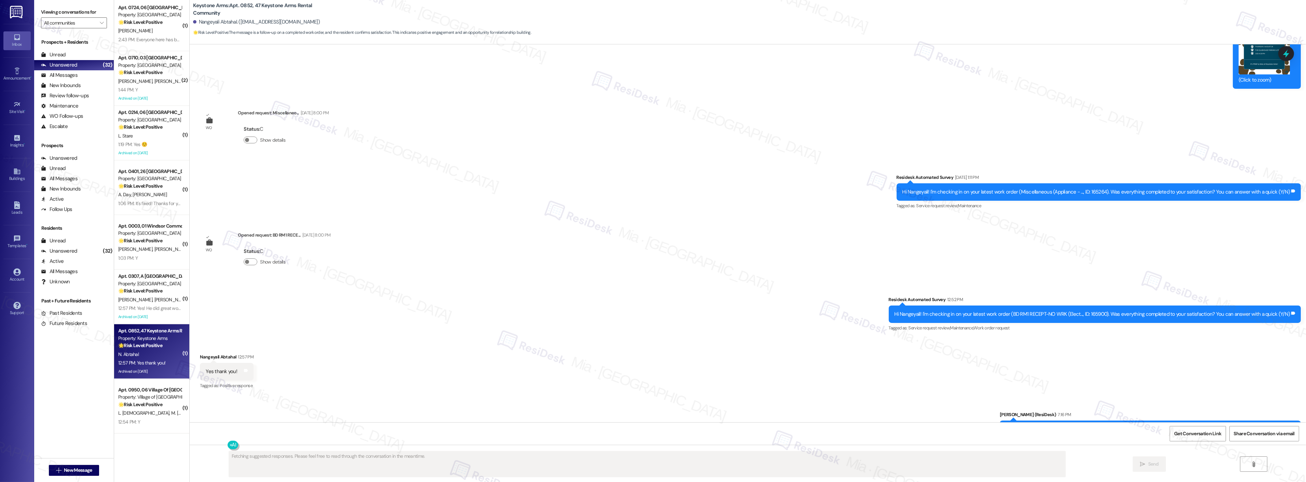
scroll to position [4745, 0]
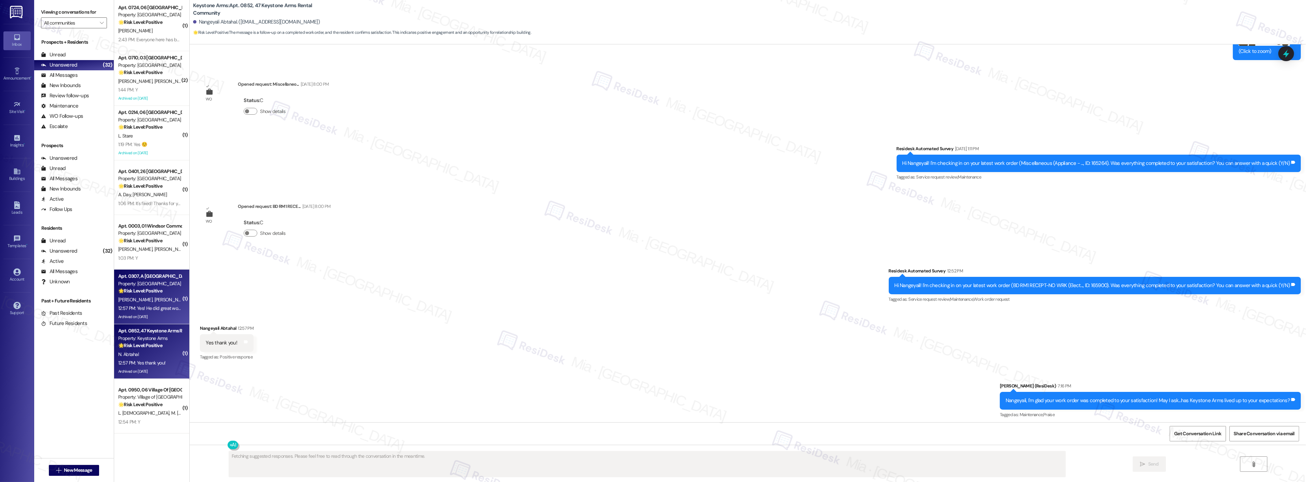
click at [132, 296] on div "[PERSON_NAME] [PERSON_NAME]" at bounding box center [150, 300] width 65 height 9
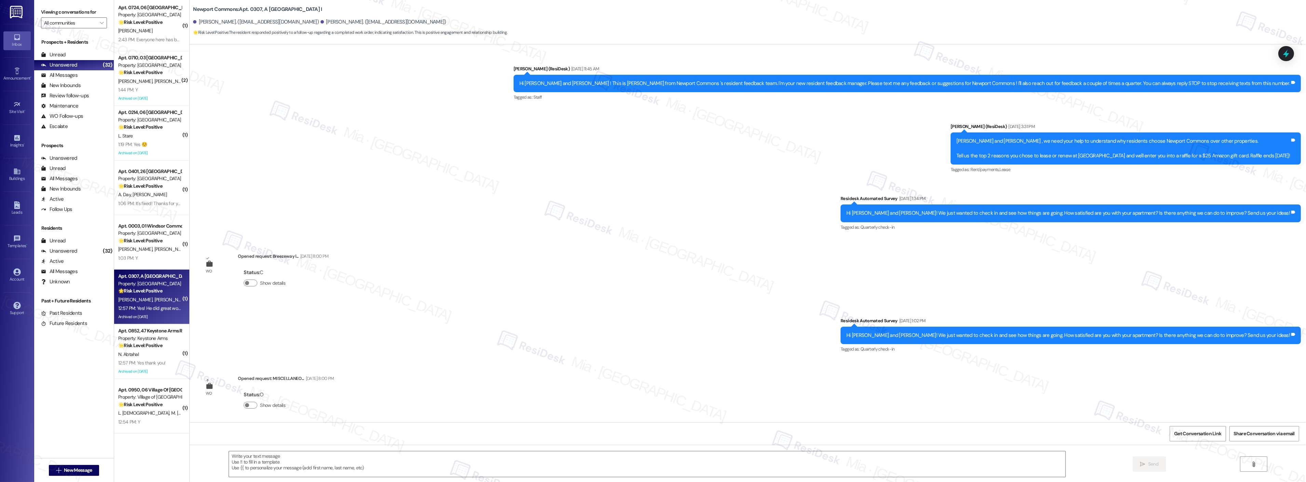
type textarea "Fetching suggested responses. Please feel free to read through the conversation…"
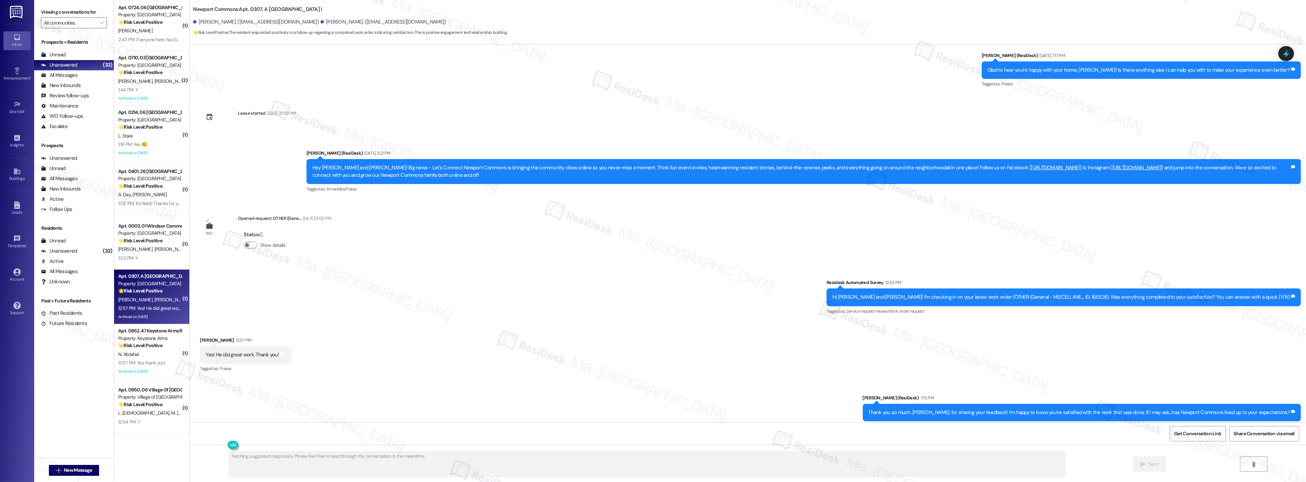
scroll to position [7126, 0]
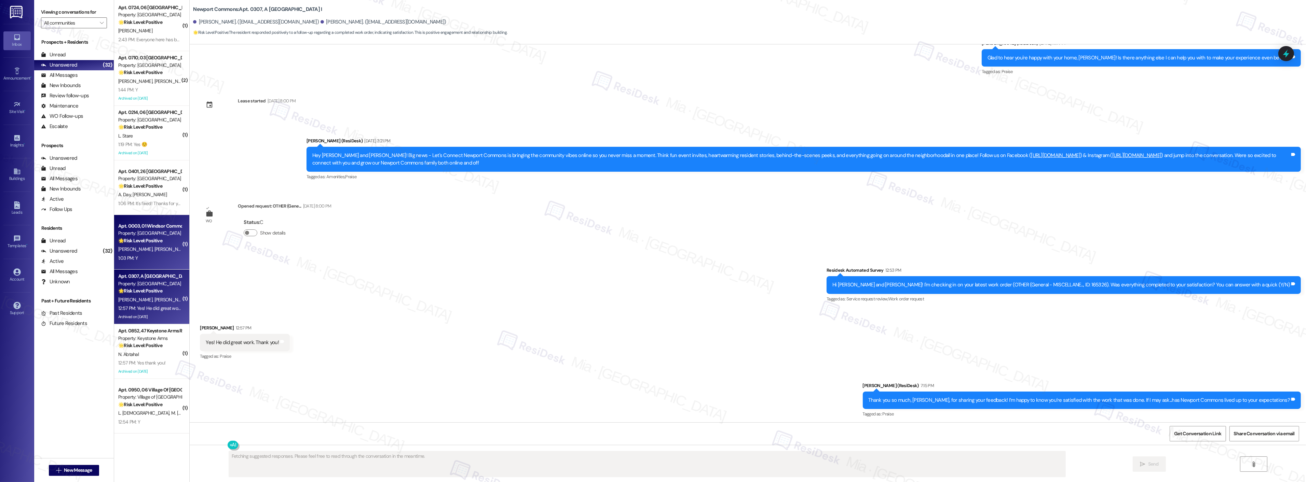
click at [126, 251] on span "[PERSON_NAME]" at bounding box center [136, 249] width 36 height 6
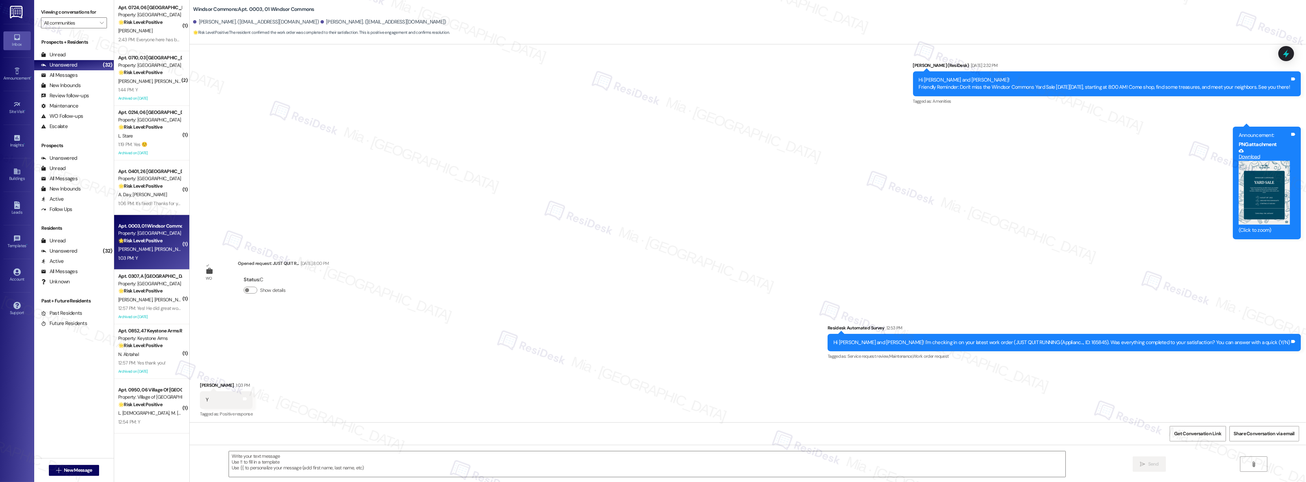
type textarea "Fetching suggested responses. Please feel free to read through the conversation…"
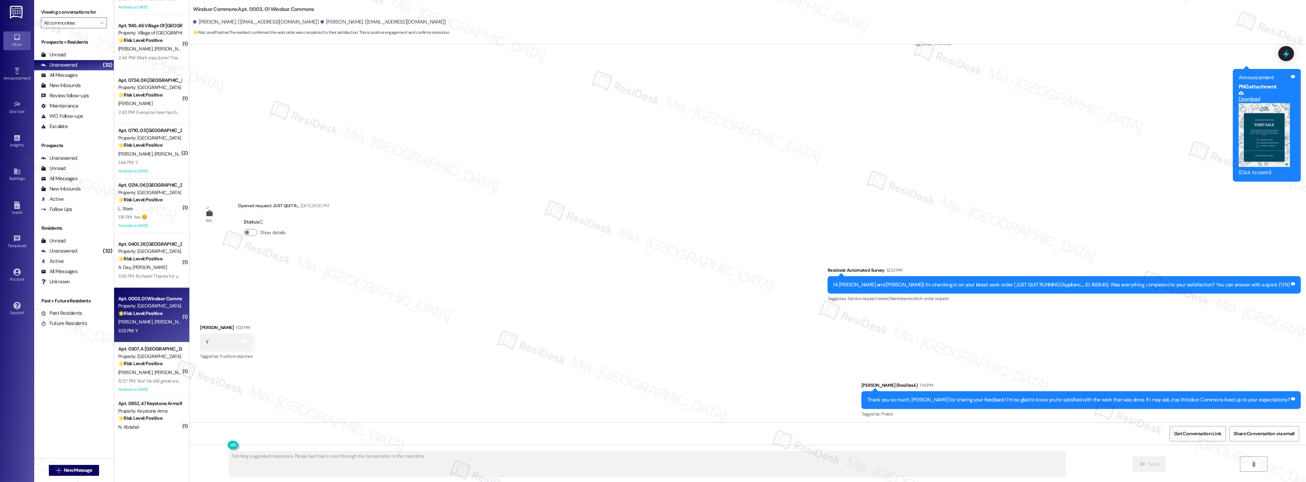
scroll to position [1239, 0]
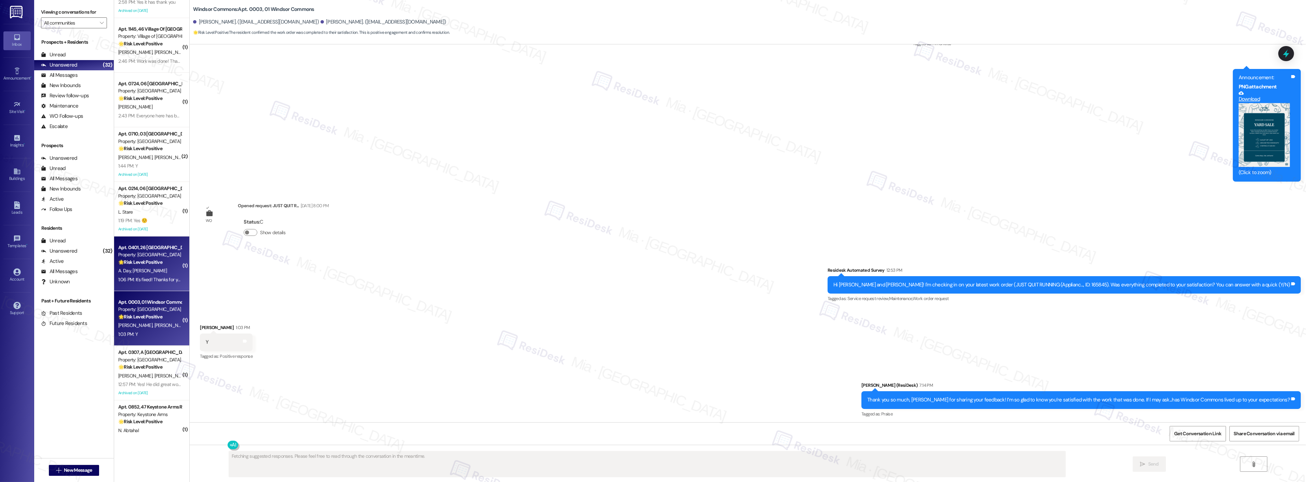
click at [168, 269] on div "A. Day [PERSON_NAME]" at bounding box center [150, 271] width 65 height 9
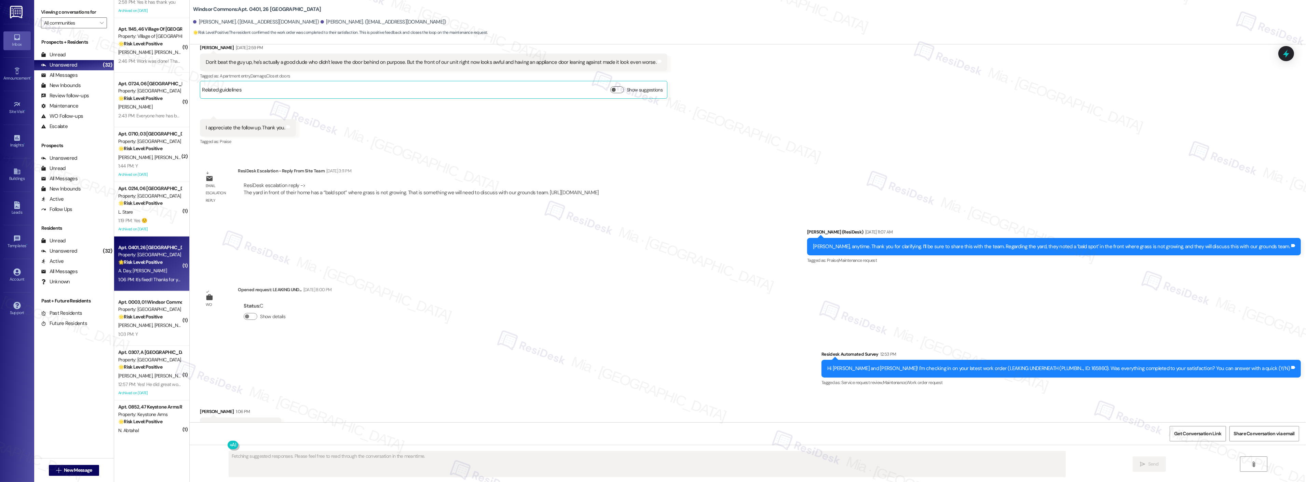
scroll to position [5565, 0]
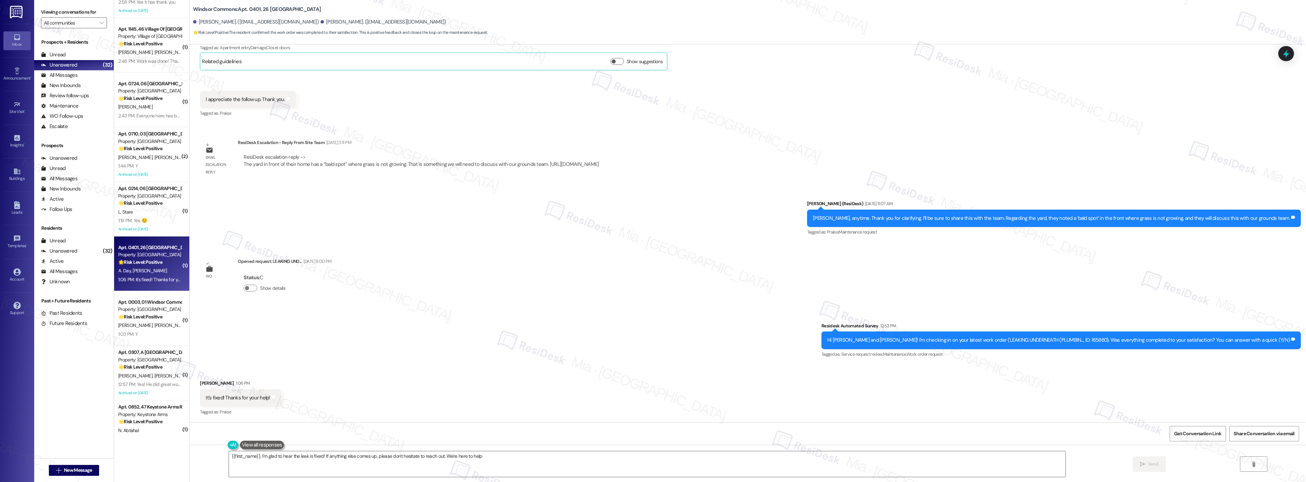
type textarea "{{first_name}}, I'm glad to hear the leak is fixed! If anything else comes up, …"
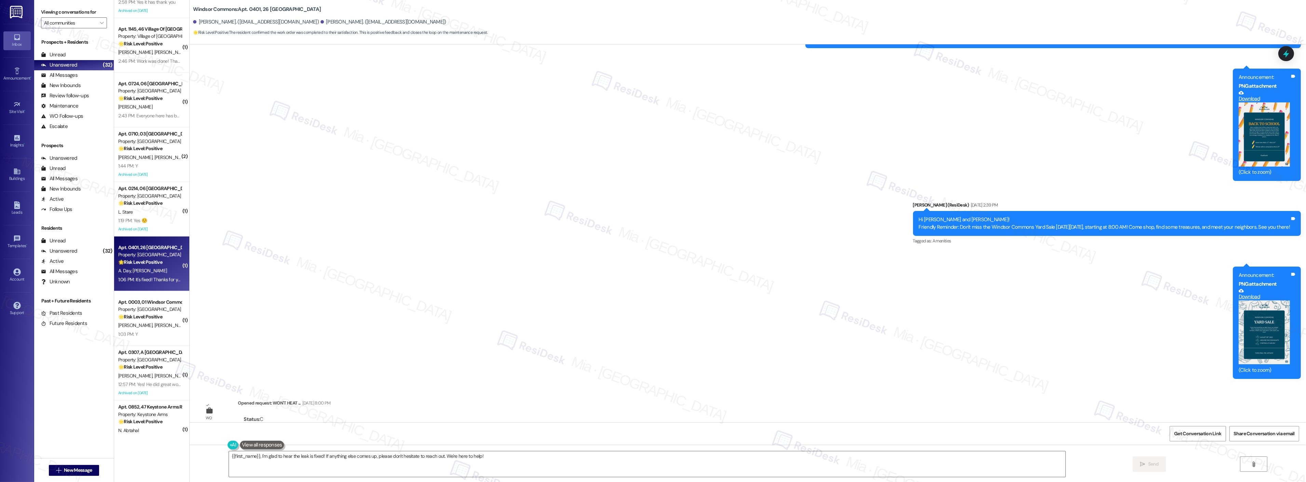
scroll to position [4274, 0]
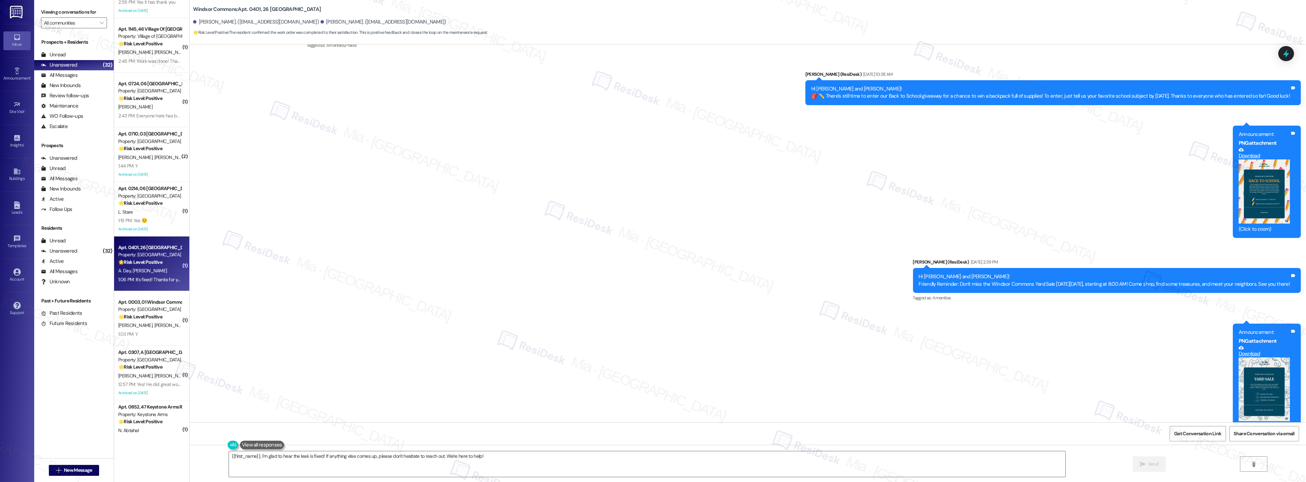
click at [319, 277] on div "Announcement, sent via SMS [PERSON_NAME] (ResiDesk) [DATE] 11:55 AM Hi [PERSON_…" at bounding box center [748, 31] width 1116 height 822
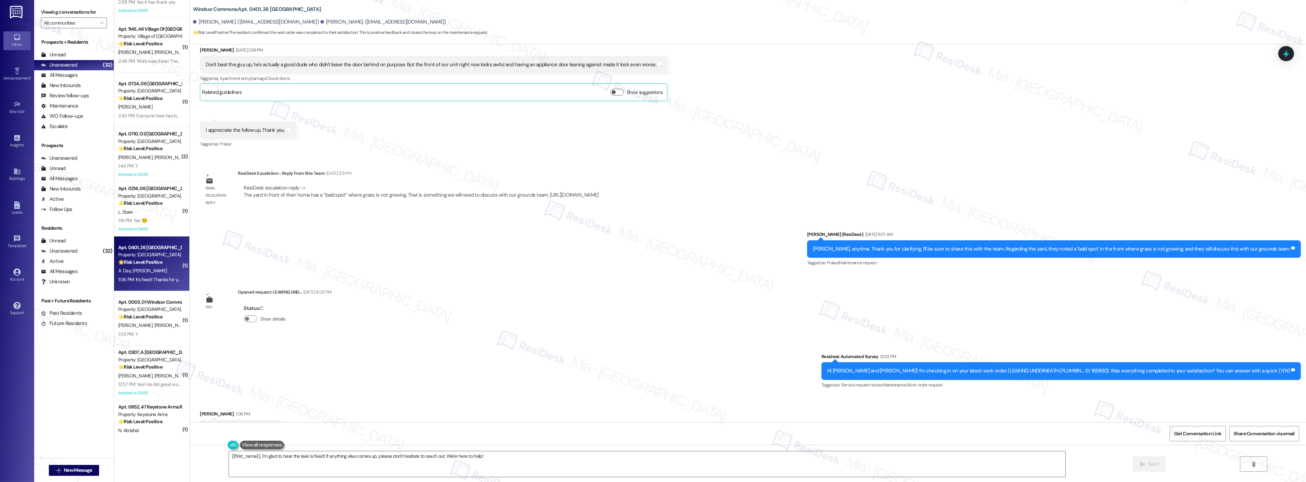
scroll to position [5565, 0]
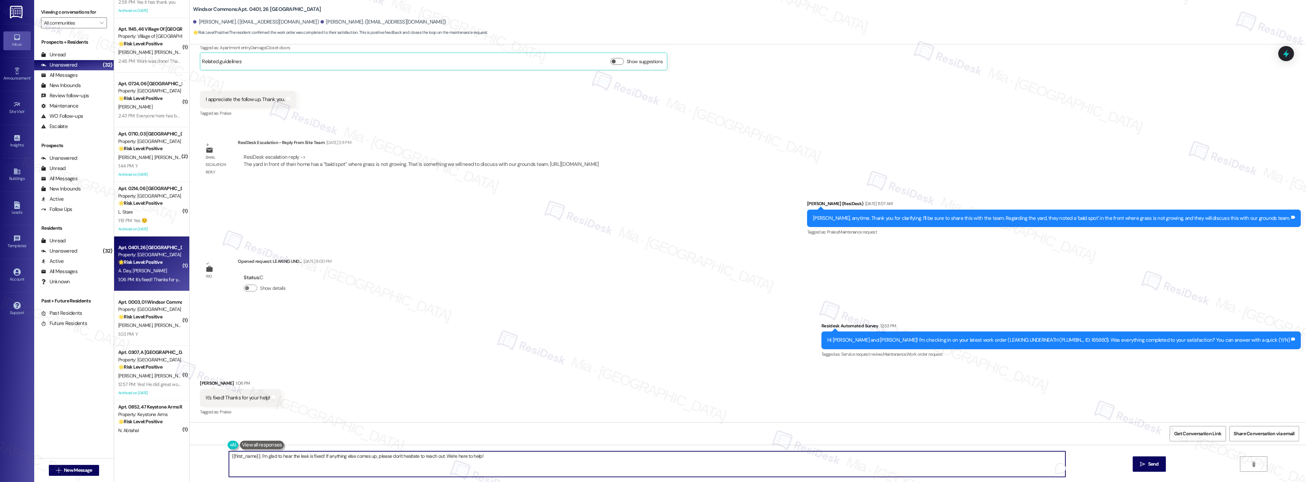
drag, startPoint x: 472, startPoint y: 456, endPoint x: 225, endPoint y: 457, distance: 247.4
click at [229, 457] on textarea "{{first_name}}, I'm glad to hear the leak is fixed! If anything else comes up, …" at bounding box center [647, 465] width 837 height 26
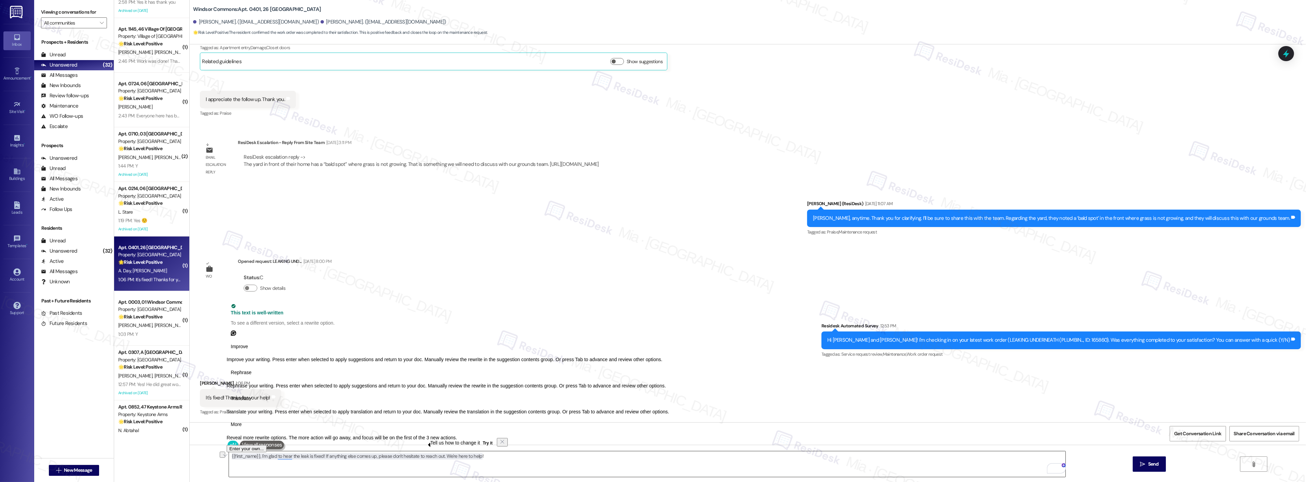
click at [482, 464] on textarea "{{first_name}}, I'm glad to hear the leak is fixed! If anything else comes up, …" at bounding box center [647, 465] width 837 height 26
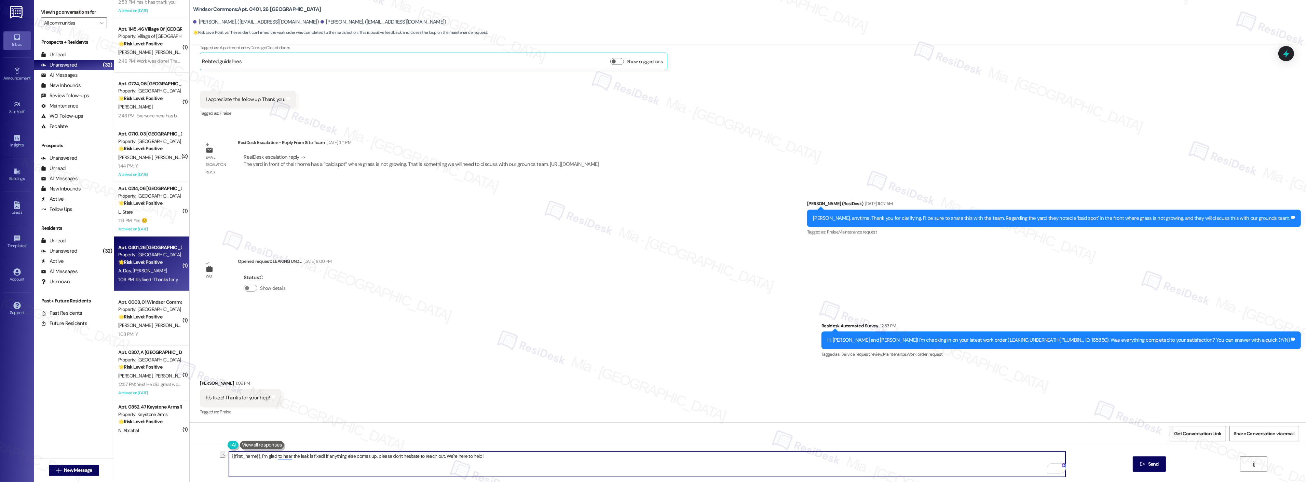
drag, startPoint x: 484, startPoint y: 459, endPoint x: 223, endPoint y: 459, distance: 261.1
click at [223, 459] on div "{{first_name}}, I'm glad to hear the leak is fixed! If anything else comes up, …" at bounding box center [748, 470] width 1116 height 51
paste textarea "Thank you,, for your feedback. I'm so glad to hear you're satisfied with the re…"
click at [248, 457] on textarea "Thank you,, for your feedback. I'm so glad to hear you're satisfied with the re…" at bounding box center [647, 465] width 837 height 26
click at [254, 436] on button "you , ," at bounding box center [264, 436] width 57 height 11
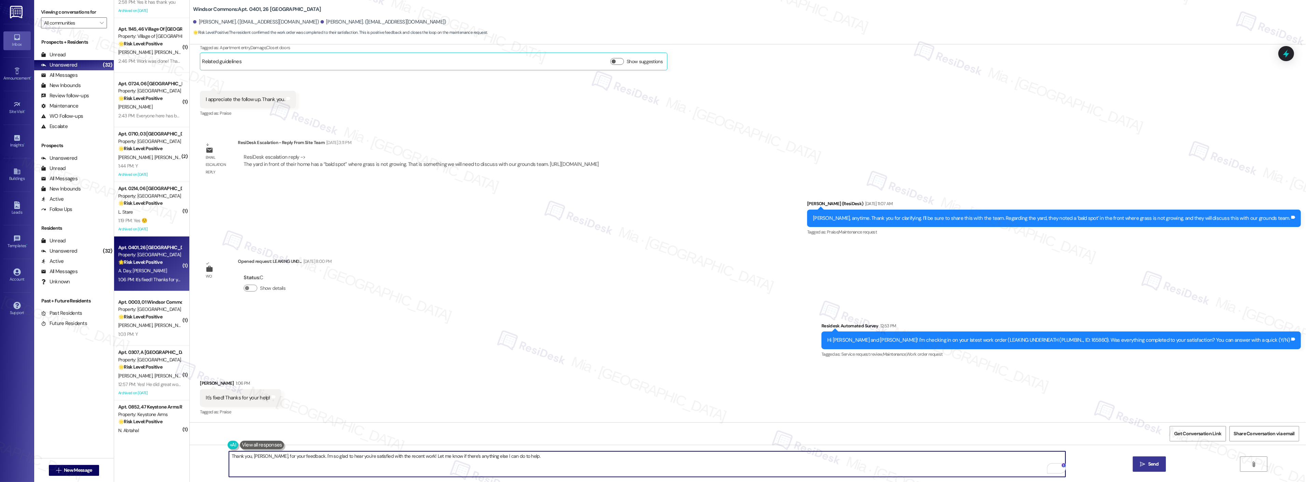
type textarea "Thank you, [PERSON_NAME], for your feedback. I'm so glad to hear you're satisfi…"
click at [1157, 464] on span "Send" at bounding box center [1153, 464] width 11 height 7
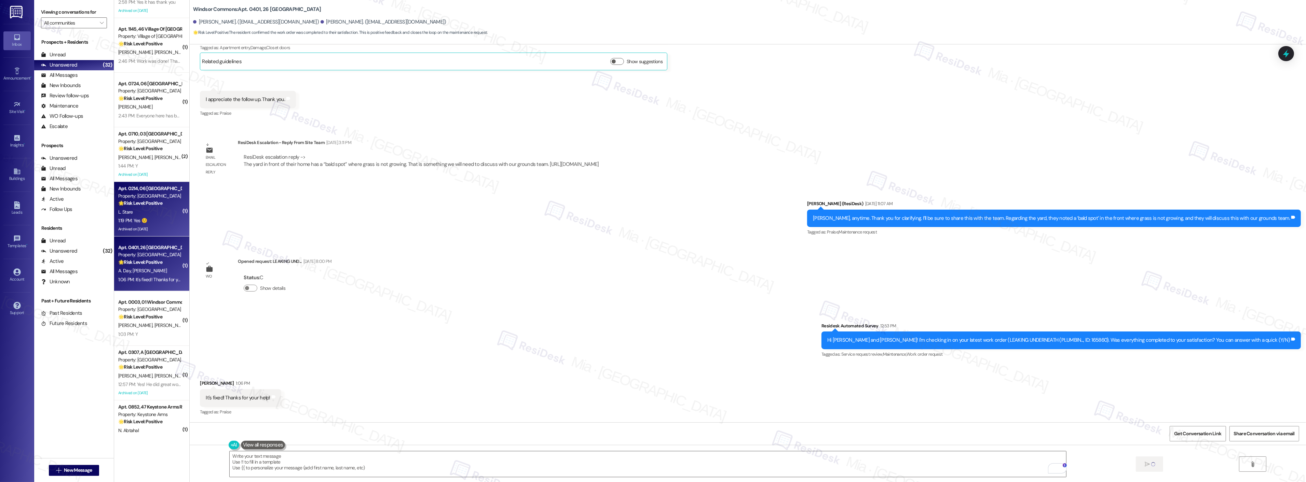
scroll to position [5564, 0]
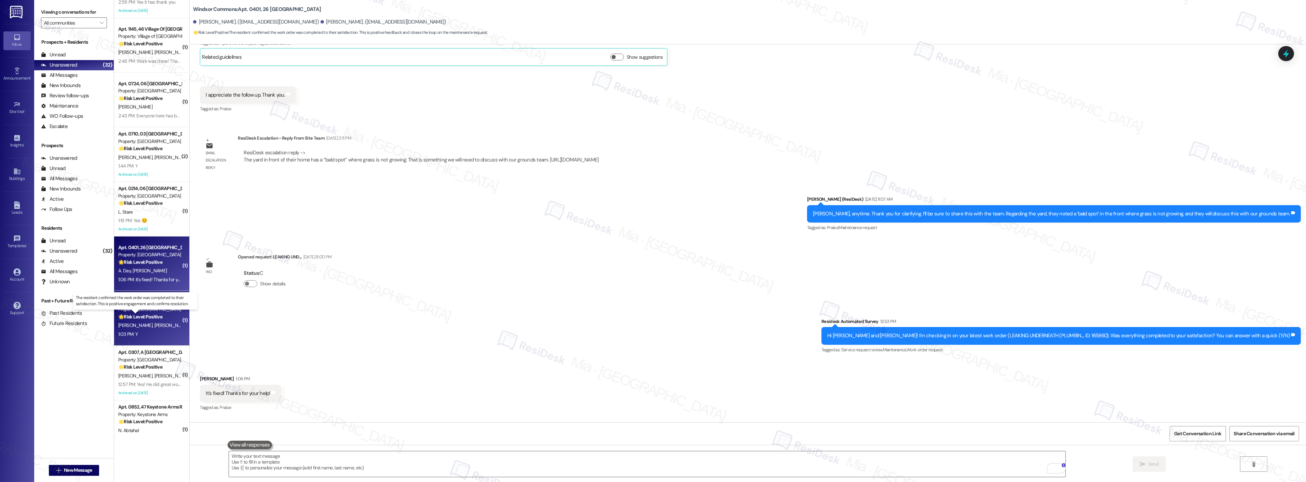
click at [157, 316] on strong "🌟 Risk Level: Positive" at bounding box center [140, 317] width 44 height 6
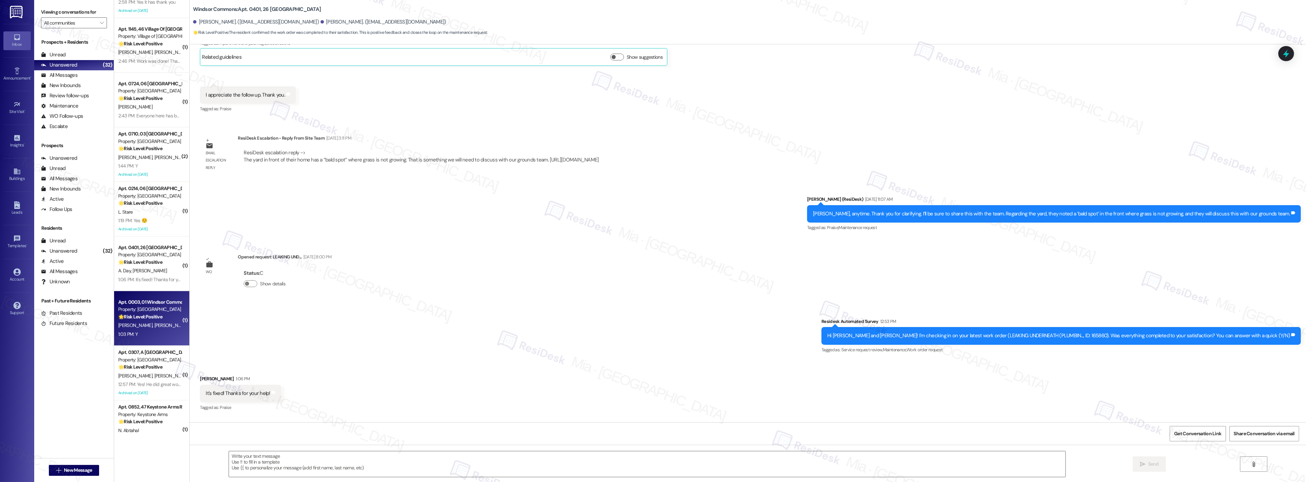
type textarea "Fetching suggested responses. Please feel free to read through the conversation…"
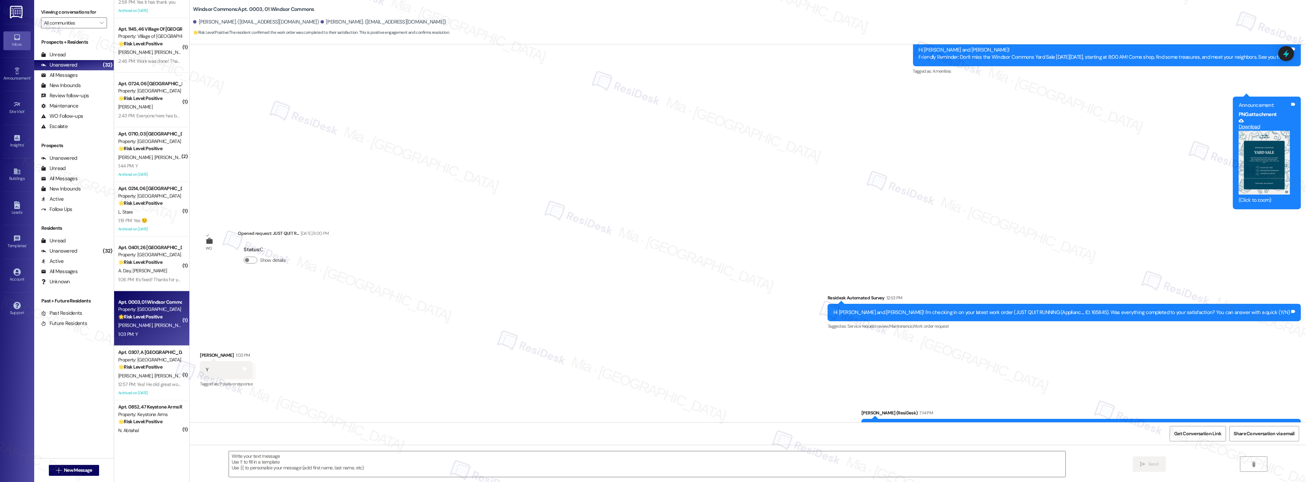
scroll to position [3862, 0]
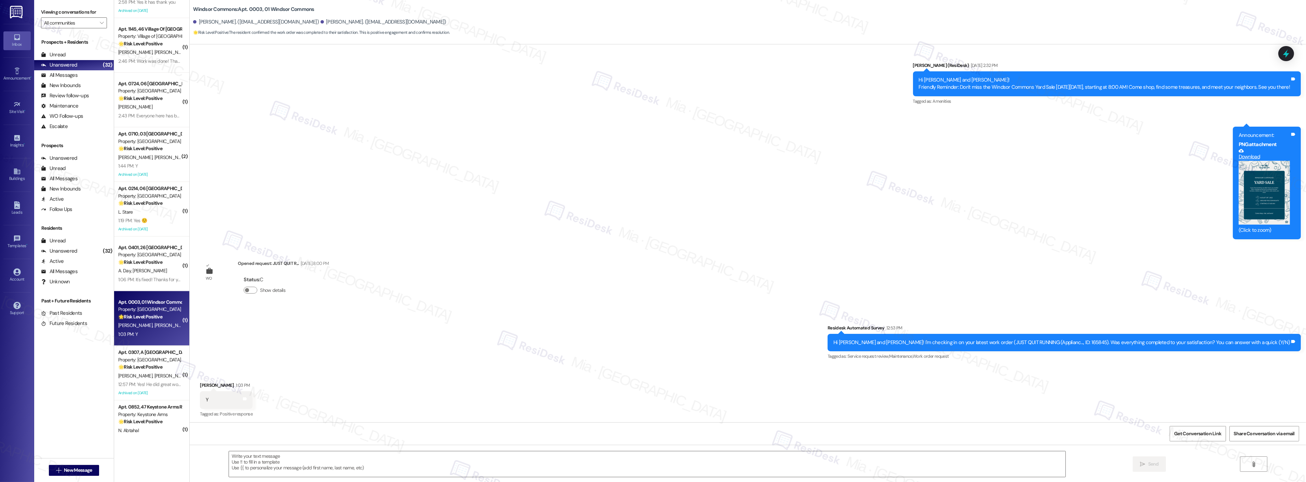
type textarea "Fetching suggested responses. Please feel free to read through the conversation…"
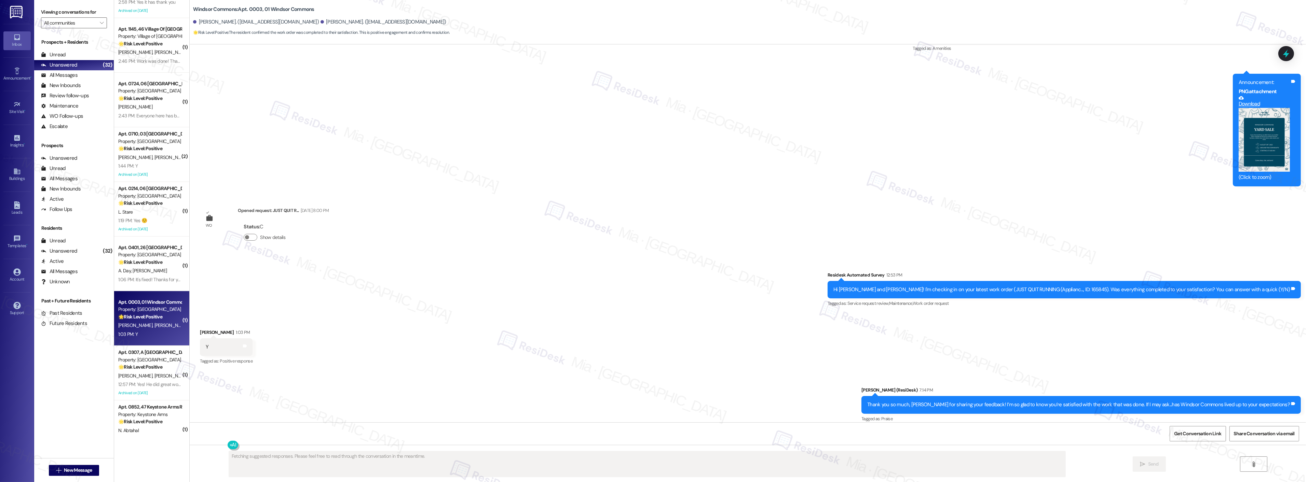
scroll to position [3920, 0]
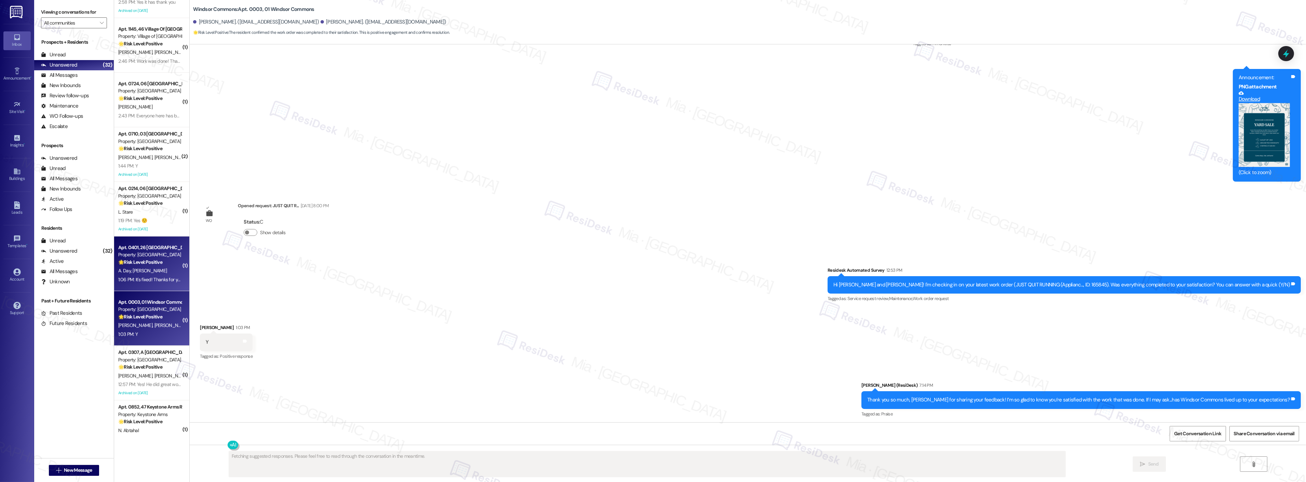
click at [149, 257] on div "Property: [GEOGRAPHIC_DATA]" at bounding box center [149, 255] width 63 height 7
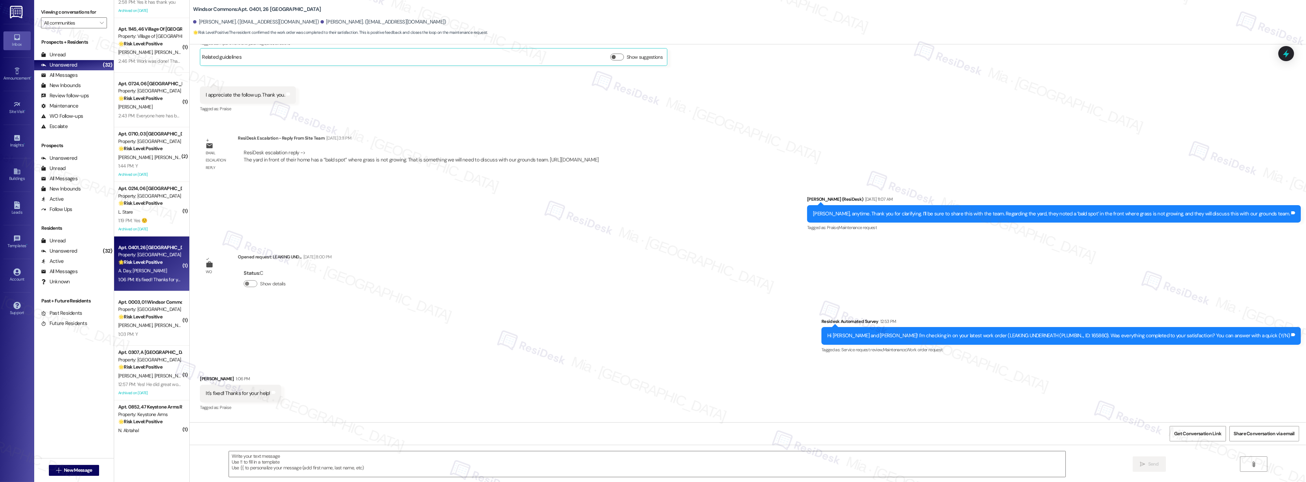
type textarea "Fetching suggested responses. Please feel free to read through the conversation…"
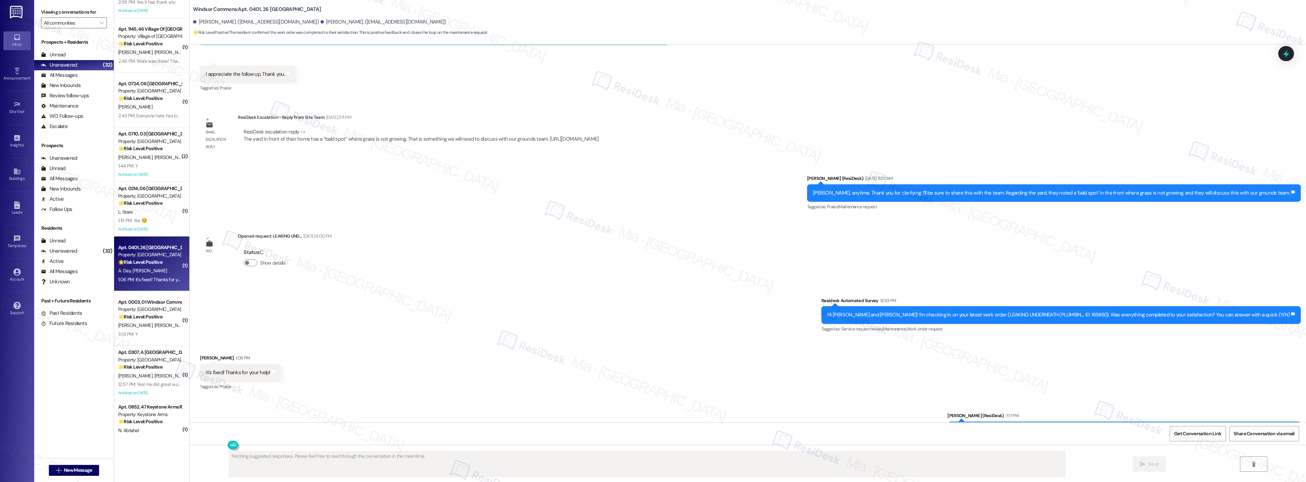
scroll to position [5623, 0]
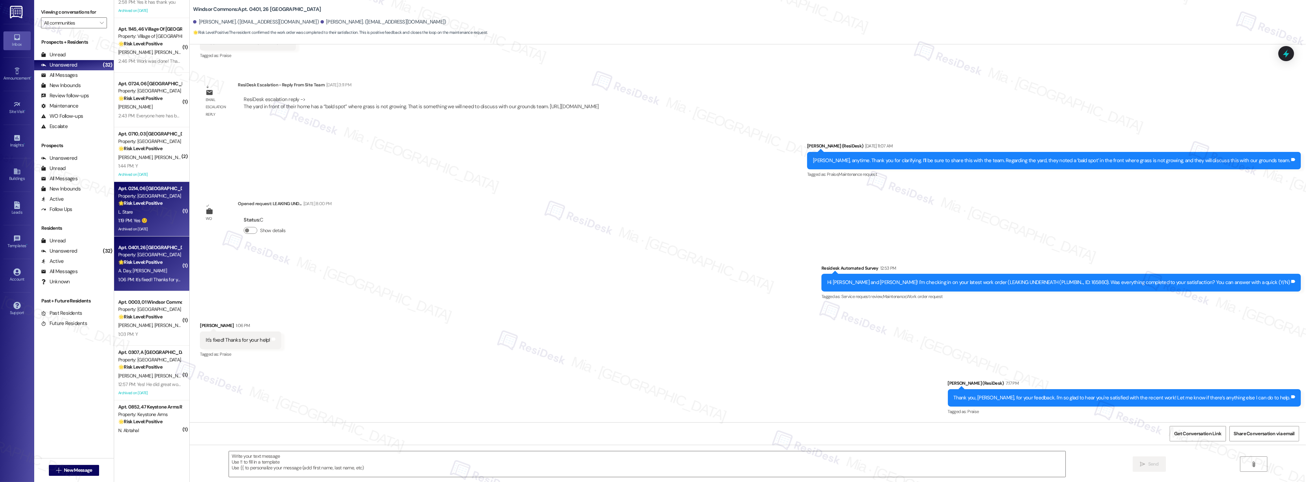
click at [159, 216] on div "L. Stare" at bounding box center [150, 212] width 65 height 9
type textarea "Fetching suggested responses. Please feel free to read through the conversation…"
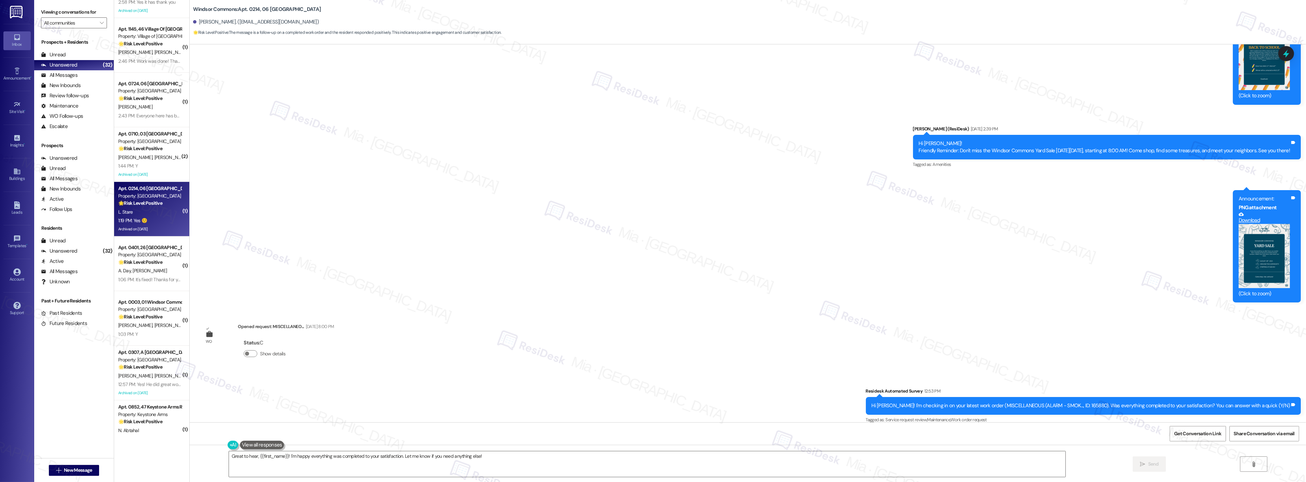
scroll to position [5834, 0]
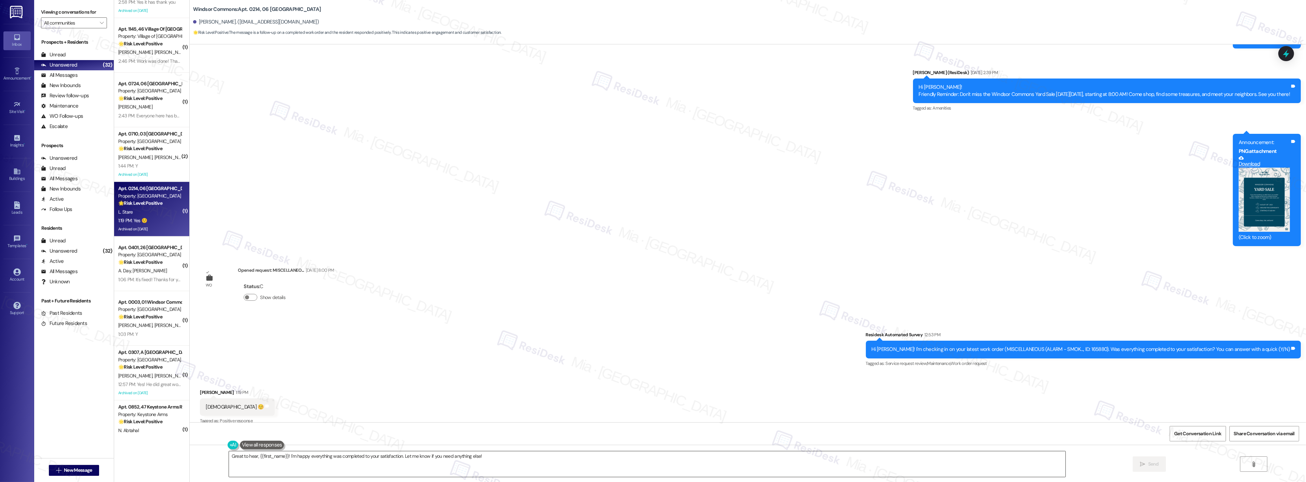
click at [543, 463] on textarea "Great to hear, {{first_name}}! I'm happy everything was completed to your satis…" at bounding box center [647, 465] width 837 height 26
drag, startPoint x: 493, startPoint y: 456, endPoint x: 398, endPoint y: 456, distance: 94.3
click at [398, 456] on textarea "Great to hear, {{first_name}}! I'm happy everything was completed to your satis…" at bounding box center [647, 465] width 837 height 26
paste textarea "If I may ask...has {{property}} lived up to your expectations?"
type textarea "Great to hear, {{first_name}}! I'm happy everything was completed to your satis…"
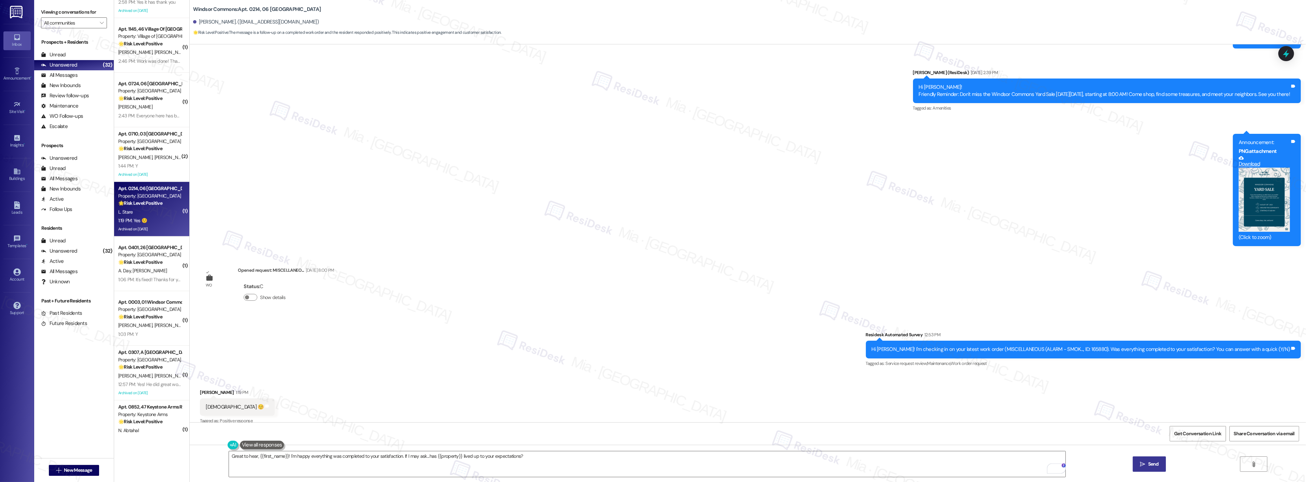
click at [1140, 462] on icon "" at bounding box center [1142, 464] width 5 height 5
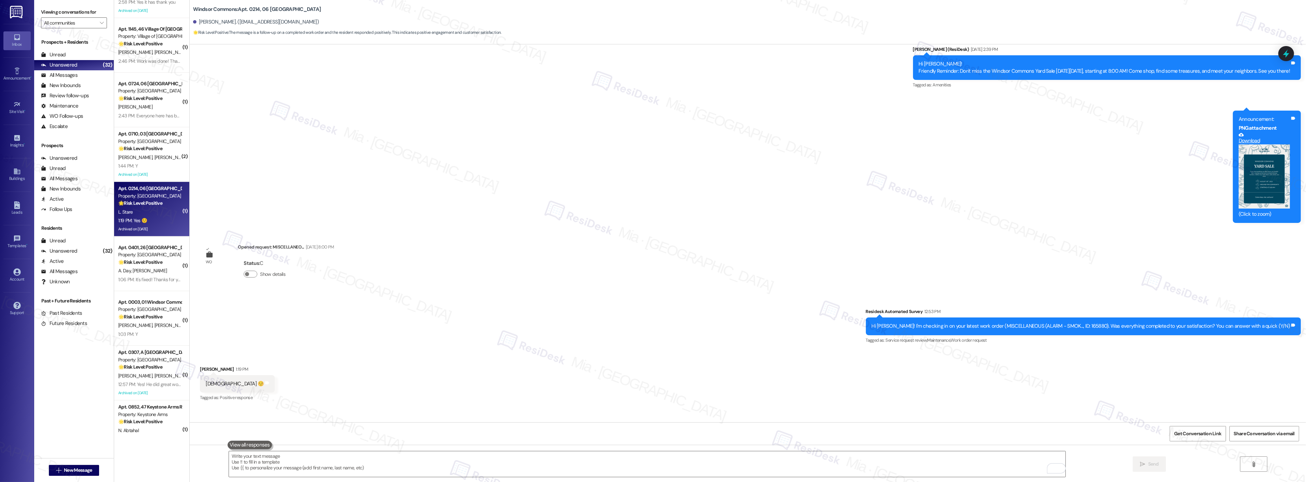
scroll to position [5881, 0]
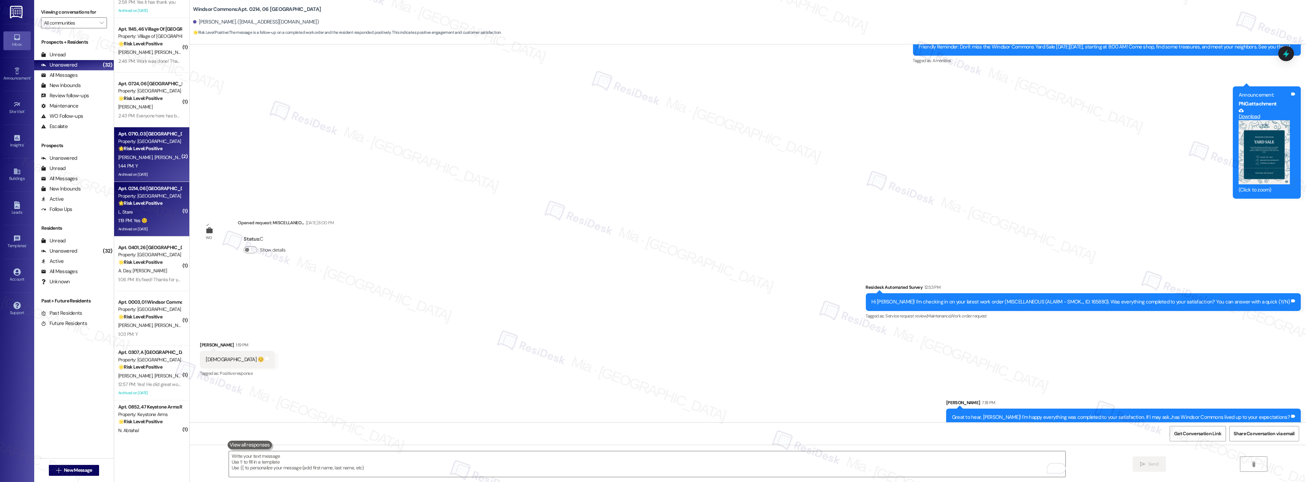
click at [160, 158] on div "A. Bouchard C. Armolt" at bounding box center [150, 157] width 65 height 9
type textarea "Fetching suggested responses. Please feel free to read through the conversation…"
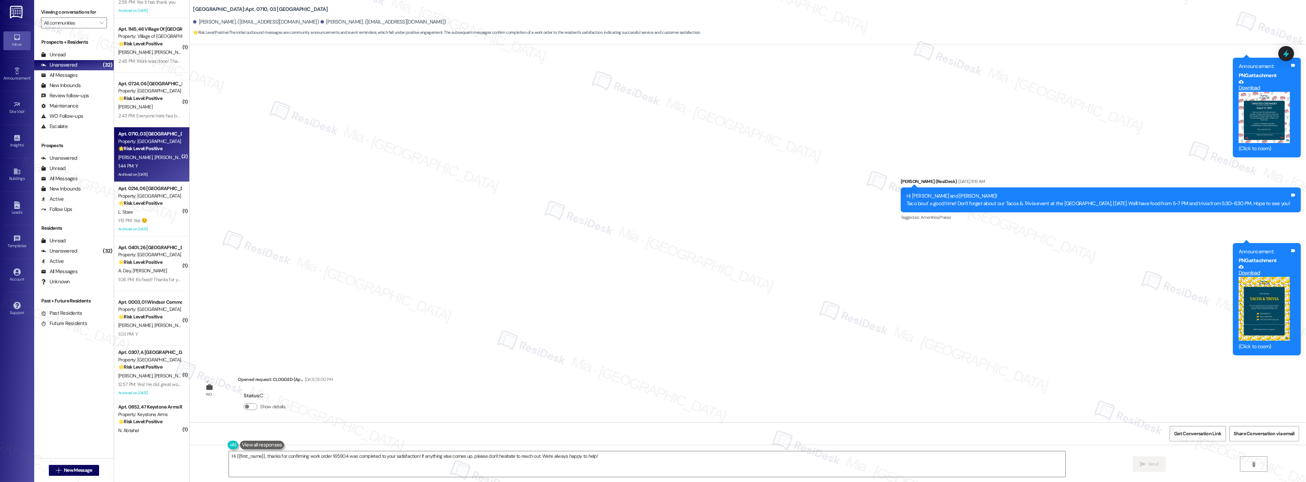
scroll to position [896, 0]
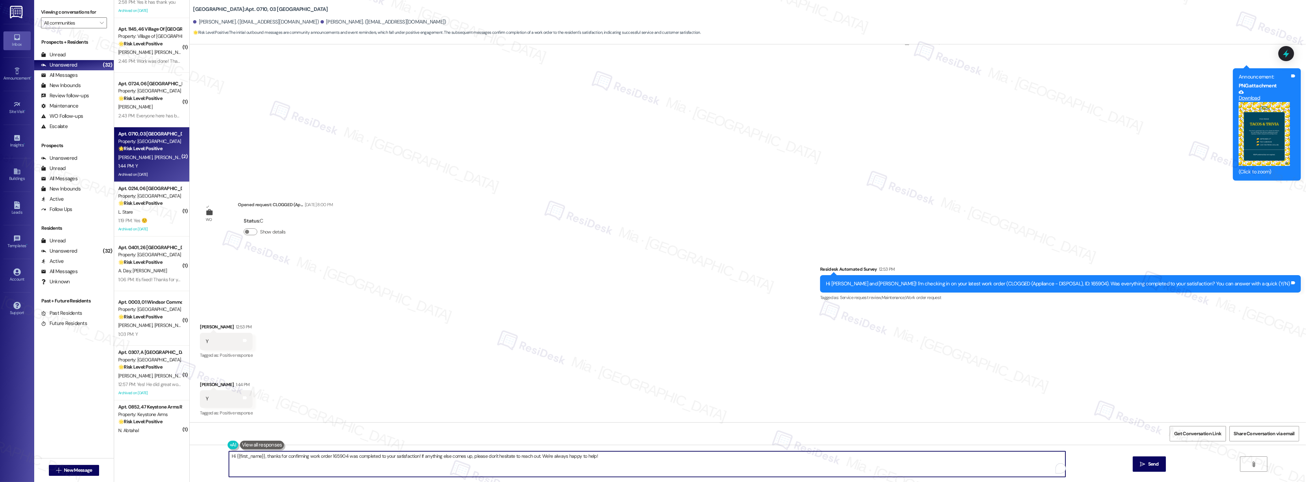
drag, startPoint x: 597, startPoint y: 457, endPoint x: 212, endPoint y: 459, distance: 385.1
click at [212, 459] on div "Hi {{first_name}}, thanks for confirming work order 165904 was completed to you…" at bounding box center [748, 470] width 1116 height 51
paste textarea "If I may ask...has {{property}} lived up to your expectations?"
click at [368, 450] on div "If I may ask...has {{property}} lived up to your expectations?  Send " at bounding box center [748, 470] width 1116 height 51
drag, startPoint x: 358, startPoint y: 457, endPoint x: 192, endPoint y: 457, distance: 166.1
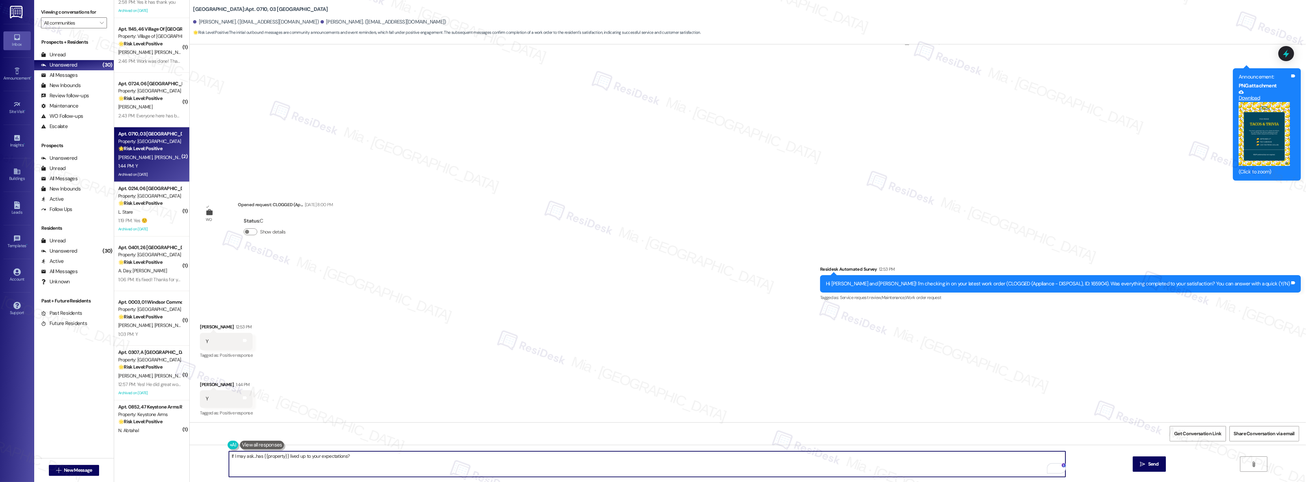
click at [192, 457] on div "If I may ask...has {{property}} lived up to your expectations?  Send " at bounding box center [748, 470] width 1116 height 51
paste textarea "Thank you so much for sharing your feedback! I’m so glad to know you’re satisfi…"
click at [266, 457] on textarea "Thank you so much for sharing your feedback! I’m so glad to know you’re satisfi…" at bounding box center [647, 465] width 837 height 26
click at [264, 457] on textarea "Thank you so much for sharing your feedback! I’m so glad to know you’re satisfi…" at bounding box center [647, 465] width 837 height 26
type textarea "Thank you so much, Cassandra, for sharing your feedback! I’m so glad to know yo…"
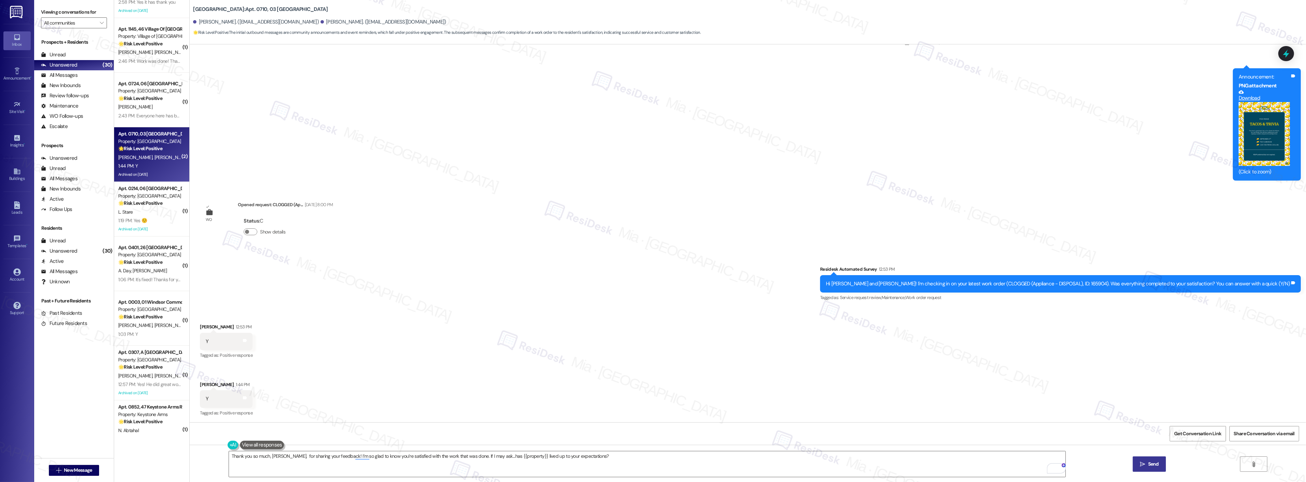
click at [1140, 460] on button " Send" at bounding box center [1149, 464] width 33 height 15
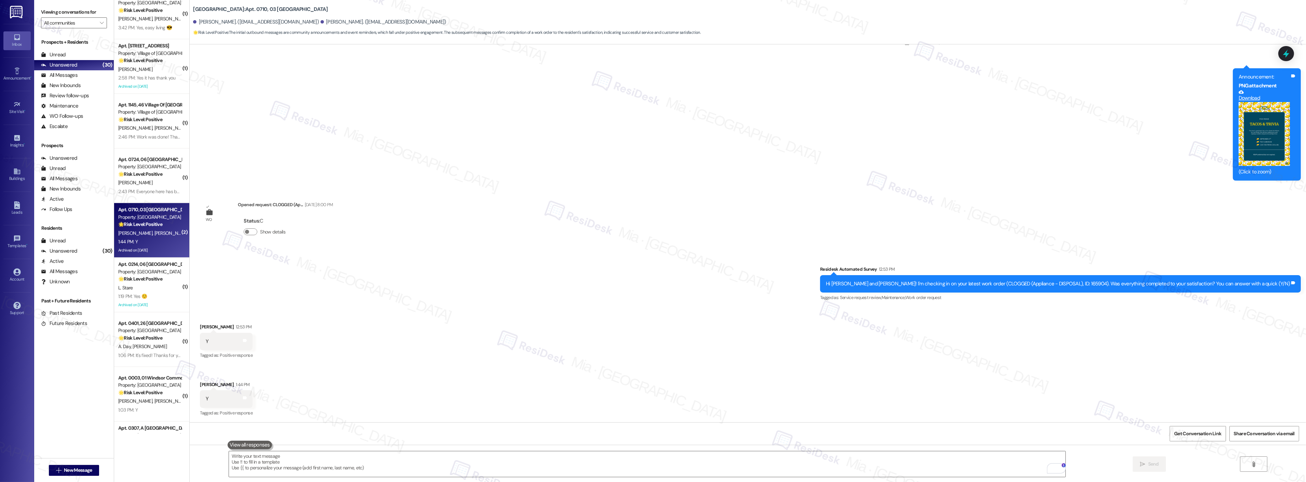
scroll to position [820, 0]
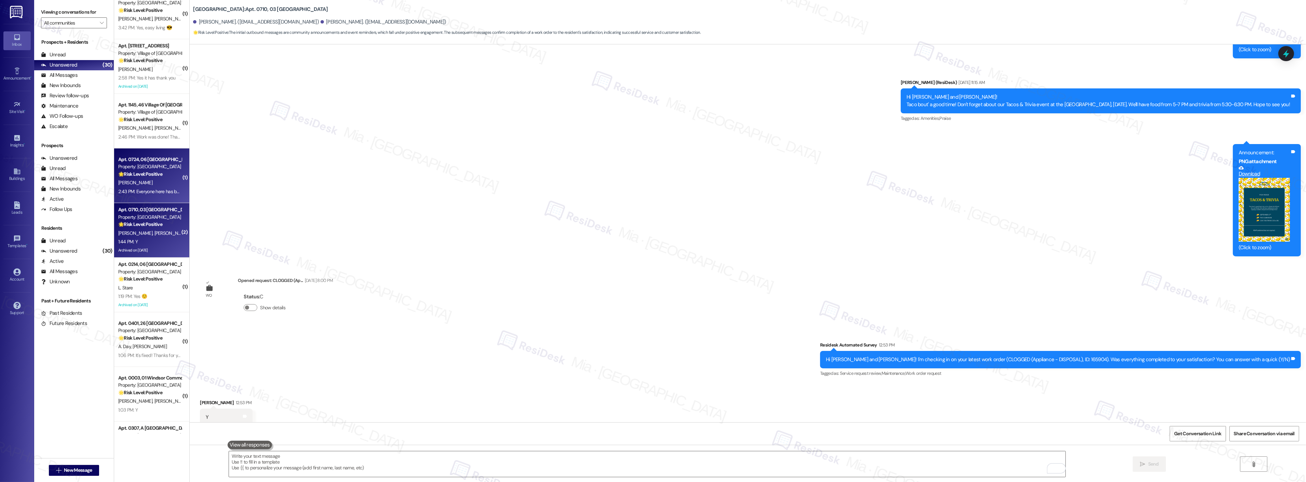
click at [163, 184] on div "M. Smith" at bounding box center [150, 183] width 65 height 9
type textarea "Fetching suggested responses. Please feel free to read through the conversation…"
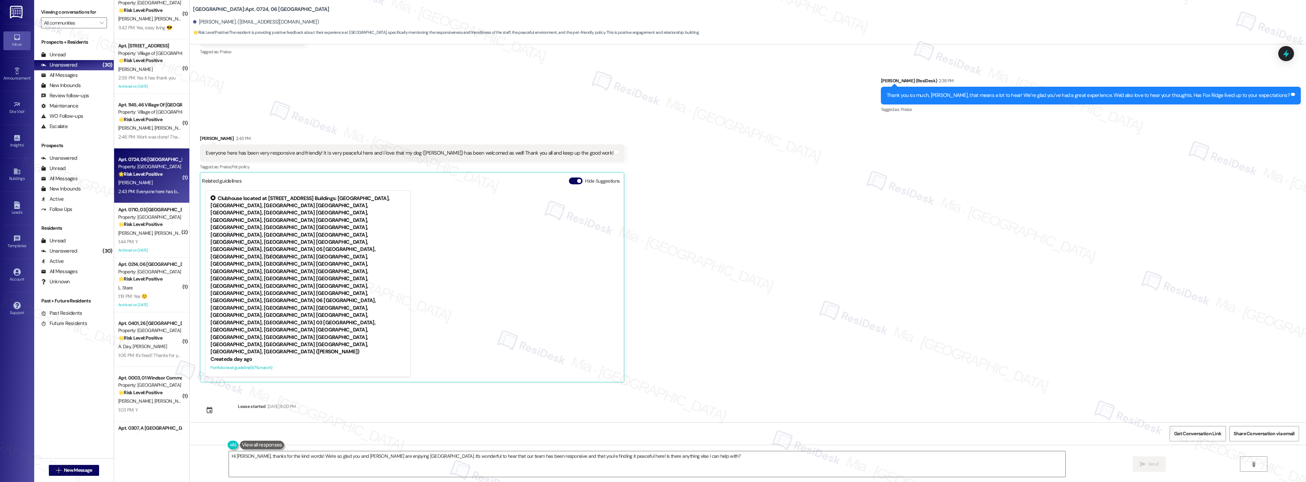
scroll to position [307, 0]
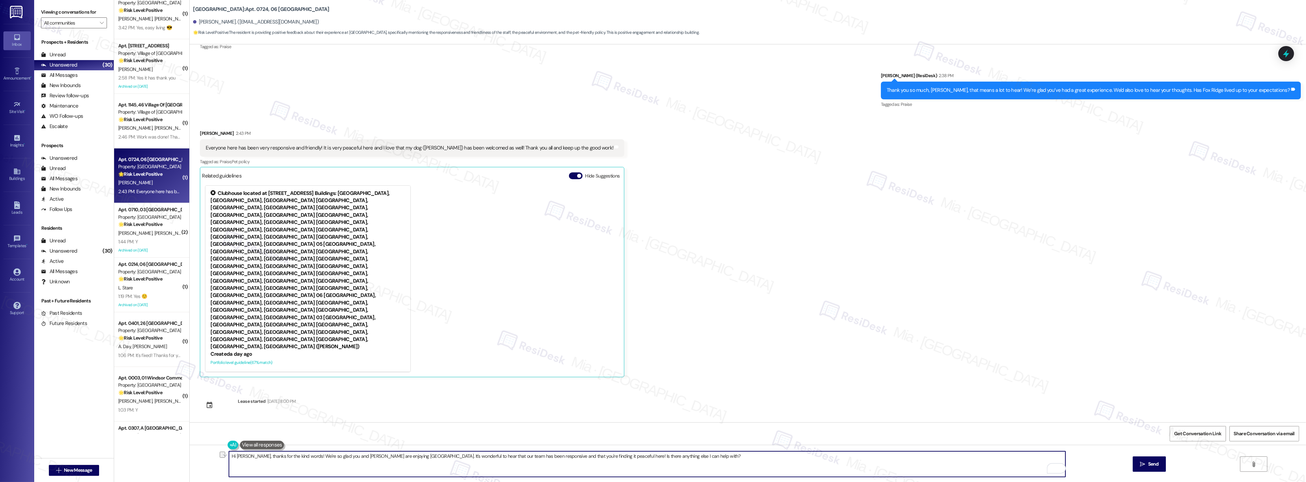
drag, startPoint x: 398, startPoint y: 457, endPoint x: 664, endPoint y: 459, distance: 265.5
click at [664, 459] on textarea "Hi Melanie, thanks for the kind words! We're so glad you and Elsa are enjoying …" at bounding box center [647, 465] width 837 height 26
click at [576, 460] on textarea "Hi Melanie, thanks for the kind words! We're so glad you and Elsa are enjoying …" at bounding box center [647, 465] width 837 height 26
drag, startPoint x: 589, startPoint y: 457, endPoint x: 692, endPoint y: 457, distance: 102.9
click at [692, 457] on textarea "Hi Melanie, thanks for the kind words! We're so glad you and Elsa are enjoying …" at bounding box center [647, 465] width 837 height 26
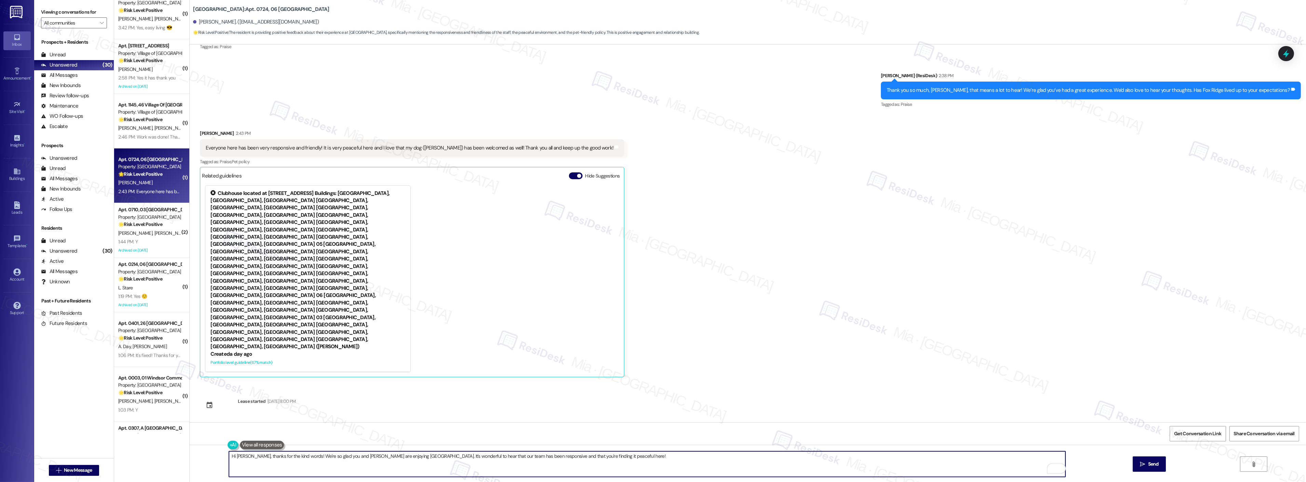
paste textarea "If it’s not too much trouble, would you kindly consider sharing your feedback i…"
type textarea "Hi Melanie, thanks for the kind words! We're so glad you and Elsa are enjoying …"
click at [1145, 460] on button " Send" at bounding box center [1149, 464] width 33 height 15
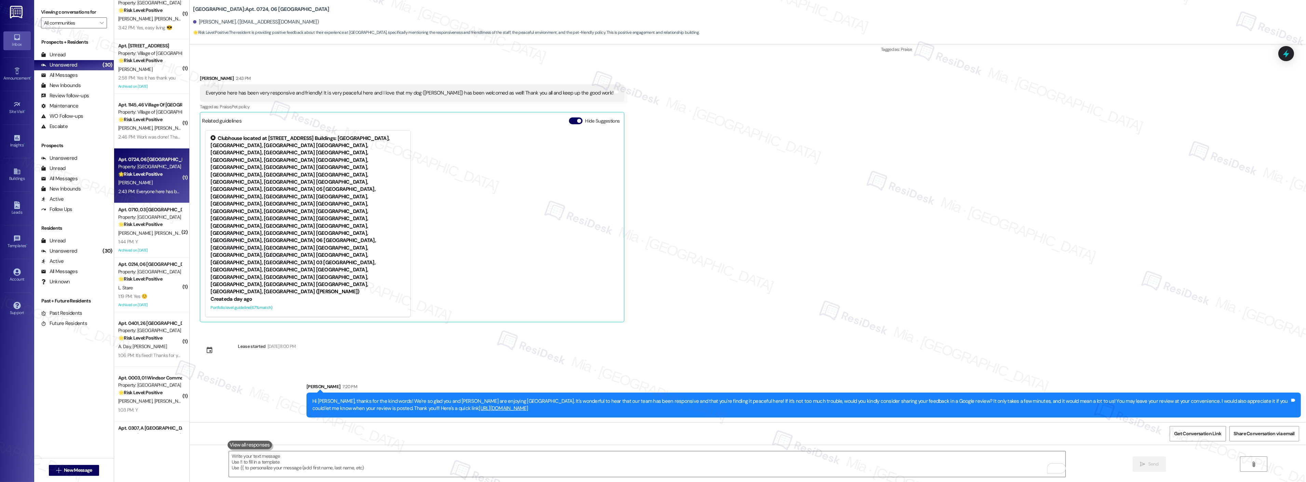
scroll to position [286, 0]
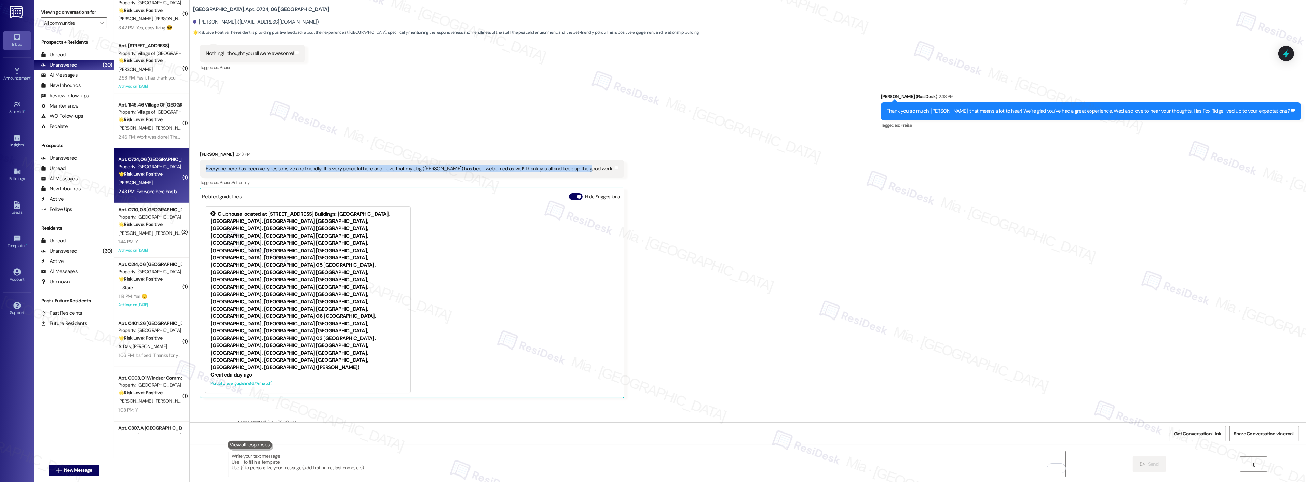
drag, startPoint x: 199, startPoint y: 169, endPoint x: 571, endPoint y: 169, distance: 372.1
click at [571, 169] on div "Everyone here has been very responsive and friendly! It is very peaceful here a…" at bounding box center [409, 168] width 409 height 7
copy div "Everyone here has been very responsive and friendly! It is very peaceful here a…"
click at [1287, 51] on icon at bounding box center [1286, 54] width 8 height 11
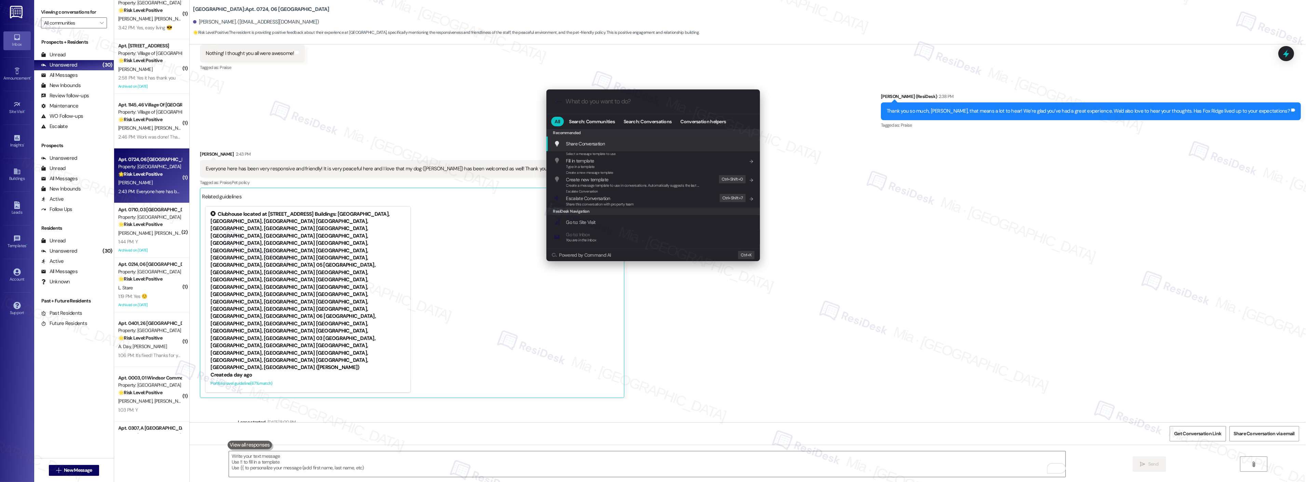
click at [613, 100] on input "What do you want to do?" at bounding box center [659, 101] width 186 height 7
click at [596, 197] on span "Escalate Conversation" at bounding box center [588, 198] width 44 height 6
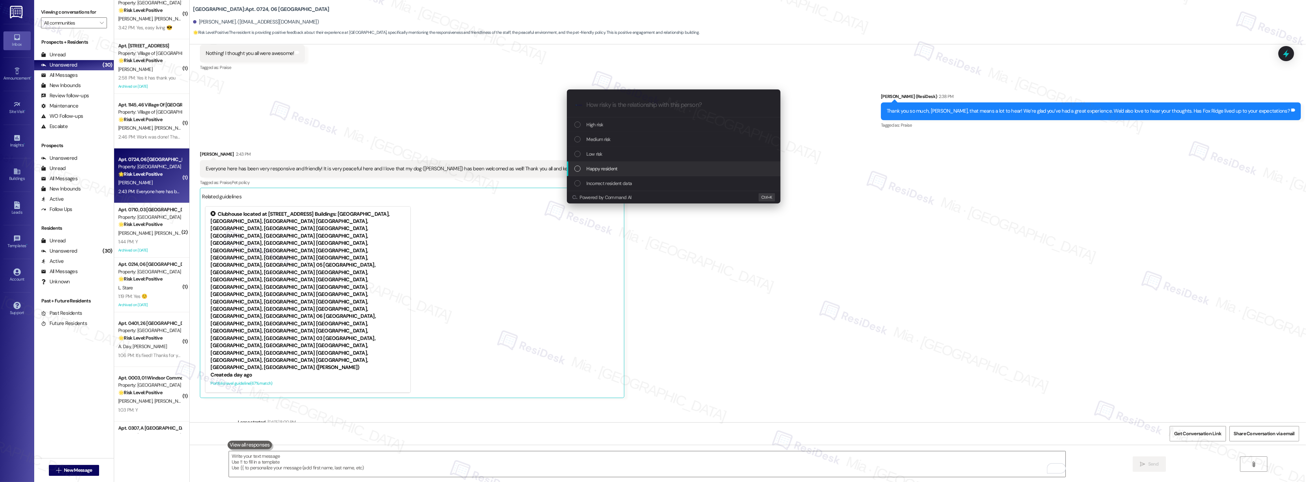
click at [606, 169] on span "Happy resident" at bounding box center [602, 169] width 31 height 8
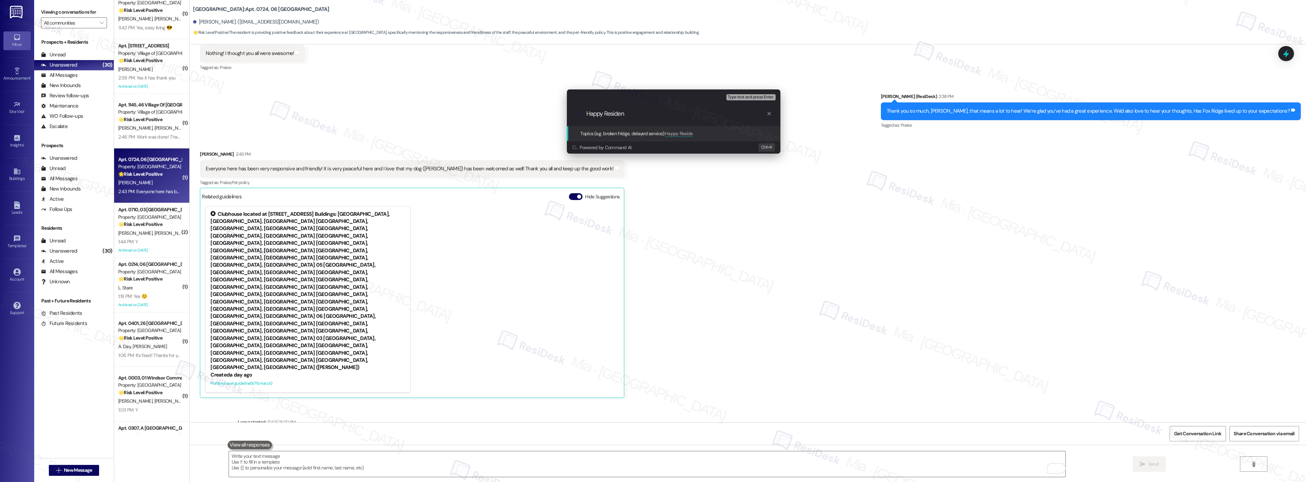
type input "Happy Resident"
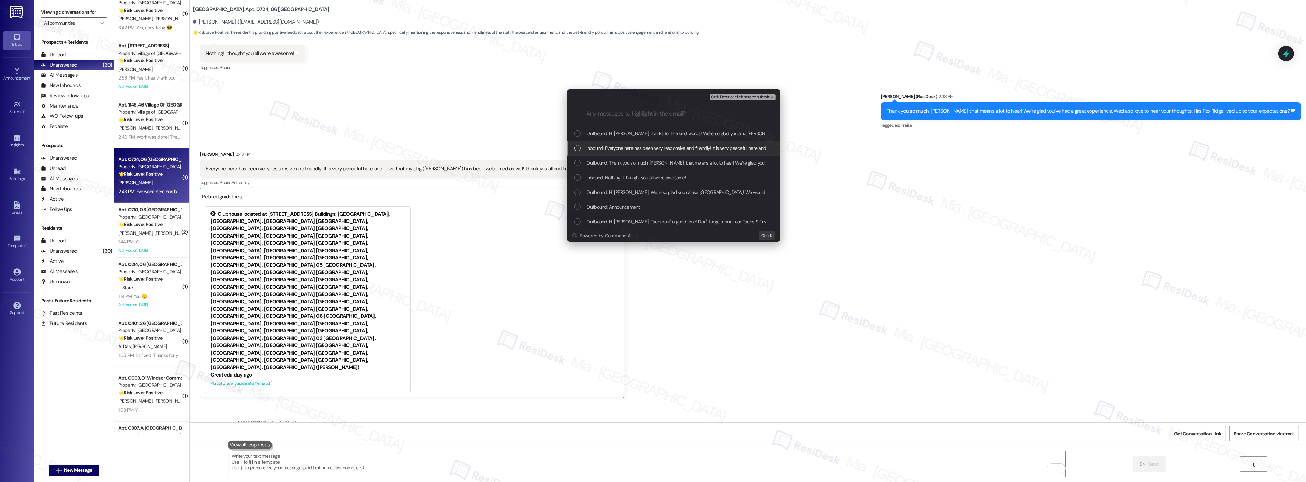
click at [578, 149] on div "List of options" at bounding box center [577, 148] width 6 height 6
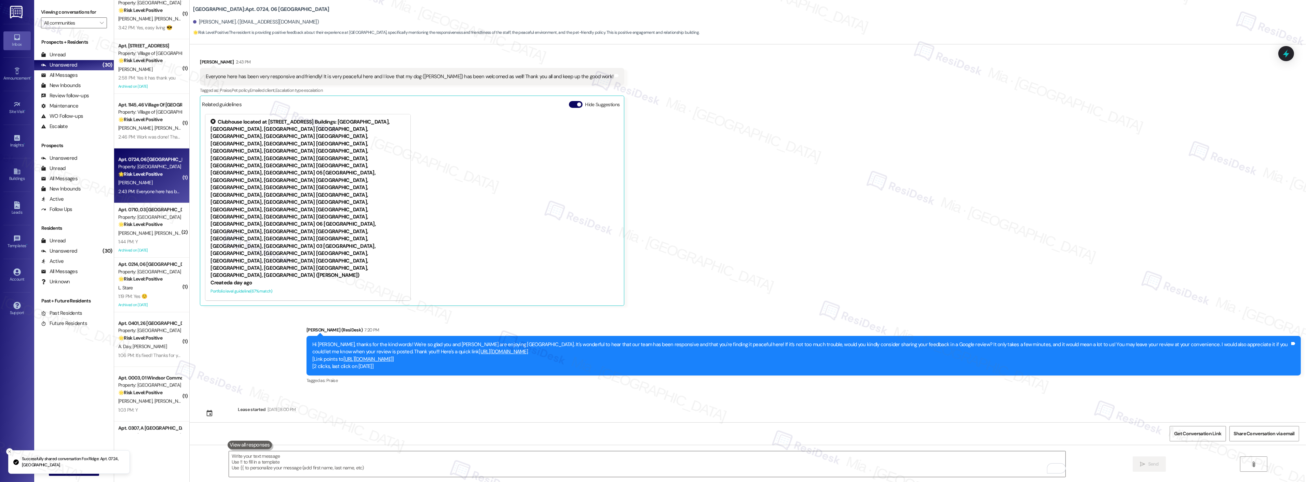
scroll to position [386, 0]
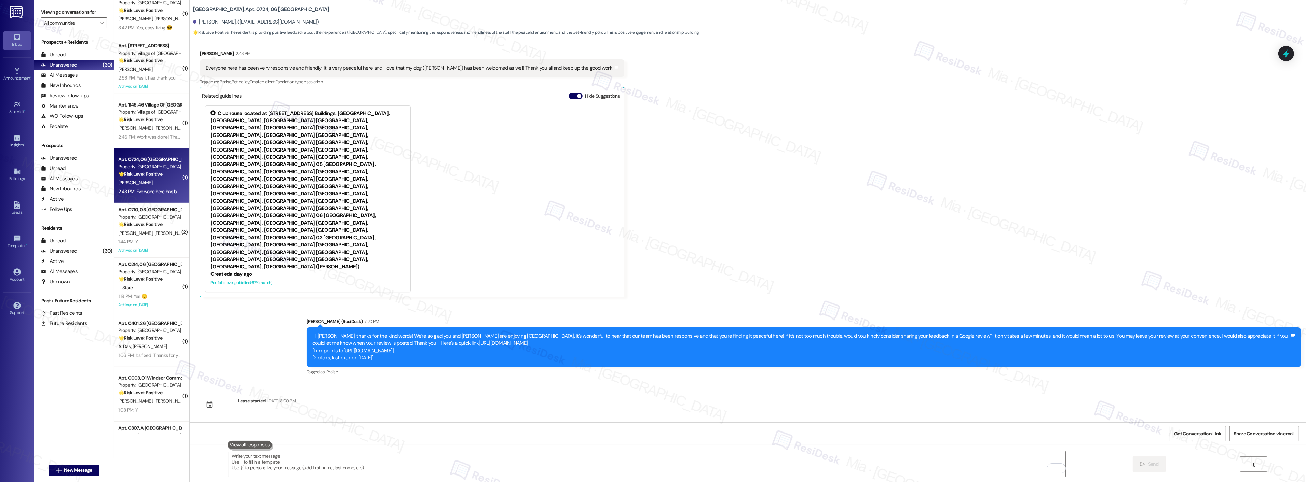
drag, startPoint x: 381, startPoint y: 359, endPoint x: 302, endPoint y: 359, distance: 78.9
click at [307, 359] on div "Hi Melanie, thanks for the kind words! We're so glad you and Elsa are enjoying …" at bounding box center [804, 348] width 994 height 40
click at [692, 244] on div "Received via SMS Melanie Smith 2:43 PM Everyone here has been very responsive a…" at bounding box center [748, 169] width 1116 height 268
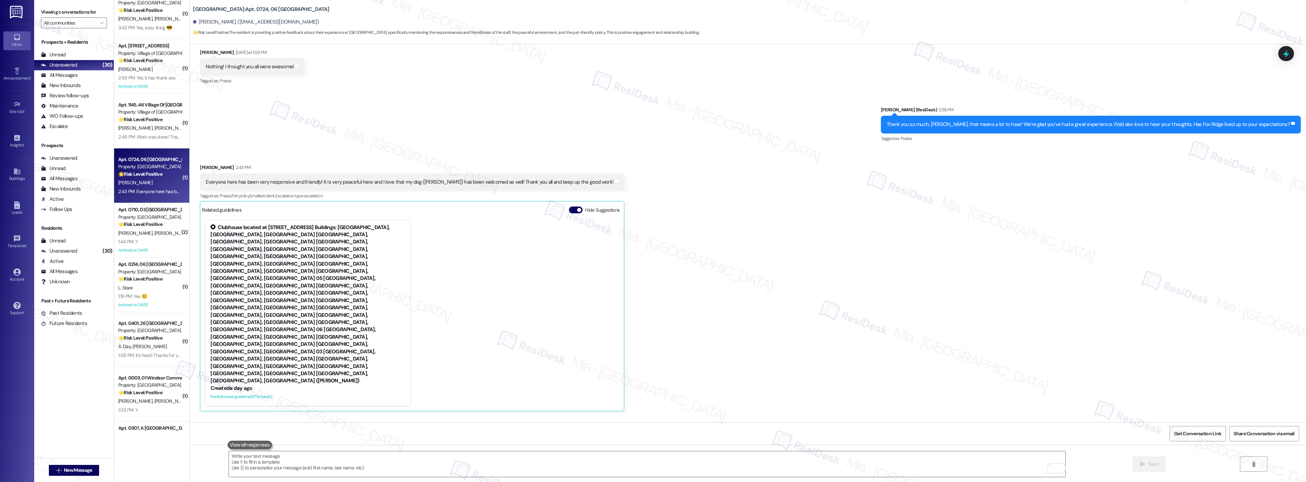
scroll to position [1126, 0]
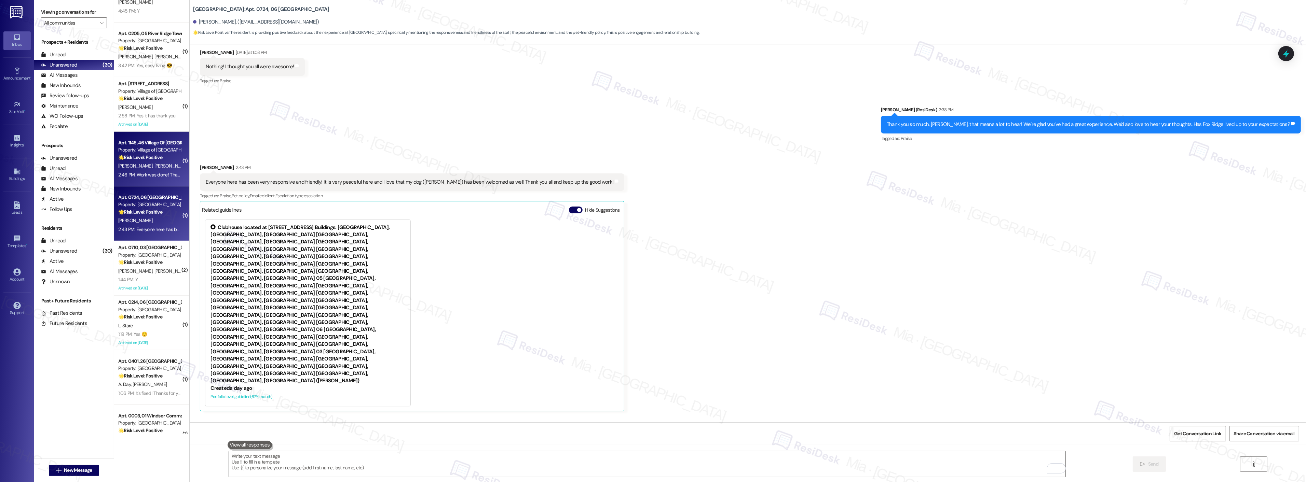
click at [154, 168] on div "K. Lacy J. Lacy" at bounding box center [150, 166] width 65 height 9
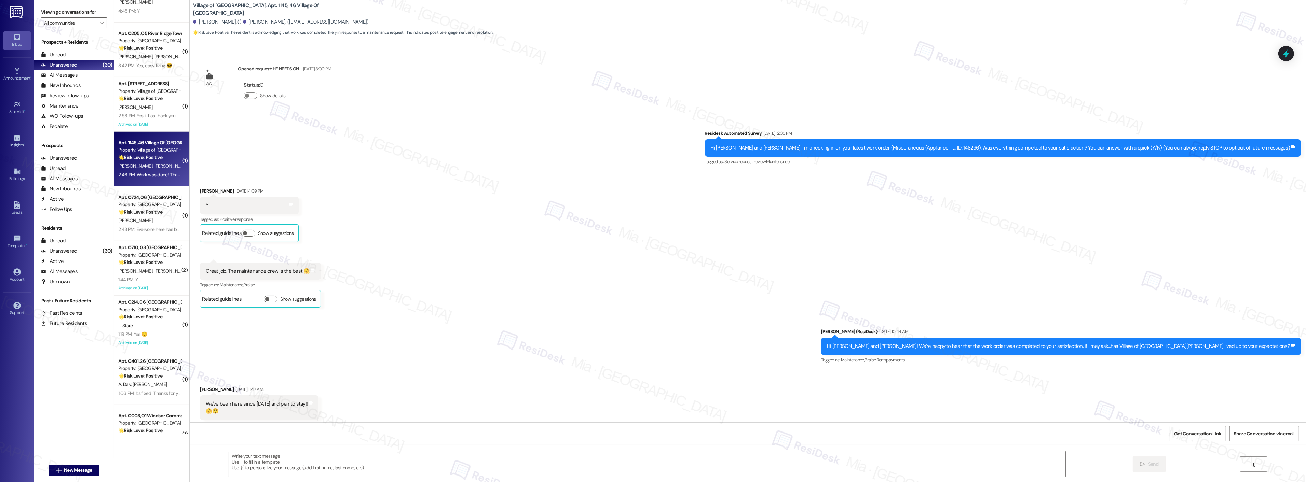
scroll to position [3891, 0]
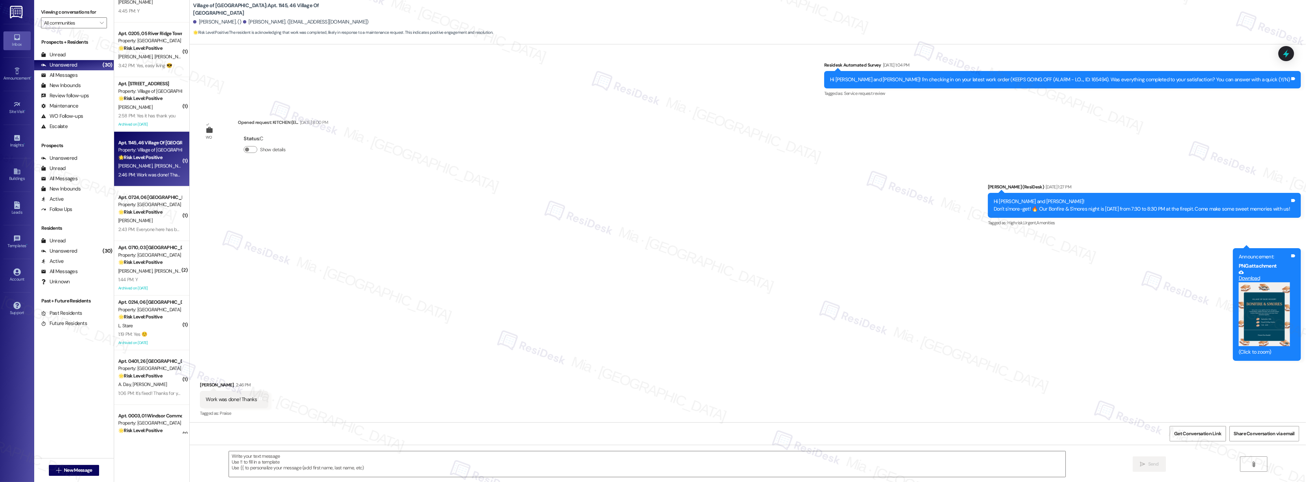
type textarea "Fetching suggested responses. Please feel free to read through the conversation…"
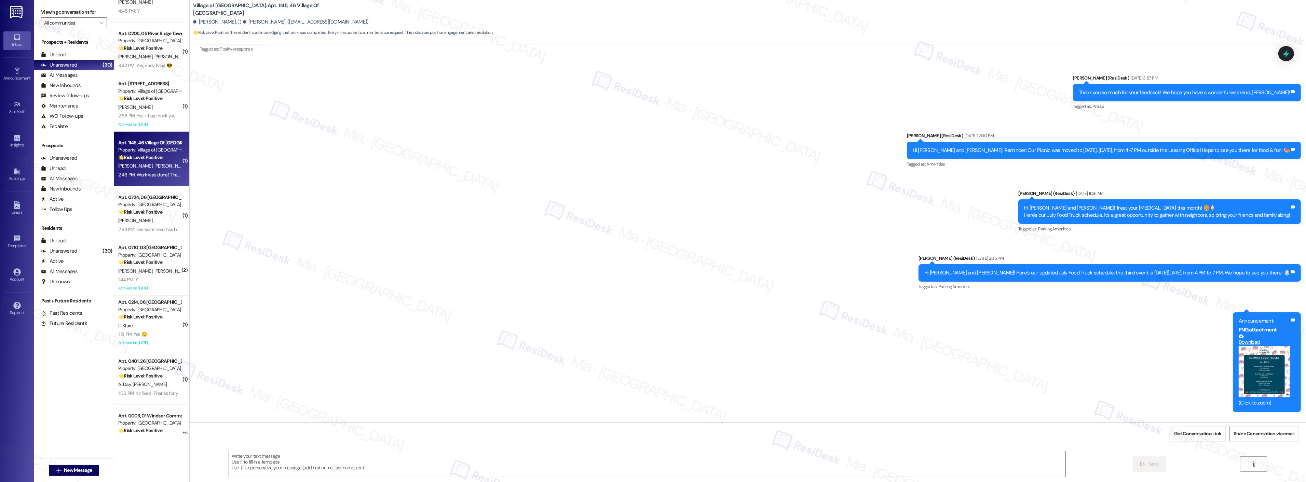
scroll to position [3359, 0]
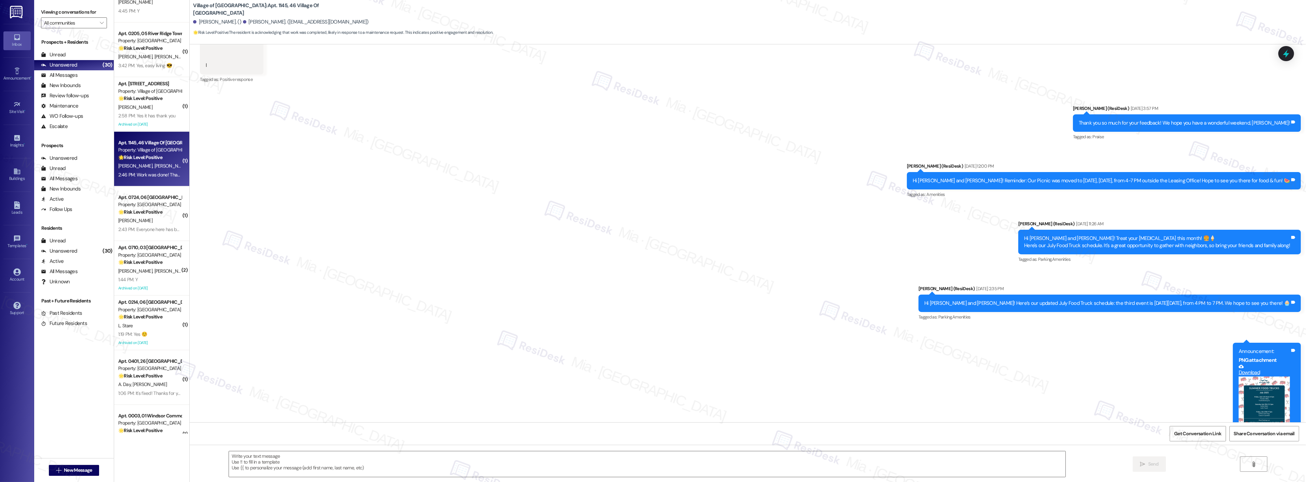
click at [473, 366] on div "Sent via SMS Sarah (ResiDesk) Jun 27, 2025 at 3:57 PM Thank you so much for you…" at bounding box center [748, 301] width 1116 height 423
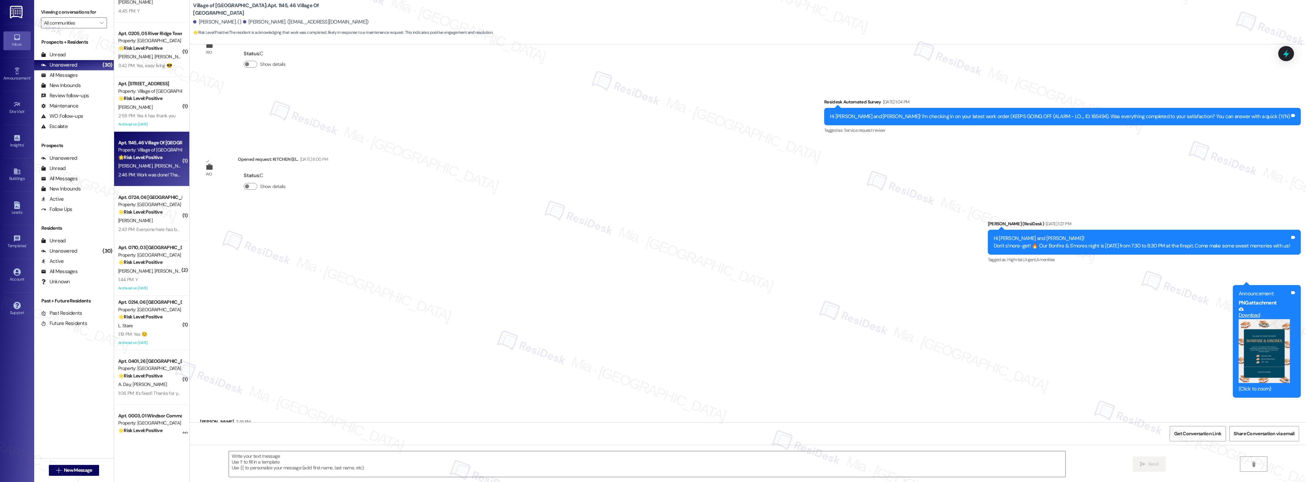
scroll to position [3891, 0]
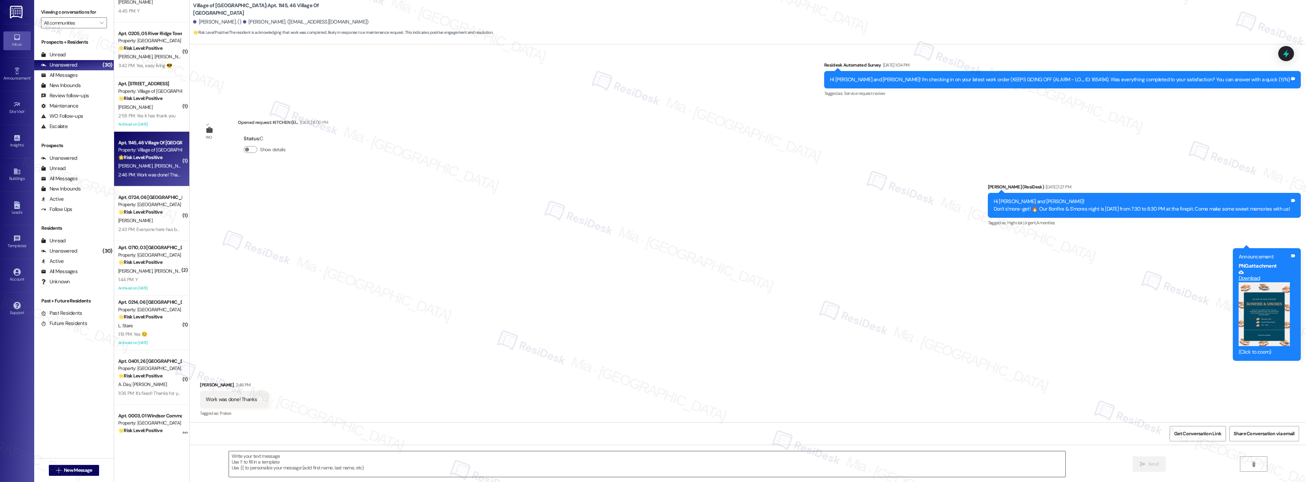
click at [269, 461] on textarea at bounding box center [647, 465] width 837 height 26
paste textarea "Thank you so much for sharing your feedback! I’m so glad to know you’re satisfi…"
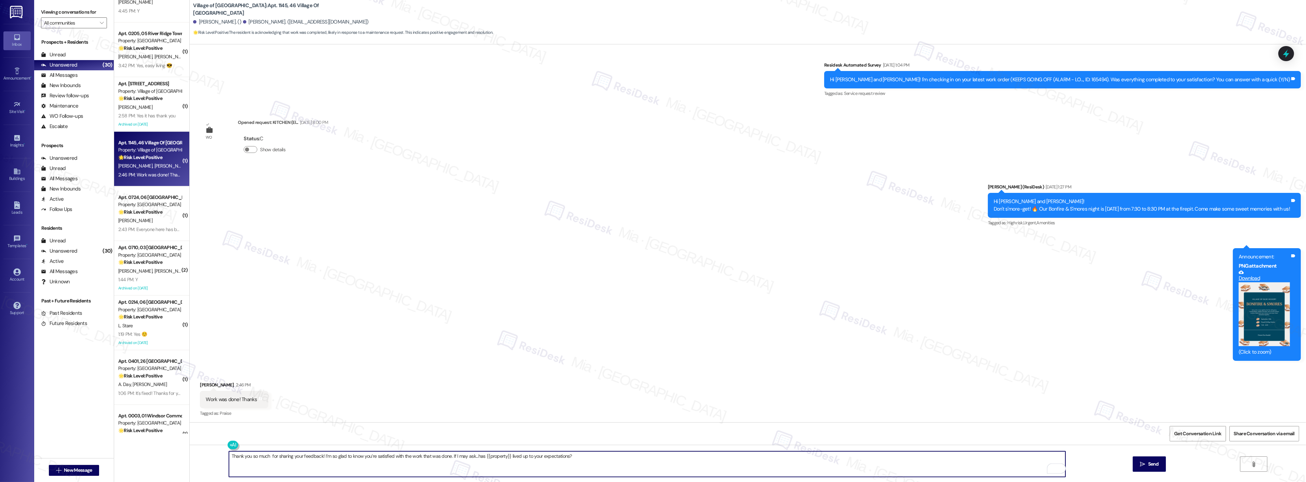
click at [263, 456] on textarea "Thank you so much for sharing your feedback! I’m so glad to know you’re satisfi…" at bounding box center [647, 465] width 837 height 26
type textarea "Thank you so much, Joyce, for sharing your feedback! I’m so glad to know you’re…"
click at [1147, 465] on span "Send" at bounding box center [1153, 464] width 13 height 7
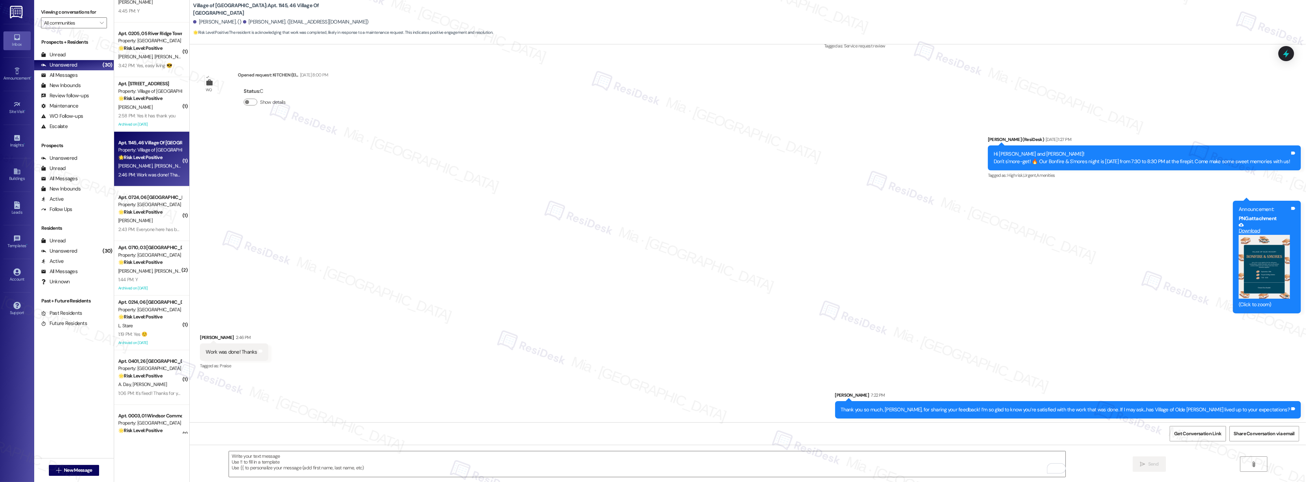
scroll to position [3939, 0]
click at [145, 221] on div "M. Smith" at bounding box center [150, 221] width 65 height 9
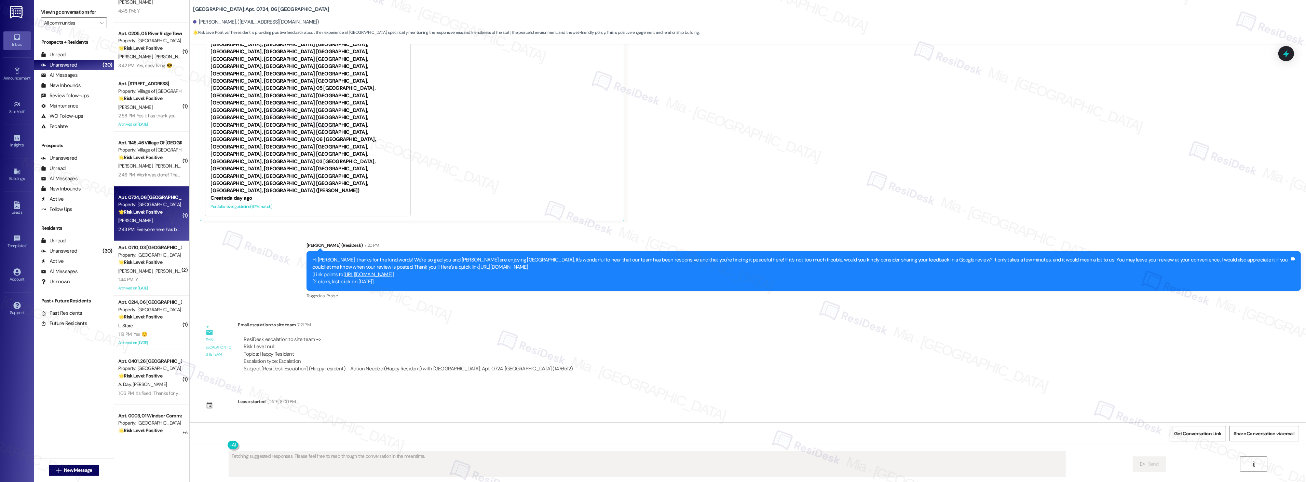
scroll to position [463, 0]
type textarea "Hi {{first_name}}, thanks so much for the positive feedback! We're thrilled you…"
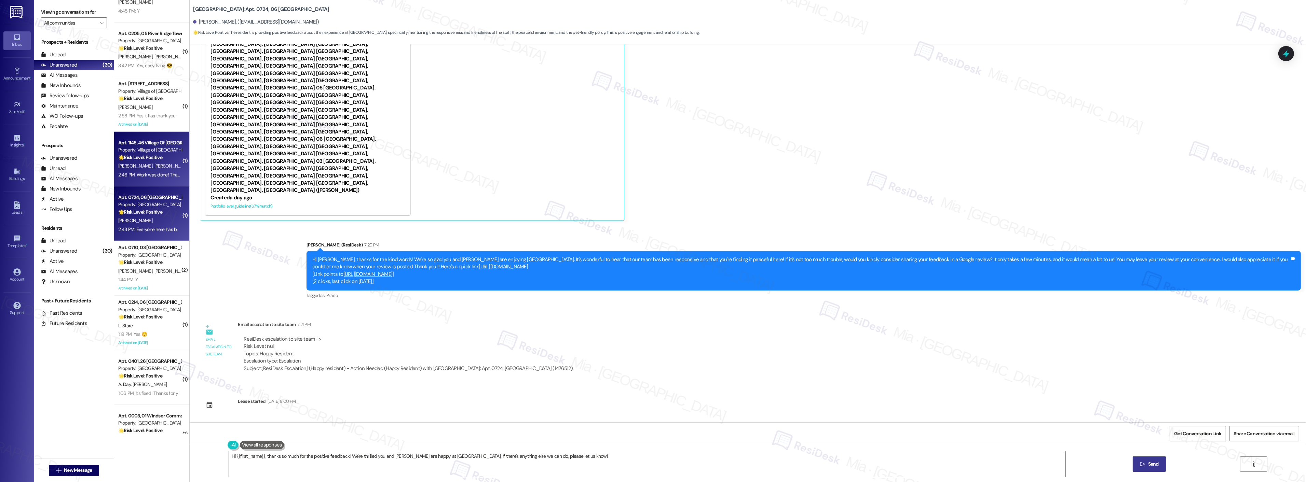
click at [152, 161] on div "Apt. 1145, 46 Village Of Olde Hickory Property: Village of Olde Hickory 🌟 Risk …" at bounding box center [150, 150] width 65 height 23
type textarea "Fetching suggested responses. Please feel free to read through the conversation…"
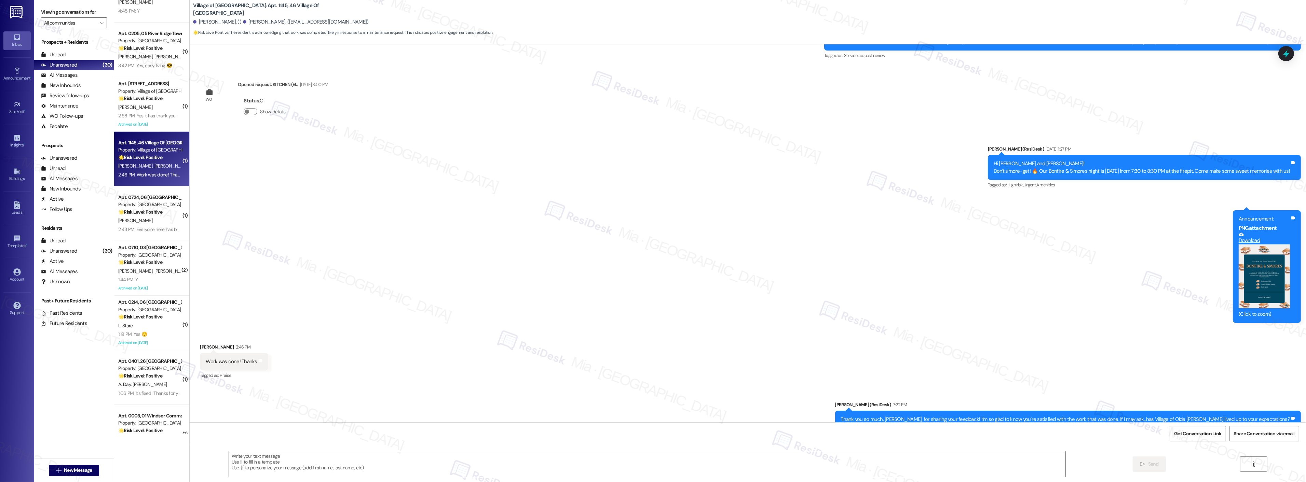
type textarea "Fetching suggested responses. Please feel free to read through the conversation…"
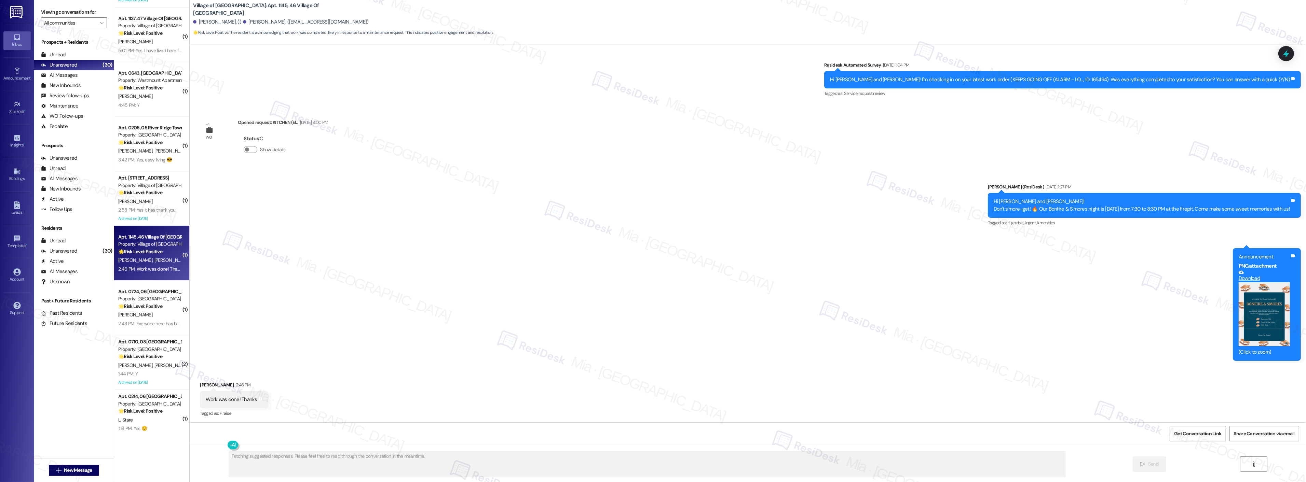
scroll to position [974, 0]
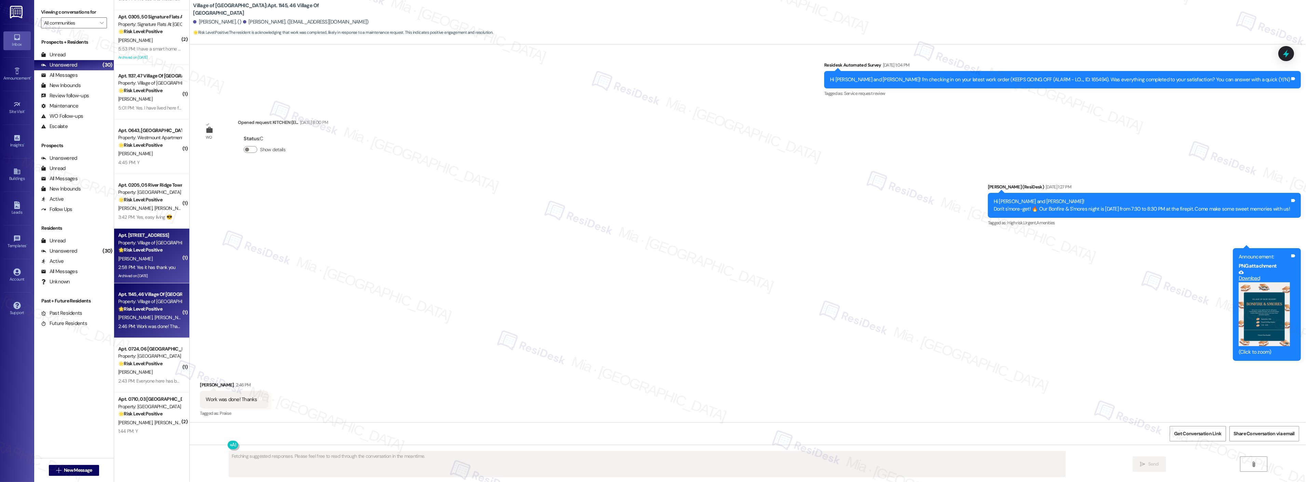
click at [149, 237] on div "Apt. 2301, 37 Village Of Olde Hickory" at bounding box center [149, 235] width 63 height 7
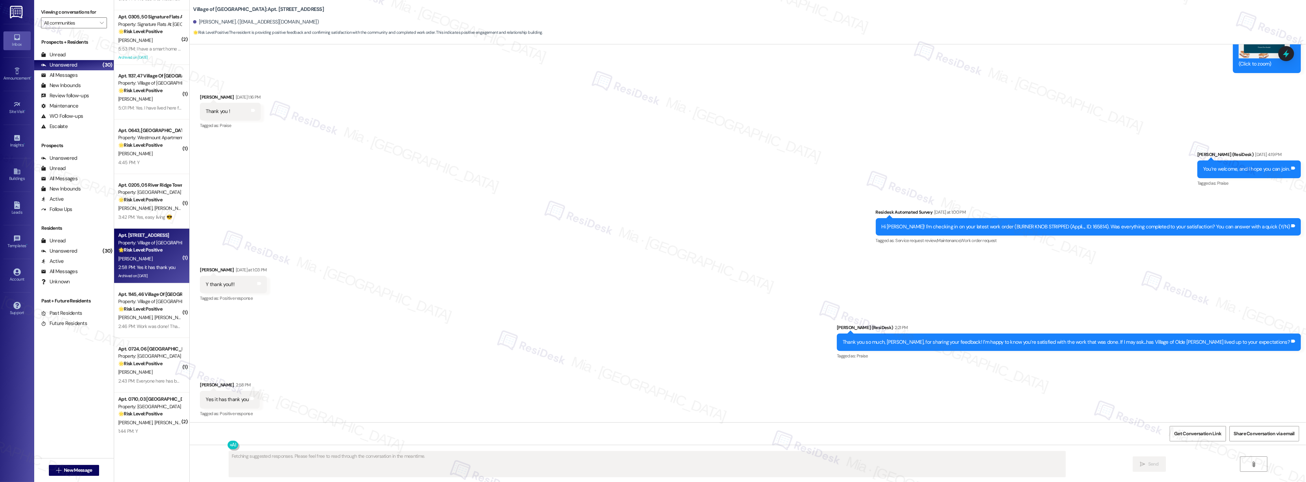
scroll to position [18712, 0]
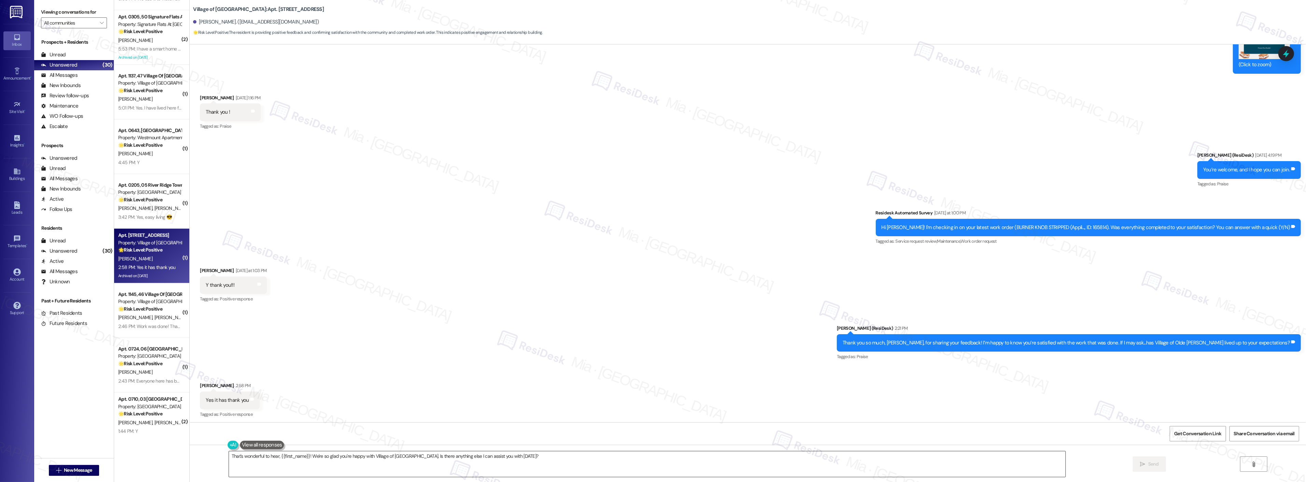
click at [530, 462] on textarea "That's wonderful to hear, {{first_name}}! We're so glad you're happy with Villa…" at bounding box center [647, 465] width 837 height 26
drag, startPoint x: 517, startPoint y: 455, endPoint x: 205, endPoint y: 455, distance: 312.0
click at [205, 455] on div "That's wonderful to hear, {{first_name}}! We're so glad you're happy with Villa…" at bounding box center [748, 470] width 1116 height 51
paste textarea "Could I ask a quick favor? If you don’t mind, would you be willing to share you…"
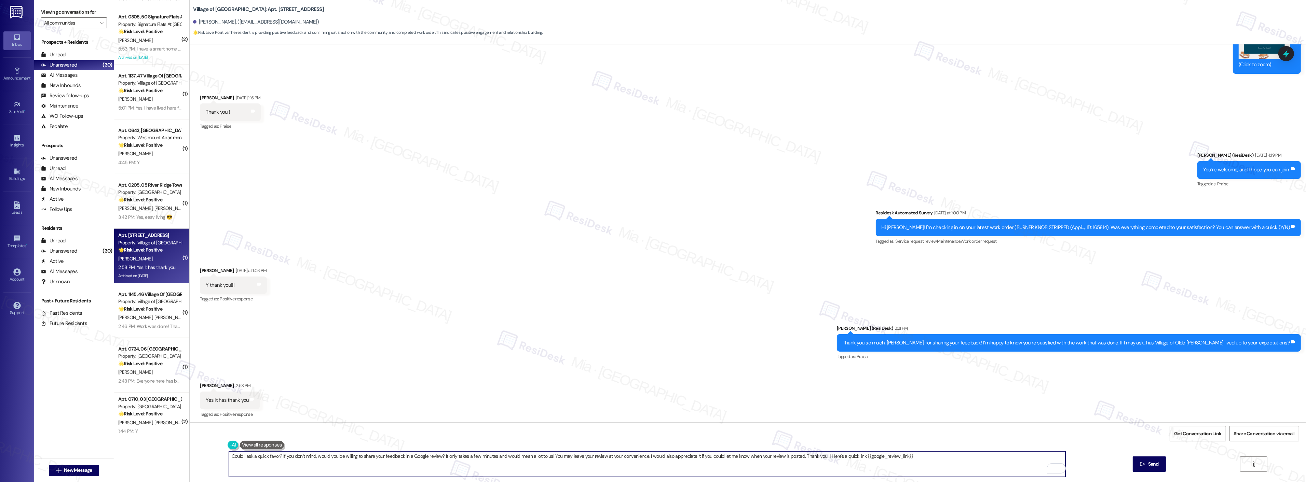
click at [233, 458] on textarea "Could I ask a quick favor? If you don’t mind, would you be willing to share you…" at bounding box center [647, 465] width 837 height 26
type textarea "Can I ask a quick favor? If you don’t mind, would you be willing to share your …"
click at [372, 380] on div "Received via SMS Dawn Morgan 2:58 PM Yes it has thank you Tags and notes Tagged…" at bounding box center [748, 396] width 1116 height 58
click at [608, 325] on div "Sent via SMS Sarah (ResiDesk) 2:21 PM Thank you so much, Dawn, for sharing your…" at bounding box center [748, 339] width 1116 height 58
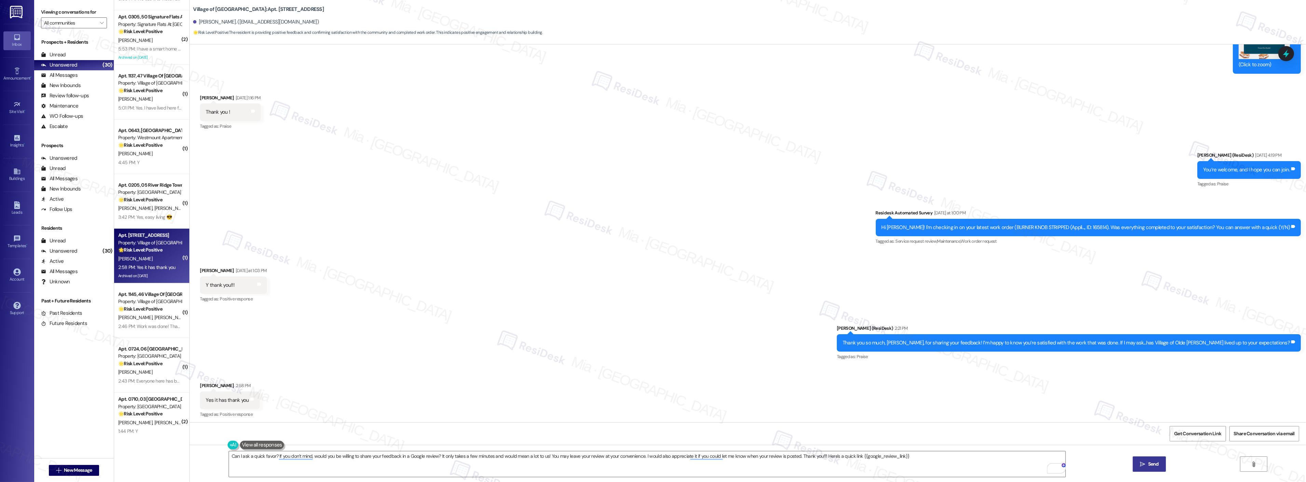
click at [1158, 464] on span "Send" at bounding box center [1153, 464] width 11 height 7
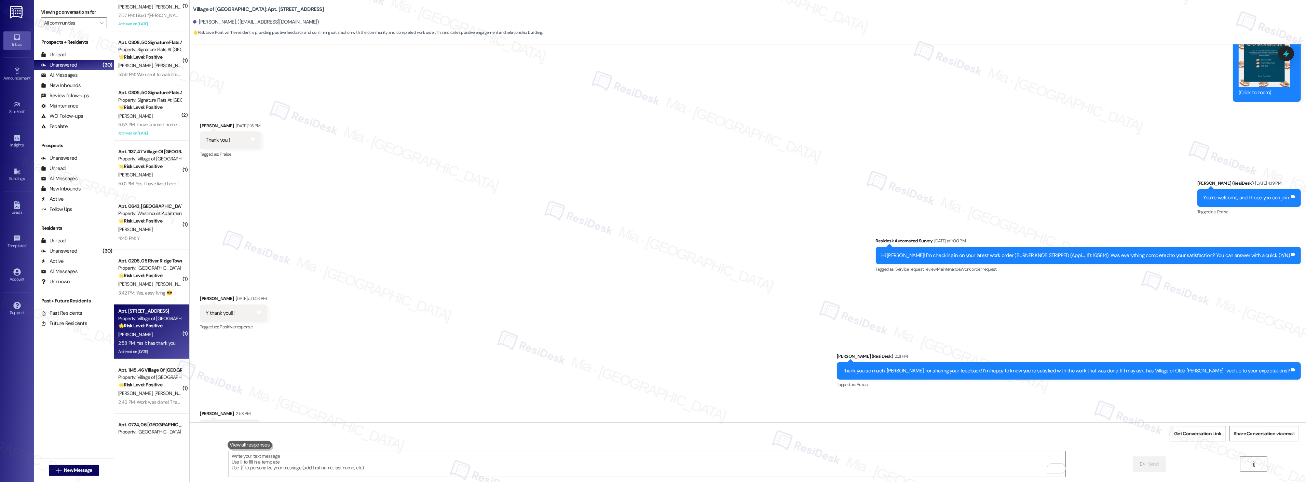
scroll to position [898, 0]
click at [147, 275] on strong "🌟 Risk Level: Positive" at bounding box center [140, 276] width 44 height 6
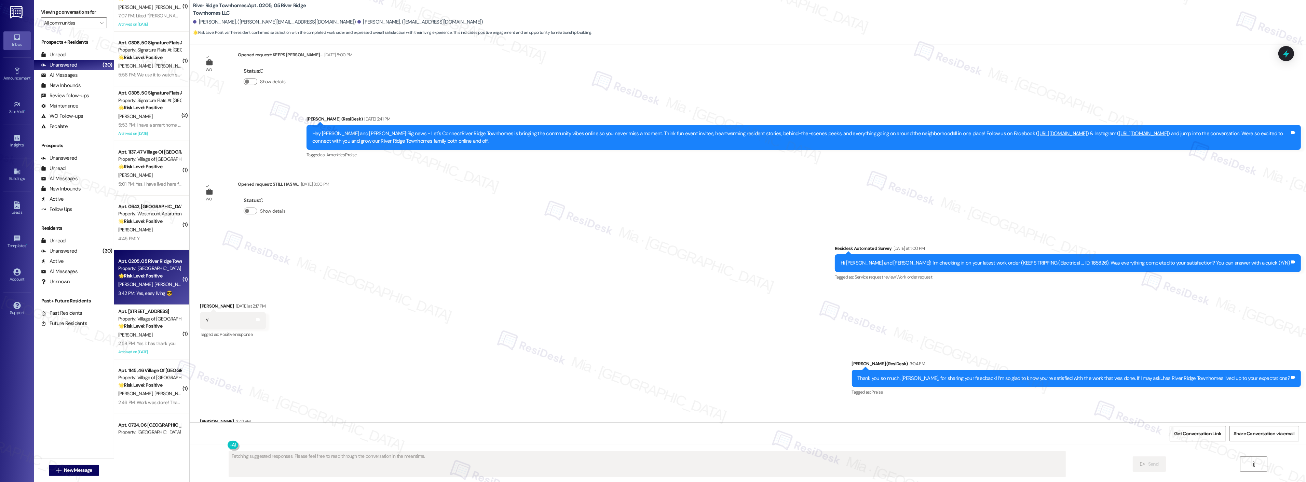
scroll to position [913, 0]
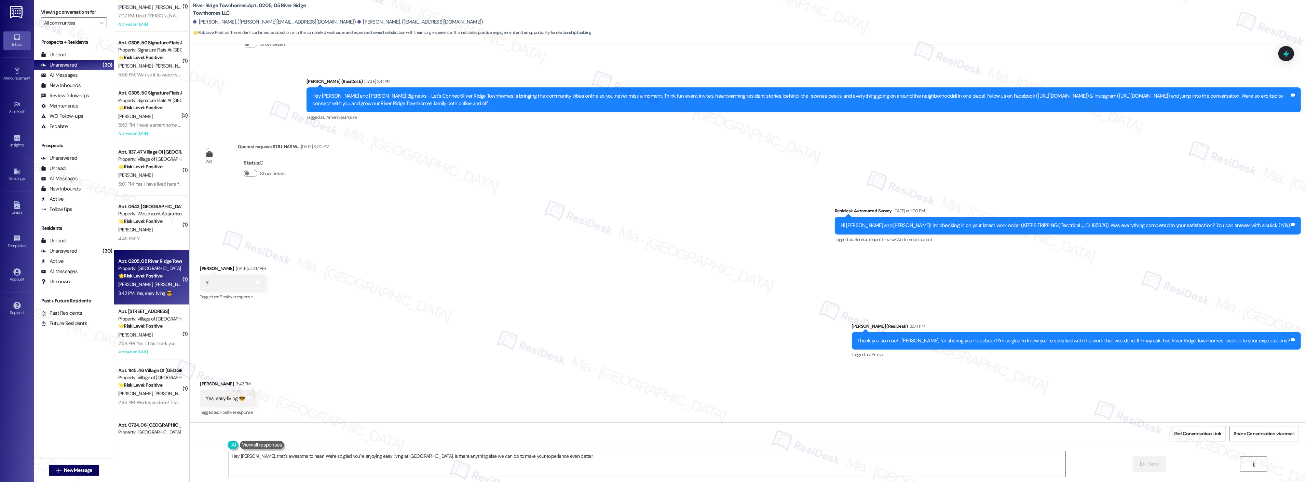
type textarea "Hey Michael, that's awesome to hear! We're so glad you're enjoying easy living …"
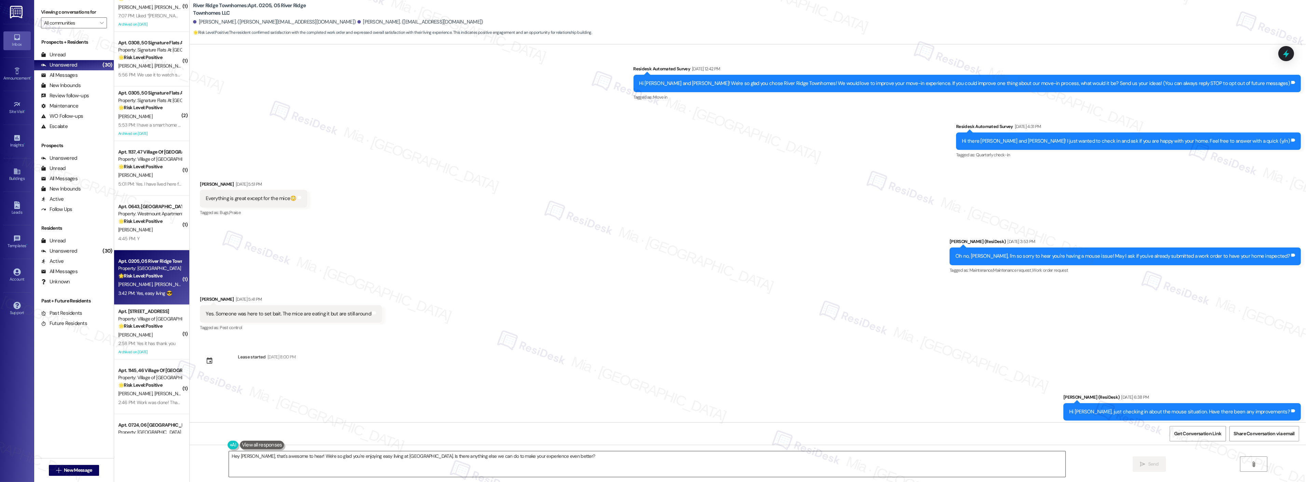
scroll to position [913, 0]
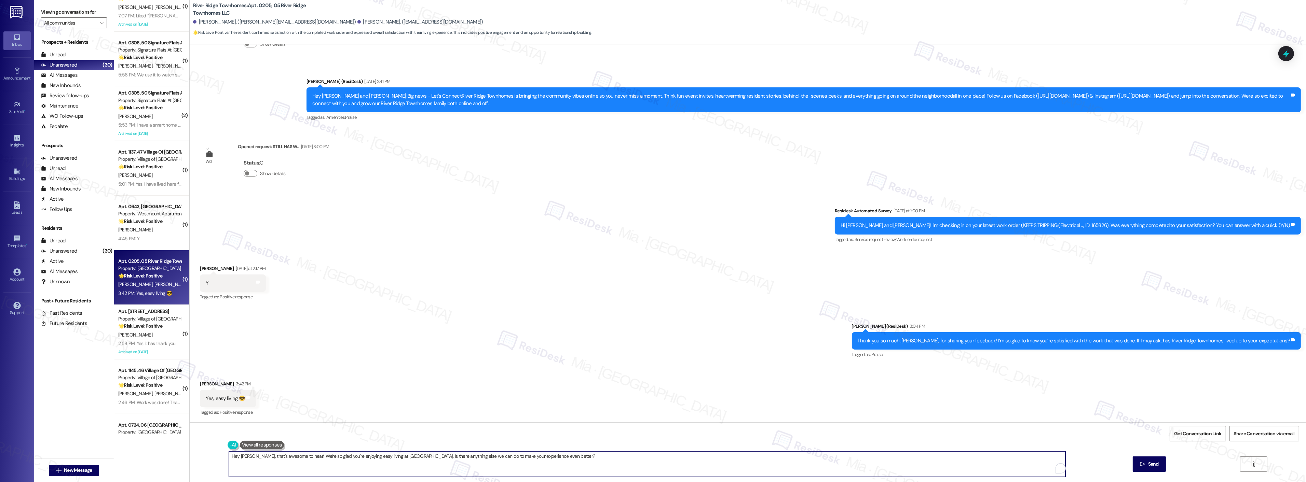
drag, startPoint x: 579, startPoint y: 456, endPoint x: 219, endPoint y: 456, distance: 359.8
click at [219, 456] on div "Hey [PERSON_NAME], that's awesome to hear! We're so glad you're enjoying easy l…" at bounding box center [748, 470] width 1116 height 51
paste textarea "Could I ask a quick favor? If you don’t mind, would you be willing to share you…"
click at [232, 453] on textarea "Could I ask a quick favor? If you don’t mind, would you be willing to share you…" at bounding box center [647, 465] width 837 height 26
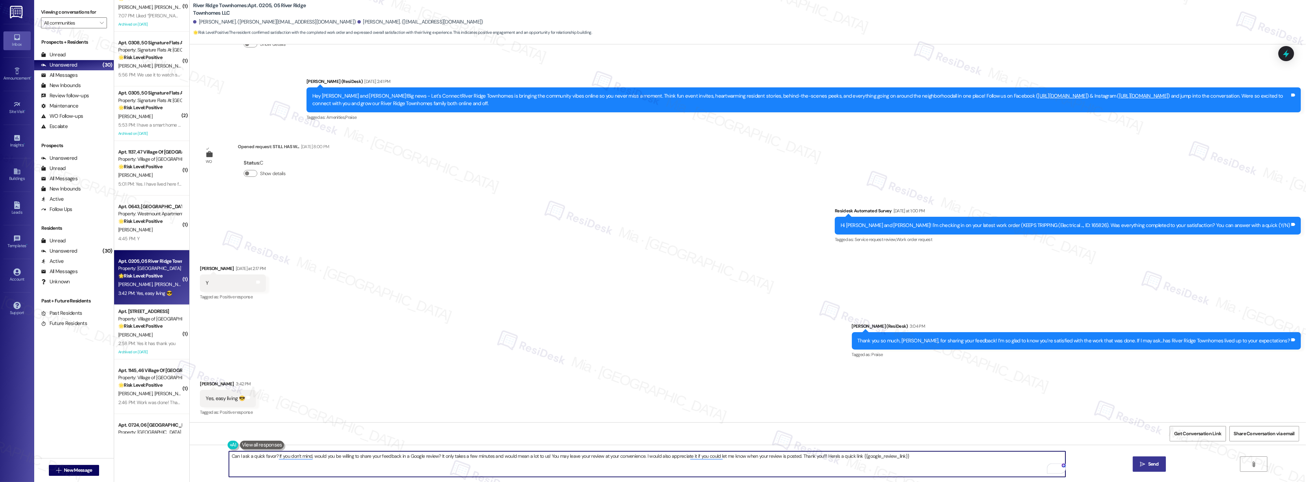
type textarea "Can I ask a quick favor? If you don’t mind, would you be willing to share your …"
click at [1142, 466] on icon "" at bounding box center [1142, 464] width 5 height 5
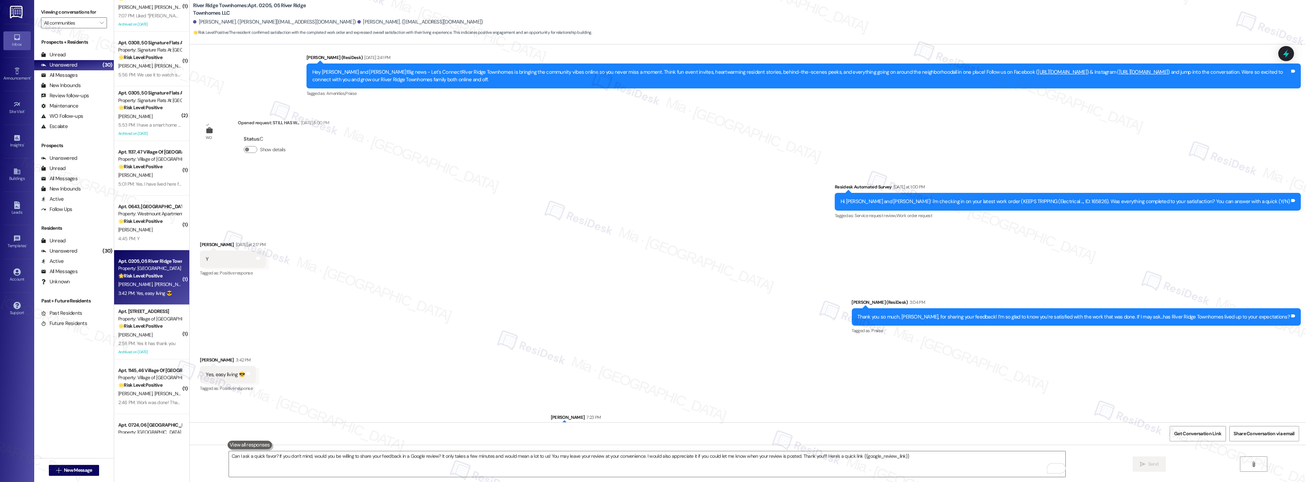
scroll to position [961, 0]
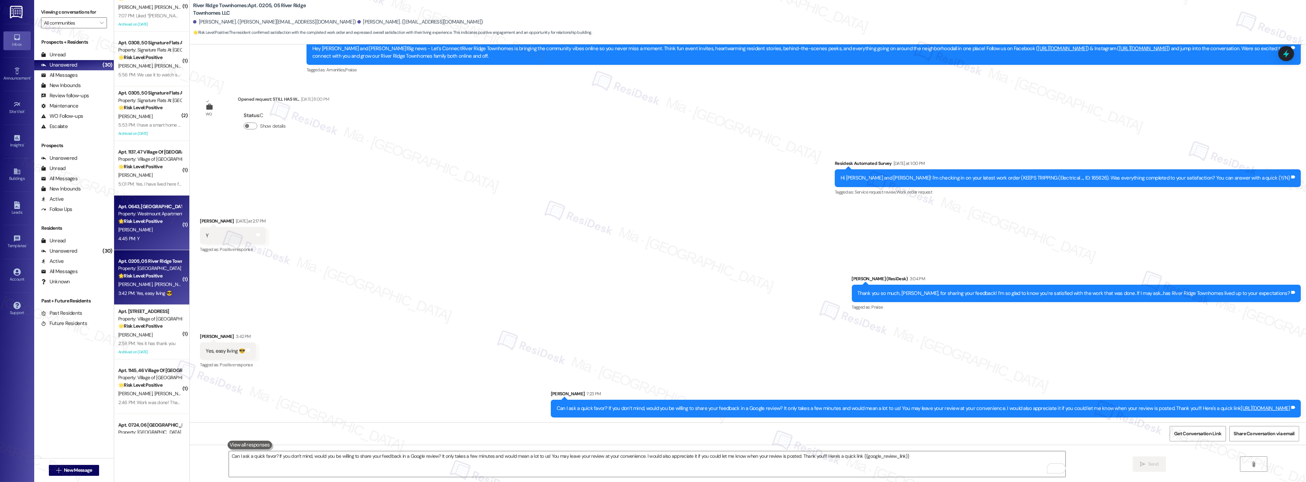
click at [144, 230] on div "B. Koch" at bounding box center [150, 230] width 65 height 9
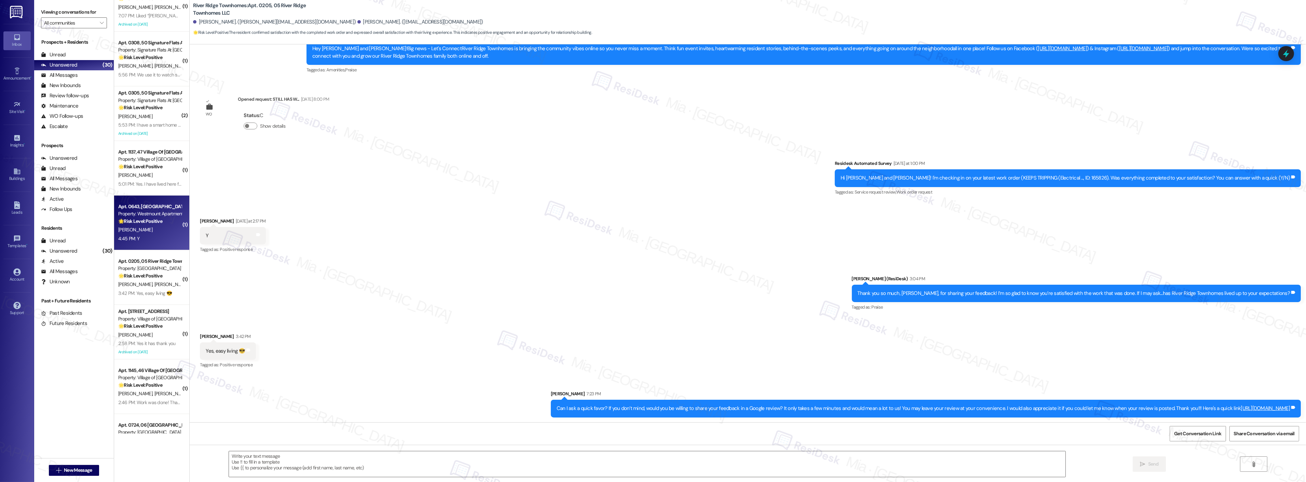
type textarea "Fetching suggested responses. Please feel free to read through the conversation…"
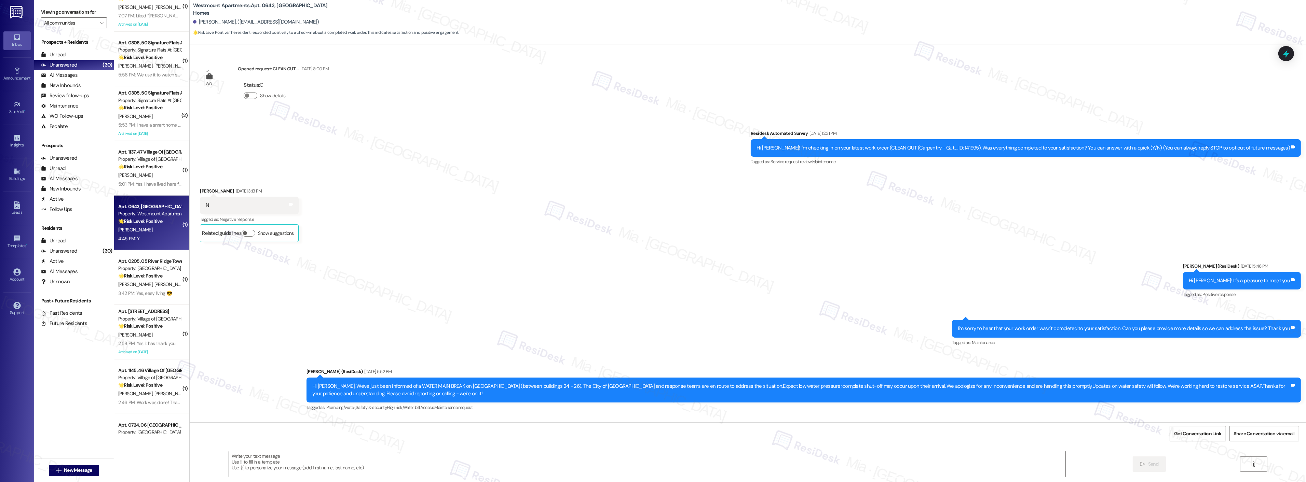
scroll to position [4465, 0]
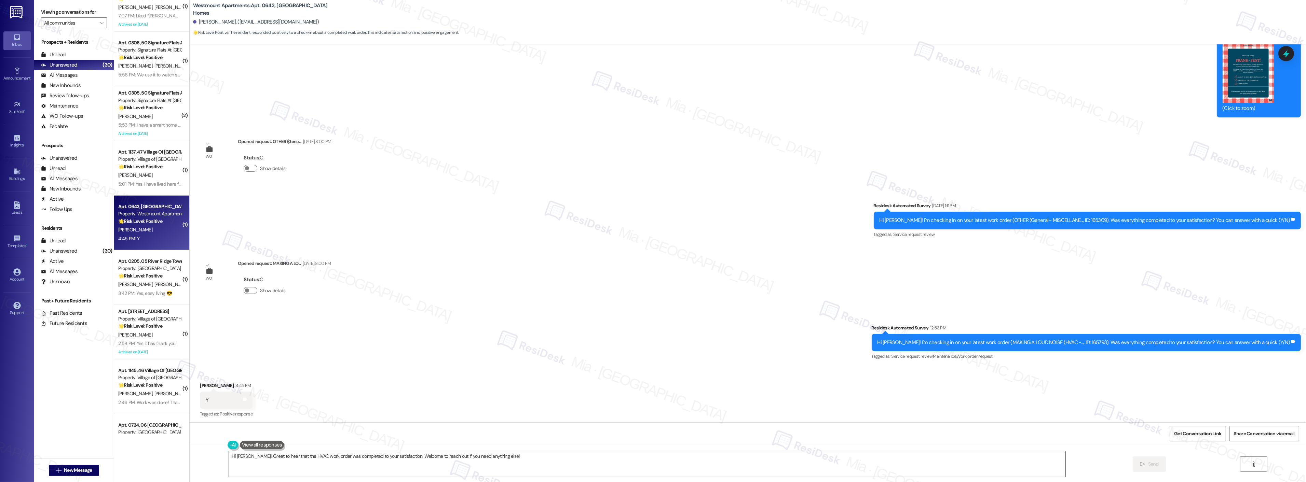
click at [495, 455] on textarea "Hi Barry! Great to hear that the HVAC work order was completed to your satisfac…" at bounding box center [647, 465] width 837 height 26
drag, startPoint x: 497, startPoint y: 459, endPoint x: 201, endPoint y: 460, distance: 296.3
click at [201, 460] on div "Hi Barry! Great to hear that the HVAC work order was completed to your satisfac…" at bounding box center [748, 470] width 1116 height 51
paste textarea "Thank you so much for sharing your feedback! I’m so glad to know you’re satisfi…"
click at [262, 457] on textarea "Thank you so much for sharing your feedback! I’m so glad to know you’re satisfi…" at bounding box center [647, 465] width 837 height 26
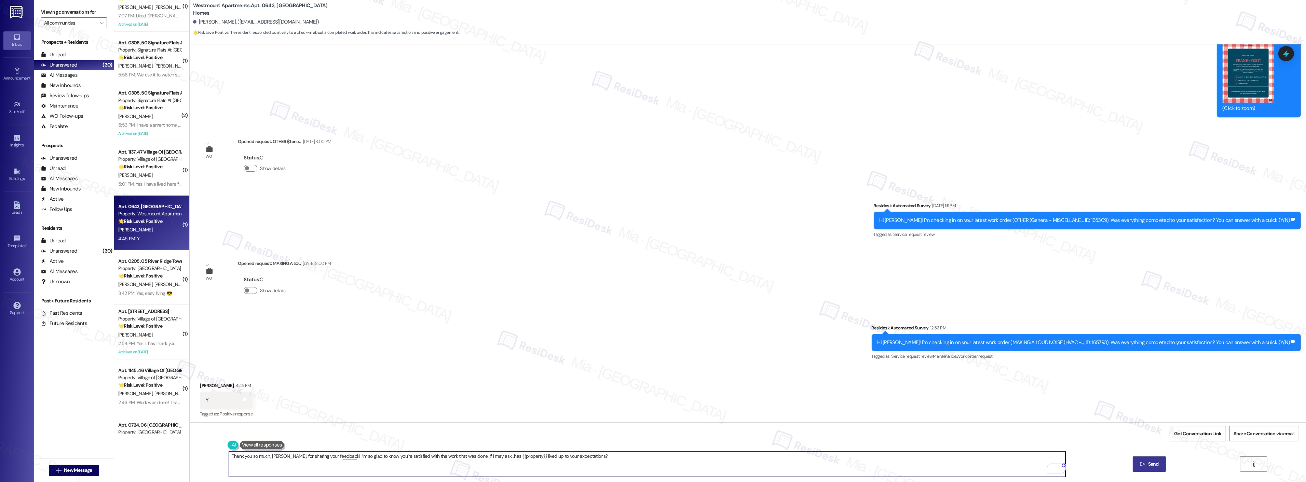
type textarea "Thank you so much, Barry, for sharing your feedback! I’m so glad to know you’re…"
click at [1150, 467] on span "Send" at bounding box center [1153, 464] width 11 height 7
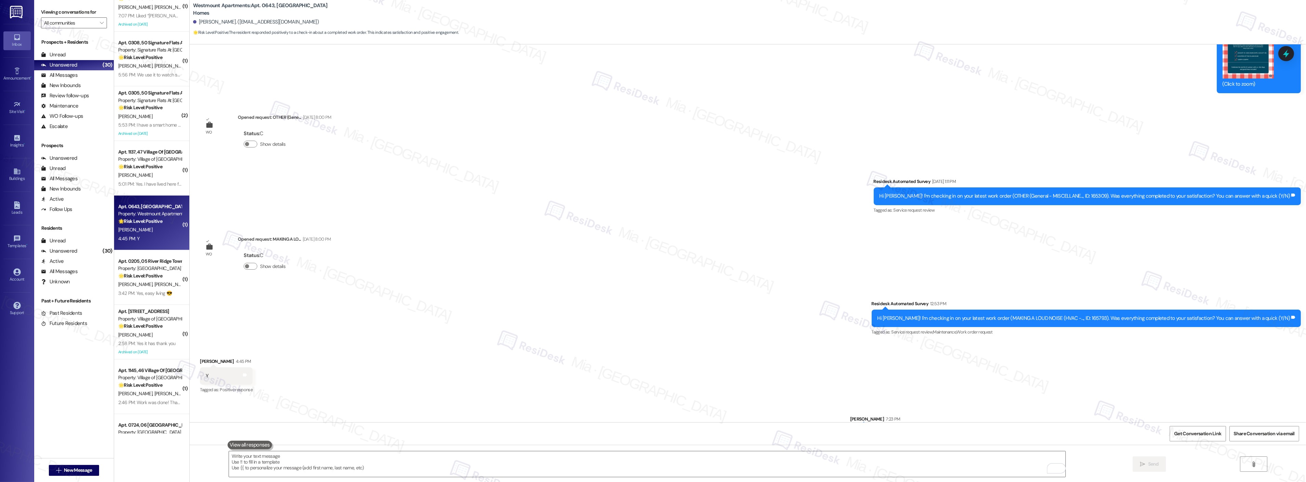
scroll to position [4513, 0]
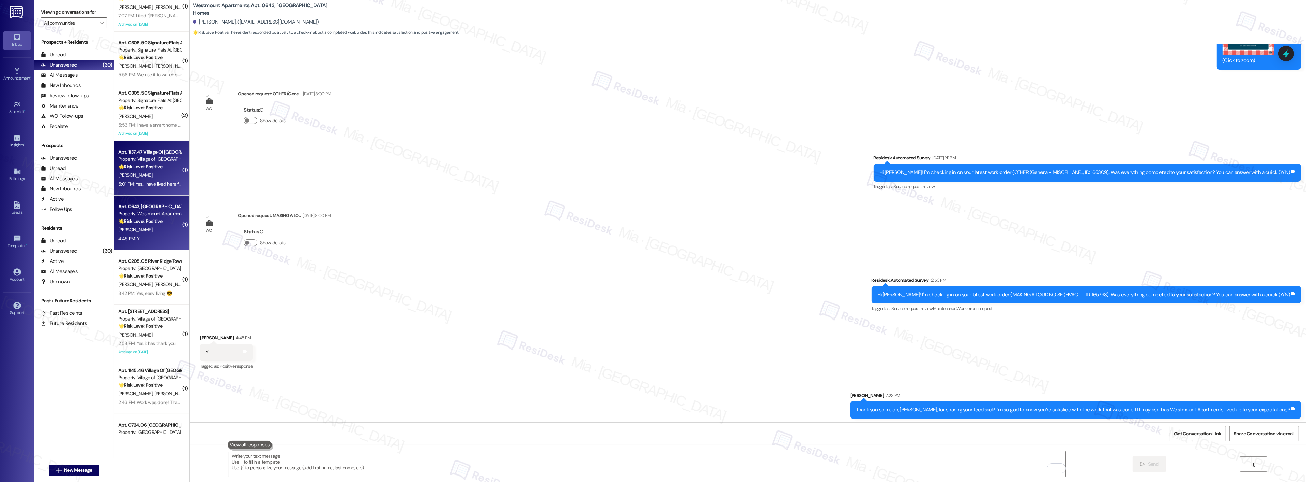
click at [158, 178] on div "J. Halbig" at bounding box center [150, 175] width 65 height 9
type textarea "Fetching suggested responses. Please feel free to read through the conversation…"
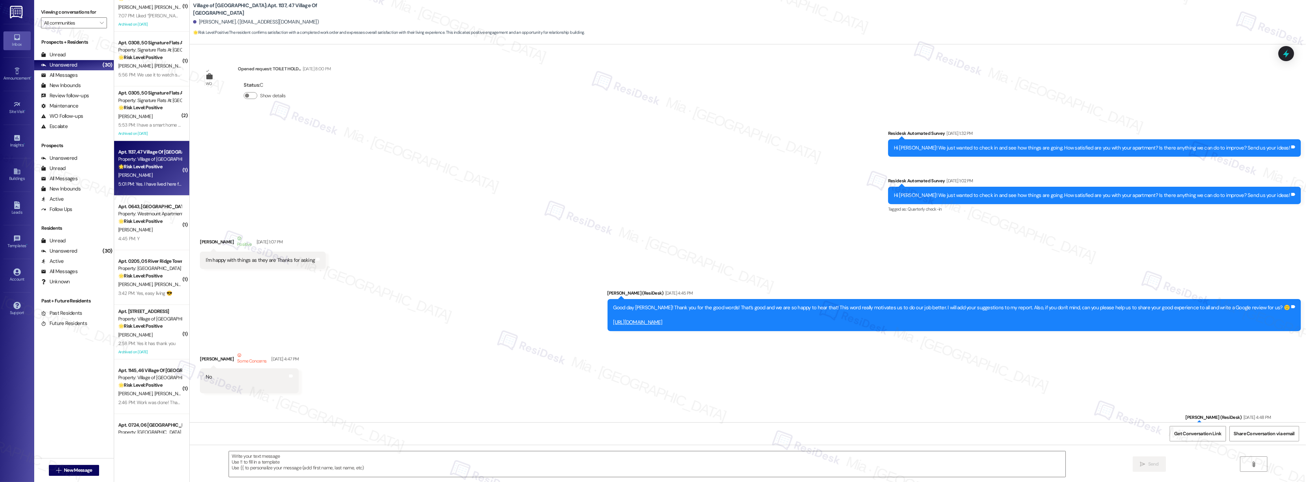
scroll to position [8247, 0]
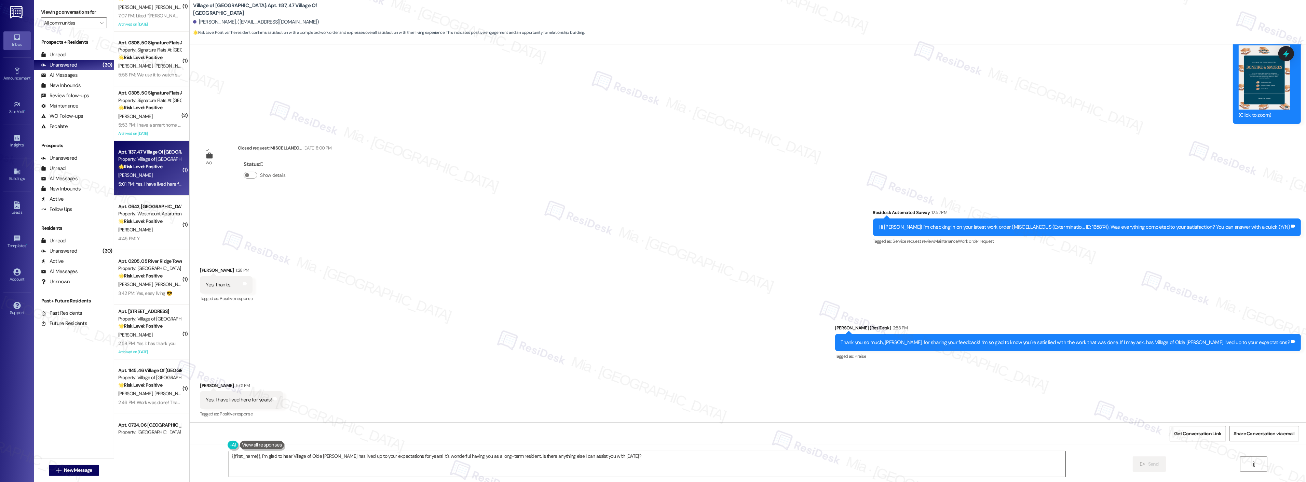
drag, startPoint x: 630, startPoint y: 462, endPoint x: 629, endPoint y: 459, distance: 3.5
click at [630, 462] on textarea "{{first_name}}, I'm glad to hear Village of Olde Hickory has lived up to your e…" at bounding box center [647, 465] width 837 height 26
drag, startPoint x: 627, startPoint y: 457, endPoint x: 220, endPoint y: 457, distance: 407.0
click at [225, 457] on div "{{first_name}}, I'm glad to hear Village of Olde Hickory has lived up to your e…" at bounding box center [643, 464] width 837 height 26
paste textarea "Could I ask a quick favor? If you don’t mind, would you be willing to share you…"
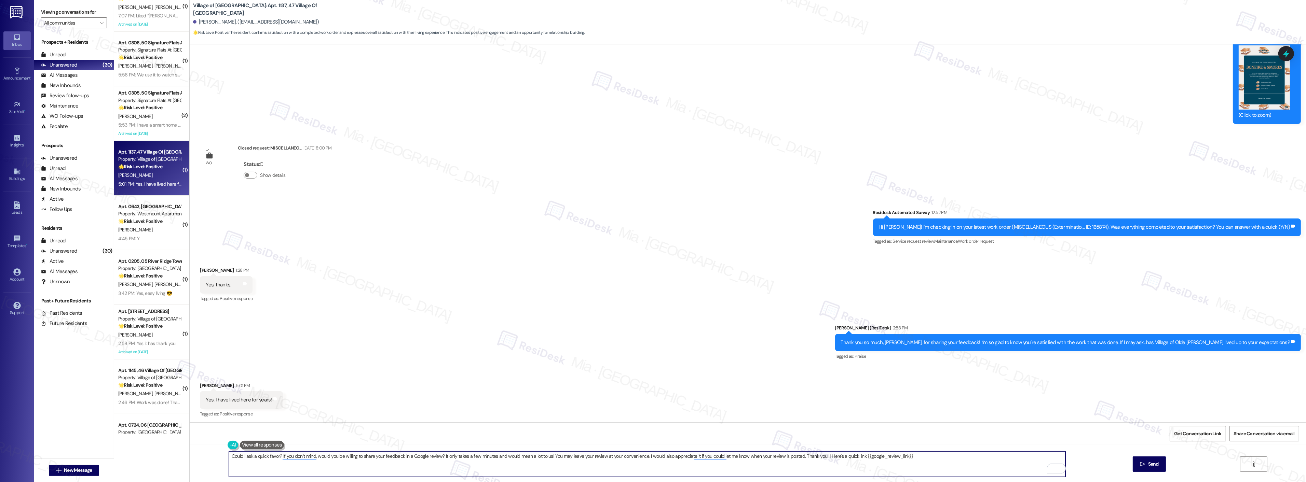
click at [234, 458] on textarea "Could I ask a quick favor? If you don’t mind, would you be willing to share you…" at bounding box center [647, 465] width 837 height 26
type textarea "CanI ask a quick favor? If you don’t mind, would you be willing to share your f…"
click at [1148, 462] on span "Send" at bounding box center [1153, 464] width 11 height 7
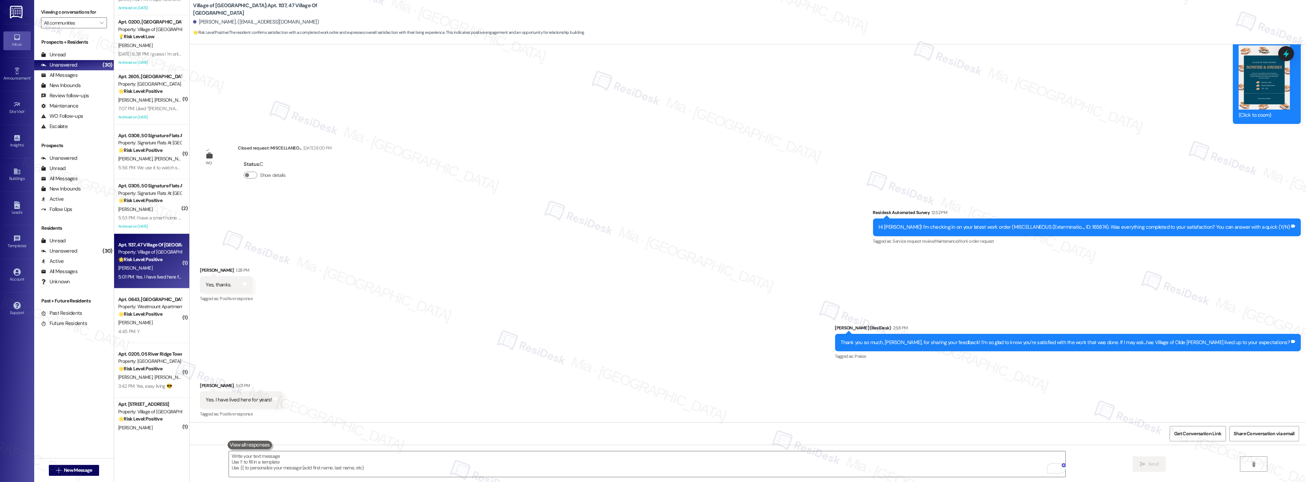
scroll to position [784, 0]
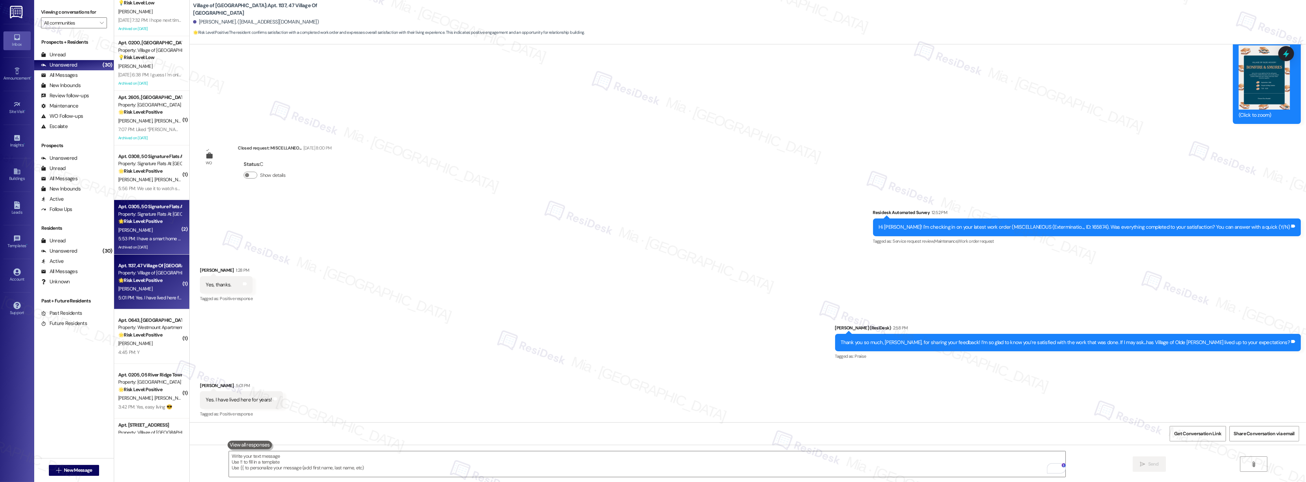
click at [154, 226] on div "[PERSON_NAME]" at bounding box center [150, 230] width 65 height 9
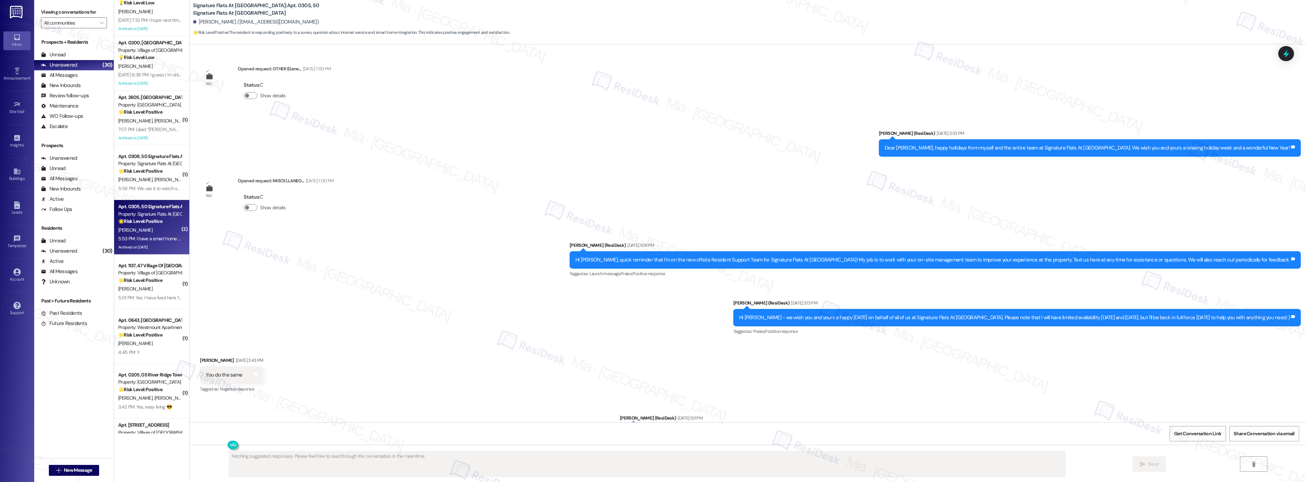
type textarea "Fetching suggested responses. Please feel free to read through the conversation…"
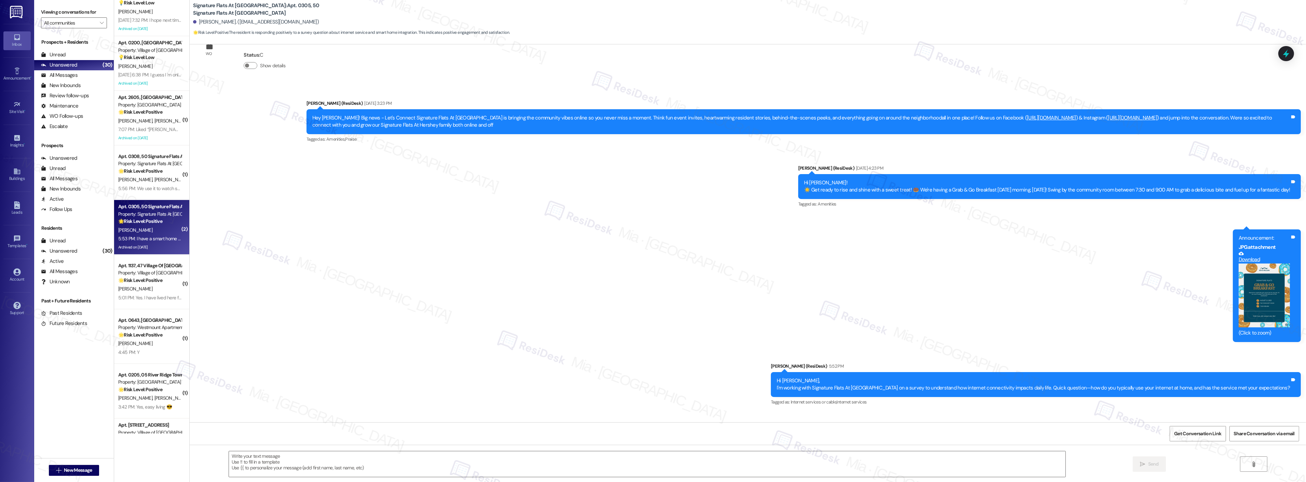
scroll to position [4297, 0]
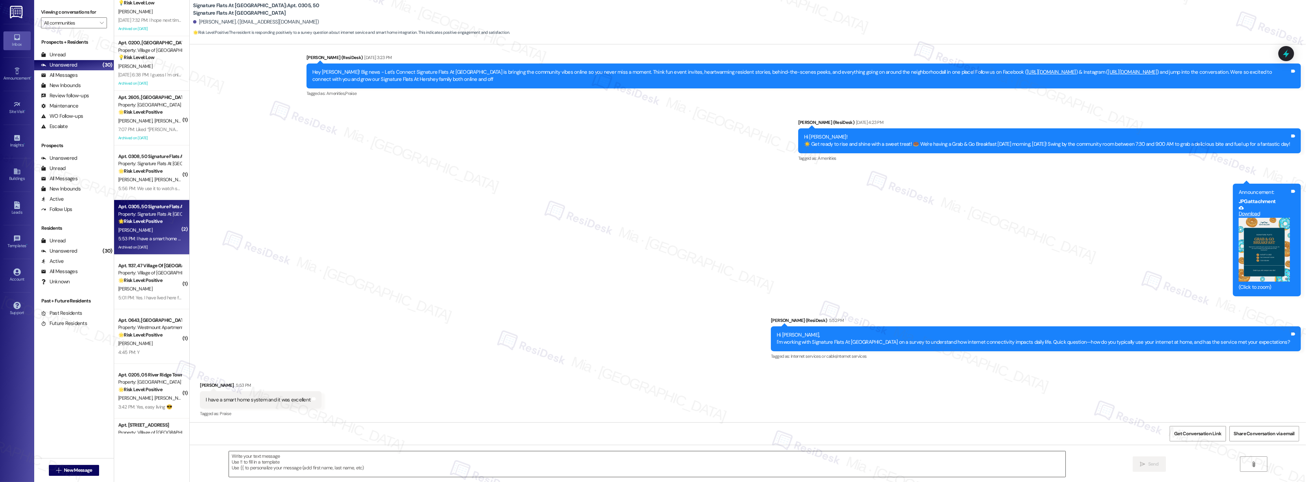
click at [305, 456] on textarea at bounding box center [647, 465] width 837 height 26
paste textarea "Could I ask a quick favor? If you don’t mind, would you be willing to share you…"
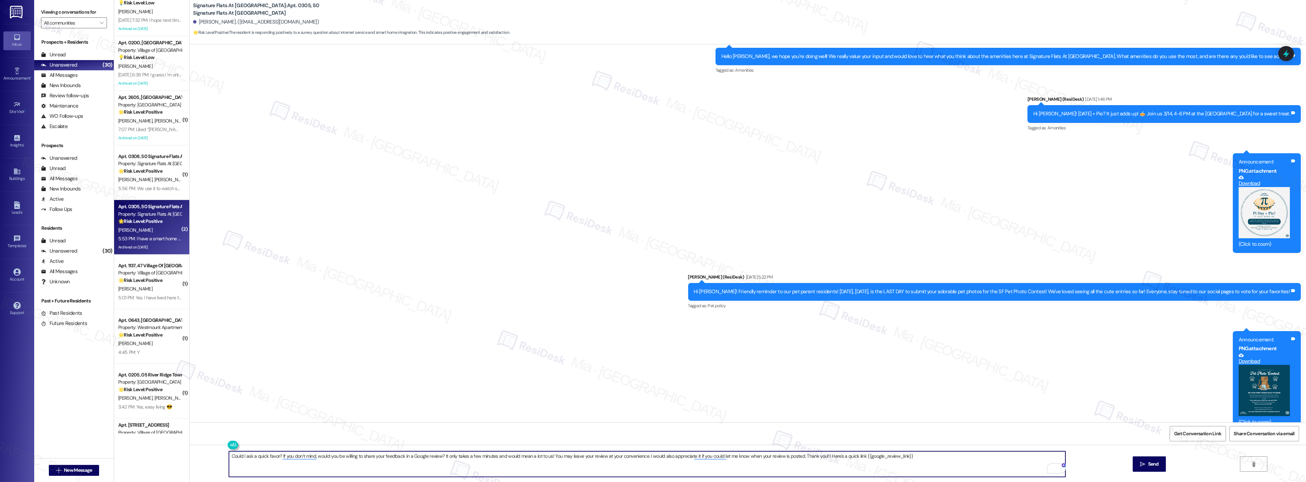
scroll to position [1943, 0]
click at [234, 458] on textarea "Could I ask a quick favor? If you don’t mind, would you be willing to share you…" at bounding box center [647, 465] width 837 height 26
type textarea "Great! Can I ask a quick favor? If you don’t mind, would you be willing to shar…"
click at [477, 368] on div "Announcement, sent via SMS Sarah (ResiDesk) Mar 05, 2025 at 12:27 PM Hello Alex…" at bounding box center [748, 230] width 1116 height 414
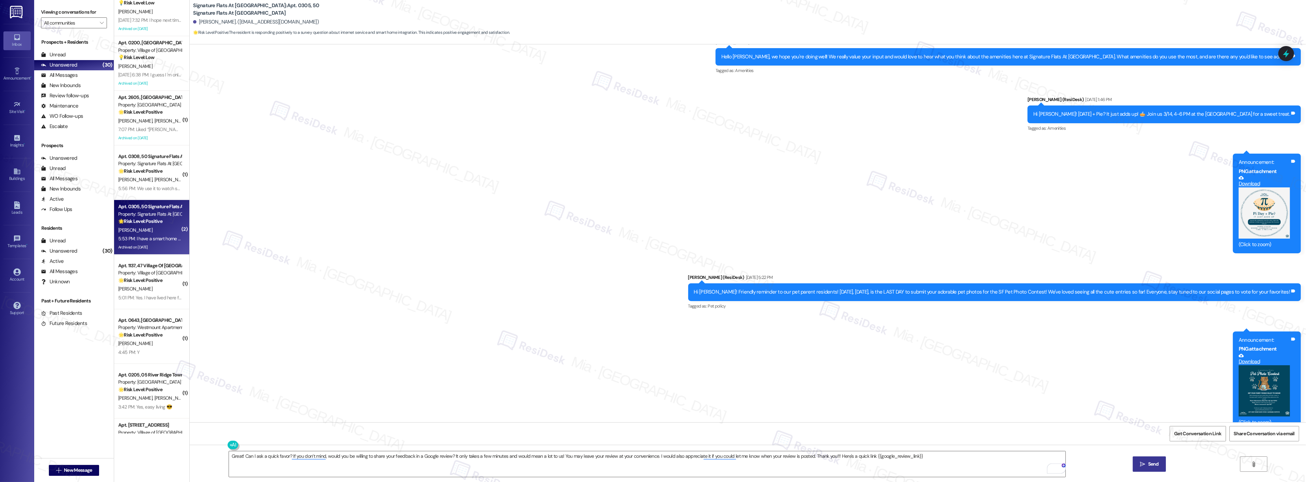
click at [1140, 464] on icon "" at bounding box center [1142, 464] width 5 height 5
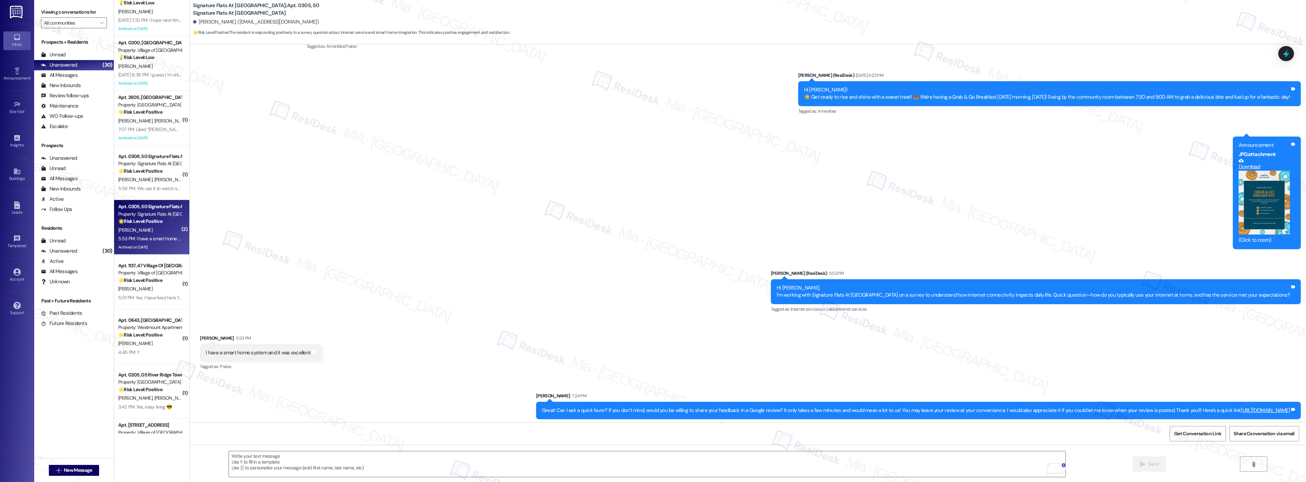
scroll to position [4345, 0]
click at [145, 173] on strong "🌟 Risk Level: Positive" at bounding box center [140, 171] width 44 height 6
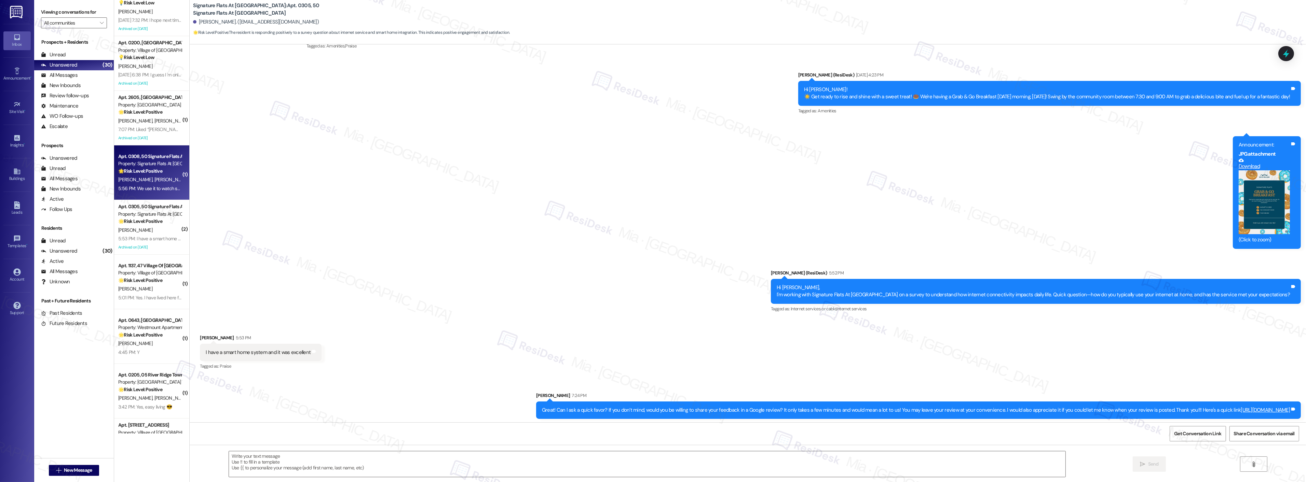
type textarea "Fetching suggested responses. Please feel free to read through the conversation…"
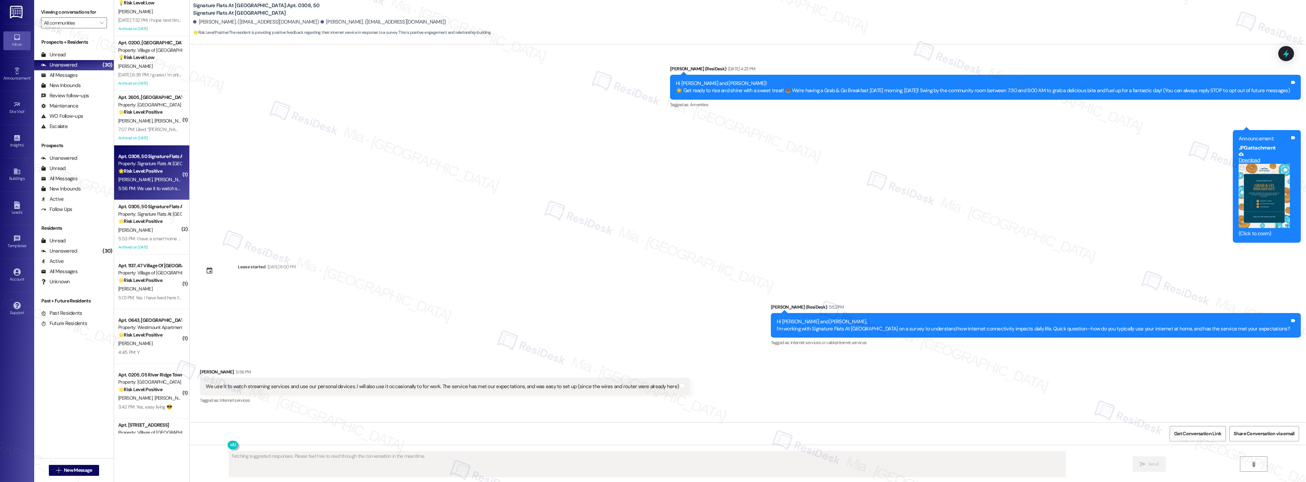
scroll to position [0, 0]
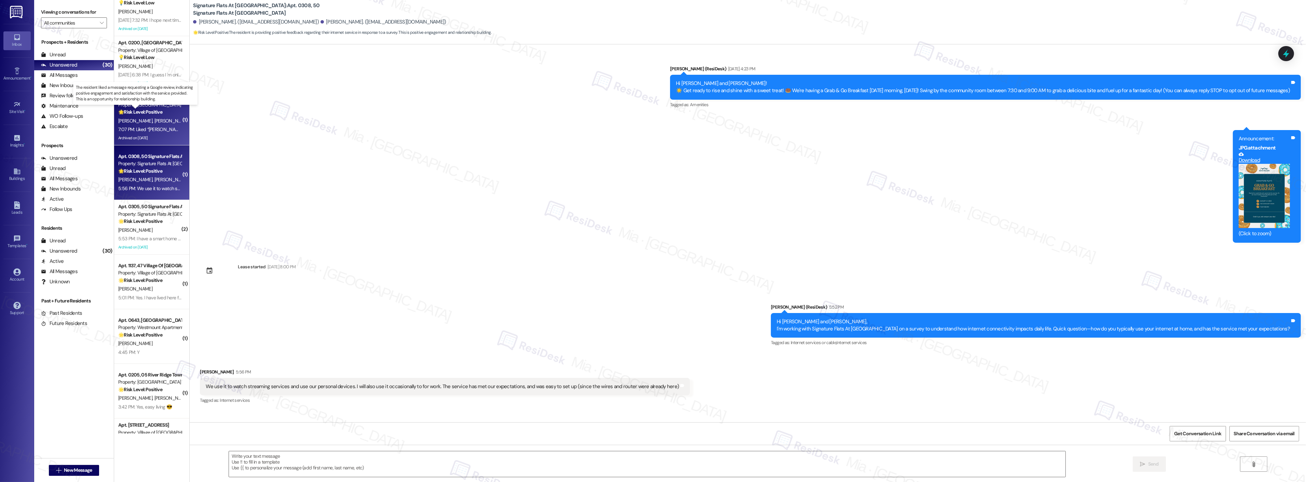
click at [152, 112] on strong "🌟 Risk Level: Positive" at bounding box center [140, 112] width 44 height 6
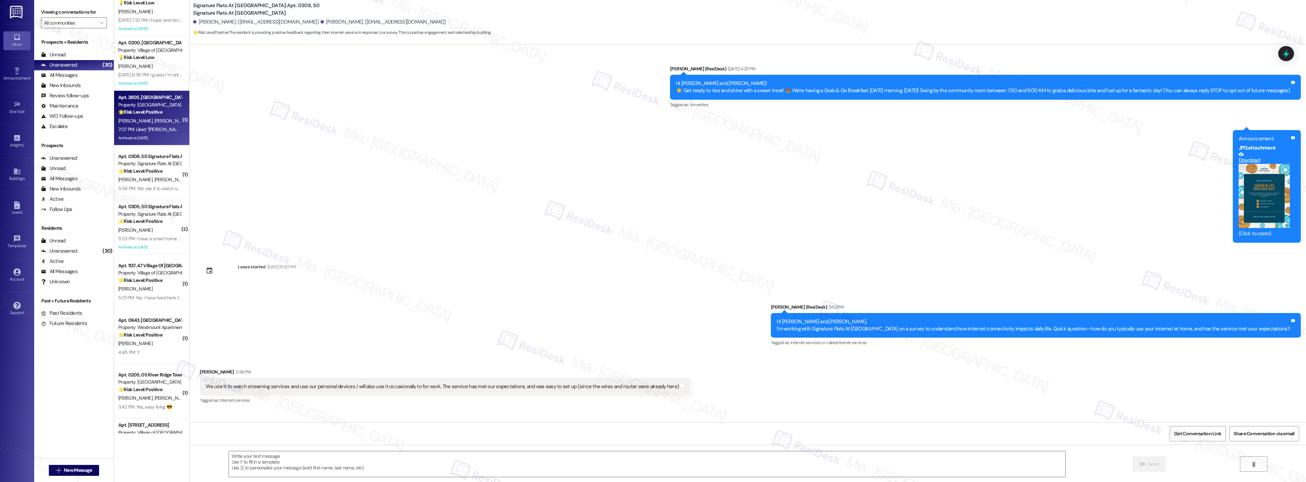
type textarea "Fetching suggested responses. Please feel free to read through the conversation…"
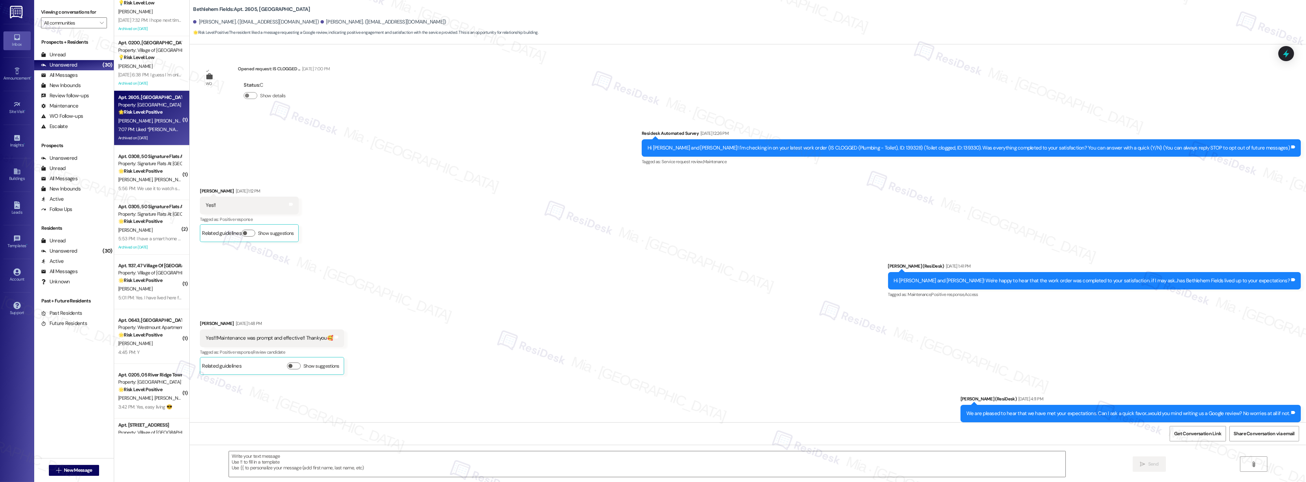
scroll to position [7366, 0]
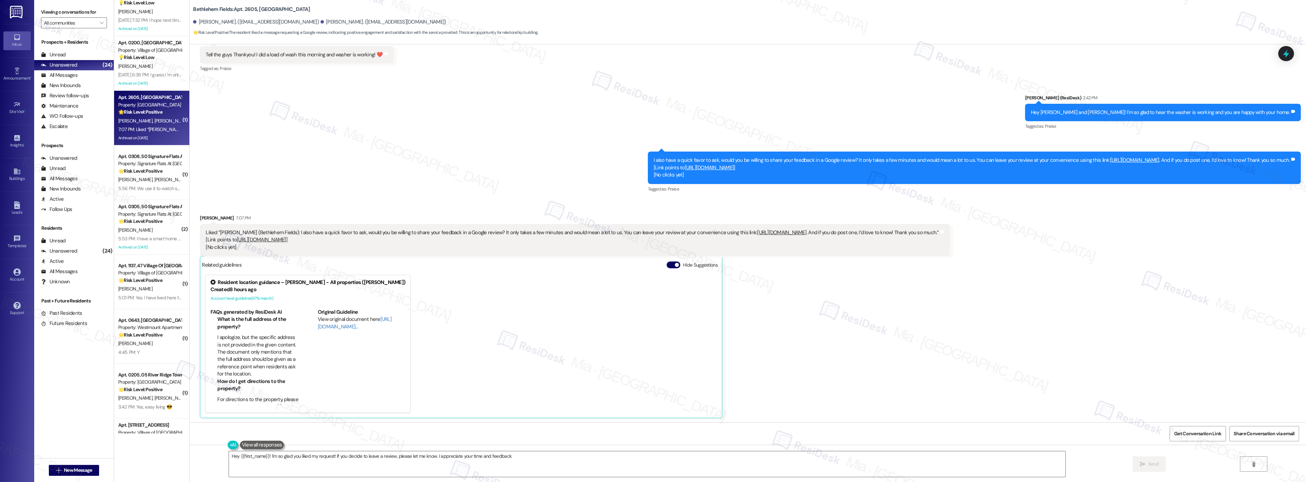
type textarea "Hey {{first_name}}! I'm so glad you liked my request! If you decide to leave a …"
click at [1292, 55] on div at bounding box center [1286, 53] width 21 height 19
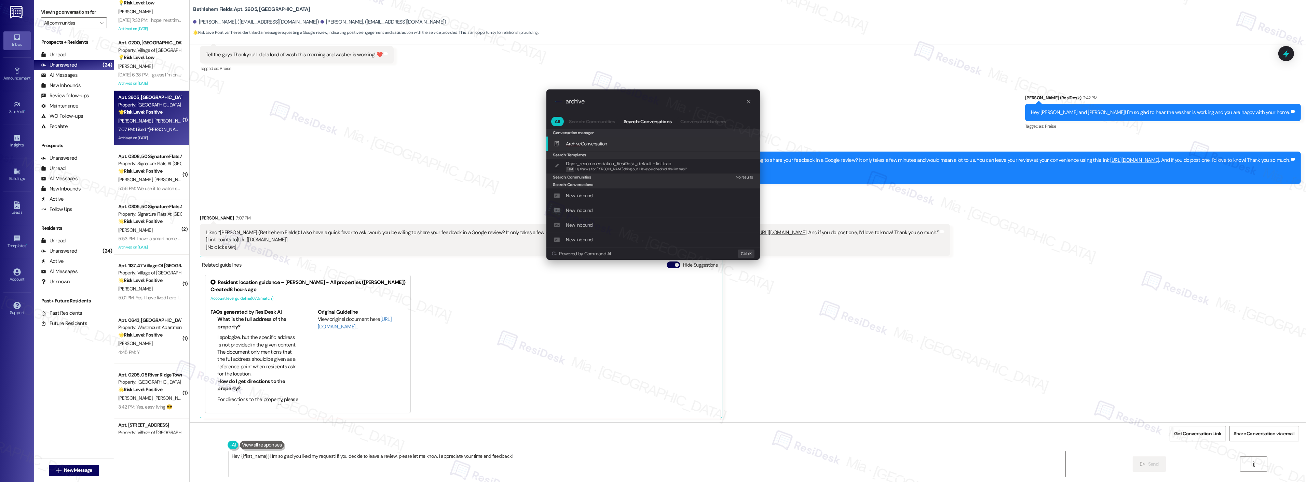
type input "archive"
click at [600, 145] on span "Archive Conversation" at bounding box center [586, 144] width 41 height 6
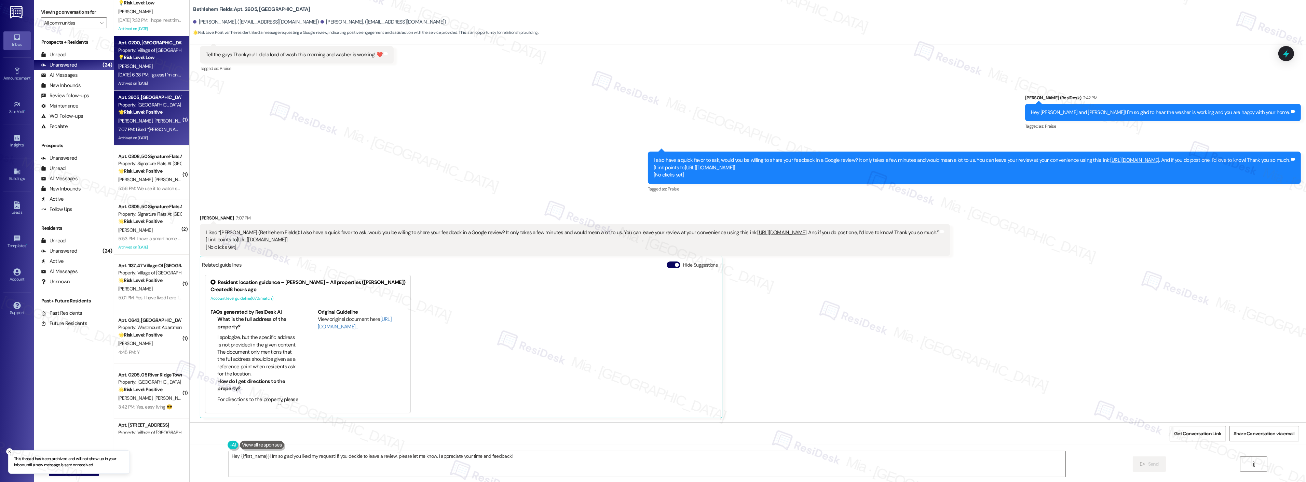
click at [141, 73] on div "Sep 16, 2025 at 6:38 PM: I guess I 'm only repeating what I hear from others he…" at bounding box center [394, 75] width 552 height 6
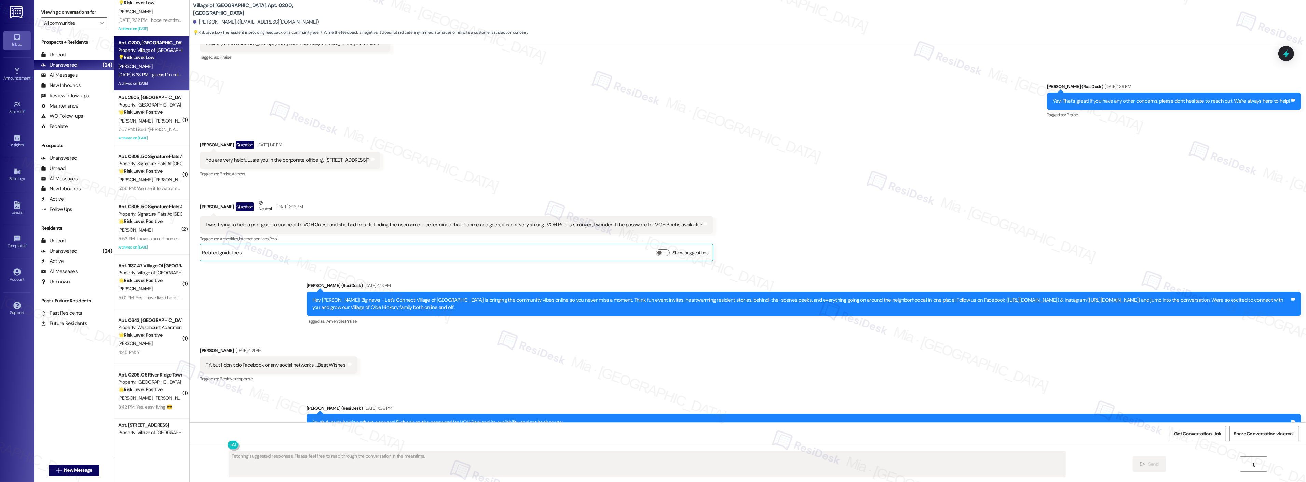
scroll to position [8446, 0]
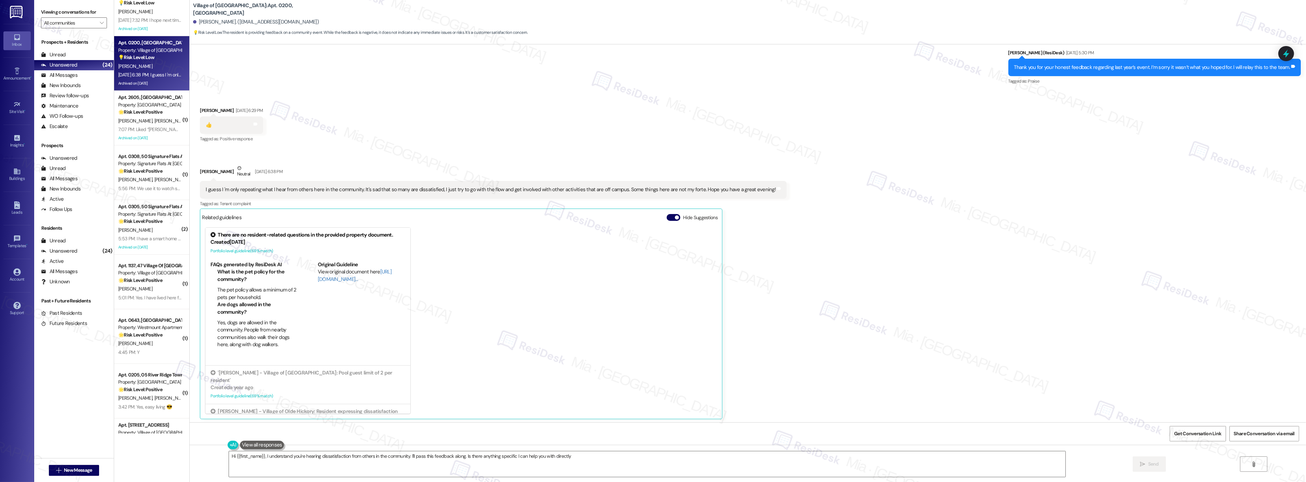
type textarea "Hi {{first_name}}, I understand you're hearing dissatisfaction from others in t…"
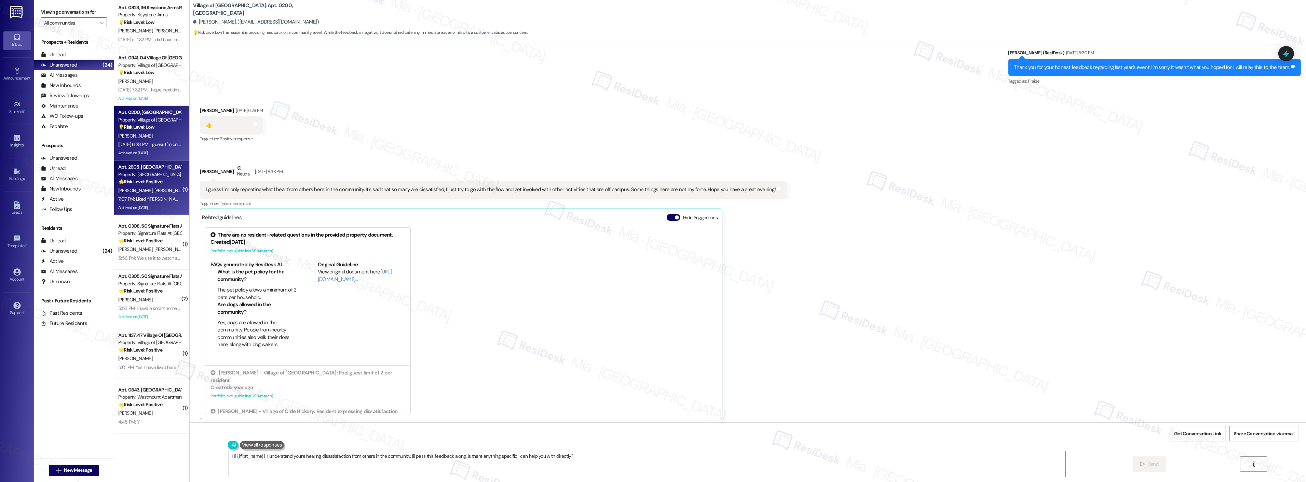
scroll to position [708, 0]
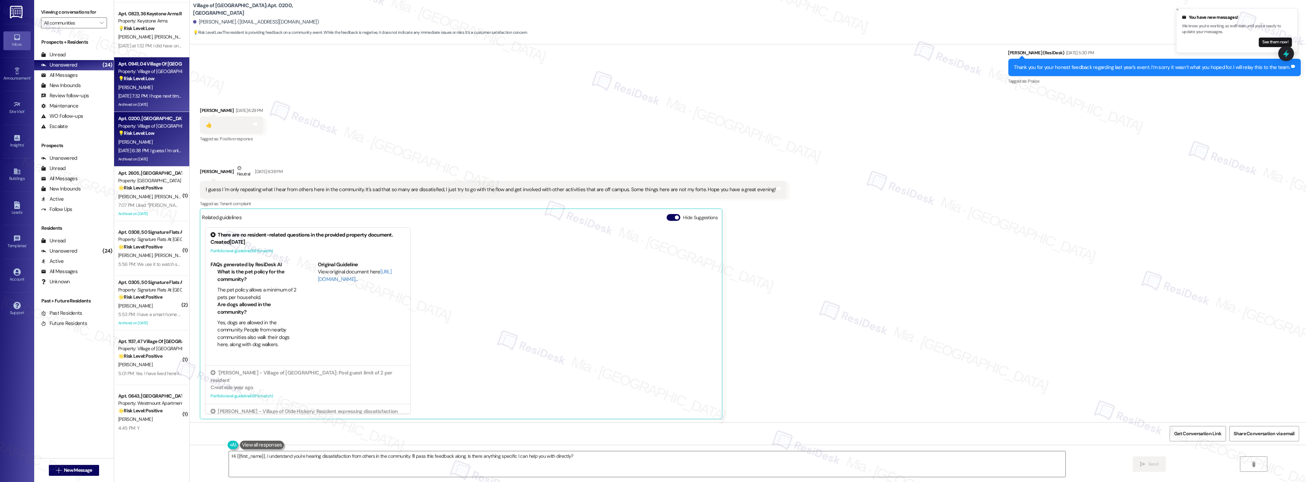
click at [142, 98] on div "Sep 16, 2025 at 7:32 PM: I hope next time, if I know ahead of time I can take P…" at bounding box center [187, 96] width 139 height 6
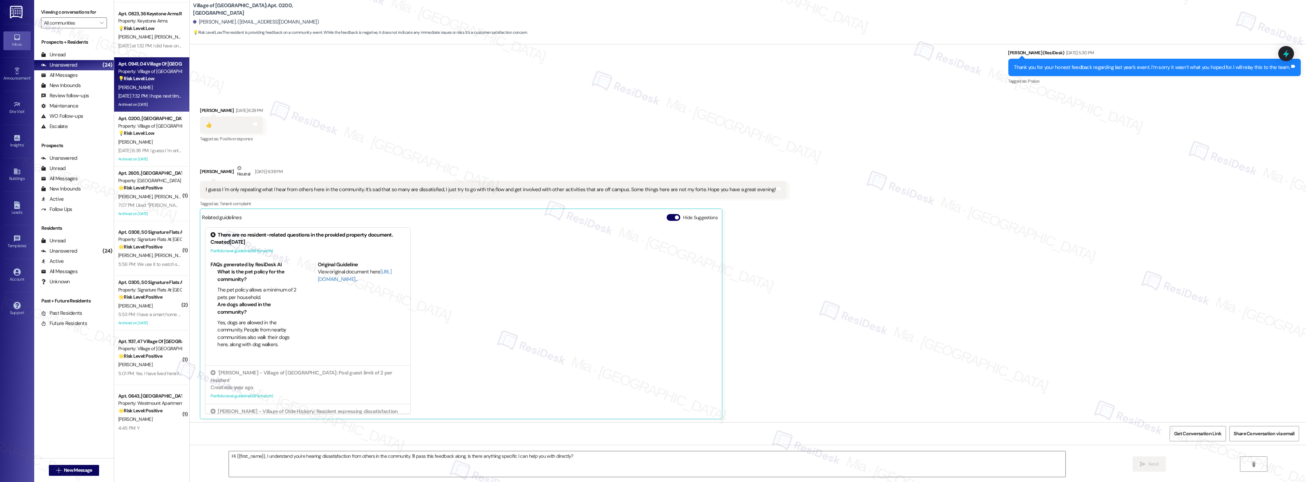
type textarea "Fetching suggested responses. Please feel free to read through the conversation…"
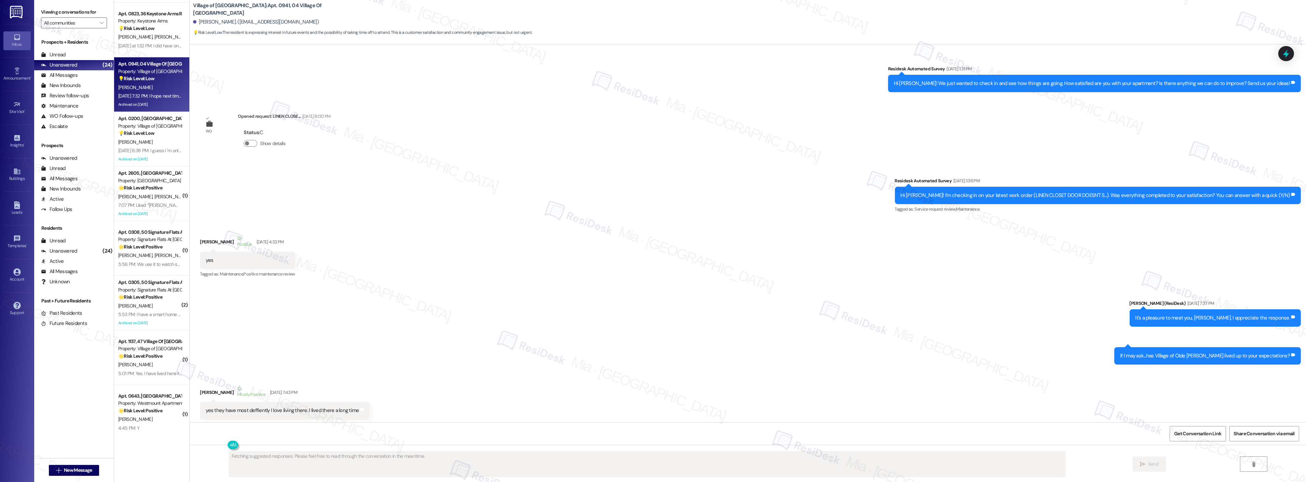
scroll to position [15765, 0]
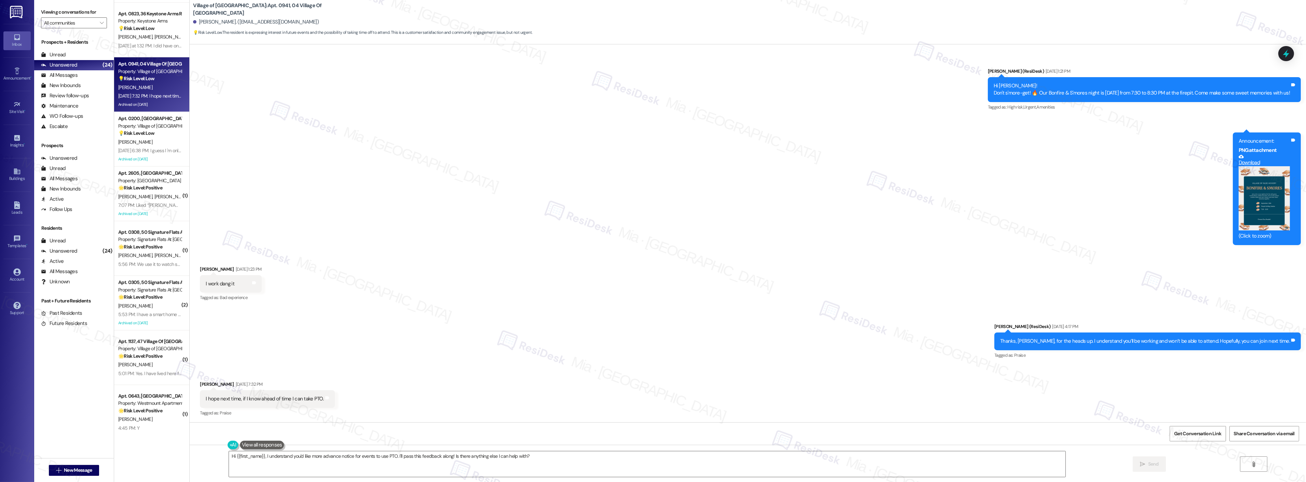
click at [1263, 204] on button "Zoom image" at bounding box center [1264, 198] width 51 height 64
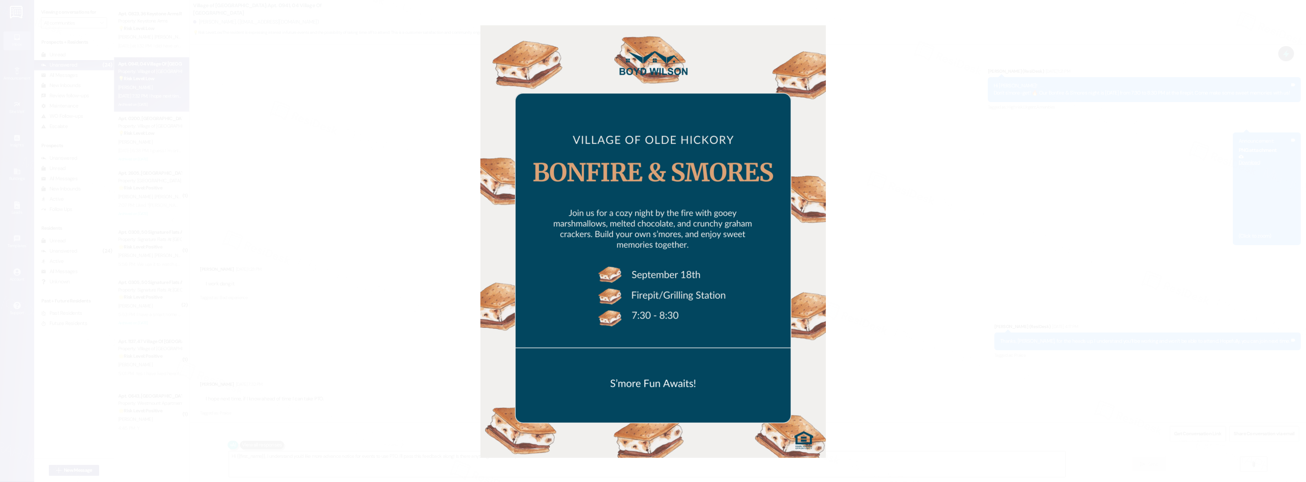
click at [1179, 214] on button "Unzoom image" at bounding box center [653, 241] width 1306 height 482
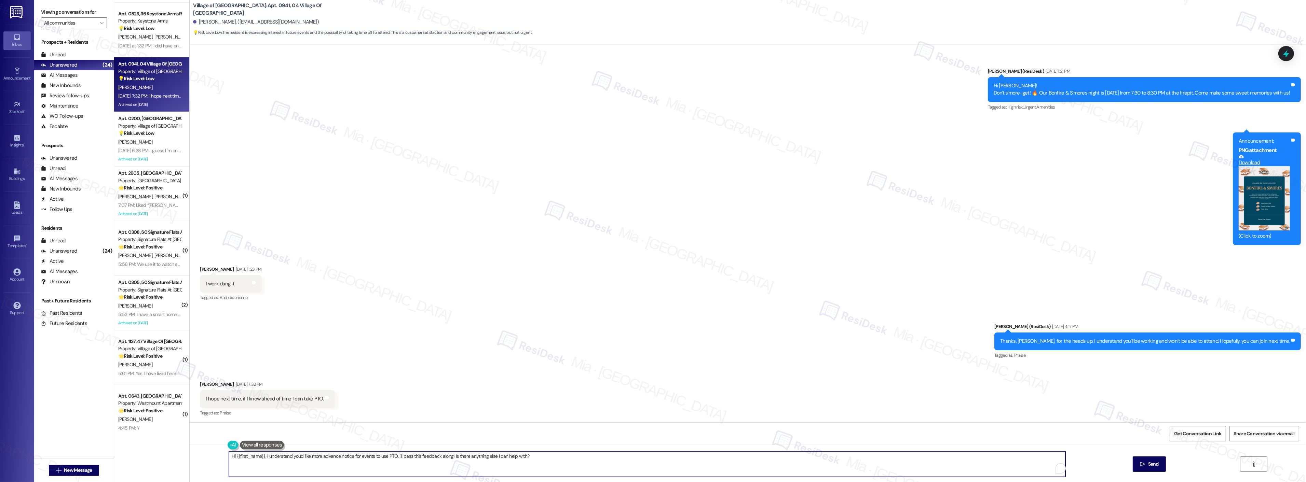
drag, startPoint x: 530, startPoint y: 454, endPoint x: 223, endPoint y: 455, distance: 307.2
click at [229, 455] on textarea "Hi {{first_name}}, I understand you'd like more advance notice for events to us…" at bounding box center [647, 465] width 837 height 26
type textarea "No worries, thanks for the heads up!"
click at [1153, 463] on span "Send" at bounding box center [1153, 464] width 11 height 7
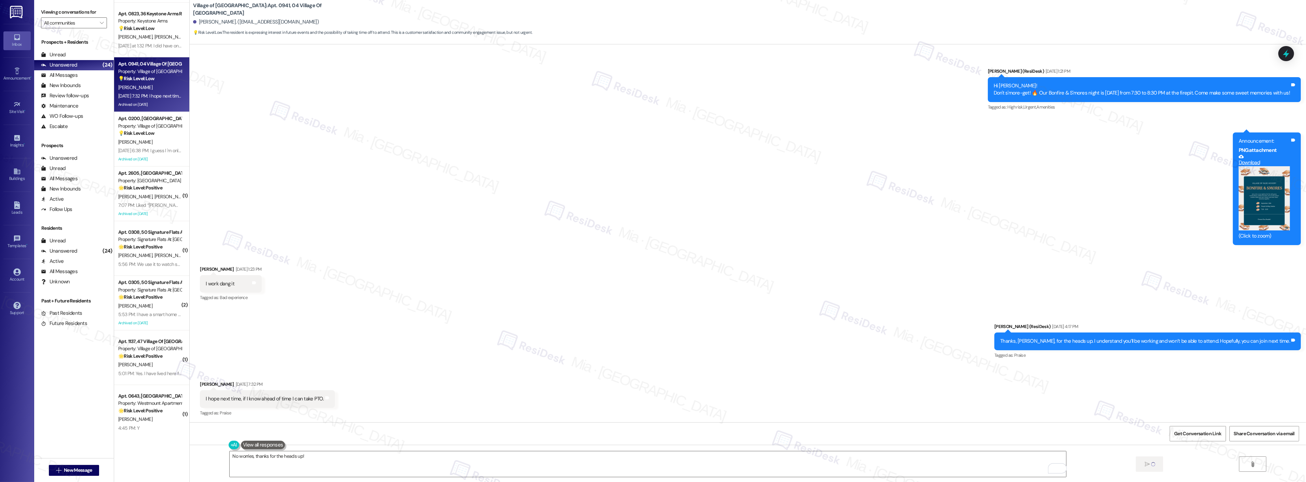
scroll to position [670, 0]
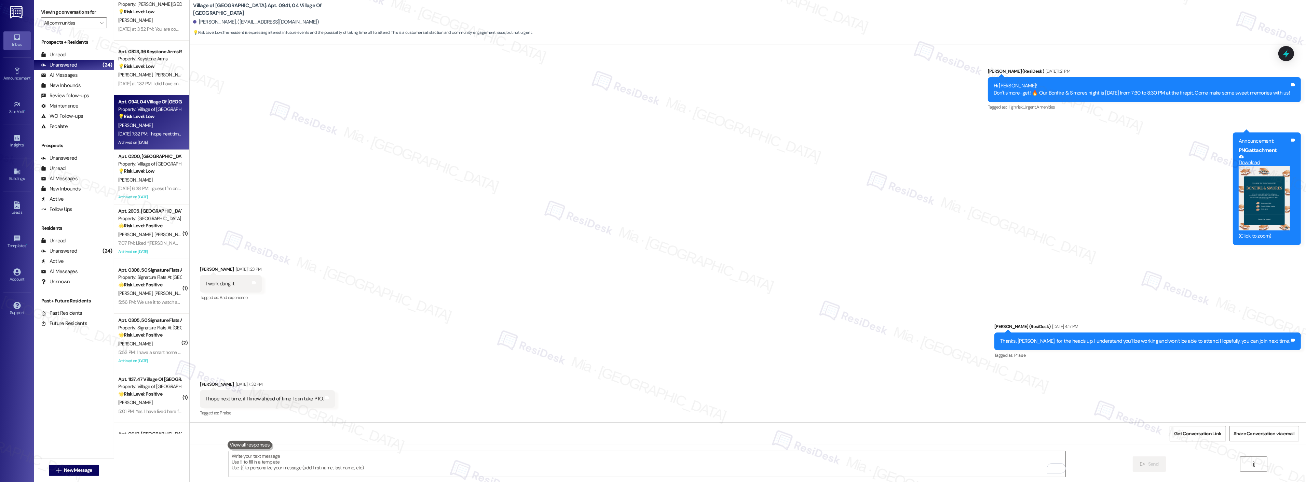
click at [136, 84] on div "[DATE] at 1:32 PM: I did have one question. Do you guys provide blinds? [DATE] …" at bounding box center [187, 84] width 139 height 6
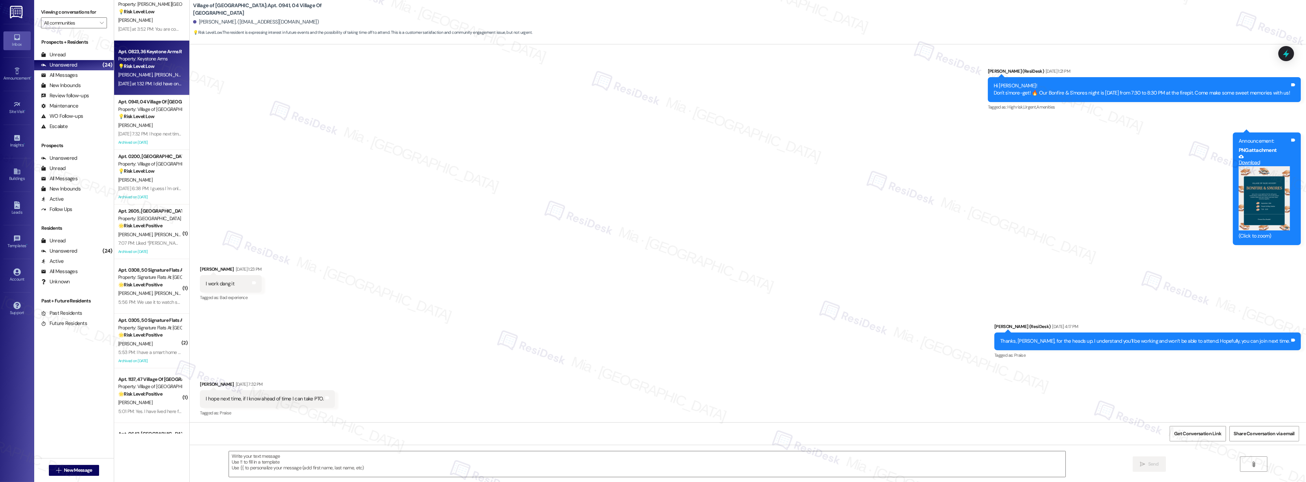
type textarea "Fetching suggested responses. Please feel free to read through the conversation…"
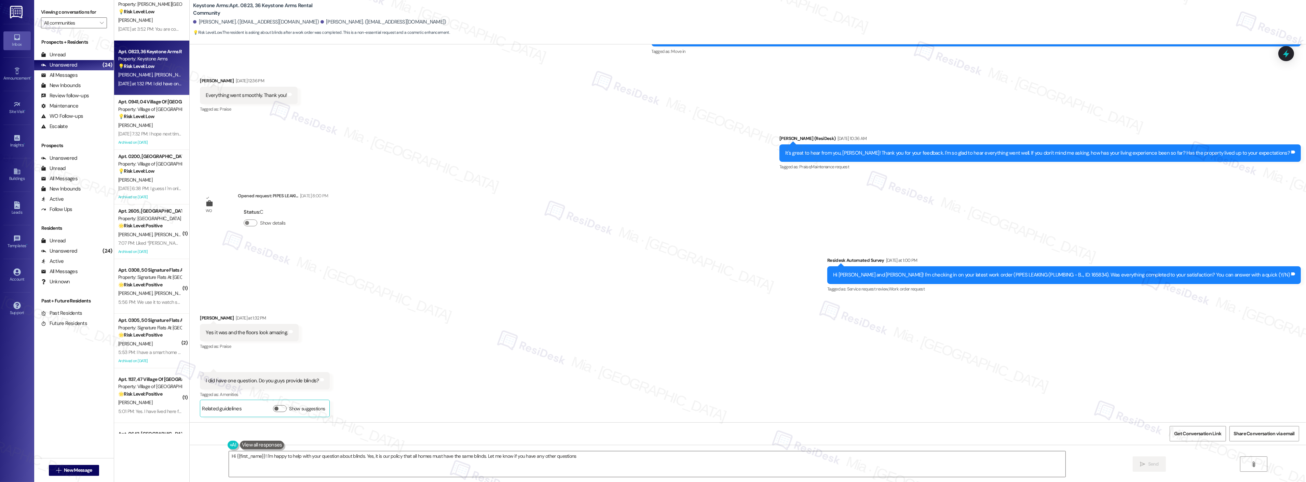
type textarea "Hi {{first_name}}! I'm happy to help with your question about blinds. Yes, it i…"
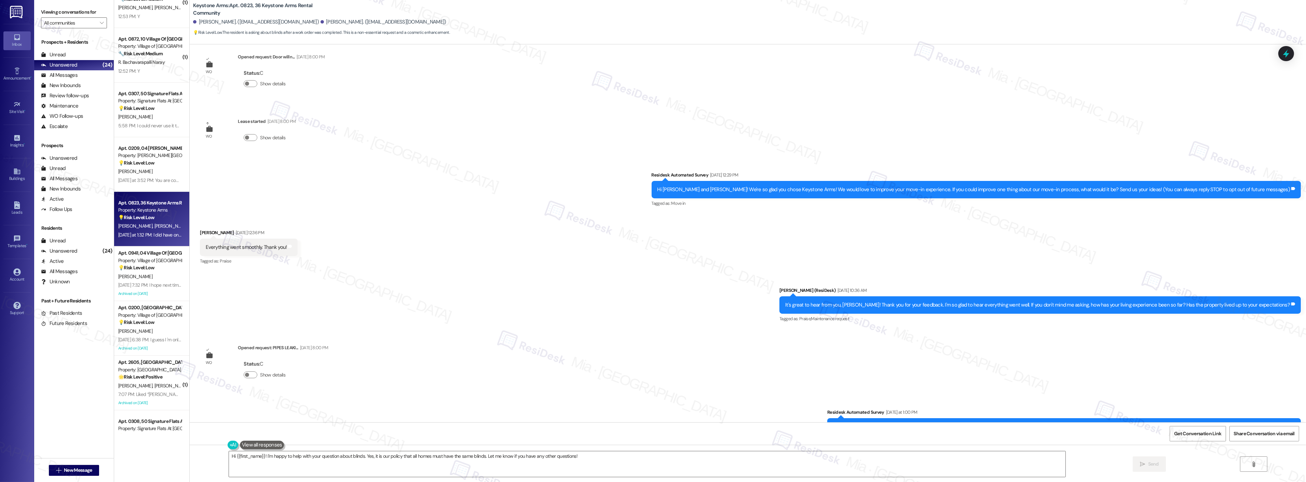
scroll to position [518, 0]
click at [148, 153] on div "Property: [PERSON_NAME][GEOGRAPHIC_DATA]" at bounding box center [149, 156] width 63 height 7
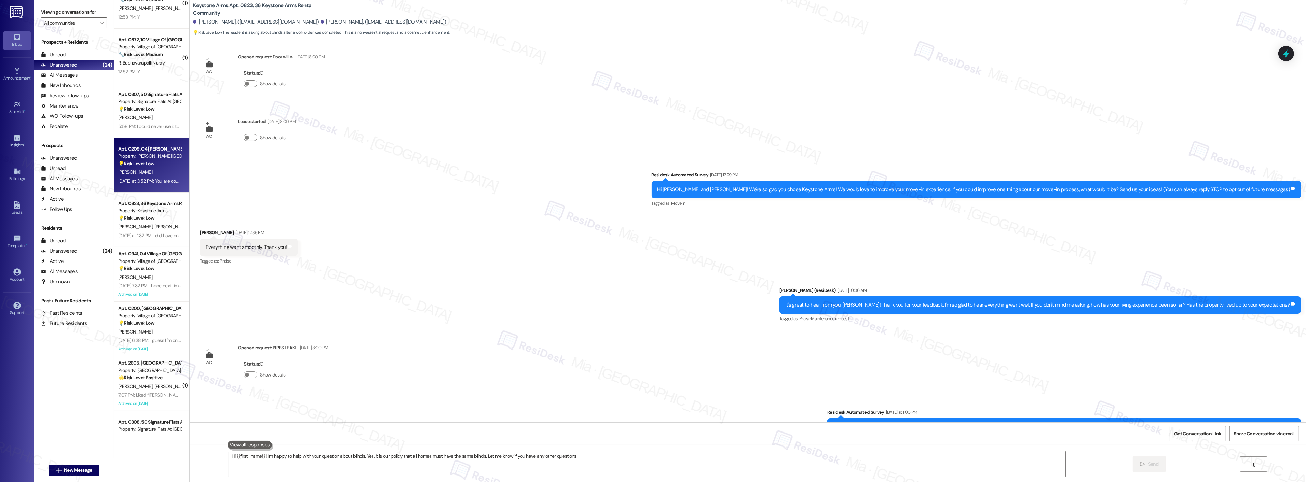
type textarea "Hi {{first_name}}! I'm happy to help with your question about blinds. Yes, it i…"
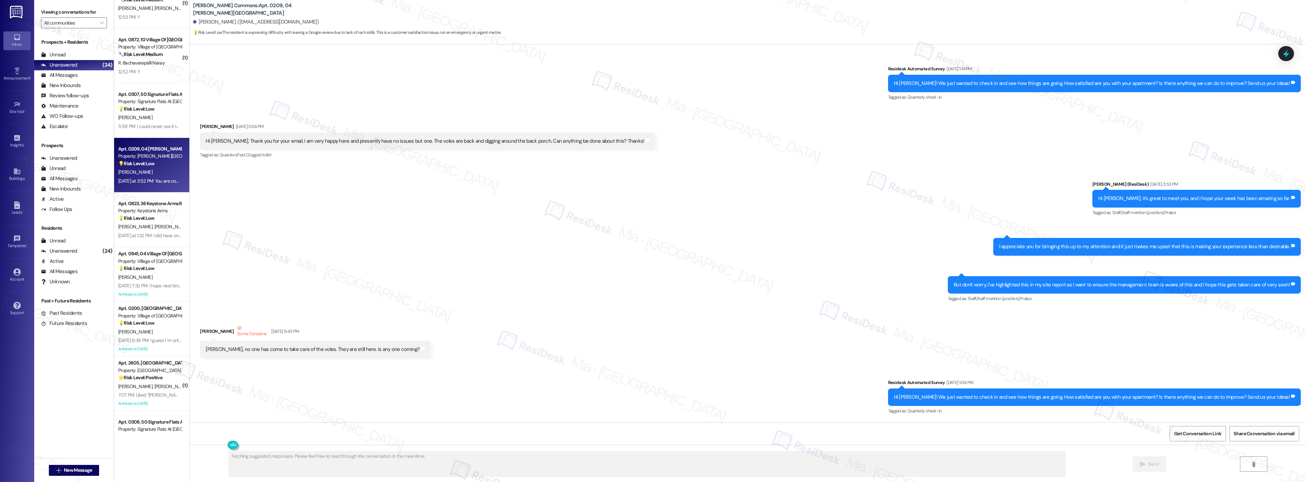
scroll to position [10143, 0]
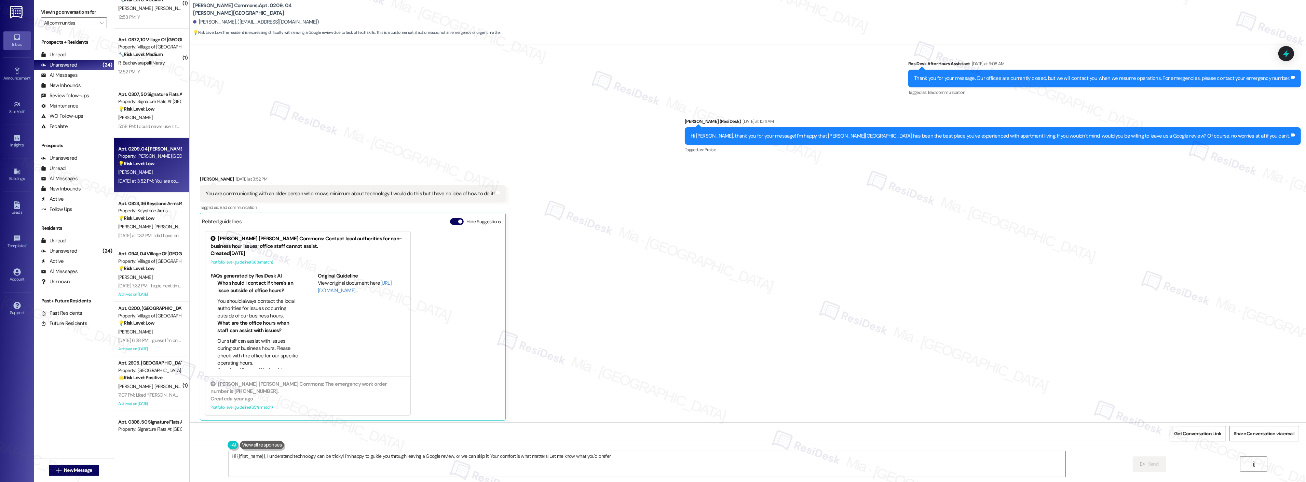
type textarea "Hi {{first_name}}, I understand technology can be tricky! I'm happy to guide yo…"
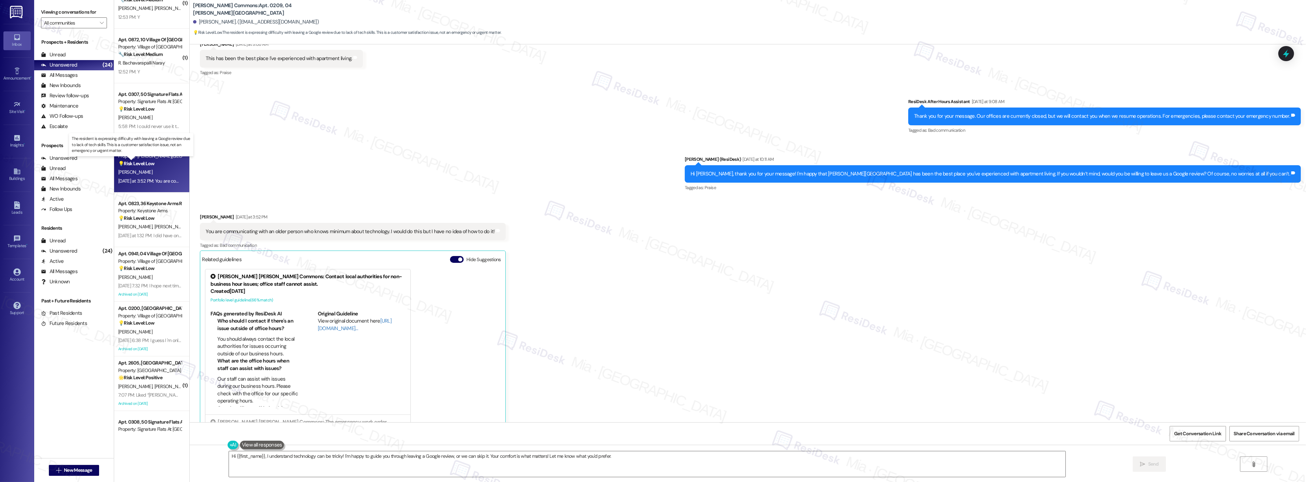
scroll to position [480, 0]
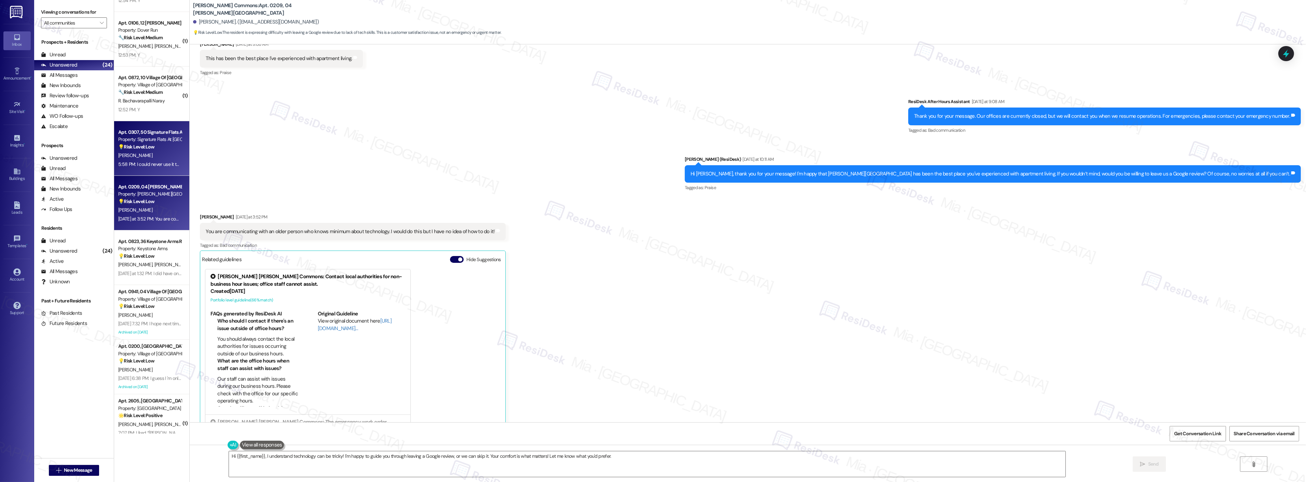
click at [147, 165] on div "5:58 PM: I could never use it to set up a printer as it kept failing so I basic…" at bounding box center [244, 164] width 252 height 6
type textarea "Fetching suggested responses. Please feel free to read through the conversation…"
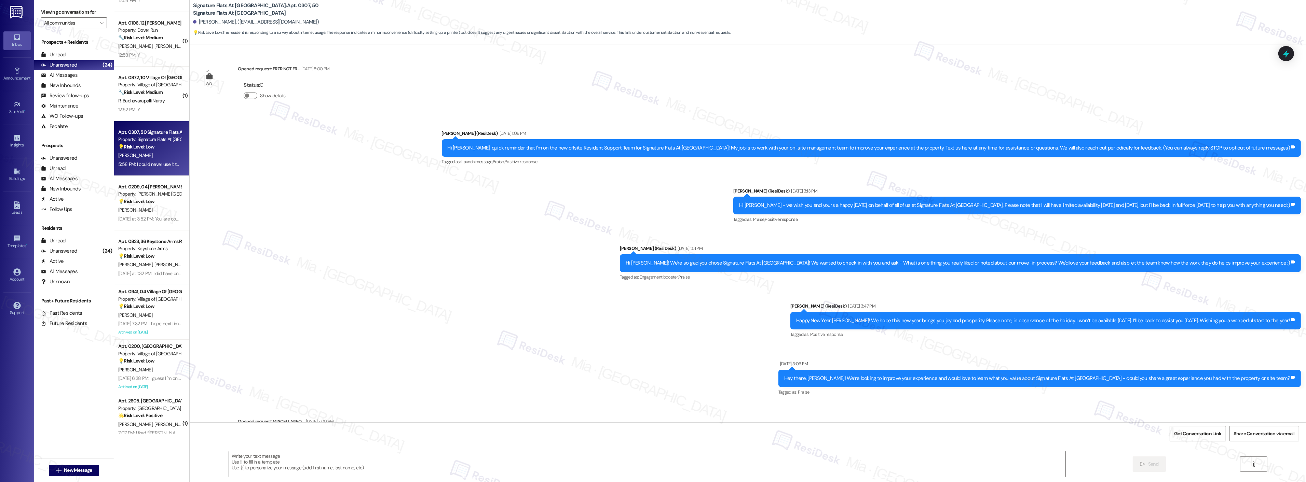
type textarea "Fetching suggested responses. Please feel free to read through the conversation…"
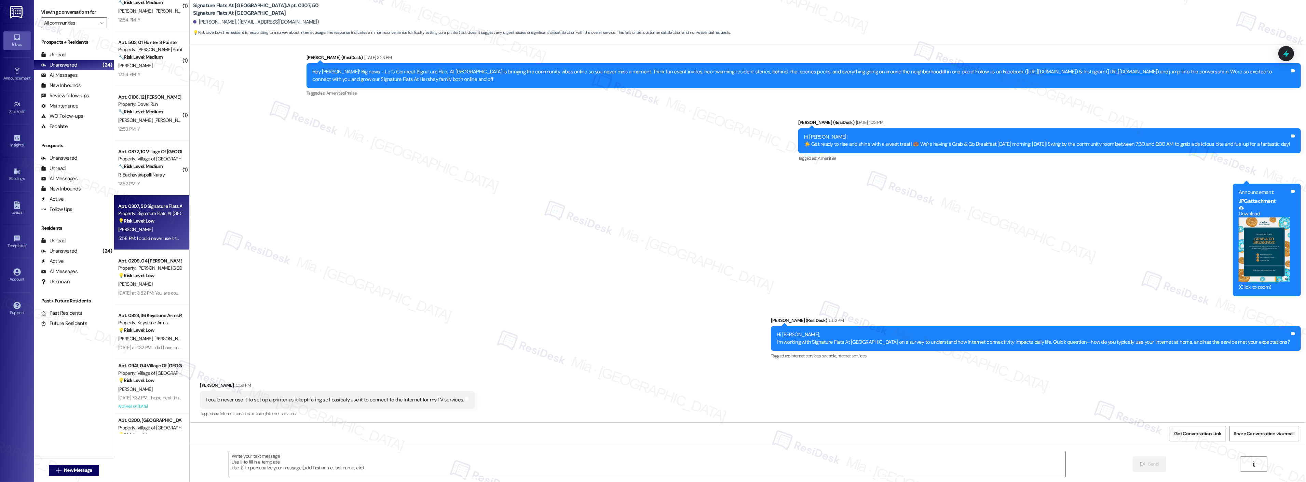
scroll to position [404, 0]
click at [162, 168] on div "🔧 Risk Level: Medium The resident is simply confirming the completion of a work…" at bounding box center [149, 168] width 63 height 7
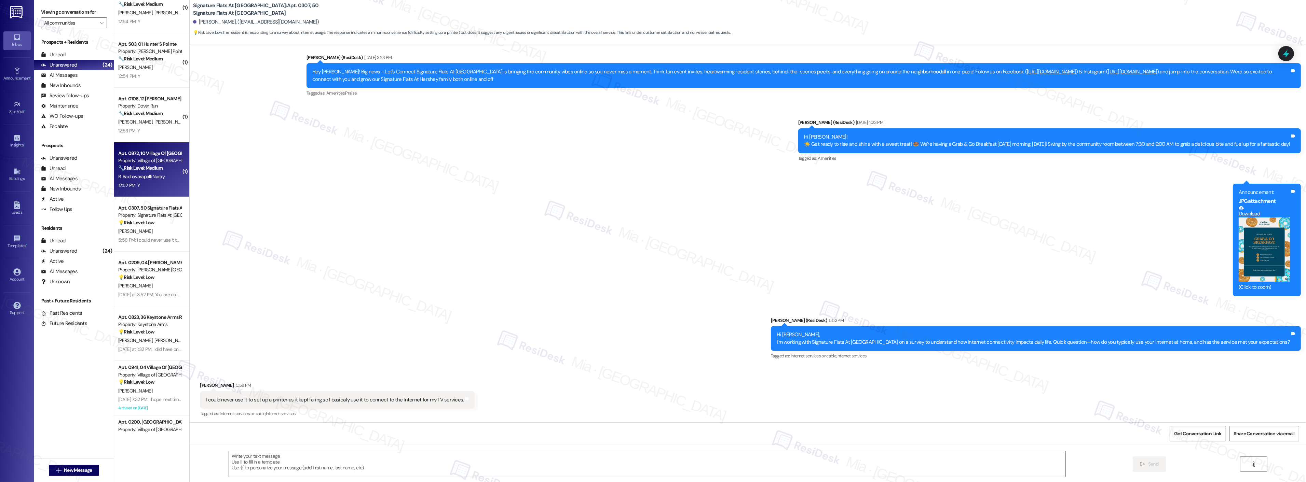
type textarea "Fetching suggested responses. Please feel free to read through the conversation…"
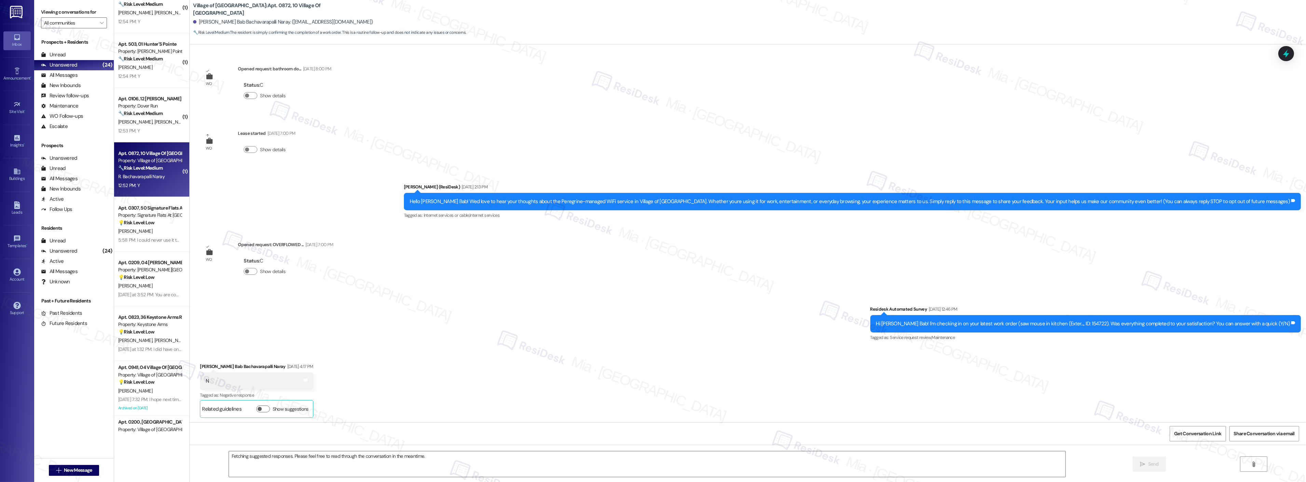
scroll to position [4608, 0]
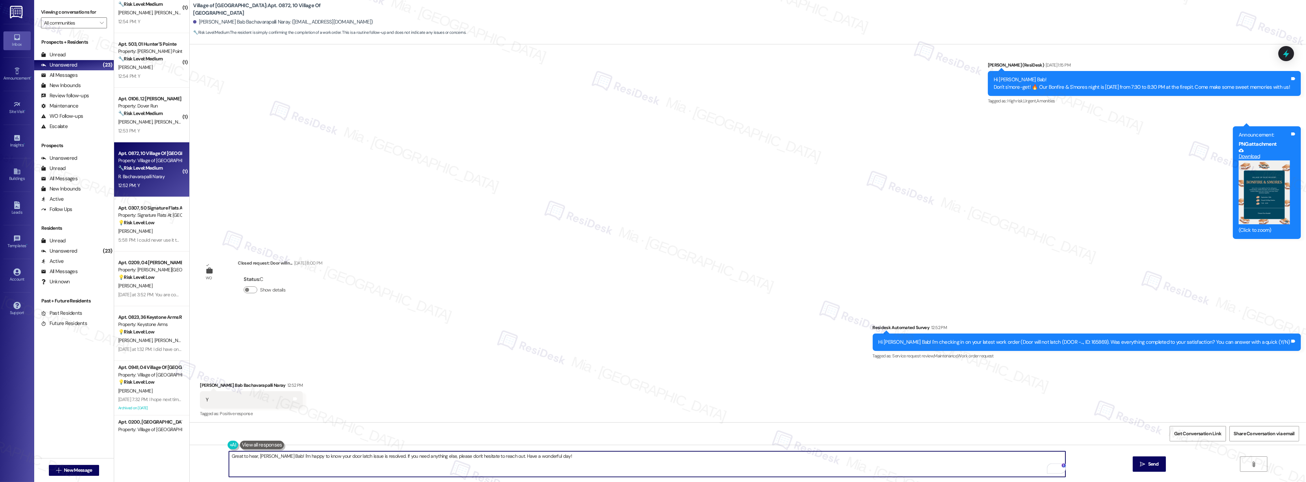
drag, startPoint x: 566, startPoint y: 459, endPoint x: 392, endPoint y: 458, distance: 173.9
click at [392, 458] on textarea "Great to hear, Raghavendra Bab! I'm happy to know your door latch issue is reso…" at bounding box center [647, 465] width 837 height 26
click at [400, 465] on textarea "Great to hear, Raghavendra Bab! I'm happy to know your door latch issue is reso…" at bounding box center [647, 465] width 837 height 26
drag, startPoint x: 392, startPoint y: 458, endPoint x: 577, endPoint y: 458, distance: 185.9
click at [577, 458] on textarea "Great to hear, Raghavendra Bab! I'm happy to know your door latch issue is reso…" at bounding box center [647, 465] width 837 height 26
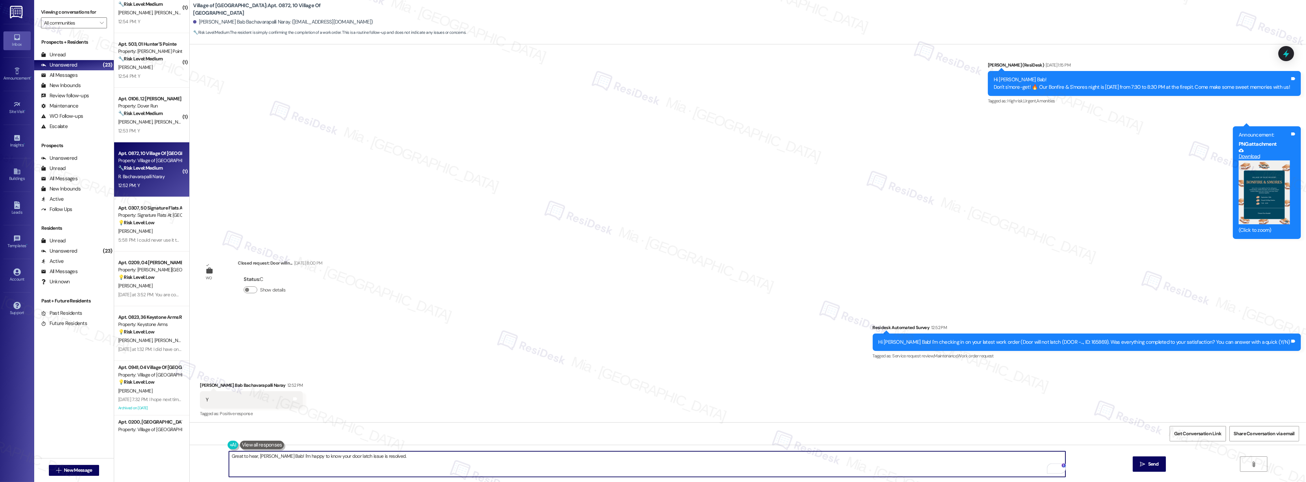
paste textarea "If I may ask...has {{property}} lived up to your expectations?"
type textarea "Great to hear, Raghavendra Bab! I'm happy to know your door latch issue is reso…"
click at [1149, 466] on span "Send" at bounding box center [1153, 464] width 11 height 7
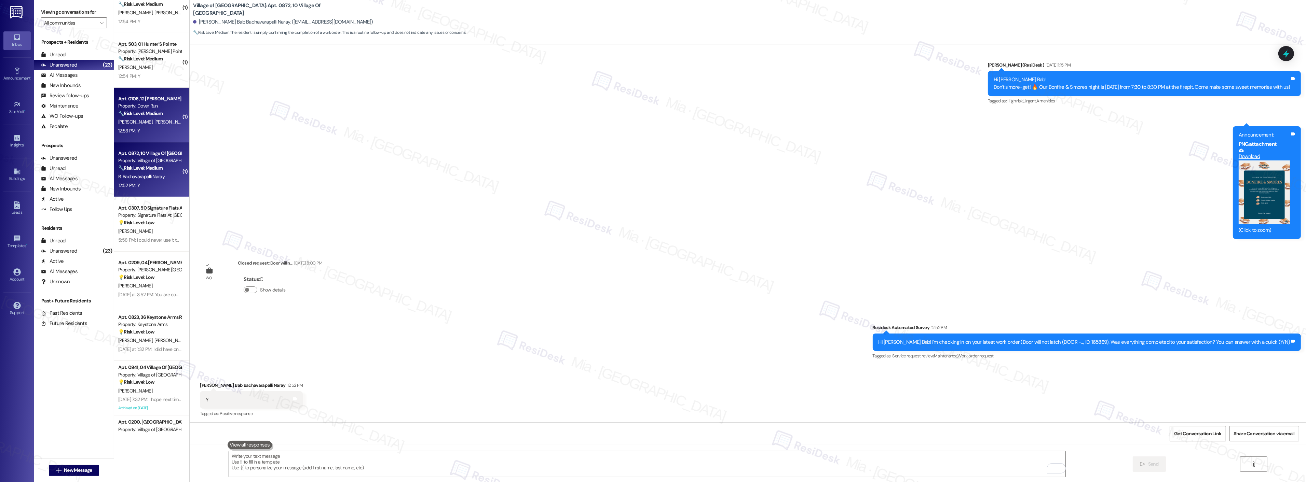
click at [155, 131] on div "12:53 PM: Y 12:53 PM: Y" at bounding box center [150, 131] width 65 height 9
type textarea "Fetching suggested responses. Please feel free to read through the conversation…"
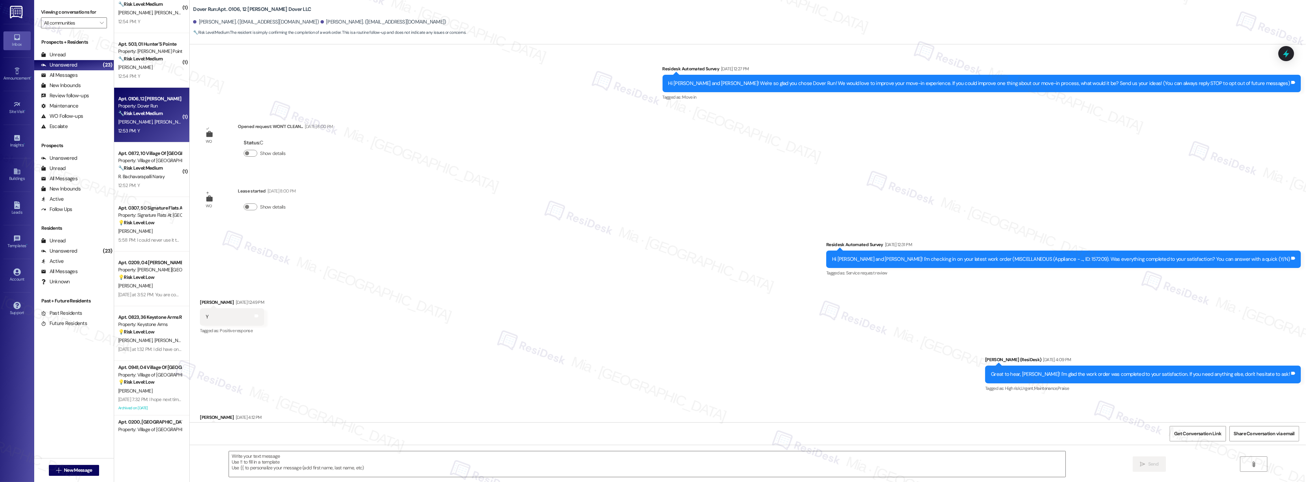
scroll to position [1409, 0]
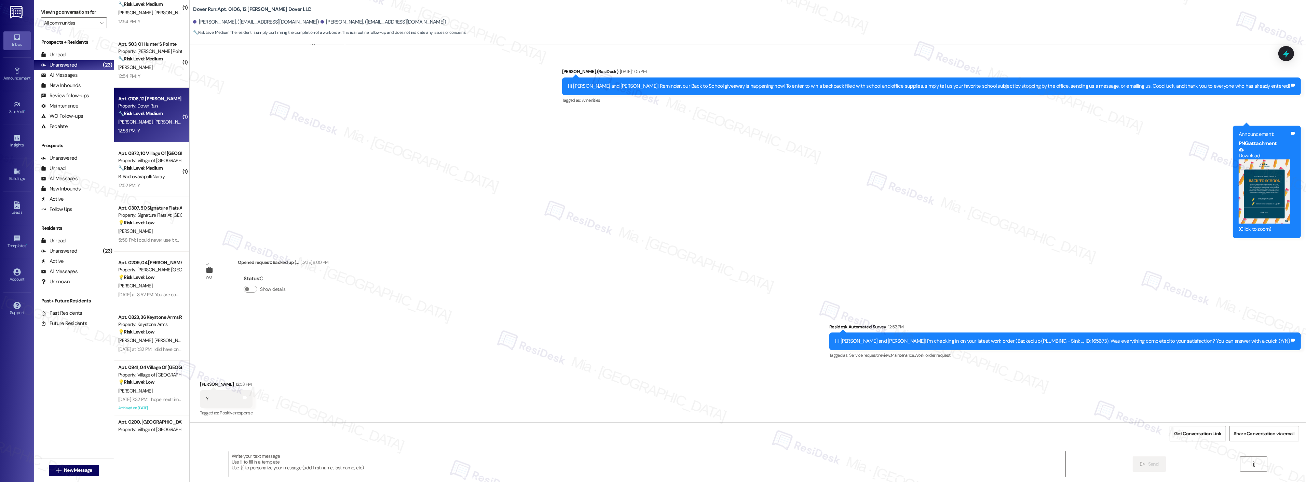
type textarea "Fetching suggested responses. Please feel free to read through the conversation…"
click at [362, 456] on textarea at bounding box center [647, 465] width 837 height 26
paste textarea "If I may ask...has {{property}} lived up to your expectations?"
click at [346, 466] on textarea "If I may ask...has {{property}} lived up to your expectations?" at bounding box center [647, 465] width 837 height 26
drag, startPoint x: 252, startPoint y: 457, endPoint x: 232, endPoint y: 459, distance: 19.9
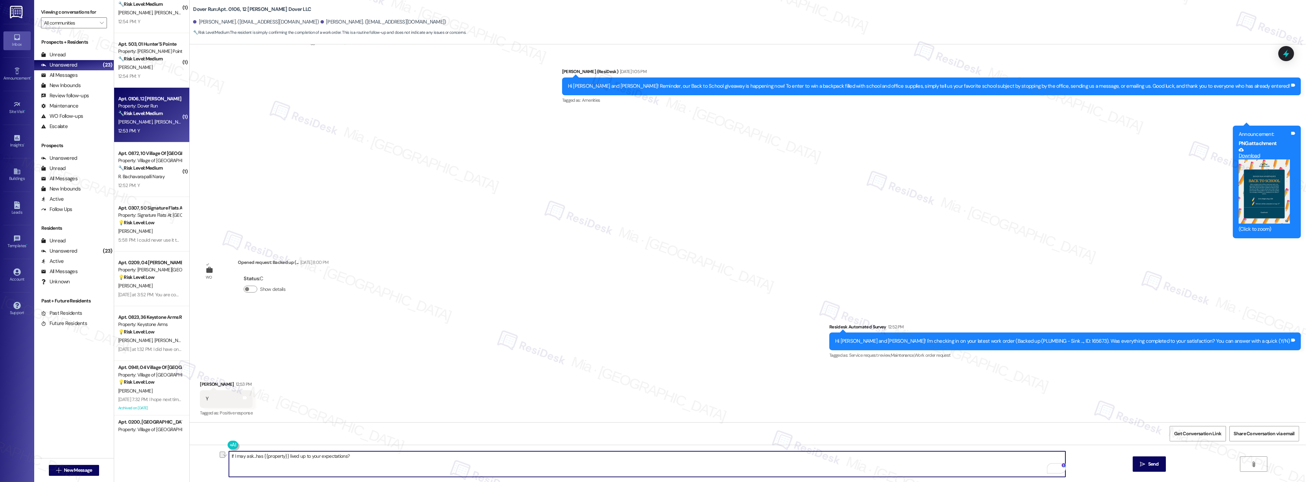
click at [216, 457] on div "If I may ask...has {{property}} lived up to your expectations?  Send " at bounding box center [748, 470] width 1116 height 51
paste textarea "Thank you so much for sharing your feedback! I’m so glad to know you’re satisfi…"
click at [265, 458] on textarea "Thank you so much for sharing your feedback! I’m so glad to know you’re satisfi…" at bounding box center [647, 465] width 837 height 26
type textarea "Thank you so much , Heather, for sharing your feedback! I’m so glad to know you…"
click at [1147, 465] on span "Send" at bounding box center [1153, 464] width 13 height 7
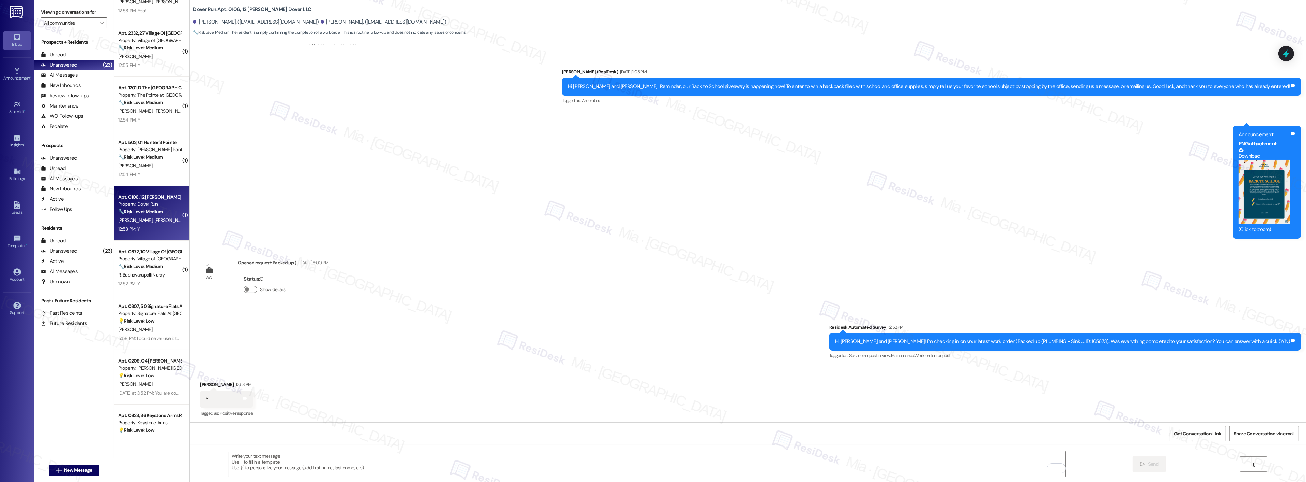
scroll to position [290, 0]
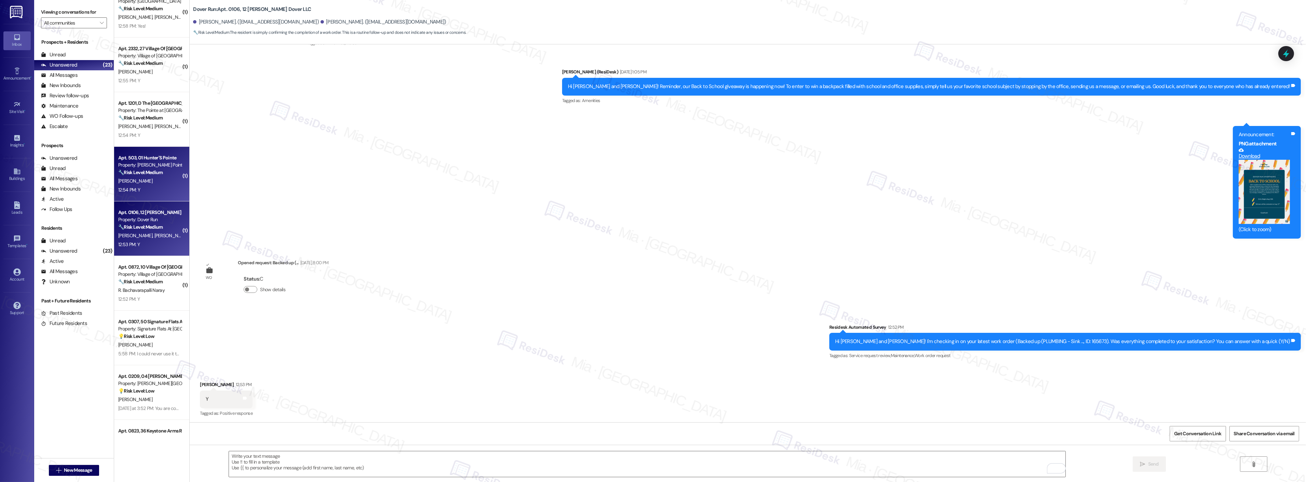
click at [157, 173] on strong "🔧 Risk Level: Medium" at bounding box center [140, 172] width 44 height 6
type textarea "Fetching suggested responses. Please feel free to read through the conversation…"
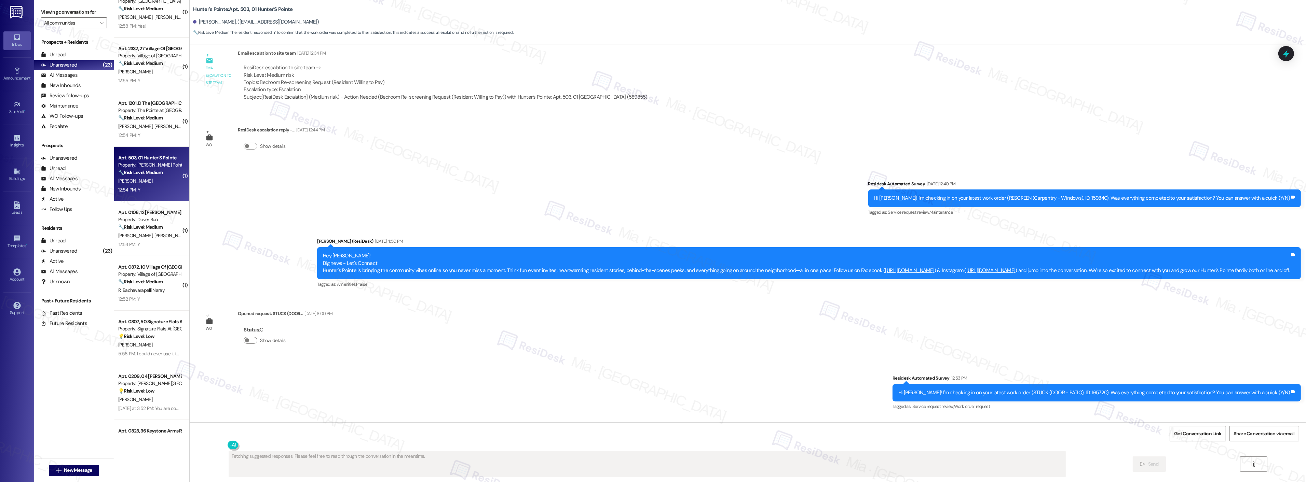
scroll to position [4462, 0]
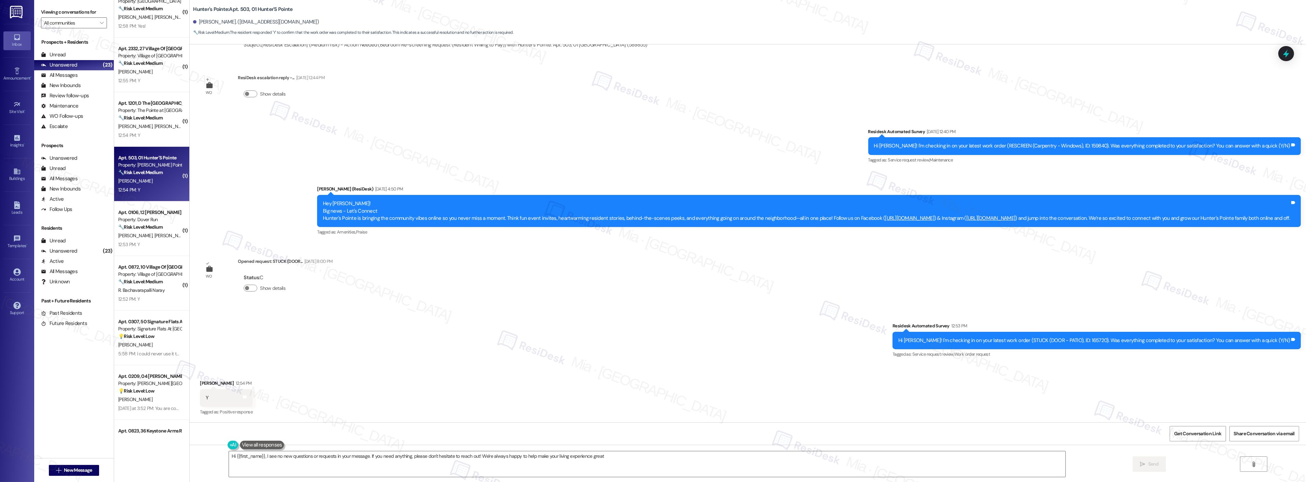
type textarea "Hi {{first_name}}, I see no new questions or requests in your message. If you n…"
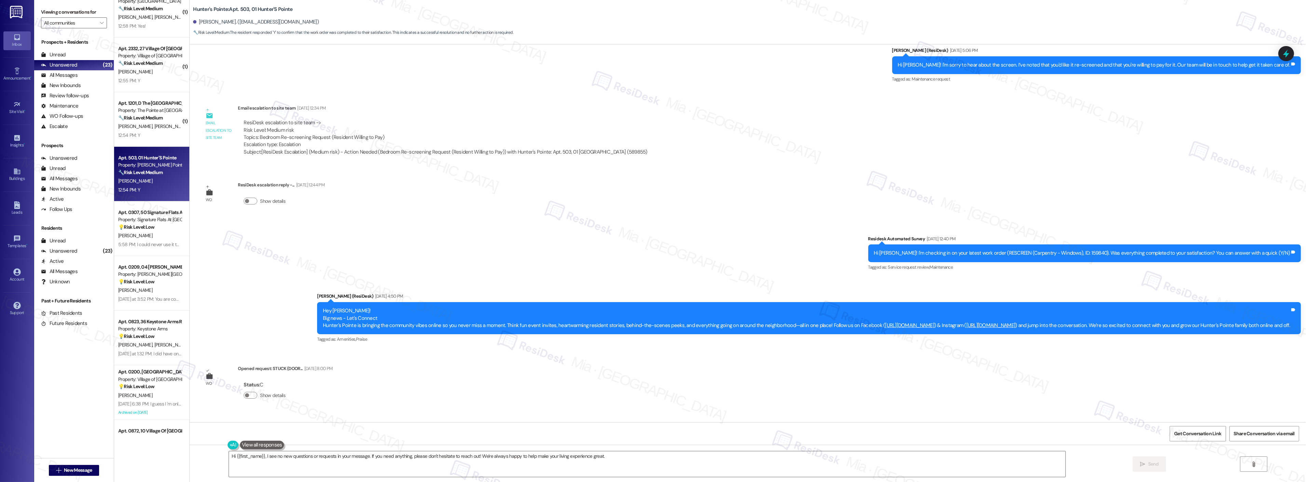
scroll to position [4310, 0]
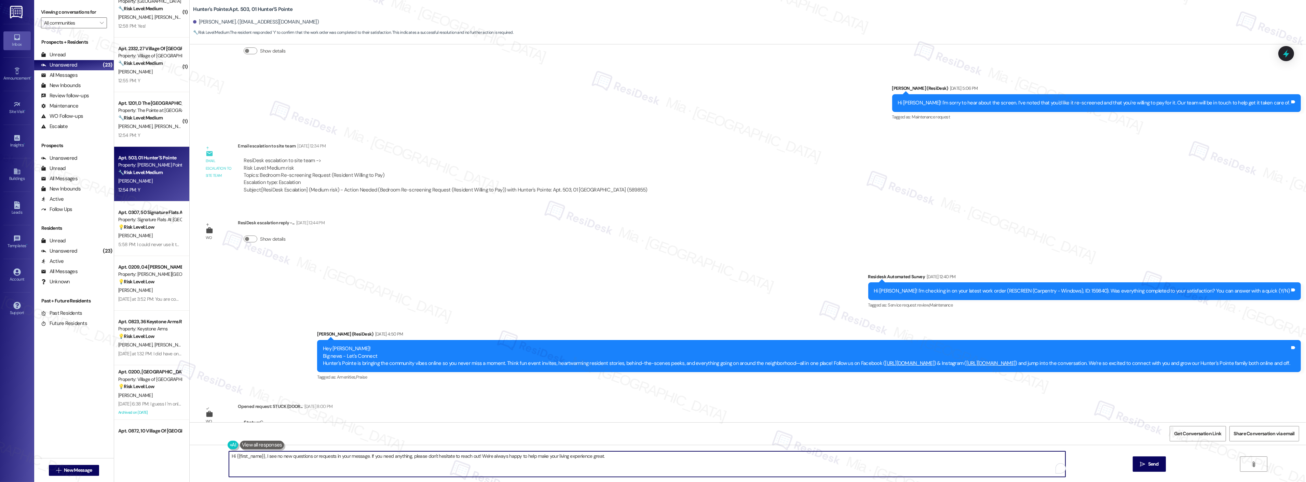
drag, startPoint x: 556, startPoint y: 456, endPoint x: 215, endPoint y: 456, distance: 341.7
click at [215, 456] on div "Hi {{first_name}}, I see no new questions or requests in your message. If you n…" at bounding box center [748, 470] width 1116 height 51
paste textarea "Thank you so much for sharing your feedback! I’m so glad to know you’re satisfi…"
click at [267, 461] on textarea "Thank you so much for sharing your feedback! I’m so glad to know you’re satisfi…" at bounding box center [647, 465] width 837 height 26
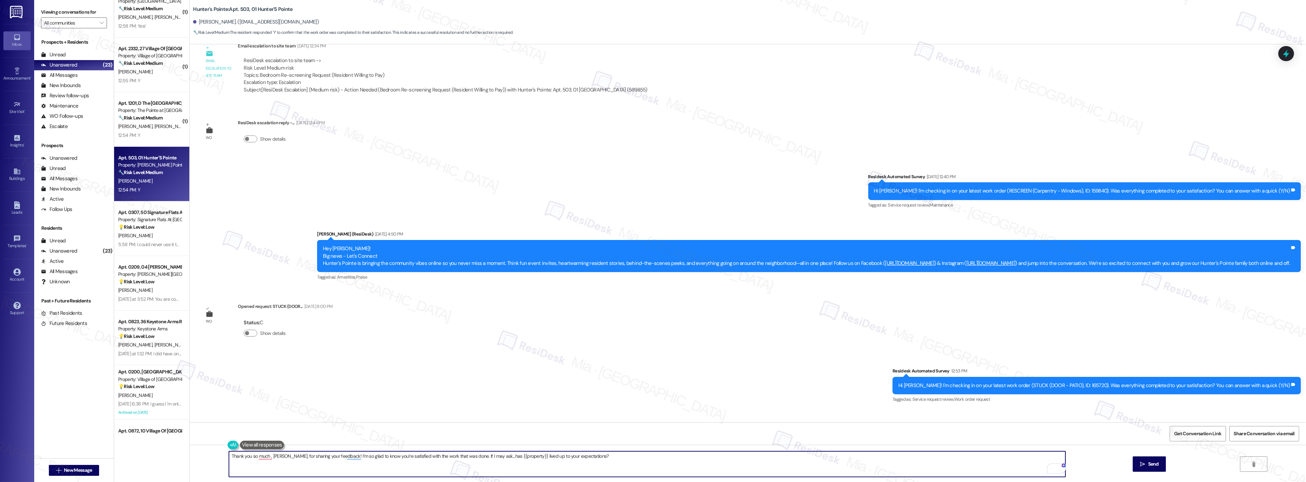
scroll to position [4462, 0]
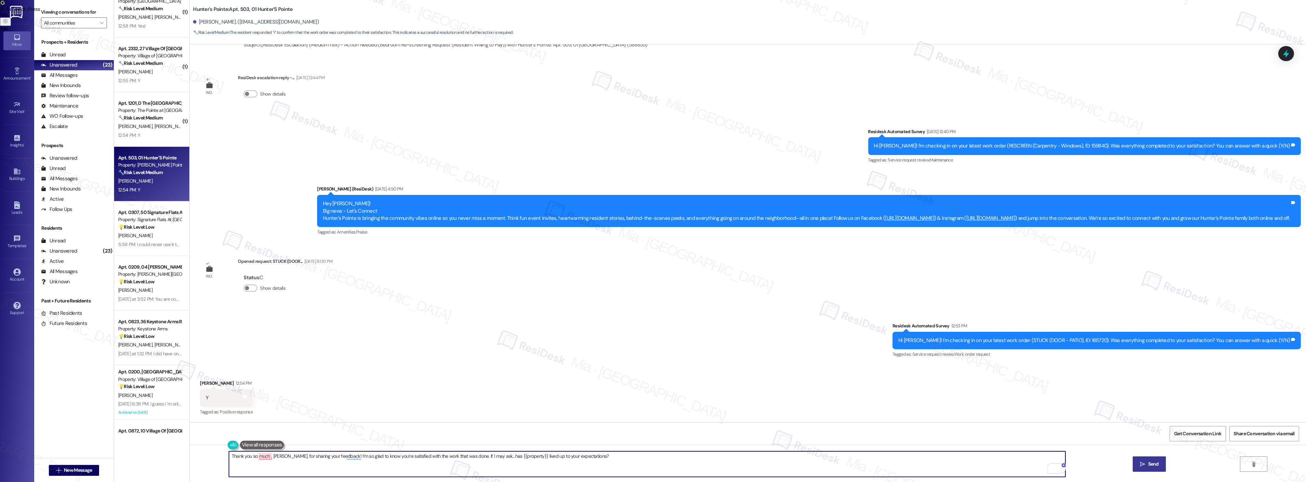
type textarea "Thank you so much , [PERSON_NAME], for sharing your feedback! I’m so glad to kn…"
drag, startPoint x: 1145, startPoint y: 463, endPoint x: 1142, endPoint y: 466, distance: 4.3
click at [1143, 465] on span " Send" at bounding box center [1150, 464] width 22 height 7
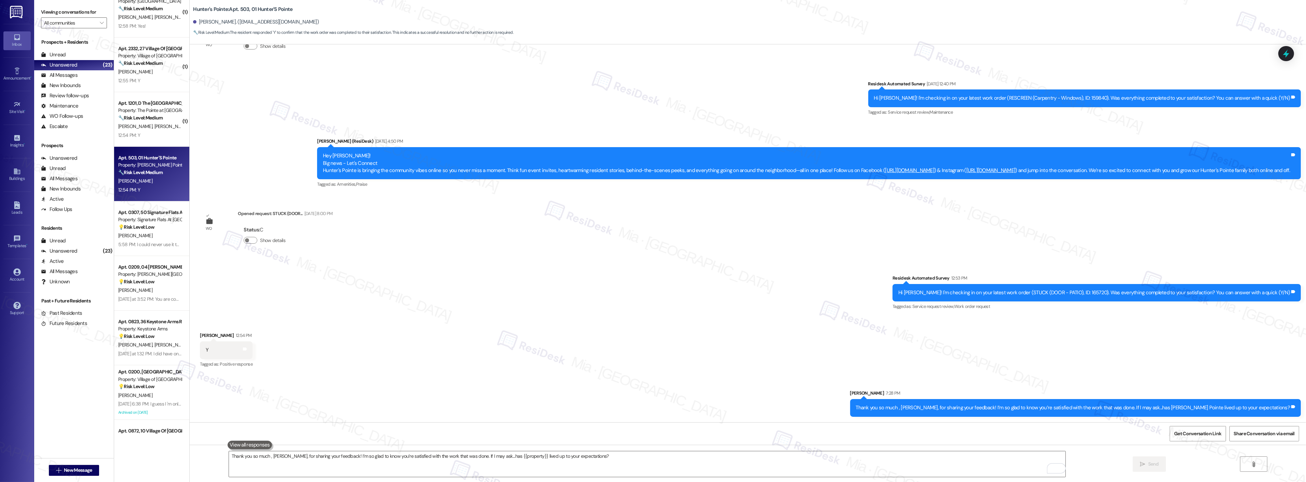
scroll to position [4509, 0]
click at [142, 123] on div "[PERSON_NAME] [PERSON_NAME]" at bounding box center [150, 126] width 65 height 9
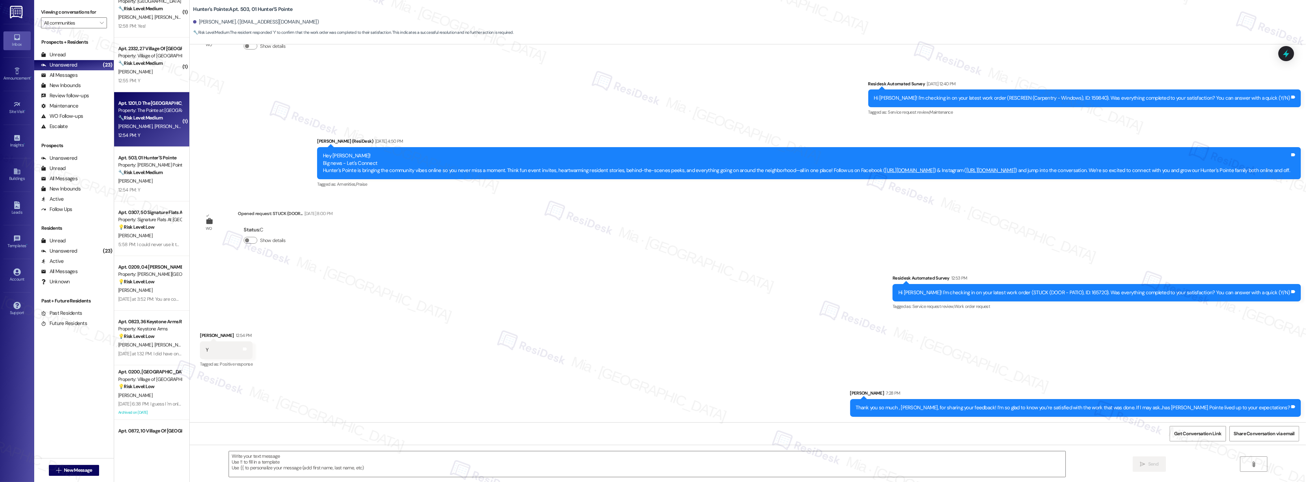
type textarea "Fetching suggested responses. Please feel free to read through the conversation…"
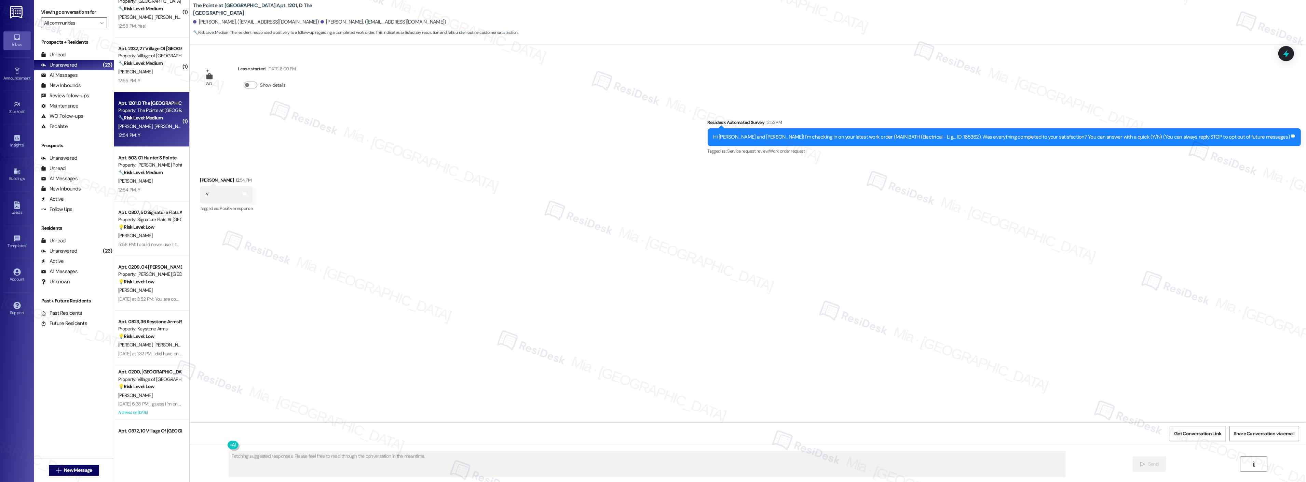
scroll to position [0, 0]
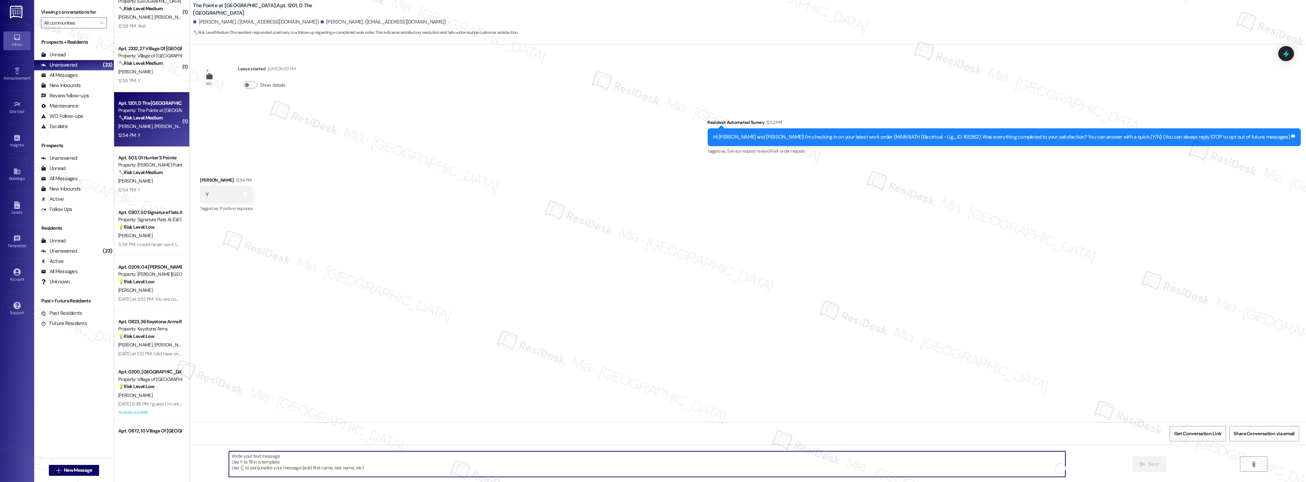
click at [270, 456] on textarea "To enrich screen reader interactions, please activate Accessibility in Grammarl…" at bounding box center [647, 465] width 837 height 26
paste textarea "Thank you so much for sharing your feedback! I’m so glad to know you’re satisfi…"
click at [264, 457] on textarea "Thank you so much for sharing your feedback! I’m so glad to know you’re satisfi…" at bounding box center [647, 465] width 837 height 26
type textarea "Thank you so much, [PERSON_NAME], for sharing your feedback! I’m so glad to kno…"
click at [1147, 462] on span "Send" at bounding box center [1153, 464] width 13 height 7
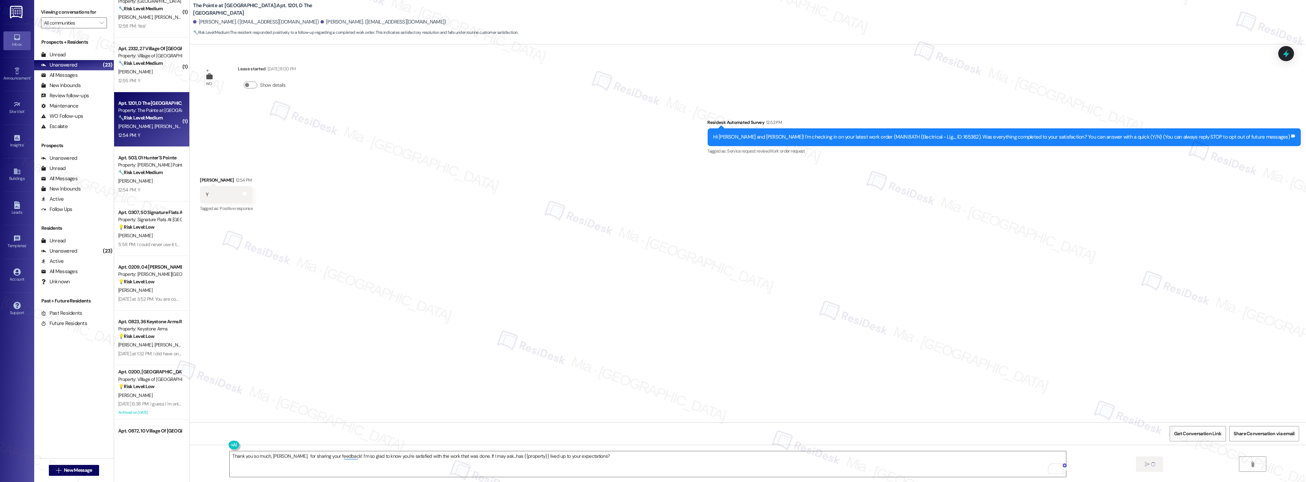
scroll to position [252, 0]
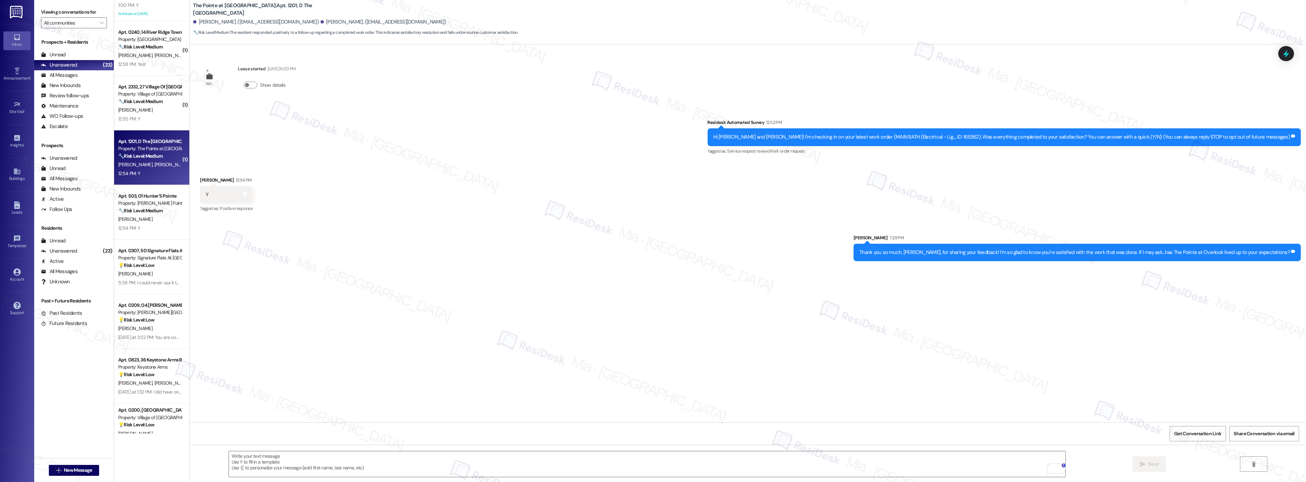
click at [166, 113] on div "[PERSON_NAME]" at bounding box center [150, 110] width 65 height 9
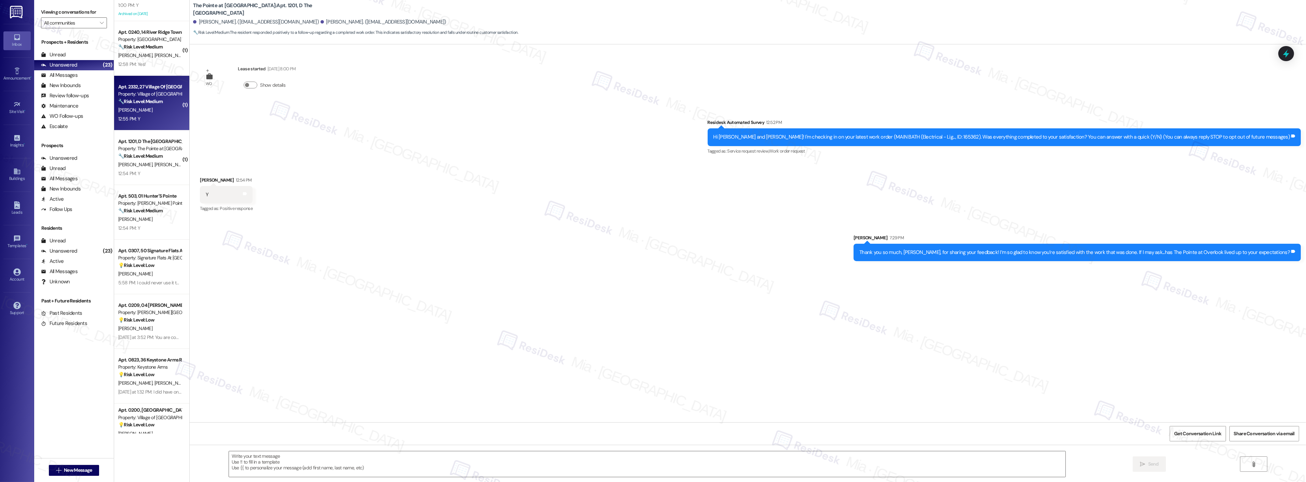
type textarea "Fetching suggested responses. Please feel free to read through the conversation…"
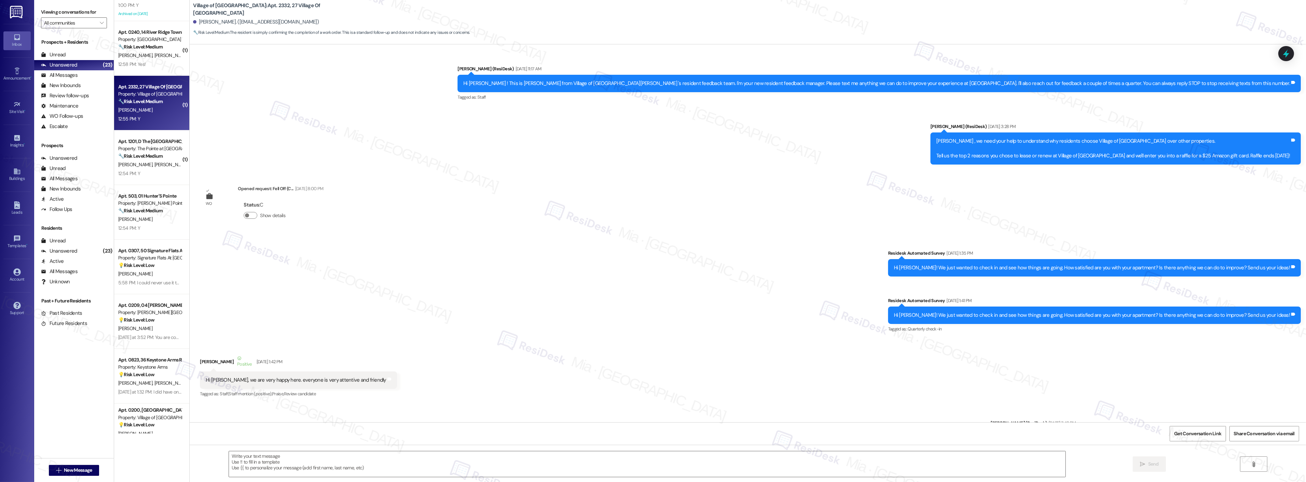
scroll to position [4409, 0]
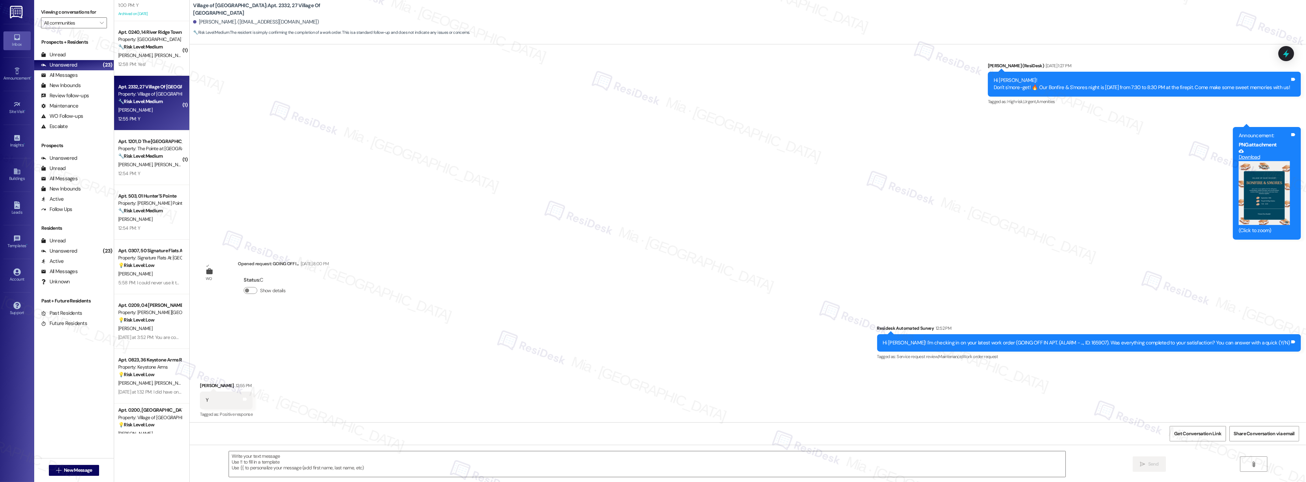
type textarea "Fetching suggested responses. Please feel free to read through the conversation…"
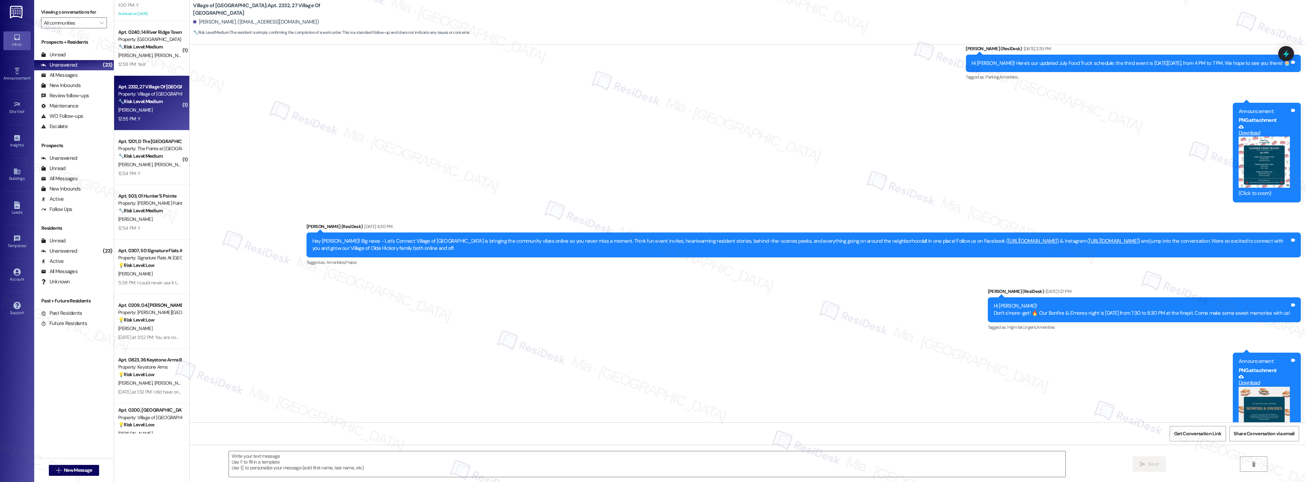
scroll to position [4143, 0]
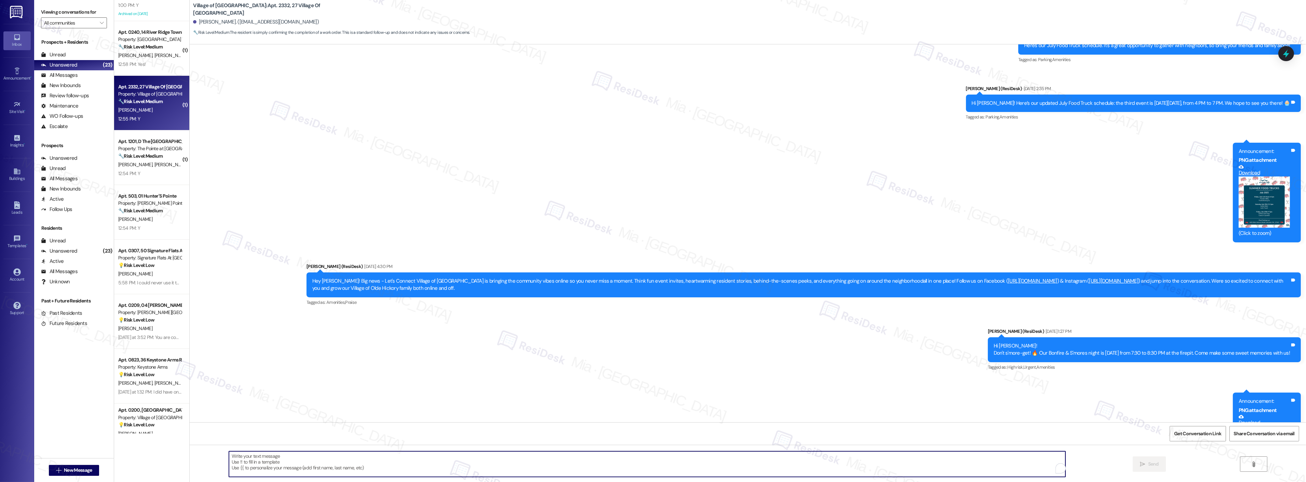
click at [362, 459] on textarea "To enrich screen reader interactions, please activate Accessibility in Grammarl…" at bounding box center [647, 465] width 837 height 26
paste textarea "Thank you so much for sharing your feedback! I’m so glad to know you’re satisfi…"
click at [264, 460] on textarea "Thank you so much for sharing your feedback! I’m so glad to know you’re satisfi…" at bounding box center [647, 465] width 837 height 26
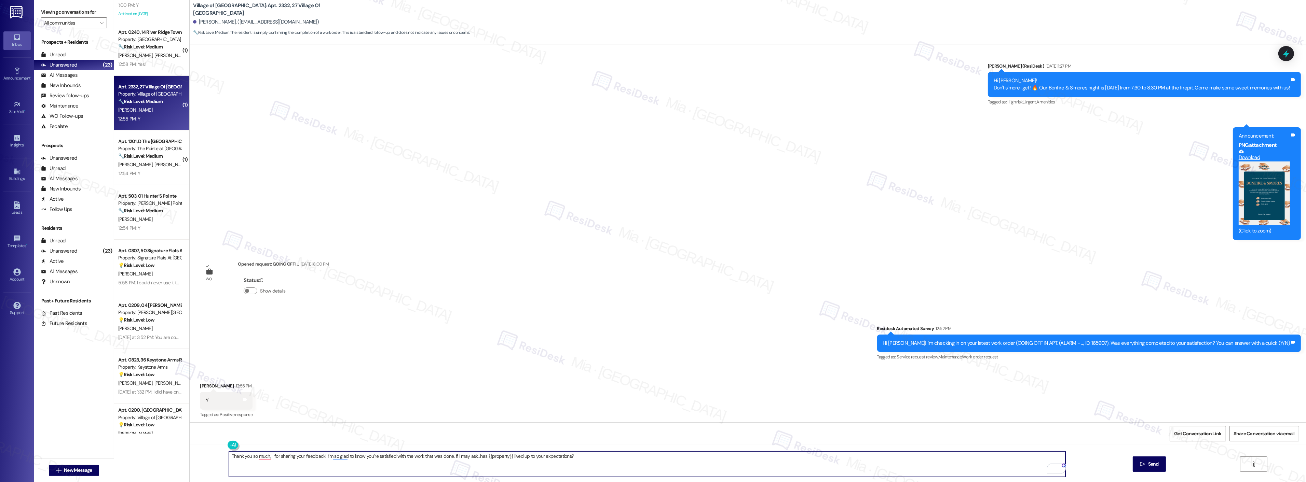
scroll to position [4409, 0]
type textarea "Thank you so much, Jill, for sharing your feedback! I’m so glad to know you’re …"
click at [1137, 468] on button " Send" at bounding box center [1149, 464] width 33 height 15
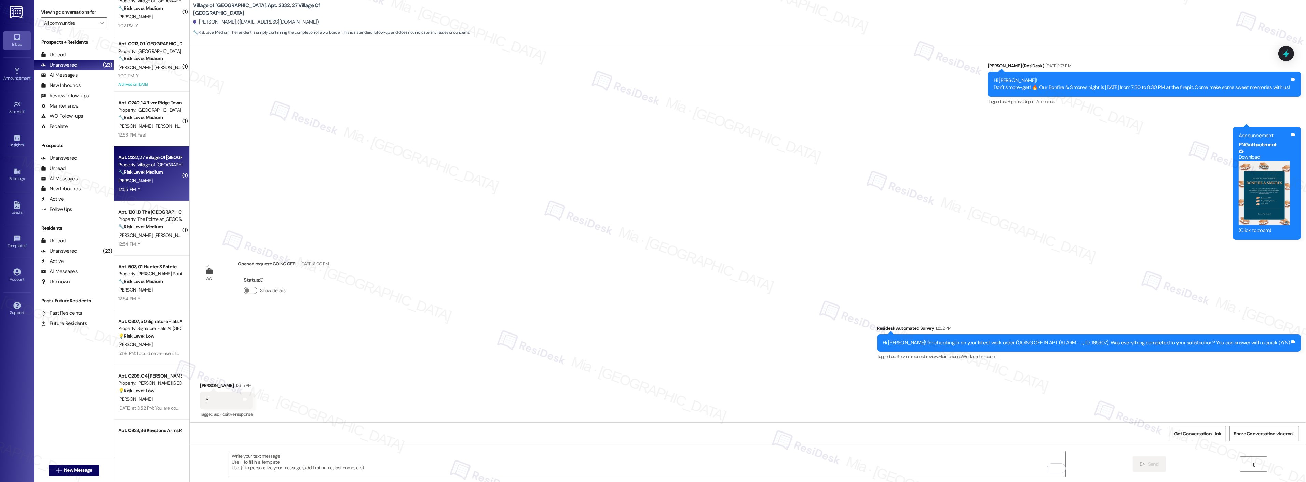
scroll to position [138, 0]
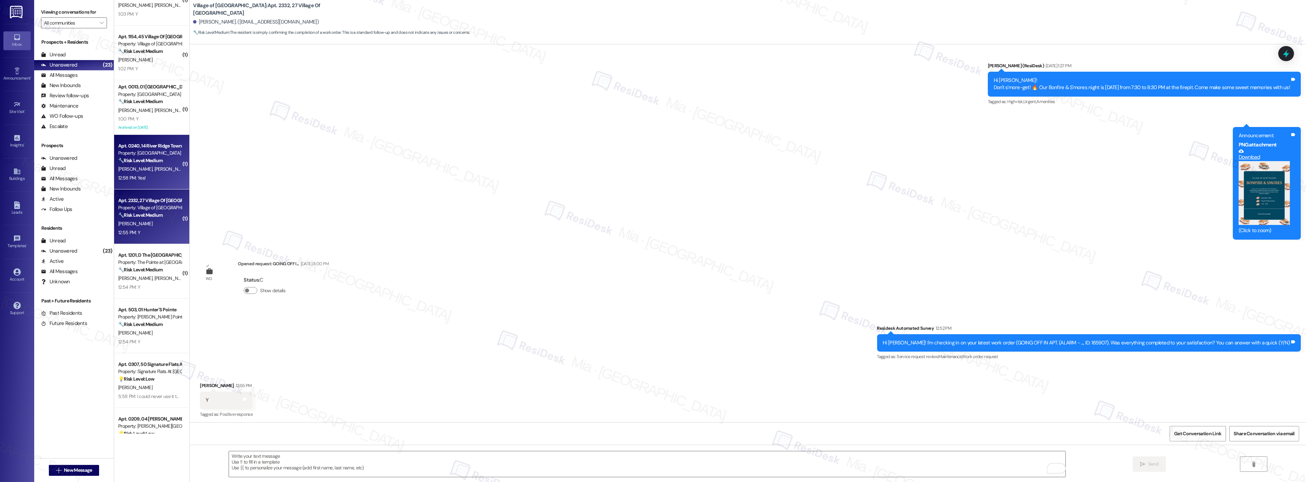
click at [154, 168] on span "[PERSON_NAME]" at bounding box center [171, 169] width 34 height 6
type textarea "Fetching suggested responses. Please feel free to read through the conversation…"
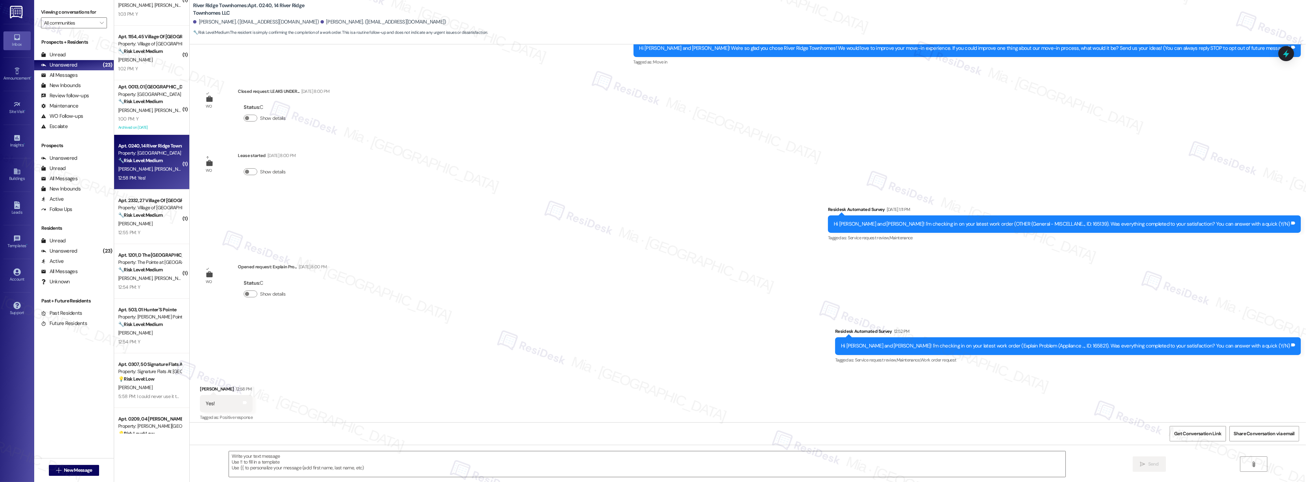
scroll to position [105, 0]
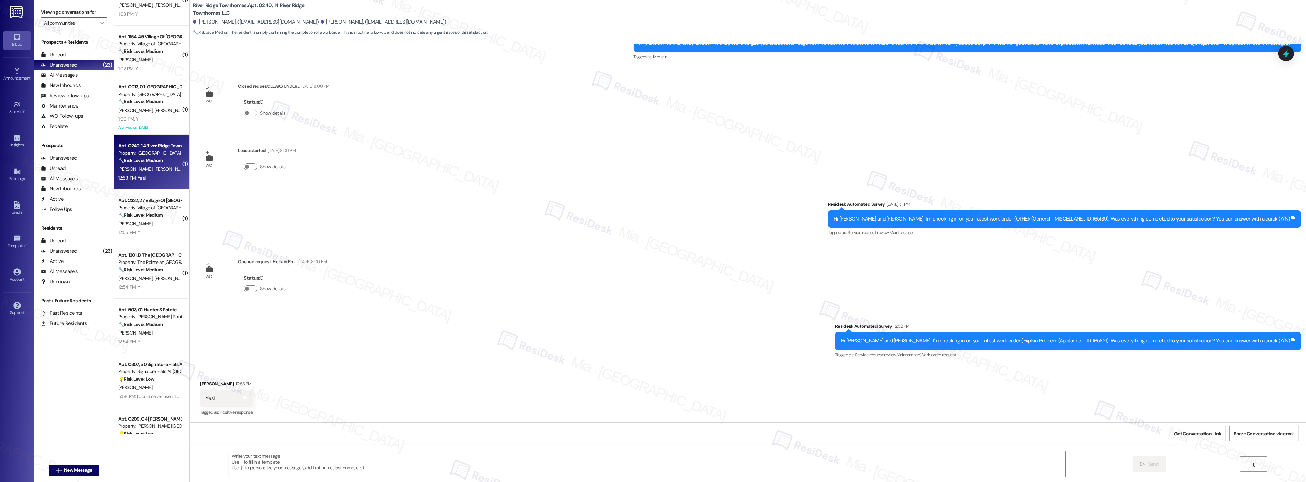
type textarea "Fetching suggested responses. Please feel free to read through the conversation…"
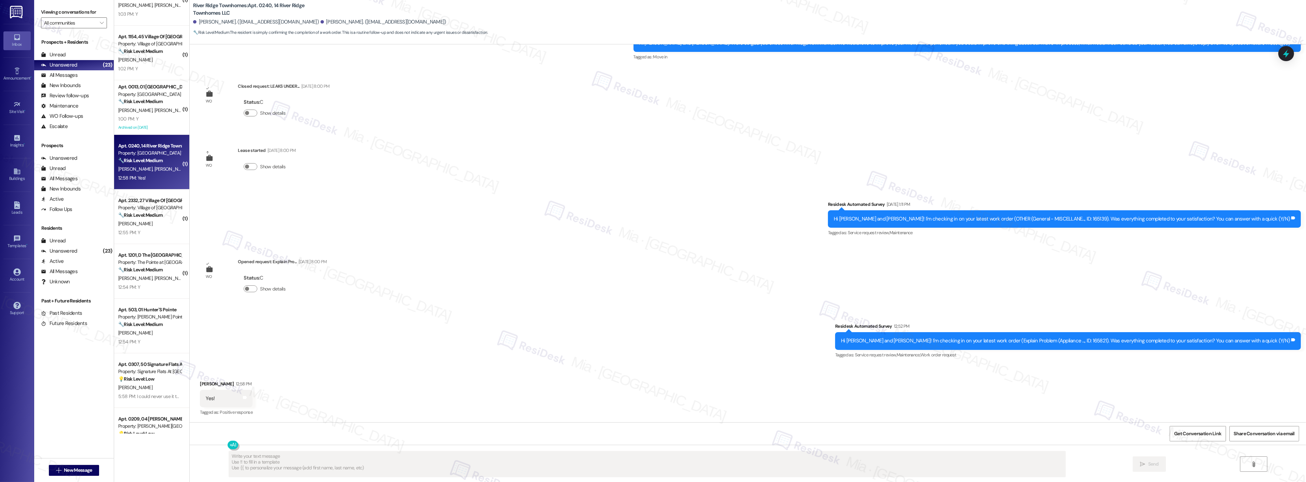
click at [278, 459] on textarea "Fetching suggested responses. Please feel free to read through the conversation…" at bounding box center [647, 465] width 837 height 26
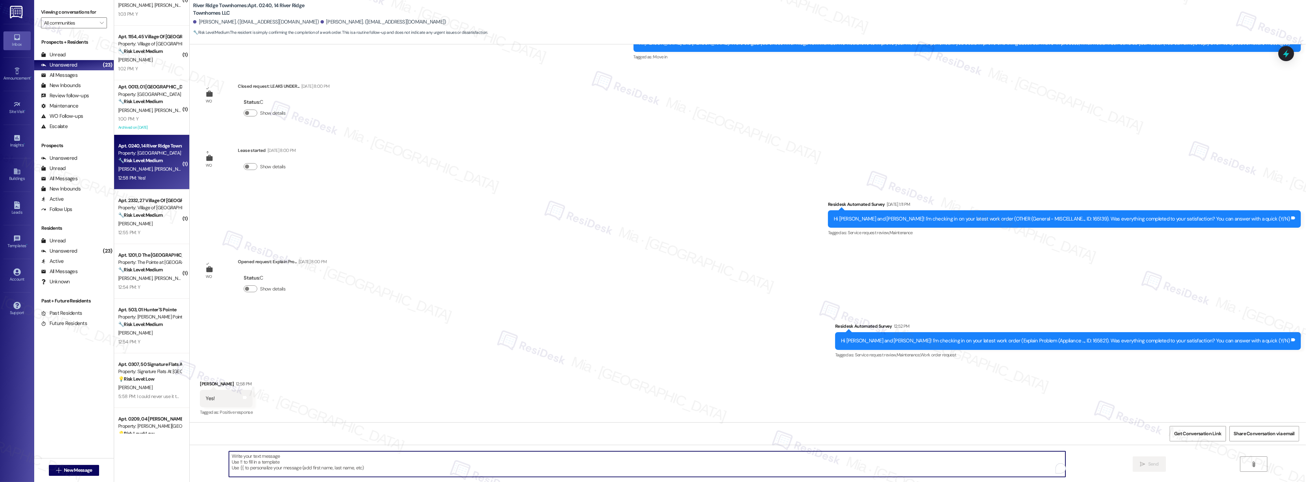
paste textarea "Thank you so much for sharing your feedback! I’m so glad to know you’re satisfi…"
drag, startPoint x: 264, startPoint y: 456, endPoint x: 271, endPoint y: 460, distance: 7.5
click at [264, 456] on textarea "Thank you so much for sharing your feedback! I’m so glad to know you’re satisfi…" at bounding box center [647, 465] width 837 height 26
type textarea "Thank you so much, Angela, for sharing your feedback! I’m so glad to know you’r…"
click at [1141, 462] on icon "" at bounding box center [1142, 464] width 5 height 5
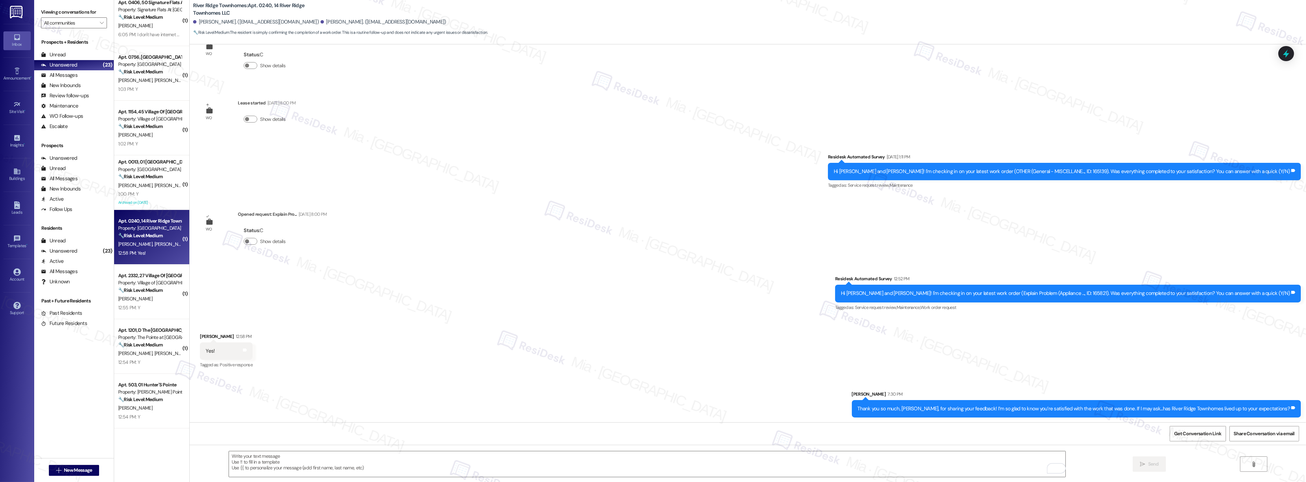
scroll to position [63, 0]
click at [126, 172] on div "Property: [GEOGRAPHIC_DATA]" at bounding box center [149, 170] width 63 height 7
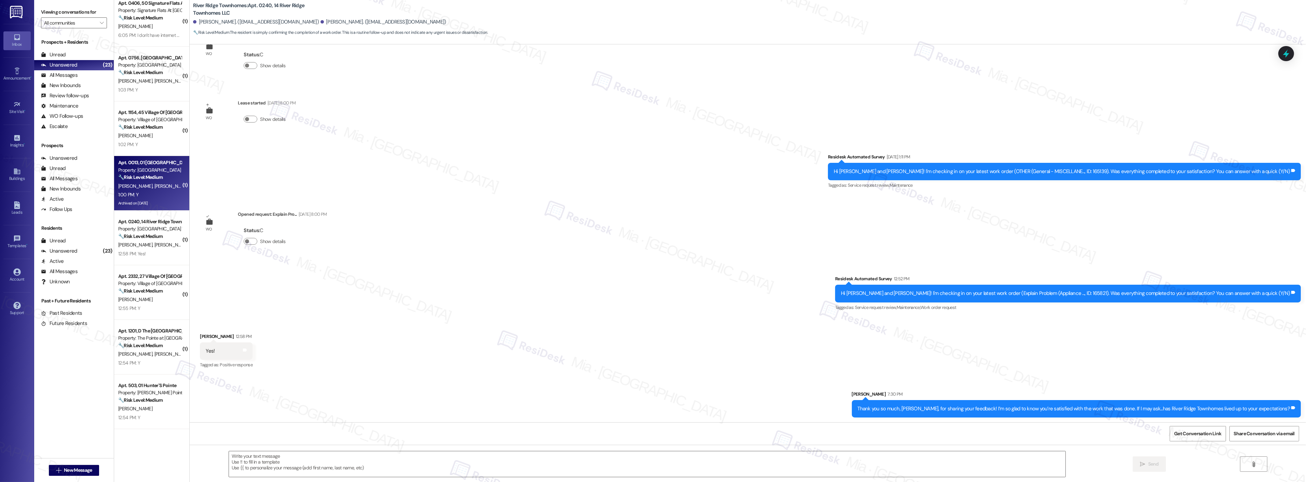
type textarea "Fetching suggested responses. Please feel free to read through the conversation…"
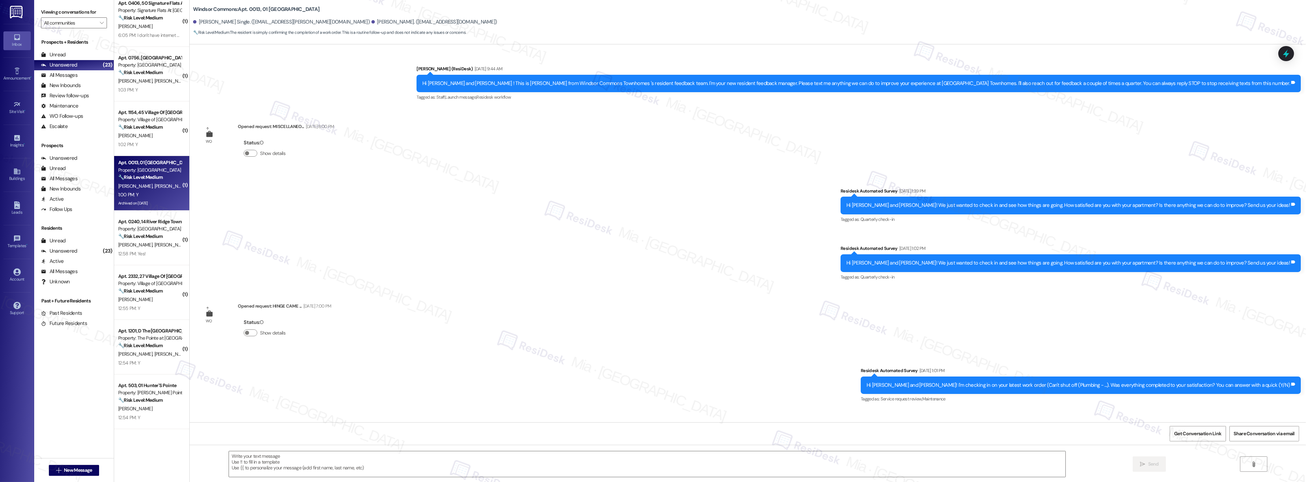
scroll to position [4009, 0]
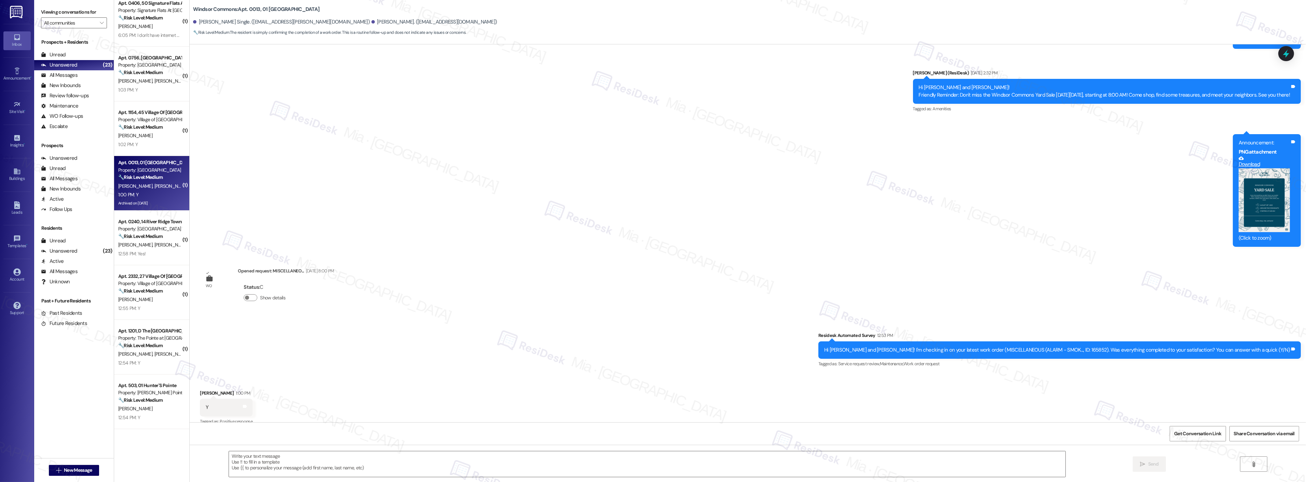
type textarea "Fetching suggested responses. Please feel free to read through the conversation…"
click at [284, 457] on textarea "To enrich screen reader interactions, please activate Accessibility in Grammarl…" at bounding box center [647, 465] width 837 height 26
paste textarea "Thank you so much for sharing your feedback! I’m so glad to know you’re satisfi…"
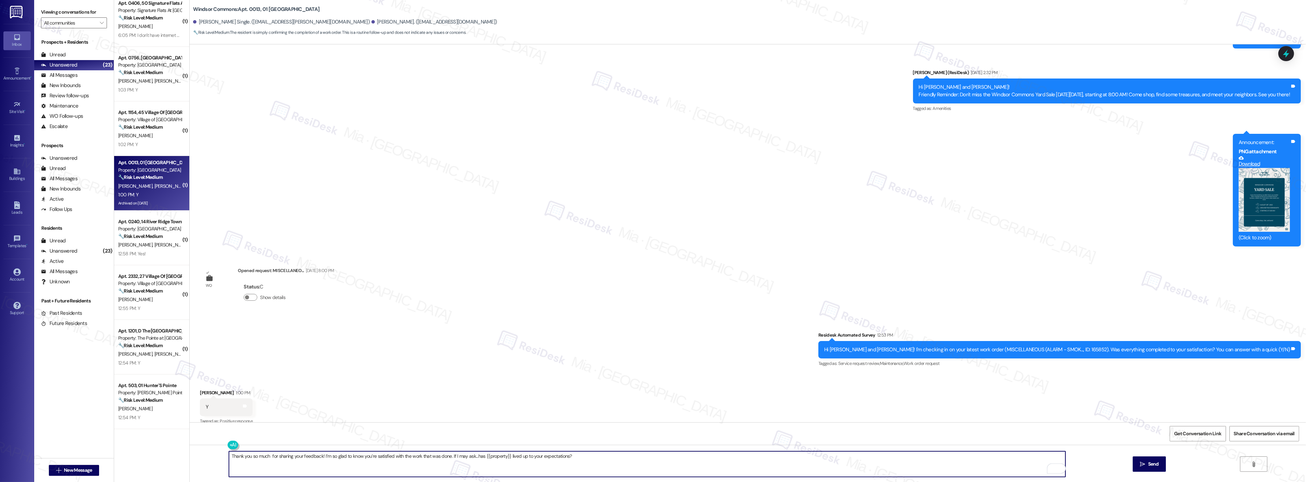
click at [264, 456] on textarea "Thank you so much for sharing your feedback! I’m so glad to know you’re satisfi…" at bounding box center [647, 465] width 837 height 26
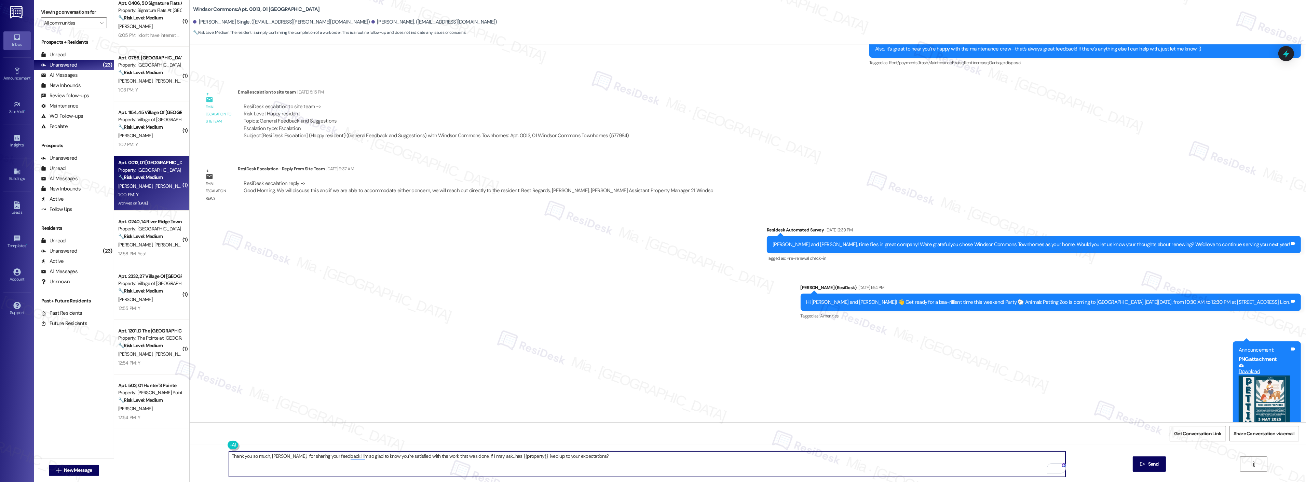
scroll to position [2528, 0]
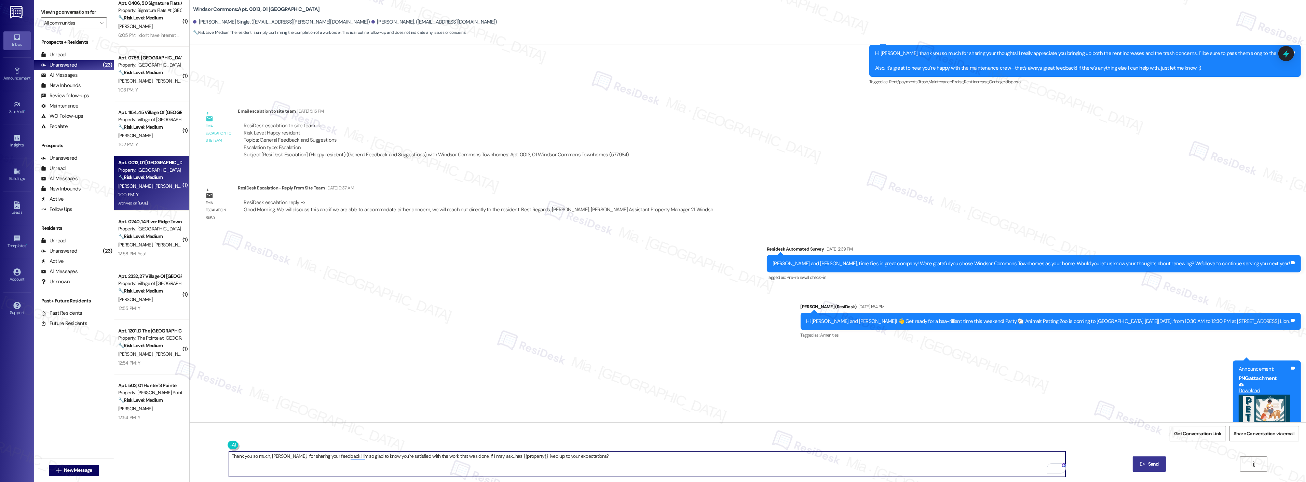
type textarea "Thank you so much, Anthony, for sharing your feedback! I’m so glad to know you’…"
click at [1154, 463] on span "Send" at bounding box center [1153, 464] width 11 height 7
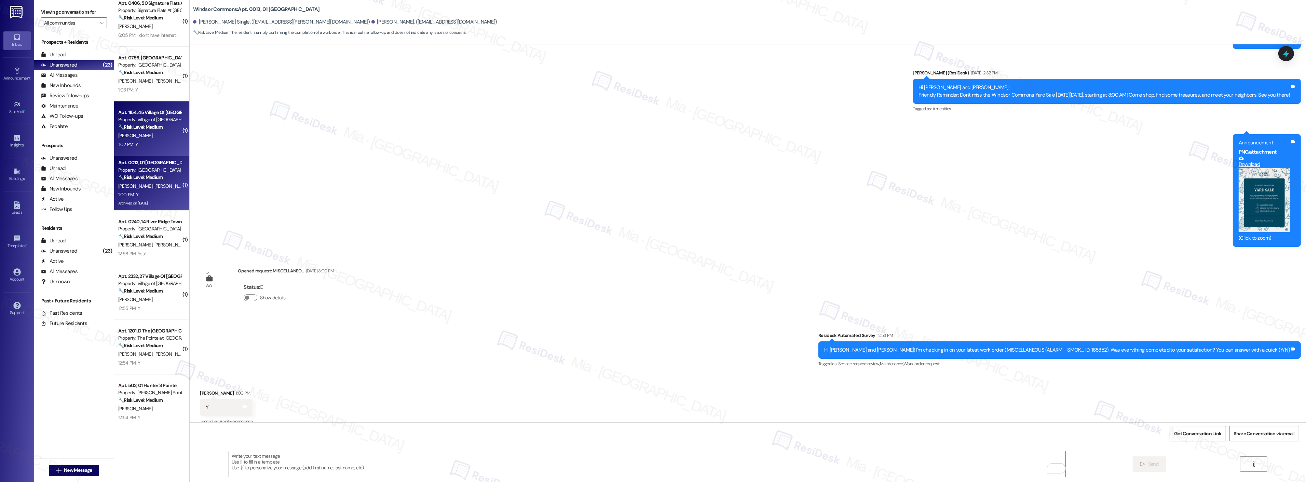
scroll to position [25, 0]
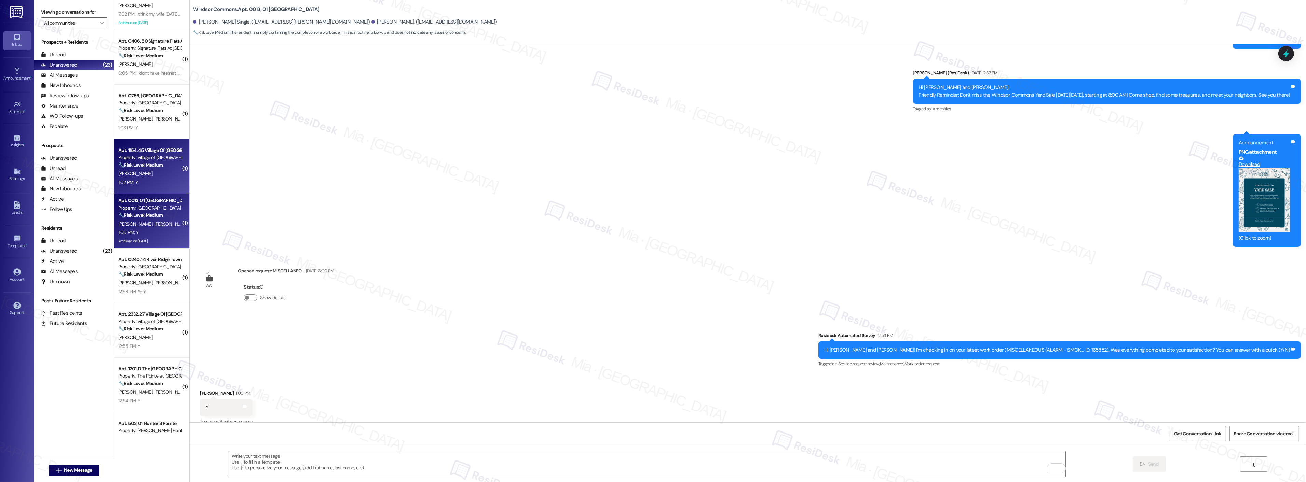
click at [134, 162] on strong "🔧 Risk Level: Medium" at bounding box center [140, 165] width 44 height 6
type textarea "Fetching suggested responses. Please feel free to read through the conversation…"
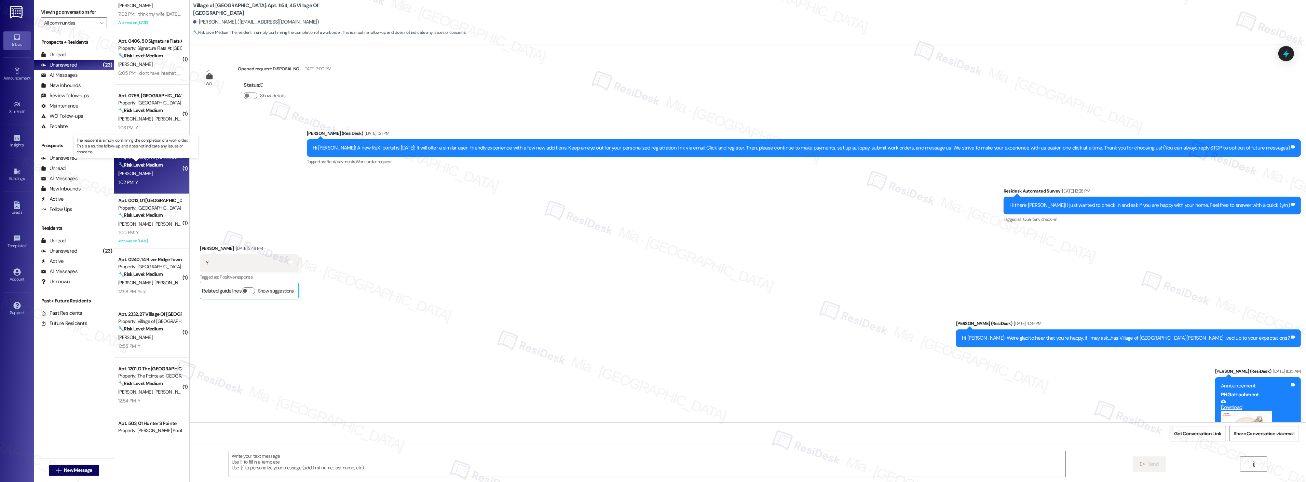
scroll to position [2560, 0]
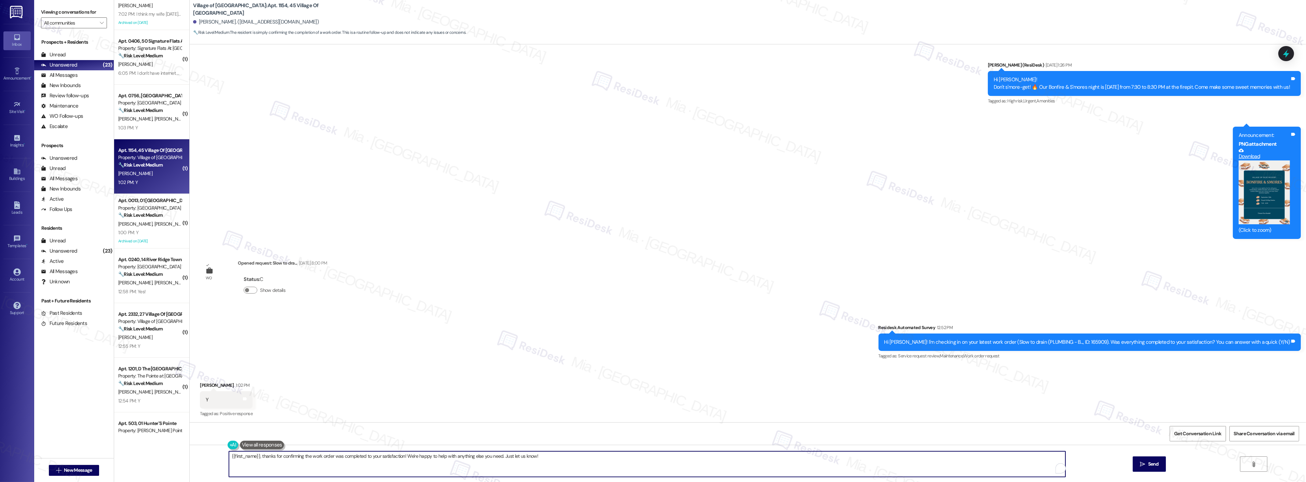
drag, startPoint x: 258, startPoint y: 456, endPoint x: 200, endPoint y: 456, distance: 57.4
click at [200, 456] on div "{{first_name}}, thanks for confirming the work order was completed to your sati…" at bounding box center [748, 470] width 1116 height 51
drag, startPoint x: 507, startPoint y: 456, endPoint x: 468, endPoint y: 457, distance: 39.0
click at [468, 457] on textarea "Thanks for confirming the work order was completed to your satisfaction! We're …" at bounding box center [647, 465] width 837 height 26
paste textarea "If I may ask...has {{property}} lived up to your expectations?"
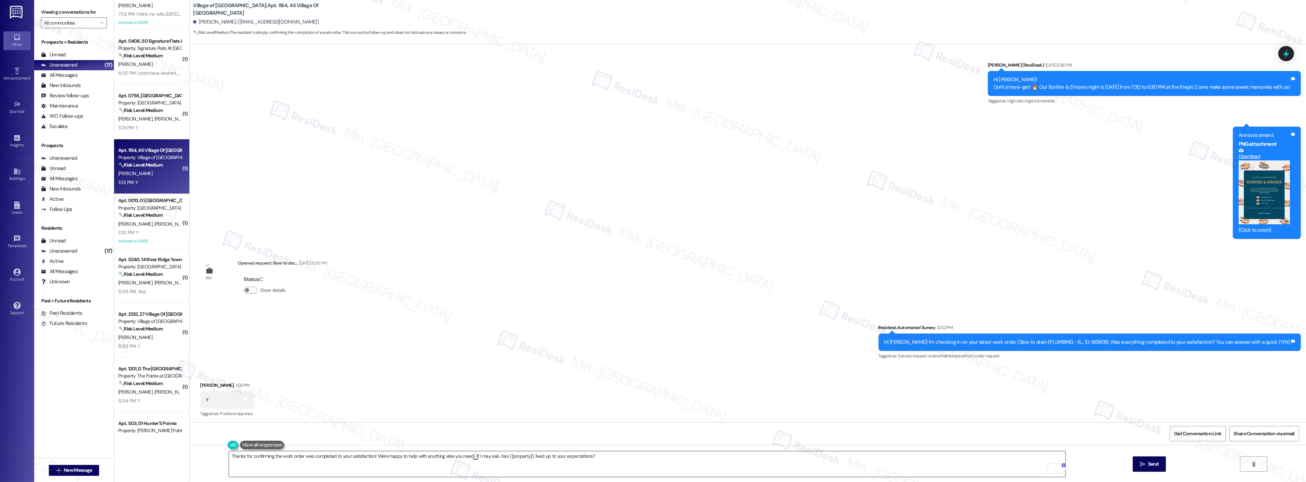
drag, startPoint x: 470, startPoint y: 458, endPoint x: 490, endPoint y: 454, distance: 20.8
click at [470, 458] on textarea "Thanks for confirming the work order was completed to your satisfaction! We're …" at bounding box center [647, 465] width 837 height 26
type textarea "Thanks for confirming the work order was completed to your satisfaction! We're …"
click at [1149, 465] on span "Send" at bounding box center [1153, 464] width 11 height 7
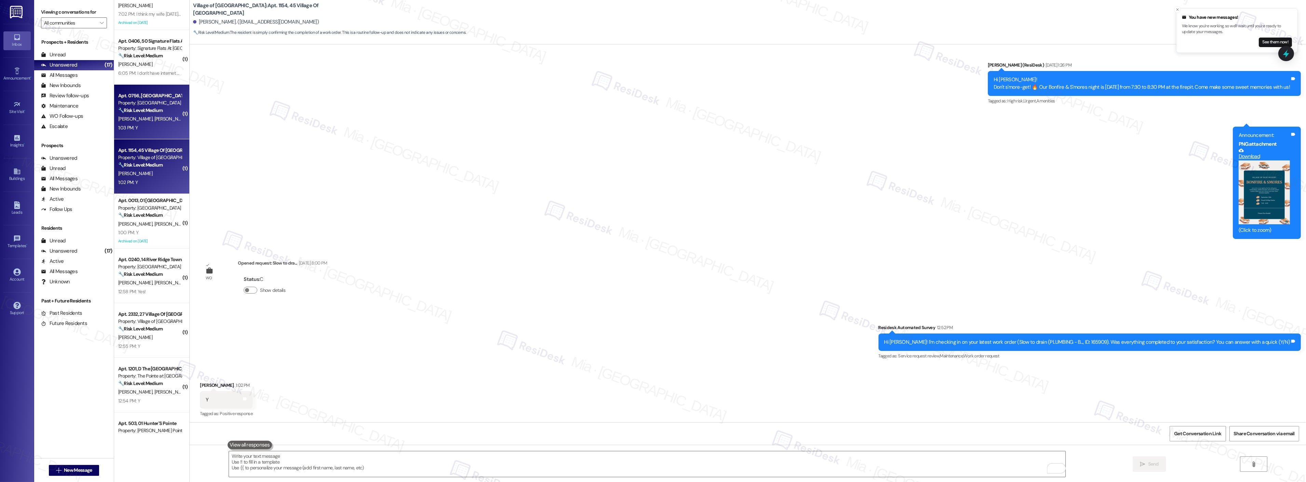
scroll to position [0, 0]
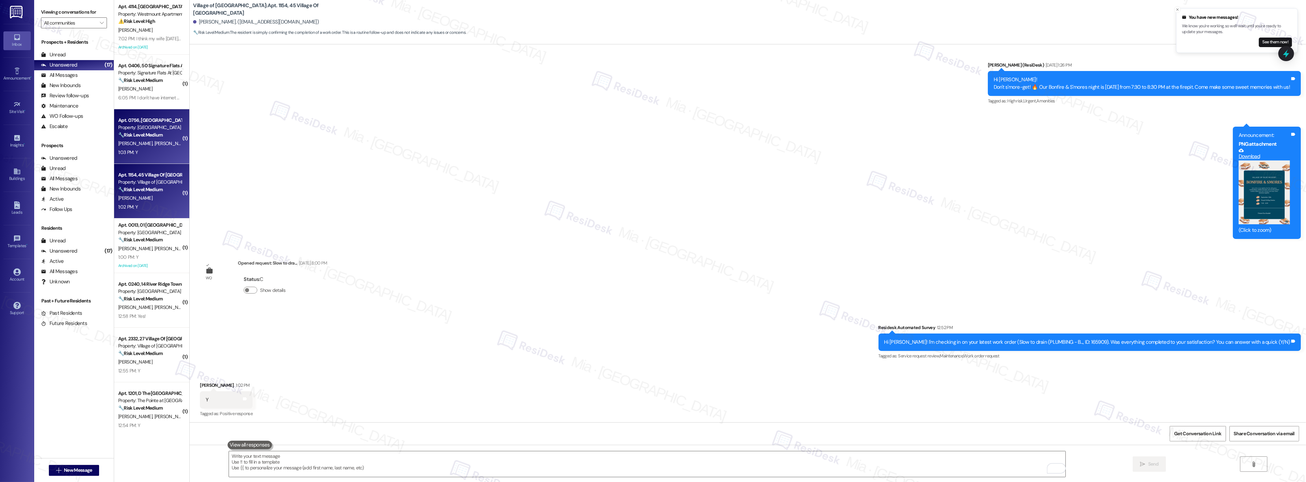
click at [155, 148] on div "D. Carswell N. Carswell" at bounding box center [150, 143] width 65 height 9
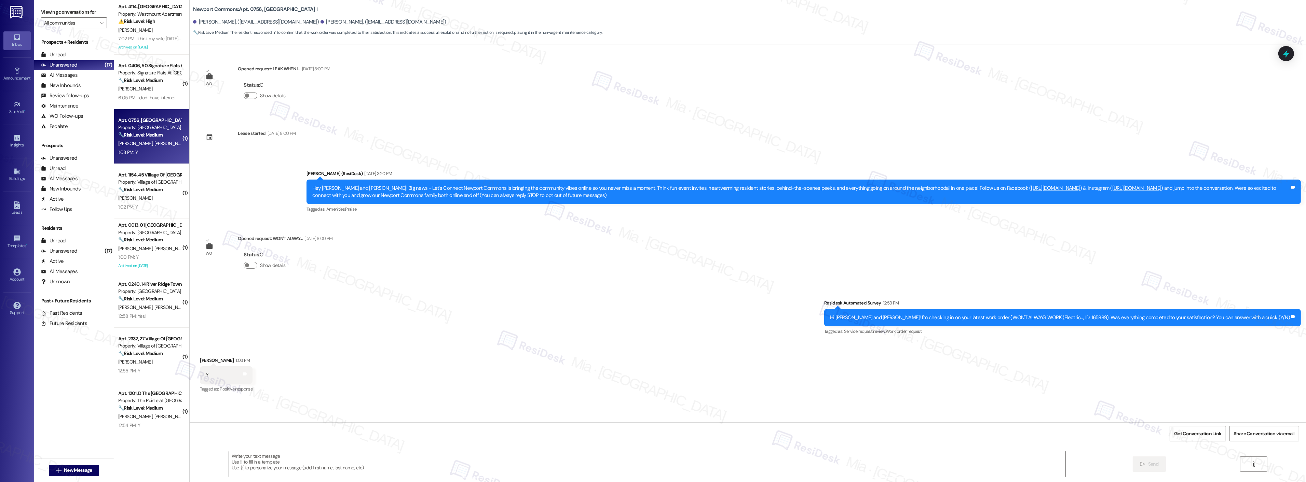
type textarea "Fetching suggested responses. Please feel free to read through the conversation…"
click at [270, 460] on textarea at bounding box center [647, 465] width 837 height 26
paste textarea "Thank you so much for sharing your feedback! I’m so glad to know you’re satisfi…"
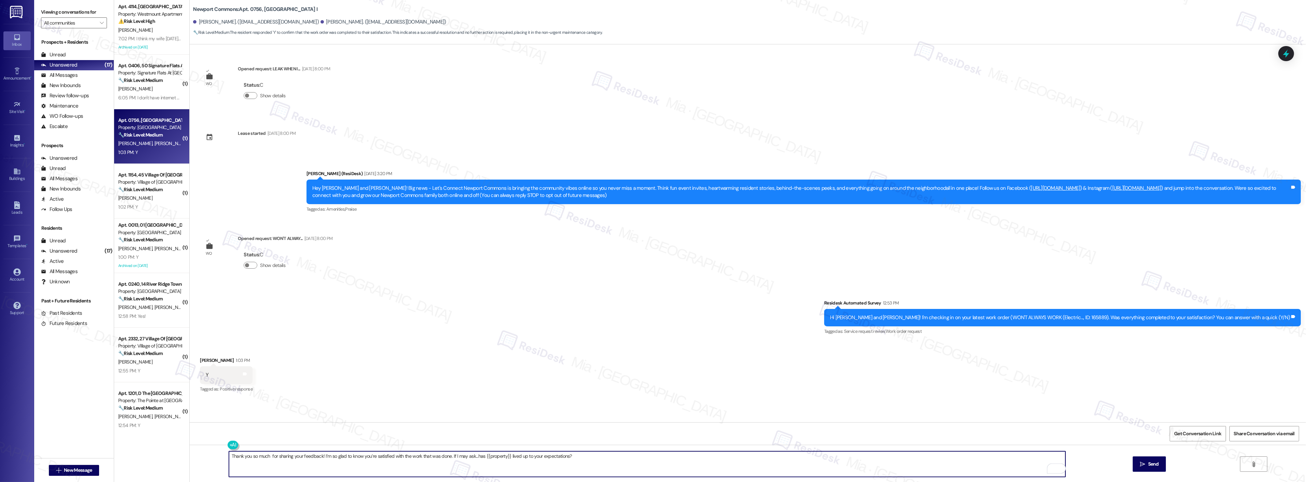
click at [264, 456] on textarea "Thank you so much for sharing your feedback! I’m so glad to know you’re satisfi…" at bounding box center [647, 465] width 837 height 26
type textarea "Thank you so much, David, for sharing your feedback! I’m so glad to know you’re…"
click at [1140, 467] on icon "" at bounding box center [1142, 464] width 5 height 5
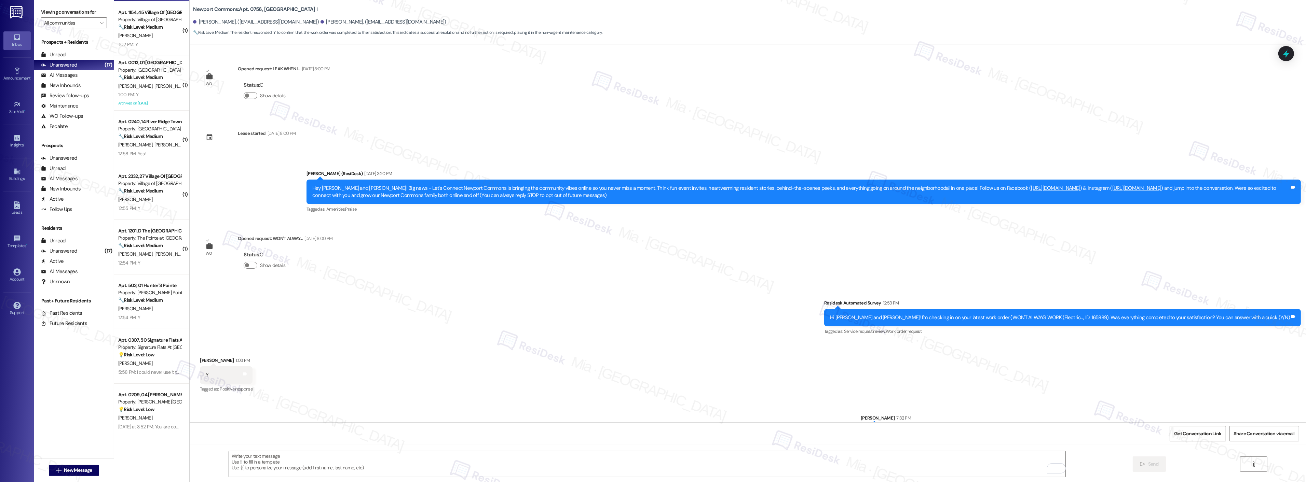
scroll to position [190, 0]
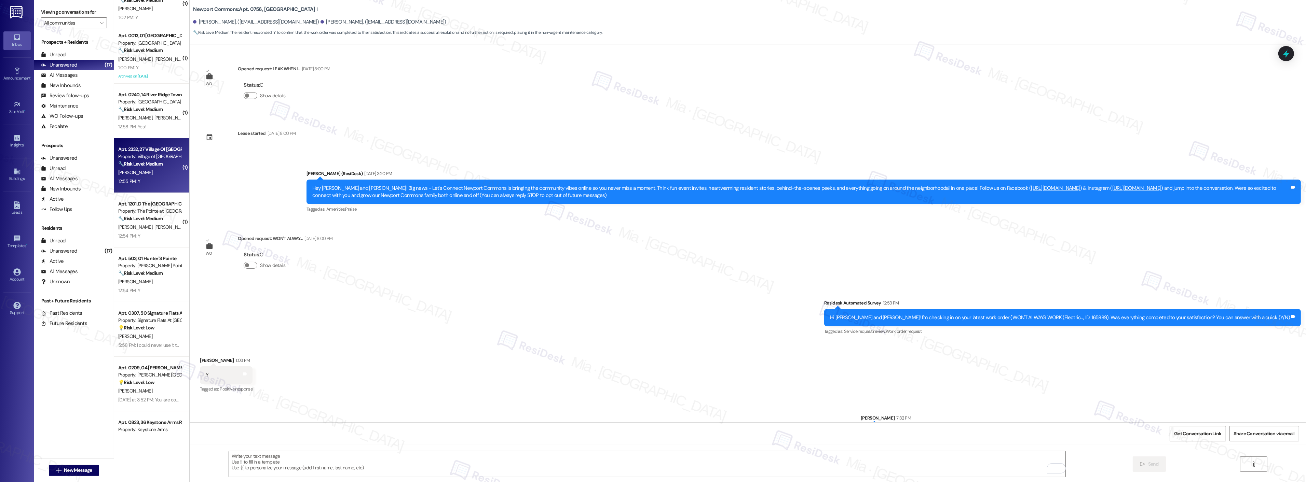
click at [163, 168] on div "[PERSON_NAME]" at bounding box center [150, 172] width 65 height 9
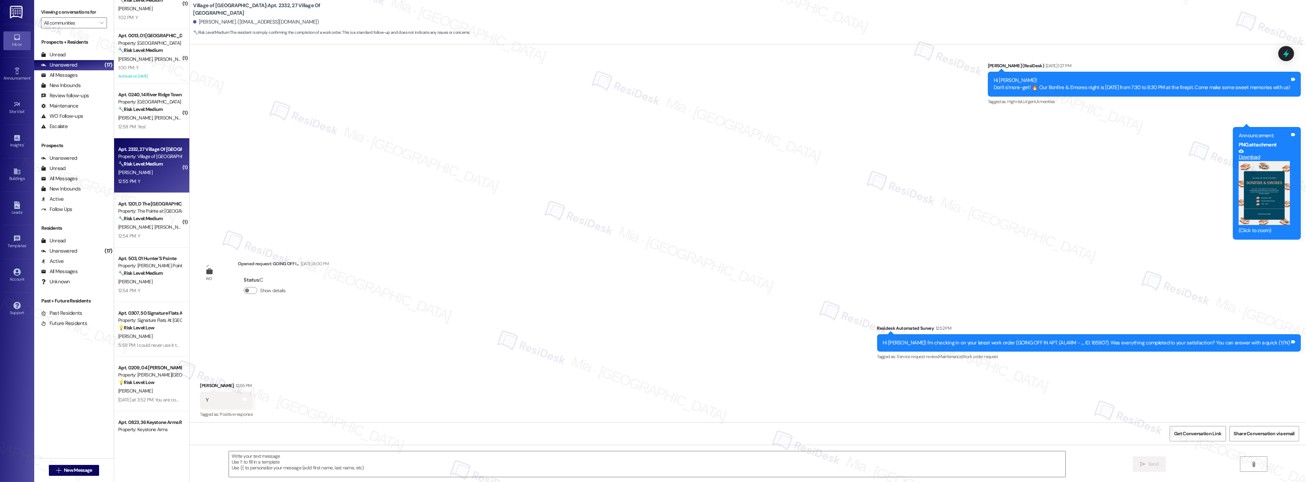
type textarea "Fetching suggested responses. Please feel free to read through the conversation…"
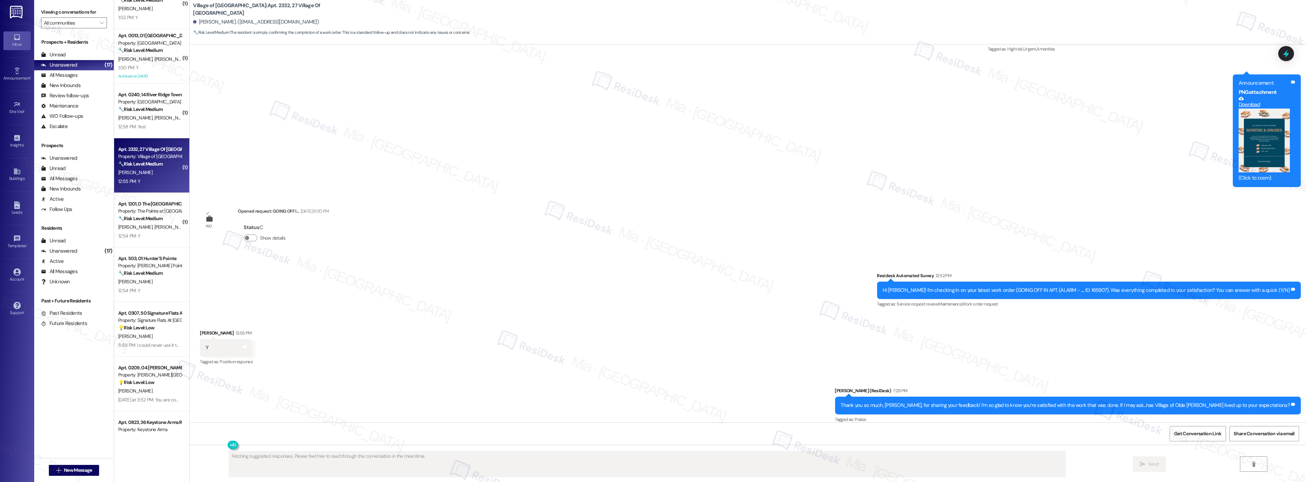
scroll to position [4467, 0]
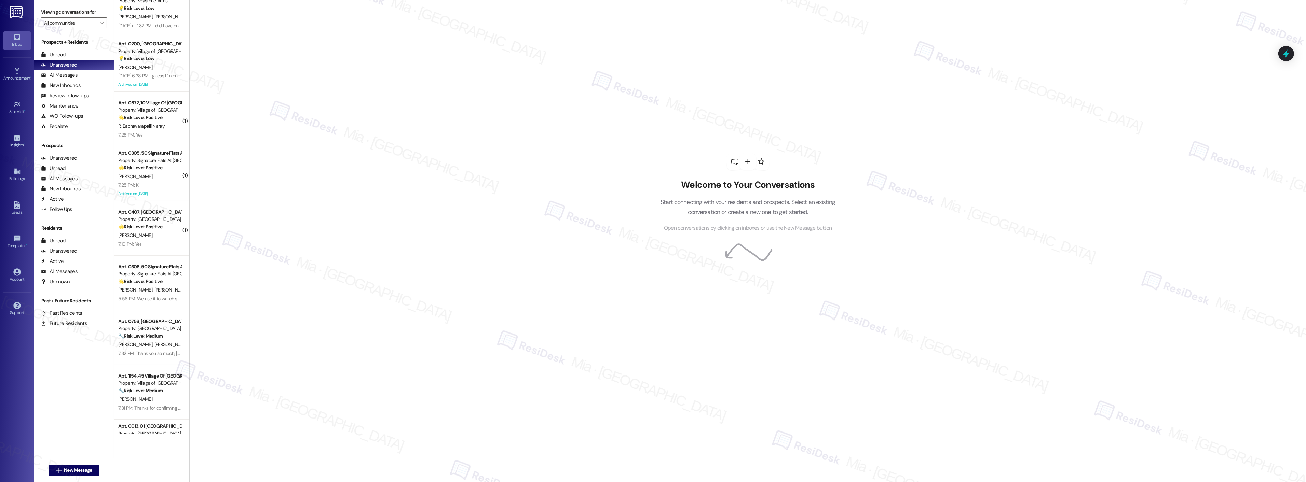
scroll to position [266, 0]
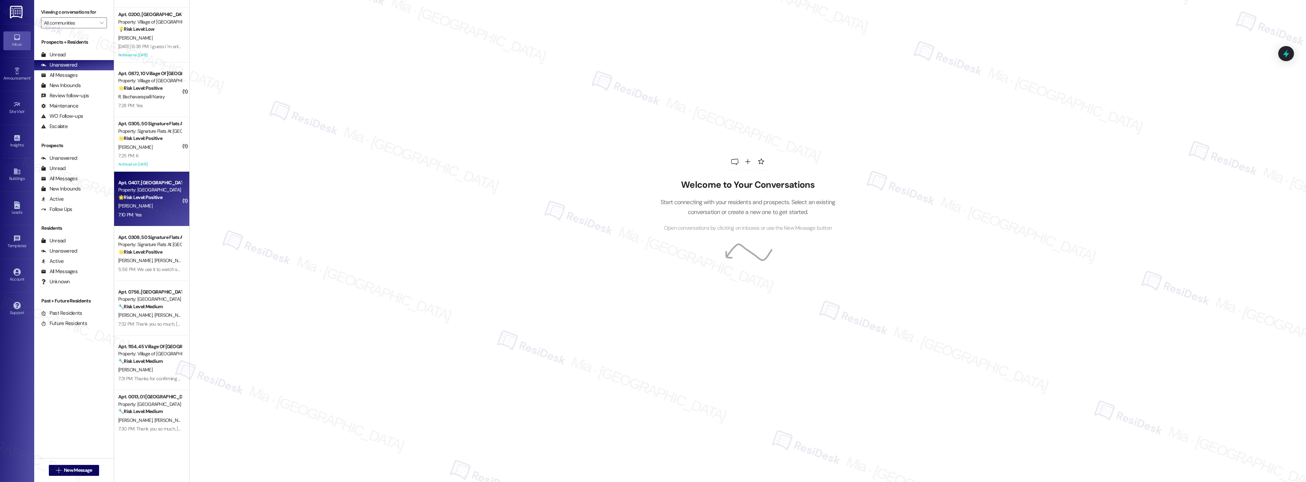
click at [156, 207] on div "[PERSON_NAME]" at bounding box center [150, 206] width 65 height 9
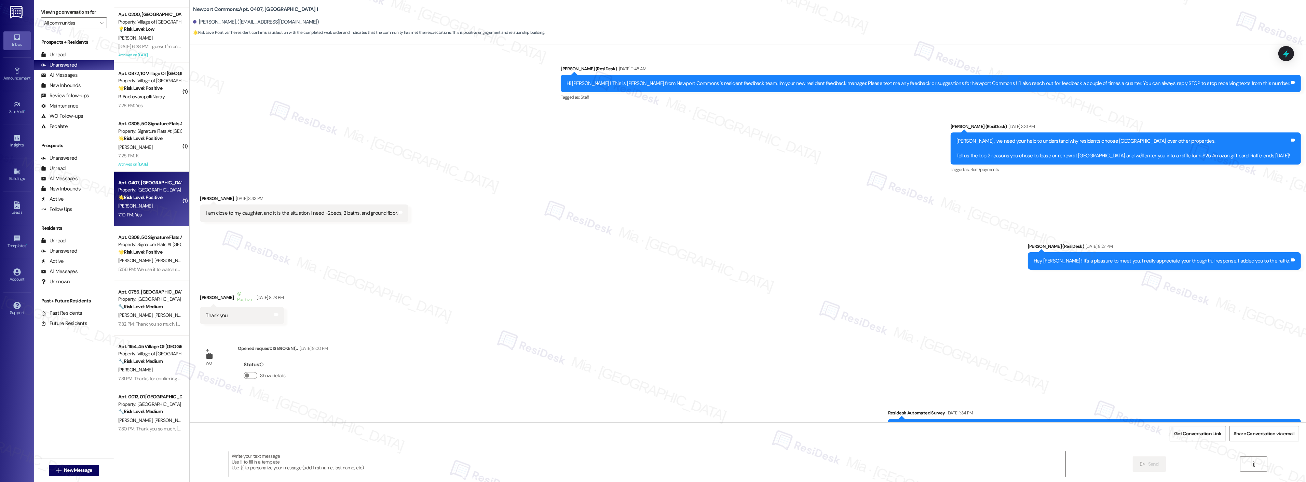
scroll to position [10372, 0]
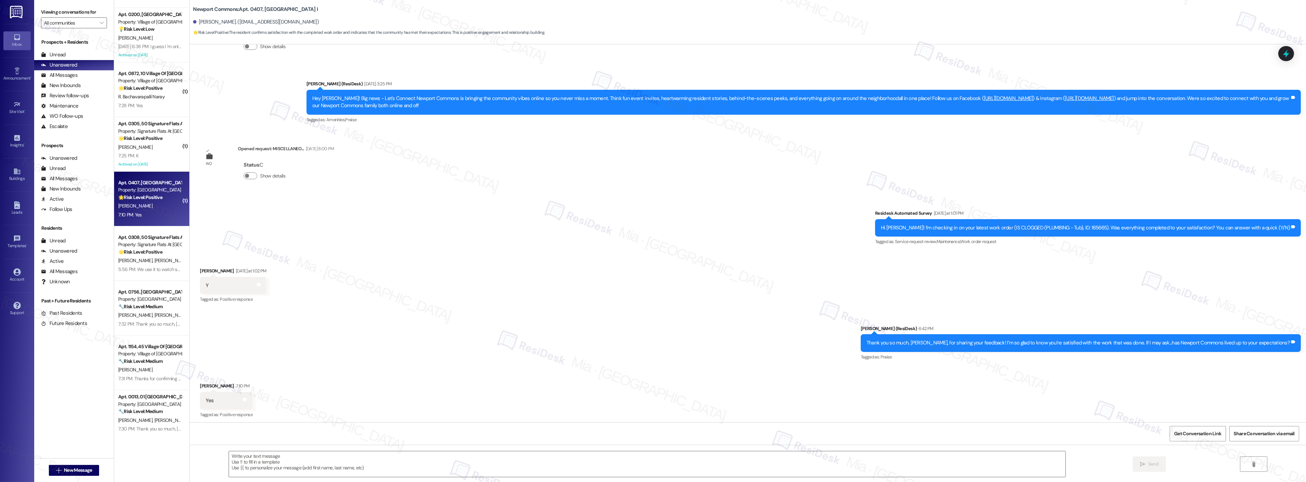
type textarea "Fetching suggested responses. Please feel free to read through the conversation…"
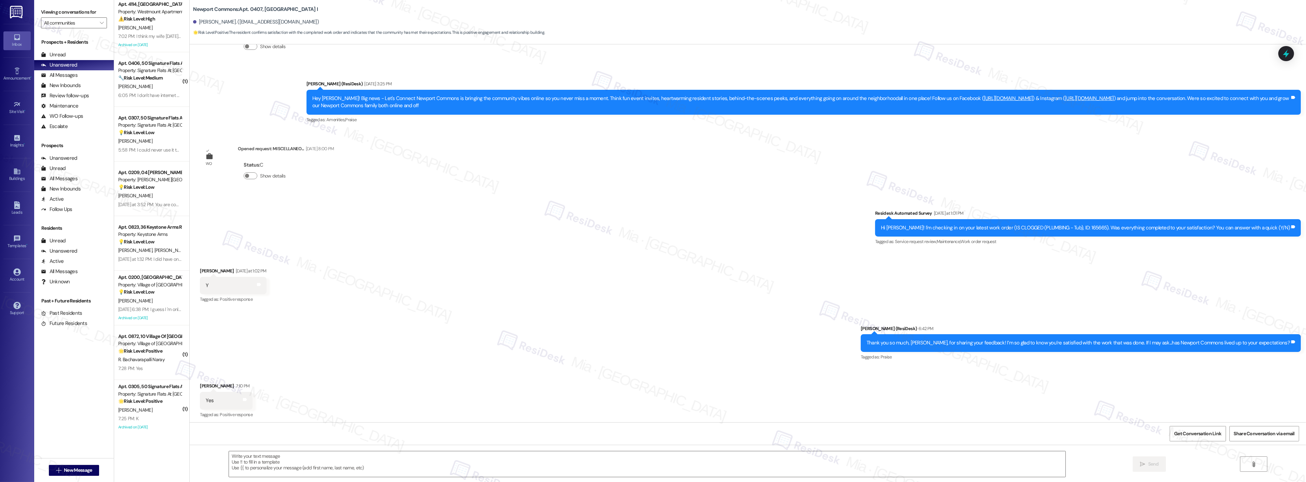
scroll to position [0, 0]
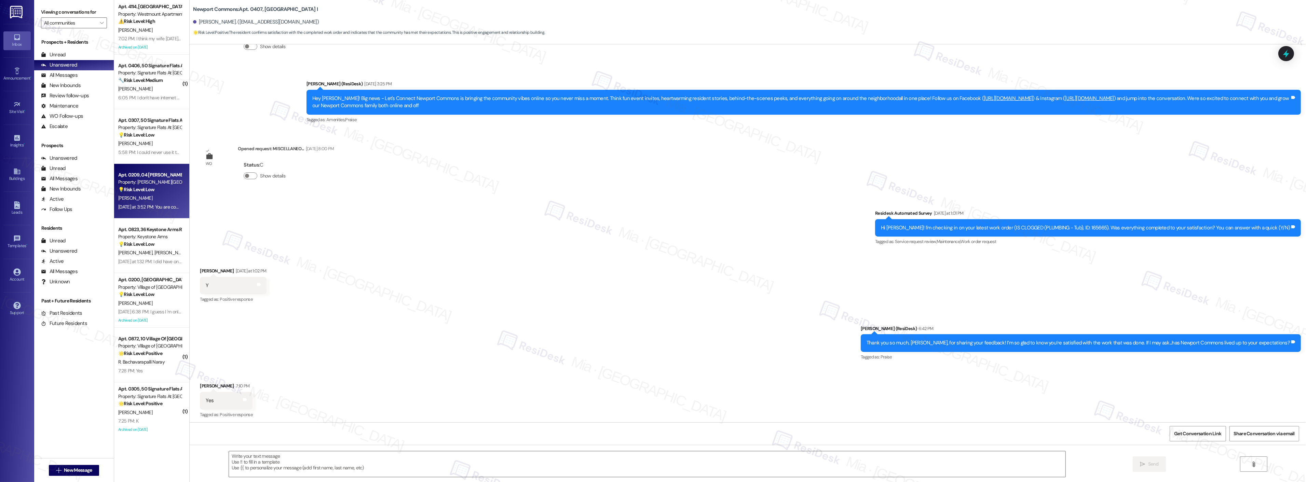
click at [159, 187] on div "💡 Risk Level: Low The resident is expressing difficulty with leaving a Google r…" at bounding box center [149, 189] width 63 height 7
type textarea "Fetching suggested responses. Please feel free to read through the conversation…"
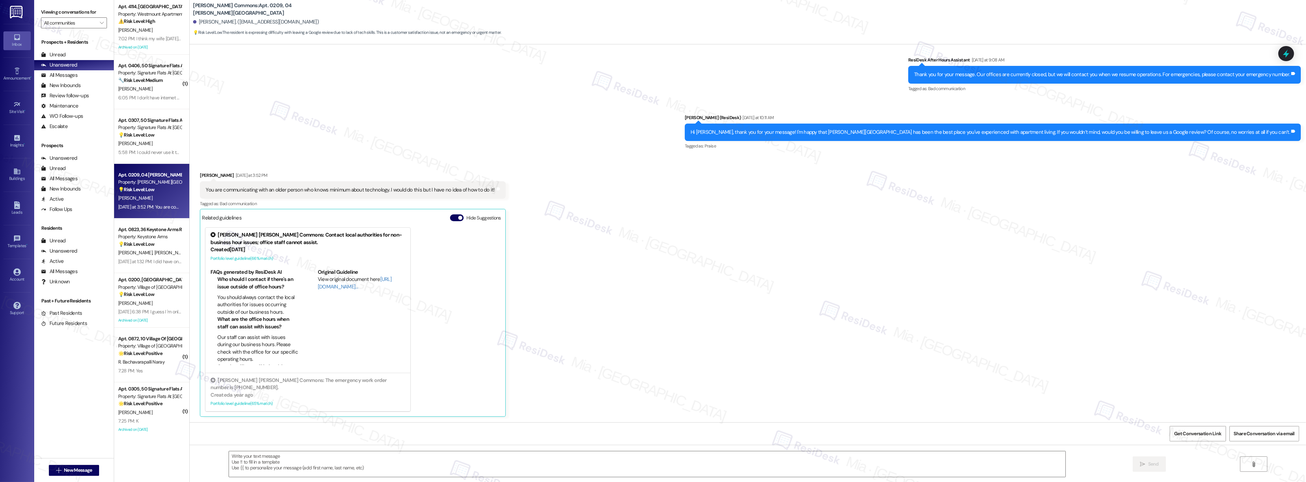
scroll to position [10143, 0]
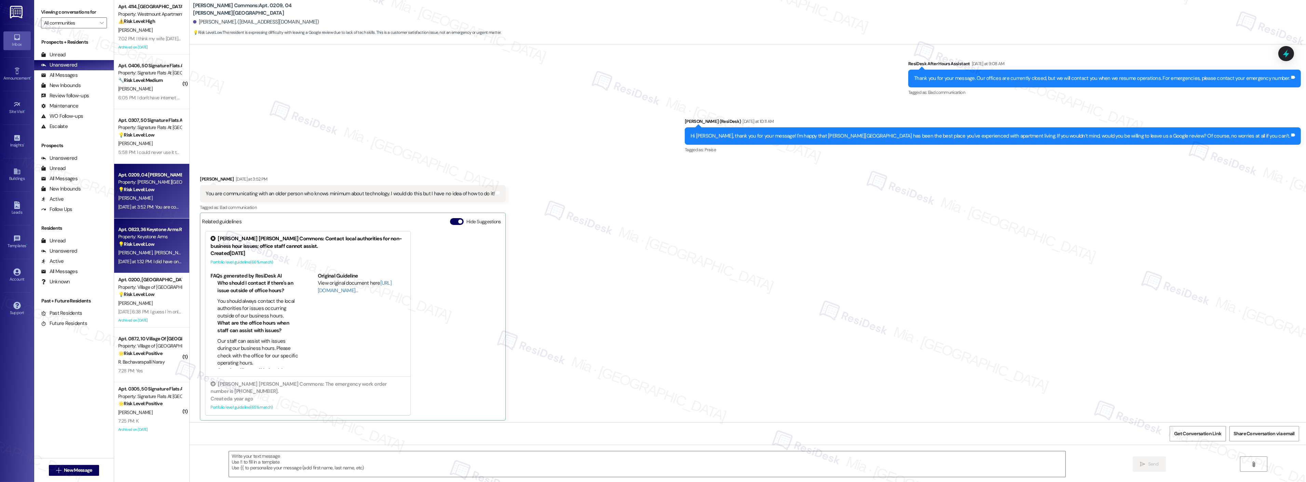
click at [145, 258] on div "[DATE] at 1:32 PM: I did have one question. Do you guys provide blinds? [DATE] …" at bounding box center [150, 262] width 65 height 9
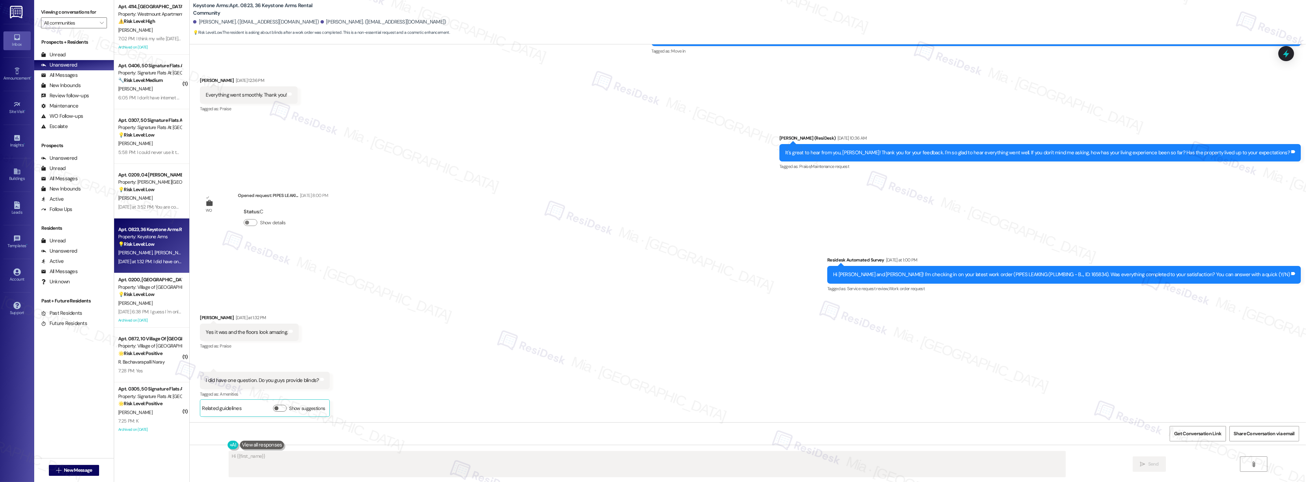
scroll to position [164, 0]
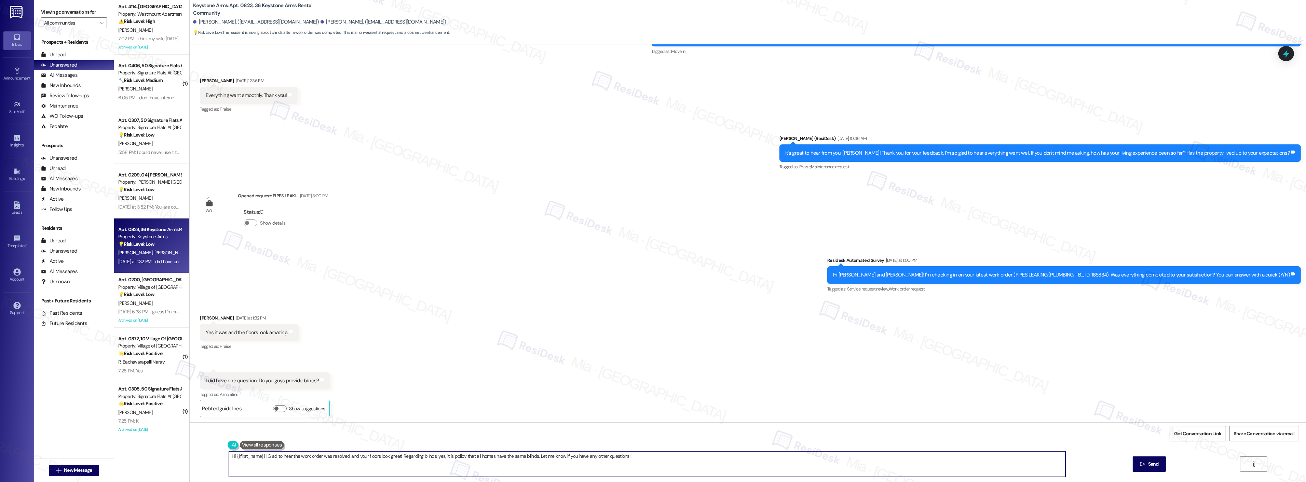
drag, startPoint x: 261, startPoint y: 457, endPoint x: 218, endPoint y: 457, distance: 42.7
click at [218, 457] on div "Hi {{first_name}}! Glad to hear the work order was resolved and your floors loo…" at bounding box center [748, 470] width 1116 height 51
drag, startPoint x: 397, startPoint y: 457, endPoint x: 599, endPoint y: 456, distance: 202.6
click at [599, 456] on textarea "Glad to hear the work order was resolved and your floors look great! Regarding …" at bounding box center [647, 465] width 837 height 26
click at [321, 435] on span "and" at bounding box center [317, 436] width 9 height 6
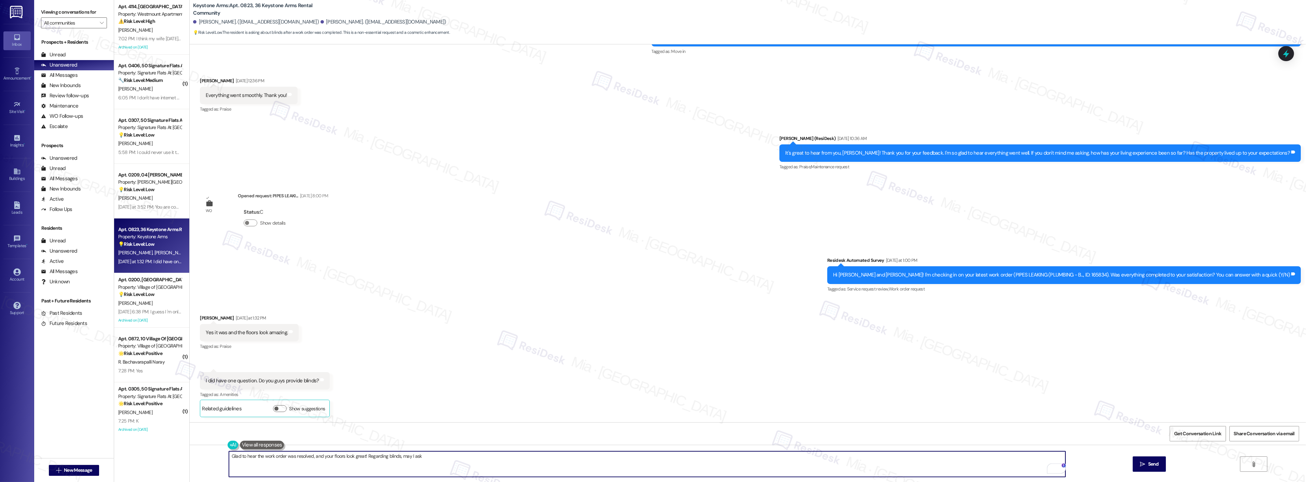
click at [425, 456] on textarea "Glad to hear the work order was resolved, and your floors look great! Regarding…" at bounding box center [647, 465] width 837 height 26
drag, startPoint x: 423, startPoint y: 457, endPoint x: 397, endPoint y: 456, distance: 26.0
click at [397, 456] on textarea "Glad to hear the work order was resolved, and your floors look great! Regarding…" at bounding box center [647, 465] width 837 height 26
paste textarea "May I confirm whether you require a blind replacement due to damage, malfunctio…"
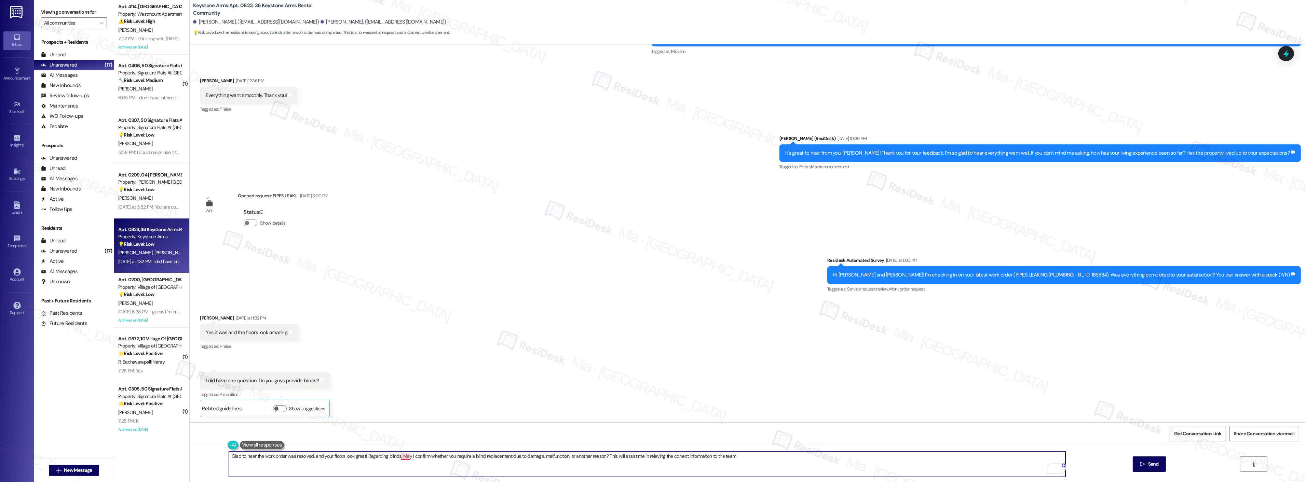
click at [399, 457] on textarea "Glad to hear the work order was resolved, and your floors look great! Regarding…" at bounding box center [647, 465] width 837 height 26
click at [1155, 467] on span "Send" at bounding box center [1153, 464] width 11 height 7
type textarea "Hi {{first_name}}! Glad to hear the work order was resolved and your floors loo…"
click at [446, 333] on div "Received via SMS [PERSON_NAME] [DATE] at 1:32 PM Yes it was and the floors look…" at bounding box center [748, 360] width 1116 height 123
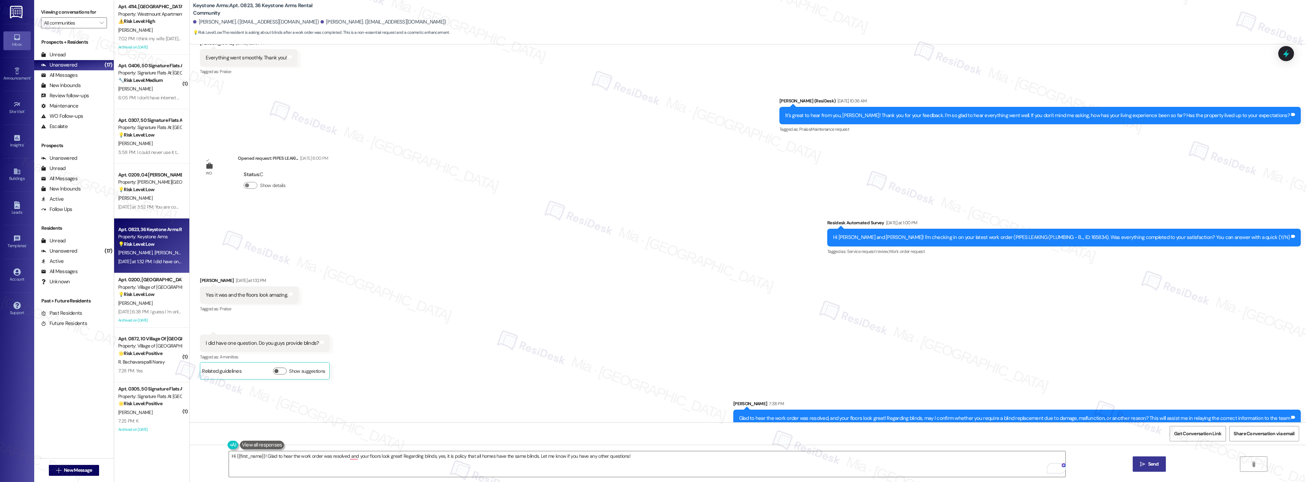
scroll to position [212, 0]
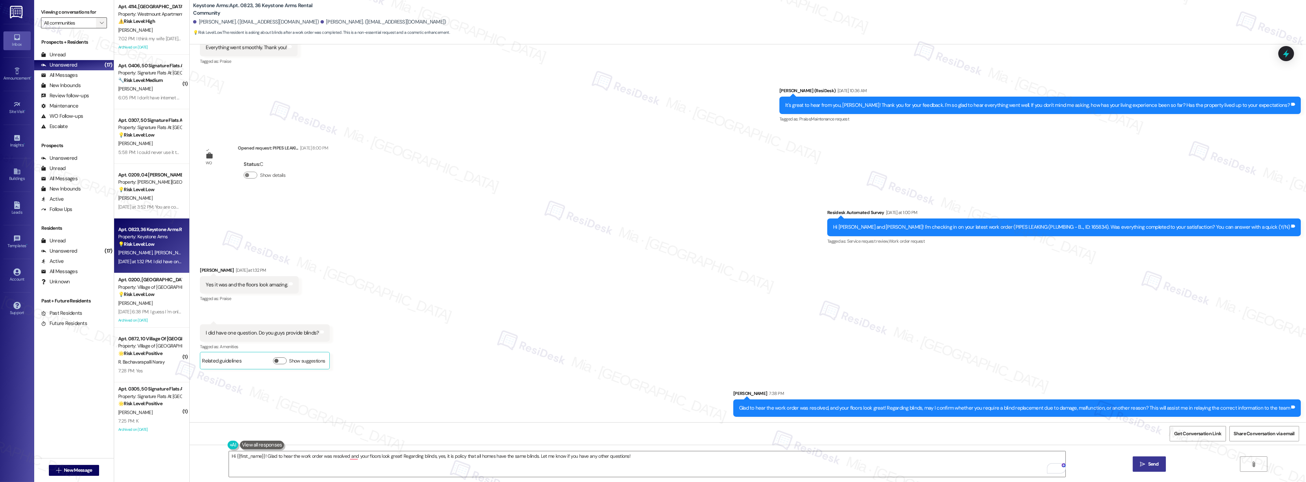
click at [98, 22] on span "" at bounding box center [101, 22] width 6 height 11
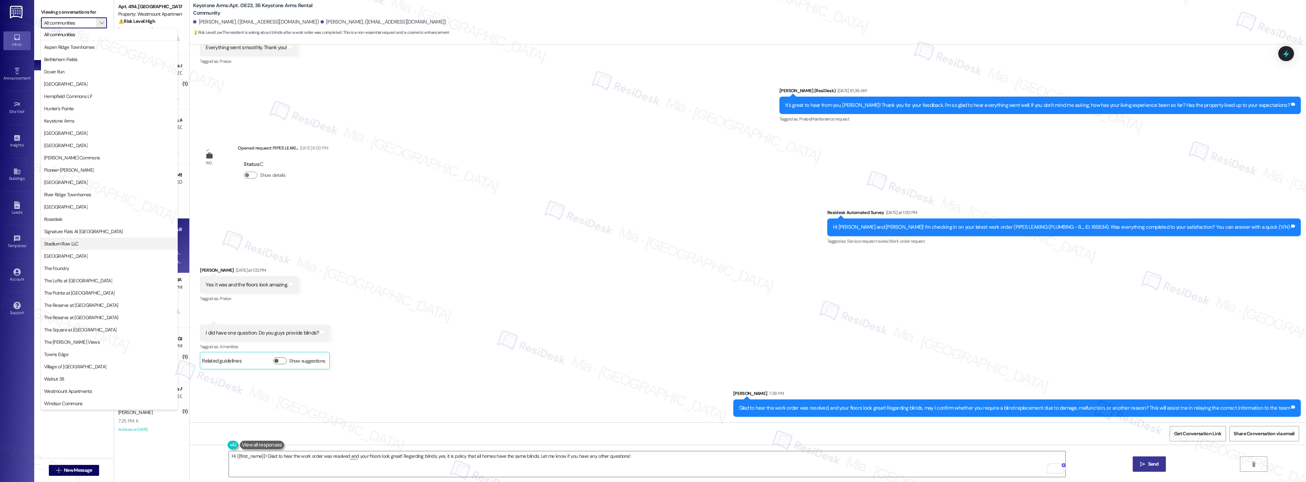
click at [95, 244] on span "Stadium Row LLC" at bounding box center [109, 244] width 131 height 7
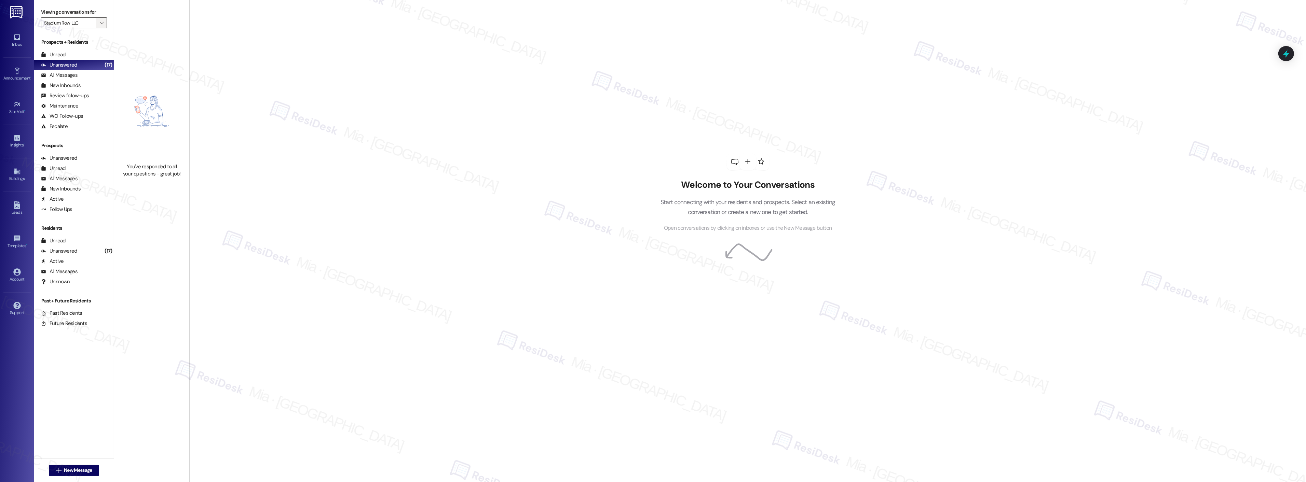
click at [99, 25] on button "" at bounding box center [101, 22] width 11 height 11
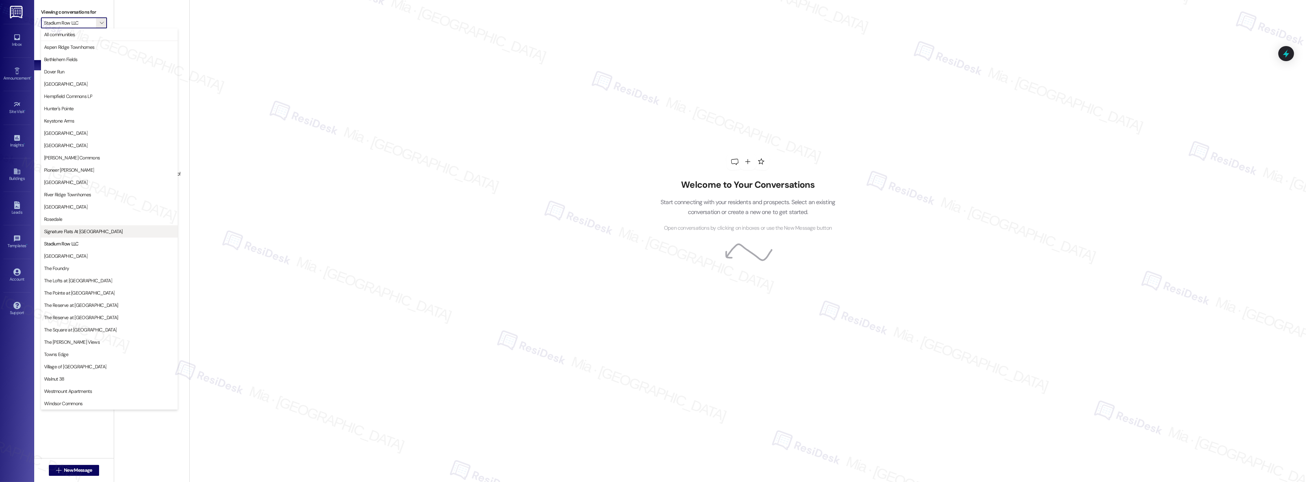
click at [93, 230] on span "Signature Flats At [GEOGRAPHIC_DATA]" at bounding box center [83, 231] width 79 height 7
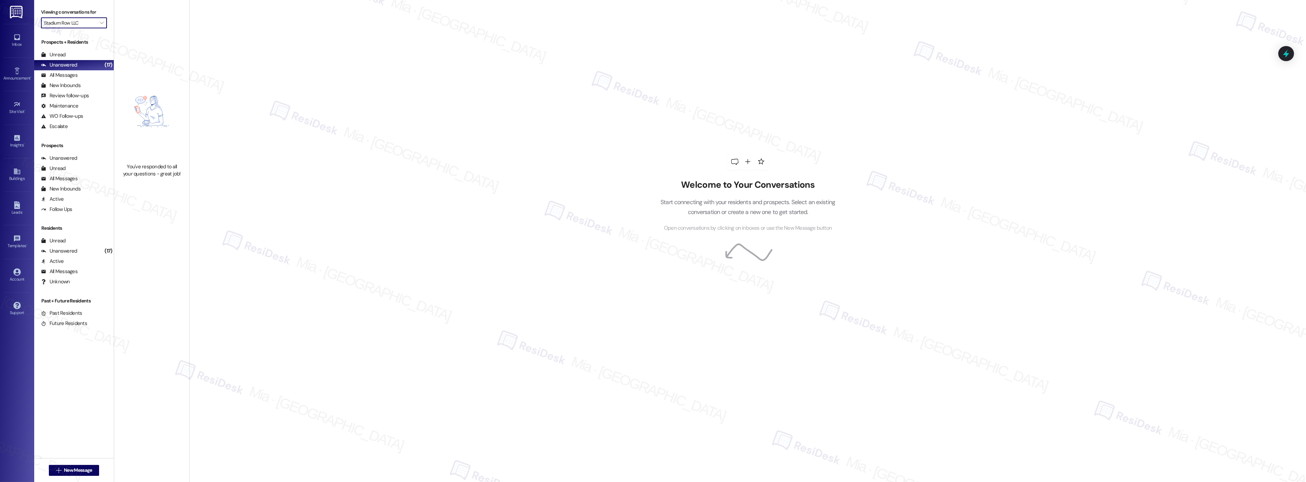
type input "Signature Flats At [GEOGRAPHIC_DATA]"
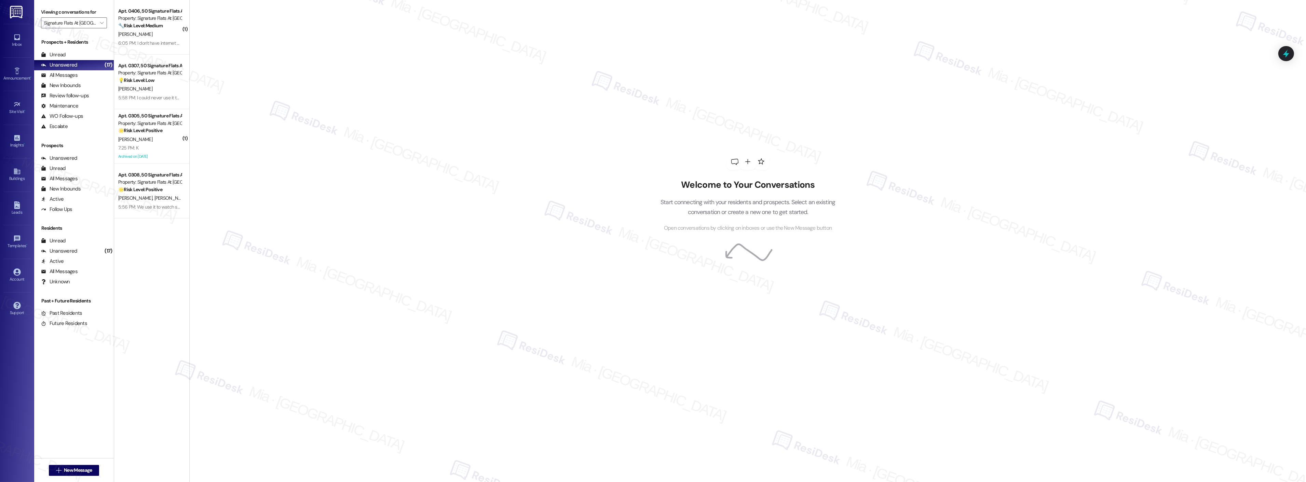
click at [346, 238] on div "Welcome to Your Conversations Start connecting with your residents and prospect…" at bounding box center [747, 241] width 1117 height 482
click at [282, 144] on div "Welcome to Your Conversations Start connecting with your residents and prospect…" at bounding box center [747, 241] width 1117 height 482
click at [161, 139] on div "[PERSON_NAME]" at bounding box center [150, 139] width 65 height 9
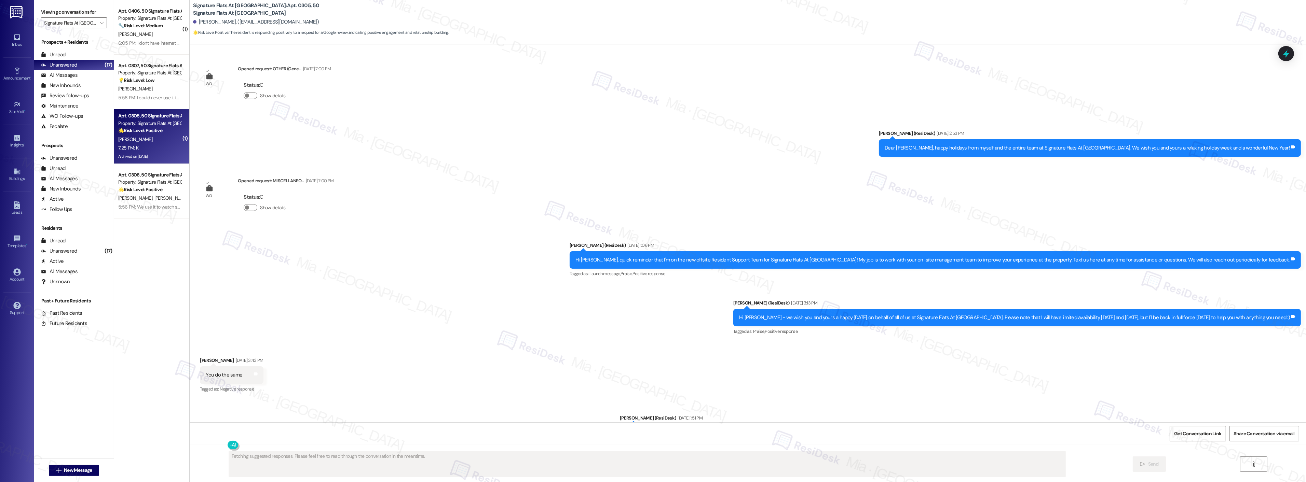
scroll to position [4427, 0]
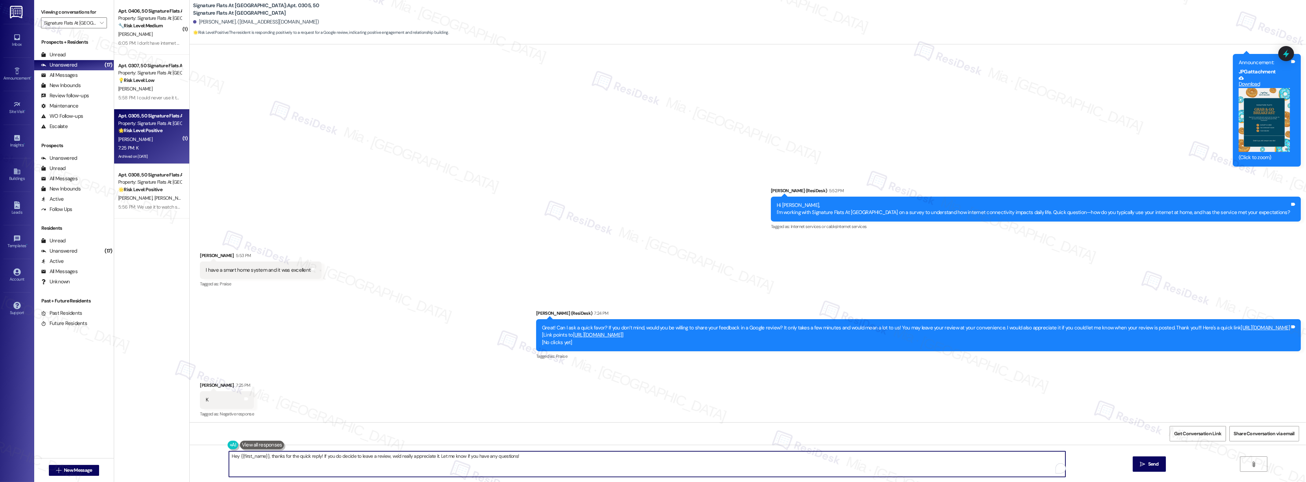
drag, startPoint x: 369, startPoint y: 458, endPoint x: 224, endPoint y: 458, distance: 145.6
click at [229, 458] on textarea "Hey {{first_name}}, thanks for the quick reply! If you do decide to leave a rev…" at bounding box center [647, 465] width 837 height 26
type textarea "Thank you! 😊"
click at [1148, 465] on span "Send" at bounding box center [1153, 464] width 11 height 7
click at [320, 192] on div "Announcement, sent via SMS [PERSON_NAME] (ResiDesk) [DATE] 3:23 PM Hey [PERSON_…" at bounding box center [748, 73] width 1116 height 328
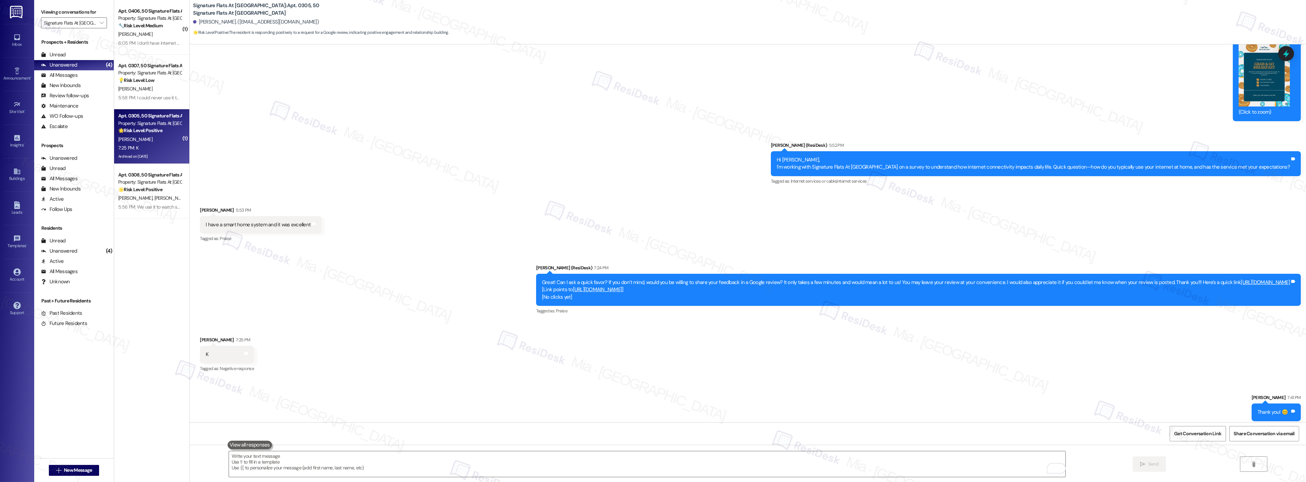
scroll to position [4474, 0]
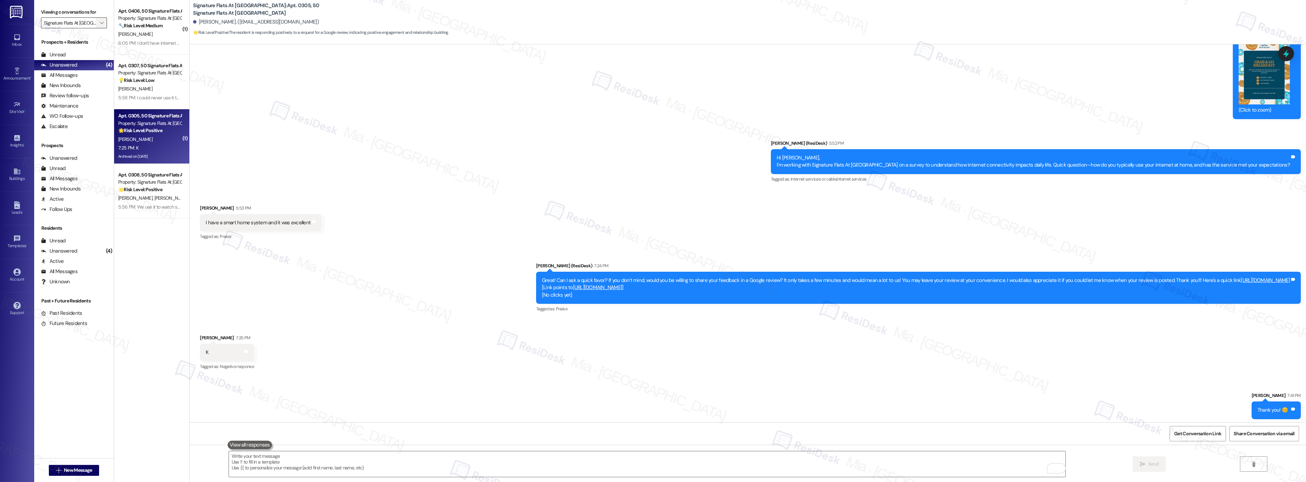
click at [99, 25] on button "" at bounding box center [101, 22] width 11 height 11
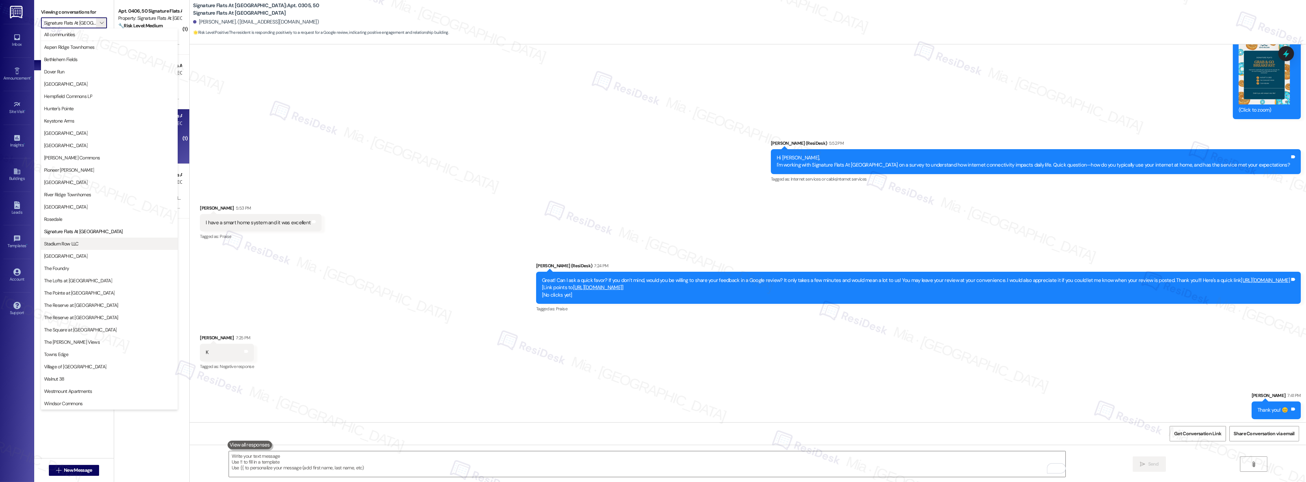
click at [111, 245] on span "Stadium Row LLC" at bounding box center [109, 244] width 131 height 7
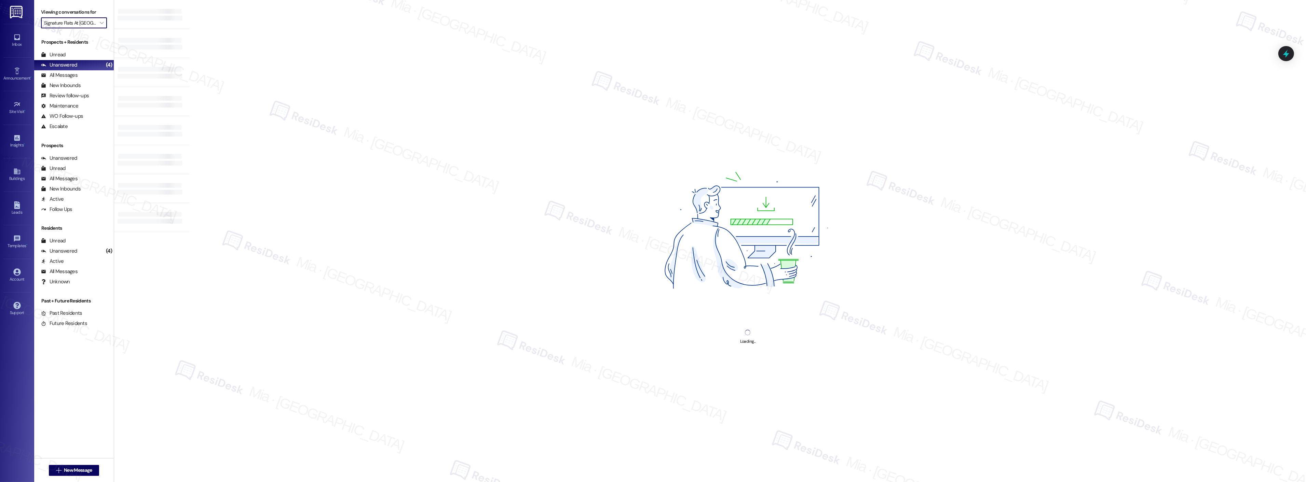
type input "Stadium Row LLC"
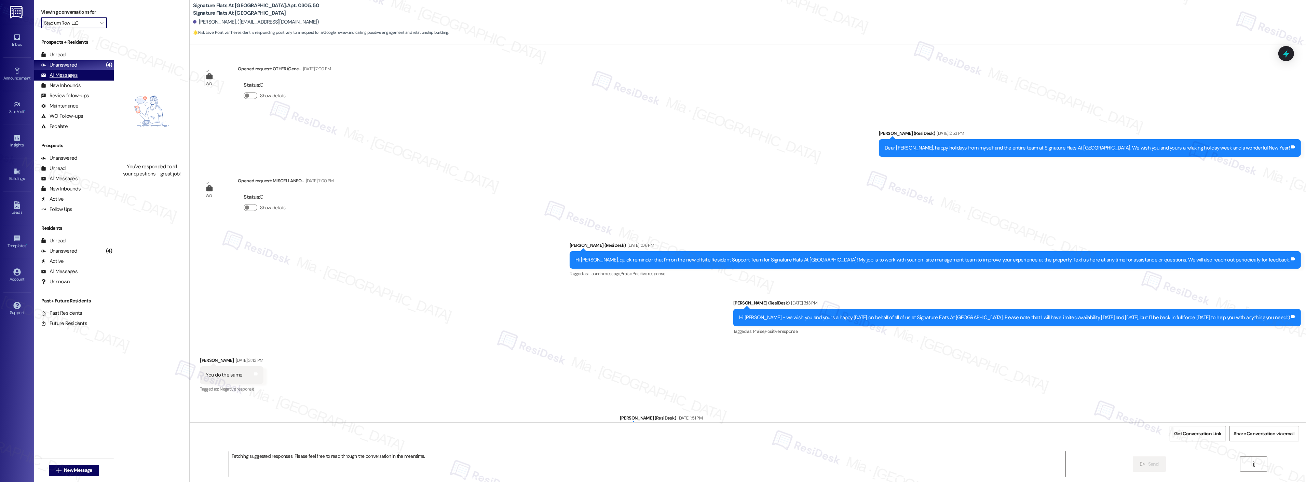
scroll to position [4427, 0]
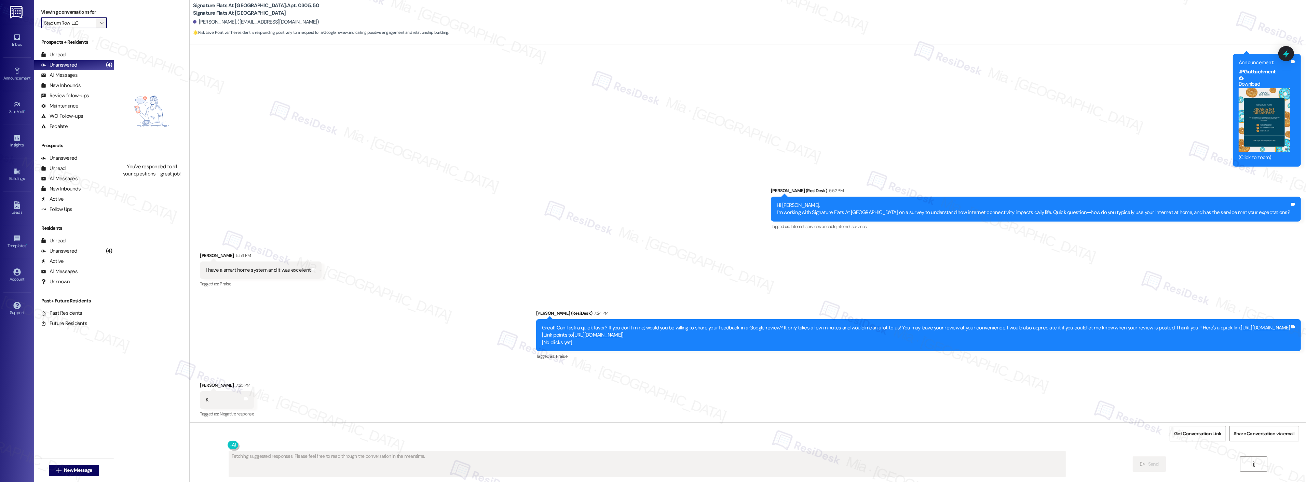
click at [98, 23] on span "" at bounding box center [101, 22] width 6 height 11
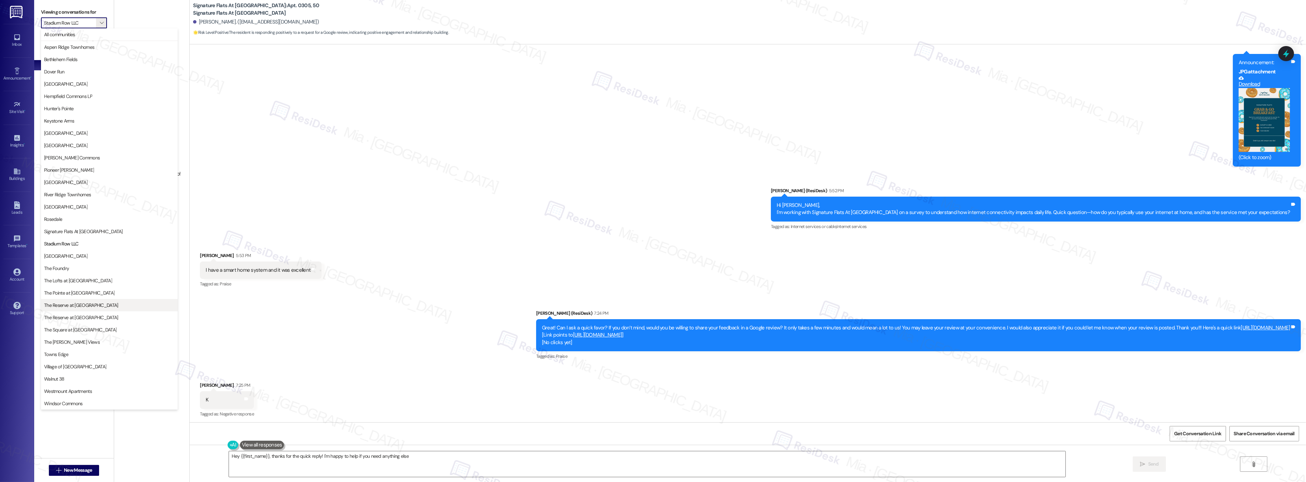
type textarea "Hey {{first_name}}, thanks for the quick reply! I'm happy to help if you need a…"
click at [101, 235] on button "Signature Flats At [GEOGRAPHIC_DATA]" at bounding box center [109, 232] width 137 height 12
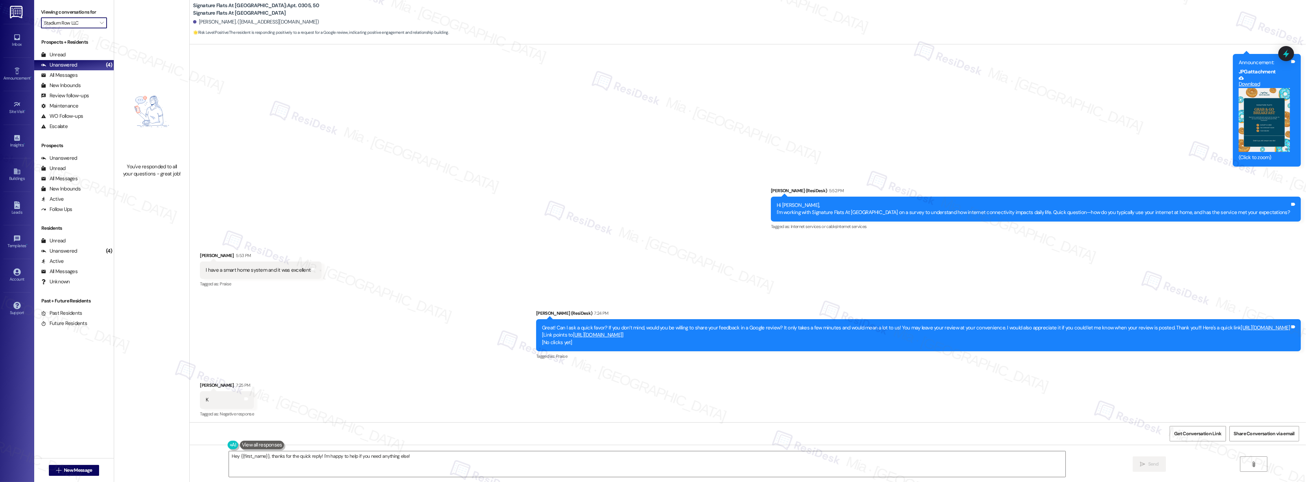
type input "Signature Flats At [GEOGRAPHIC_DATA]"
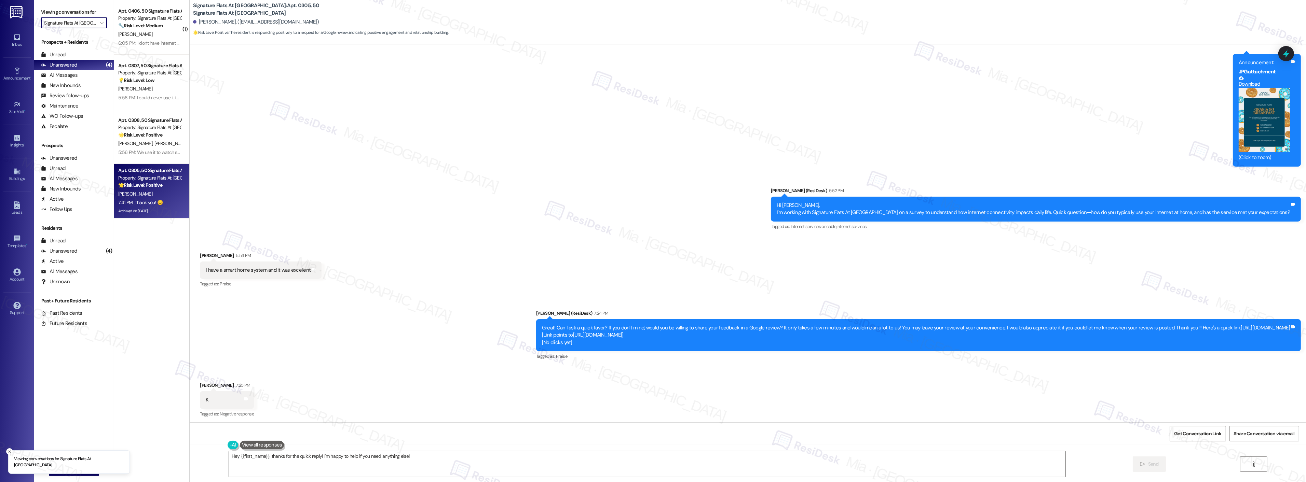
click at [358, 391] on div "Received via SMS [PERSON_NAME] 7:25 PM K Tags and notes Tagged as: Negative res…" at bounding box center [748, 396] width 1116 height 58
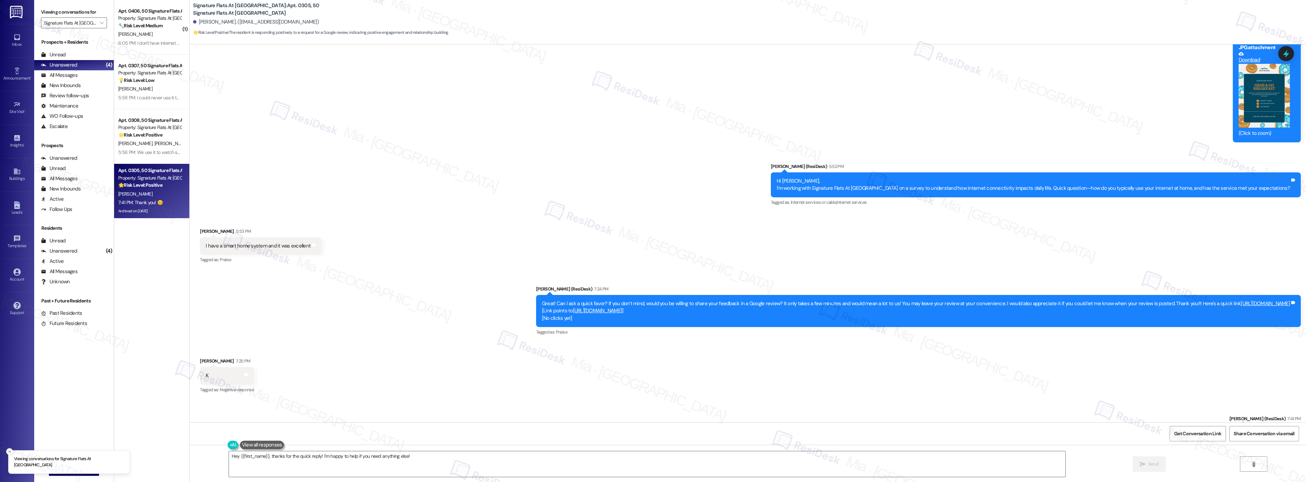
scroll to position [4485, 0]
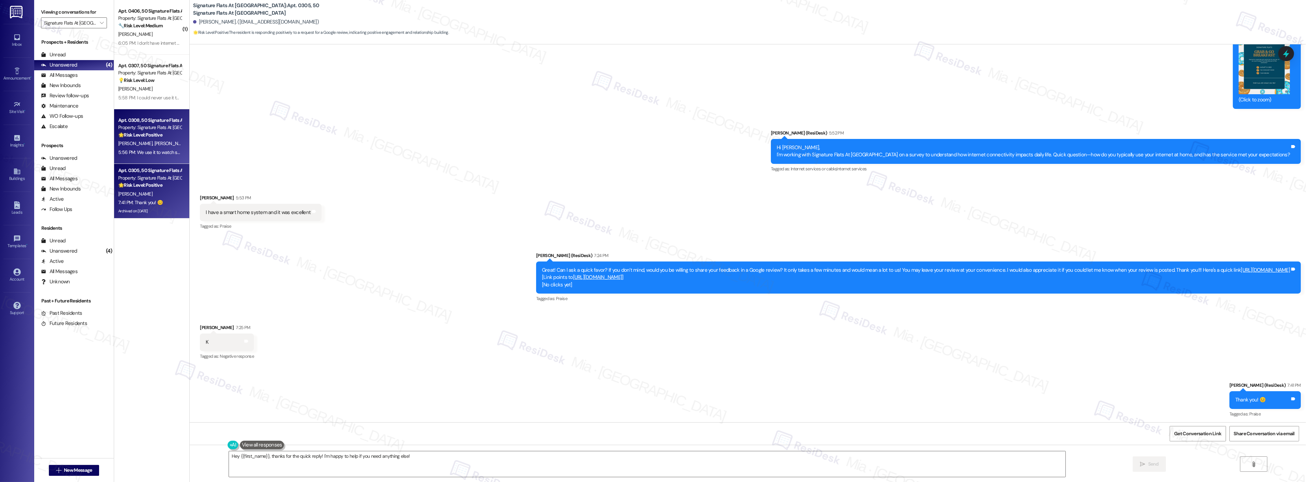
click at [158, 137] on strong "🌟 Risk Level: Positive" at bounding box center [140, 135] width 44 height 6
type textarea "Fetching suggested responses. Please feel free to read through the conversation…"
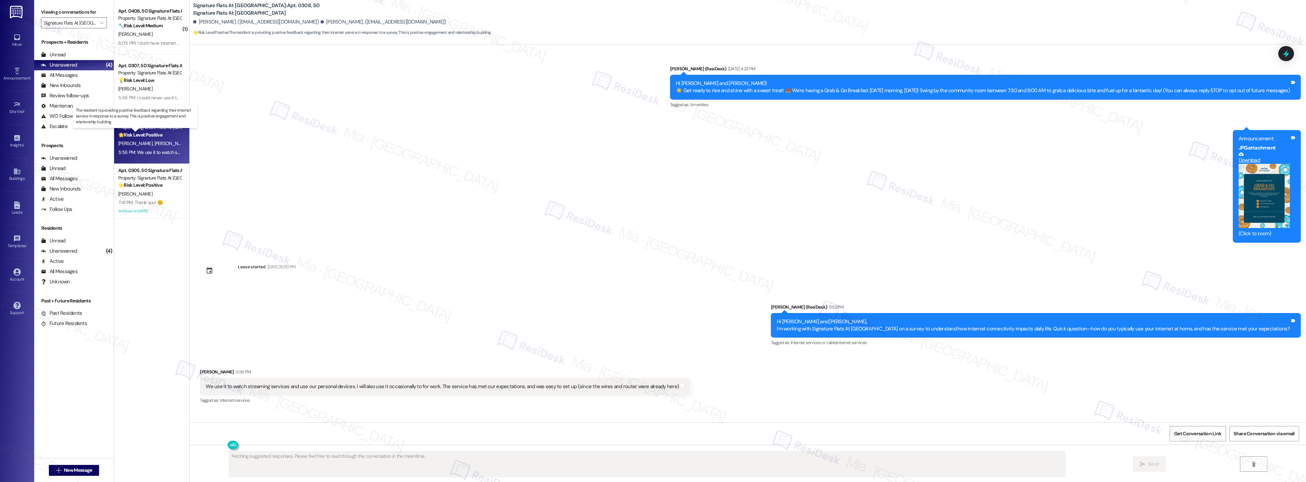
scroll to position [0, 0]
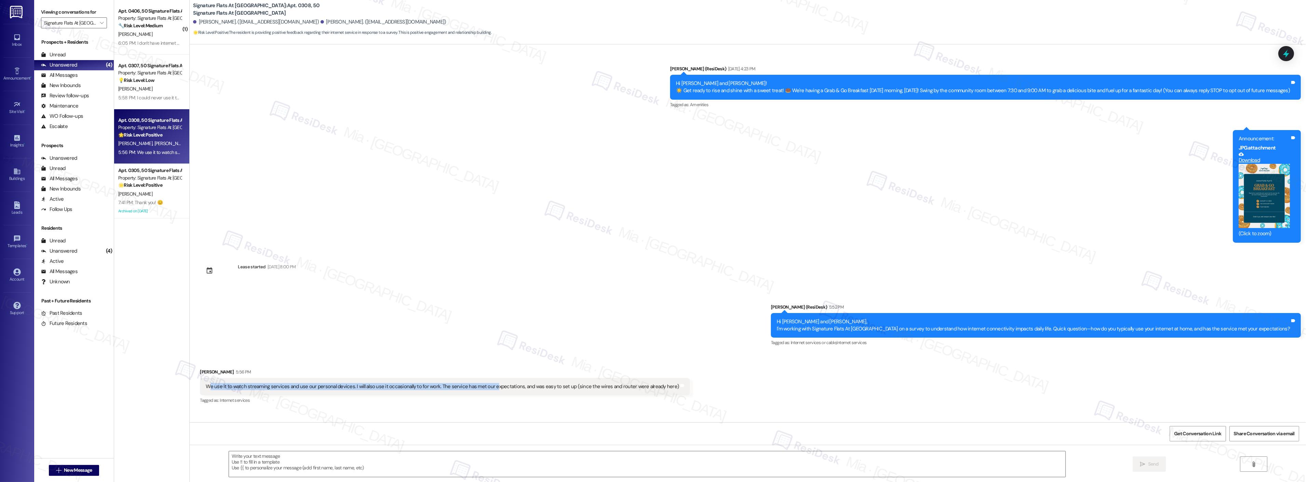
drag, startPoint x: 202, startPoint y: 389, endPoint x: 485, endPoint y: 388, distance: 282.9
click at [485, 388] on div "We use it to watch streaming services and use our personal devices. I will also…" at bounding box center [442, 386] width 473 height 7
click at [228, 389] on div "We use it to watch streaming services and use our personal devices. I will also…" at bounding box center [442, 386] width 473 height 7
drag, startPoint x: 199, startPoint y: 386, endPoint x: 660, endPoint y: 390, distance: 460.3
click at [660, 390] on div "We use it to watch streaming services and use our personal devices. I will also…" at bounding box center [445, 386] width 490 height 17
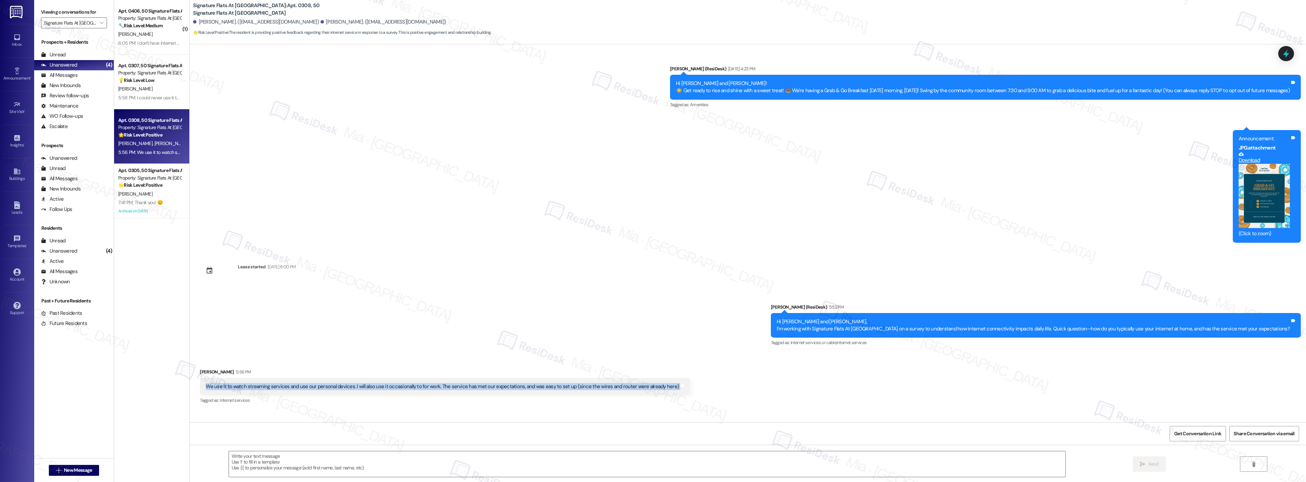
copy div "We use it to watch streaming services and use our personal devices. I will also…"
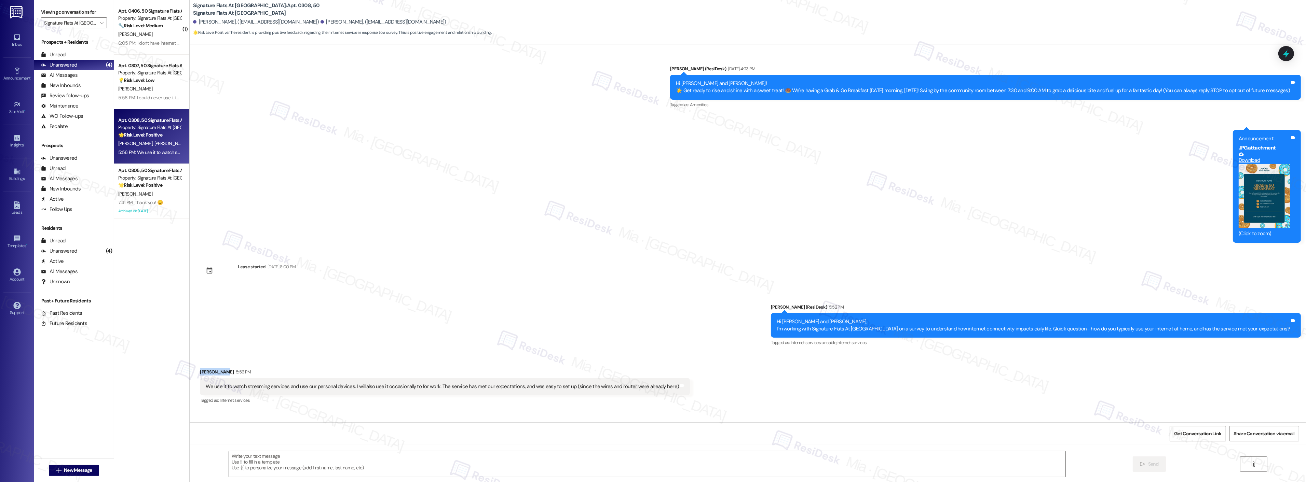
drag, startPoint x: 190, startPoint y: 375, endPoint x: 217, endPoint y: 371, distance: 27.2
click at [217, 371] on div "Received via SMS [PERSON_NAME] 5:56 PM We use it to watch streaming services an…" at bounding box center [445, 387] width 500 height 47
copy div "[PERSON_NAME]"
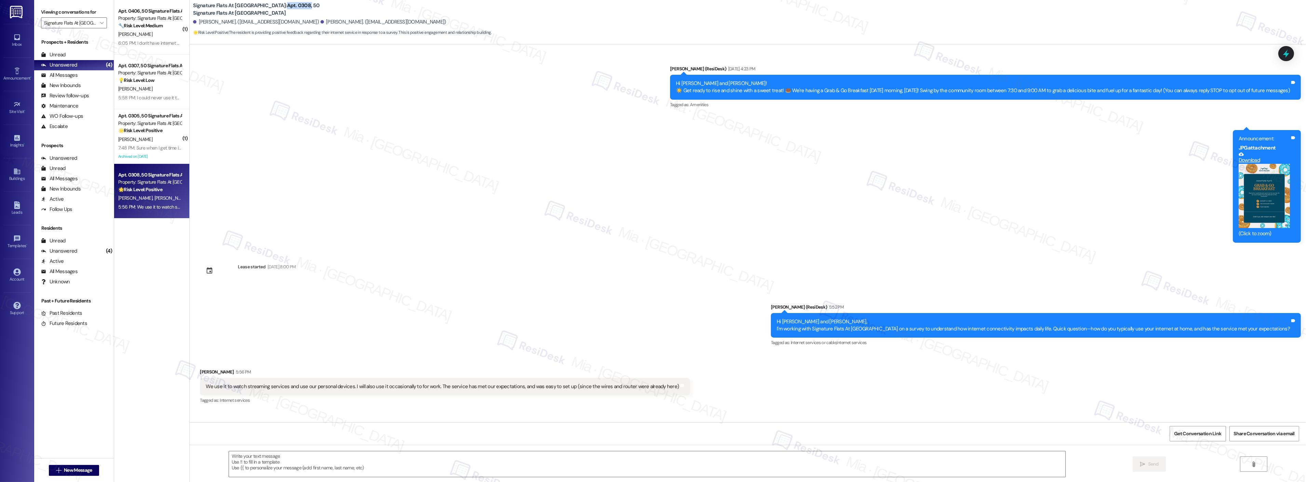
drag, startPoint x: 272, startPoint y: 4, endPoint x: 249, endPoint y: 7, distance: 23.1
click at [249, 7] on b "Signature Flats At [GEOGRAPHIC_DATA]: Apt. 0308, 50 Signature Flats At [GEOGRAP…" at bounding box center [261, 9] width 137 height 15
copy b "Apt. 0308,"
click at [1196, 436] on span "Get Conversation Link" at bounding box center [1197, 434] width 47 height 7
click at [12, 422] on button "Close toast" at bounding box center [9, 425] width 7 height 7
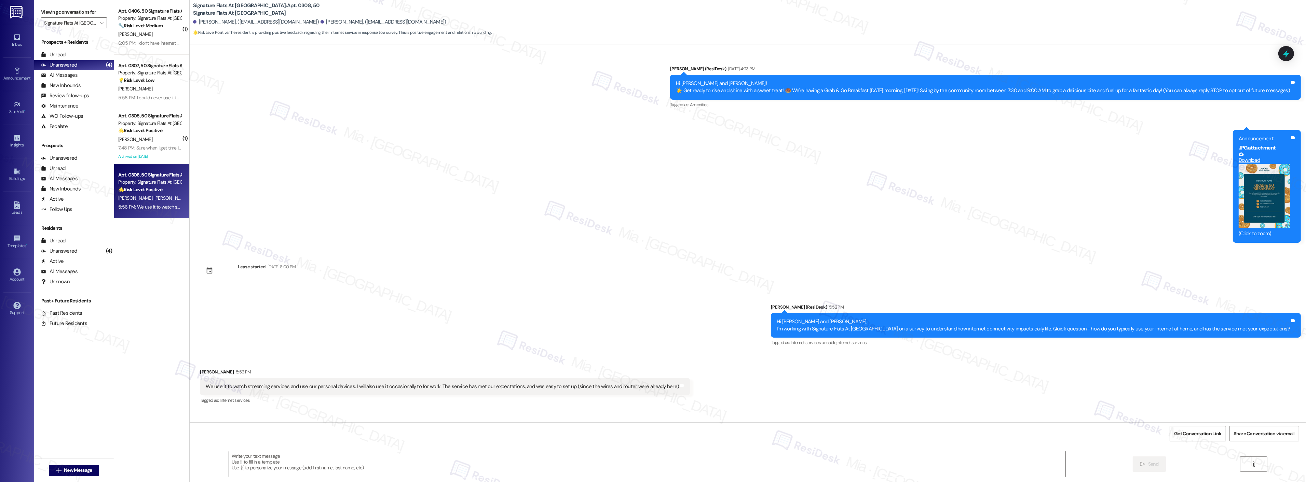
click at [383, 316] on div "Announcement, sent via SMS [PERSON_NAME] (ResiDesk) 5:52 PM Hi [PERSON_NAME] an…" at bounding box center [748, 320] width 1116 height 65
click at [436, 458] on textarea at bounding box center [647, 465] width 837 height 26
click at [650, 361] on div "Received via SMS [PERSON_NAME] 5:56 PM We use it to watch streaming services an…" at bounding box center [748, 382] width 1116 height 58
click at [166, 152] on div "Archived on [DATE]" at bounding box center [150, 156] width 65 height 9
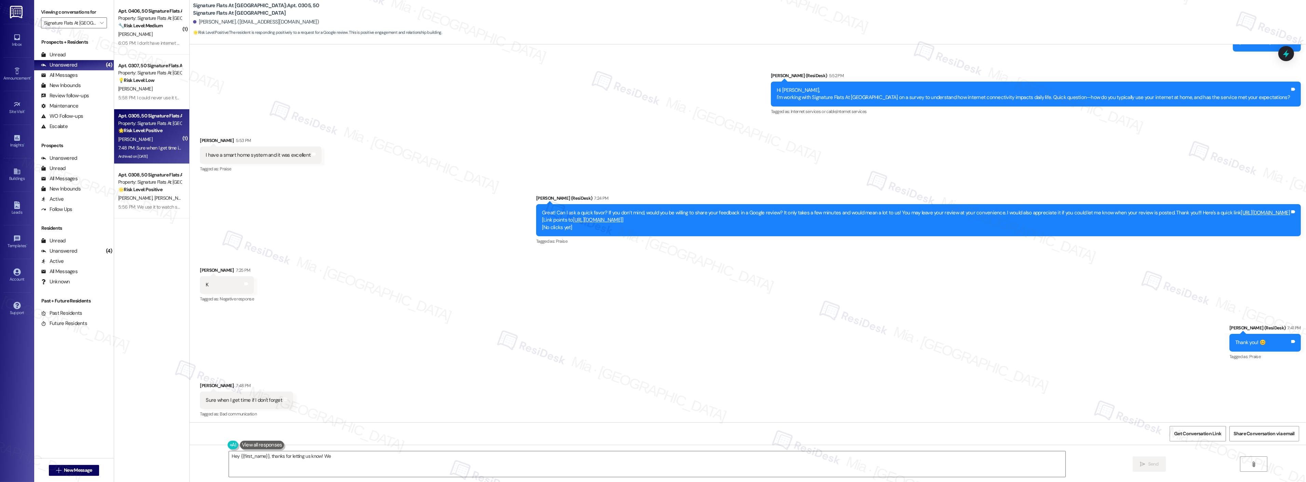
scroll to position [4542, 0]
type textarea "Hey {{first_name}}, thanks for letting us know! We appreciate you considering l…"
drag, startPoint x: 263, startPoint y: 397, endPoint x: 489, endPoint y: 385, distance: 225.9
click at [489, 385] on div "Received via SMS [PERSON_NAME] 7:48 PM Sure when I get time if I don't forget T…" at bounding box center [748, 396] width 1116 height 58
click at [145, 15] on div "Property: Signature Flats At [GEOGRAPHIC_DATA]" at bounding box center [149, 18] width 63 height 7
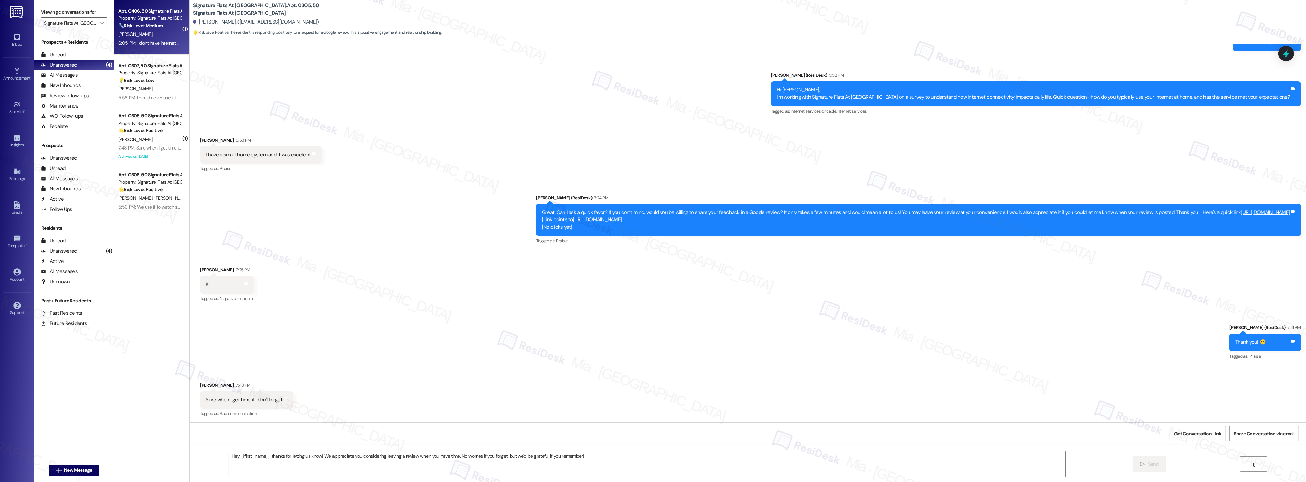
type textarea "Fetching suggested responses. Please feel free to read through the conversation…"
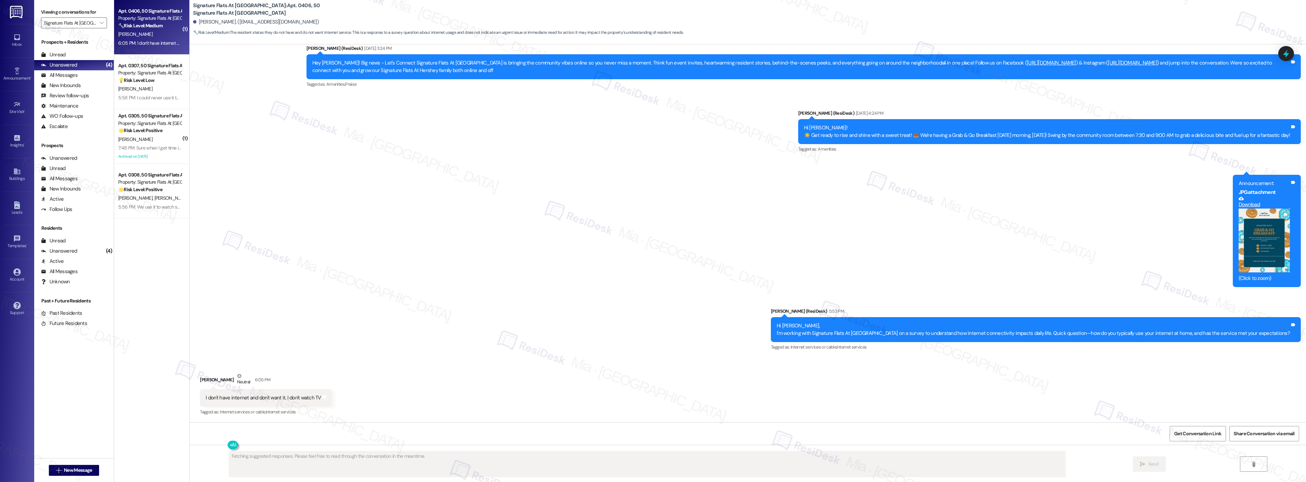
scroll to position [1464, 0]
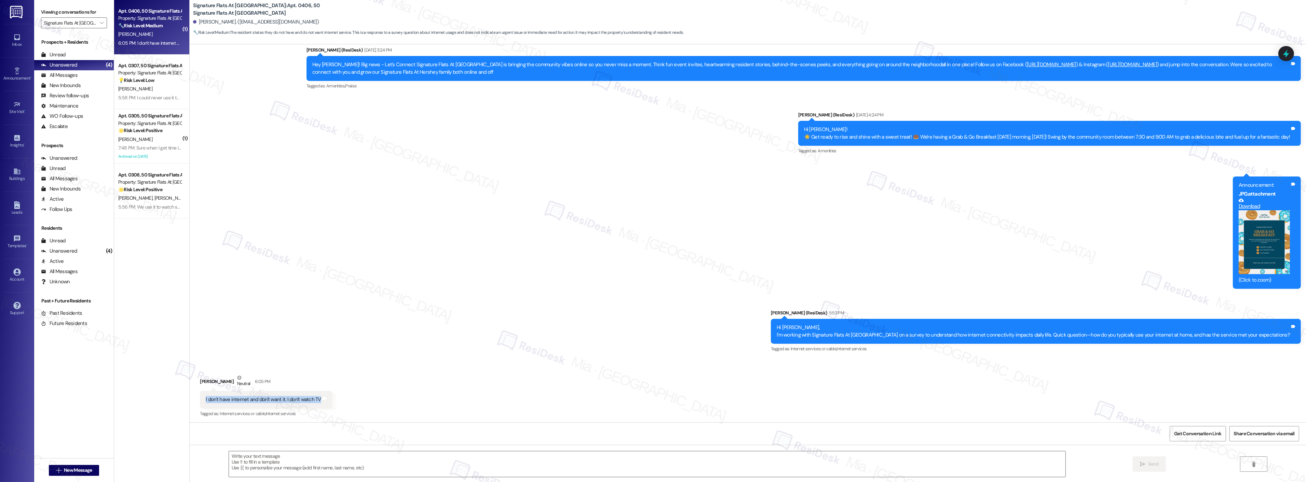
drag, startPoint x: 199, startPoint y: 398, endPoint x: 312, endPoint y: 399, distance: 112.8
click at [312, 399] on div "I don't have internet and don't want it. I don't watch TV" at bounding box center [263, 399] width 117 height 7
copy div "I don't have internet and don't want it. I don't watch TV"
drag, startPoint x: 193, startPoint y: 22, endPoint x: 226, endPoint y: 22, distance: 32.5
click at [226, 22] on div "[PERSON_NAME]. ([EMAIL_ADDRESS][DOMAIN_NAME])" at bounding box center [256, 21] width 126 height 7
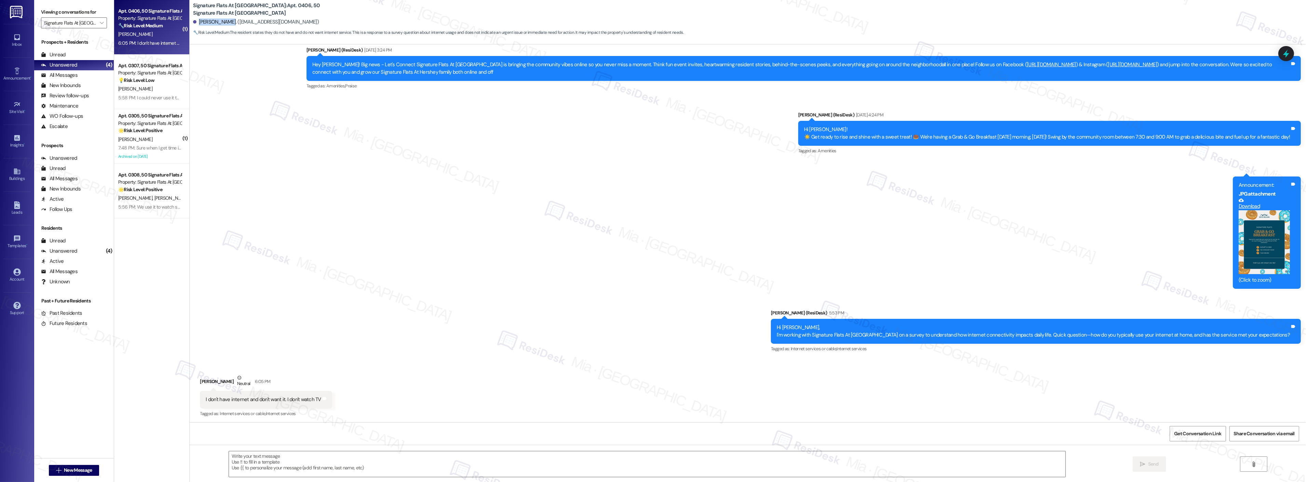
copy div "[PERSON_NAME]"
click at [1190, 434] on span "Get Conversation Link" at bounding box center [1197, 434] width 47 height 7
click at [382, 271] on div "Sent via SMS [PERSON_NAME] (ResiDesk) [DATE] 11:42 AM You're very welcome! Tags…" at bounding box center [748, 167] width 1116 height 386
click at [129, 30] on div "[PERSON_NAME]" at bounding box center [150, 34] width 65 height 9
click at [143, 89] on div "[PERSON_NAME]" at bounding box center [150, 89] width 65 height 9
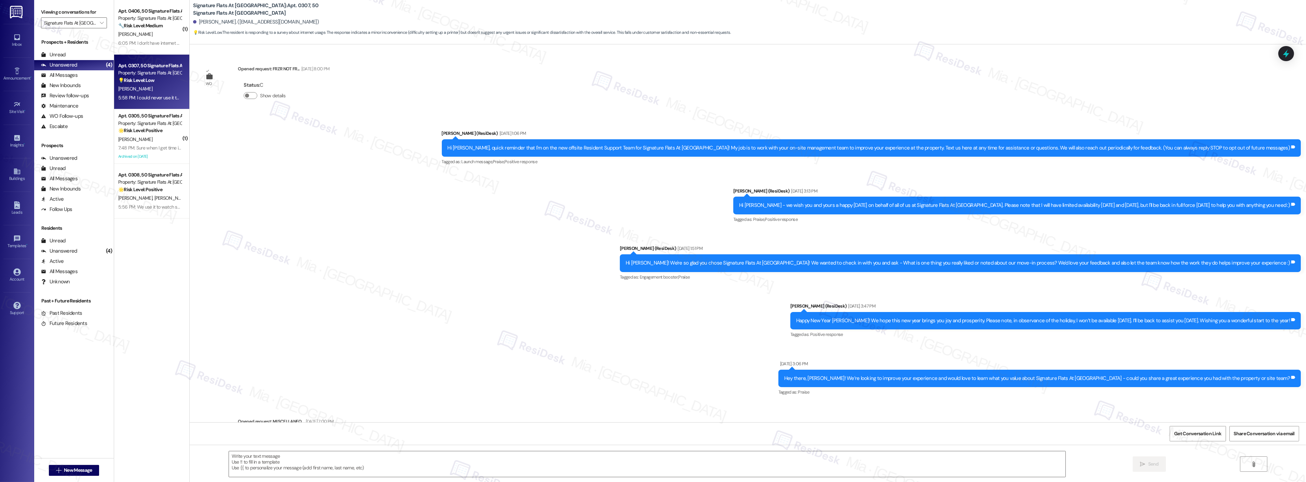
type textarea "Fetching suggested responses. Please feel free to read through the conversation…"
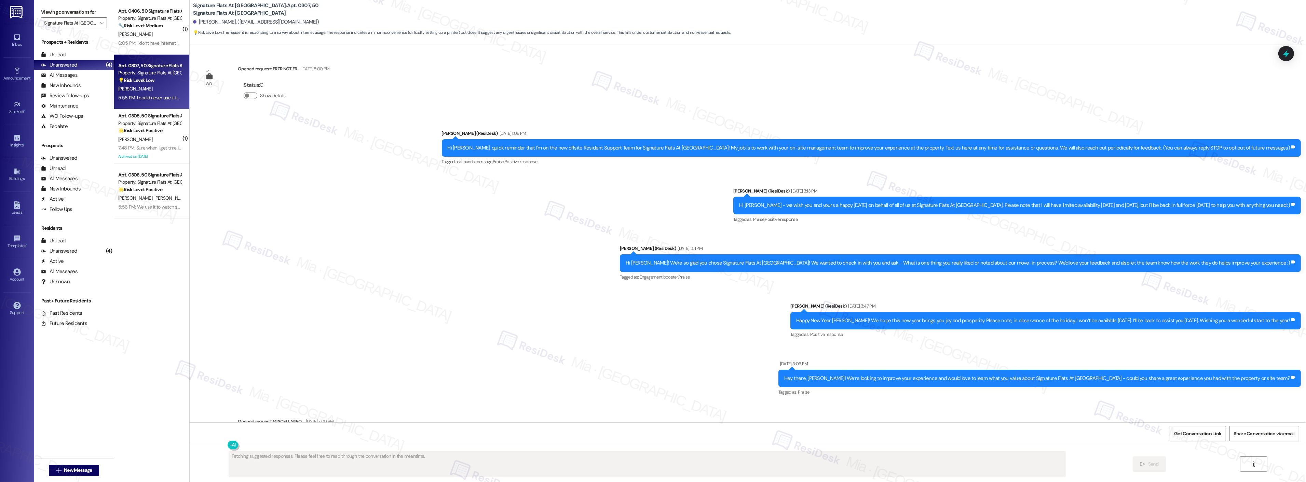
scroll to position [3021, 0]
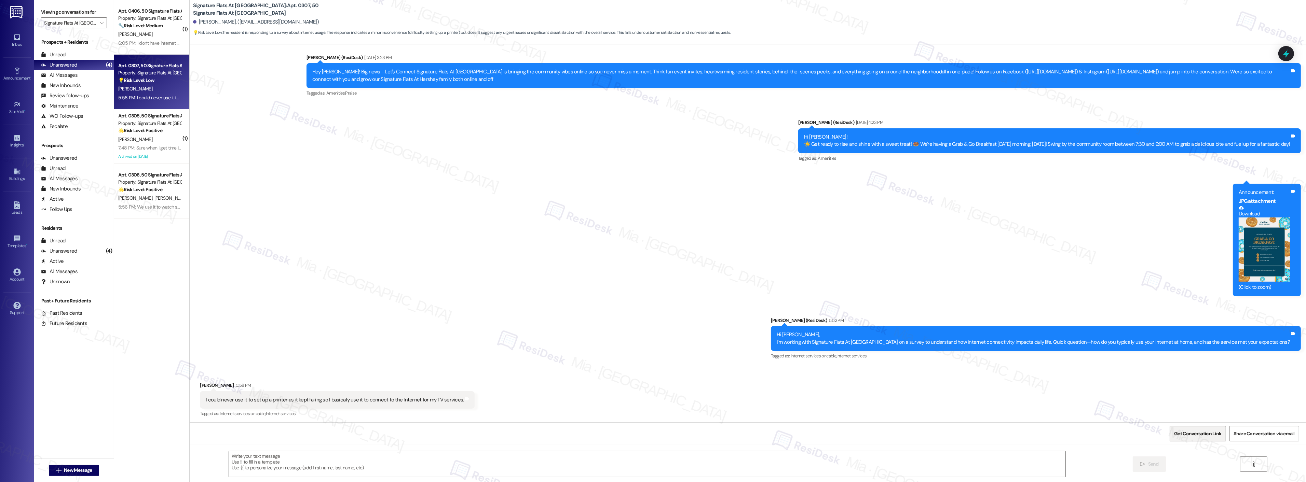
click at [1182, 429] on span "Get Conversation Link" at bounding box center [1198, 434] width 50 height 15
drag, startPoint x: 200, startPoint y: 399, endPoint x: 448, endPoint y: 401, distance: 248.8
click at [448, 401] on div "I could never use it to set up a printer as it kept failing so I basically use …" at bounding box center [335, 400] width 258 height 7
copy div "I could never use it to set up a printer as it kept failing so I basically use …"
